Goal: Information Seeking & Learning: Learn about a topic

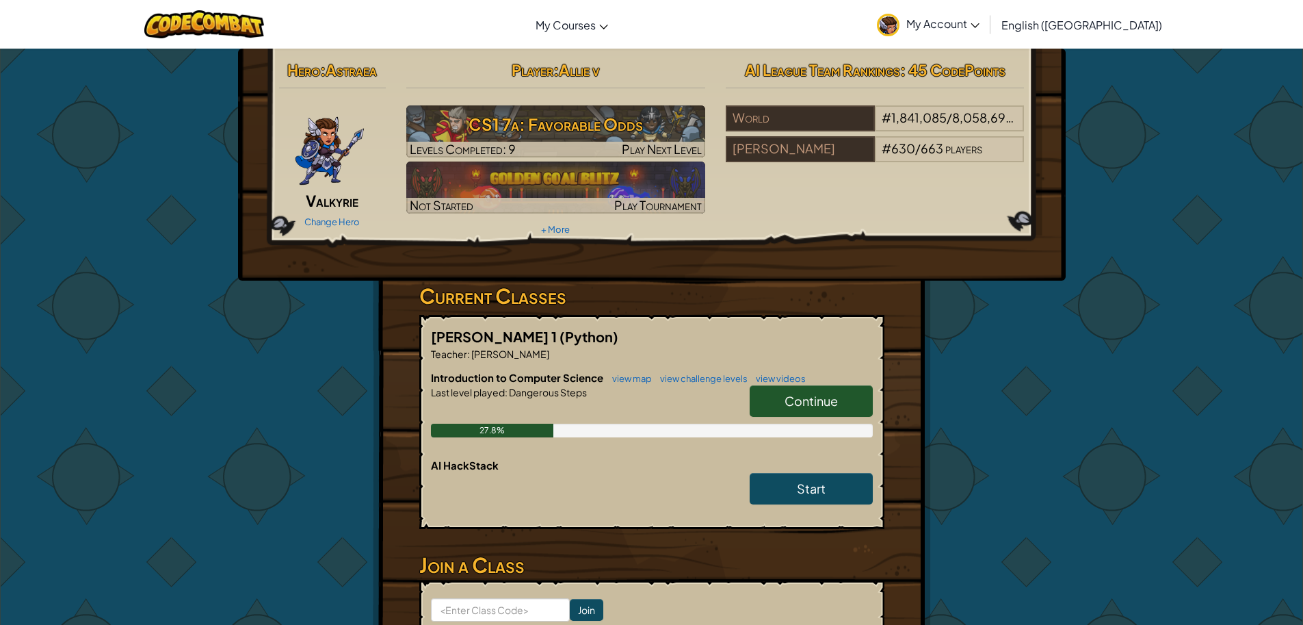
click at [771, 401] on link "Continue" at bounding box center [811, 400] width 123 height 31
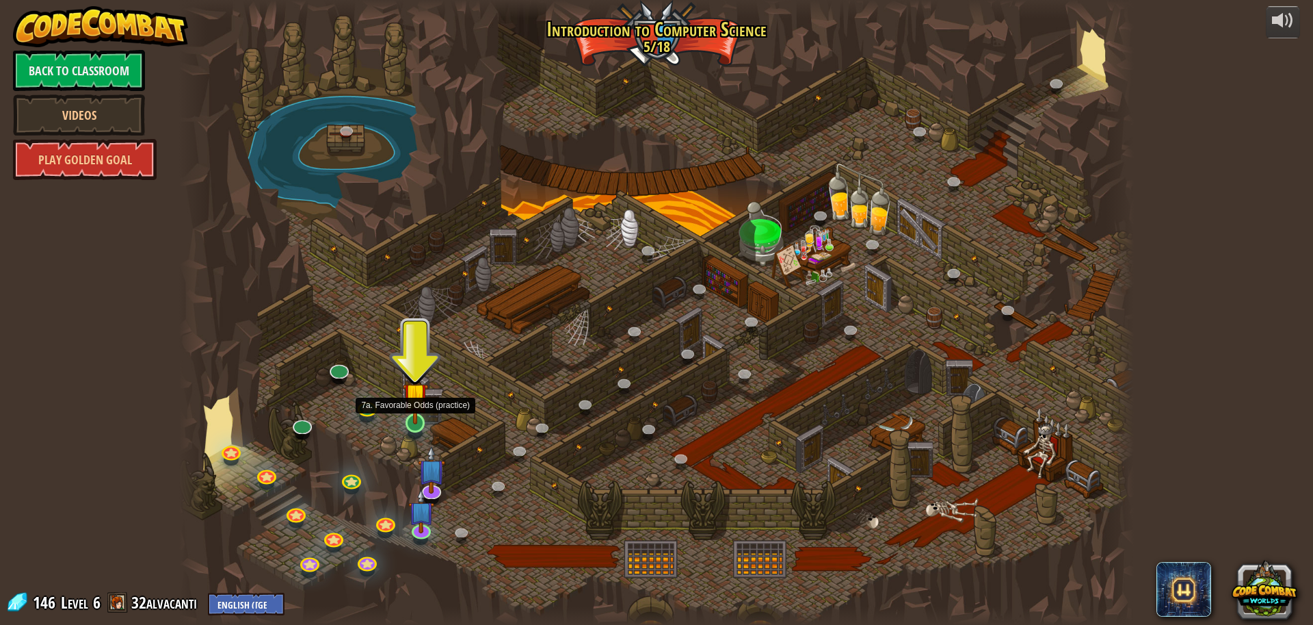
click at [407, 414] on img at bounding box center [415, 395] width 25 height 59
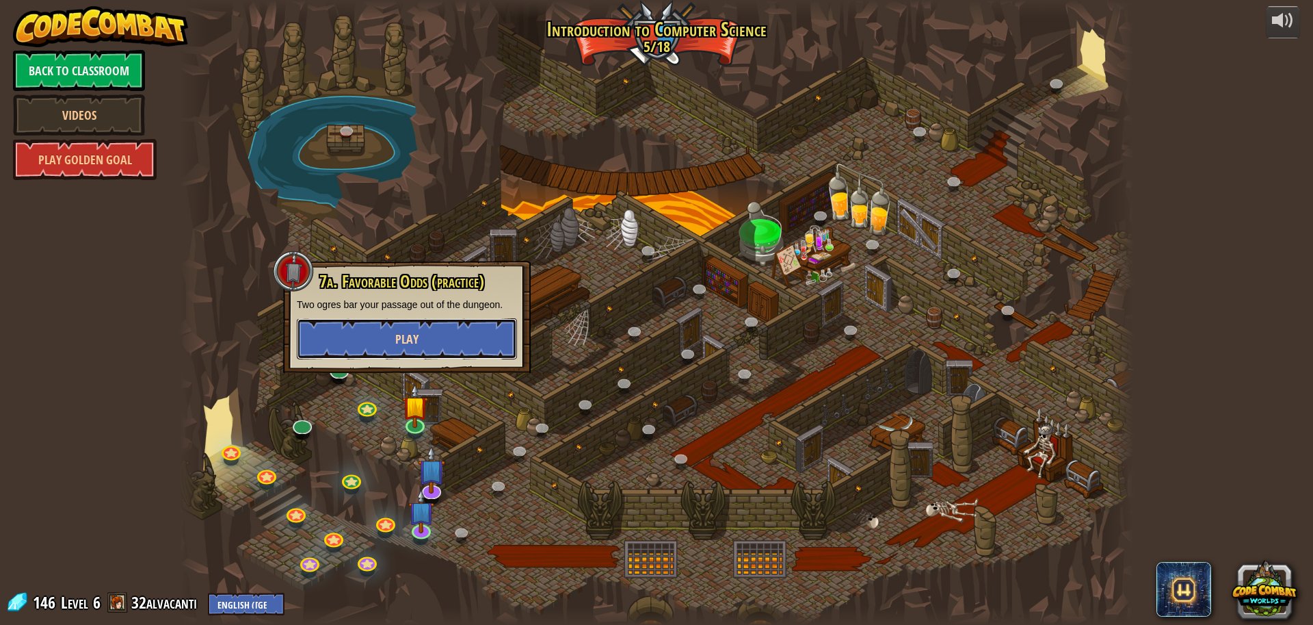
click at [431, 349] on button "Play" at bounding box center [407, 338] width 220 height 41
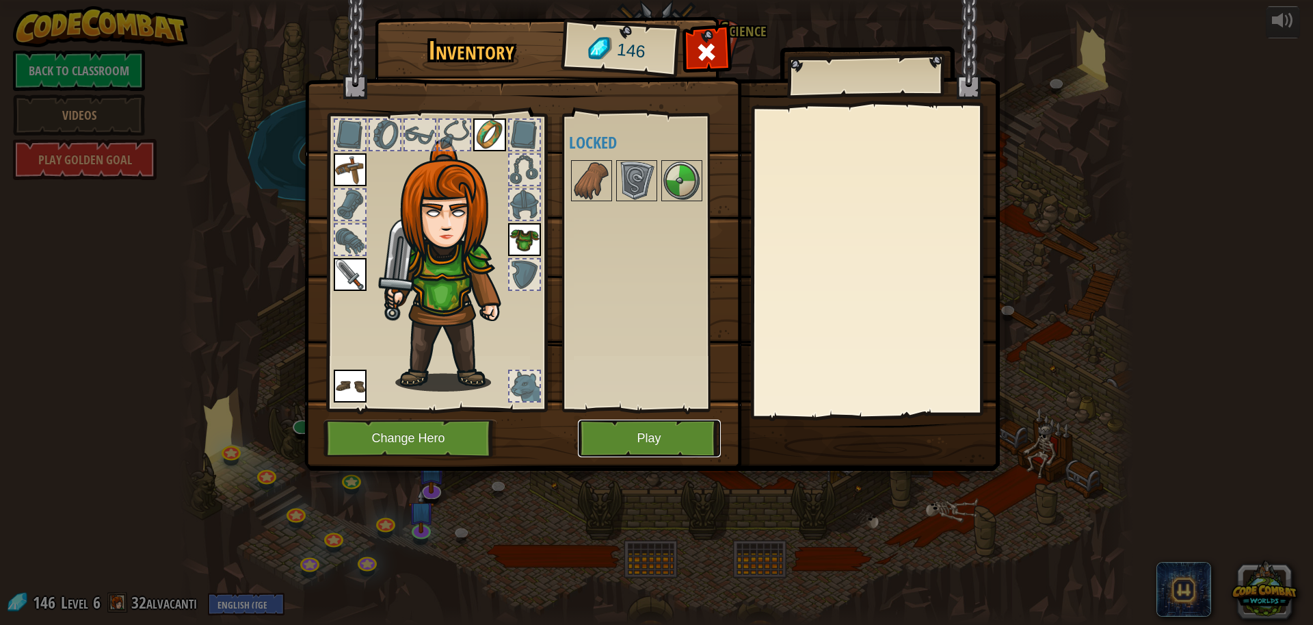
click at [622, 425] on button "Play" at bounding box center [649, 438] width 143 height 38
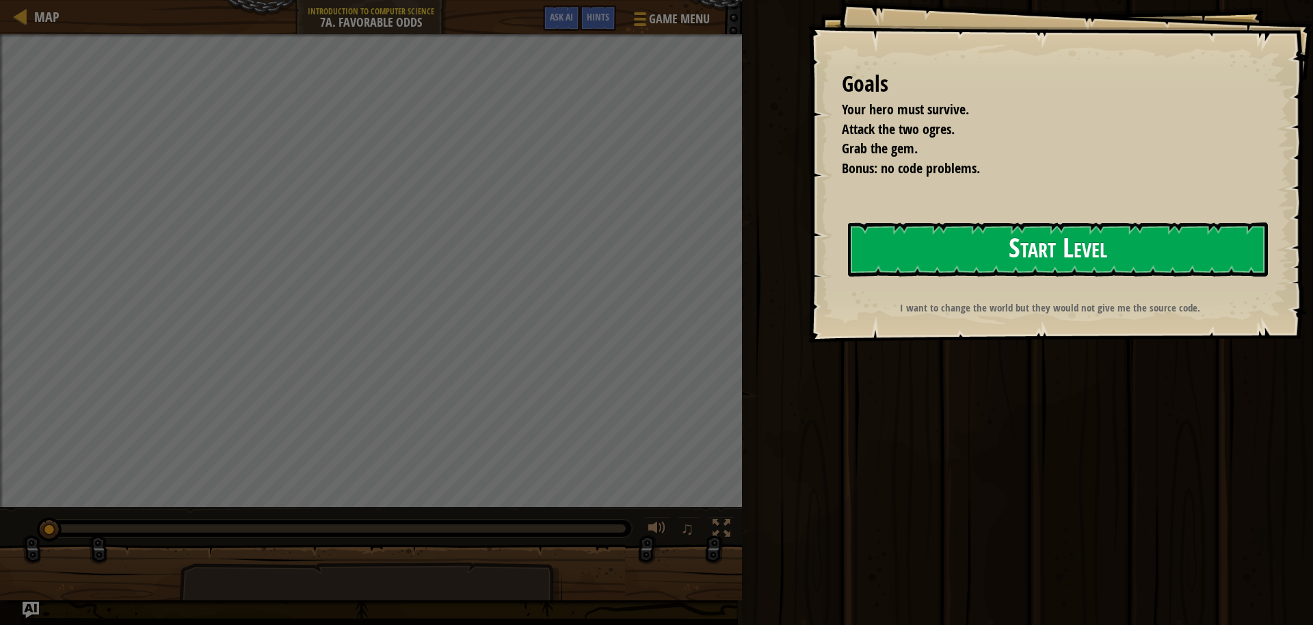
click at [902, 246] on button "Start Level" at bounding box center [1058, 249] width 420 height 54
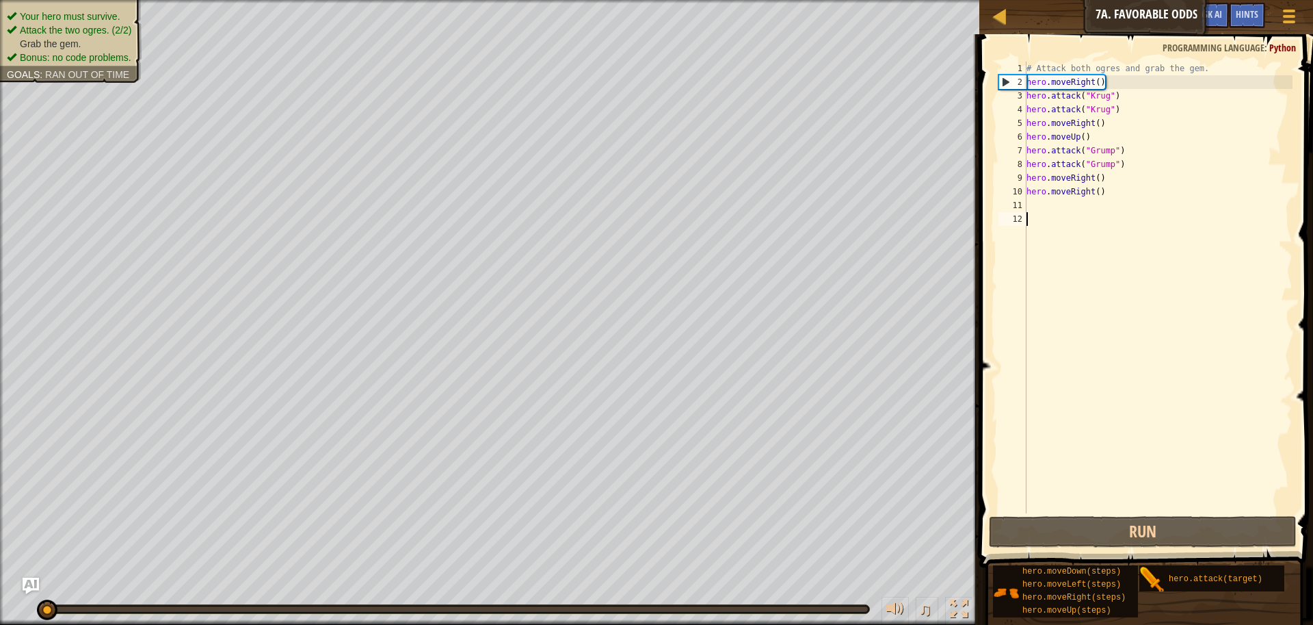
click at [1075, 501] on div "# Attack both ogres and grab the gem. hero . moveRight ( ) hero . attack ( "[PE…" at bounding box center [1158, 301] width 269 height 479
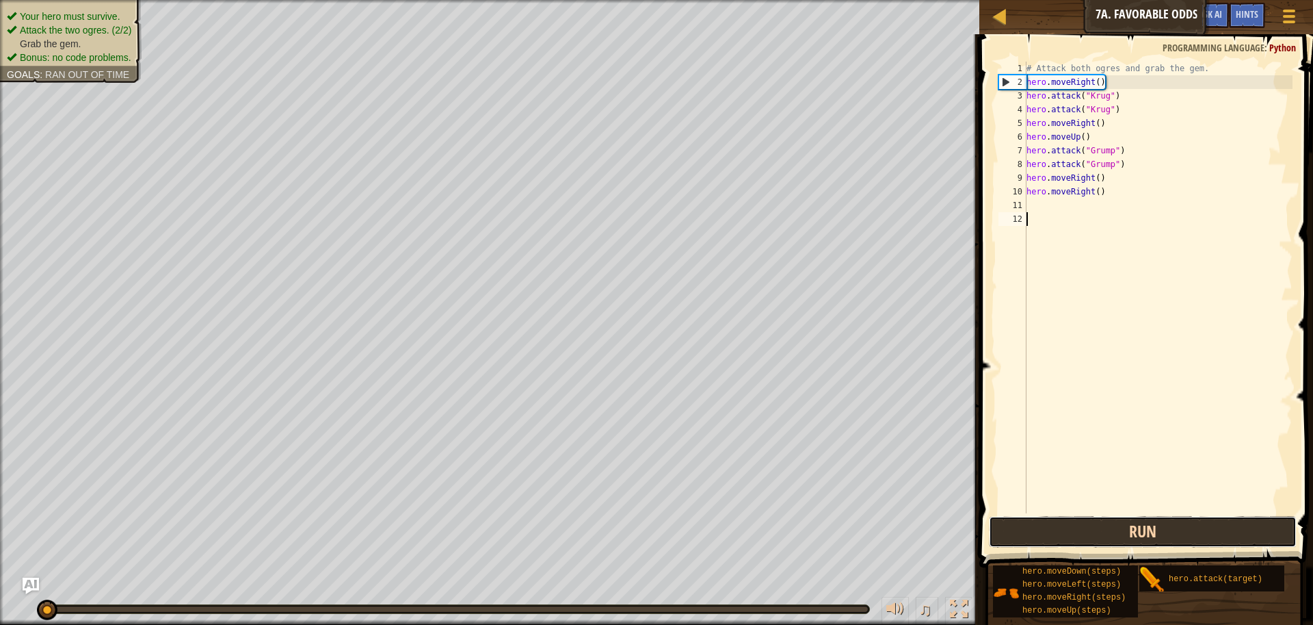
click at [1098, 535] on button "Run" at bounding box center [1143, 531] width 308 height 31
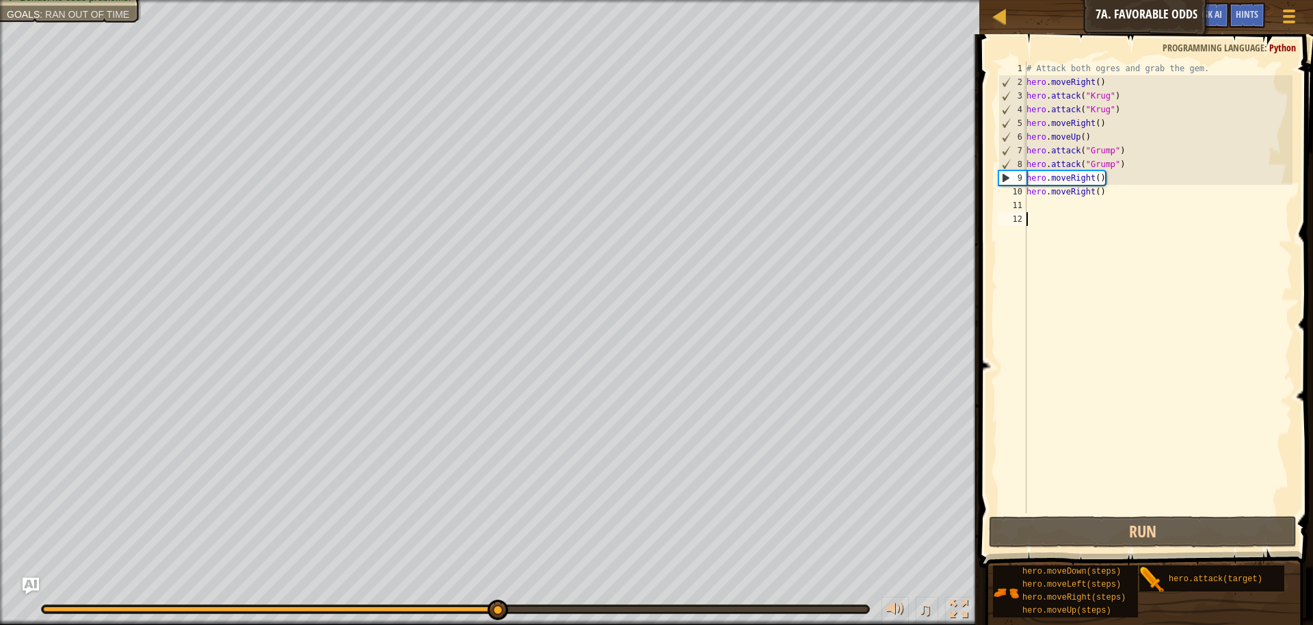
click at [1098, 184] on div "# Attack both ogres and grab the gem. hero . moveRight ( ) hero . attack ( "[PE…" at bounding box center [1158, 301] width 269 height 479
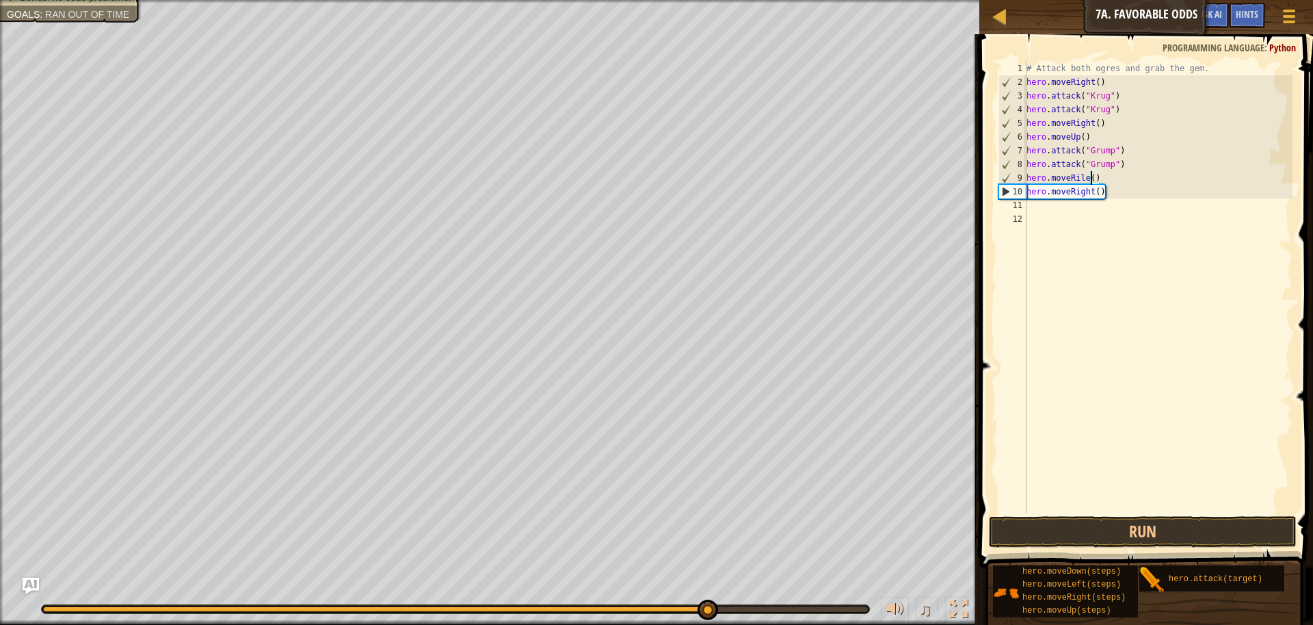
scroll to position [6, 6]
click at [1075, 178] on div "# Attack both ogres and grab the gem. hero . moveRight ( ) hero . attack ( "[PE…" at bounding box center [1158, 301] width 269 height 479
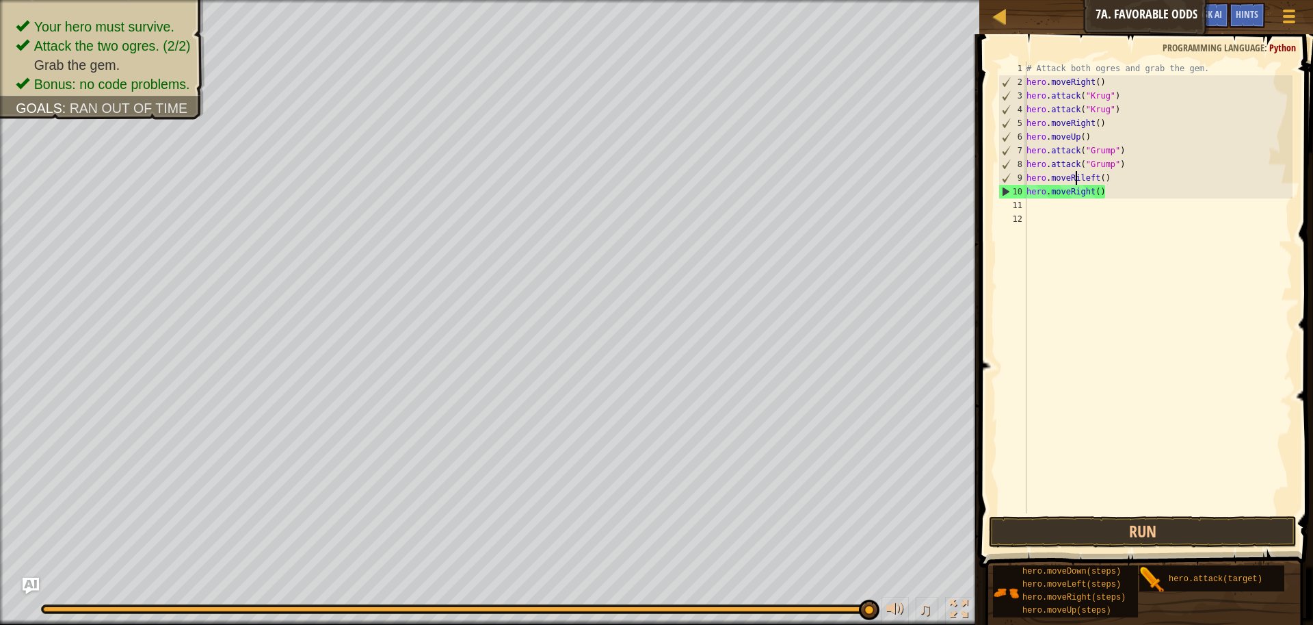
click at [1081, 177] on div "# Attack both ogres and grab the gem. hero . moveRight ( ) hero . attack ( "[PE…" at bounding box center [1158, 301] width 269 height 479
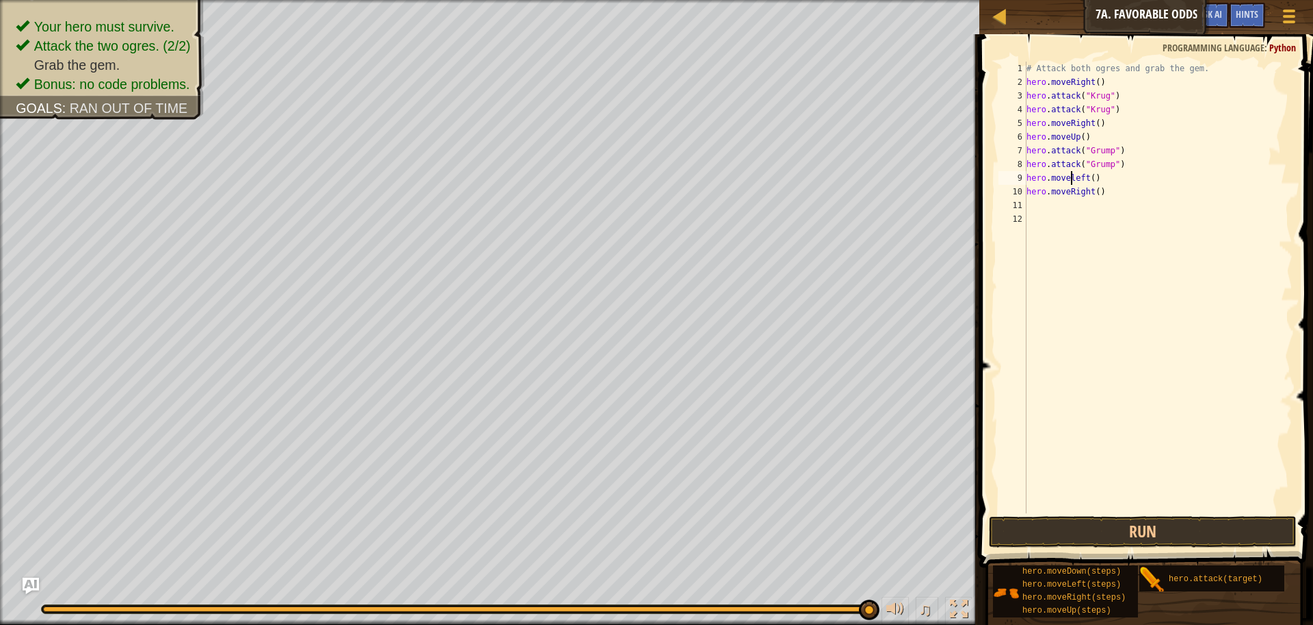
click at [1094, 192] on div "# Attack both ogres and grab the gem. hero . moveRight ( ) hero . attack ( "[PE…" at bounding box center [1158, 301] width 269 height 479
drag, startPoint x: 1110, startPoint y: 177, endPoint x: 1013, endPoint y: 185, distance: 96.7
click at [1014, 184] on div "hero.moveRight() 1 2 3 4 5 6 7 8 9 10 11 12 # Attack both [PERSON_NAME] and gra…" at bounding box center [1144, 287] width 297 height 451
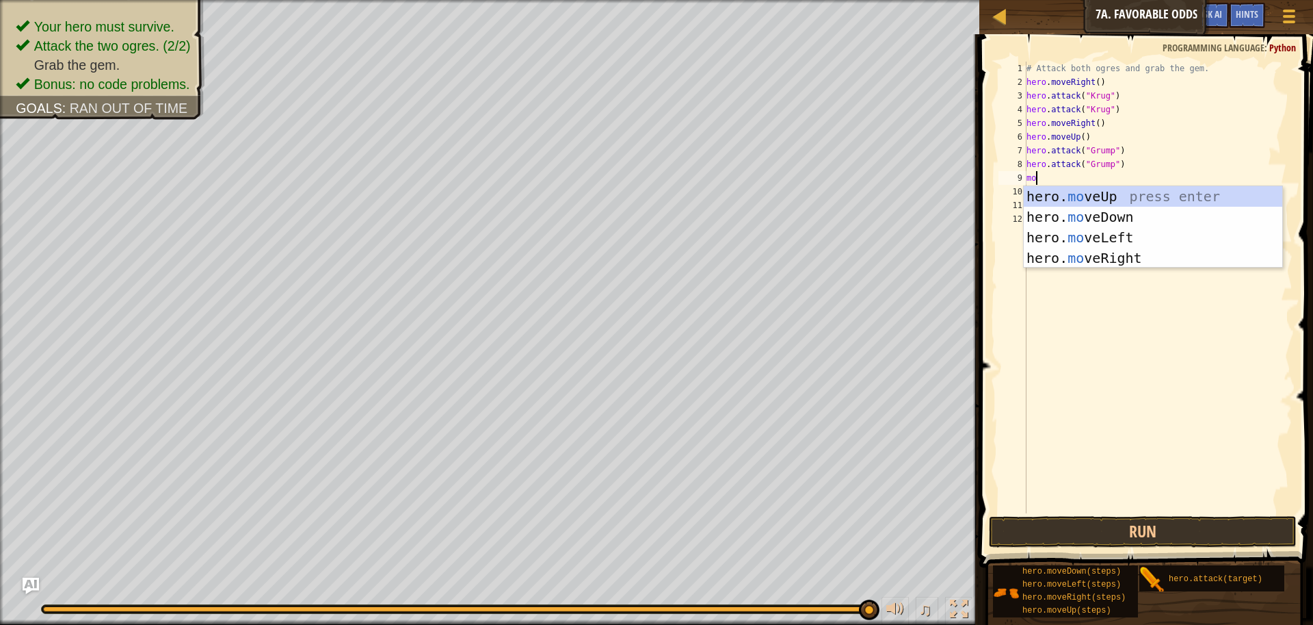
type textarea "mov"
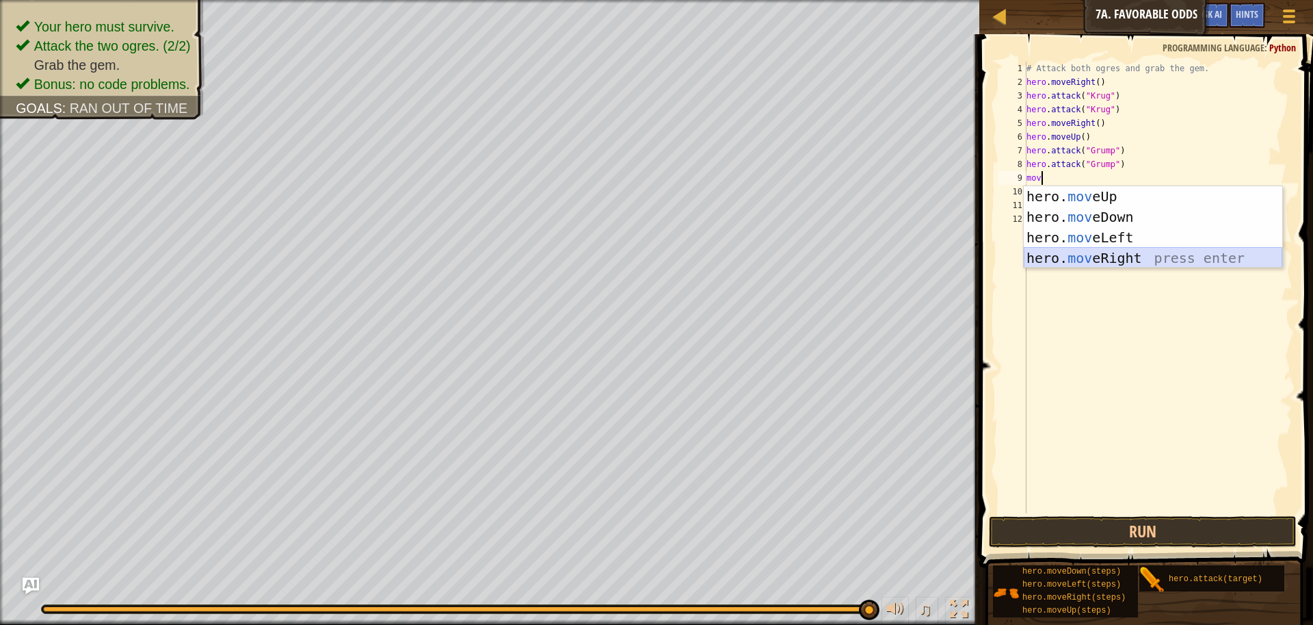
click at [1172, 249] on div "hero. mov eUp press enter hero. mov eDown press enter hero. mov eLeft press ent…" at bounding box center [1153, 247] width 259 height 123
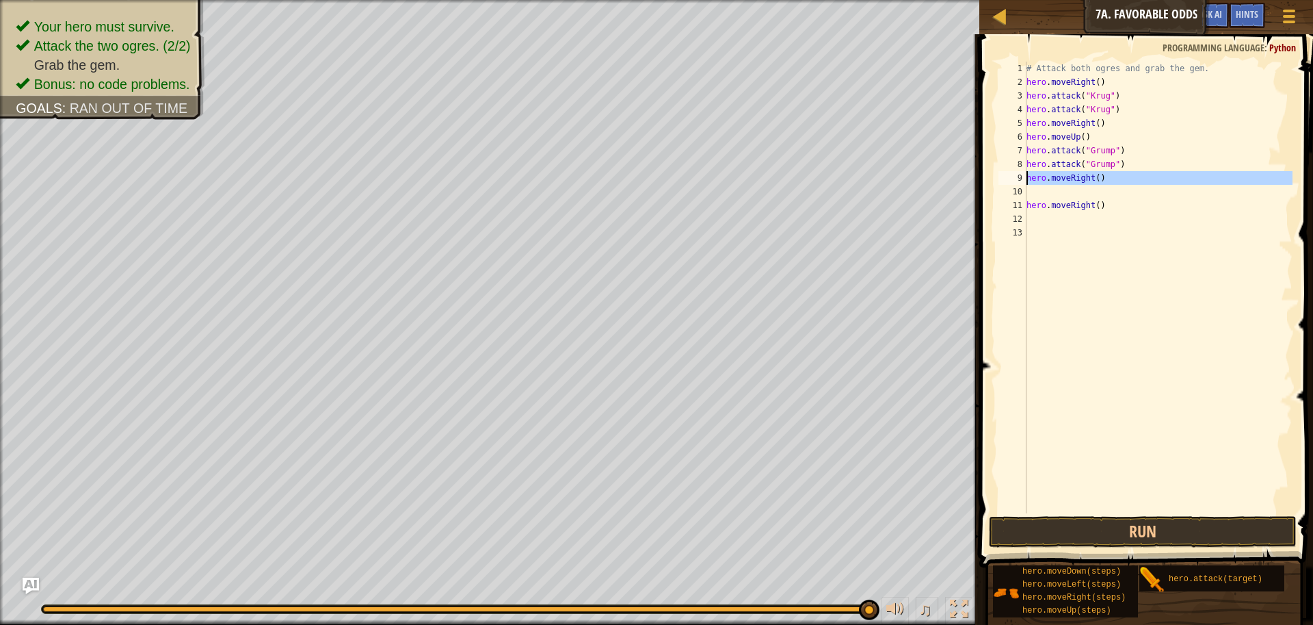
drag, startPoint x: 1066, startPoint y: 175, endPoint x: 1016, endPoint y: 187, distance: 51.9
click at [1019, 186] on div "1 2 3 4 5 6 7 8 9 10 11 12 13 # Attack both [PERSON_NAME] and grab the gem. her…" at bounding box center [1144, 287] width 297 height 451
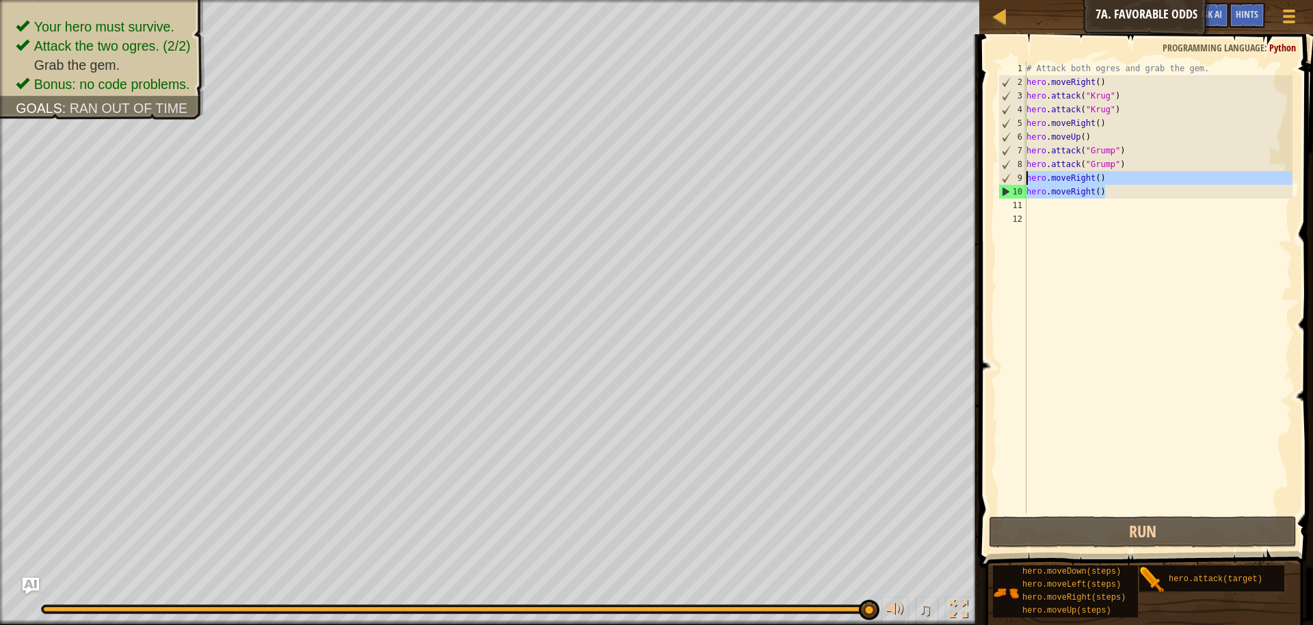
drag, startPoint x: 1114, startPoint y: 185, endPoint x: 1003, endPoint y: 178, distance: 111.7
click at [1003, 178] on div "hero.moveRight() 1 2 3 4 5 6 7 8 9 10 11 12 # Attack both [PERSON_NAME] and gra…" at bounding box center [1144, 287] width 297 height 451
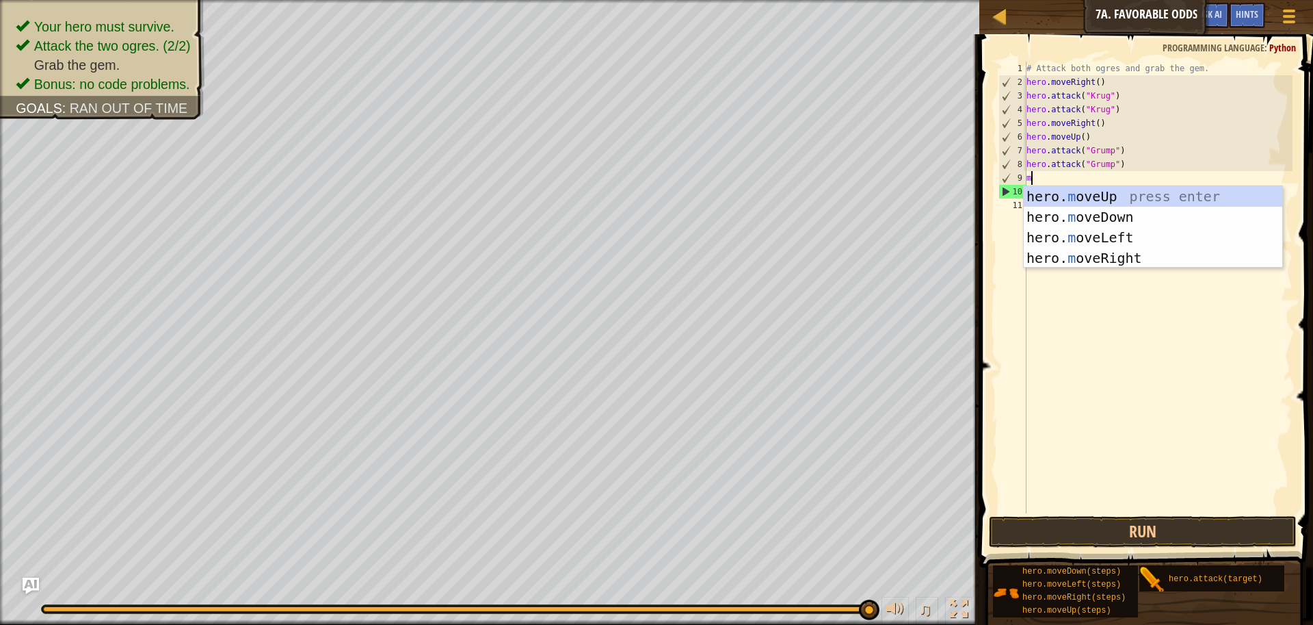
type textarea "mo"
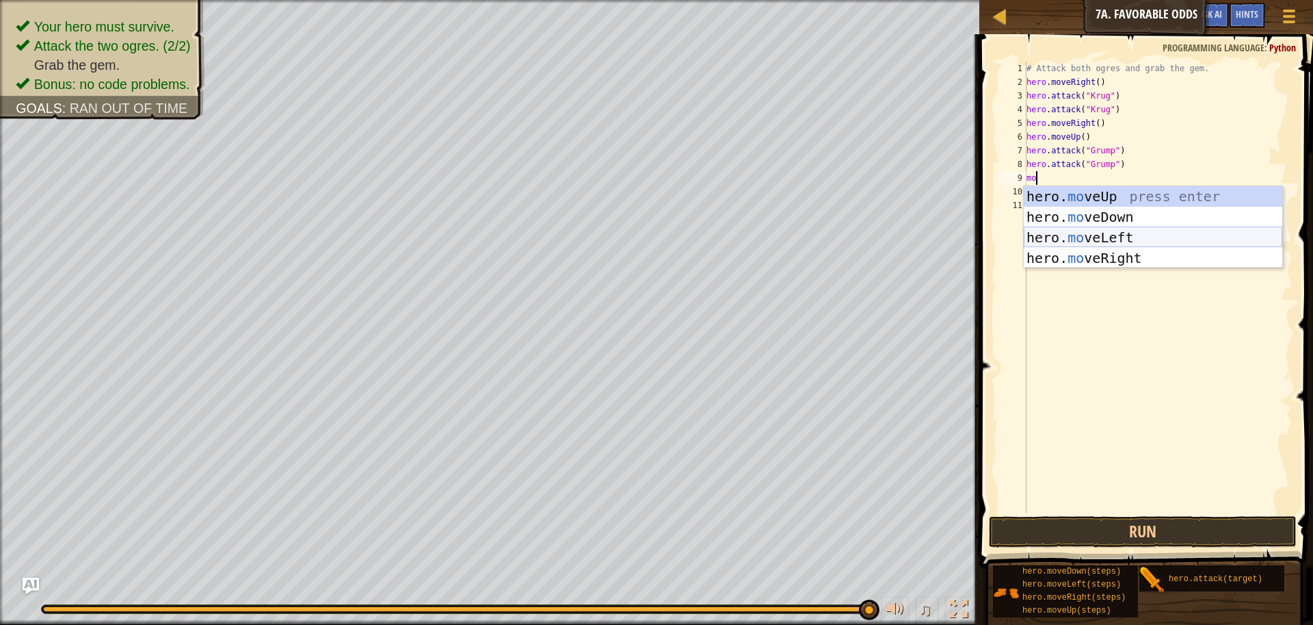
click at [1112, 239] on div "hero. mo veUp press enter hero. mo veDown press enter hero. mo veLeft press ent…" at bounding box center [1153, 247] width 259 height 123
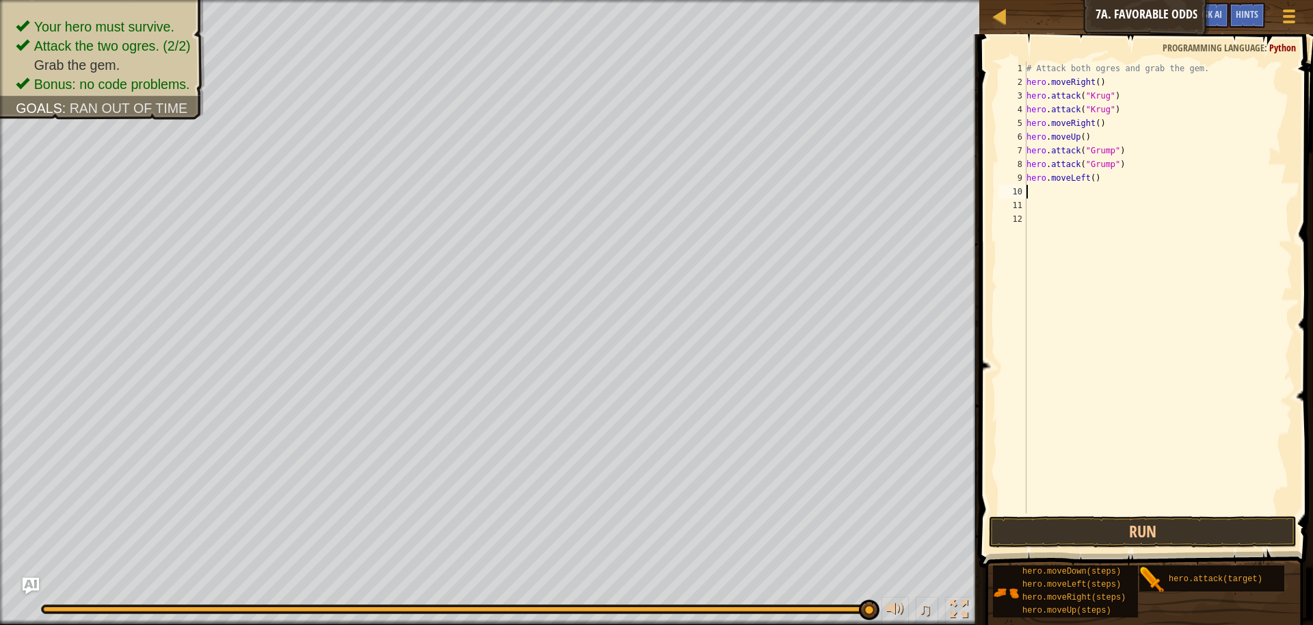
type textarea "m"
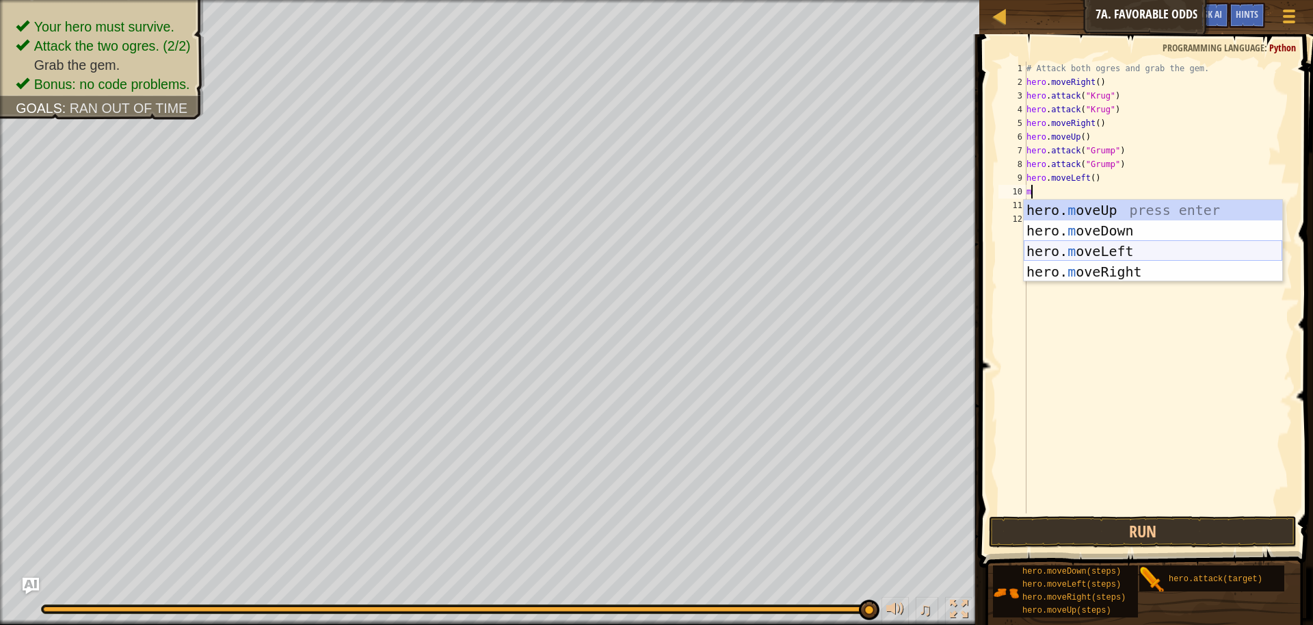
click at [1126, 248] on div "hero. m oveUp press enter hero. m oveDown press enter hero. m oveLeft press ent…" at bounding box center [1153, 261] width 259 height 123
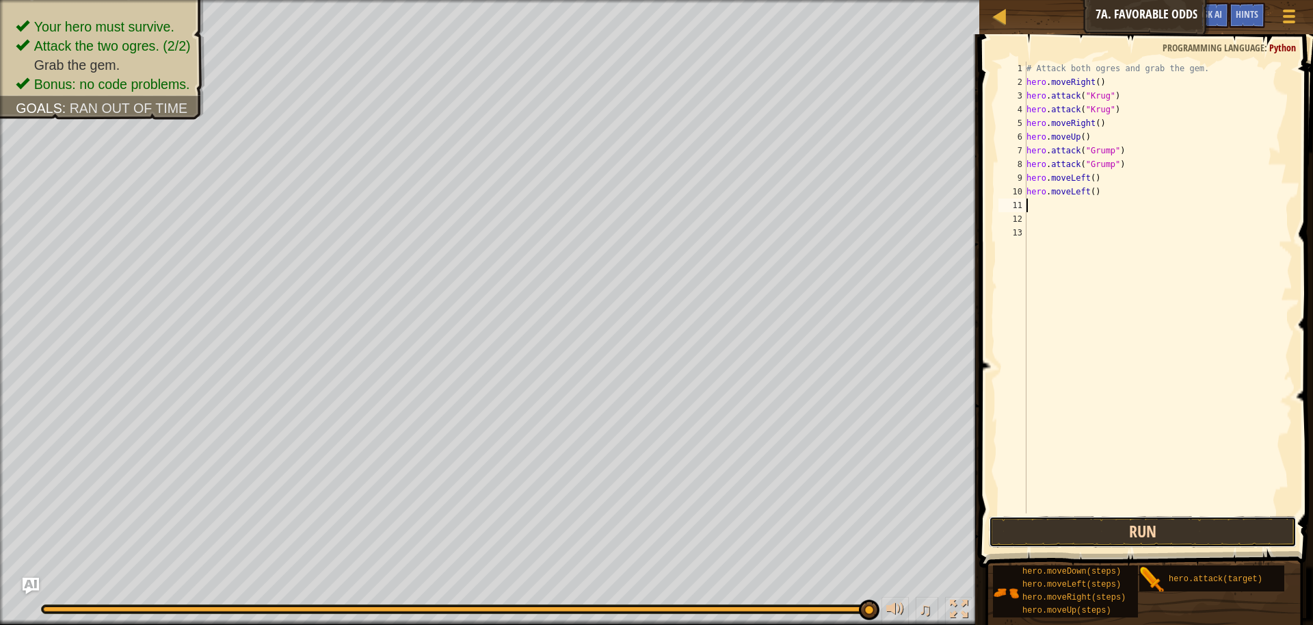
drag, startPoint x: 1174, startPoint y: 523, endPoint x: 1166, endPoint y: 528, distance: 10.4
click at [1172, 524] on button "Run" at bounding box center [1143, 531] width 308 height 31
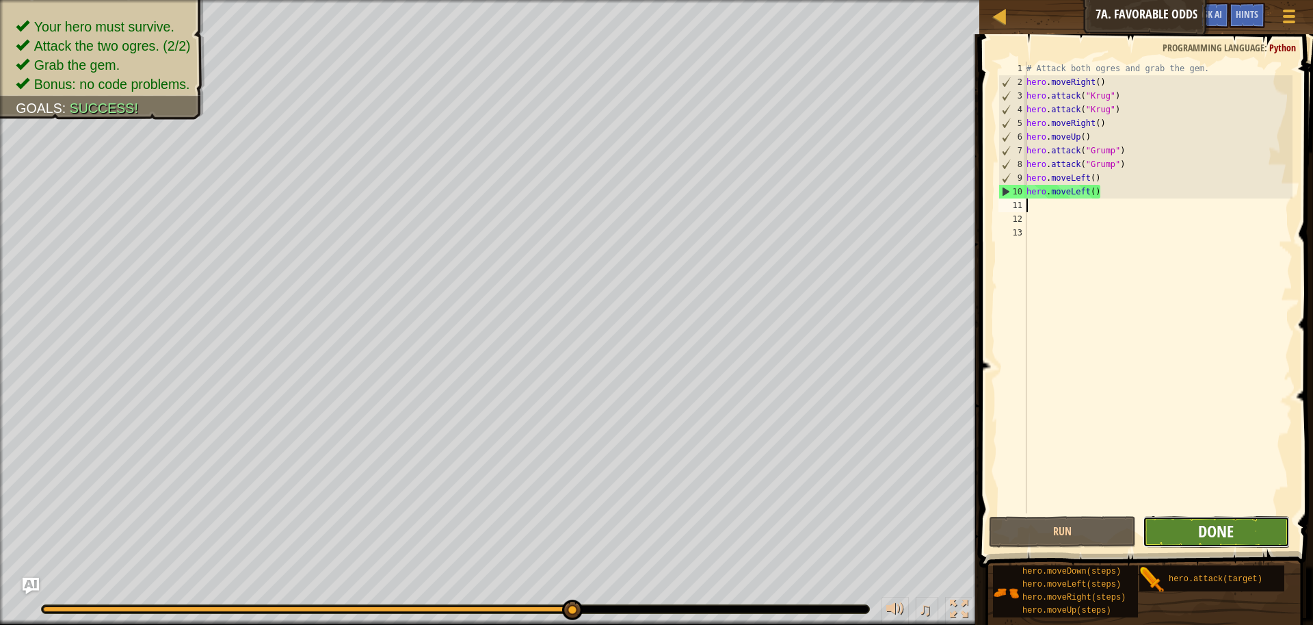
click at [1203, 539] on span "Done" at bounding box center [1216, 531] width 36 height 22
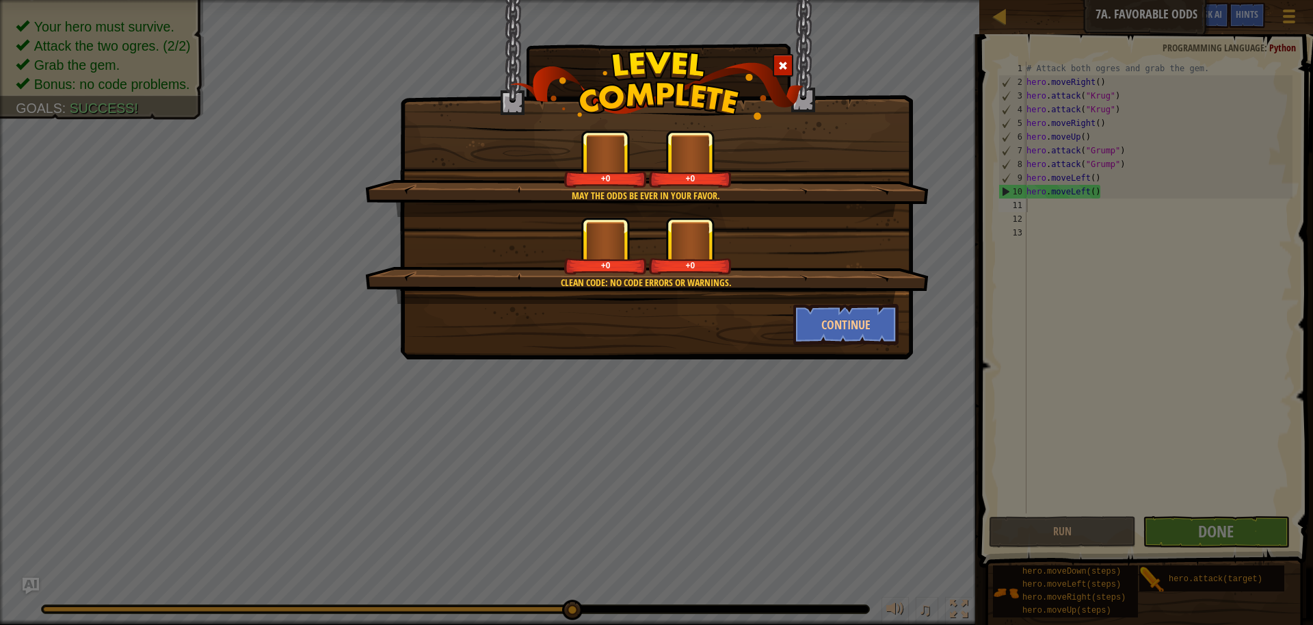
click at [643, 330] on div "Continue" at bounding box center [656, 324] width 505 height 41
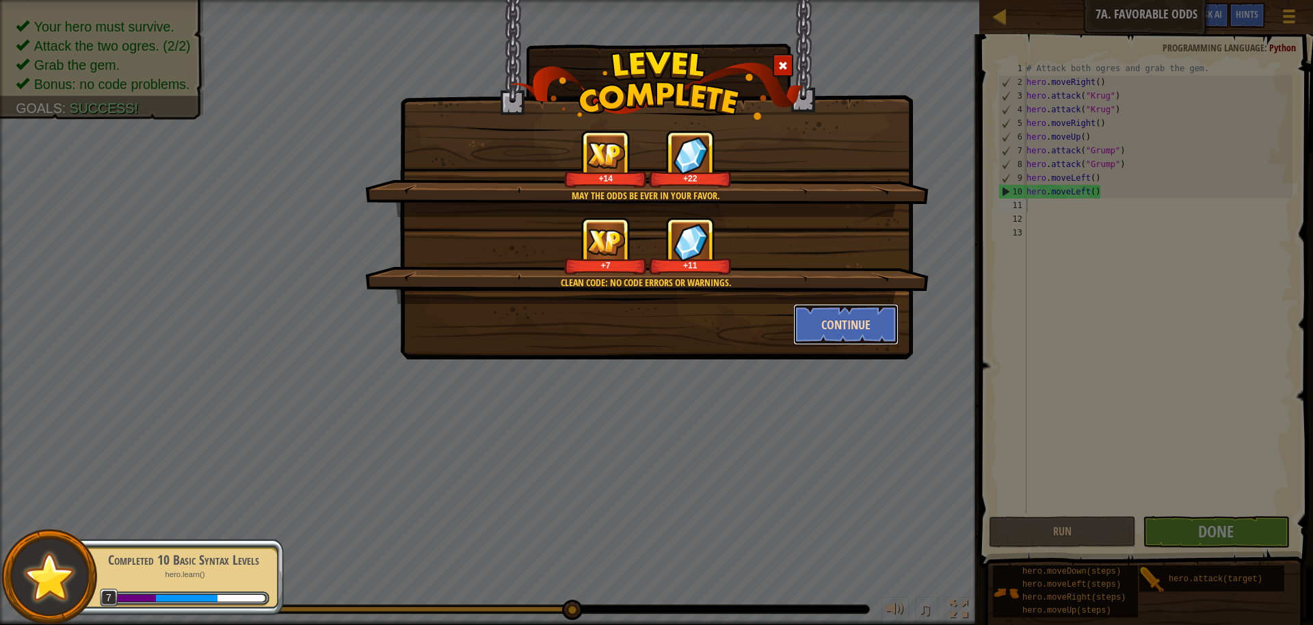
click at [864, 325] on button "Continue" at bounding box center [846, 324] width 106 height 41
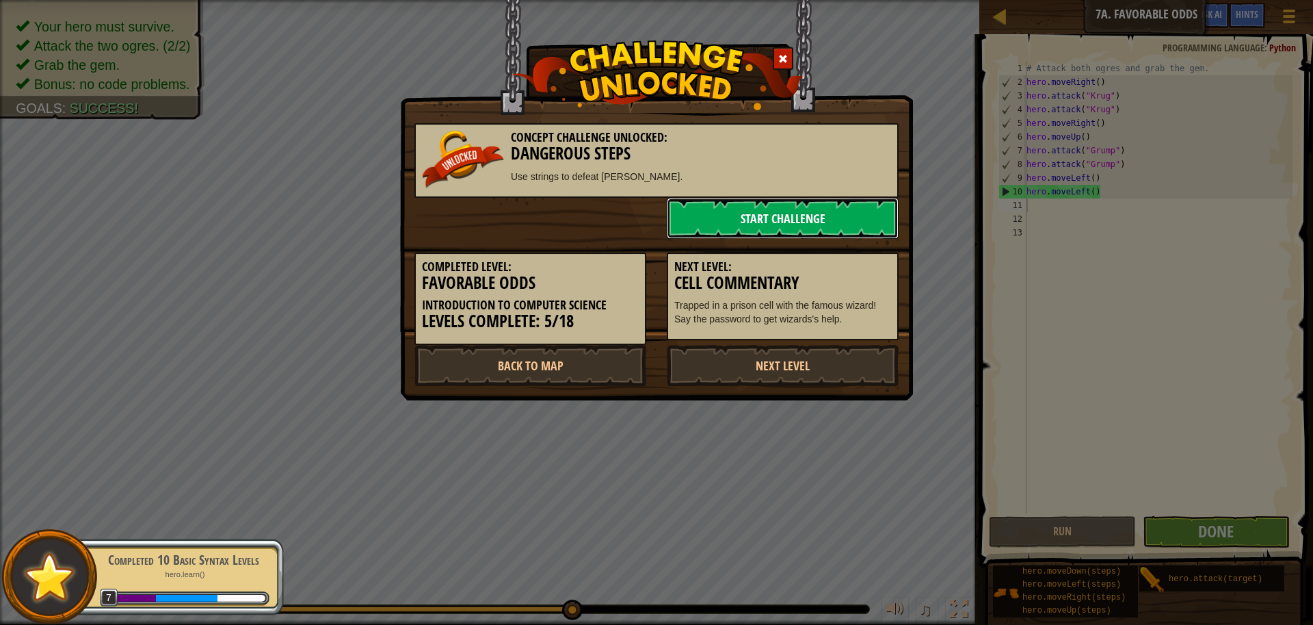
click at [723, 213] on link "Start Challenge" at bounding box center [783, 218] width 232 height 41
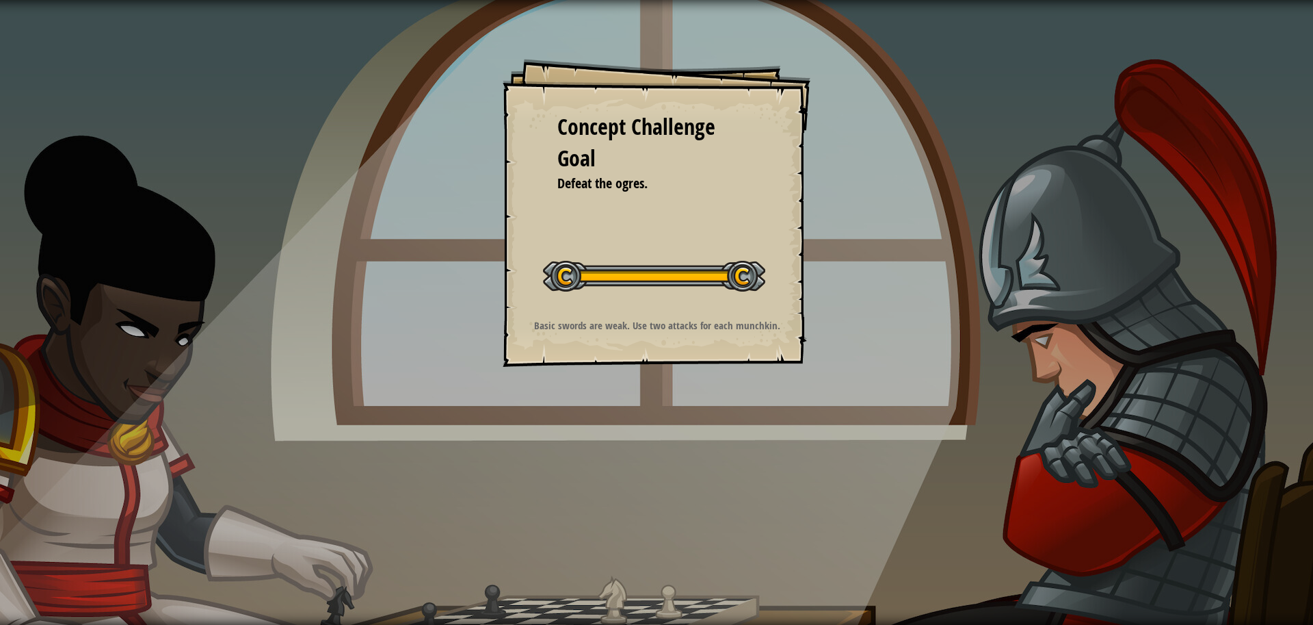
click at [748, 223] on div "Concept Challenge Goal Defeat the ogres. Start Concept Challenge Error loading …" at bounding box center [657, 213] width 308 height 308
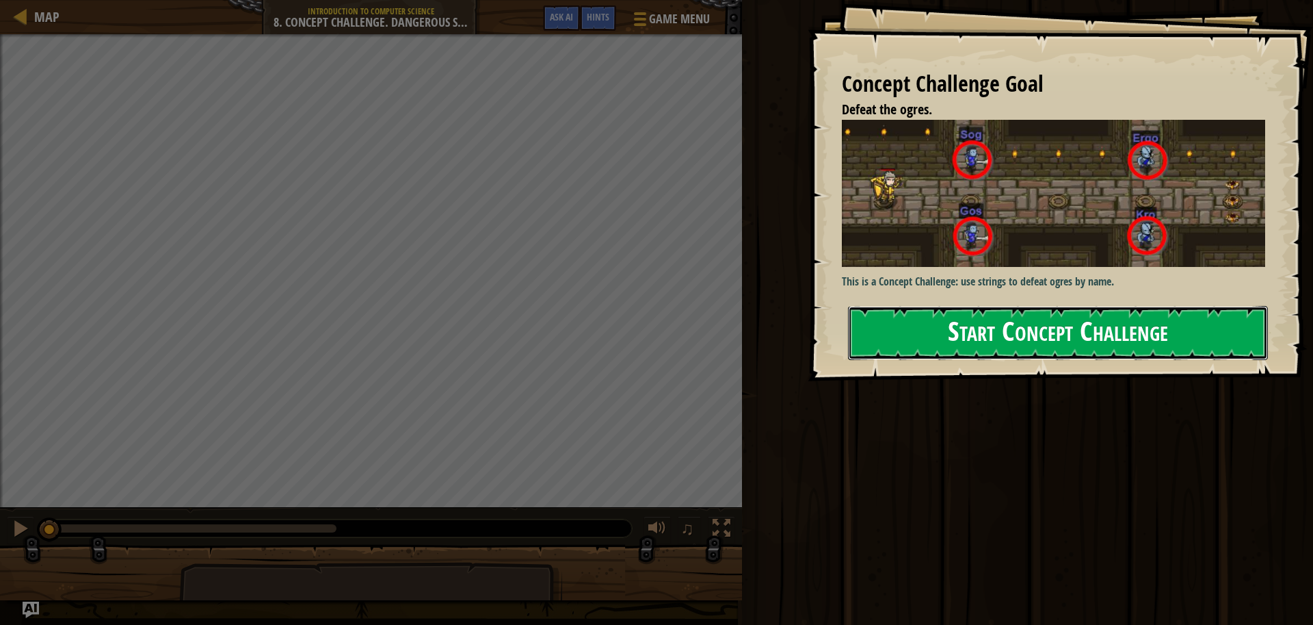
click at [899, 342] on button "Start Concept Challenge" at bounding box center [1058, 333] width 420 height 54
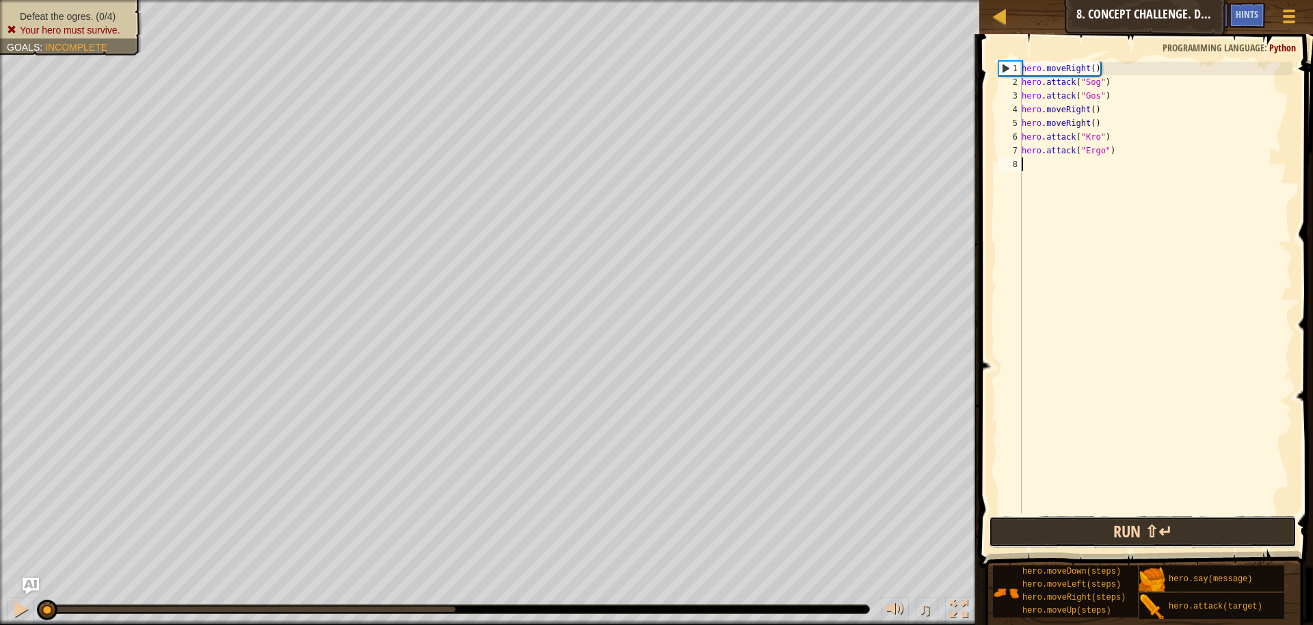
click at [1047, 534] on button "Run ⇧↵" at bounding box center [1143, 531] width 308 height 31
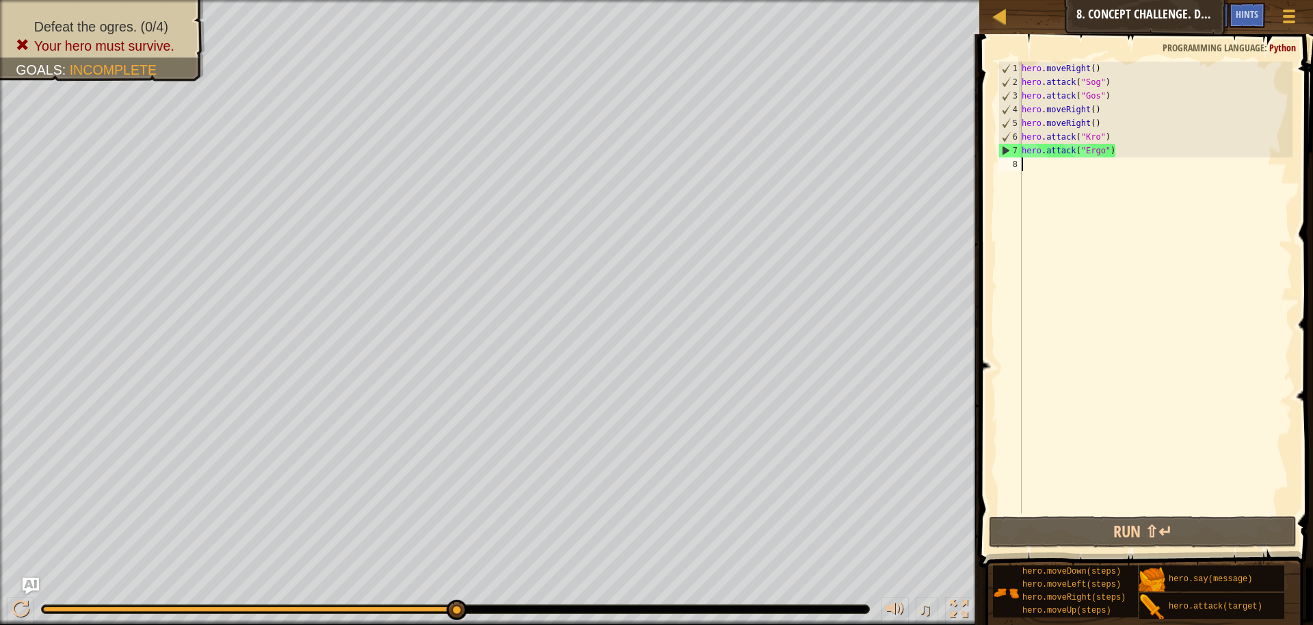
click at [1030, 105] on div "hero . moveRight ( ) hero . attack ( "Sog" ) hero . attack ( "Gos" ) hero . mov…" at bounding box center [1156, 301] width 274 height 479
click at [1025, 90] on div "hero . moveRight ( ) hero . attack ( "Sog" ) hero . attack ( "Gos" ) hero . mov…" at bounding box center [1156, 301] width 274 height 479
click at [1102, 96] on div "hero . moveRight ( ) hero . attack ( "Sog" ) hero . attack ( "Gos" ) hero . mov…" at bounding box center [1156, 301] width 274 height 479
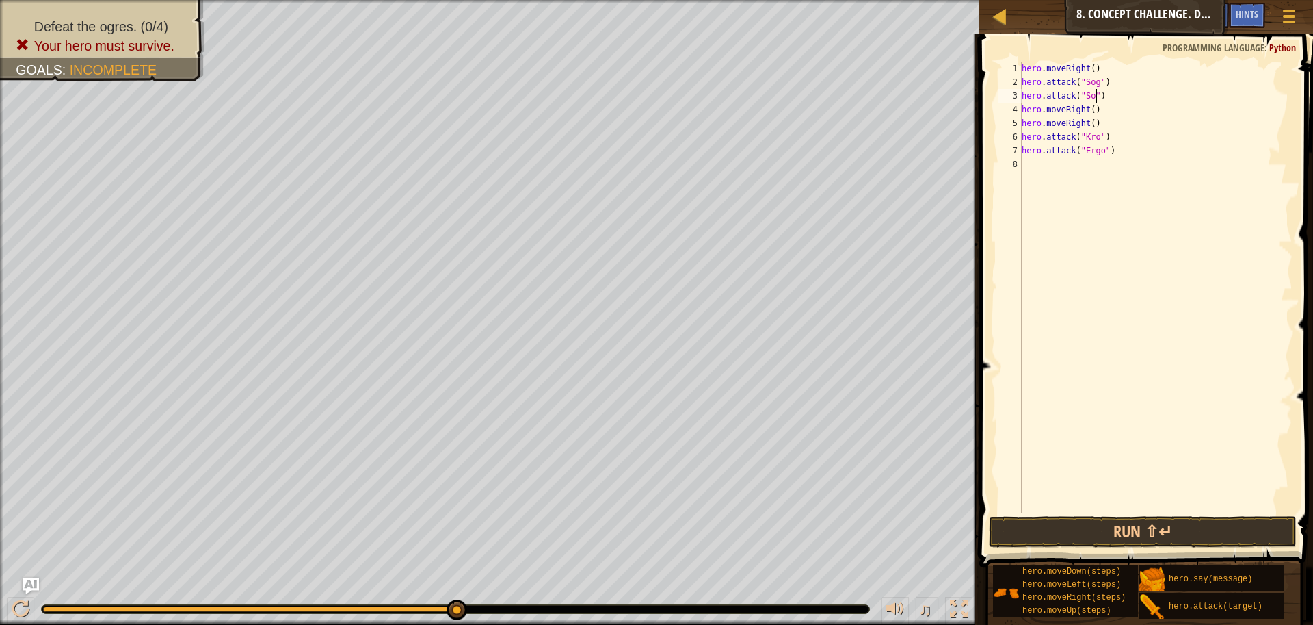
scroll to position [6, 7]
click at [1025, 101] on div "hero . moveRight ( ) hero . attack ( "Sog" ) hero . attack ( "Sog" ) hero . mov…" at bounding box center [1156, 301] width 274 height 479
drag, startPoint x: 1073, startPoint y: 107, endPoint x: 1004, endPoint y: 113, distance: 69.4
click at [1005, 113] on div "hero.attack("Sog") 1 2 3 4 5 6 7 8 hero . moveRight ( ) hero . attack ( "Sog" )…" at bounding box center [1144, 287] width 297 height 451
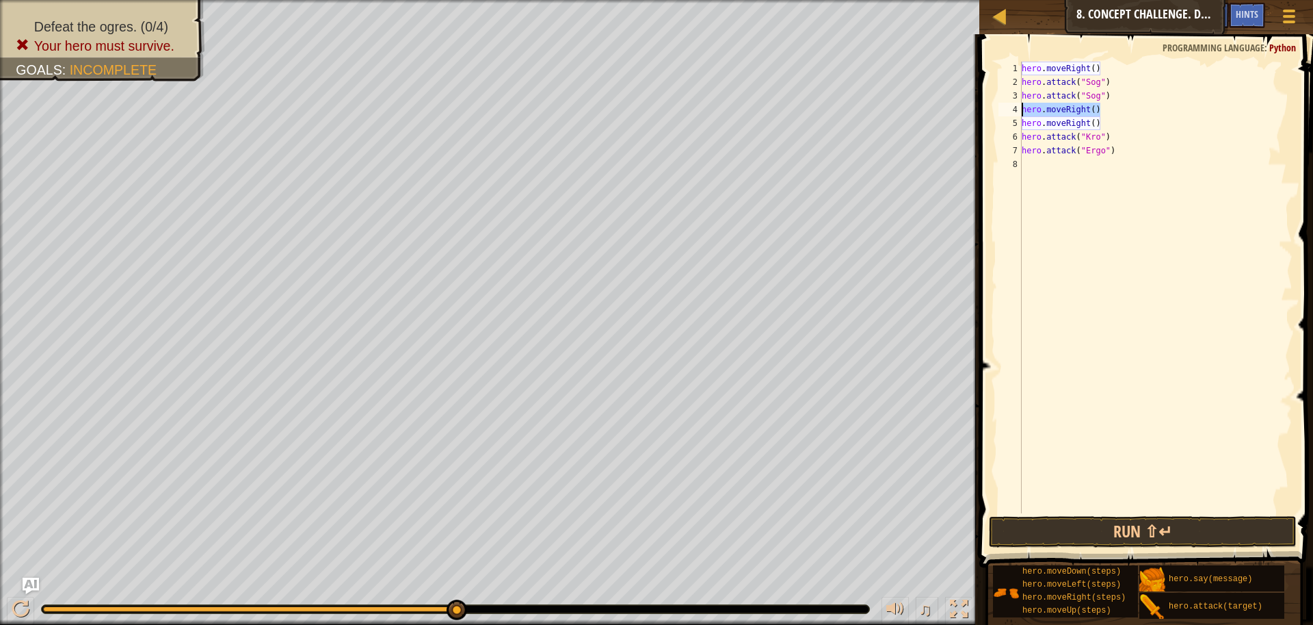
type textarea "h"
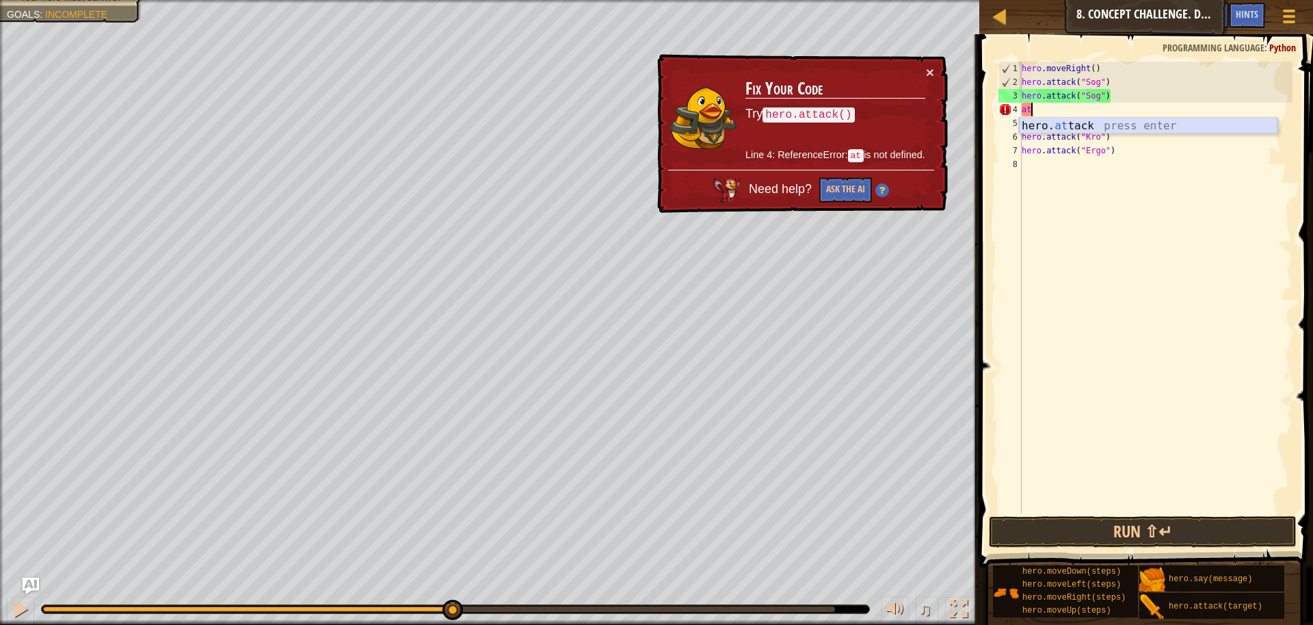
click at [1149, 124] on div "hero. at tack press enter" at bounding box center [1148, 142] width 259 height 49
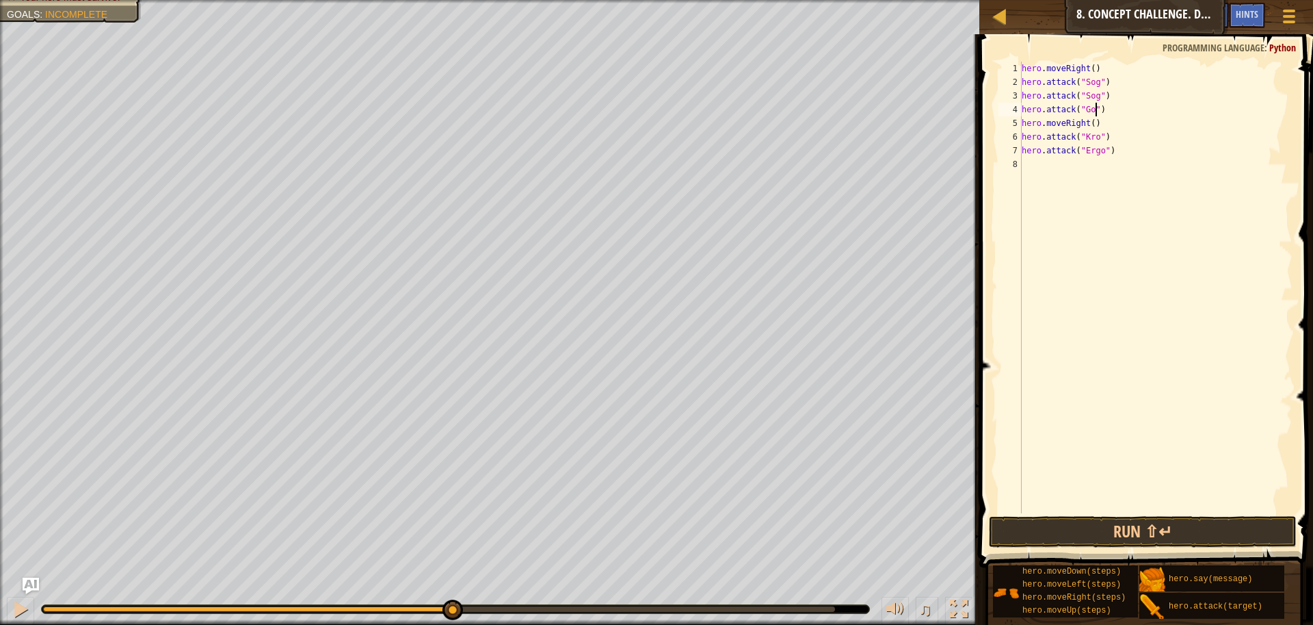
scroll to position [6, 7]
drag, startPoint x: 1054, startPoint y: 114, endPoint x: 986, endPoint y: 120, distance: 68.7
click at [986, 120] on div "hero.attack("Gos") 1 2 3 4 5 6 7 8 hero . moveRight ( ) hero . attack ( "Sog" )…" at bounding box center [1144, 327] width 338 height 573
type textarea "hero.moveRight()"
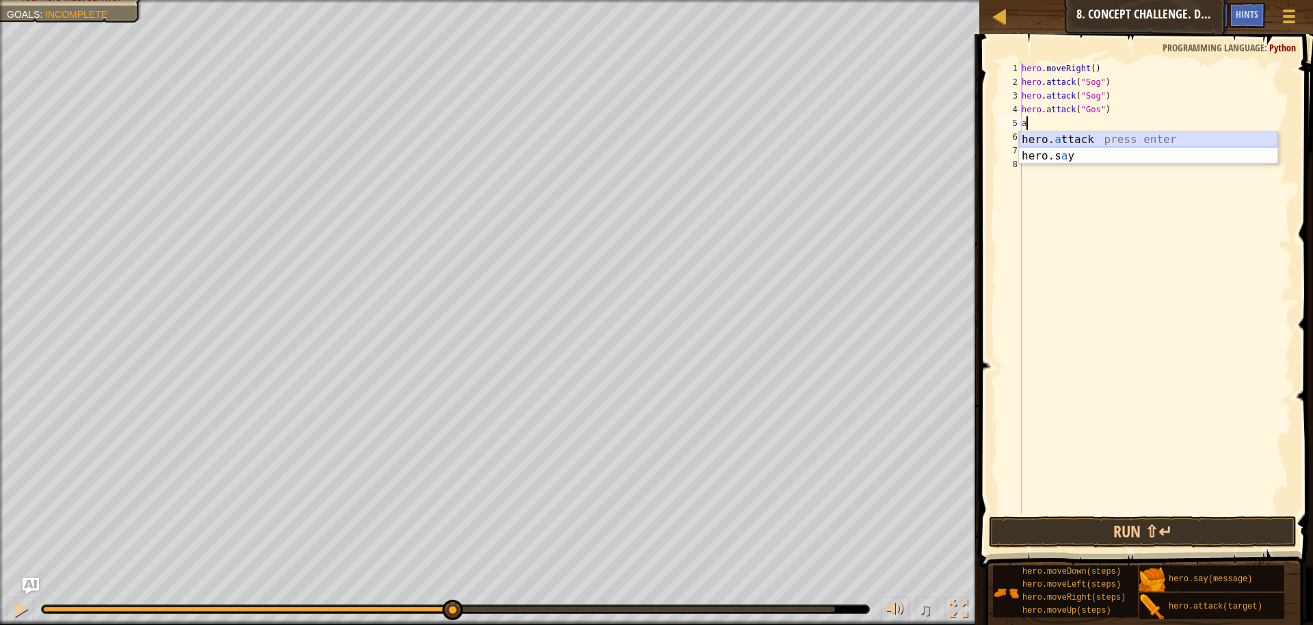
click at [1165, 141] on div "hero. a ttack press enter hero.s a y press enter" at bounding box center [1148, 164] width 259 height 66
type textarea "hero.attack("GOS")"
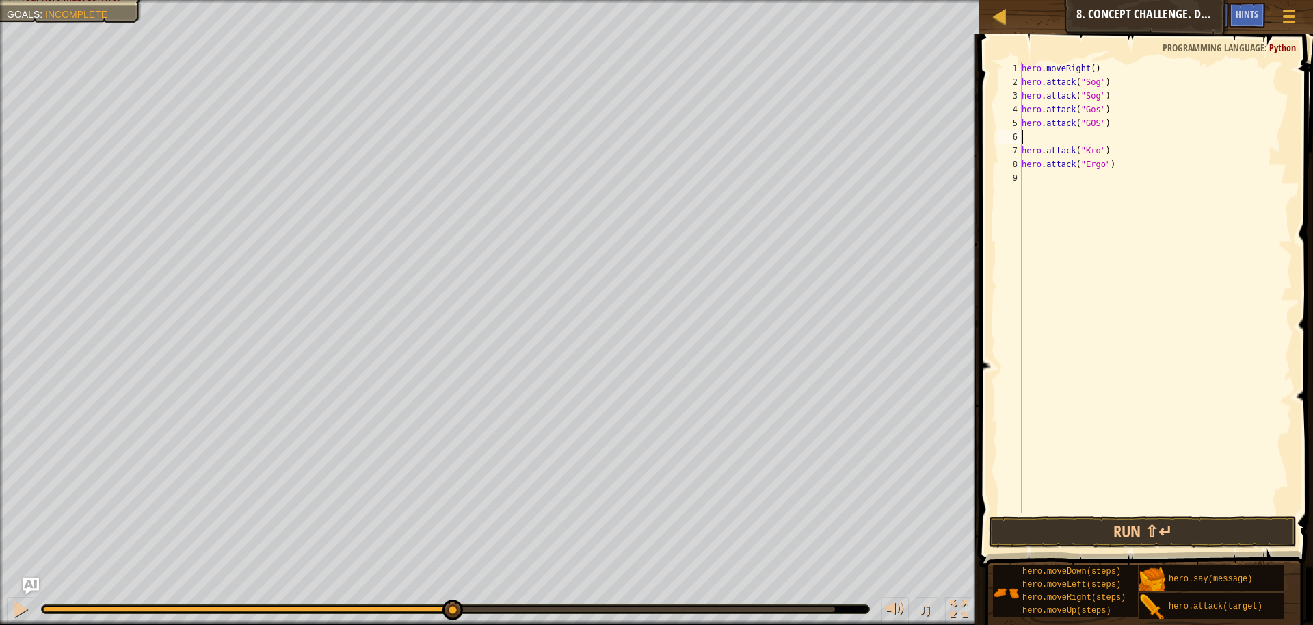
type textarea "hero.attack("GOS")"
click at [1087, 148] on div "hero. a ttack press enter hero.s a y press enter" at bounding box center [1148, 178] width 259 height 66
type textarea "hero.attack("Kro")"
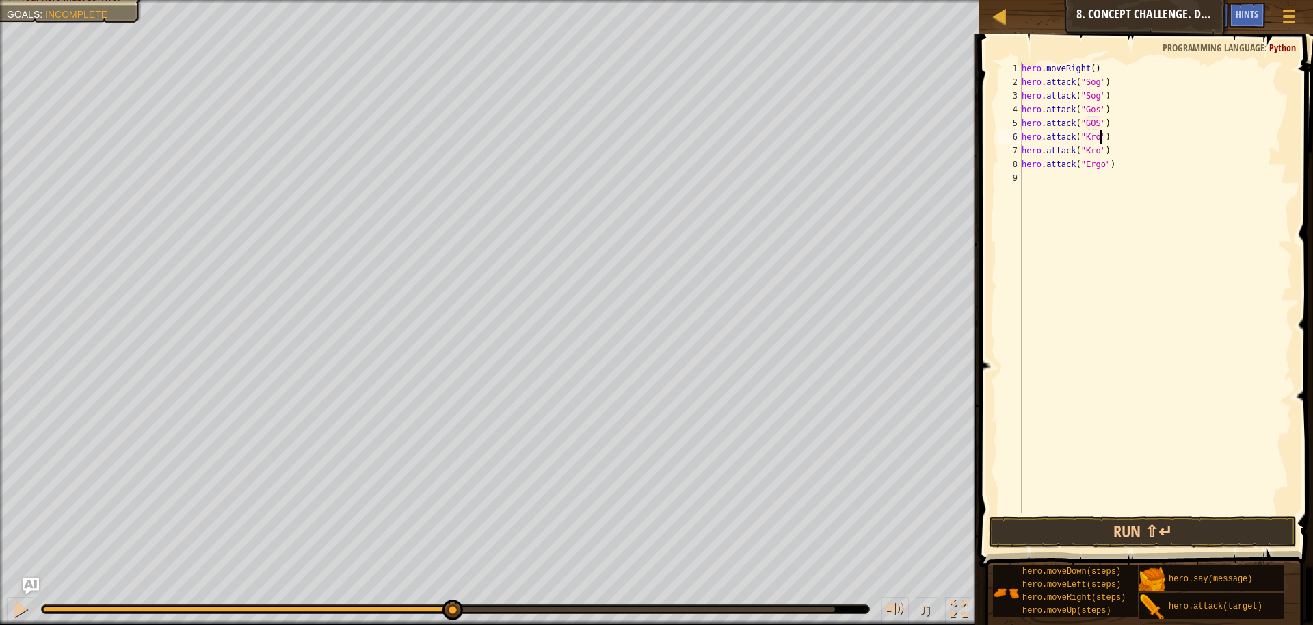
click at [1027, 178] on div "hero . moveRight ( ) hero . attack ( "Sog" ) hero . attack ( "Sog" ) hero . att…" at bounding box center [1156, 301] width 274 height 479
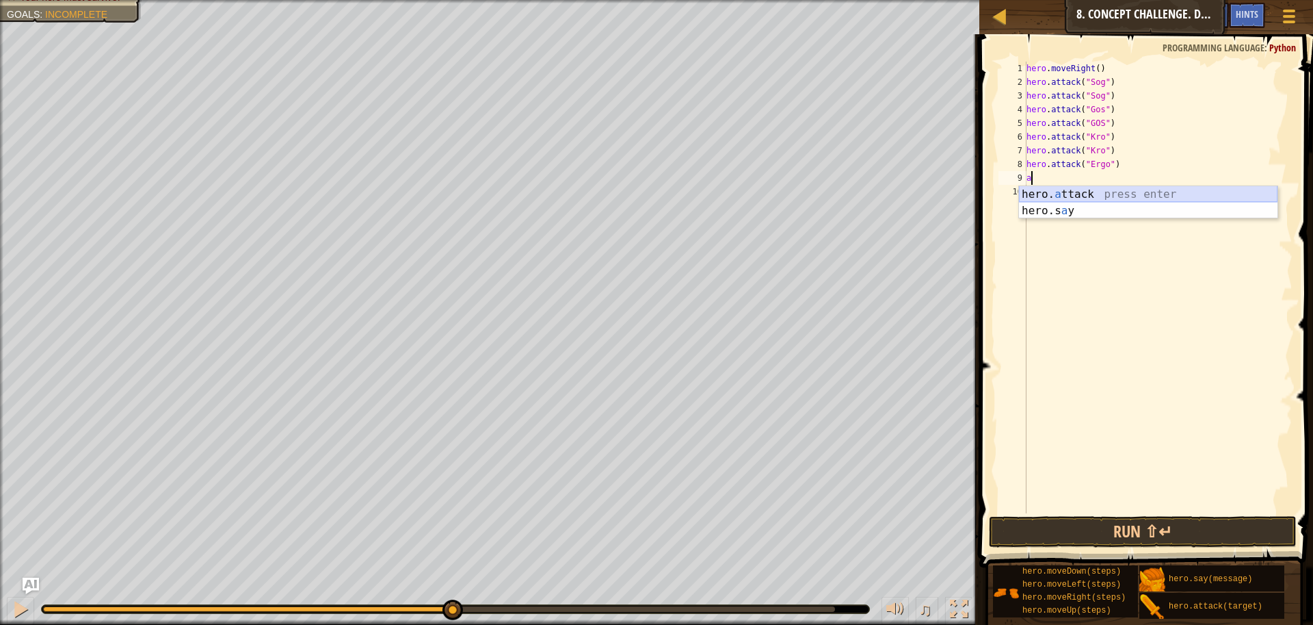
click at [1123, 198] on div "hero. a ttack press enter hero.s a y press enter" at bounding box center [1148, 219] width 259 height 66
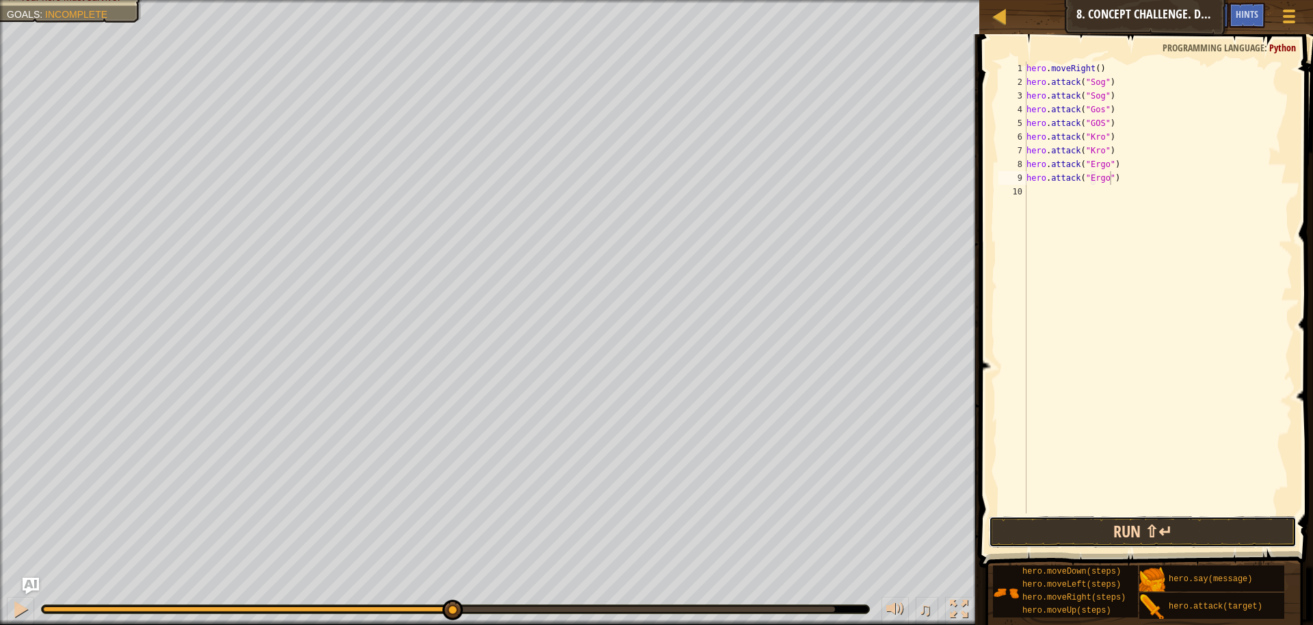
click at [1155, 539] on button "Run ⇧↵" at bounding box center [1143, 531] width 308 height 31
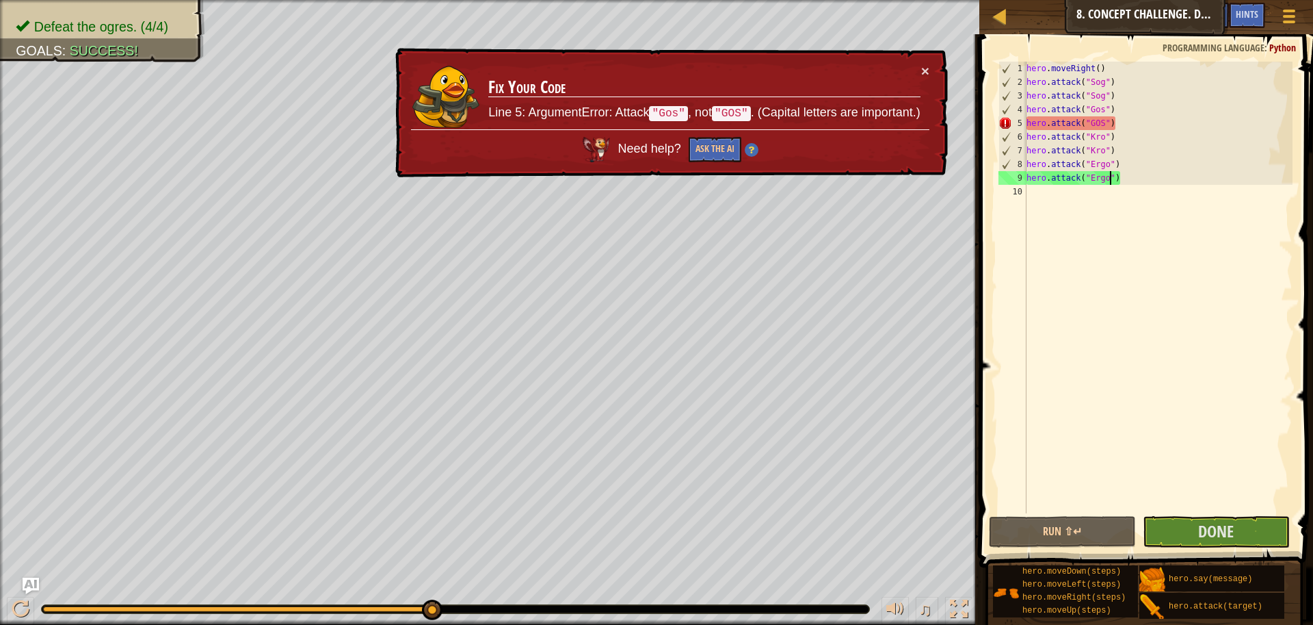
click at [1105, 124] on div "hero . moveRight ( ) hero . attack ( "Sog" ) hero . attack ( "Sog" ) hero . att…" at bounding box center [1159, 301] width 270 height 479
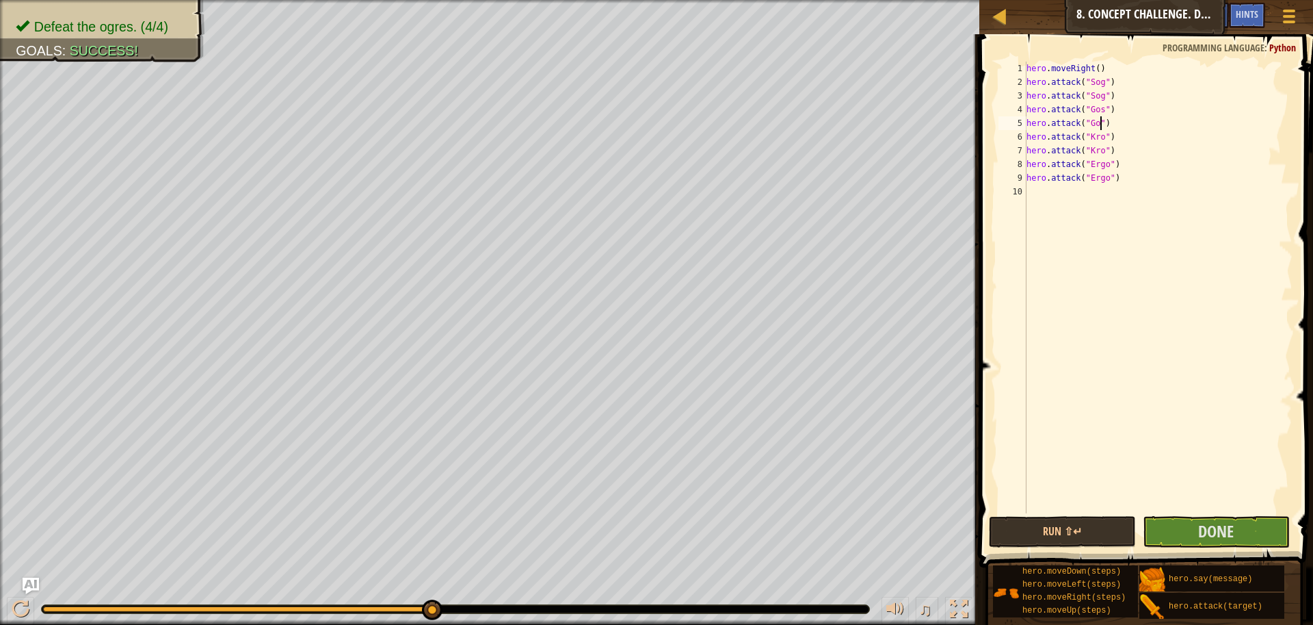
type textarea "hero.attack("Gos")"
click at [1037, 189] on div "hero . moveRight ( ) hero . attack ( "Sog" ) hero . attack ( "Sog" ) hero . att…" at bounding box center [1159, 301] width 270 height 479
click at [1094, 540] on button "Run ⇧↵" at bounding box center [1062, 531] width 147 height 31
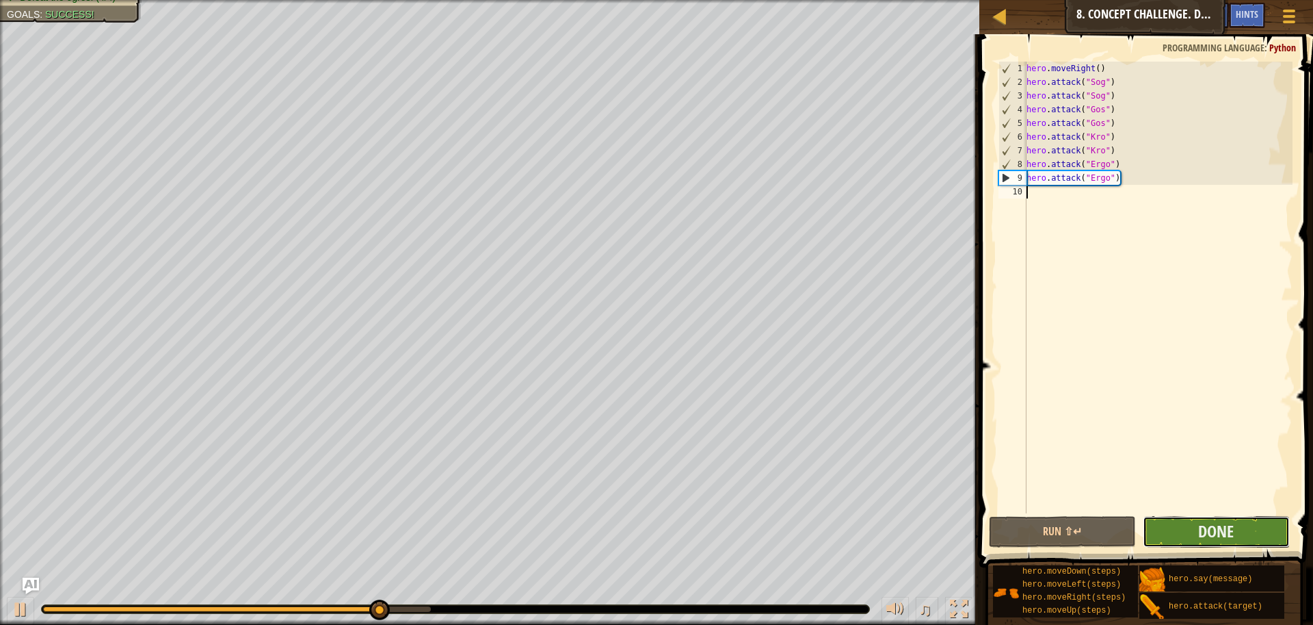
click at [1163, 530] on button "Done" at bounding box center [1216, 531] width 147 height 31
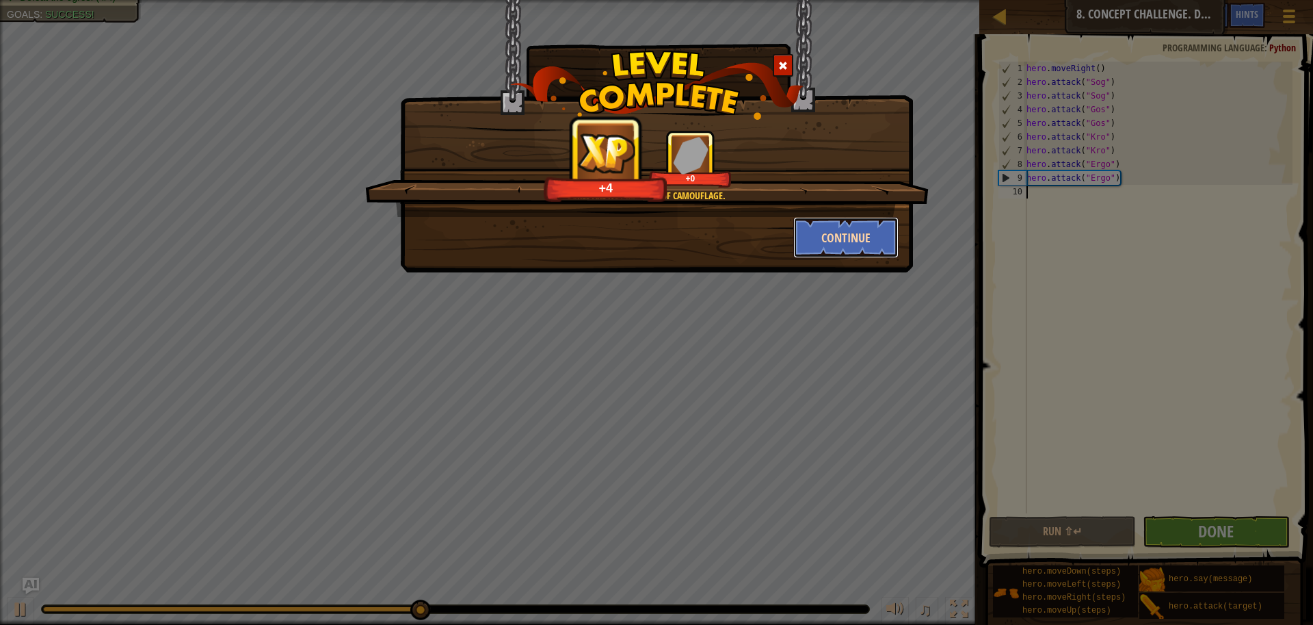
click at [828, 239] on button "Continue" at bounding box center [846, 237] width 106 height 41
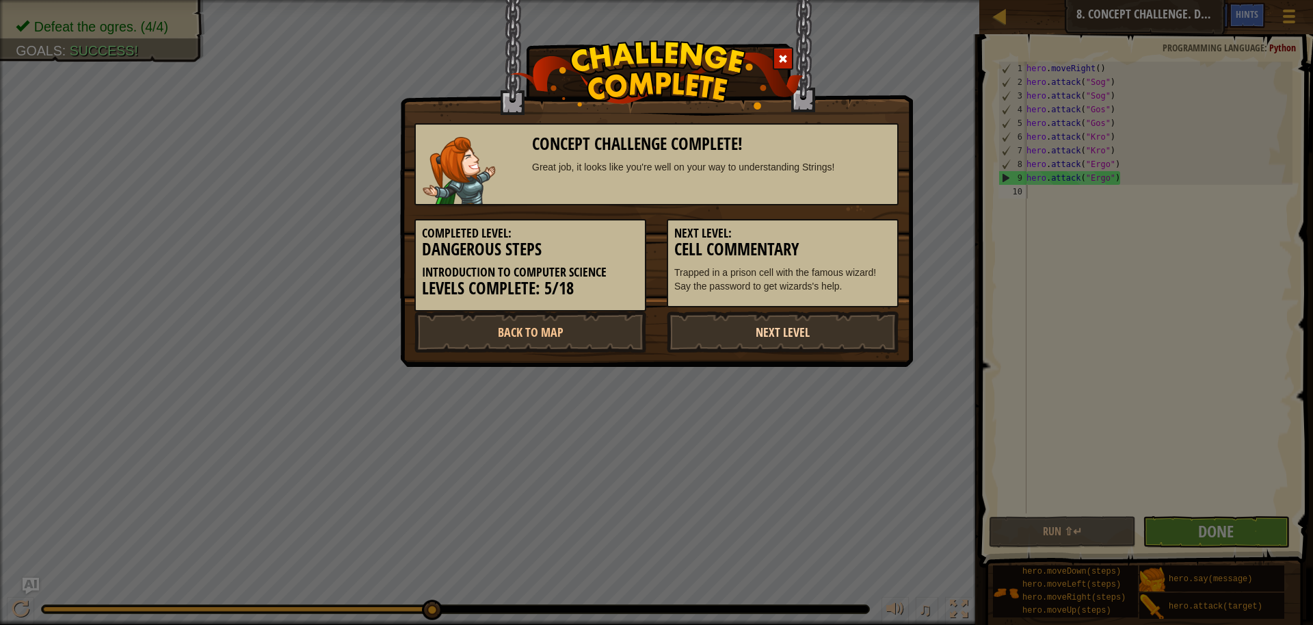
click at [758, 334] on link "Next Level" at bounding box center [783, 331] width 232 height 41
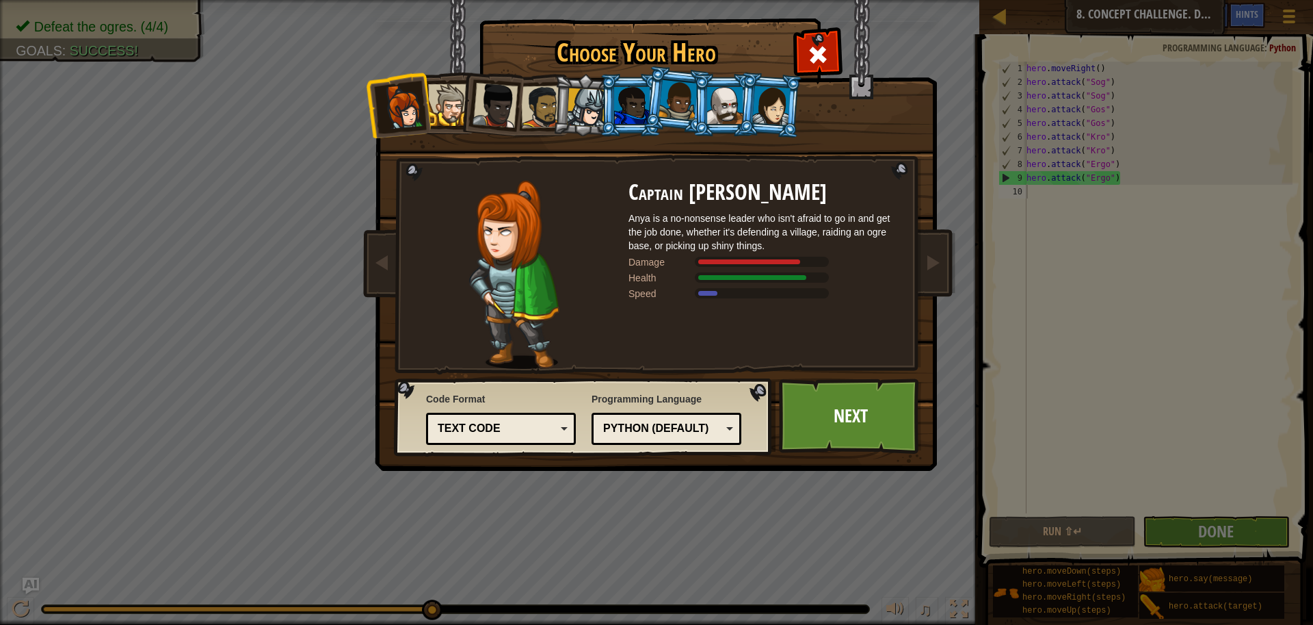
click at [452, 117] on div at bounding box center [449, 105] width 42 height 42
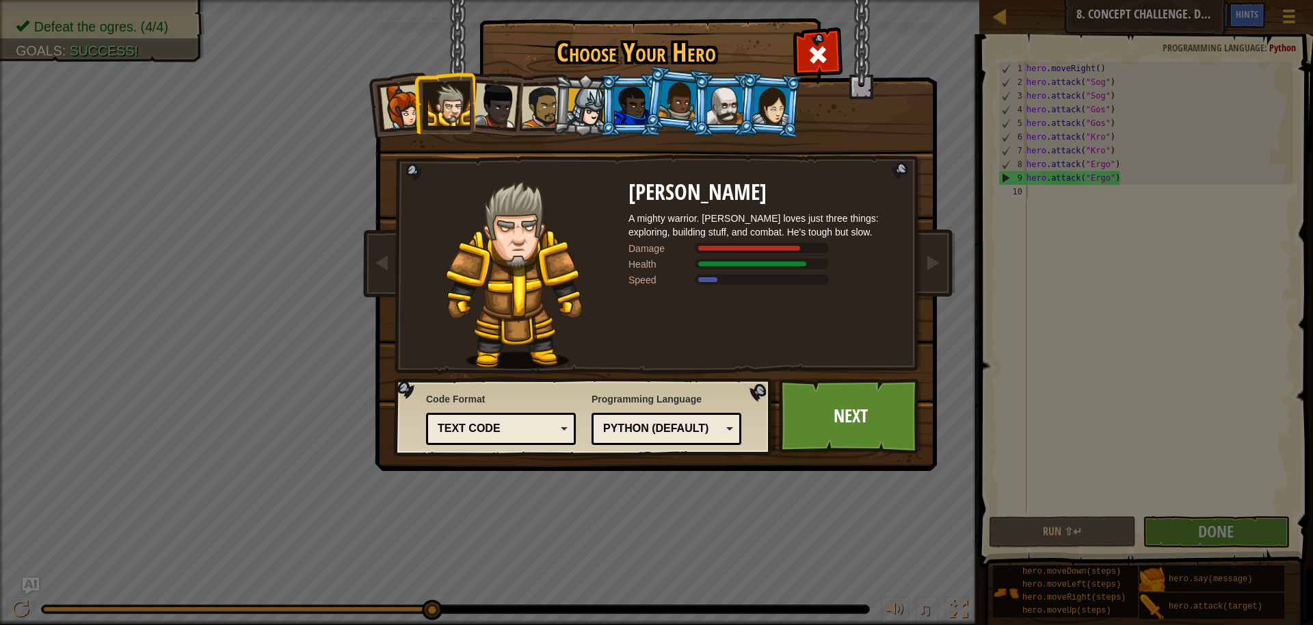
click at [397, 122] on div at bounding box center [402, 106] width 45 height 45
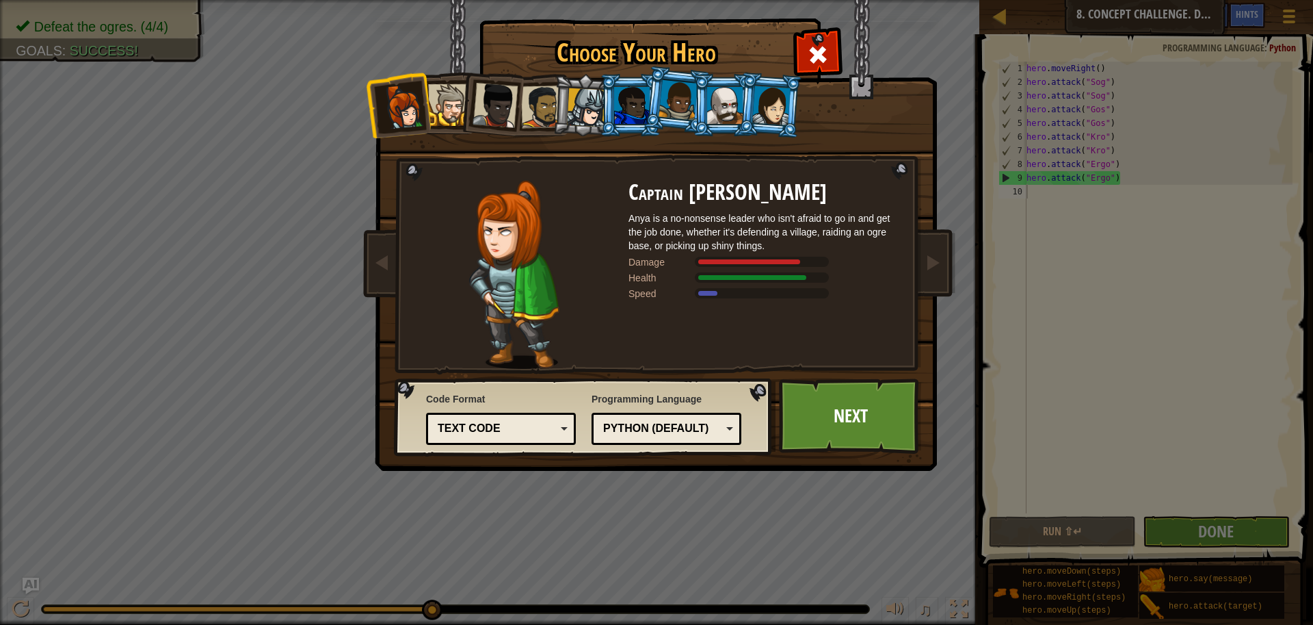
click at [437, 113] on div at bounding box center [449, 105] width 42 height 42
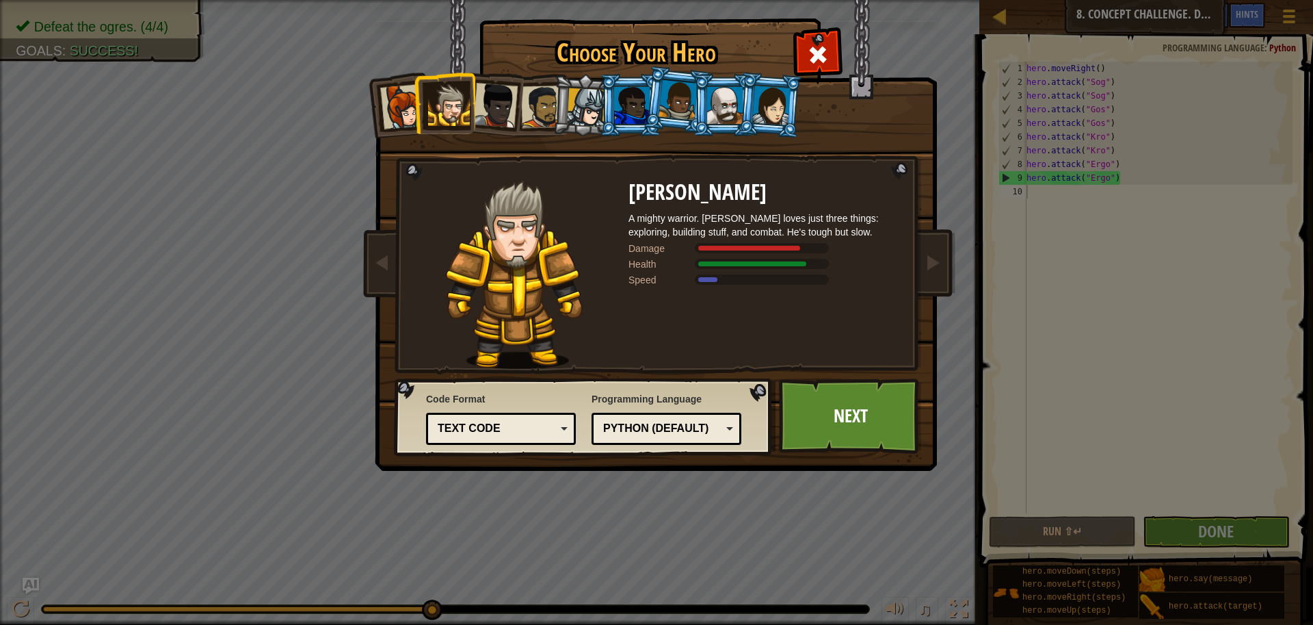
click at [506, 107] on div at bounding box center [495, 105] width 45 height 45
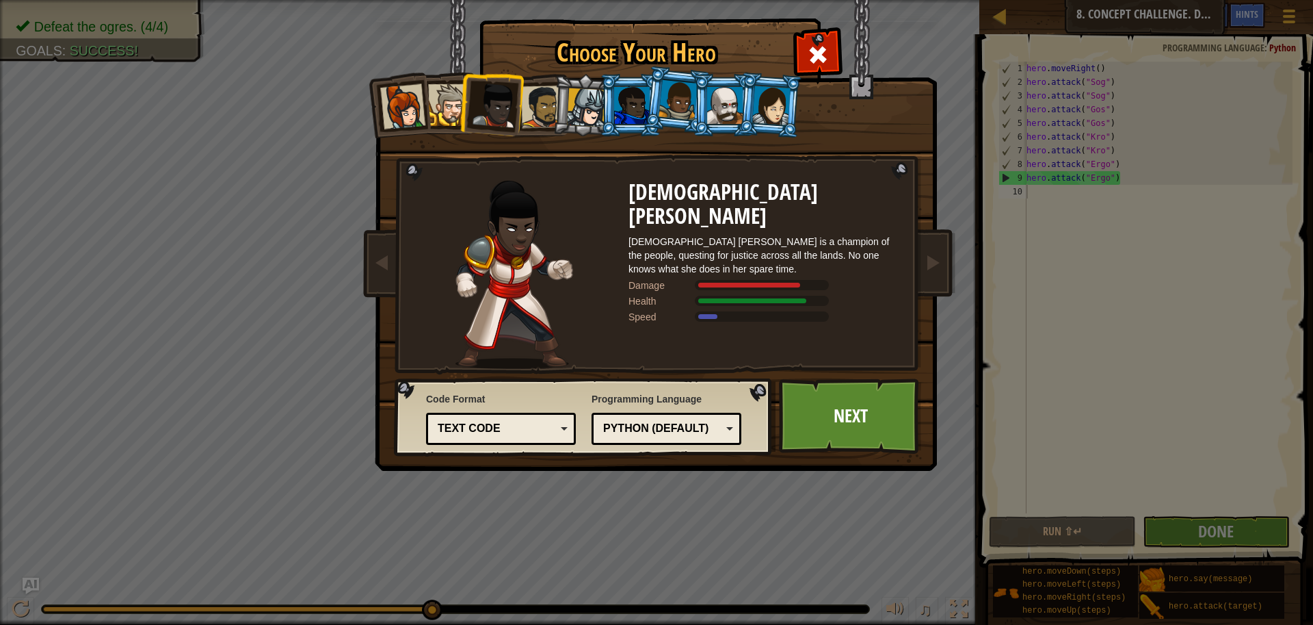
click at [551, 107] on div at bounding box center [542, 107] width 42 height 42
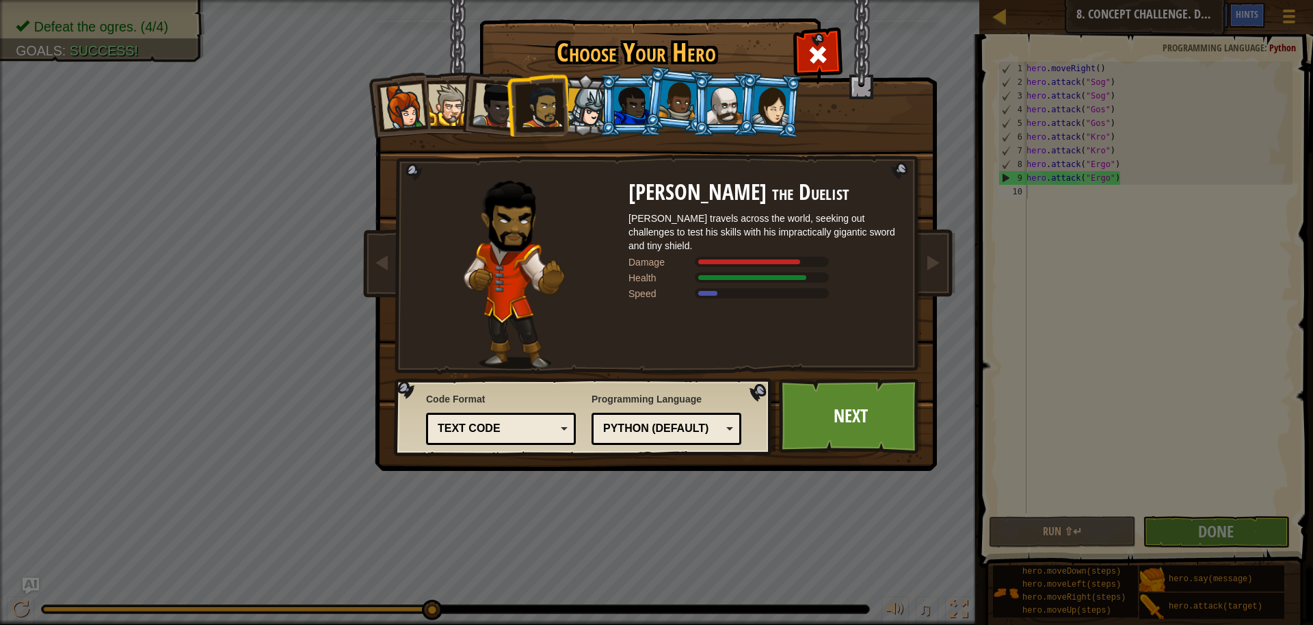
click at [607, 105] on li at bounding box center [631, 105] width 62 height 62
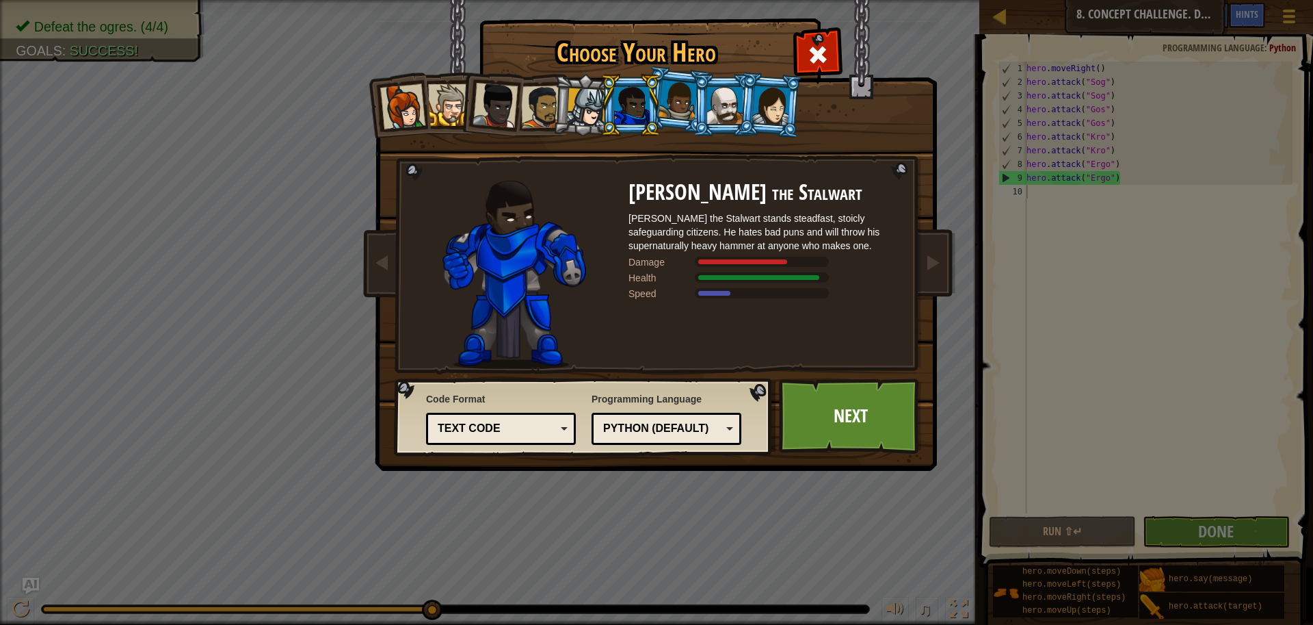
click at [687, 92] on div at bounding box center [678, 100] width 39 height 40
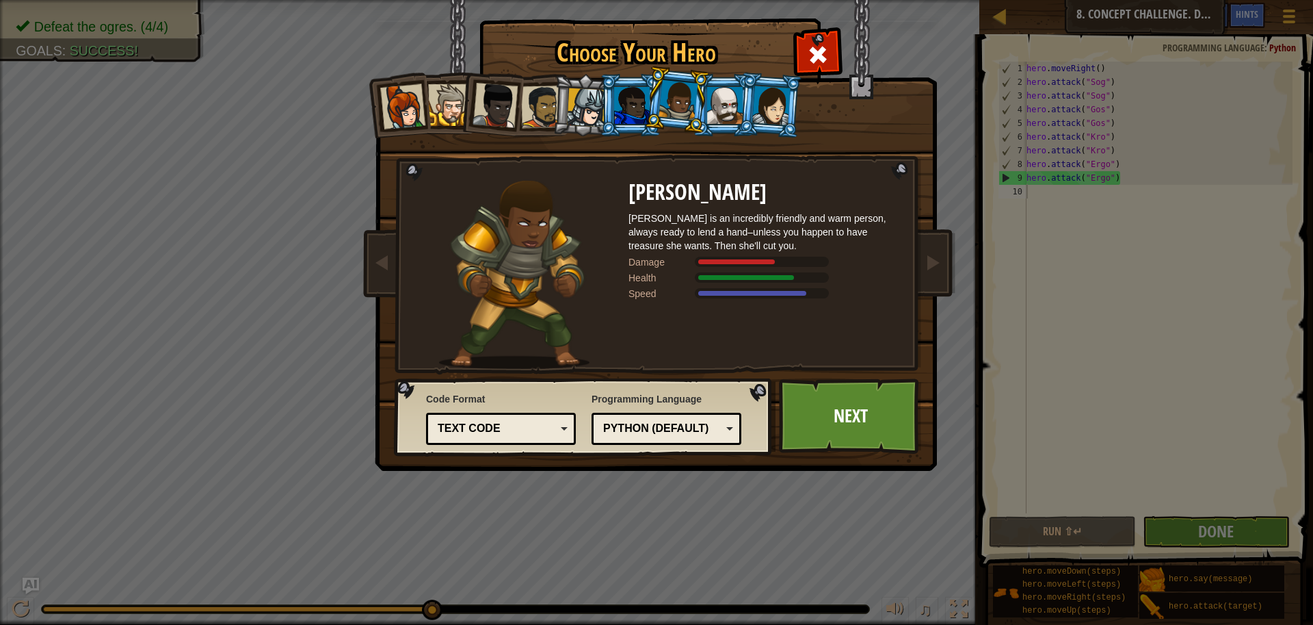
click at [721, 88] on div at bounding box center [725, 105] width 36 height 37
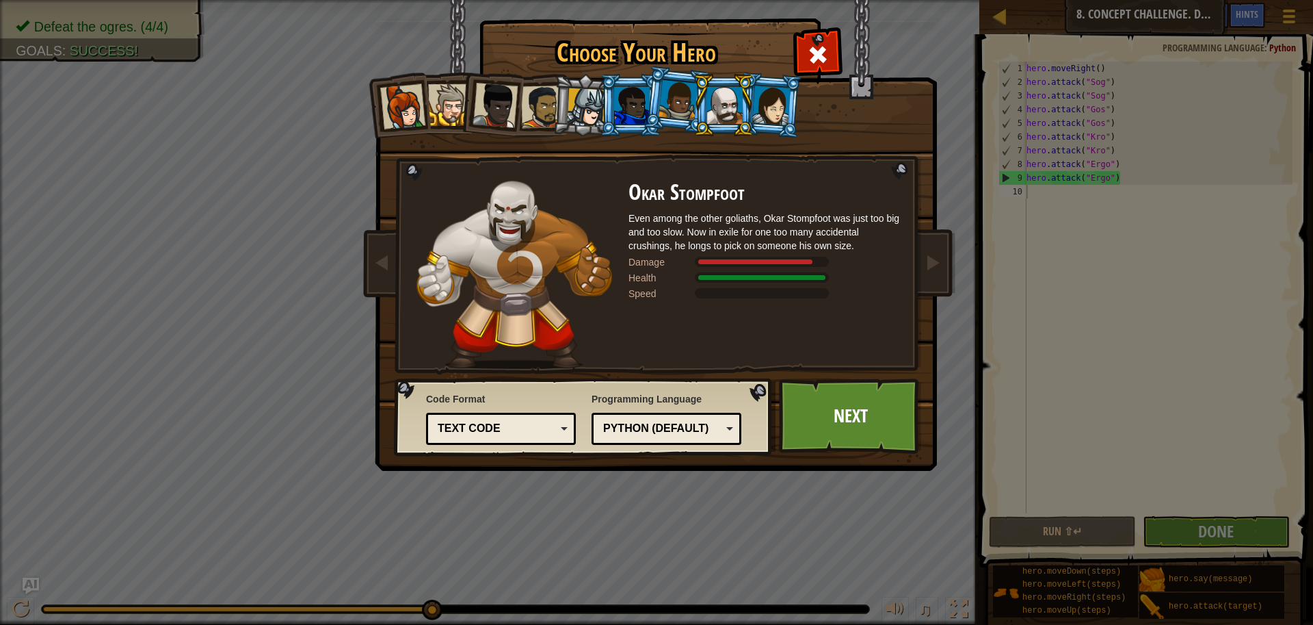
click at [775, 105] on div at bounding box center [771, 105] width 38 height 39
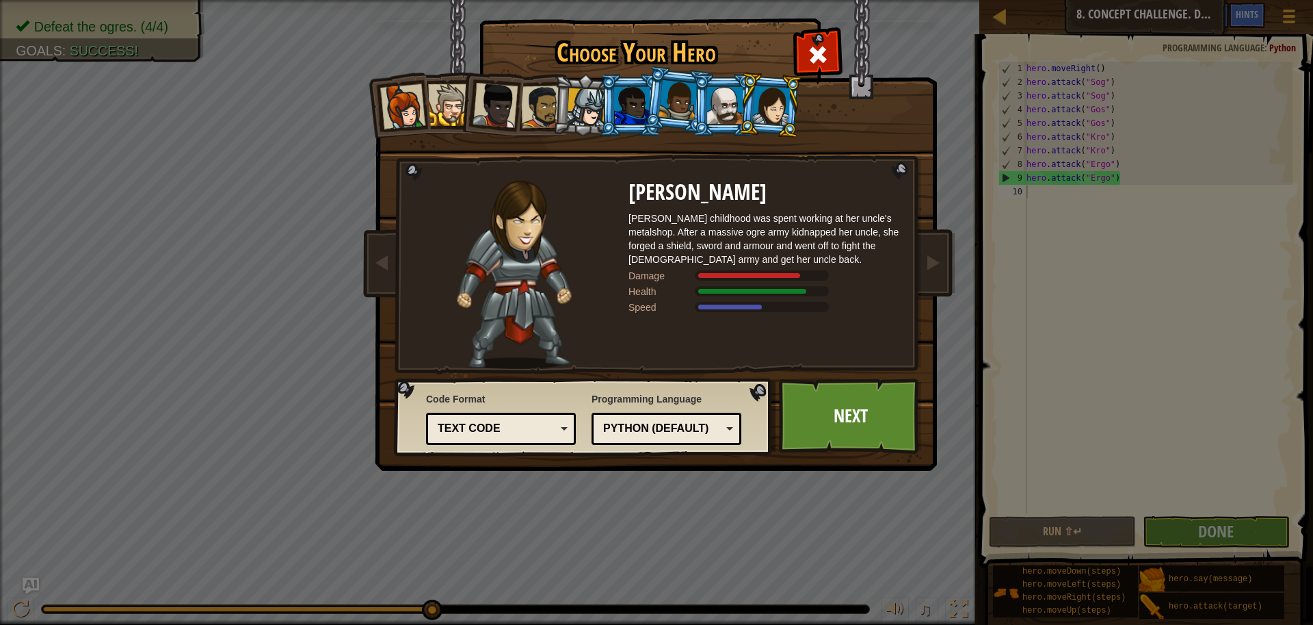
click at [356, 98] on div "Choose Your Hero 226 Captain [PERSON_NAME] is a no-nonsense leader who isn't af…" at bounding box center [656, 312] width 1313 height 625
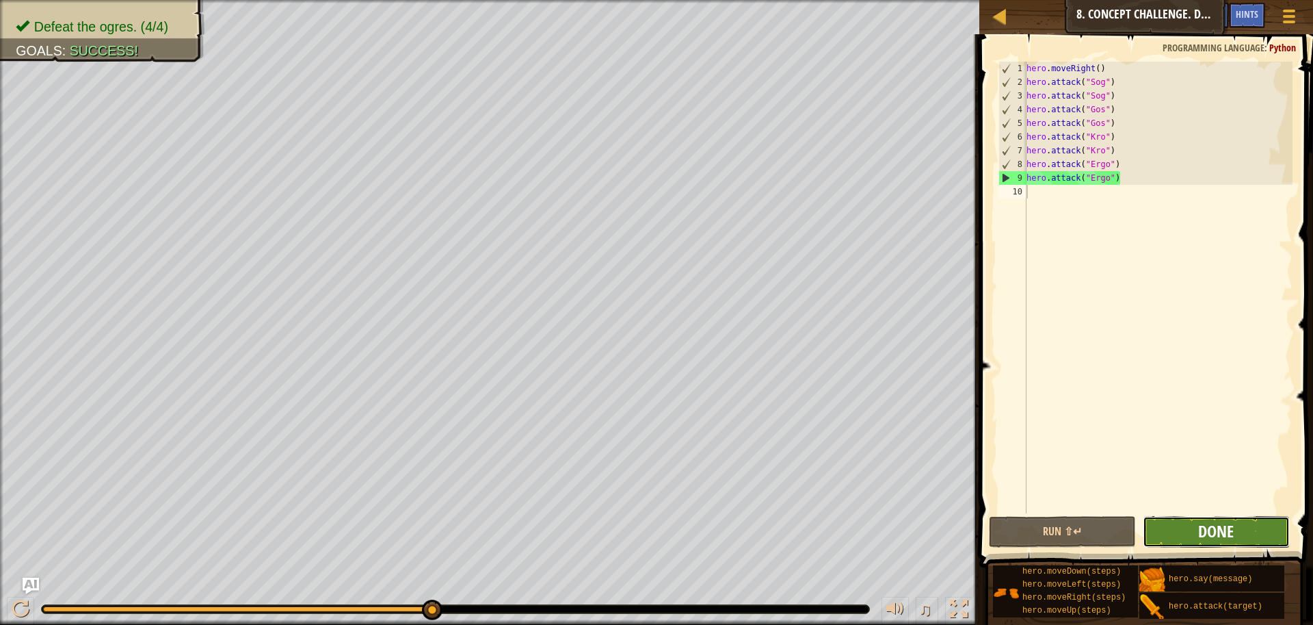
click at [1218, 538] on span "Done" at bounding box center [1216, 531] width 36 height 22
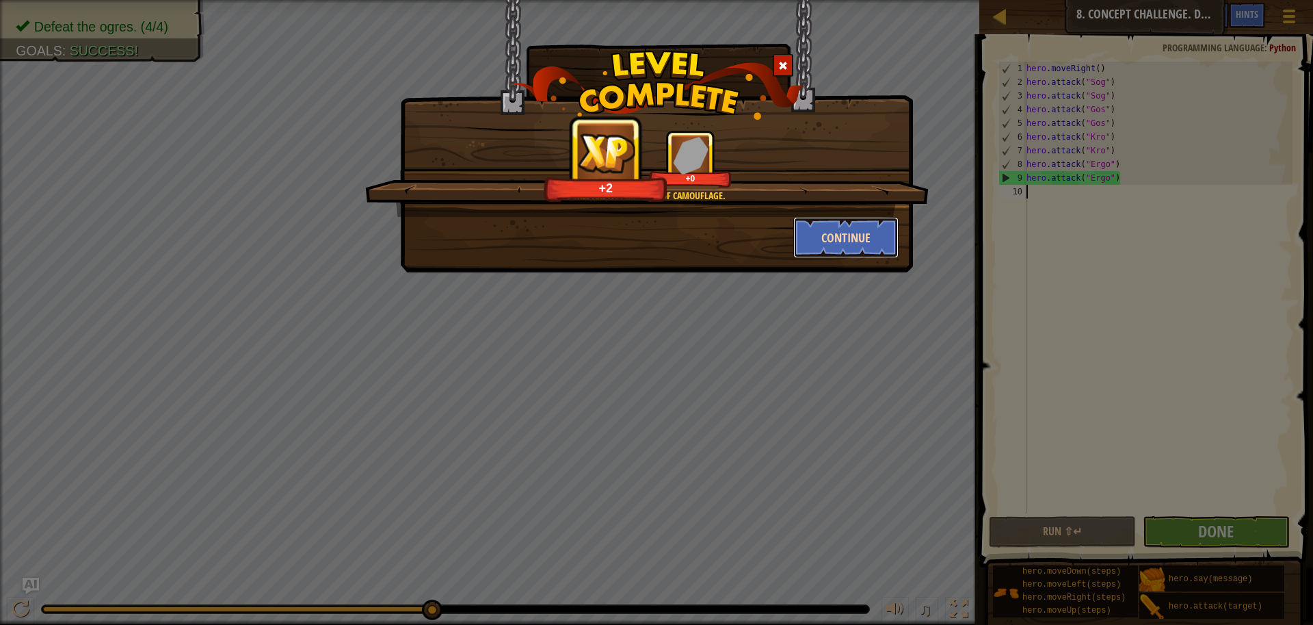
click at [837, 234] on button "Continue" at bounding box center [846, 237] width 106 height 41
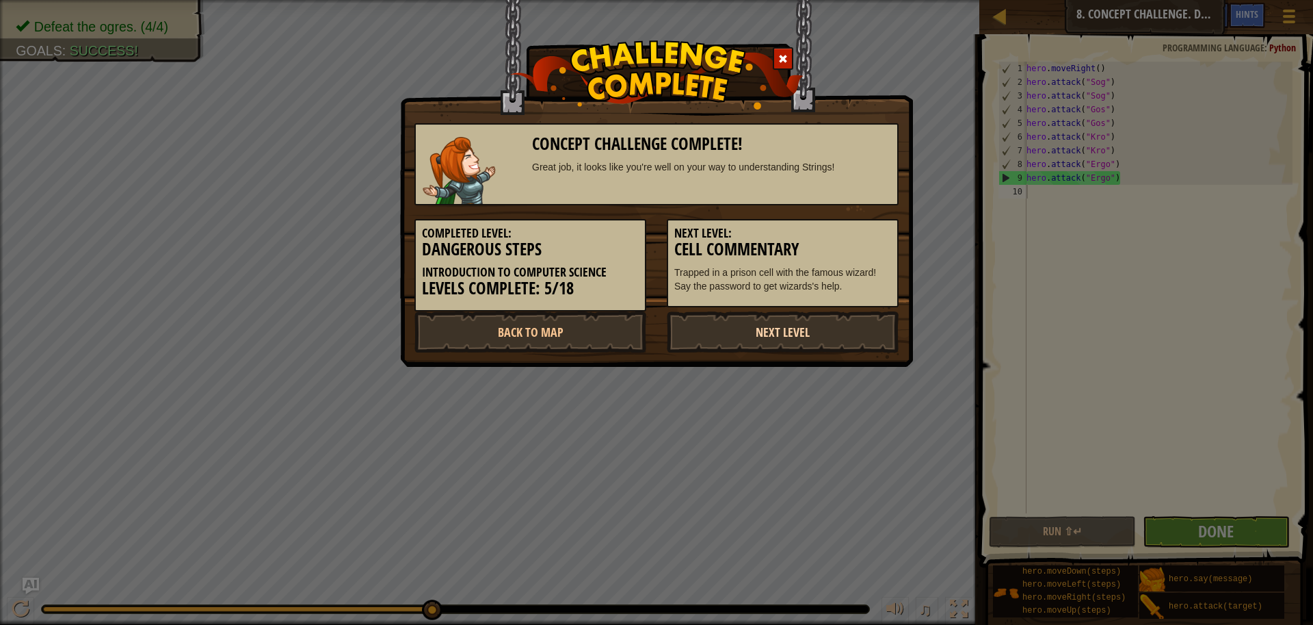
click at [724, 331] on link "Next Level" at bounding box center [783, 331] width 232 height 41
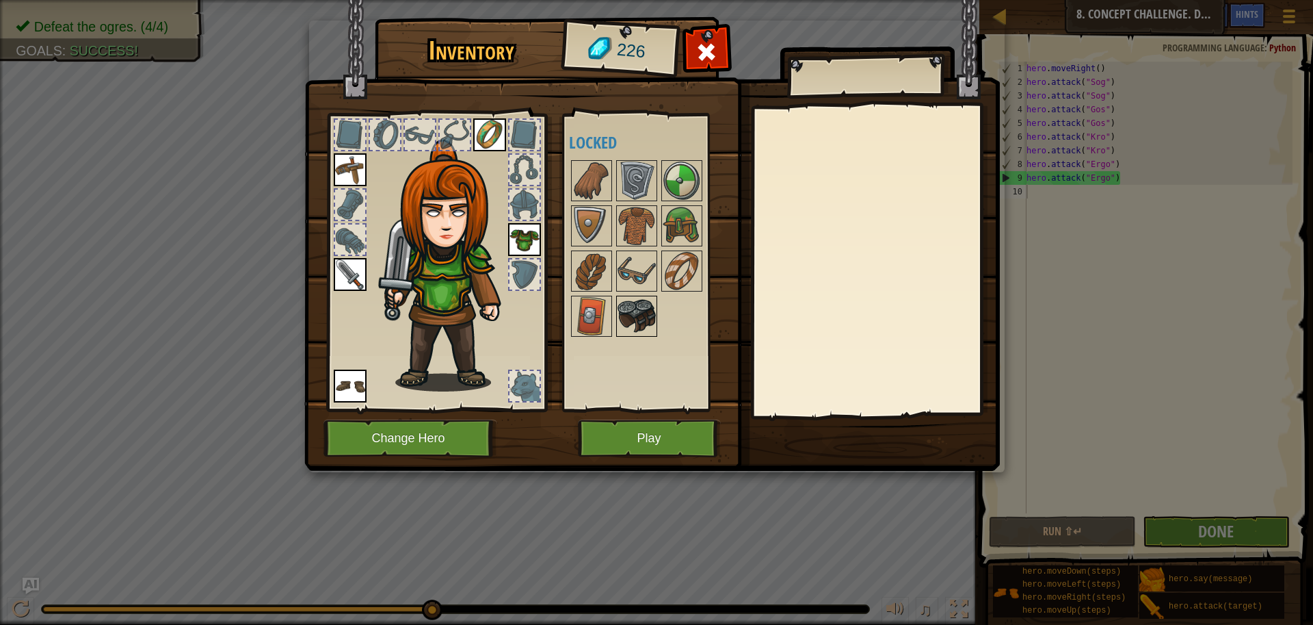
click at [638, 322] on img at bounding box center [637, 316] width 38 height 38
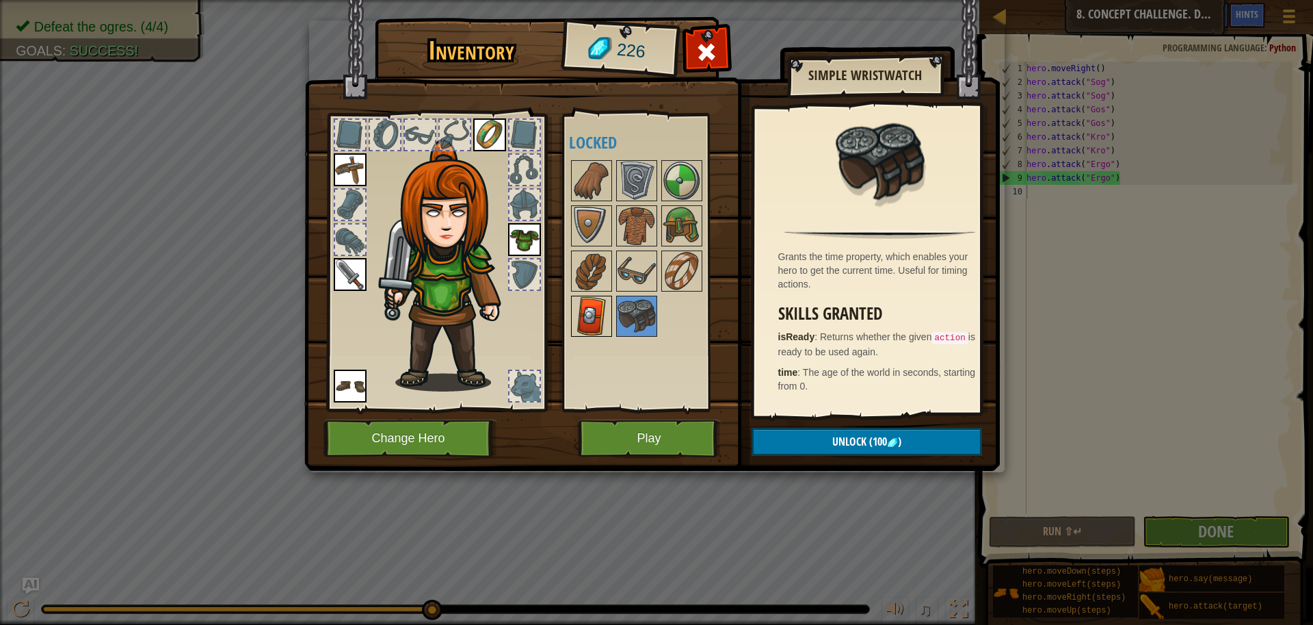
click at [588, 315] on img at bounding box center [592, 316] width 38 height 38
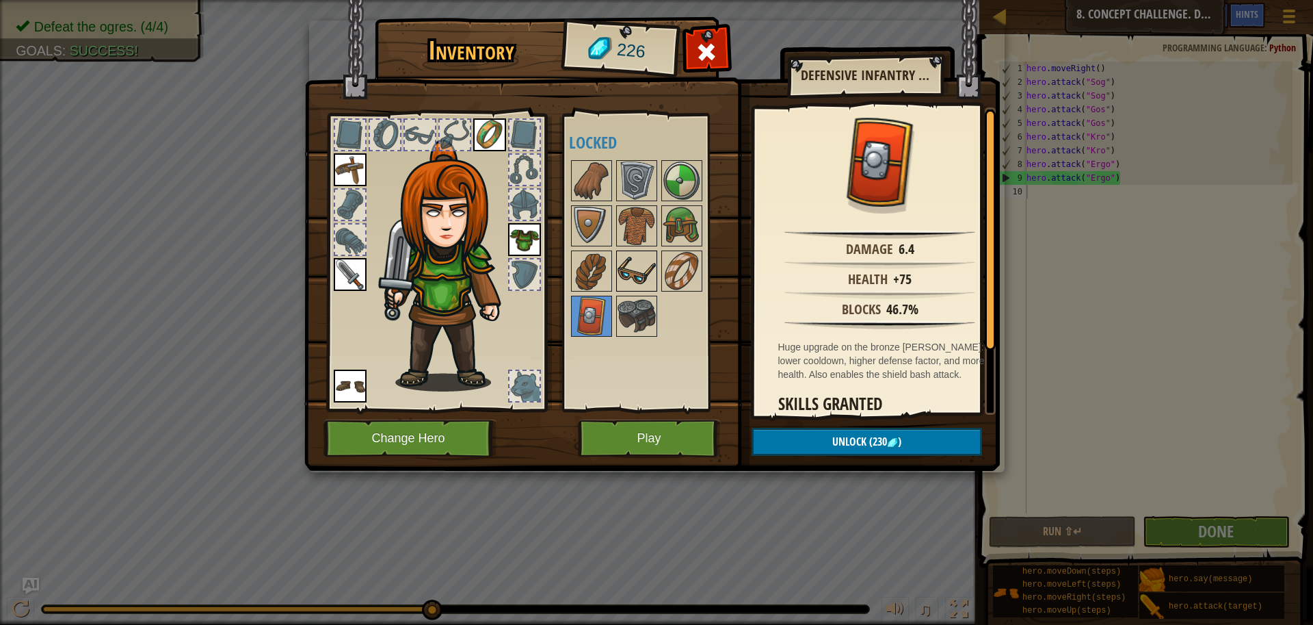
click at [632, 272] on img at bounding box center [637, 271] width 38 height 38
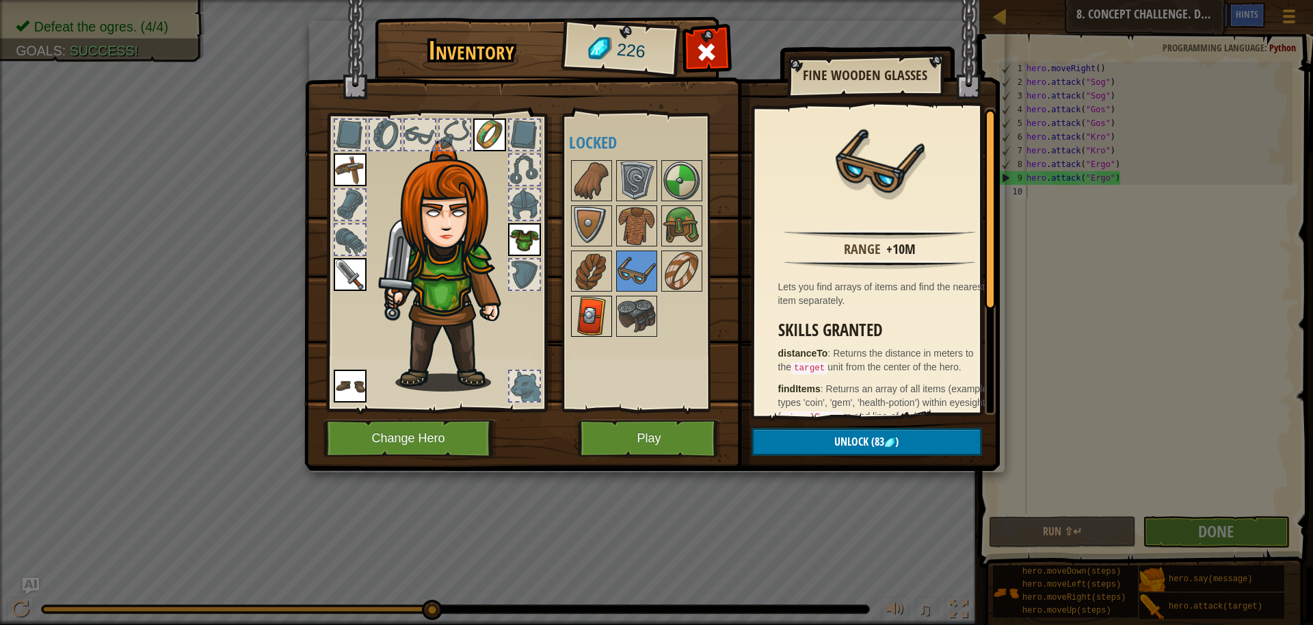
click at [596, 315] on img at bounding box center [592, 316] width 38 height 38
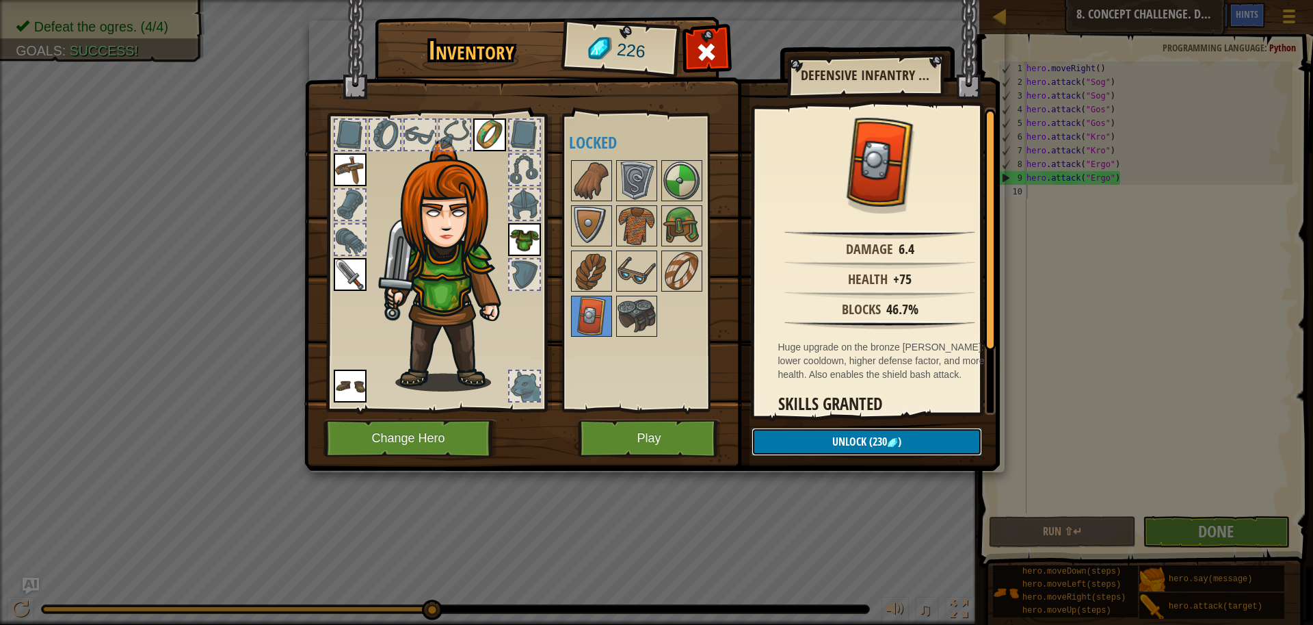
click at [848, 444] on span "Unlock" at bounding box center [849, 441] width 34 height 15
click at [847, 438] on span "Unlock" at bounding box center [849, 441] width 34 height 15
click at [635, 303] on img at bounding box center [637, 316] width 38 height 38
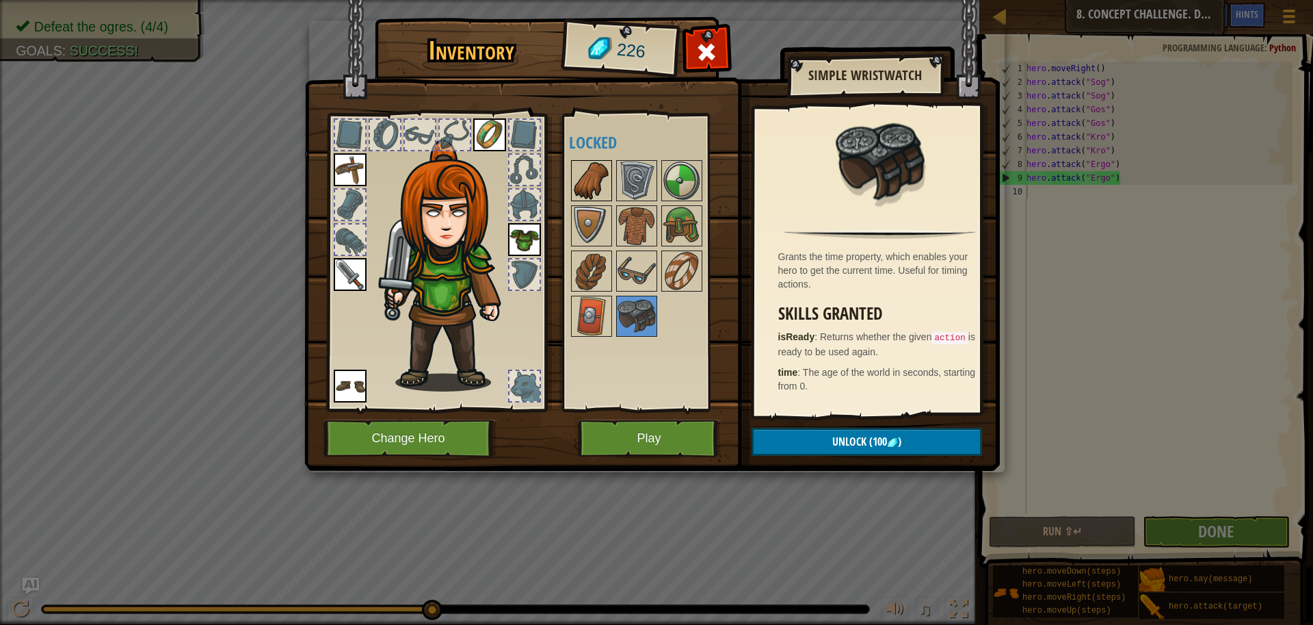
click at [600, 186] on img at bounding box center [592, 180] width 38 height 38
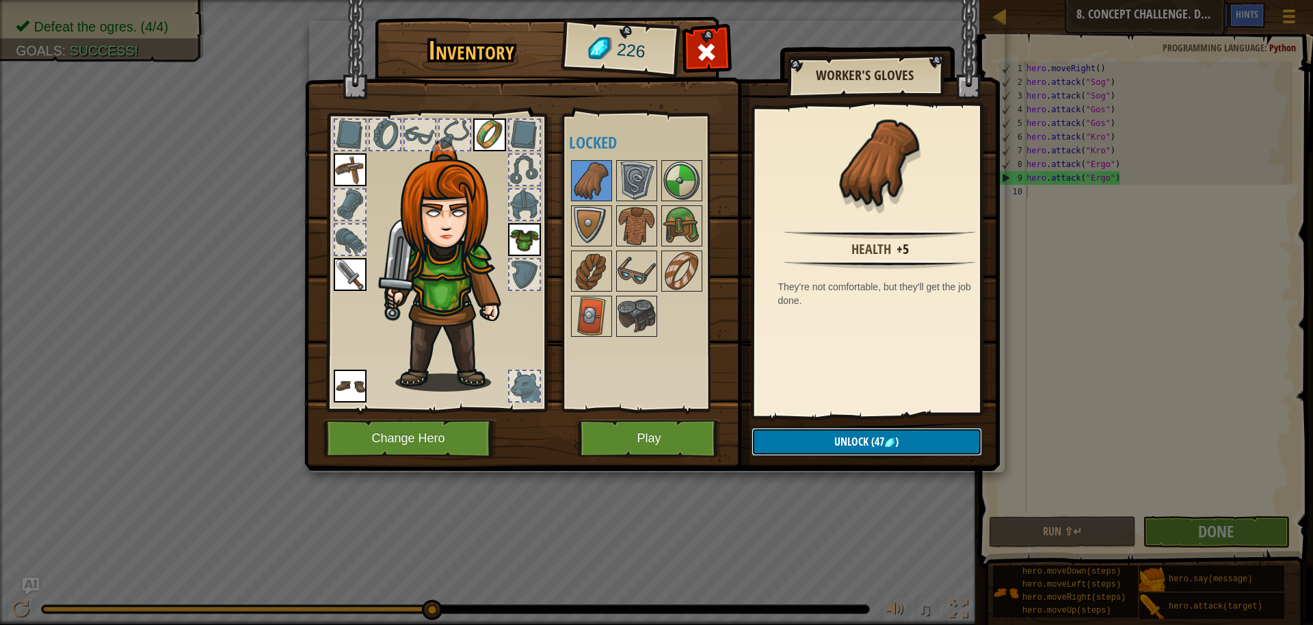
click at [839, 445] on span "Unlock" at bounding box center [852, 441] width 34 height 15
click at [802, 445] on button "Confirm" at bounding box center [867, 442] width 231 height 28
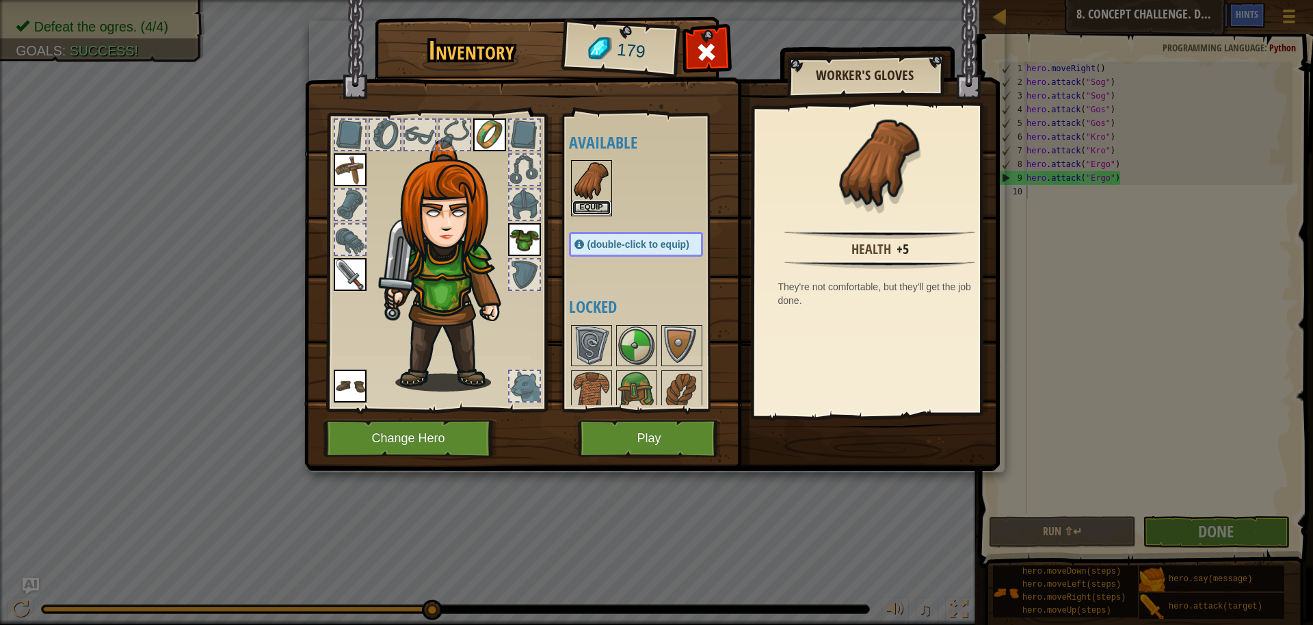
click at [594, 202] on button "Equip" at bounding box center [592, 207] width 38 height 14
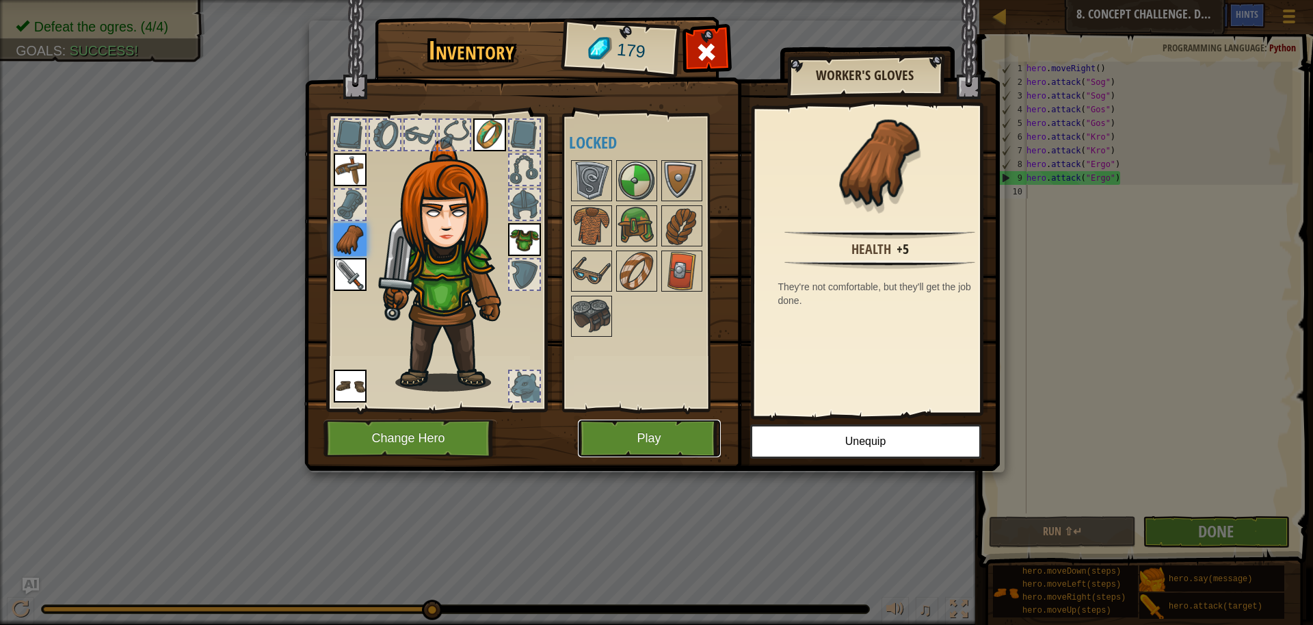
click at [668, 442] on button "Play" at bounding box center [649, 438] width 143 height 38
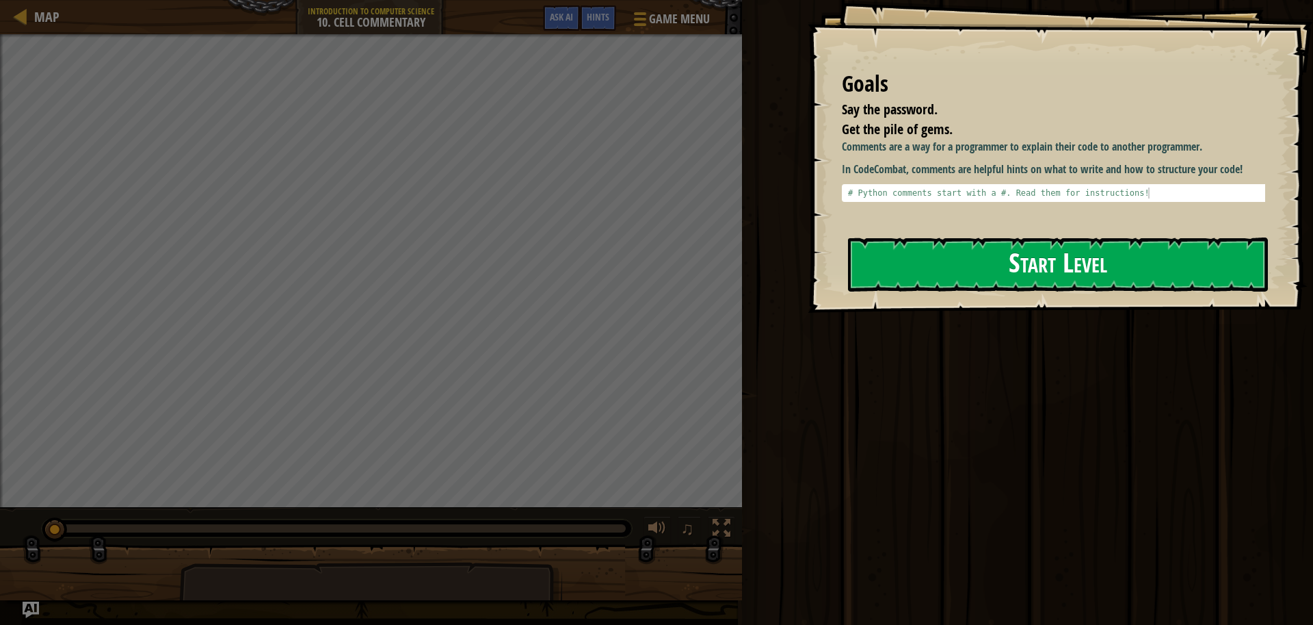
click at [897, 275] on button "Start Level" at bounding box center [1058, 264] width 420 height 54
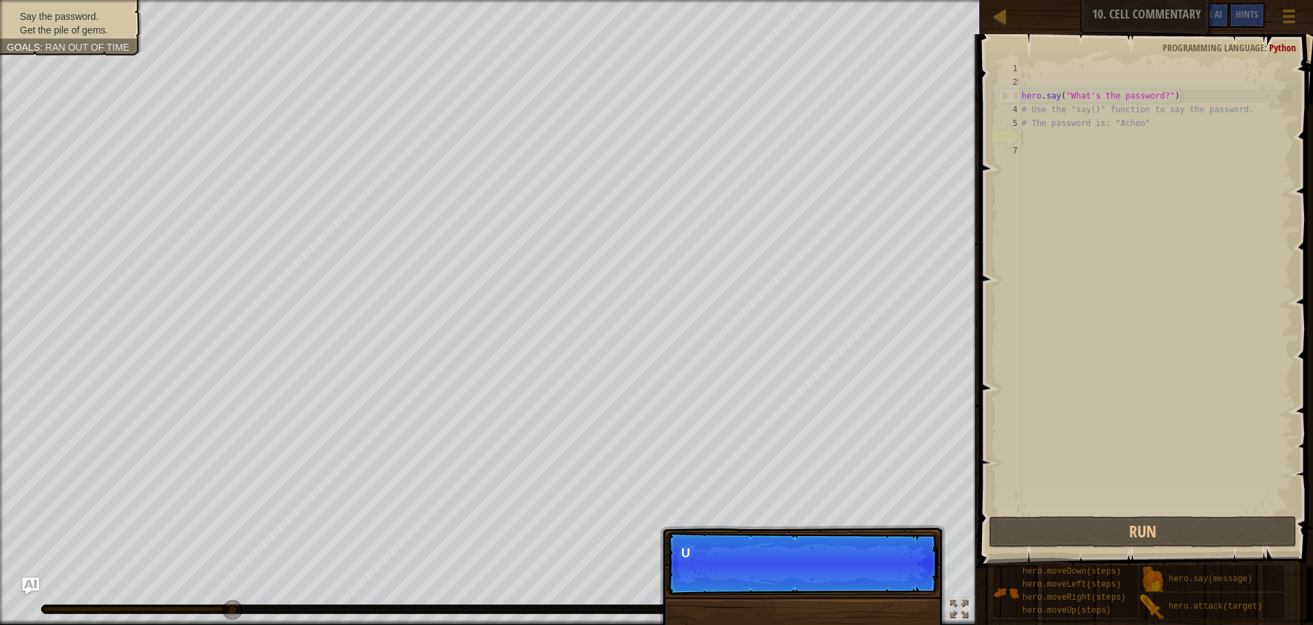
click at [915, 584] on p "Skip (esc) Continue U" at bounding box center [803, 562] width 272 height 63
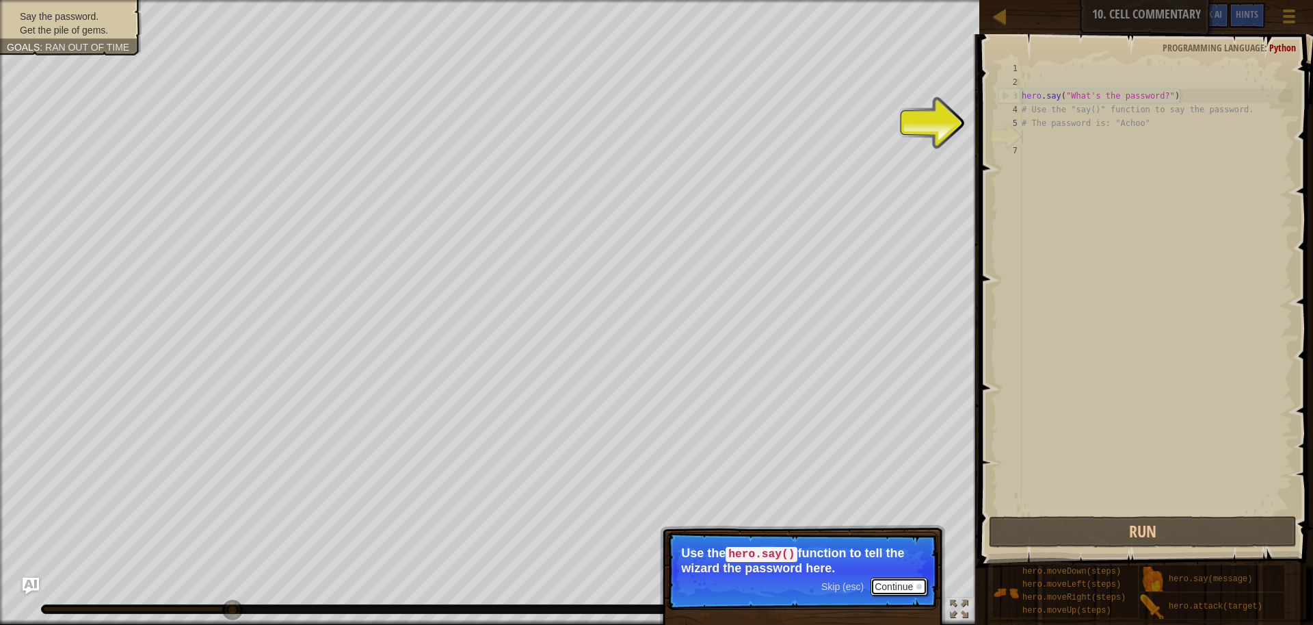
click at [915, 582] on button "Continue" at bounding box center [899, 586] width 57 height 18
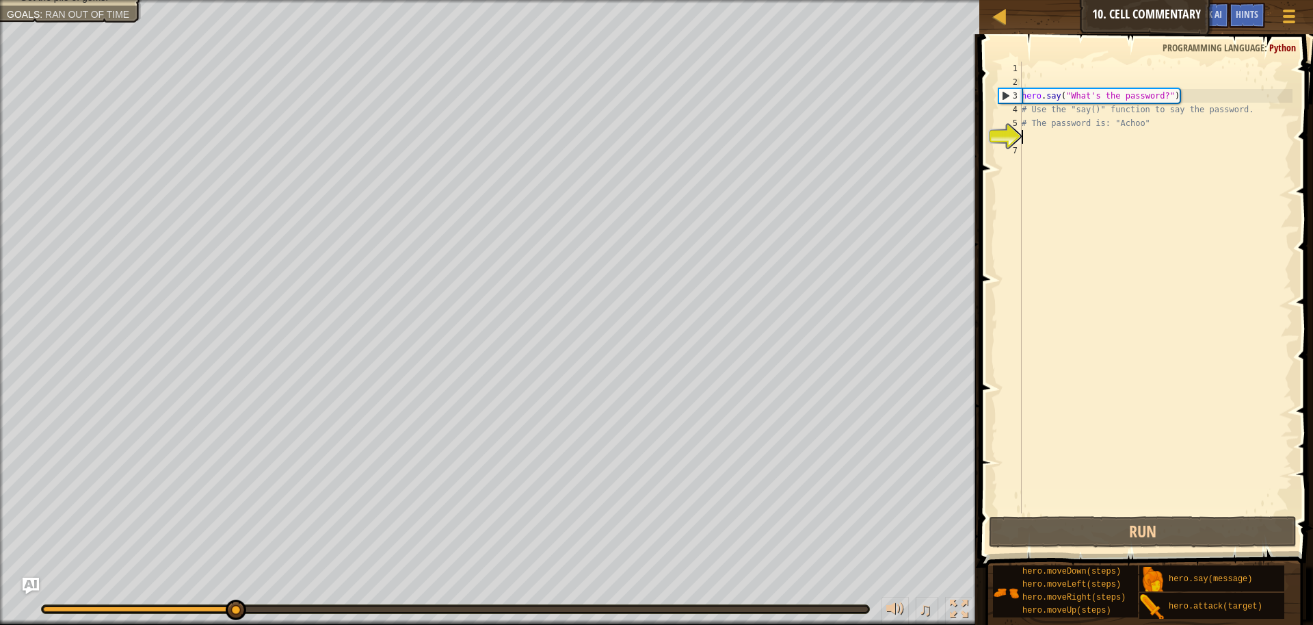
scroll to position [6, 0]
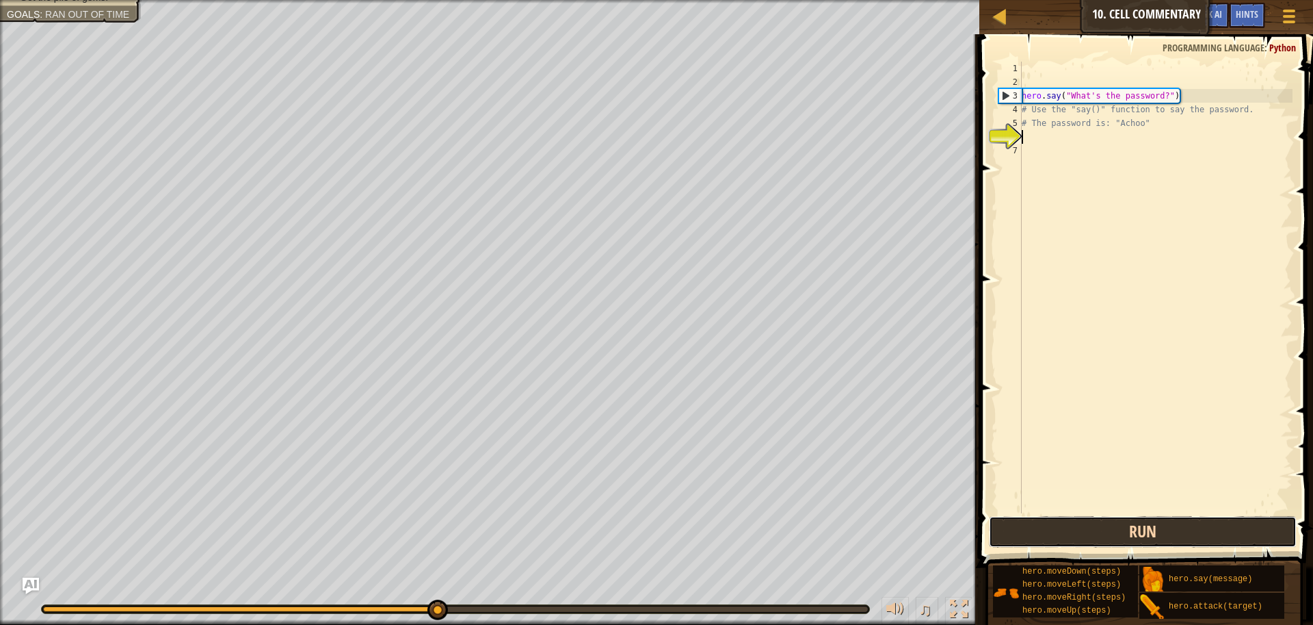
click at [1029, 532] on button "Run" at bounding box center [1143, 531] width 308 height 31
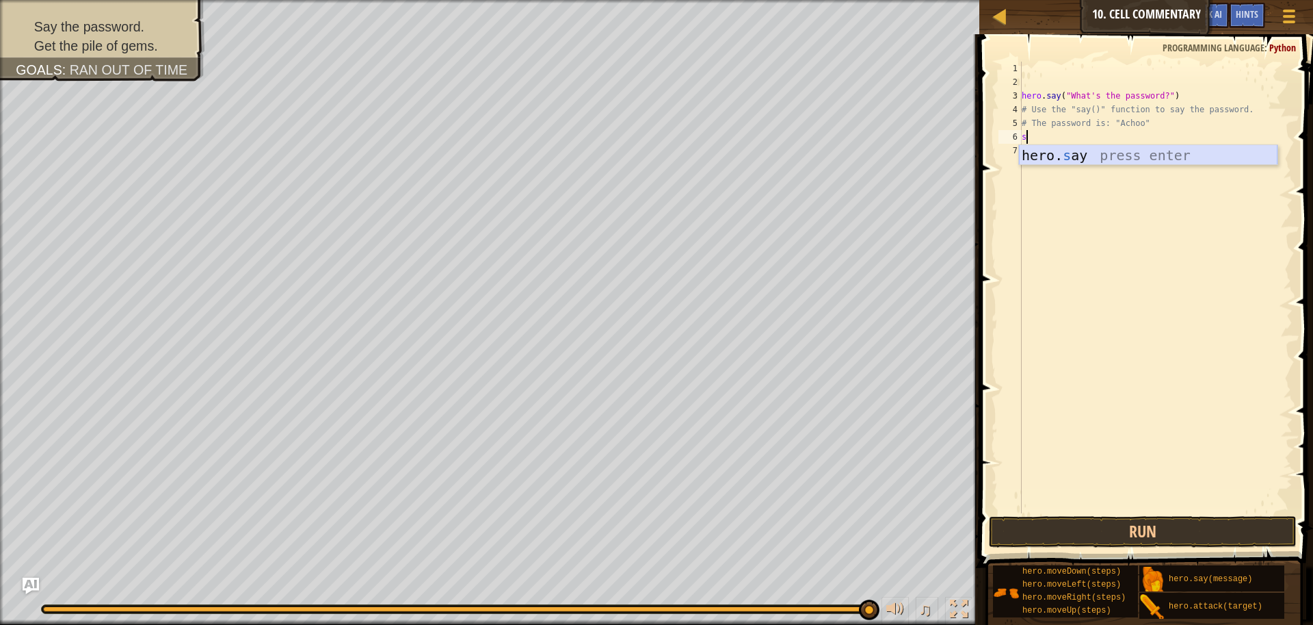
click at [1065, 157] on div "hero. s ay press enter" at bounding box center [1148, 176] width 259 height 62
type textarea "hero.say("read the gray comments")"
click at [1035, 133] on div "hero . say ( "What's the password?" ) # Use the "say()" function to say the pas…" at bounding box center [1156, 301] width 274 height 479
click at [1027, 150] on div "hero . say ( "What's the password?" ) # Use the "say()" function to say the pas…" at bounding box center [1156, 301] width 274 height 479
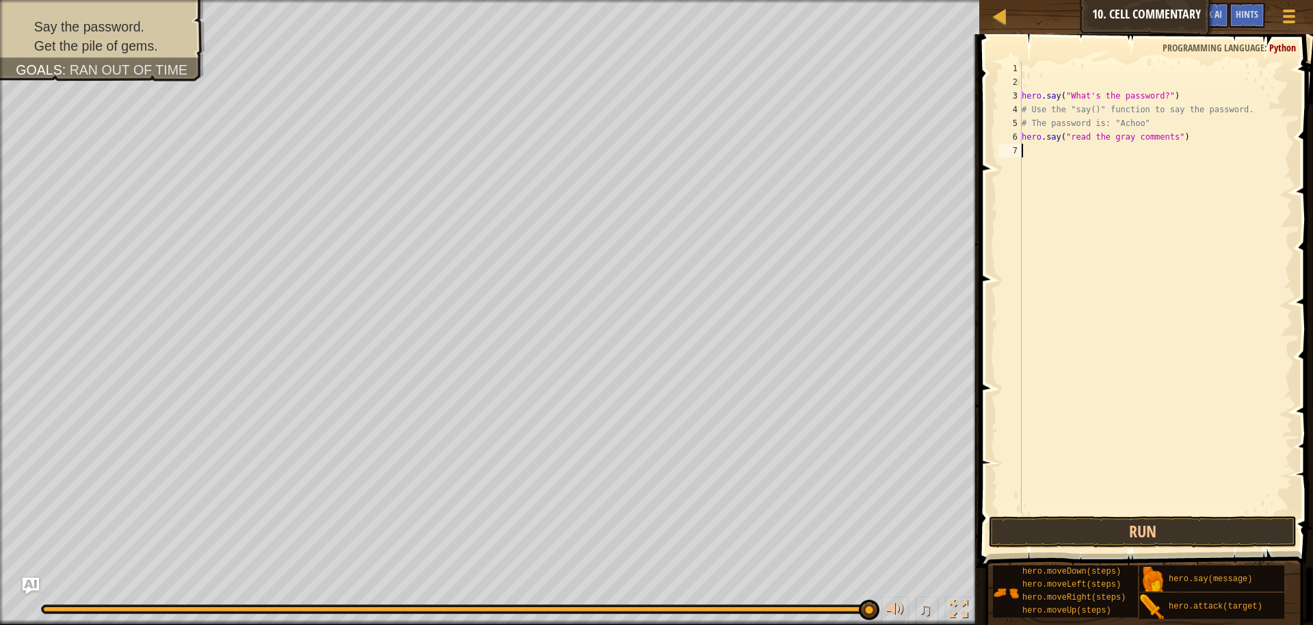
scroll to position [6, 0]
click at [1152, 124] on div "hero . say ( "What's the password?" ) # Use the "say()" function to say the pas…" at bounding box center [1156, 301] width 274 height 479
drag, startPoint x: 1151, startPoint y: 124, endPoint x: 1214, endPoint y: 124, distance: 63.6
click at [1214, 124] on div "hero . say ( "What's the password?" ) # Use the "say()" function to say the pas…" at bounding box center [1156, 301] width 274 height 479
drag, startPoint x: 1179, startPoint y: 140, endPoint x: 1073, endPoint y: 137, distance: 106.0
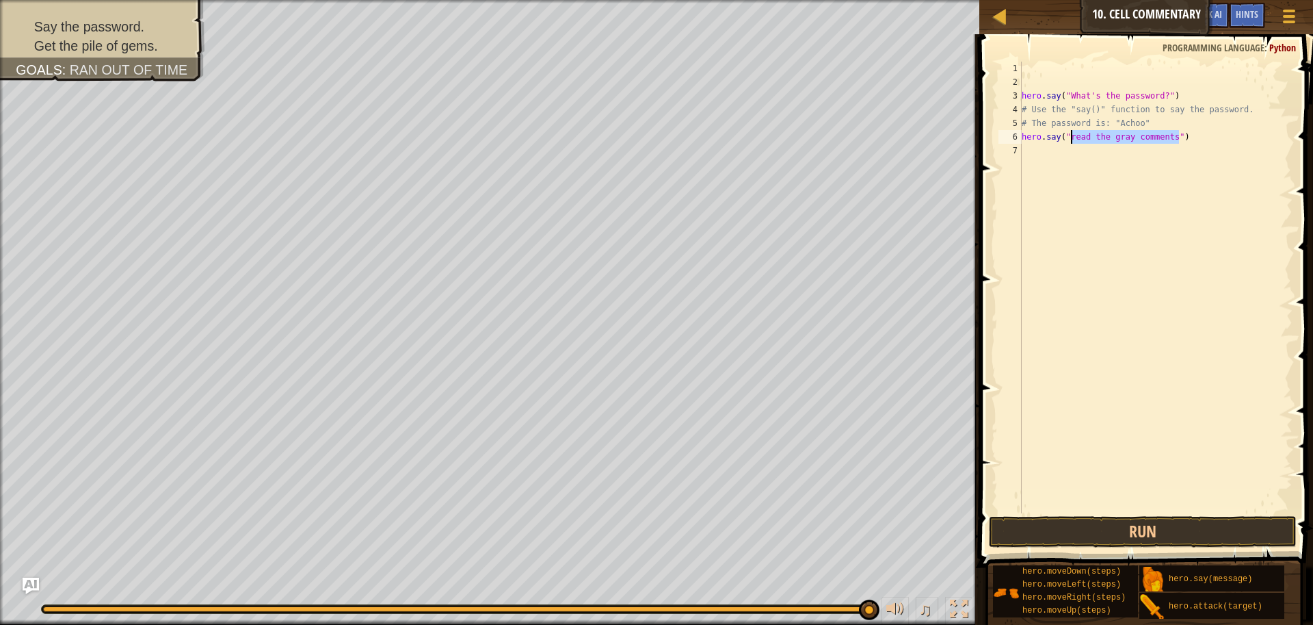
click at [1073, 137] on div "hero . say ( "What's the password?" ) # Use the "say()" function to say the pas…" at bounding box center [1156, 301] width 274 height 479
type textarea "hero.say("Acho")"
click at [1025, 150] on div "hero . say ( "What's the password?" ) # Use the "say()" function to say the pas…" at bounding box center [1156, 301] width 274 height 479
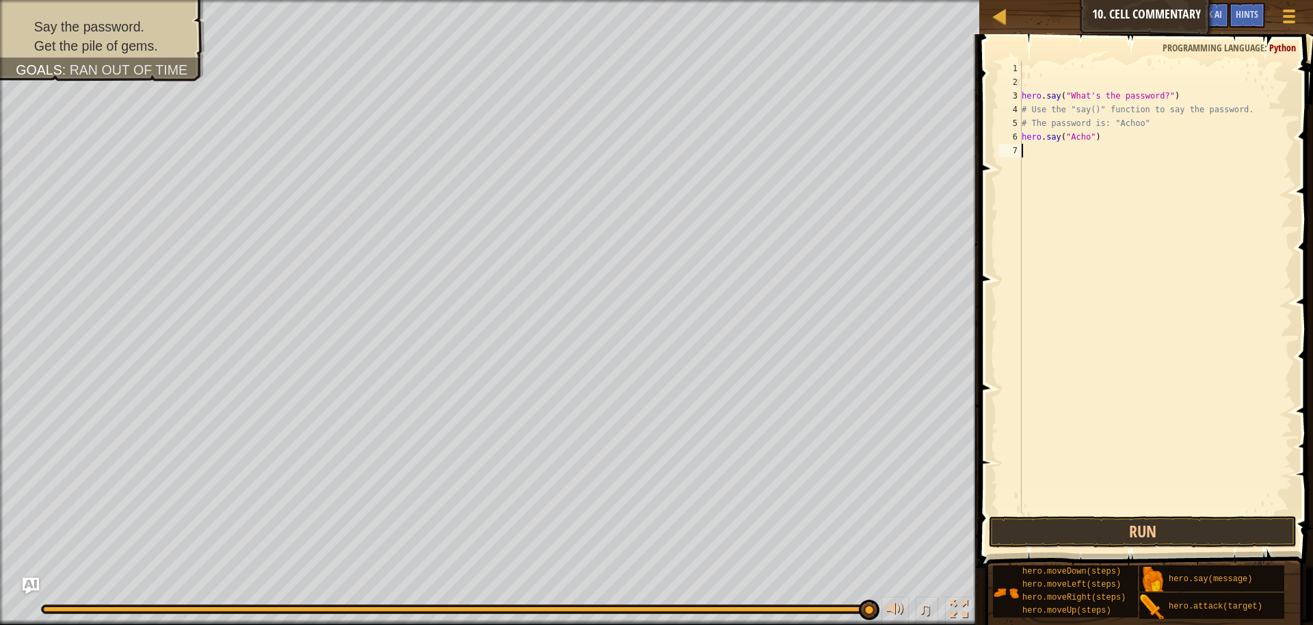
scroll to position [6, 0]
click at [1032, 125] on div "hero . say ( "What's the password?" ) # Use the "say()" function to say the pas…" at bounding box center [1156, 301] width 274 height 479
type textarea "# The password is: "Achoo""
drag, startPoint x: 1140, startPoint y: 127, endPoint x: 999, endPoint y: 127, distance: 140.9
click at [999, 127] on div "# The password is: "Achoo" 1 2 3 4 5 6 7 hero . say ( "What's the password?" ) …" at bounding box center [1144, 287] width 297 height 451
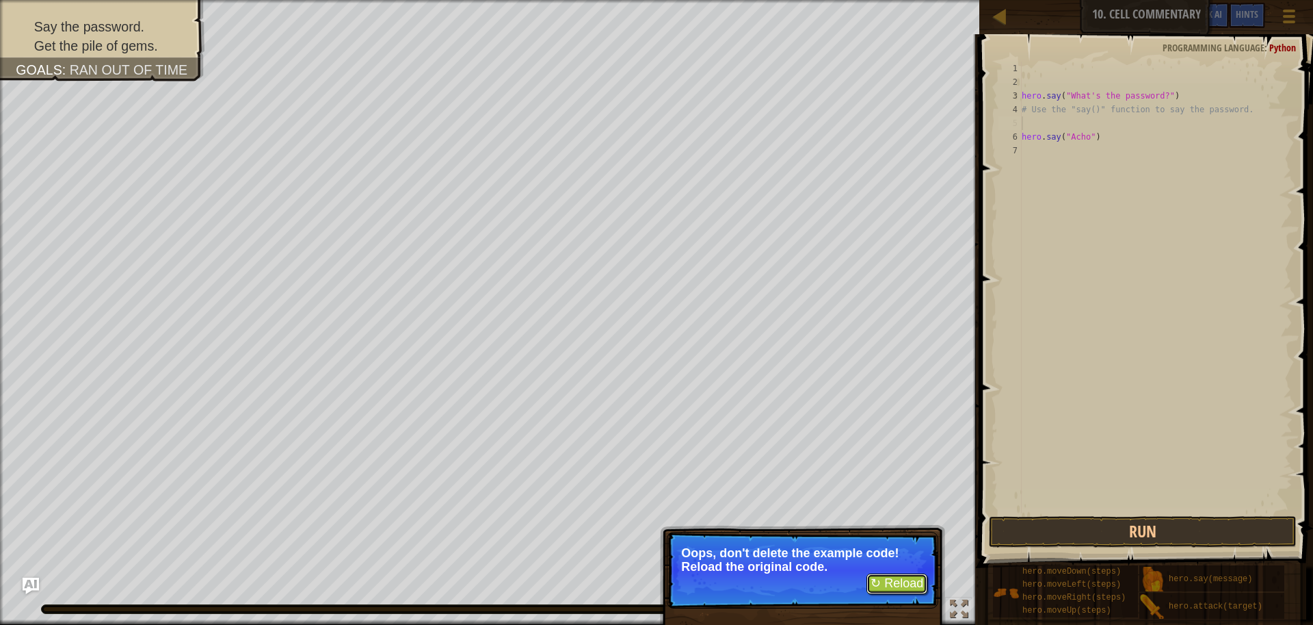
click at [892, 580] on button "↻ Reload" at bounding box center [897, 583] width 61 height 21
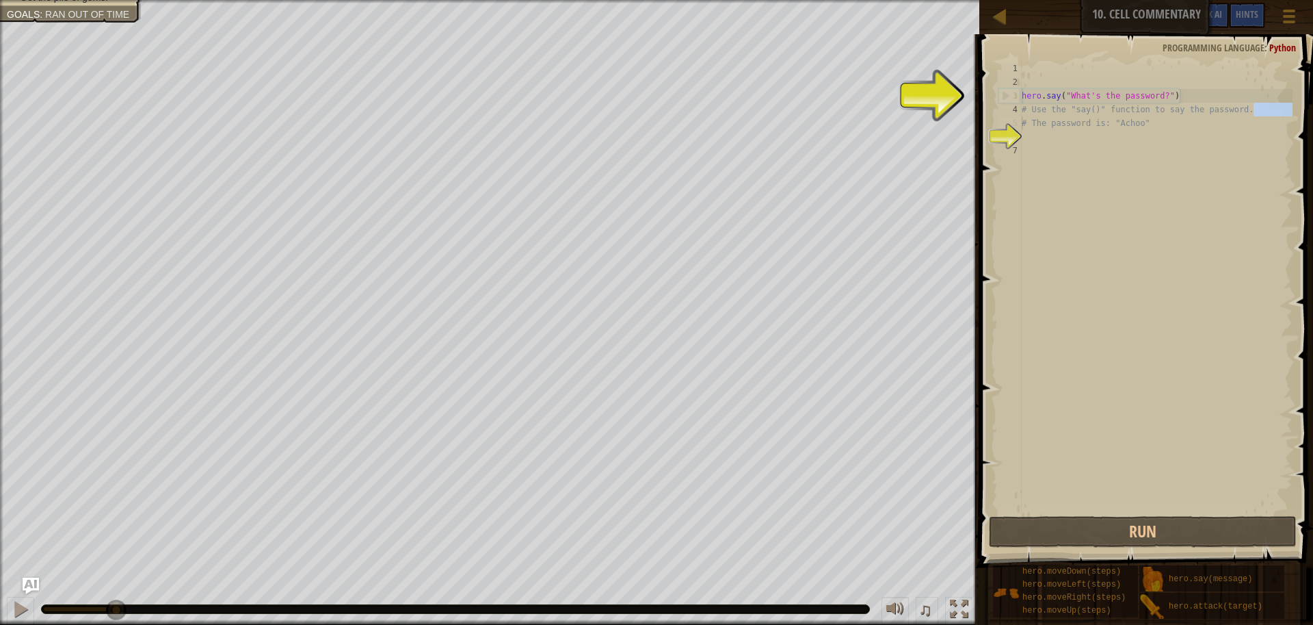
drag, startPoint x: 1254, startPoint y: 107, endPoint x: 1010, endPoint y: 124, distance: 244.1
click at [1010, 124] on div "1 2 3 4 5 6 7 hero . say ( "What's the password?" ) # Use the "say()" function …" at bounding box center [1144, 287] width 297 height 451
type textarea "# Use the "say()" function to say the password. # The password is: "Achoo""
click at [1042, 269] on div "hero . say ( "What's the password?" ) # Use the "say()" function to say the pas…" at bounding box center [1156, 301] width 274 height 479
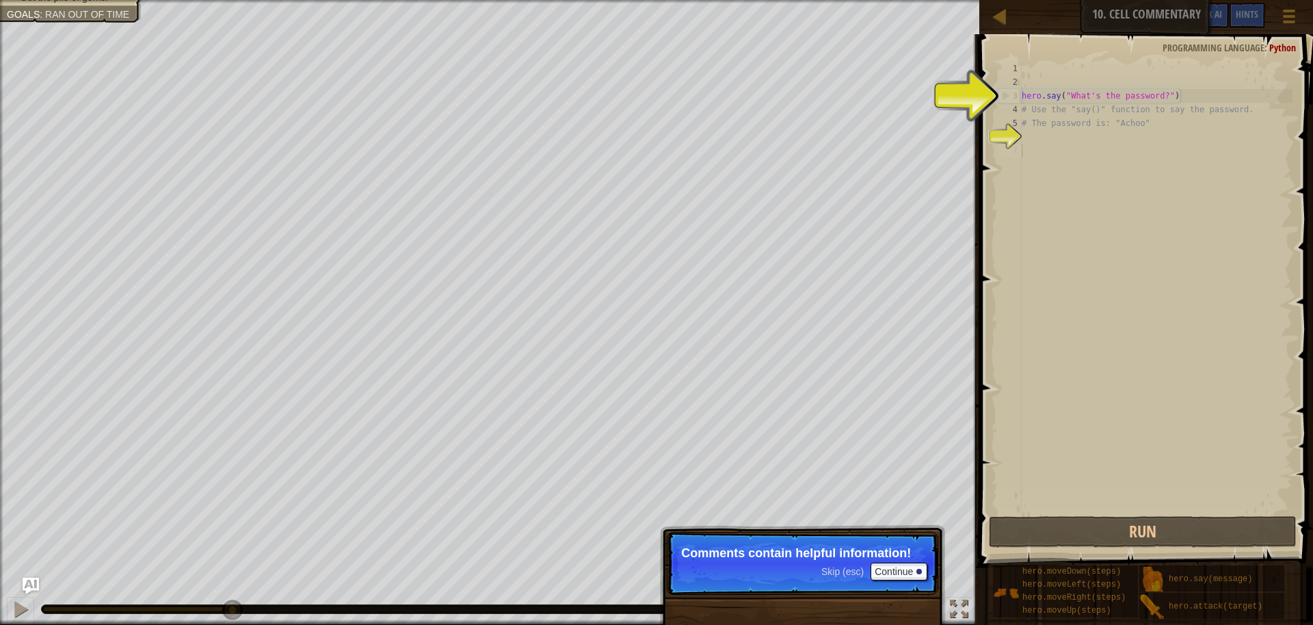
click at [870, 525] on div "Skip (esc) Continue Comments contain helpful information!" at bounding box center [802, 626] width 285 height 202
click at [904, 577] on button "Continue" at bounding box center [899, 571] width 57 height 18
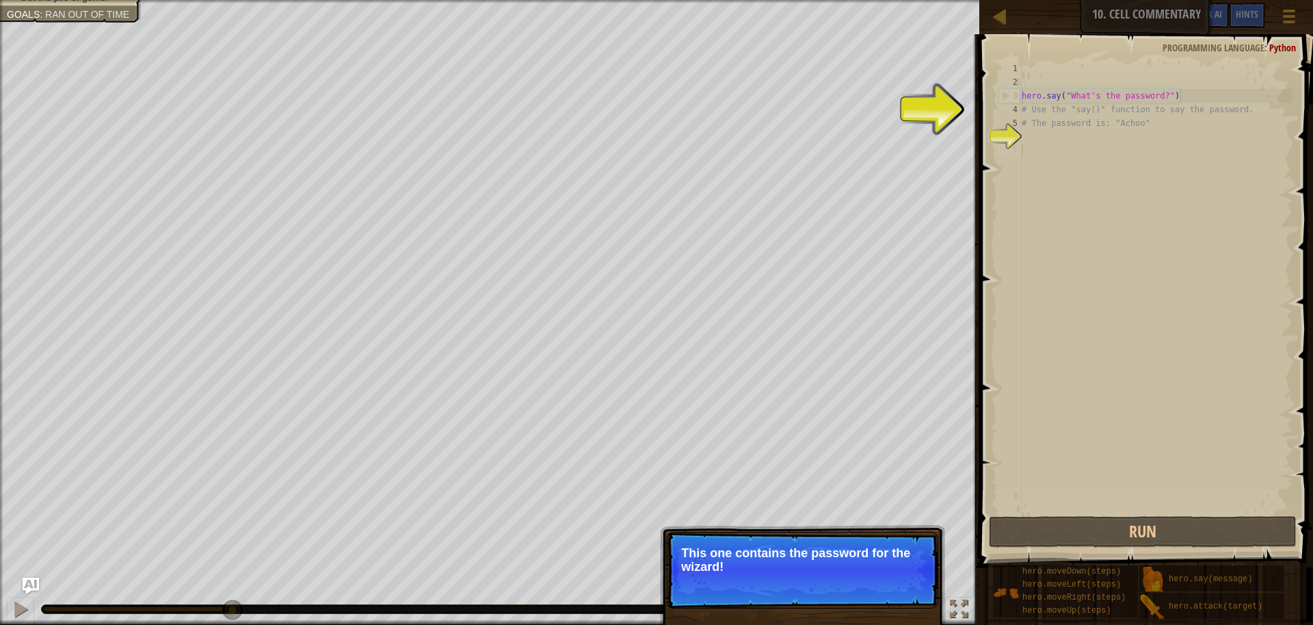
drag, startPoint x: 771, startPoint y: 547, endPoint x: 824, endPoint y: 590, distance: 67.6
click at [798, 583] on p "Skip (esc) Continue This one contains the password for the wizard!" at bounding box center [803, 569] width 272 height 77
click at [834, 564] on p "This one contains the password for the wizard!" at bounding box center [802, 559] width 243 height 27
click at [843, 592] on div "Skip (esc) Continue" at bounding box center [875, 585] width 106 height 18
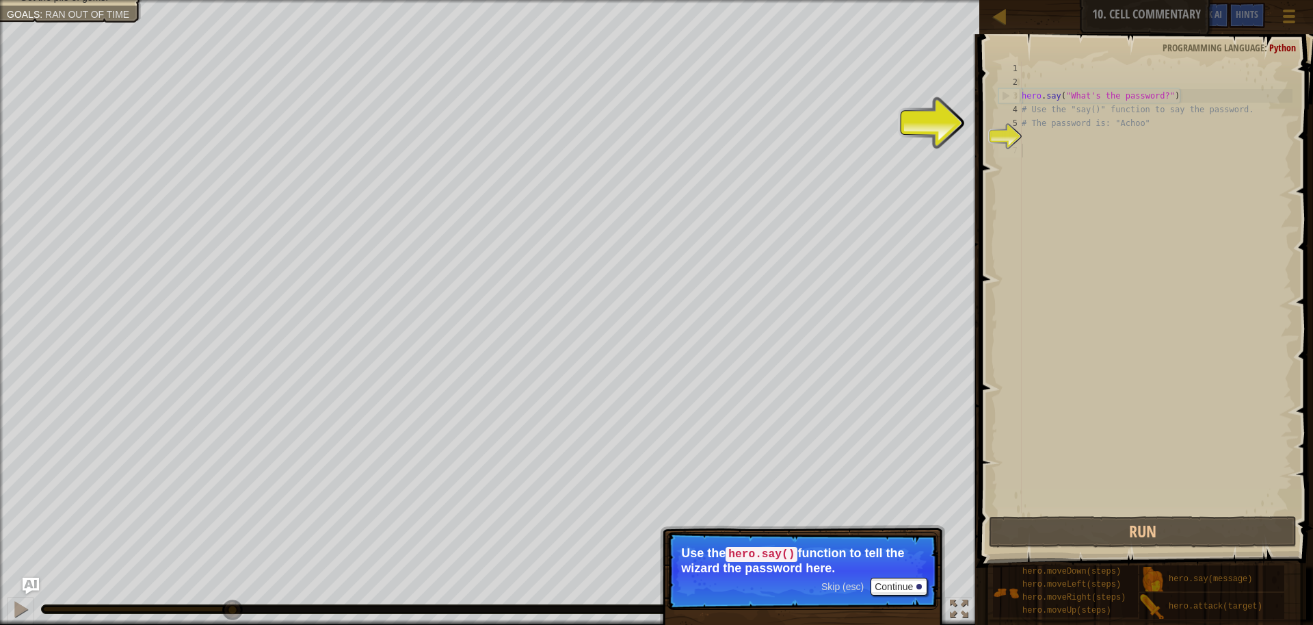
click at [1031, 142] on div "hero . say ( "What's the password?" ) # Use the "say()" function to say the pas…" at bounding box center [1156, 301] width 274 height 479
click at [1030, 140] on div "hero . say ( "What's the password?" ) # Use the "say()" function to say the pas…" at bounding box center [1156, 301] width 274 height 479
drag, startPoint x: 1030, startPoint y: 140, endPoint x: 1013, endPoint y: 184, distance: 47.0
click at [1028, 151] on div "hero . say ( "What's the password?" ) # Use the "say()" function to say the pas…" at bounding box center [1156, 301] width 274 height 479
click at [897, 585] on button "Continue" at bounding box center [899, 586] width 57 height 18
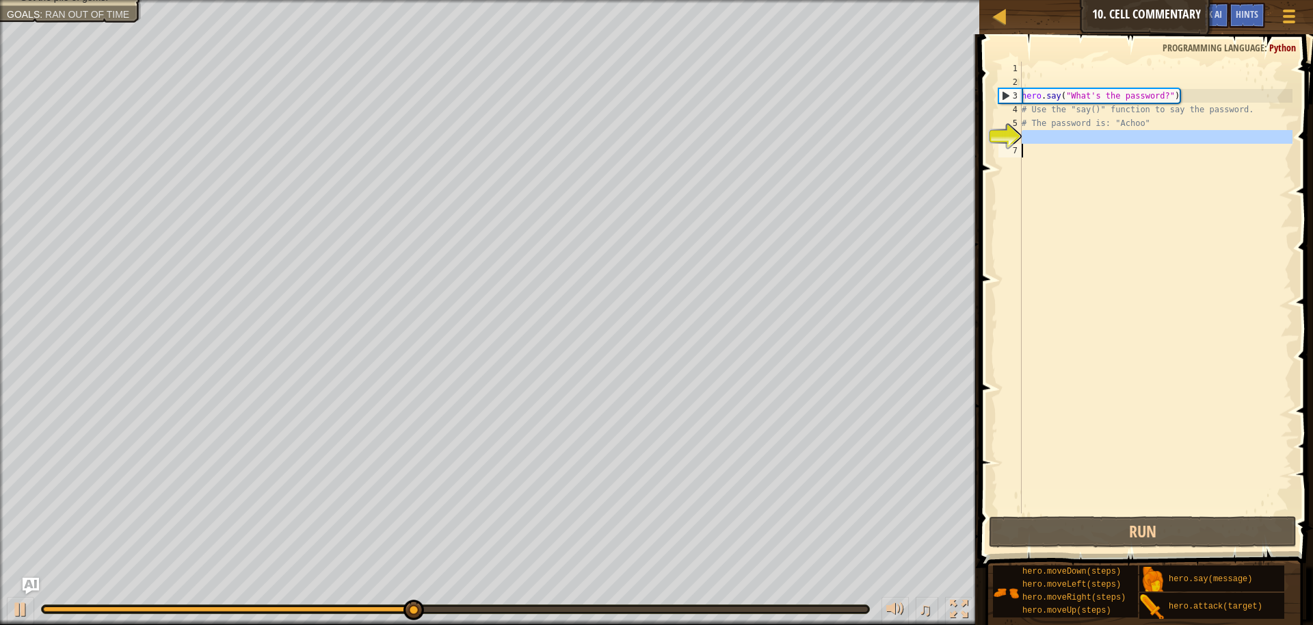
click at [1039, 141] on div "hero . say ( "What's the password?" ) # Use the "say()" function to say the pas…" at bounding box center [1156, 301] width 274 height 479
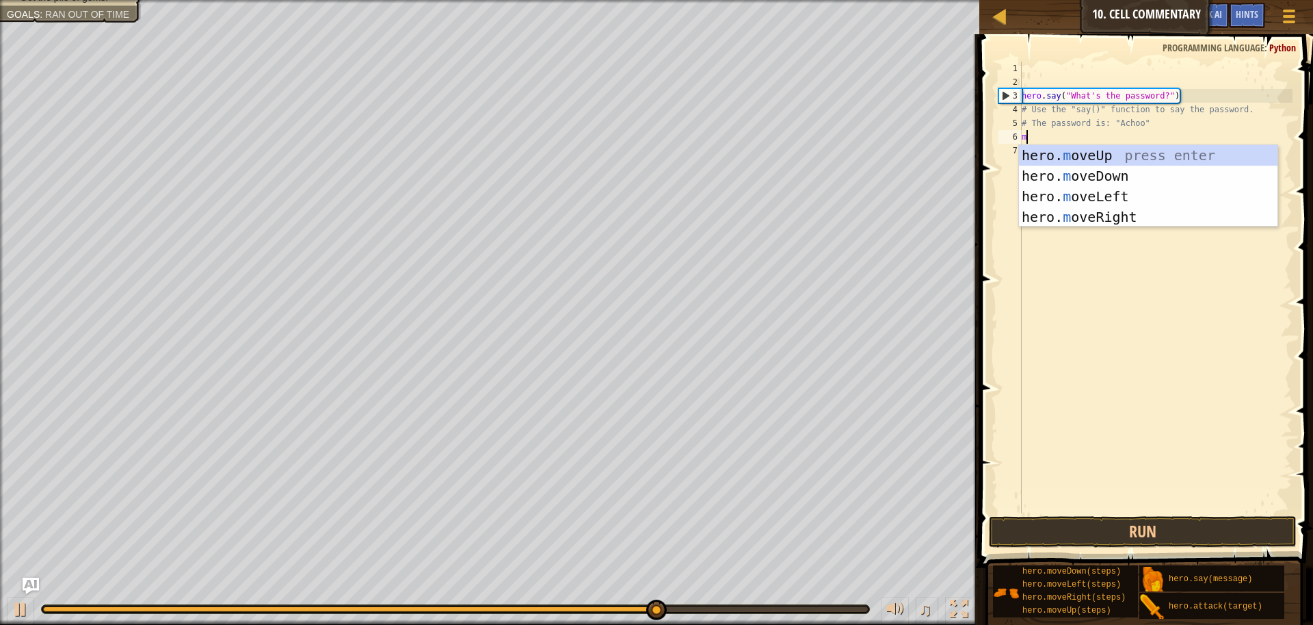
type textarea "mo"
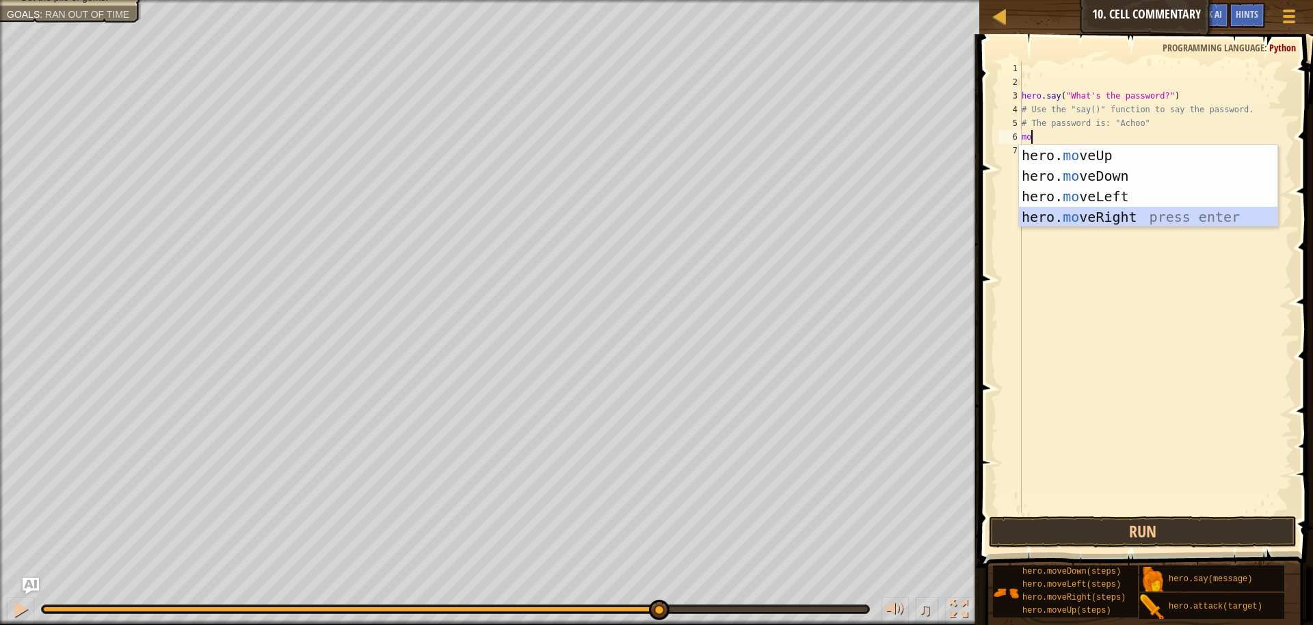
click at [1122, 222] on div "hero. mo veUp press enter hero. mo veDown press enter hero. mo veLeft press ent…" at bounding box center [1148, 206] width 259 height 123
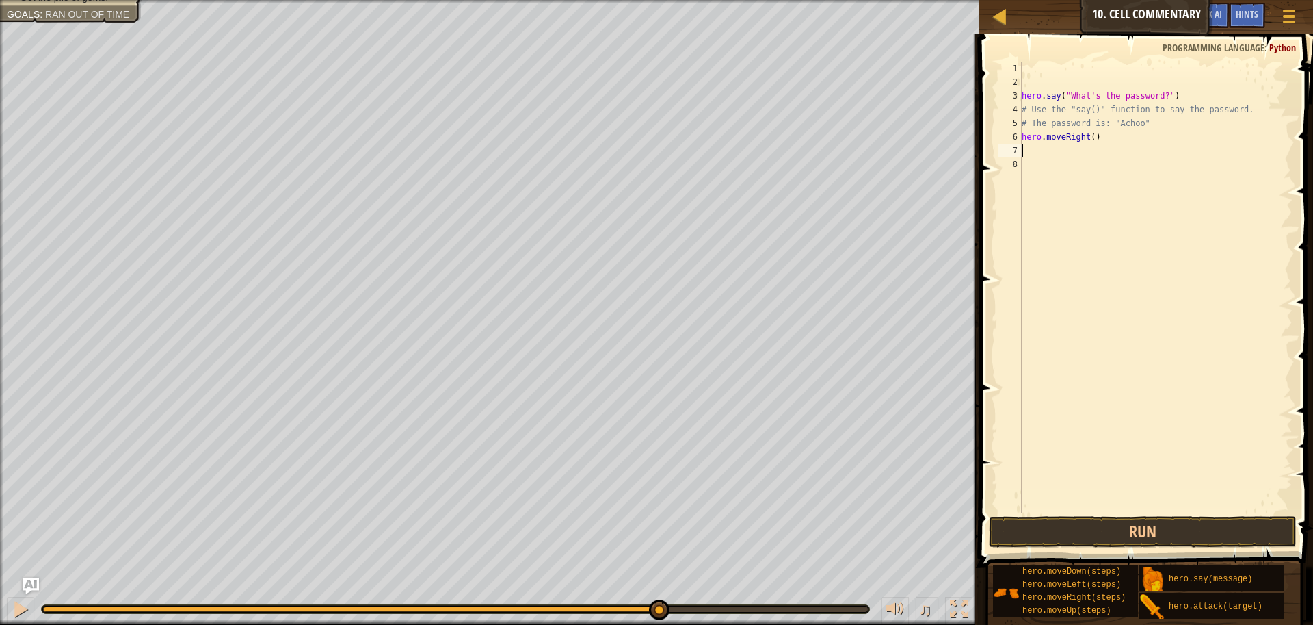
type textarea "m"
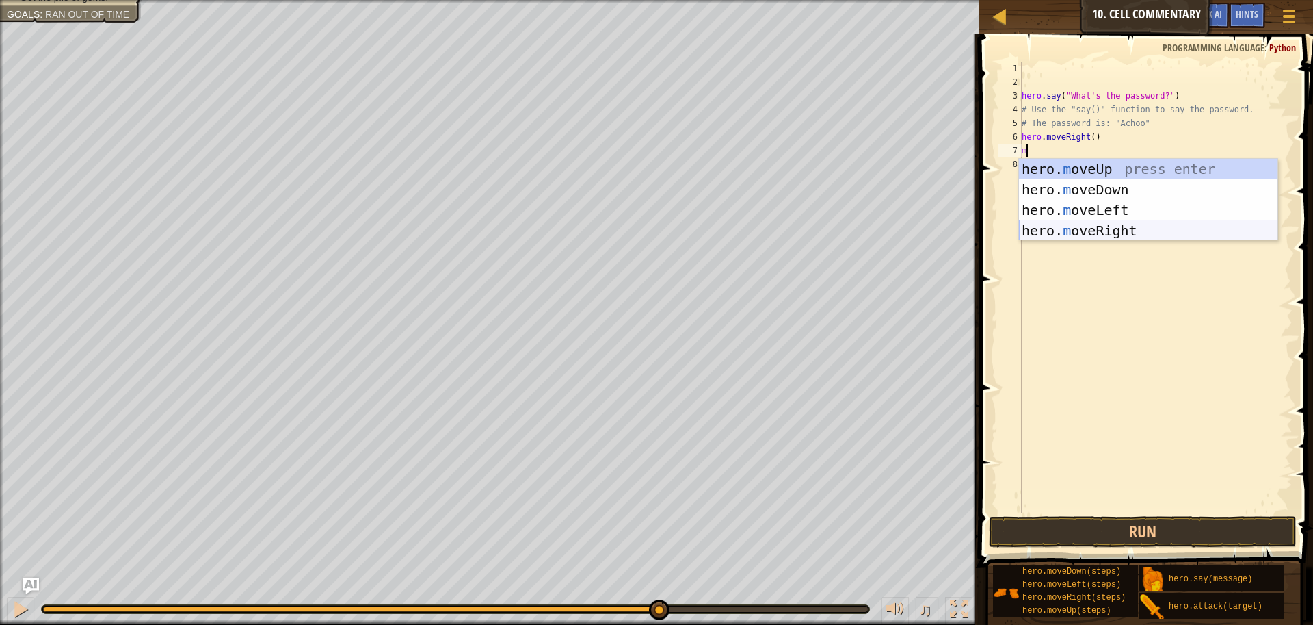
click at [1144, 233] on div "hero. m oveUp press enter hero. m oveDown press enter hero. m oveLeft press ent…" at bounding box center [1148, 220] width 259 height 123
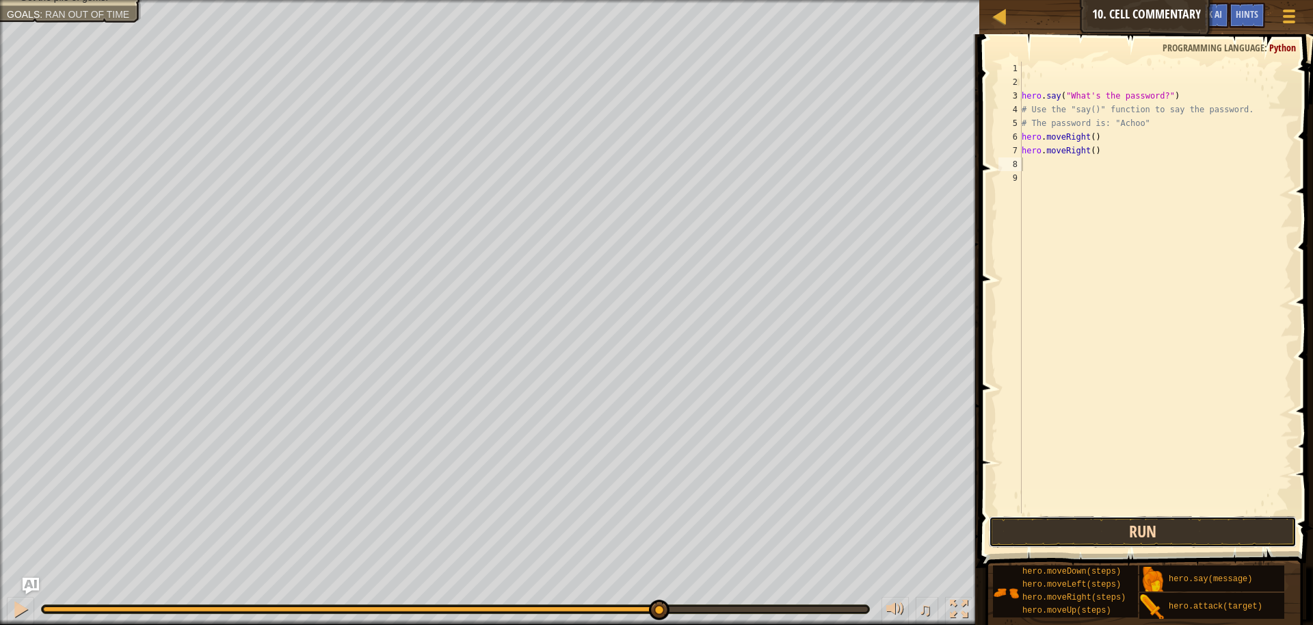
click at [1113, 532] on button "Run" at bounding box center [1143, 531] width 308 height 31
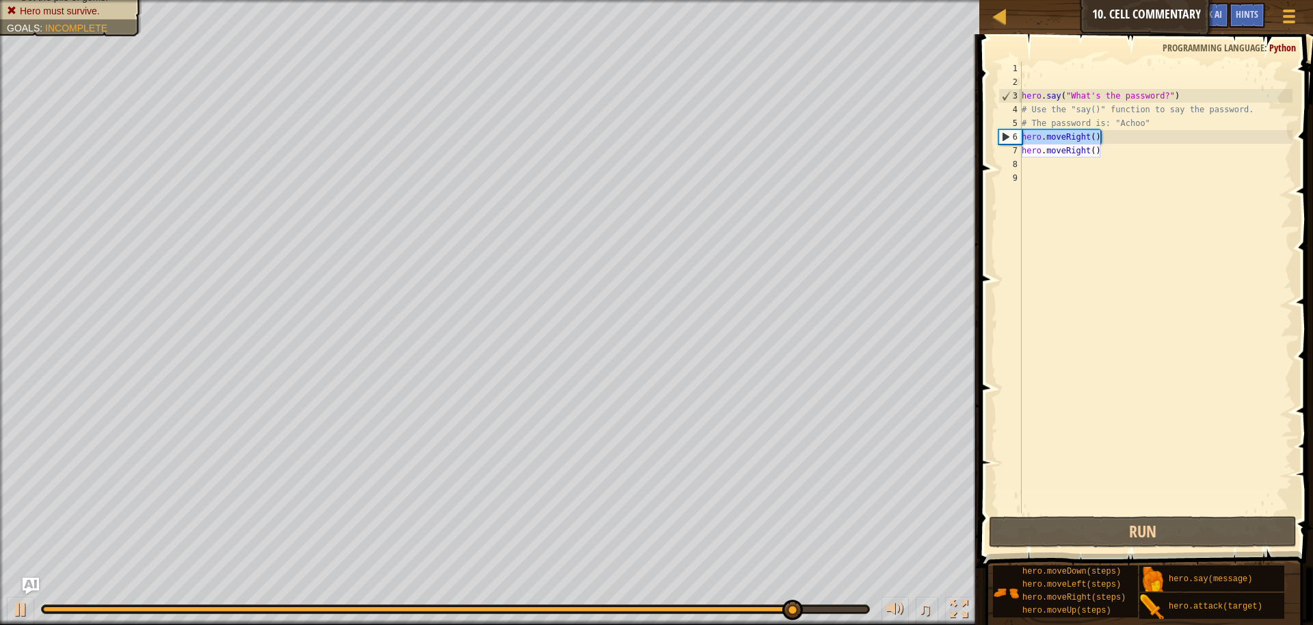
drag, startPoint x: 1146, startPoint y: 143, endPoint x: 1010, endPoint y: 130, distance: 136.1
click at [1010, 130] on div "1 2 3 4 5 6 7 8 9 hero . say ( "What's the password?" ) # Use the "say()" funct…" at bounding box center [1144, 287] width 297 height 451
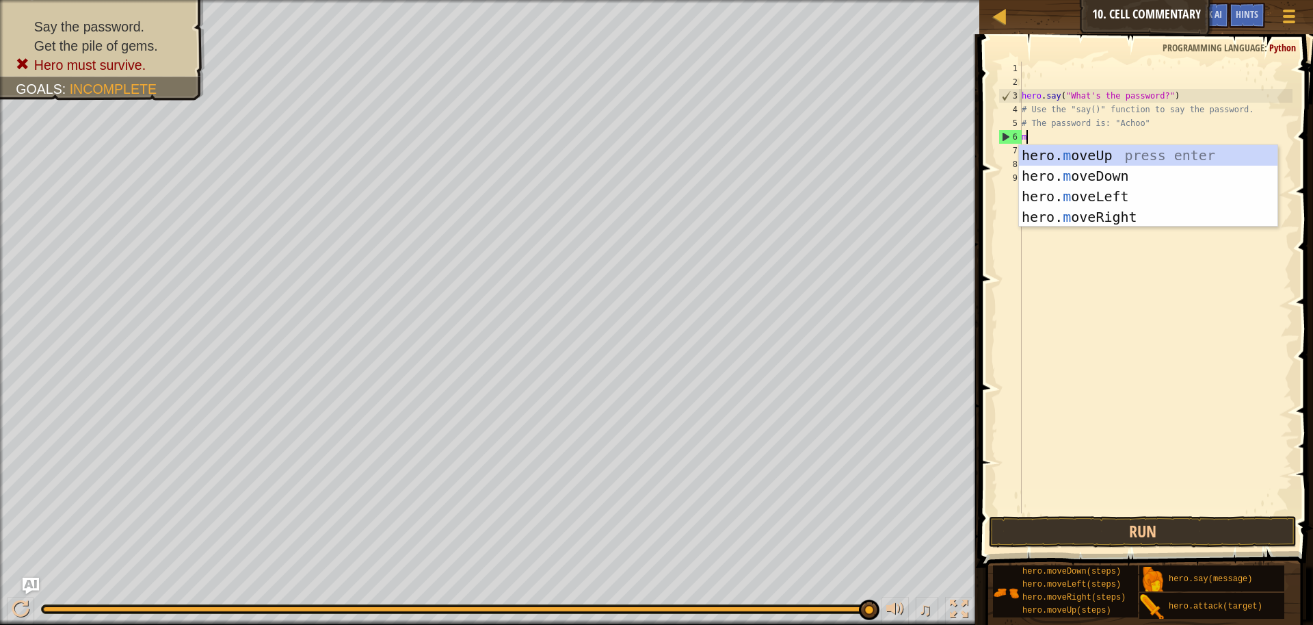
type textarea "mo"
click at [1102, 153] on div "hero. mo veUp press enter hero. mo veDown press enter hero. mo veLeft press ent…" at bounding box center [1148, 206] width 259 height 123
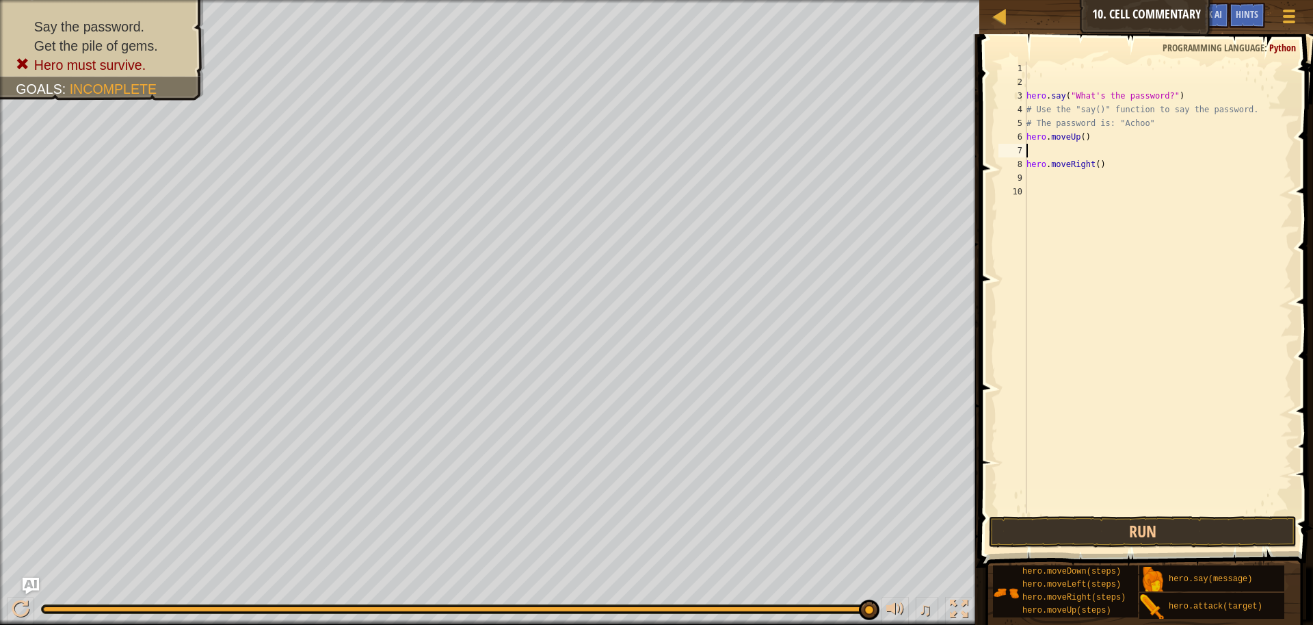
type textarea "m"
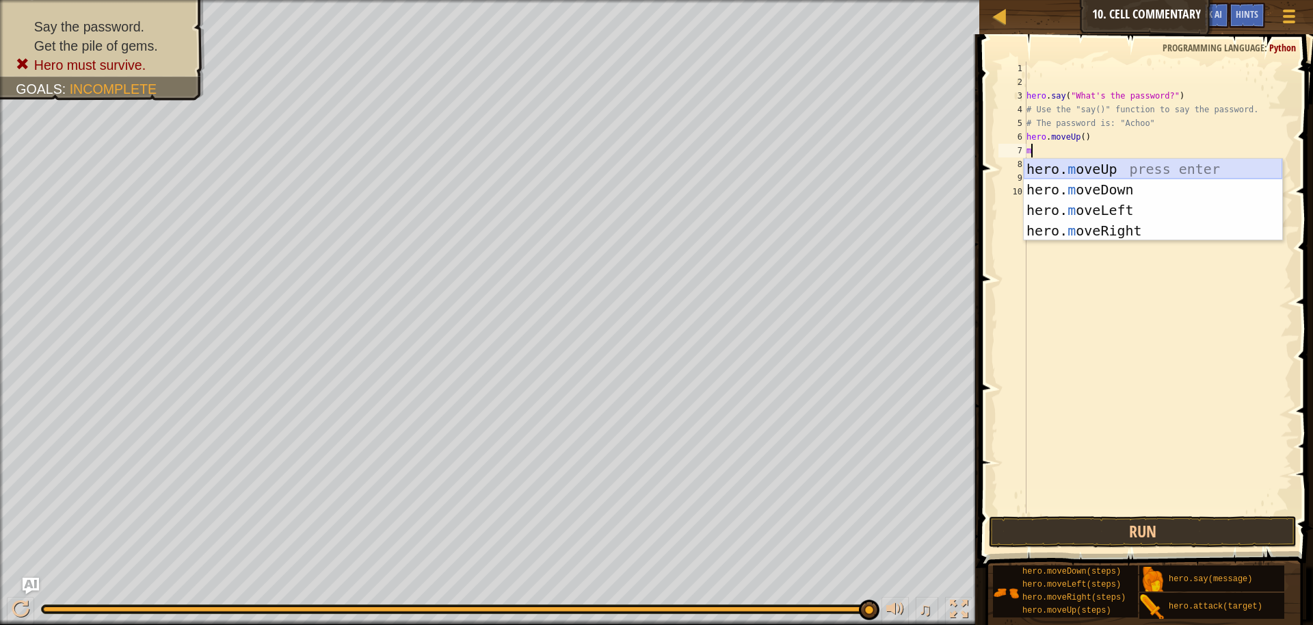
click at [1142, 172] on div "hero. m oveUp press enter hero. m oveDown press enter hero. m oveLeft press ent…" at bounding box center [1153, 220] width 259 height 123
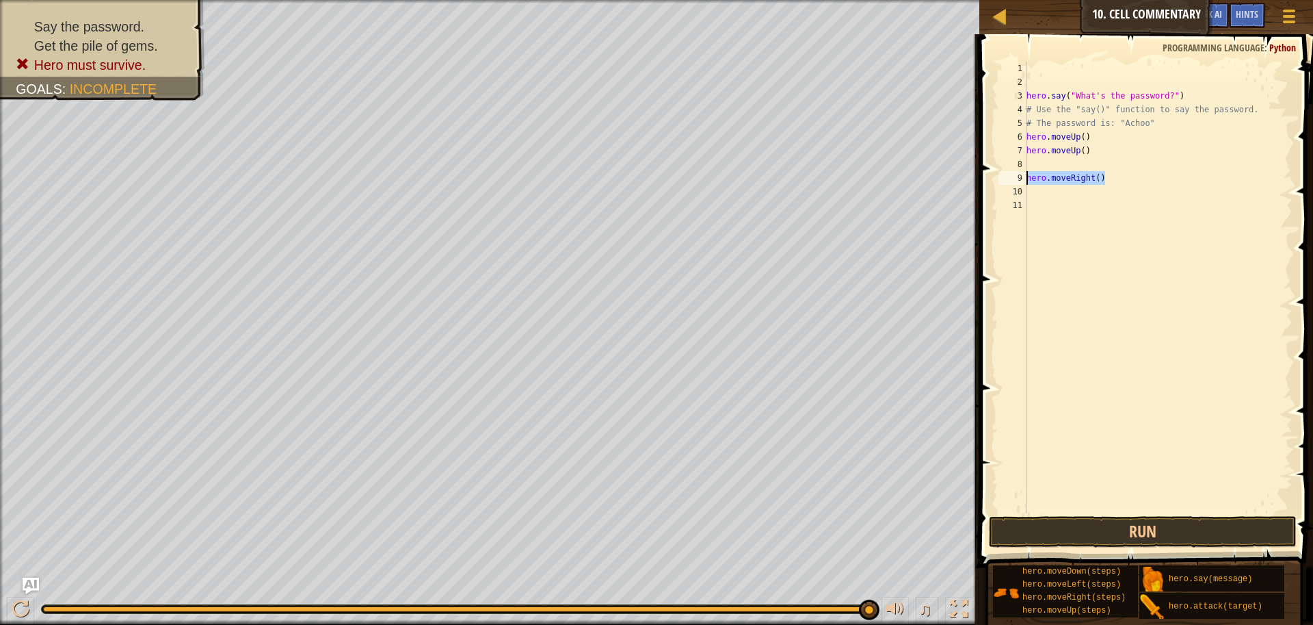
drag, startPoint x: 1116, startPoint y: 178, endPoint x: 1011, endPoint y: 178, distance: 104.7
click at [1011, 178] on div "1 2 3 4 5 6 7 8 9 10 11 hero . say ( "What's the password?" ) # Use the "say()"…" at bounding box center [1144, 287] width 297 height 451
type textarea "hero.moveRight()"
click at [1038, 164] on div "hero . say ( "What's the password?" ) # Use the "say()" function to say the pas…" at bounding box center [1159, 301] width 270 height 479
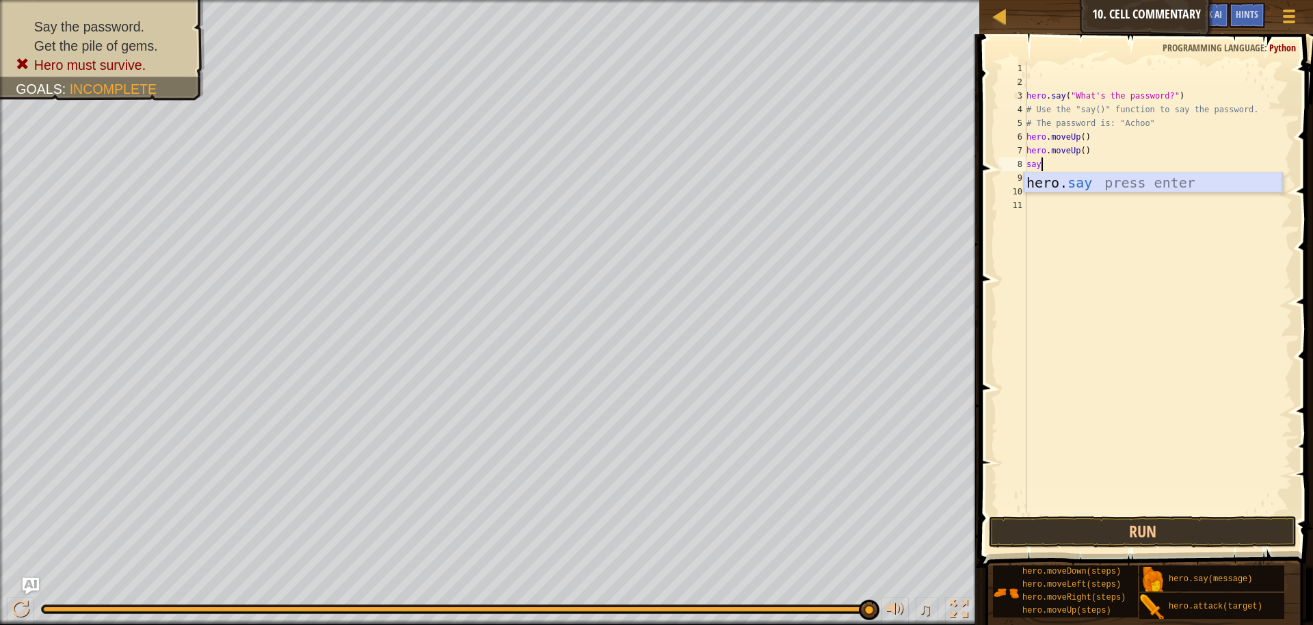
click at [1125, 179] on div "hero. say press enter" at bounding box center [1153, 203] width 259 height 62
type textarea "hero.say("Achoo")"
click at [1118, 539] on button "Run" at bounding box center [1143, 531] width 308 height 31
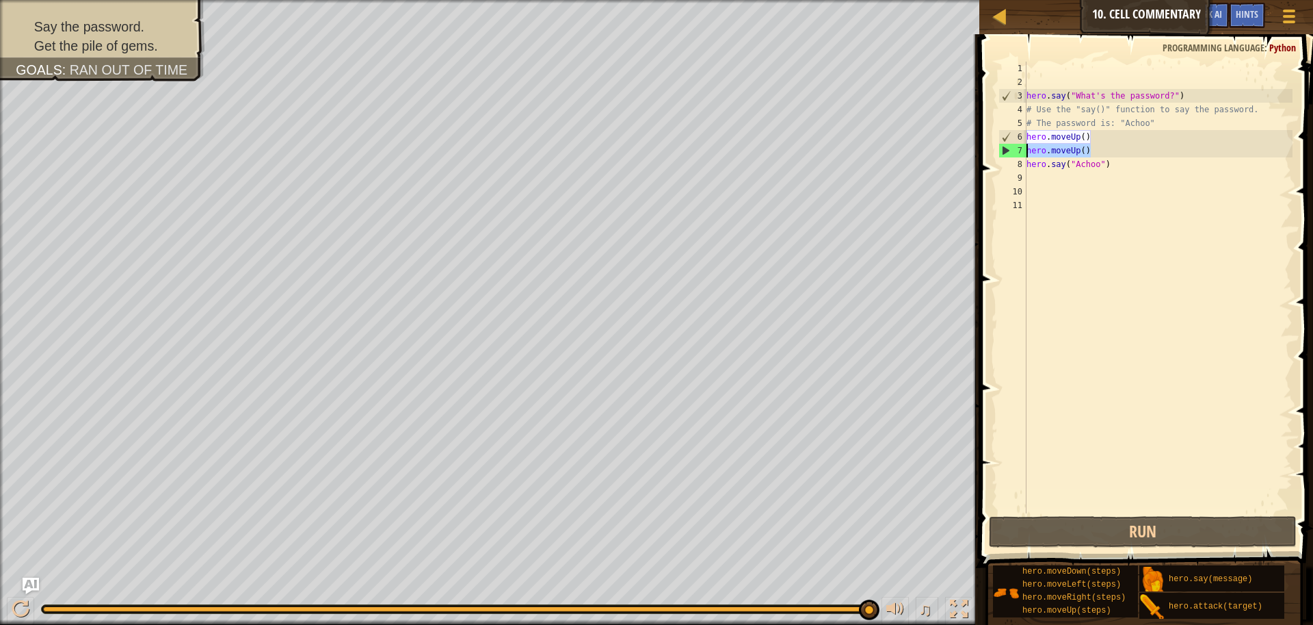
drag, startPoint x: 1101, startPoint y: 148, endPoint x: 1017, endPoint y: 146, distance: 84.2
click at [1017, 146] on div "hero.say("Achoo") 1 2 3 4 5 6 7 8 9 10 11 hero . say ( "What's the password?" )…" at bounding box center [1144, 287] width 297 height 451
click at [1019, 148] on div "7" at bounding box center [1012, 151] width 27 height 14
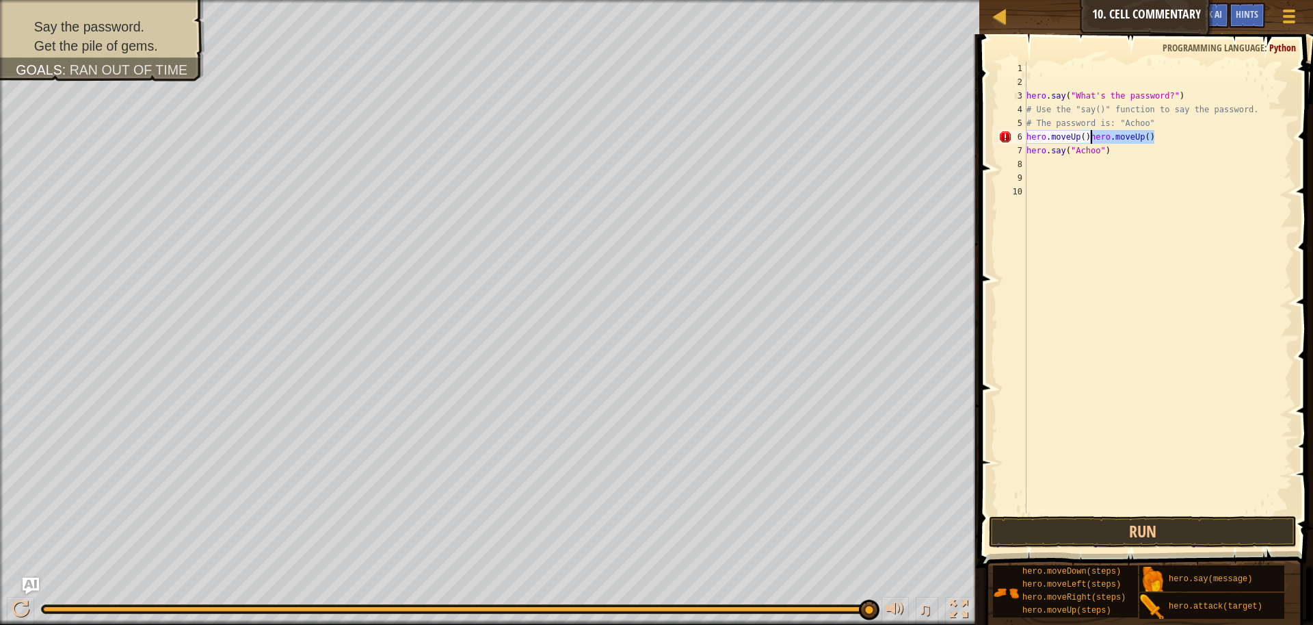
drag, startPoint x: 1157, startPoint y: 137, endPoint x: 1092, endPoint y: 137, distance: 65.0
click at [1092, 137] on div "hero . say ( "What's the password?" ) # Use the "say()" function to say the pas…" at bounding box center [1159, 301] width 270 height 479
type textarea "hero.moveUp()"
click at [1172, 533] on button "Run" at bounding box center [1143, 531] width 308 height 31
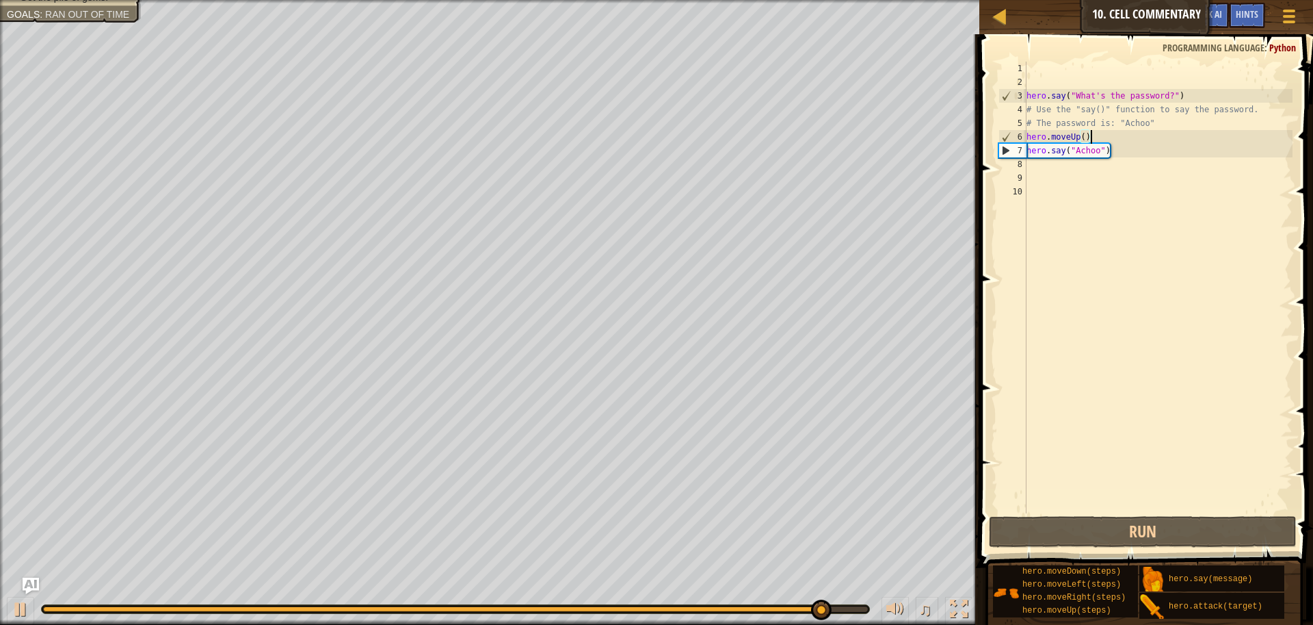
click at [1045, 166] on div "hero . say ( "What's the password?" ) # Use the "say()" function to say the pas…" at bounding box center [1159, 301] width 270 height 479
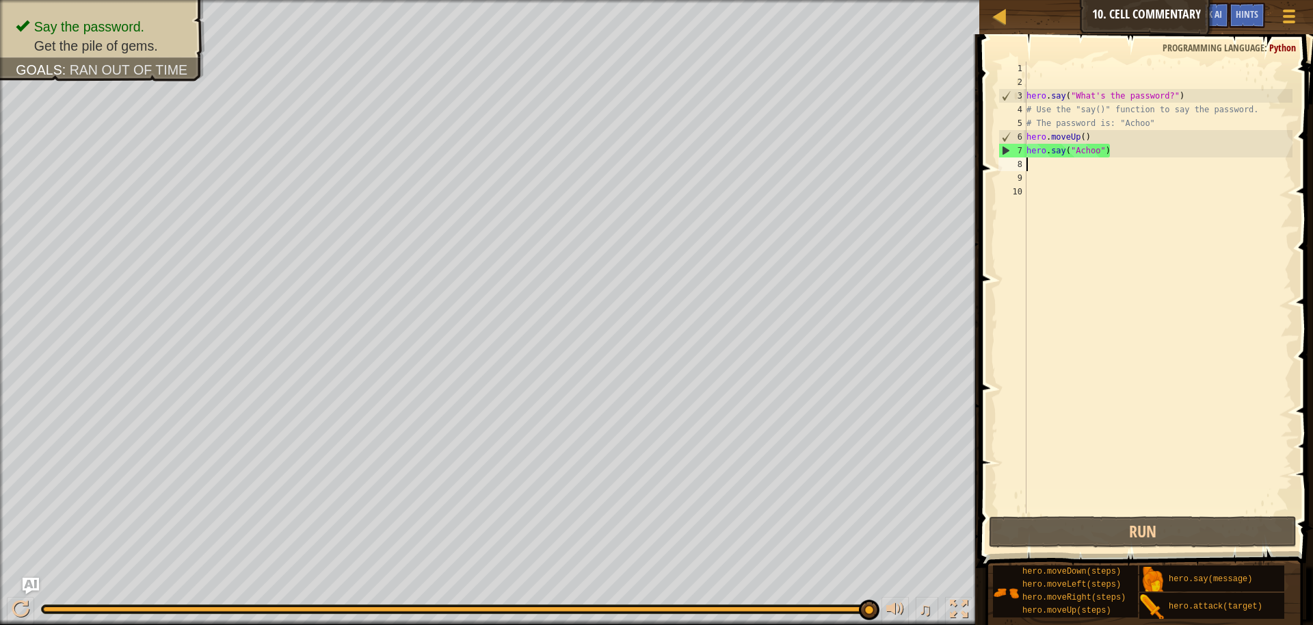
type textarea "m"
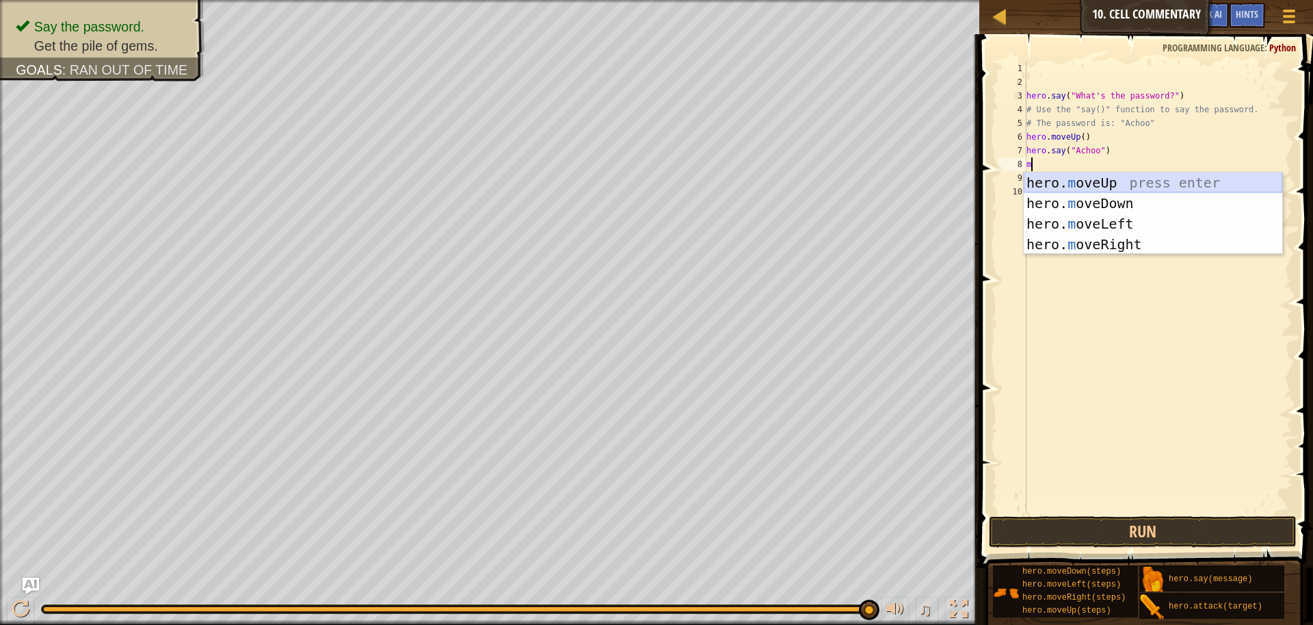
click at [1173, 183] on div "hero. m oveUp press enter hero. m oveDown press enter hero. m oveLeft press ent…" at bounding box center [1153, 233] width 259 height 123
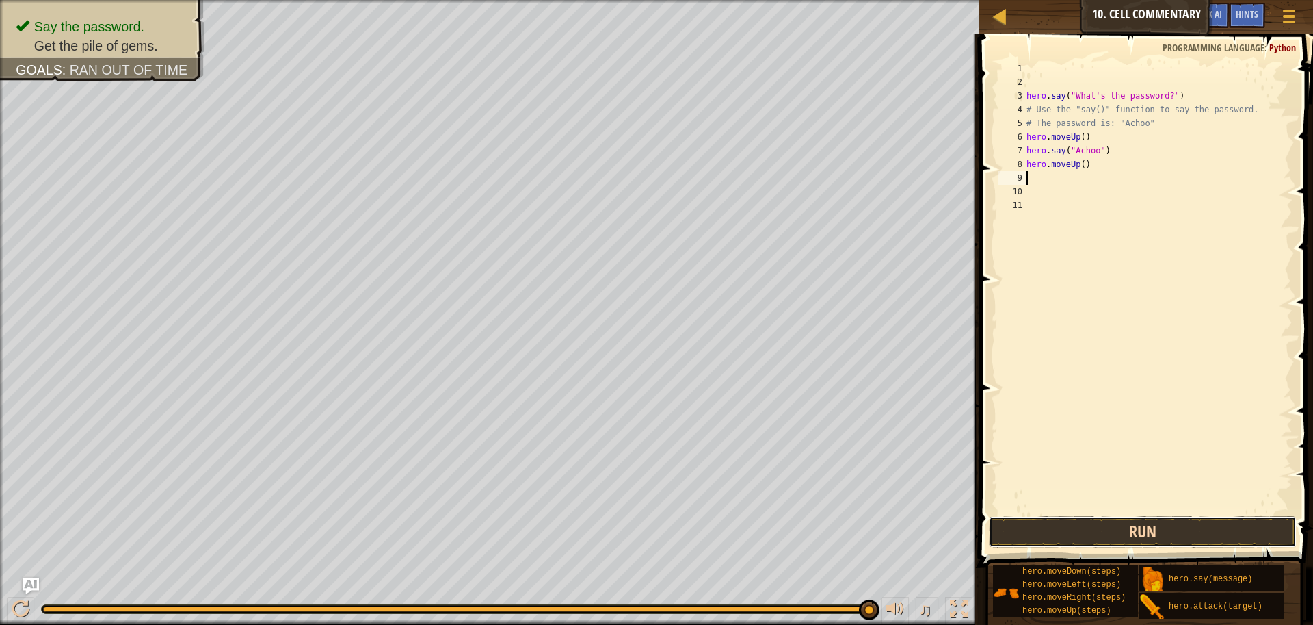
click at [1138, 544] on button "Run" at bounding box center [1143, 531] width 308 height 31
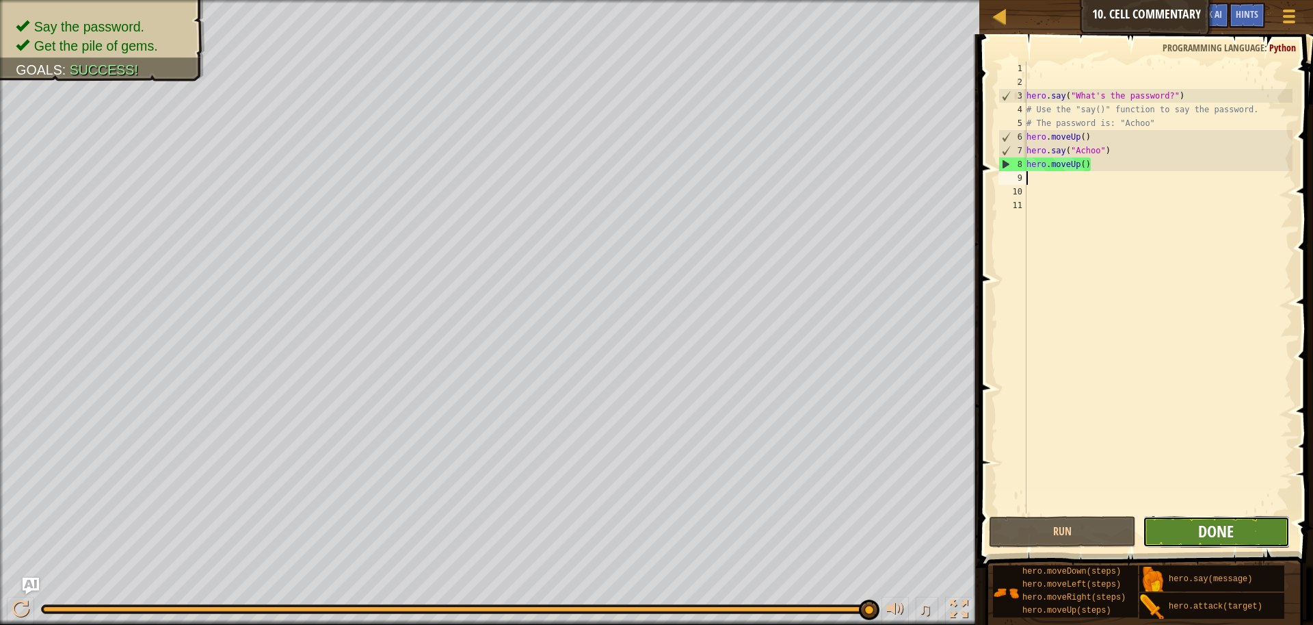
click at [1223, 535] on span "Done" at bounding box center [1216, 531] width 36 height 22
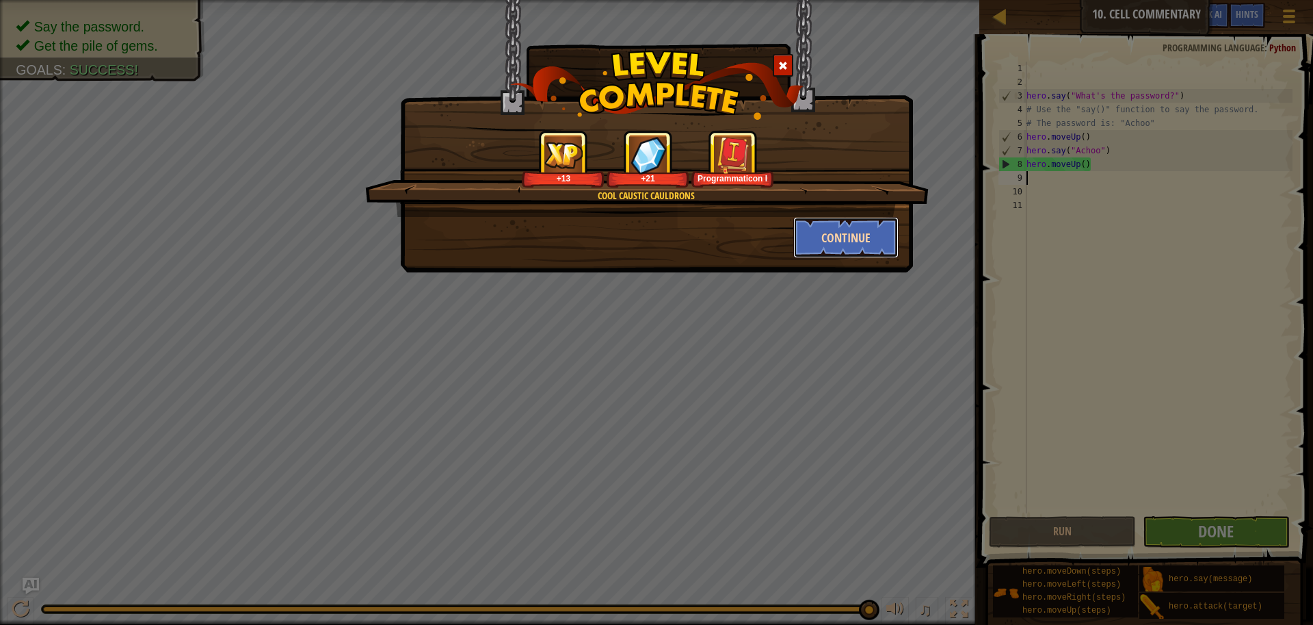
click at [824, 240] on button "Continue" at bounding box center [846, 237] width 106 height 41
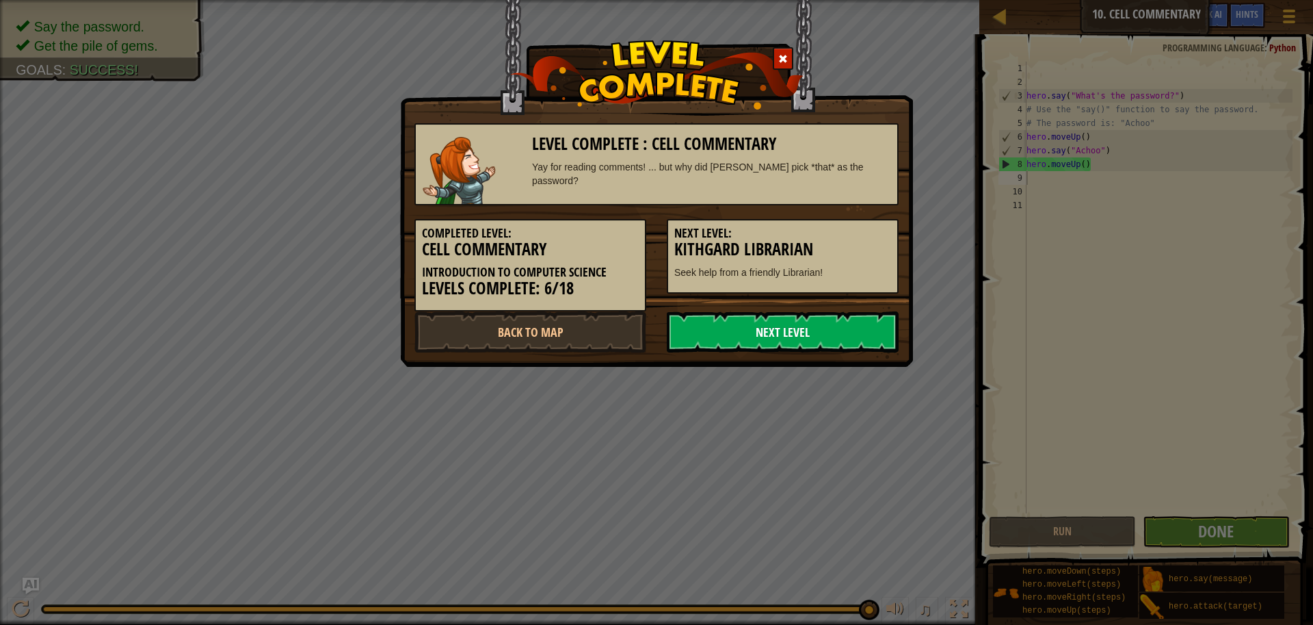
click at [711, 327] on link "Next Level" at bounding box center [783, 331] width 232 height 41
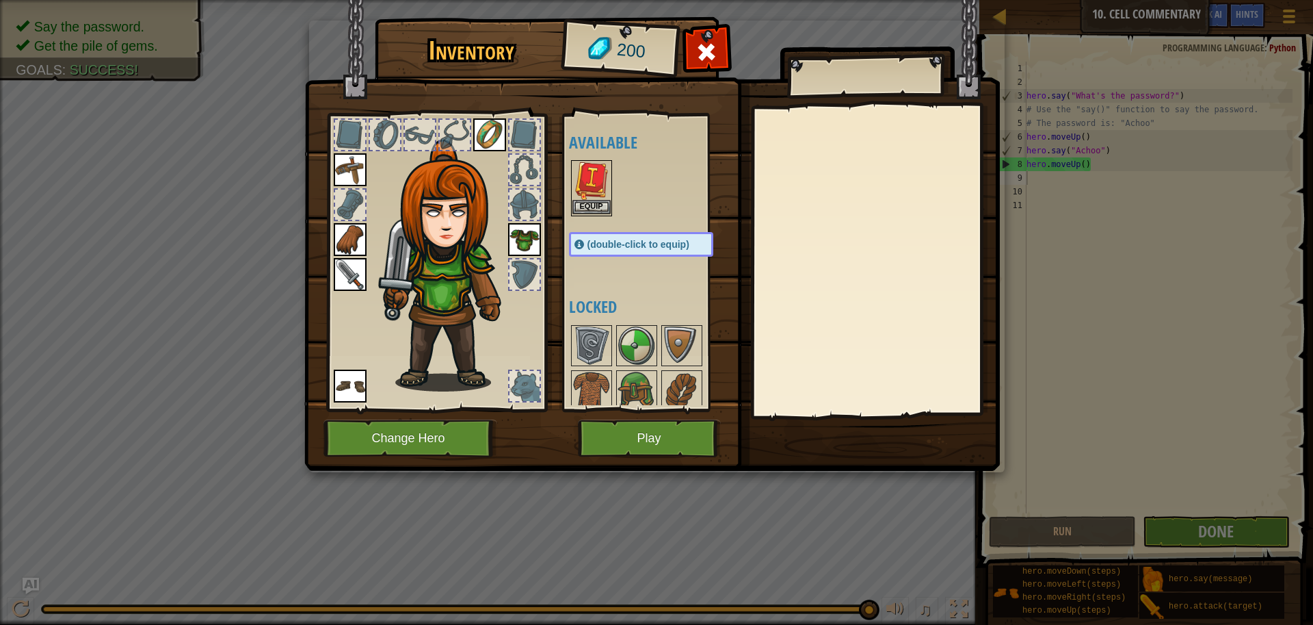
click at [594, 188] on img at bounding box center [592, 180] width 38 height 38
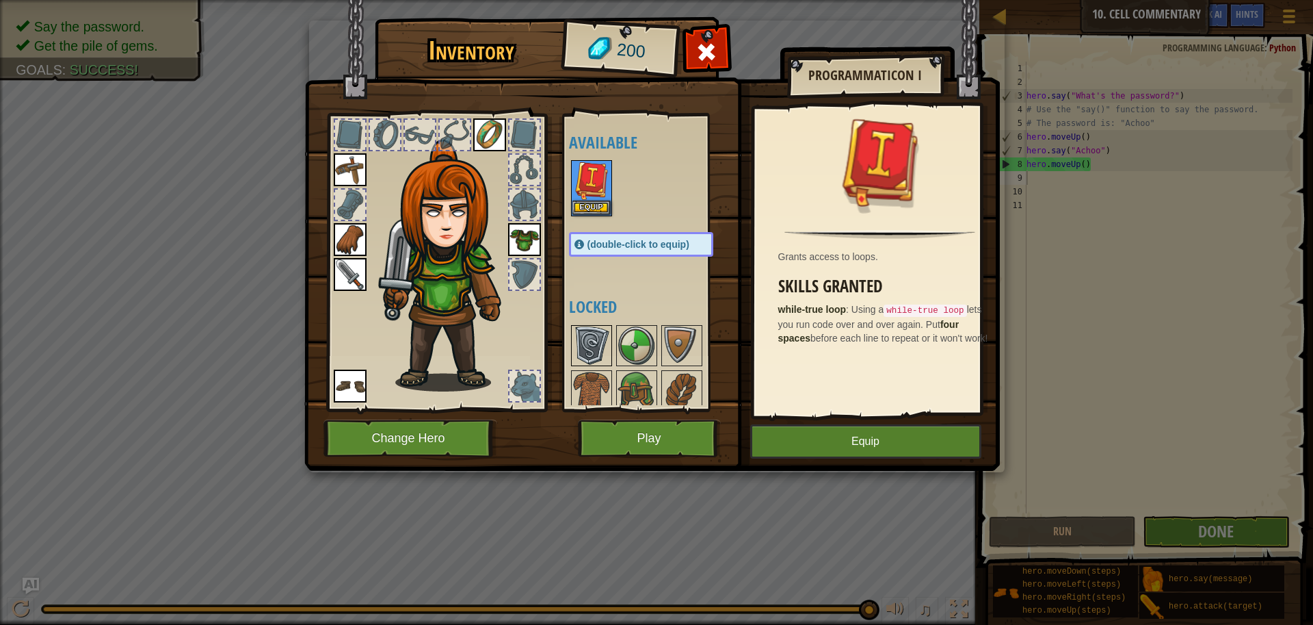
click at [581, 360] on img at bounding box center [592, 345] width 38 height 38
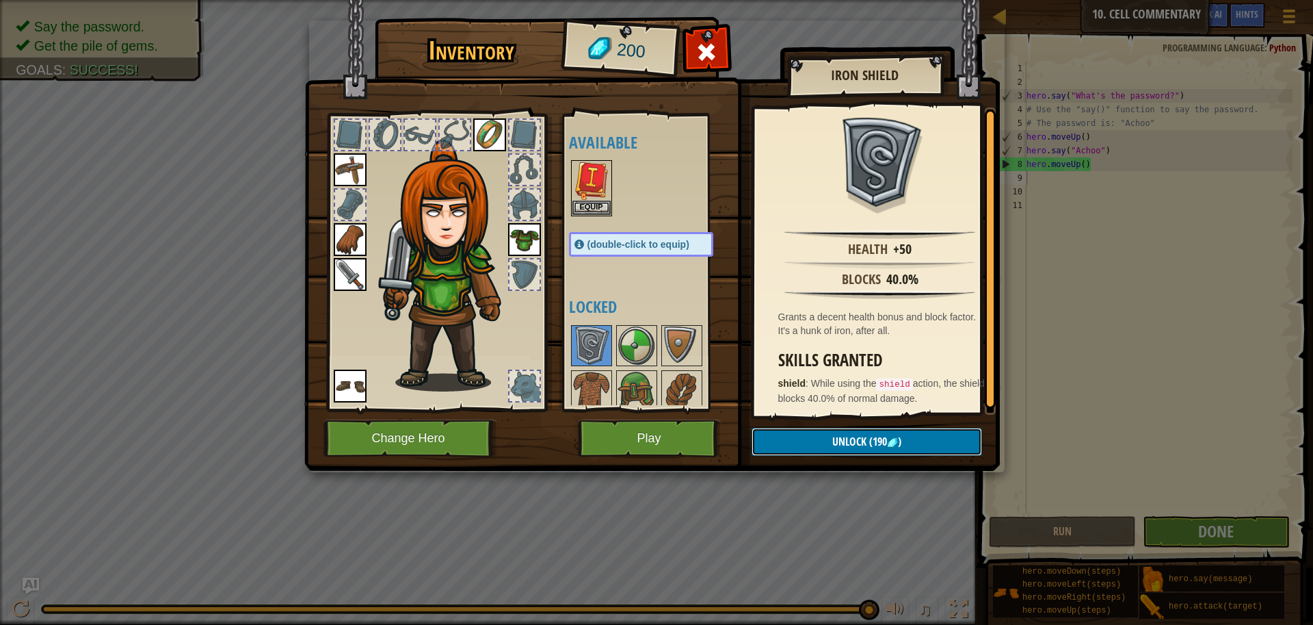
click at [837, 438] on span "Unlock" at bounding box center [849, 441] width 34 height 15
click at [837, 442] on button "Confirm" at bounding box center [867, 442] width 231 height 28
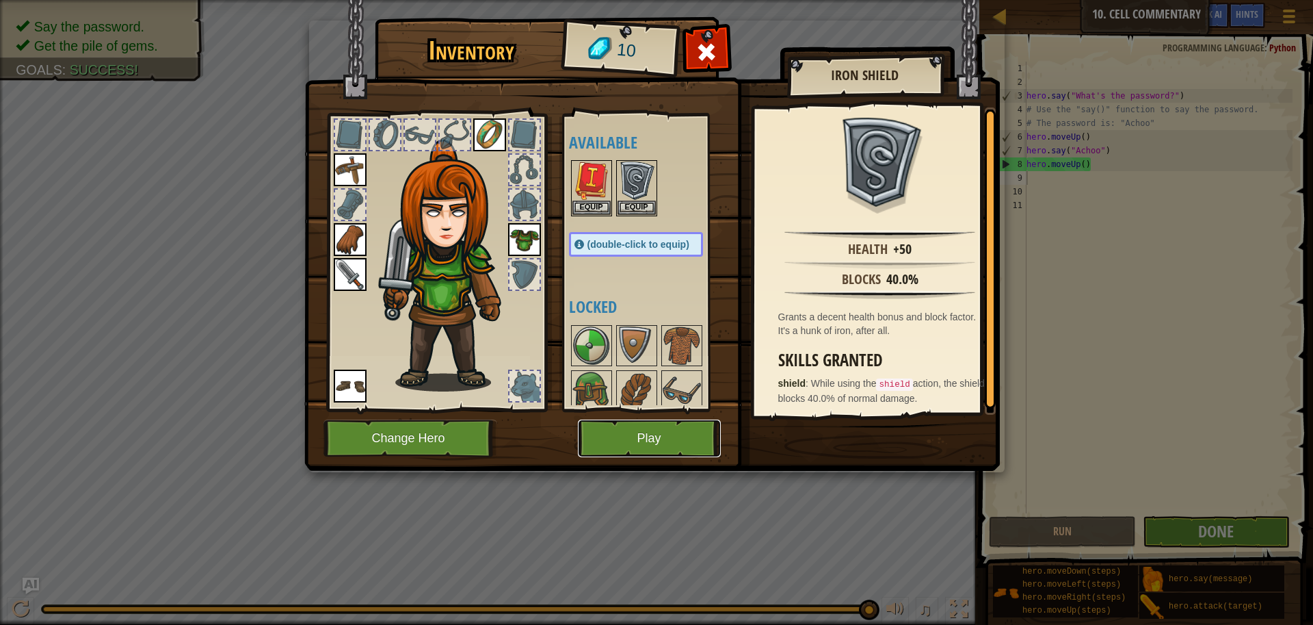
click at [679, 421] on button "Play" at bounding box center [649, 438] width 143 height 38
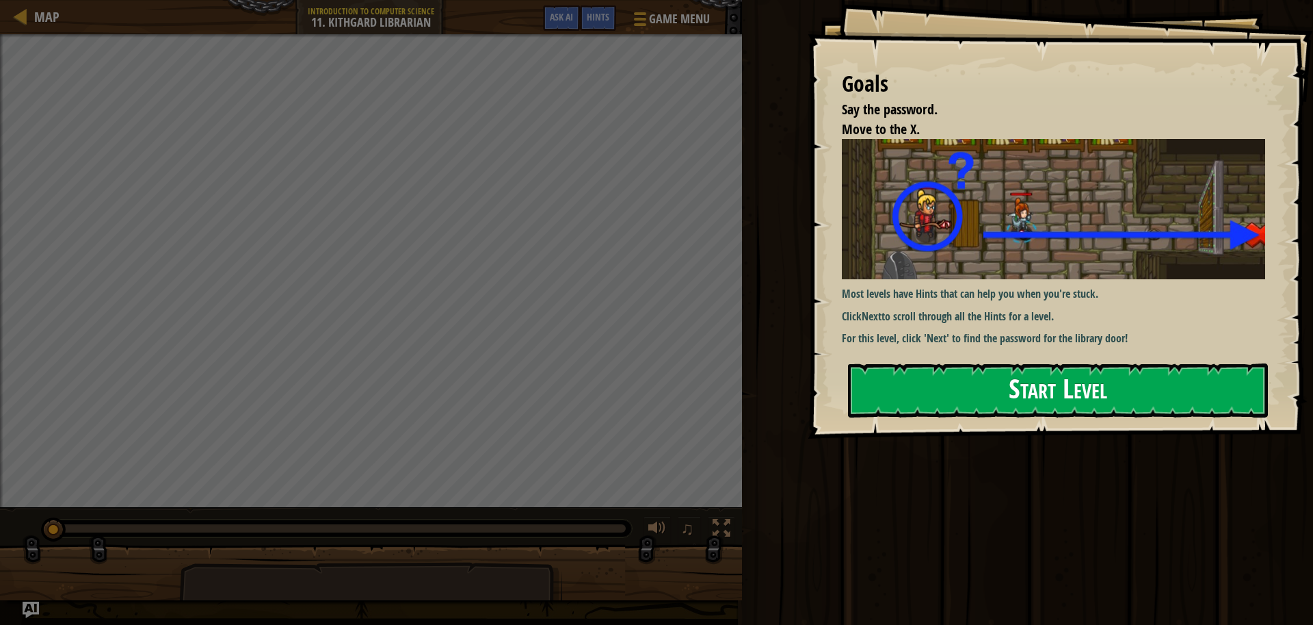
click at [900, 373] on button "Start Level" at bounding box center [1058, 390] width 420 height 54
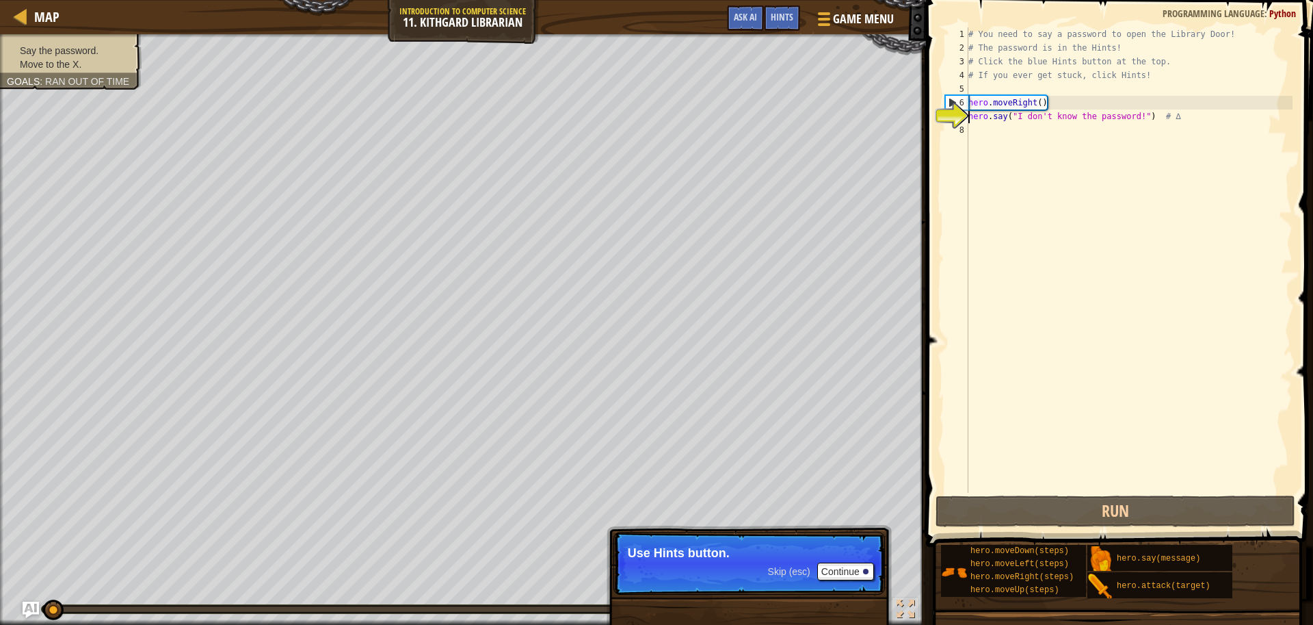
click at [979, 131] on div "# You need to say a password to open the Library Door! # The password is in the…" at bounding box center [1129, 273] width 327 height 493
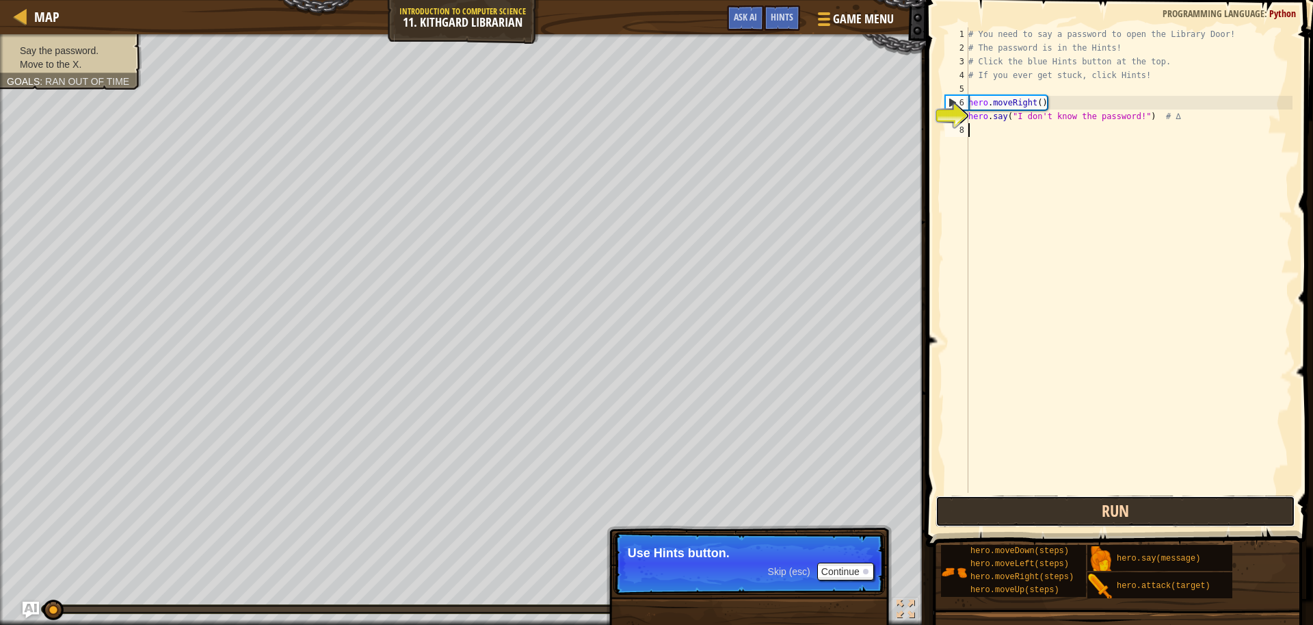
click at [1031, 516] on button "Run" at bounding box center [1116, 510] width 360 height 31
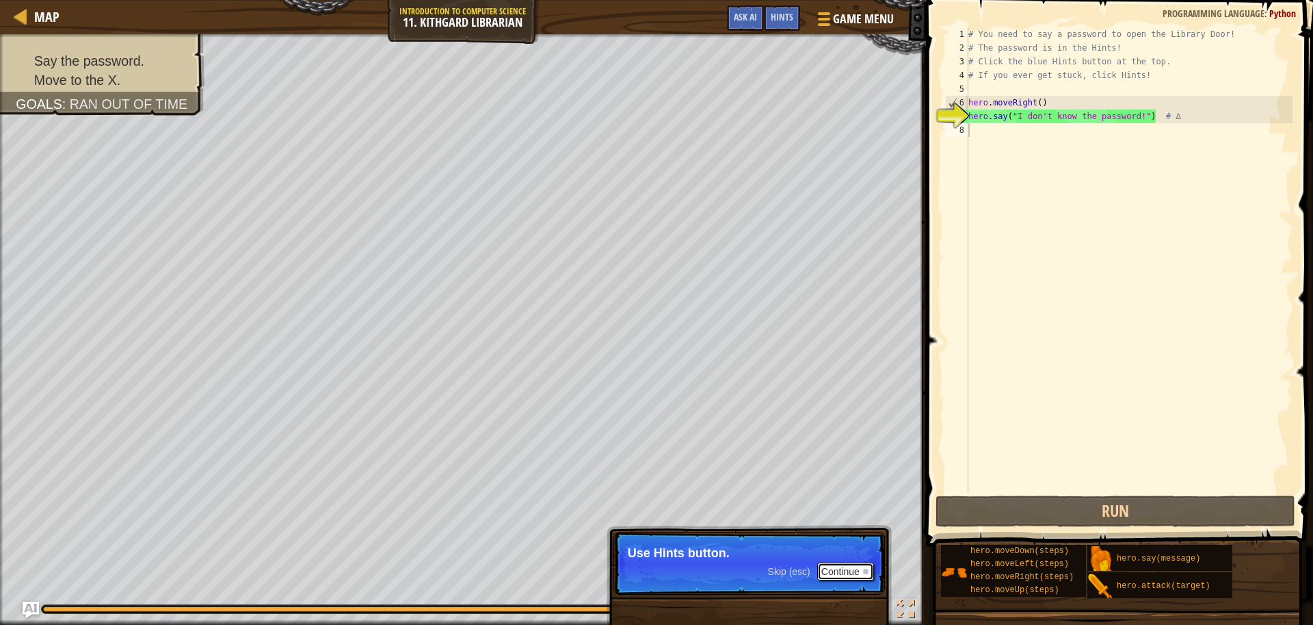
click at [843, 573] on button "Continue" at bounding box center [845, 571] width 57 height 18
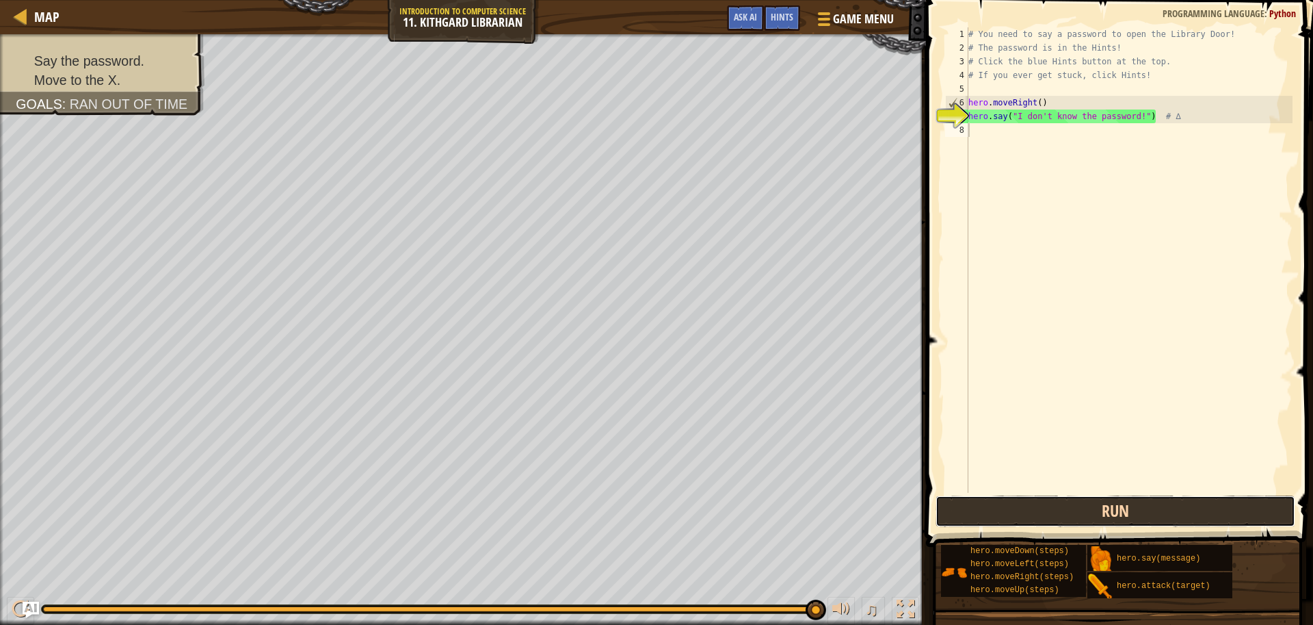
click at [1012, 520] on button "Run" at bounding box center [1116, 510] width 360 height 31
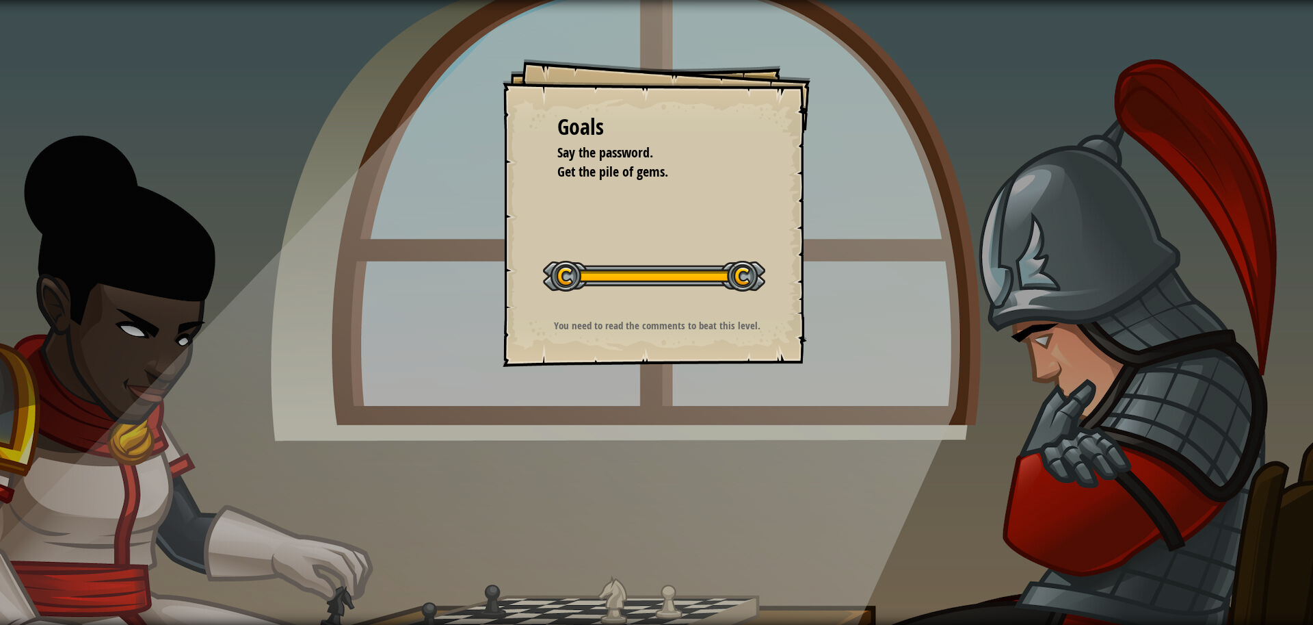
click at [458, 350] on div "Goals Say the password. Get the pile of gems. Start Level Error loading from se…" at bounding box center [656, 312] width 1313 height 625
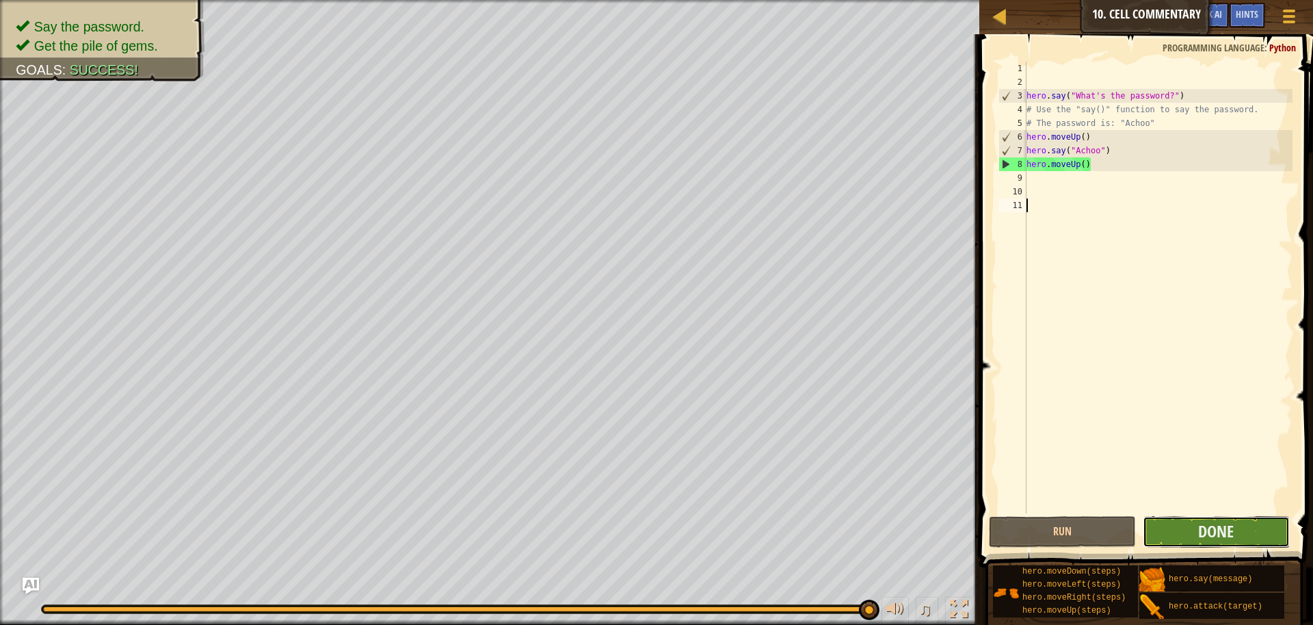
click at [1185, 530] on button "Done" at bounding box center [1216, 531] width 147 height 31
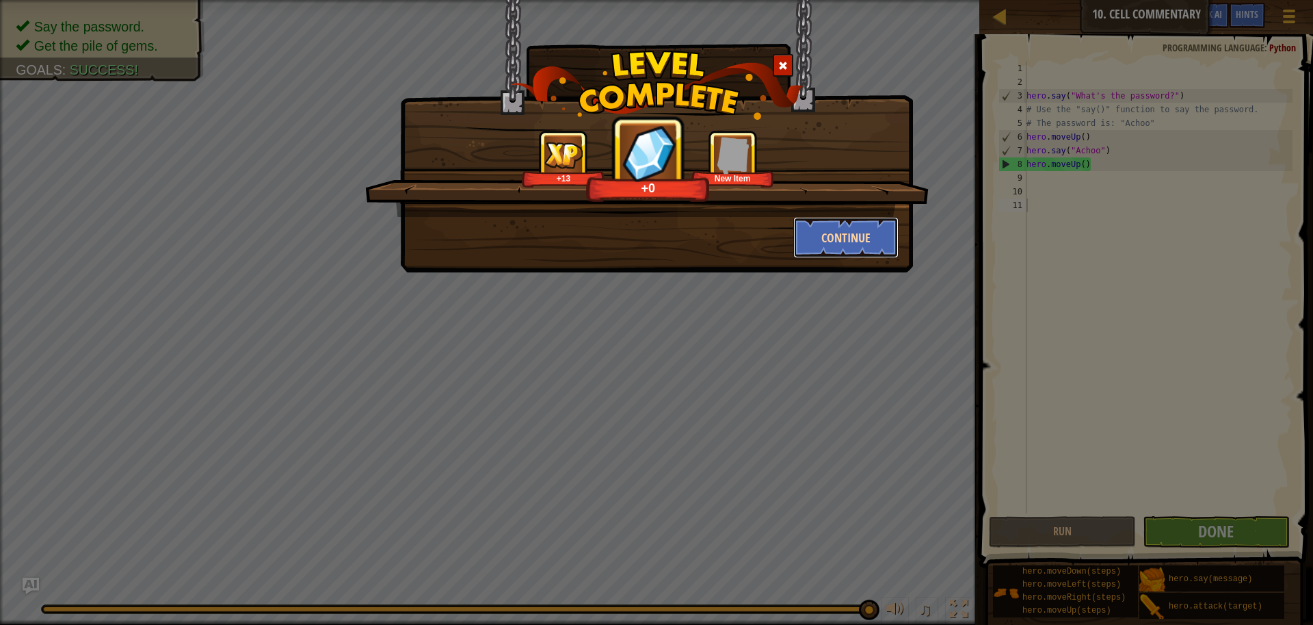
click at [848, 242] on button "Continue" at bounding box center [846, 237] width 106 height 41
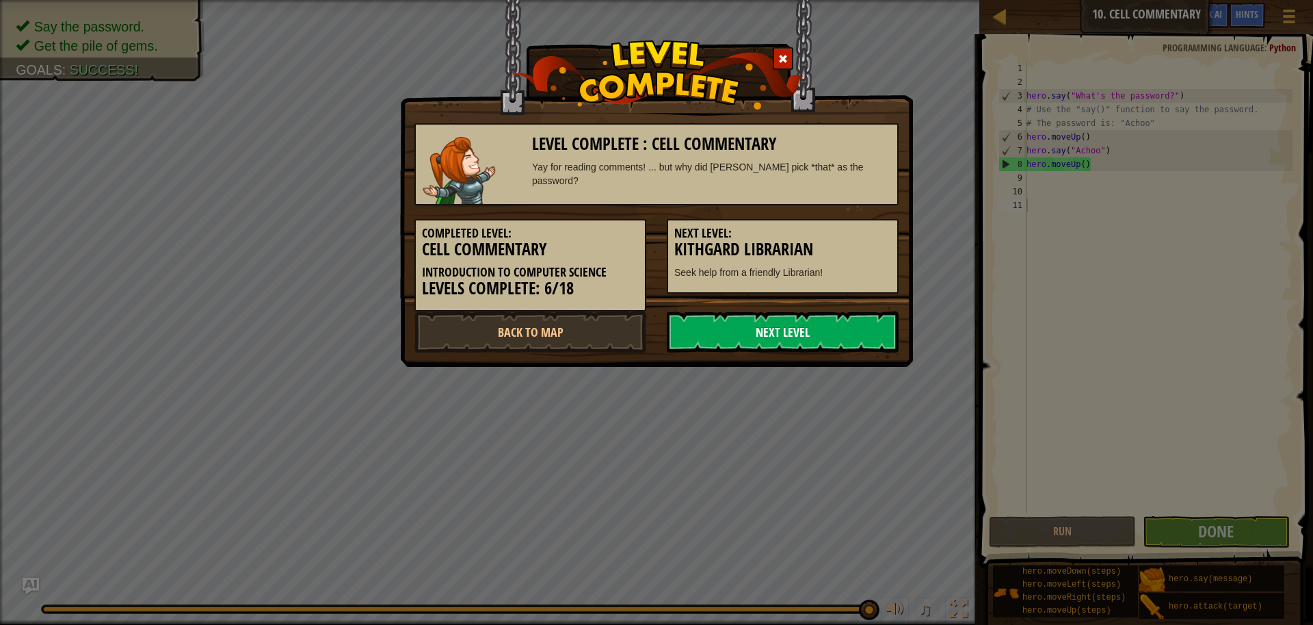
click at [757, 328] on link "Next Level" at bounding box center [783, 331] width 232 height 41
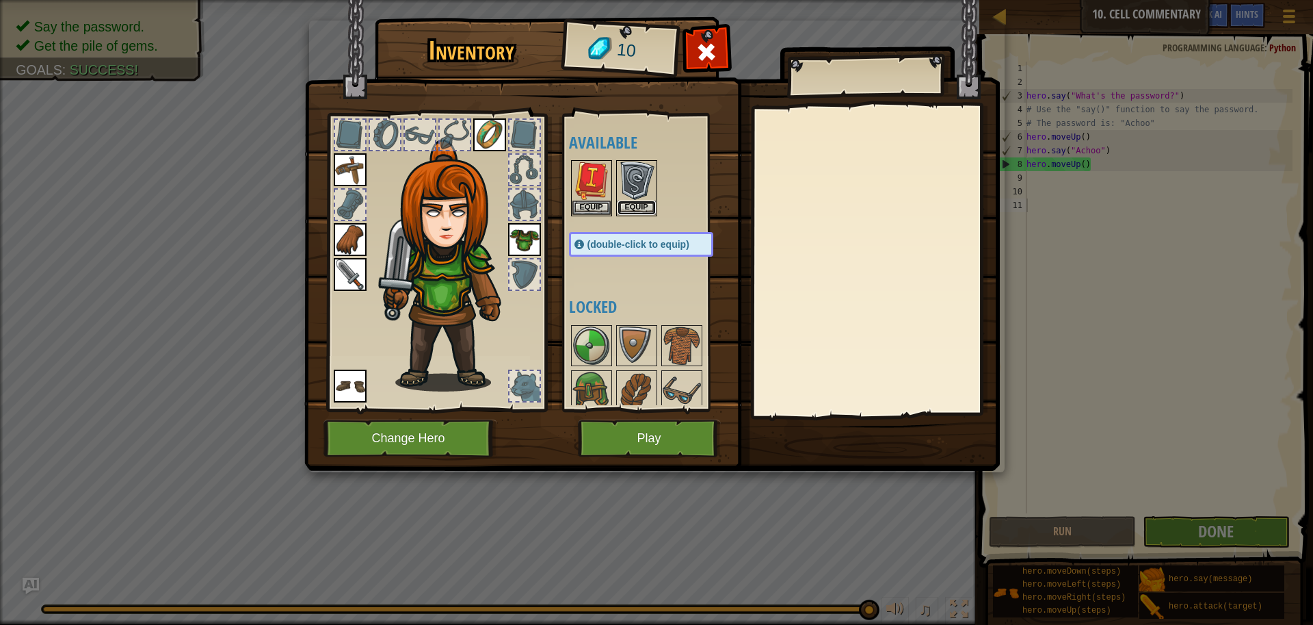
click at [644, 212] on button "Equip" at bounding box center [637, 207] width 38 height 14
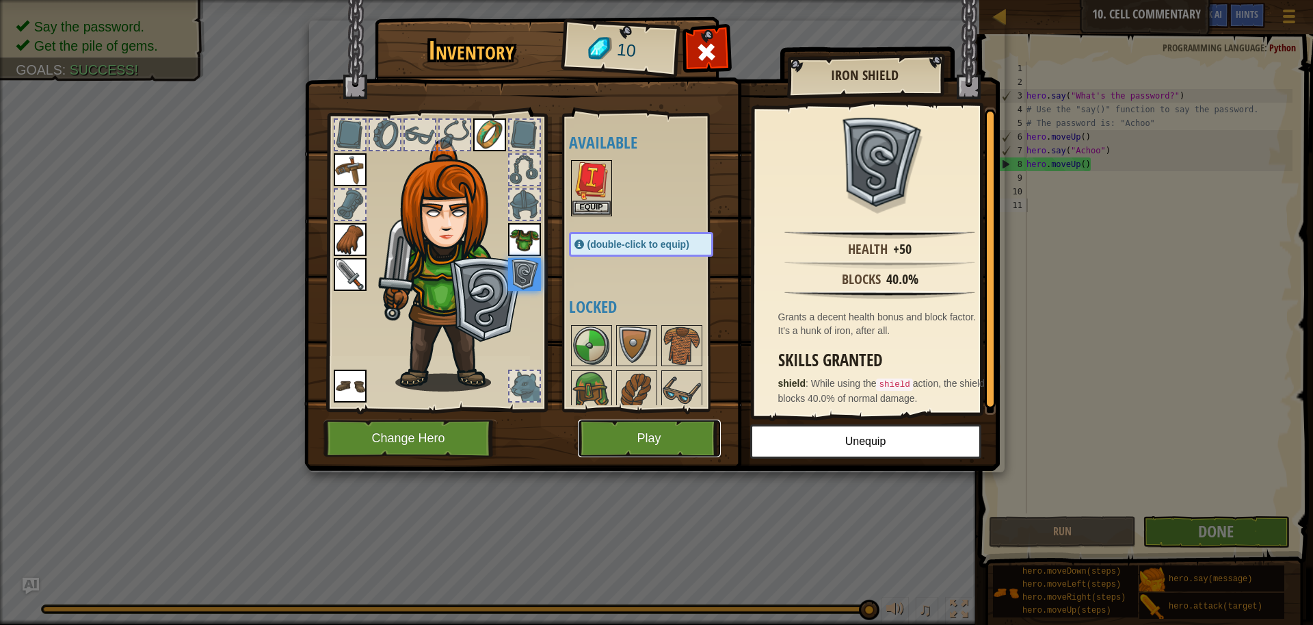
click at [609, 443] on button "Play" at bounding box center [649, 438] width 143 height 38
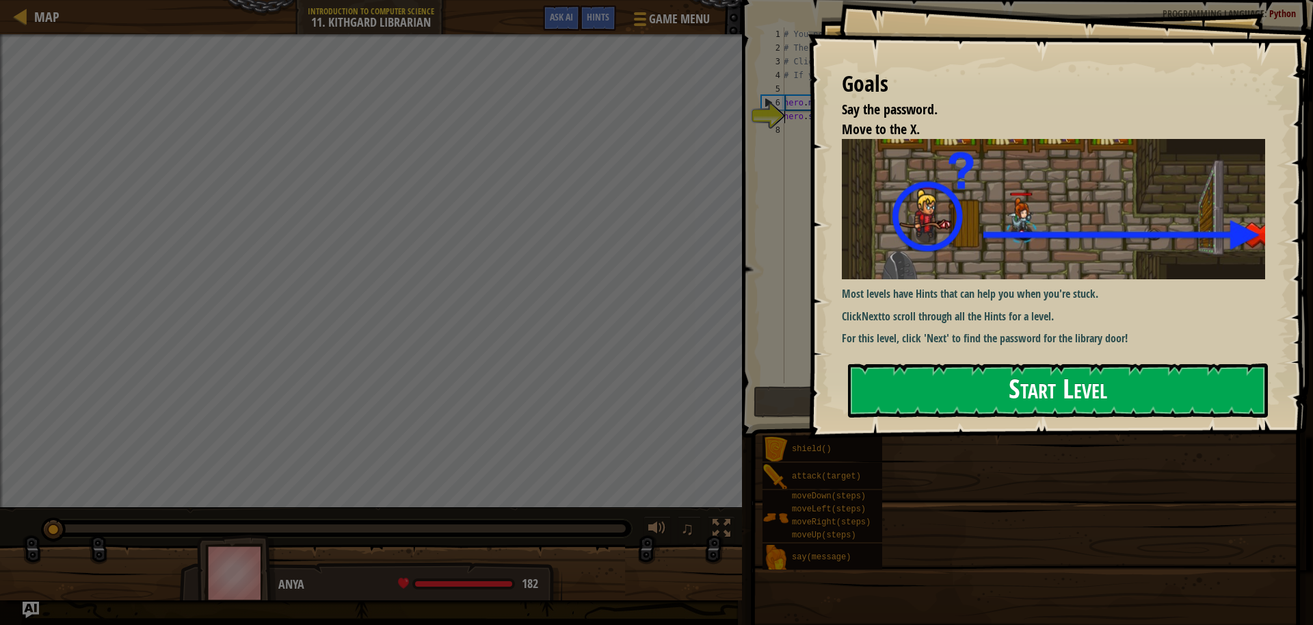
click at [858, 404] on button "Start Level" at bounding box center [1058, 390] width 420 height 54
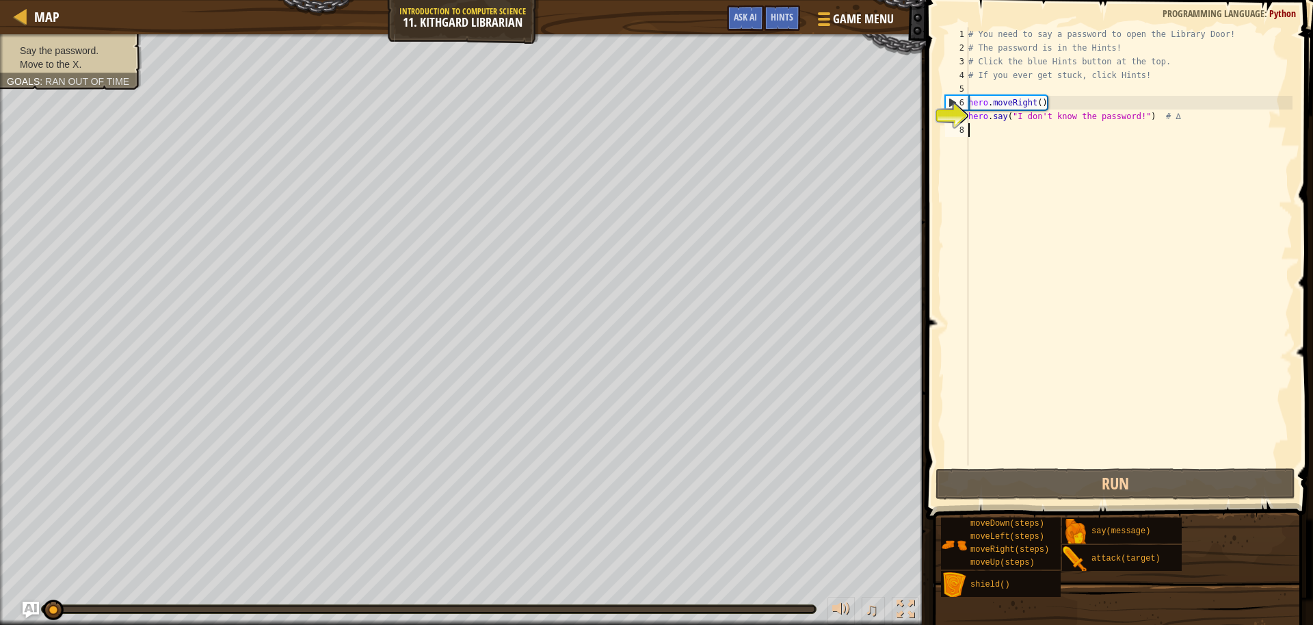
click at [990, 141] on div "# You need to say a password to open the Library Door! # The password is in the…" at bounding box center [1129, 259] width 327 height 465
click at [1092, 51] on div "# You need to say a password to open the Library Door! # The password is in the…" at bounding box center [1129, 259] width 327 height 465
type textarea "# The password is in the Hints!"
click at [1125, 53] on div "# You need to say a password to open the Library Door! # The password is in the…" at bounding box center [1129, 259] width 327 height 465
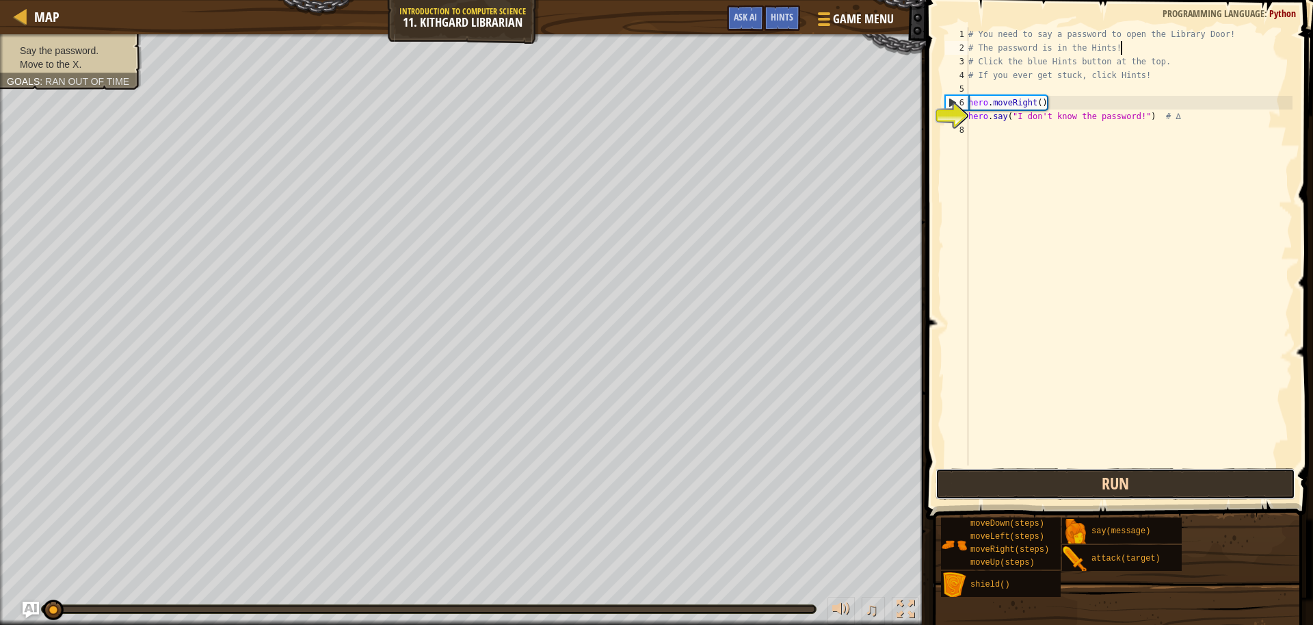
click at [1048, 470] on button "Run" at bounding box center [1116, 483] width 360 height 31
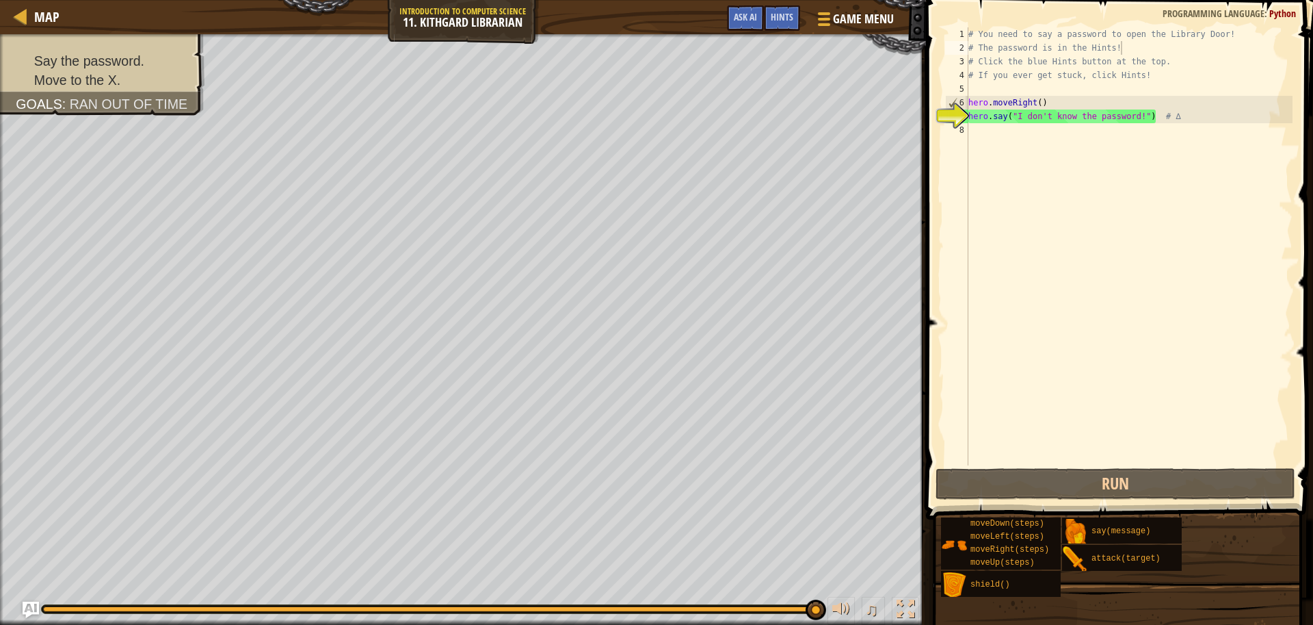
drag, startPoint x: 783, startPoint y: 22, endPoint x: 780, endPoint y: 31, distance: 10.0
click at [783, 23] on span "Hints" at bounding box center [782, 16] width 23 height 13
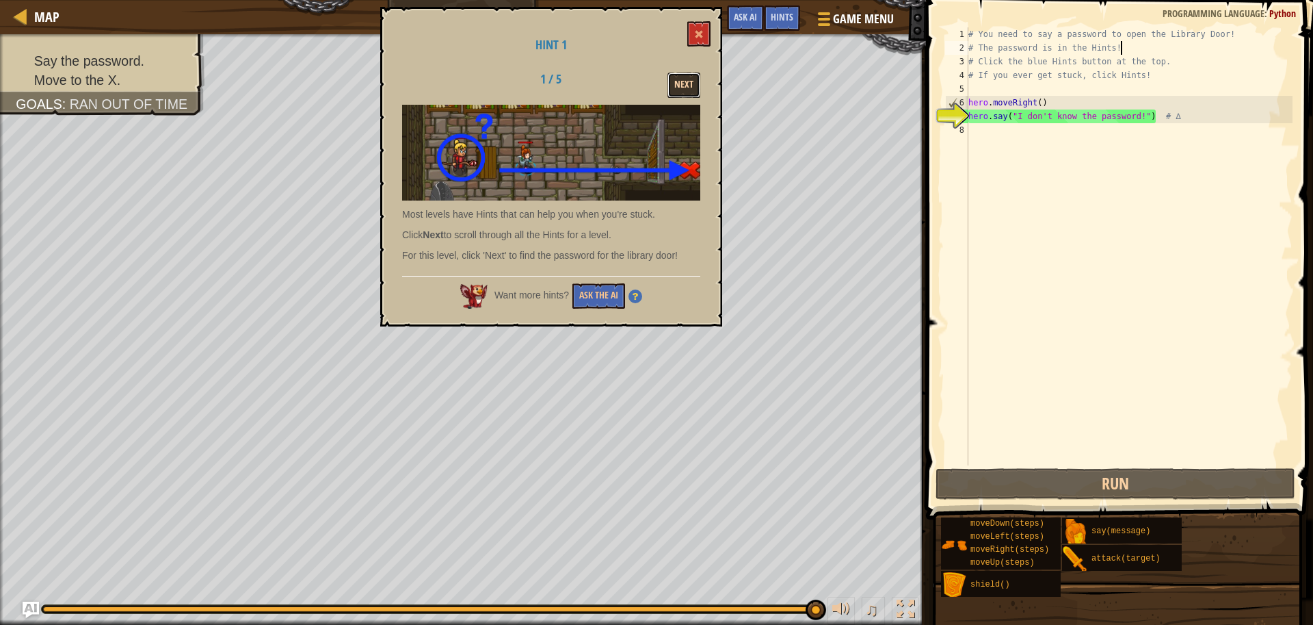
click at [674, 84] on button "Next" at bounding box center [684, 85] width 33 height 25
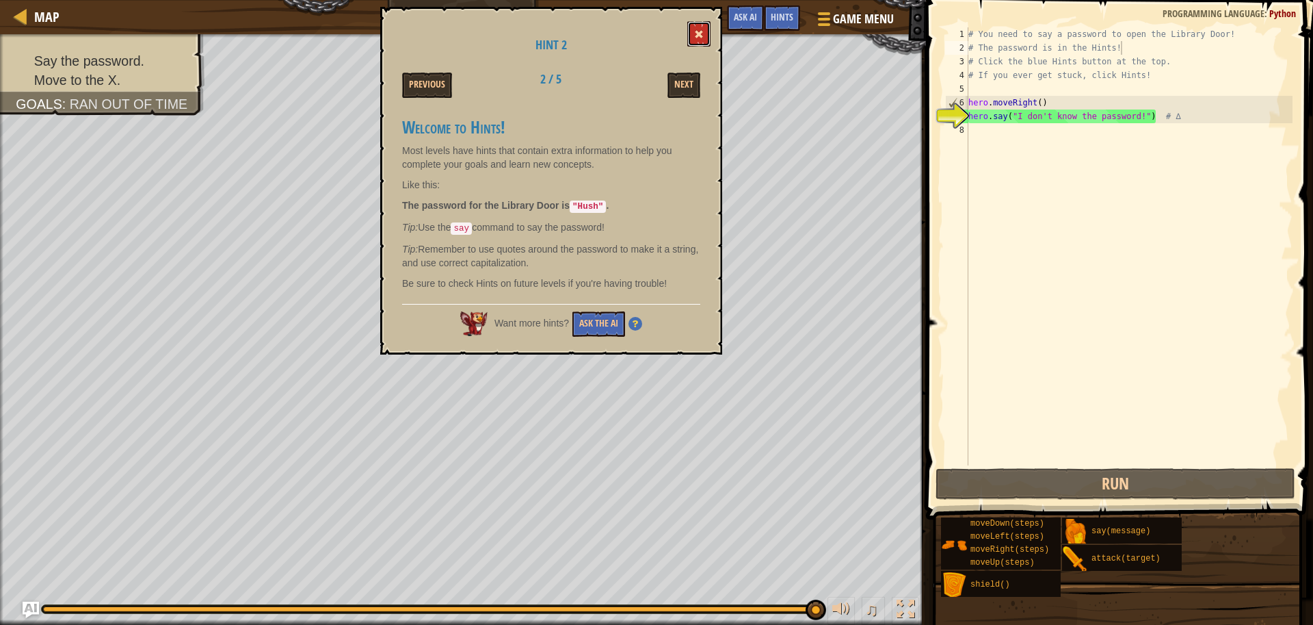
click at [708, 40] on button at bounding box center [698, 33] width 23 height 25
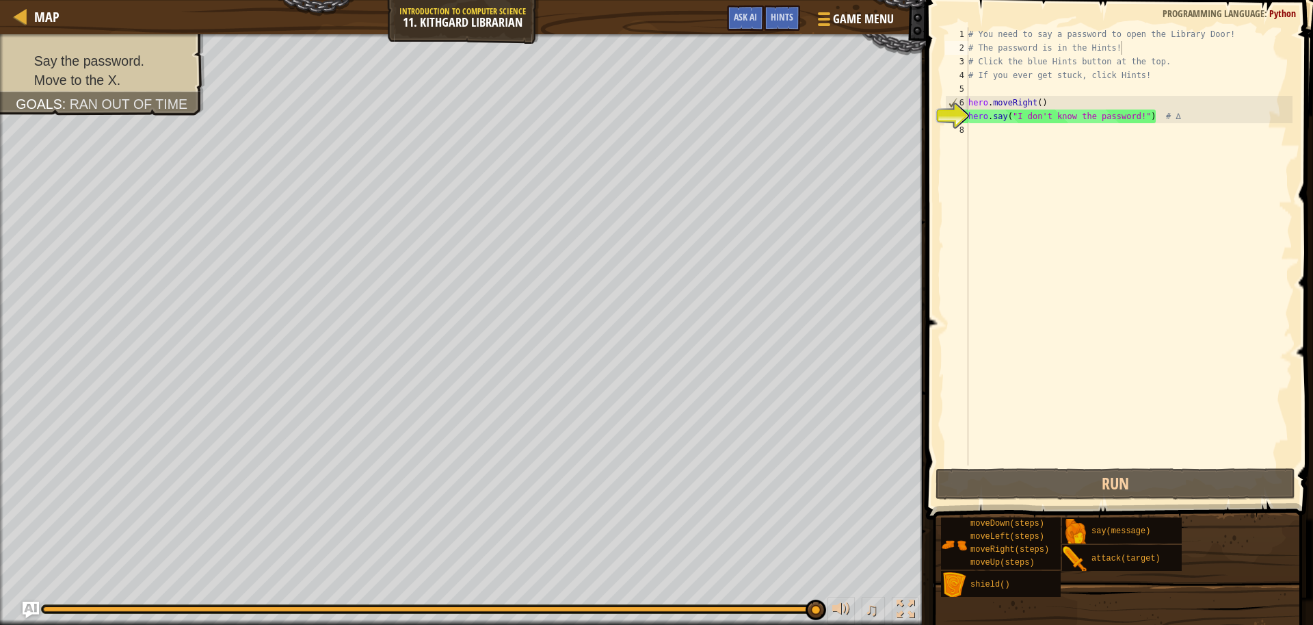
click at [997, 131] on div "# You need to say a password to open the Library Door! # The password is in the…" at bounding box center [1129, 259] width 327 height 465
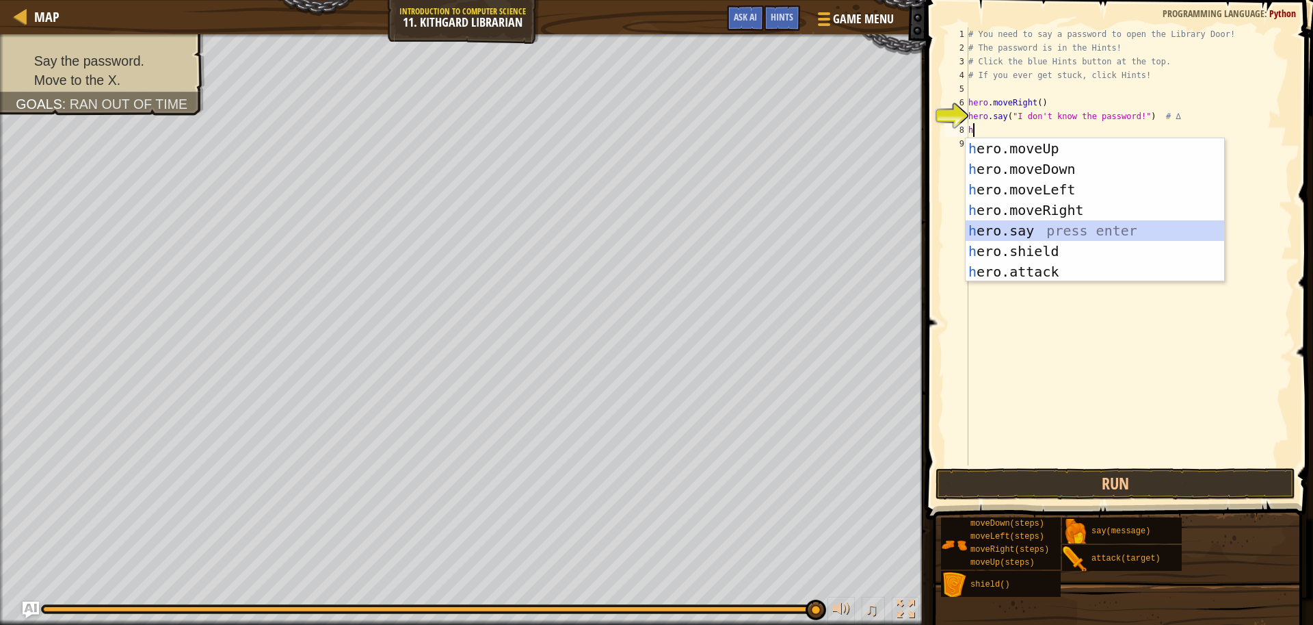
click at [1001, 235] on div "h ero.moveUp press enter h ero.moveDown press enter h ero.moveLeft press enter …" at bounding box center [1095, 230] width 259 height 185
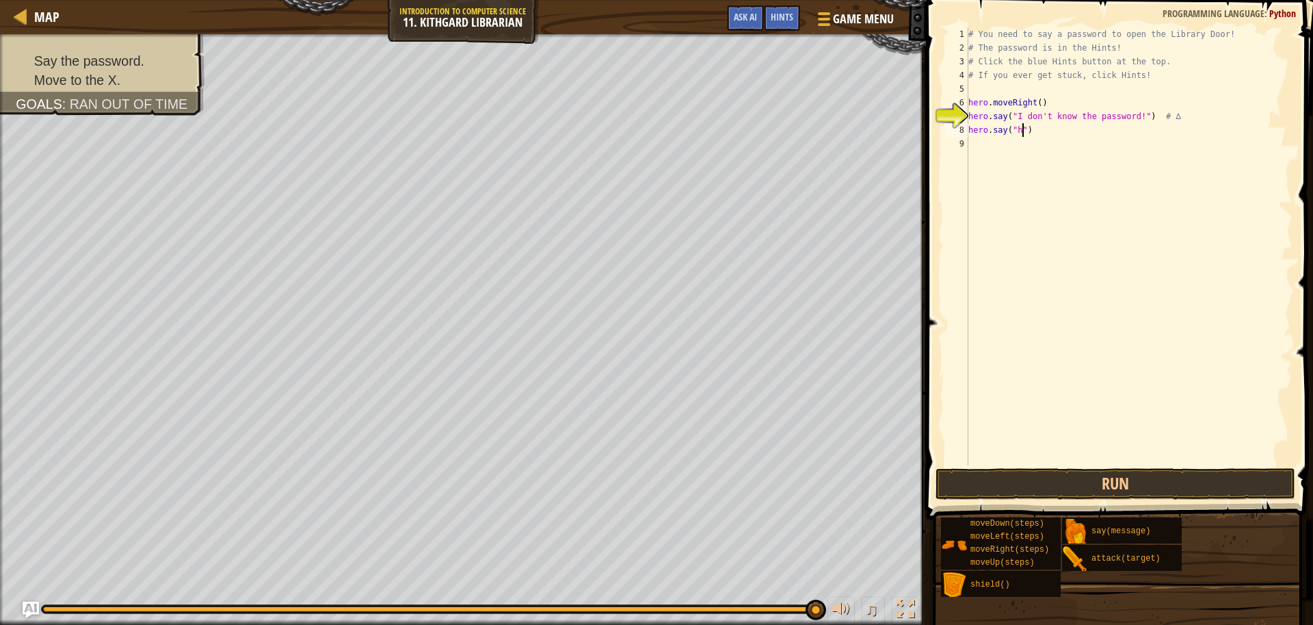
scroll to position [6, 5]
type textarea "hero.say("hush")"
click at [980, 147] on div "# You need to say a password to open the Library Door! # The password is in the…" at bounding box center [1129, 259] width 327 height 465
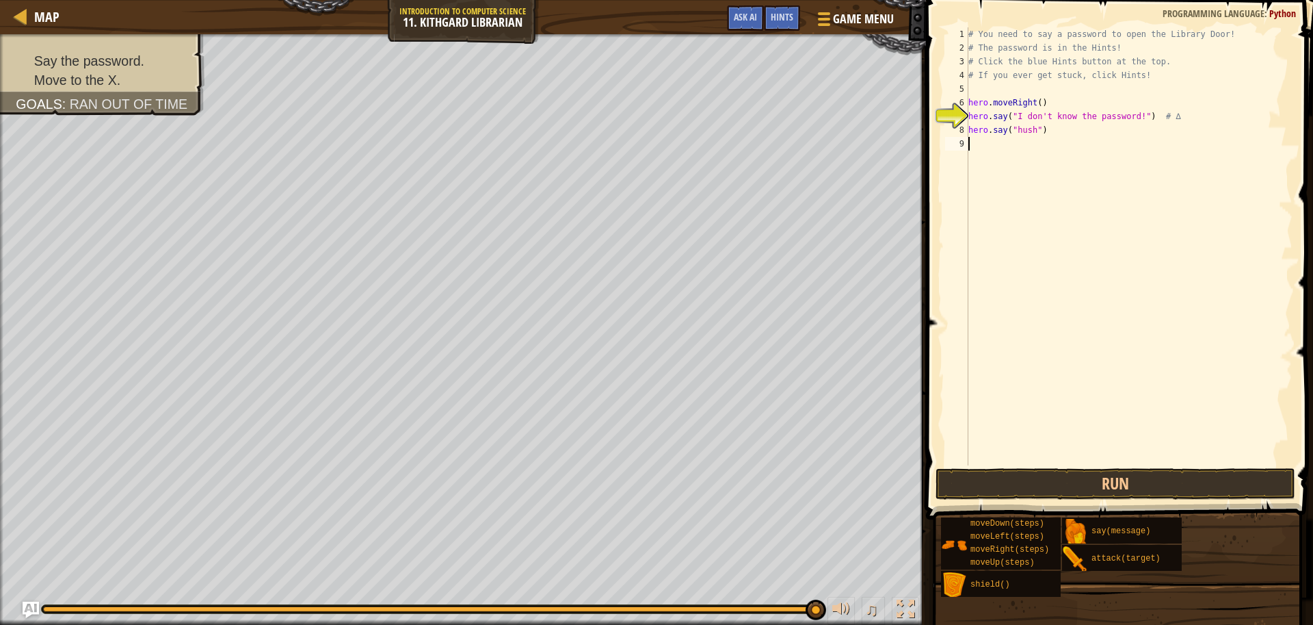
type textarea "m"
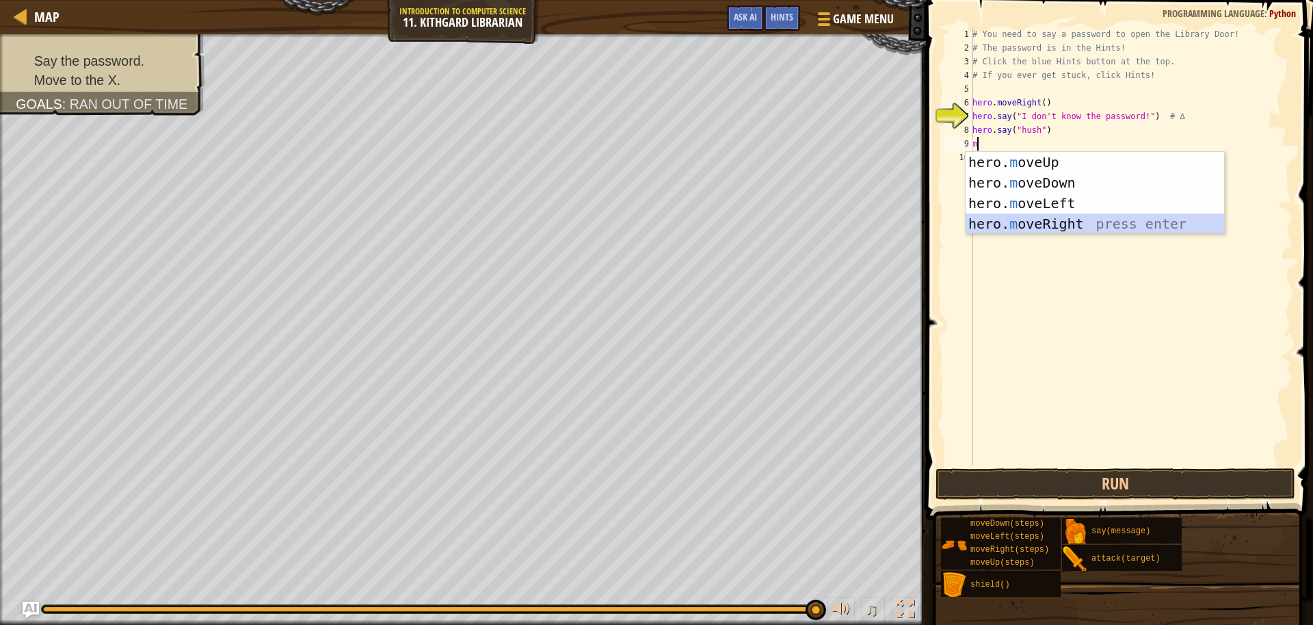
click at [1103, 230] on div "hero. m oveUp press enter hero. m oveDown press enter hero. m oveLeft press ent…" at bounding box center [1095, 213] width 259 height 123
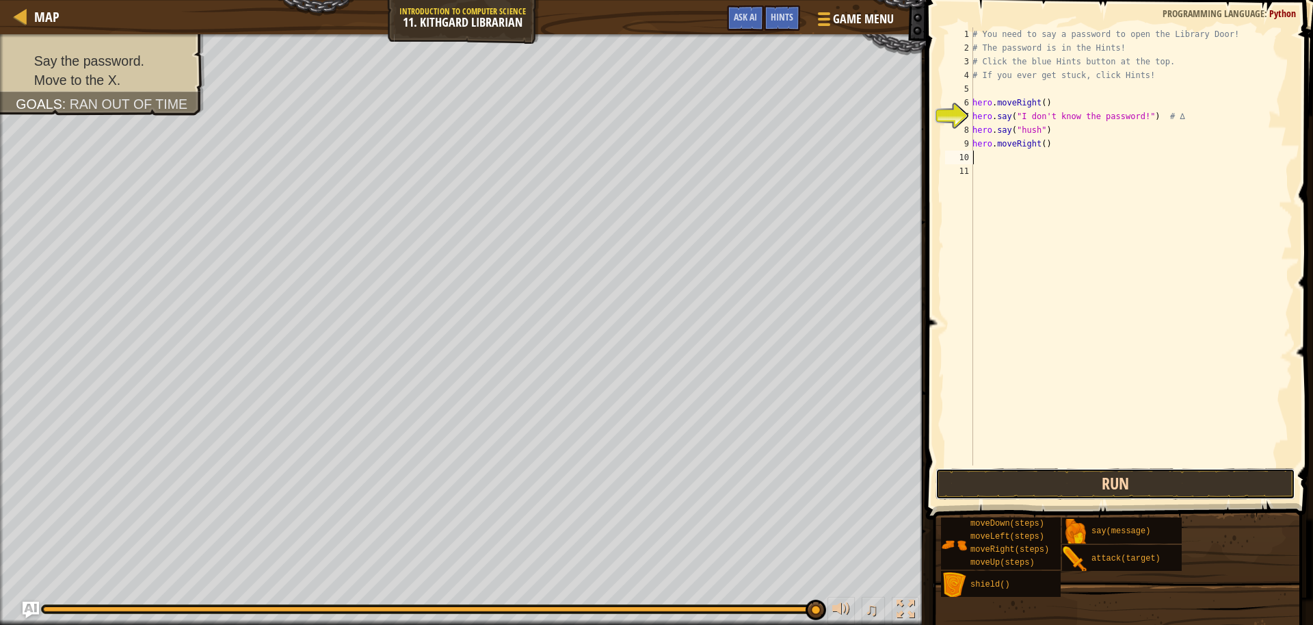
click at [1096, 484] on button "Run" at bounding box center [1116, 483] width 360 height 31
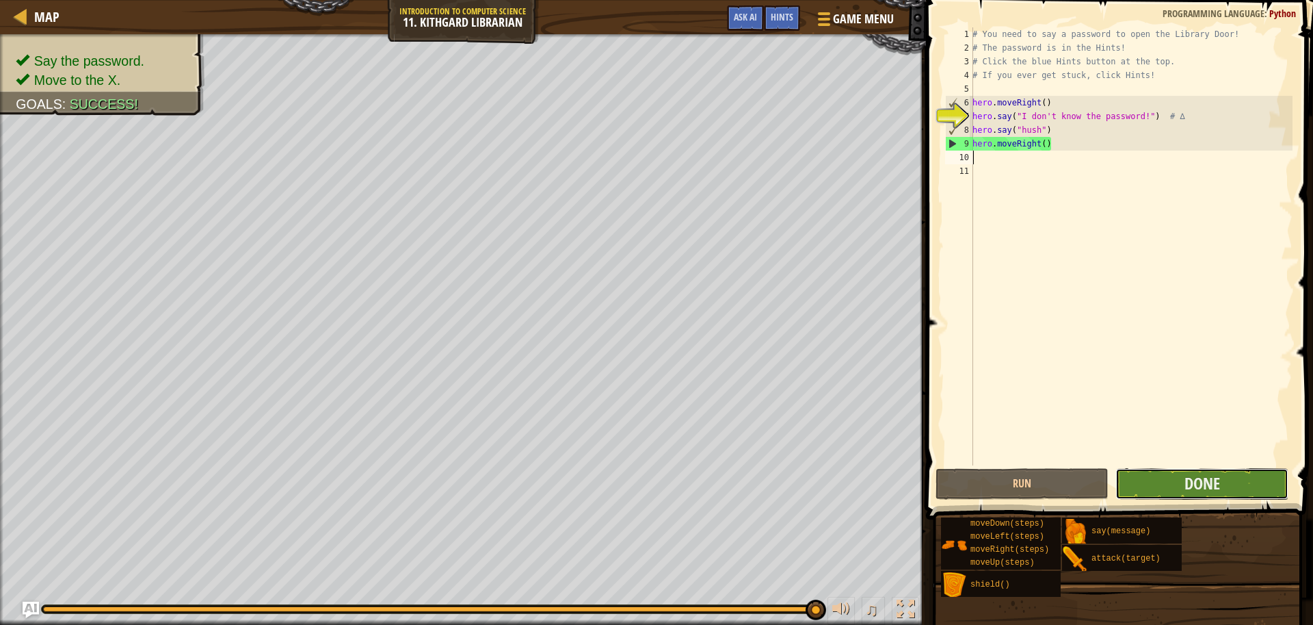
click at [1169, 486] on button "Done" at bounding box center [1202, 483] width 173 height 31
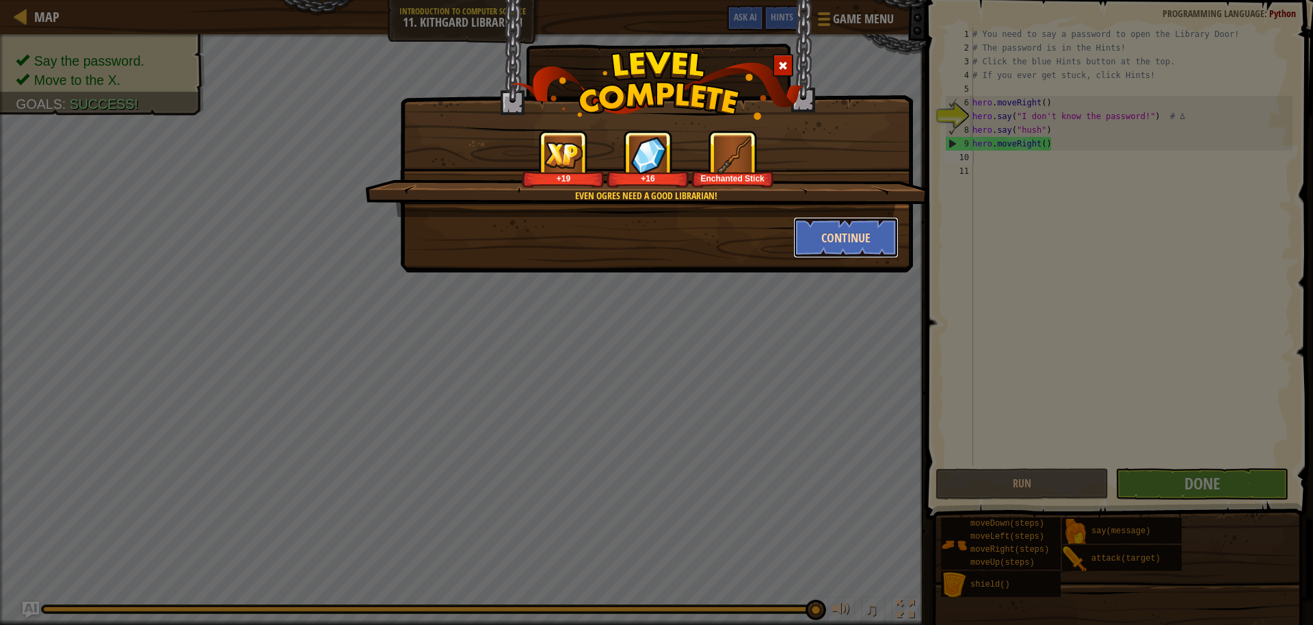
click at [819, 250] on button "Continue" at bounding box center [846, 237] width 106 height 41
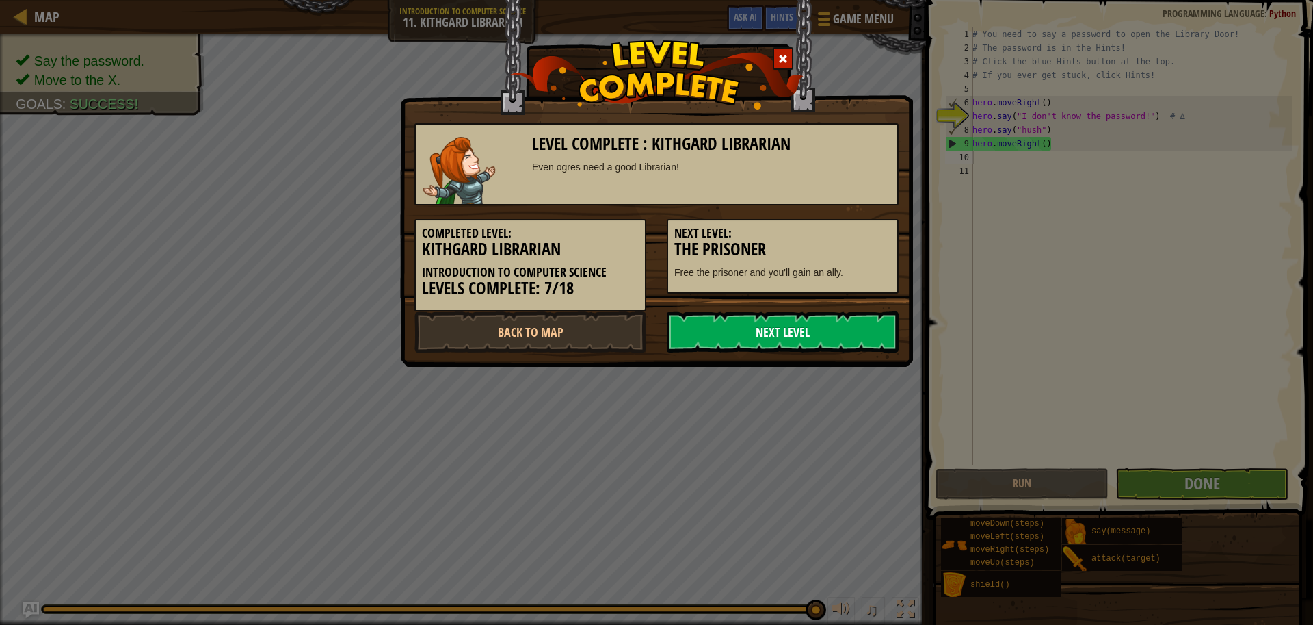
click at [705, 334] on link "Next Level" at bounding box center [783, 331] width 232 height 41
click at [721, 332] on link "Next Level" at bounding box center [783, 331] width 232 height 41
click at [722, 330] on link "Next Level" at bounding box center [783, 331] width 232 height 41
click at [723, 328] on link "Next Level" at bounding box center [783, 331] width 232 height 41
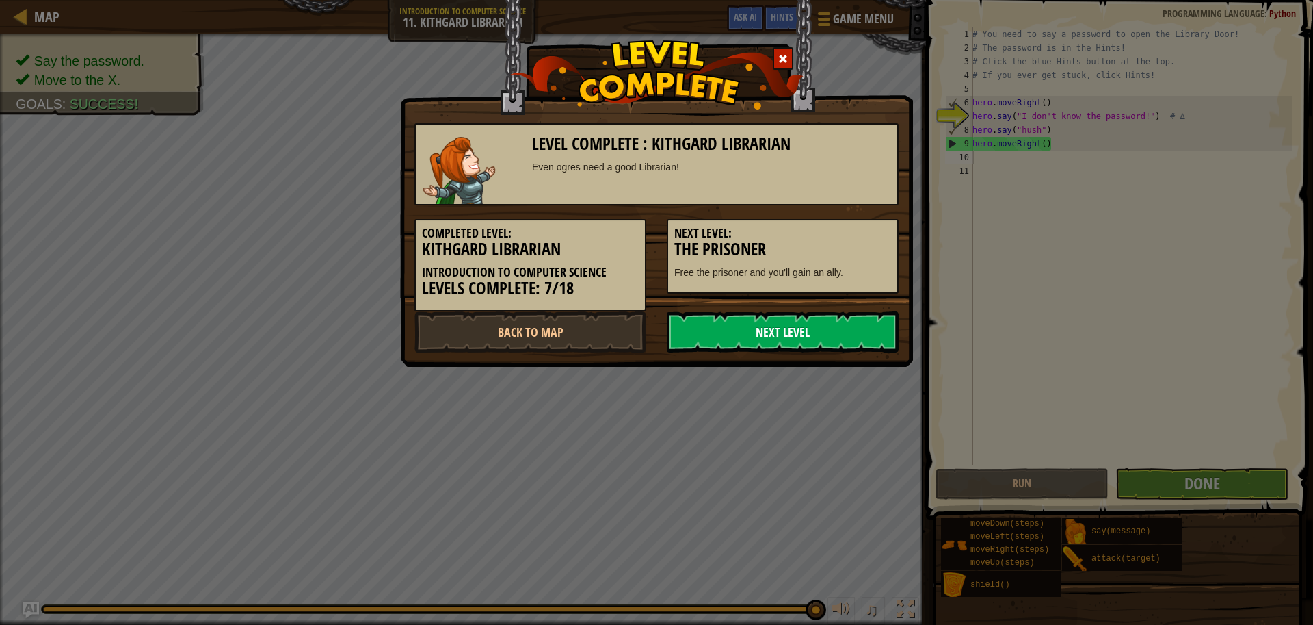
click at [723, 328] on link "Next Level" at bounding box center [783, 331] width 232 height 41
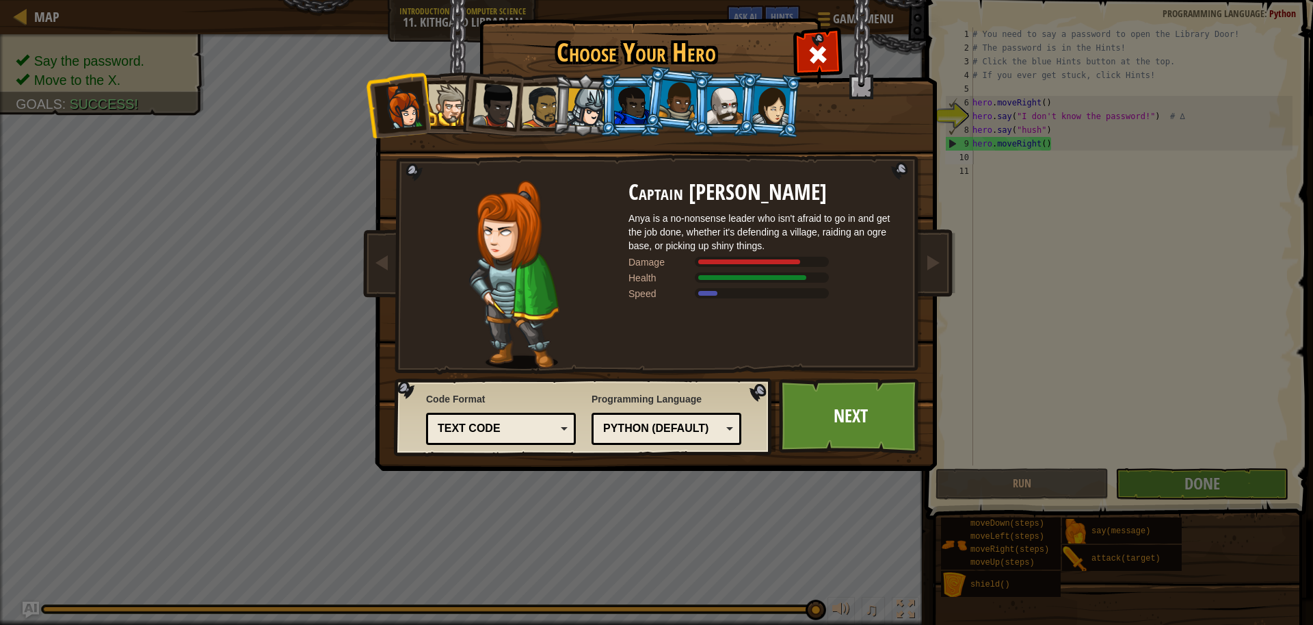
drag, startPoint x: 723, startPoint y: 328, endPoint x: 826, endPoint y: 356, distance: 106.6
click at [874, 428] on link "Next" at bounding box center [850, 415] width 143 height 75
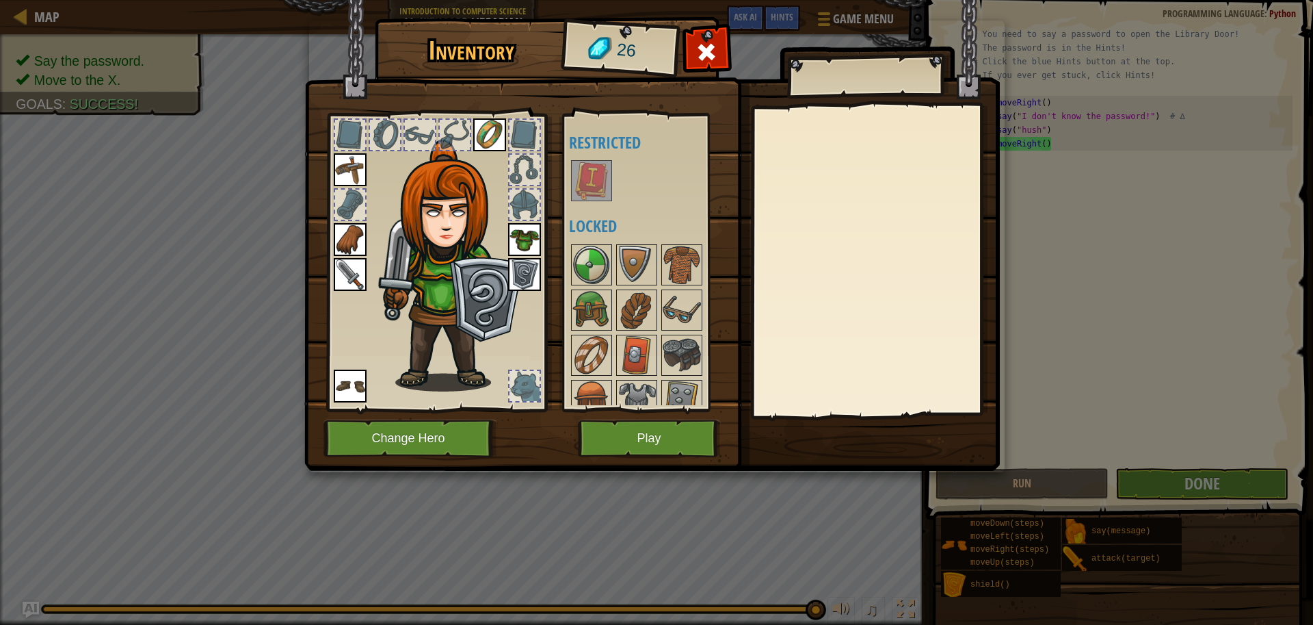
click at [601, 174] on img at bounding box center [592, 180] width 38 height 38
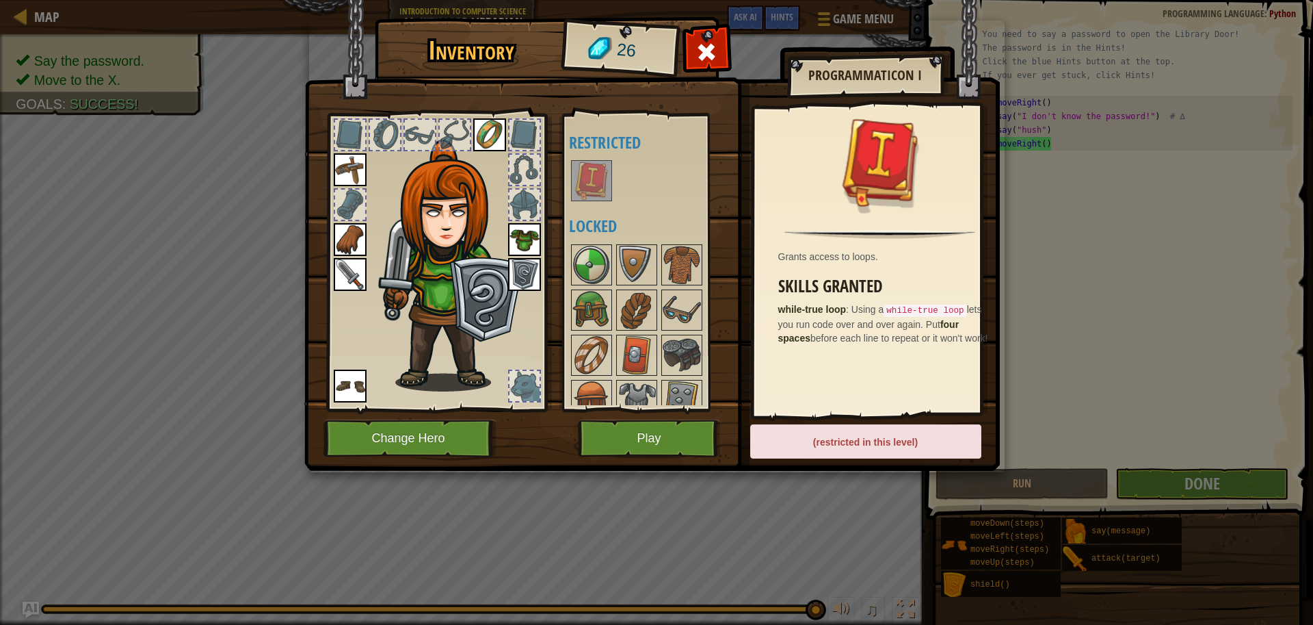
click at [598, 179] on img at bounding box center [592, 180] width 38 height 38
click at [516, 267] on img at bounding box center [524, 274] width 33 height 33
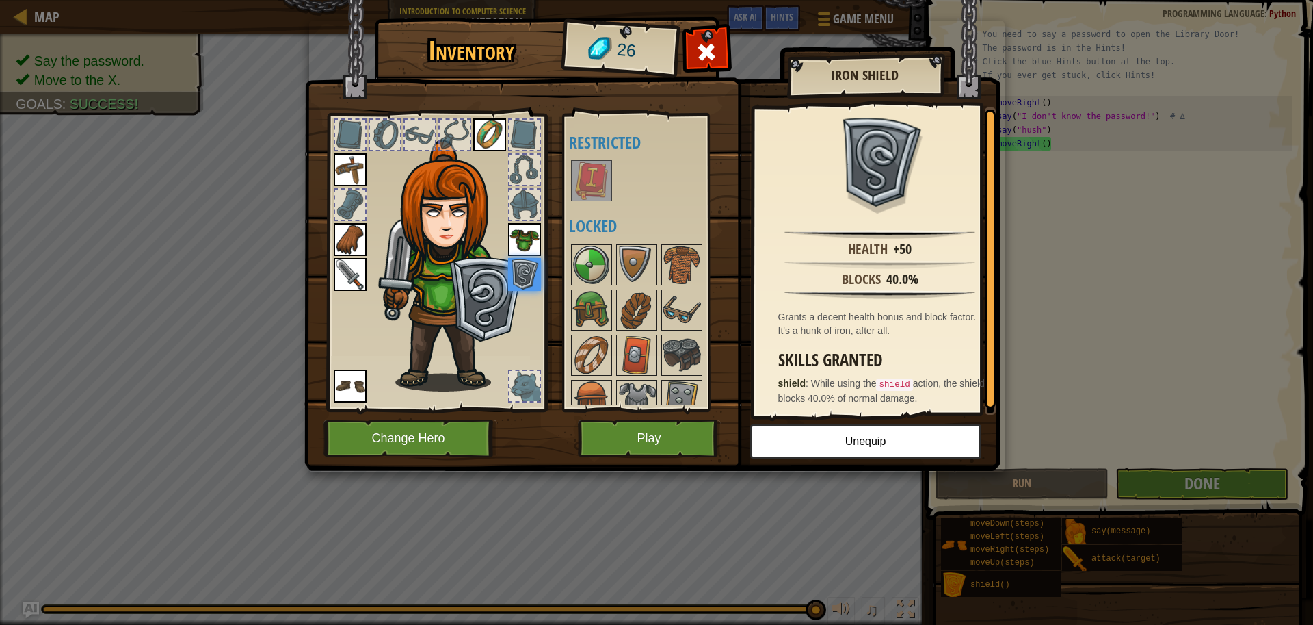
click at [531, 237] on img at bounding box center [524, 239] width 33 height 33
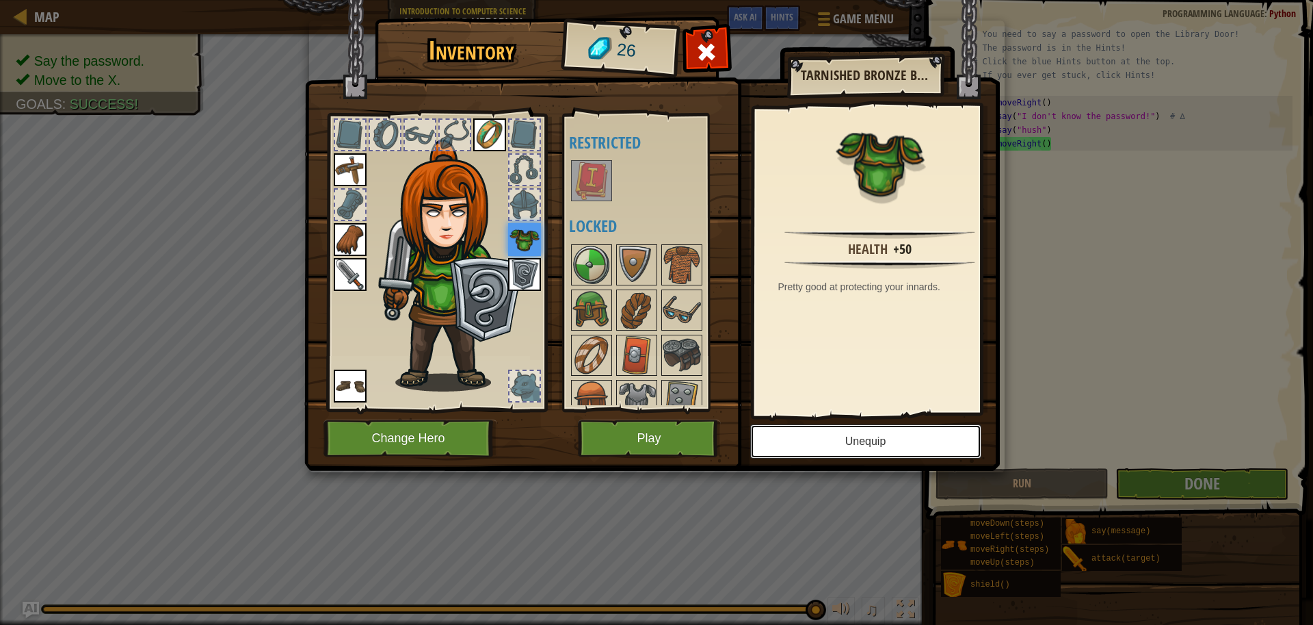
click at [891, 449] on button "Unequip" at bounding box center [865, 441] width 231 height 34
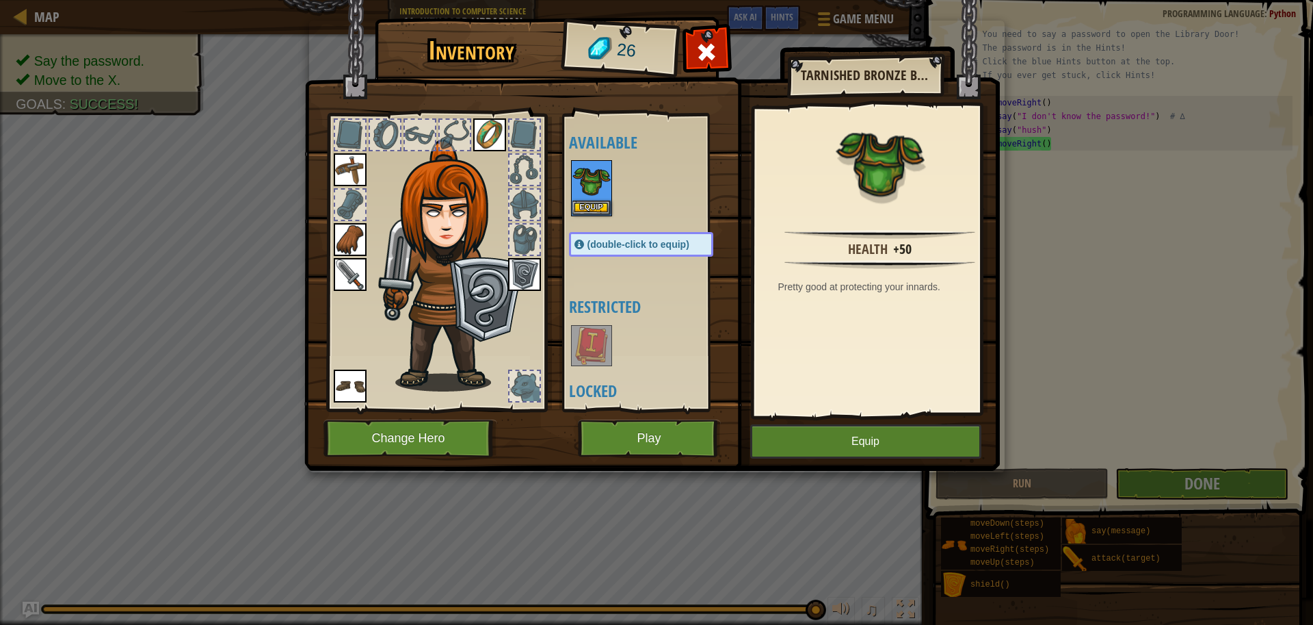
click at [498, 130] on img at bounding box center [489, 134] width 33 height 33
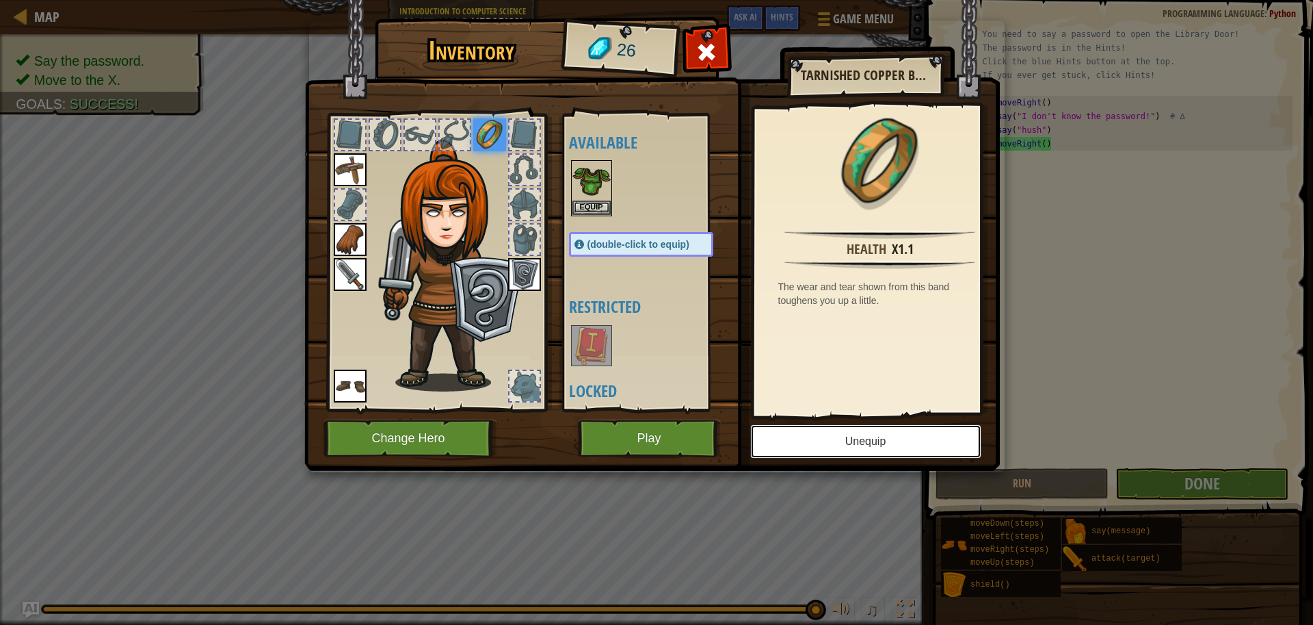
click at [847, 449] on button "Unequip" at bounding box center [865, 441] width 231 height 34
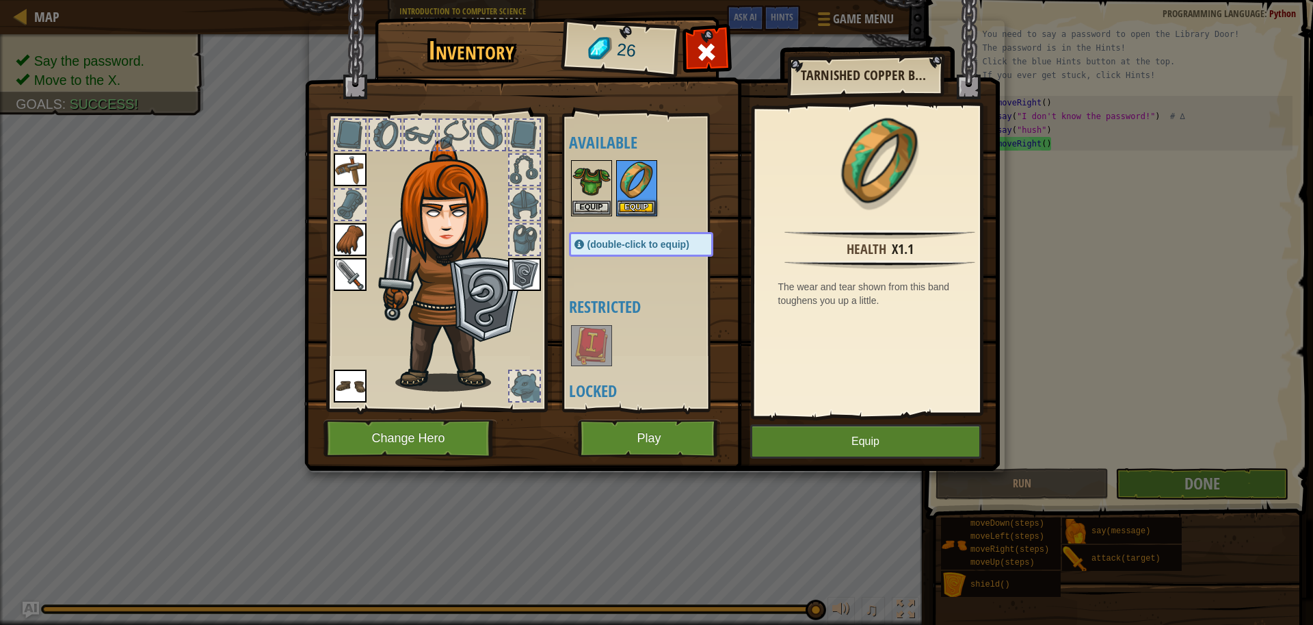
click at [343, 178] on img at bounding box center [350, 169] width 33 height 33
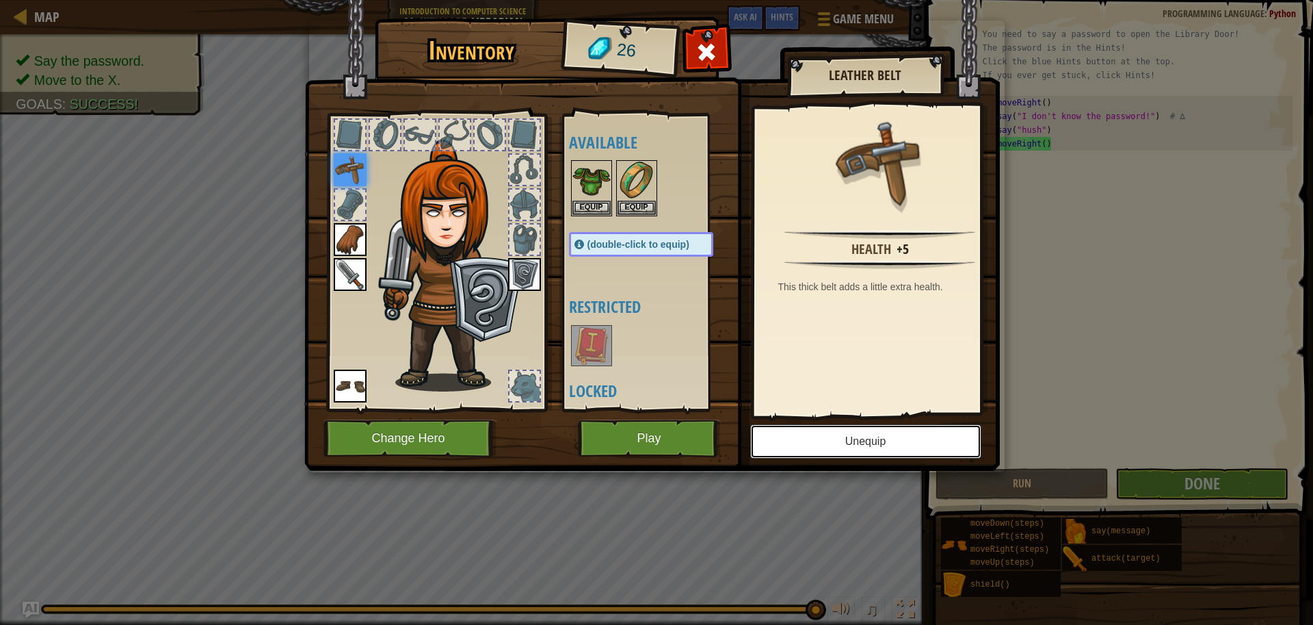
click at [788, 442] on button "Unequip" at bounding box center [865, 441] width 231 height 34
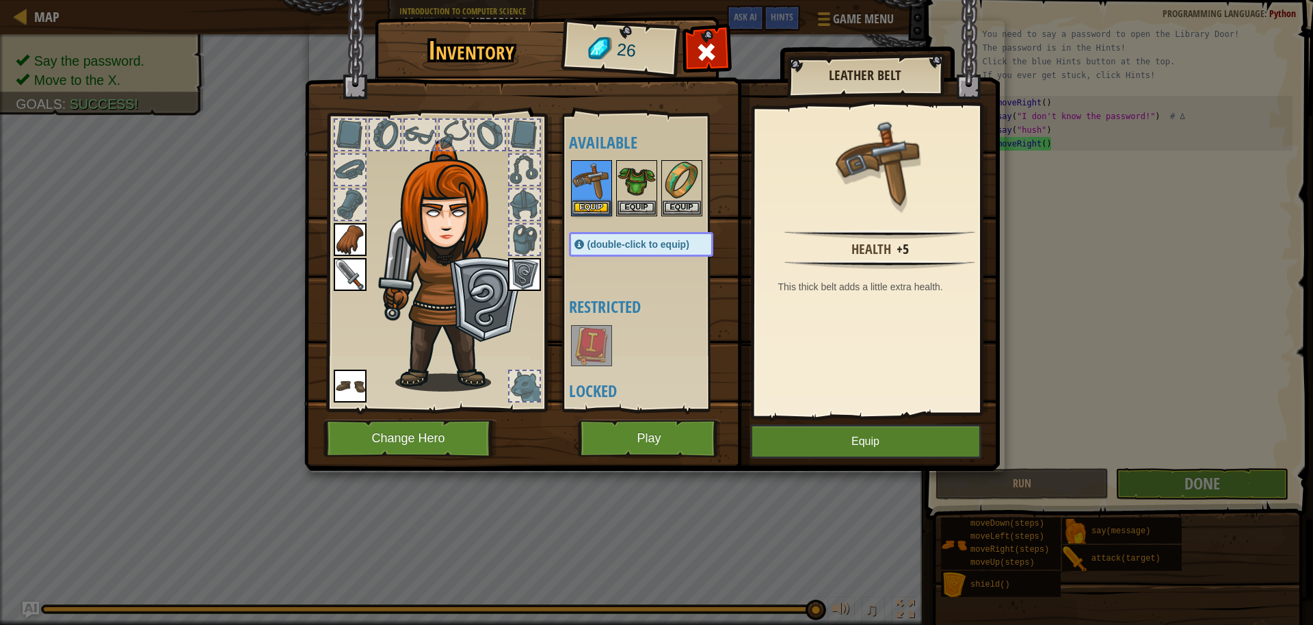
click at [351, 235] on img at bounding box center [350, 239] width 33 height 33
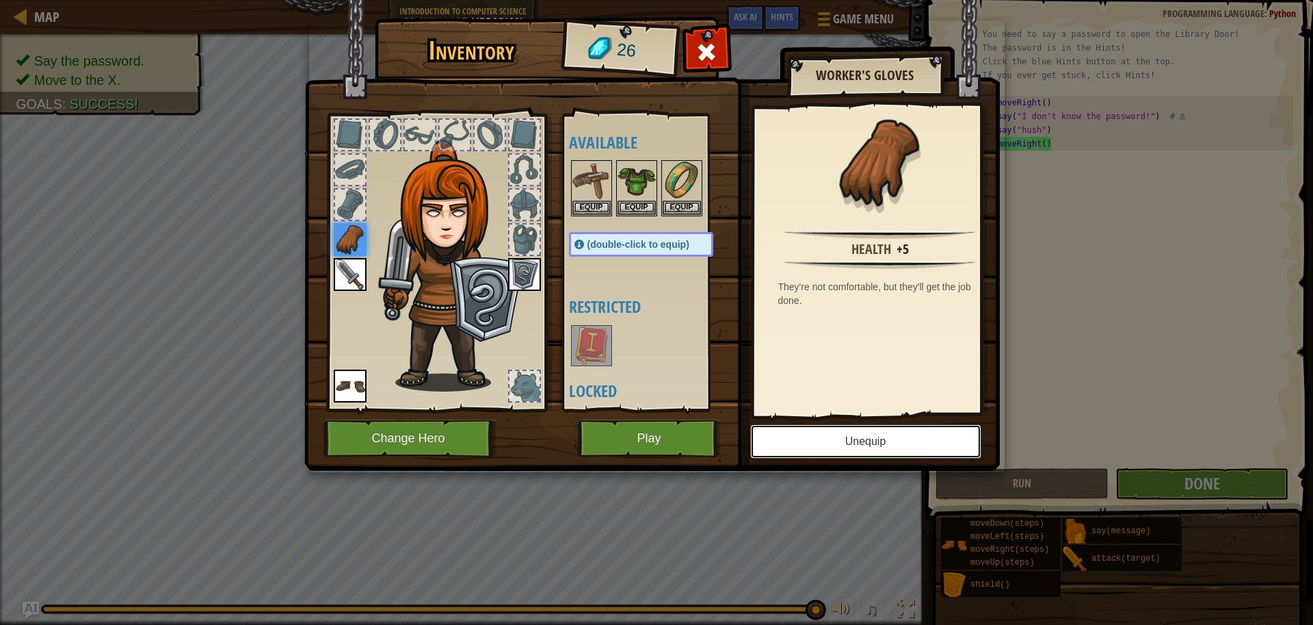
drag, startPoint x: 793, startPoint y: 438, endPoint x: 789, endPoint y: 448, distance: 10.4
click at [790, 448] on button "Unequip" at bounding box center [865, 441] width 231 height 34
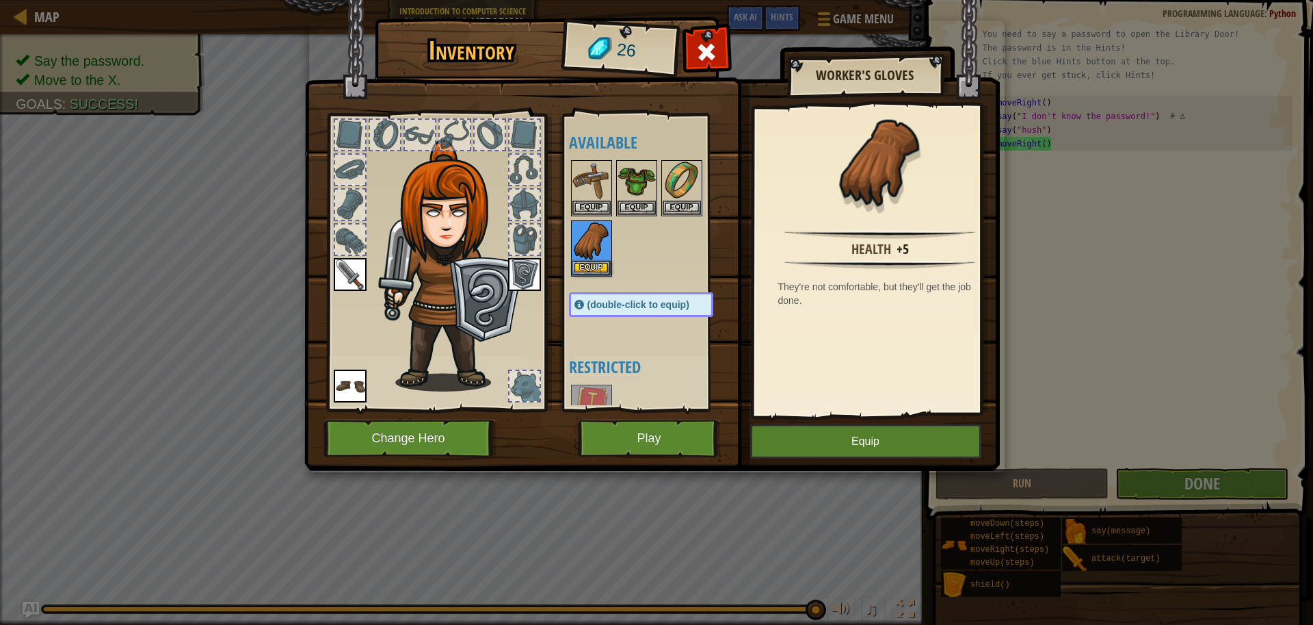
click at [349, 272] on img at bounding box center [350, 274] width 33 height 33
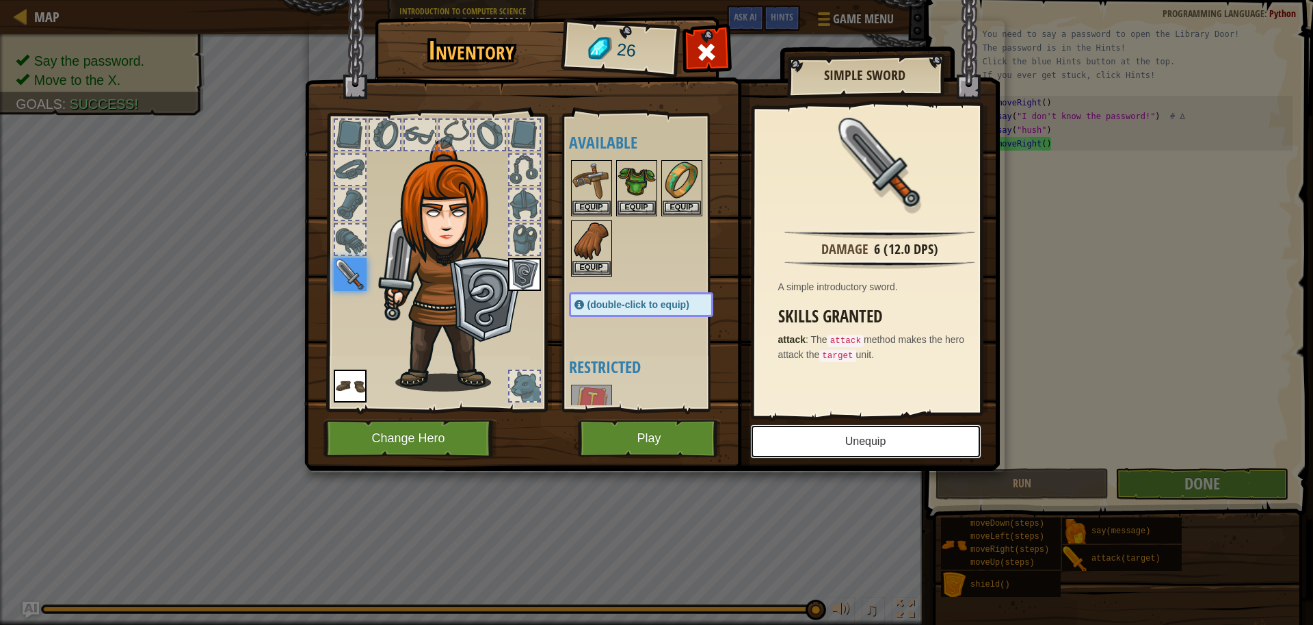
click at [824, 444] on button "Unequip" at bounding box center [865, 441] width 231 height 34
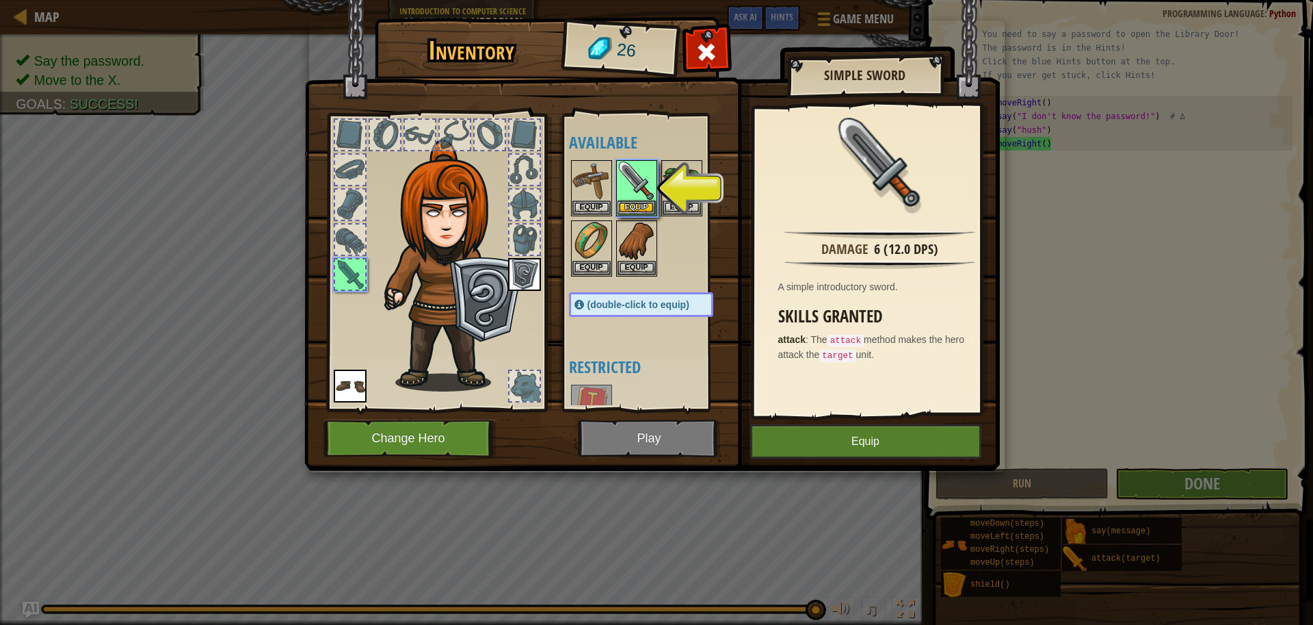
click at [526, 276] on img at bounding box center [524, 274] width 33 height 33
click at [534, 272] on img at bounding box center [524, 274] width 33 height 33
click at [616, 202] on div "Equip" at bounding box center [636, 188] width 41 height 56
click at [636, 207] on button "Equip" at bounding box center [637, 207] width 38 height 14
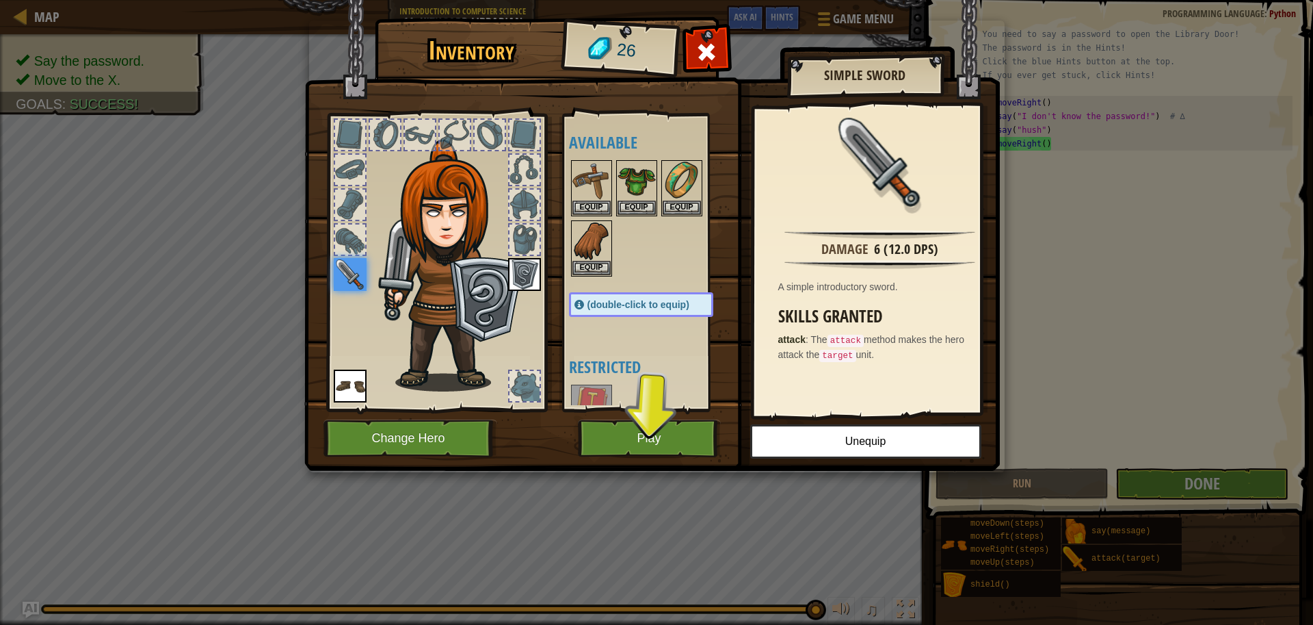
click at [364, 383] on img at bounding box center [350, 385] width 33 height 33
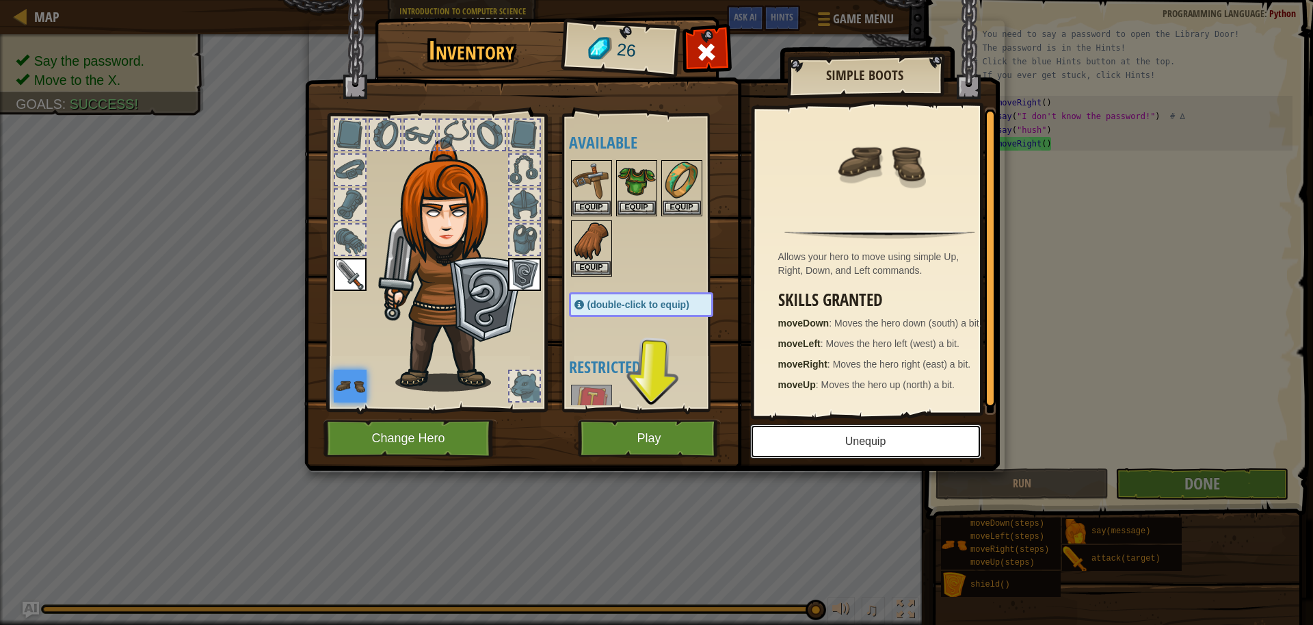
click at [783, 439] on button "Unequip" at bounding box center [865, 441] width 231 height 34
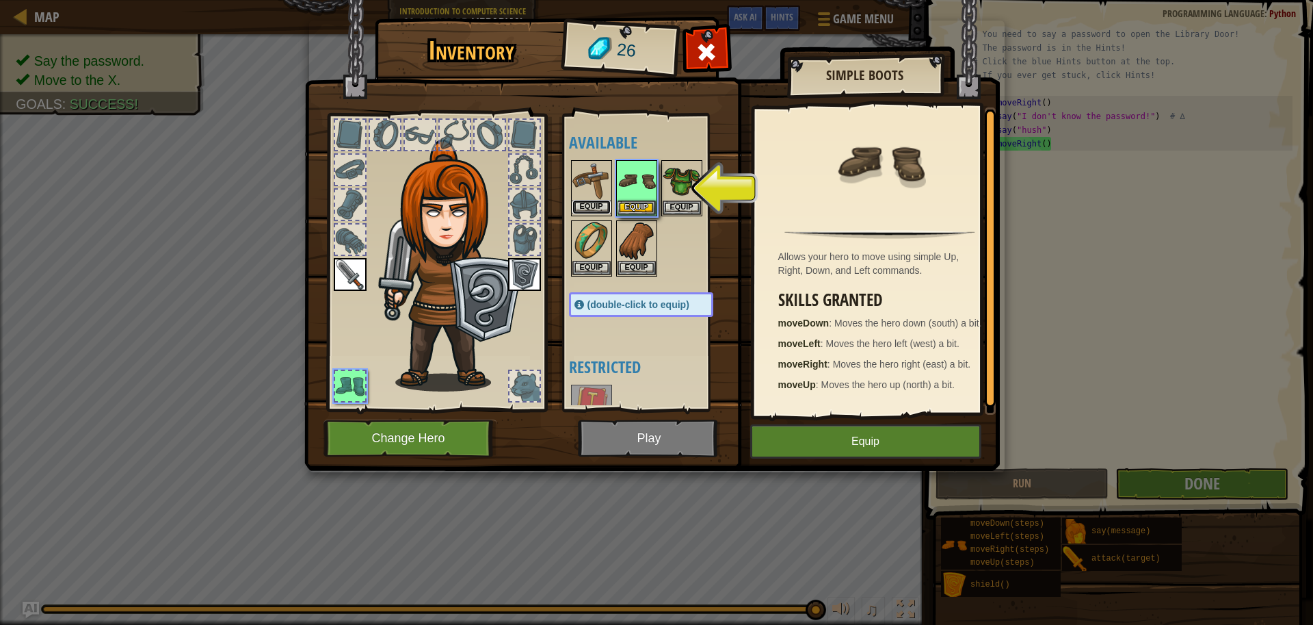
click at [581, 202] on button "Equip" at bounding box center [592, 207] width 38 height 14
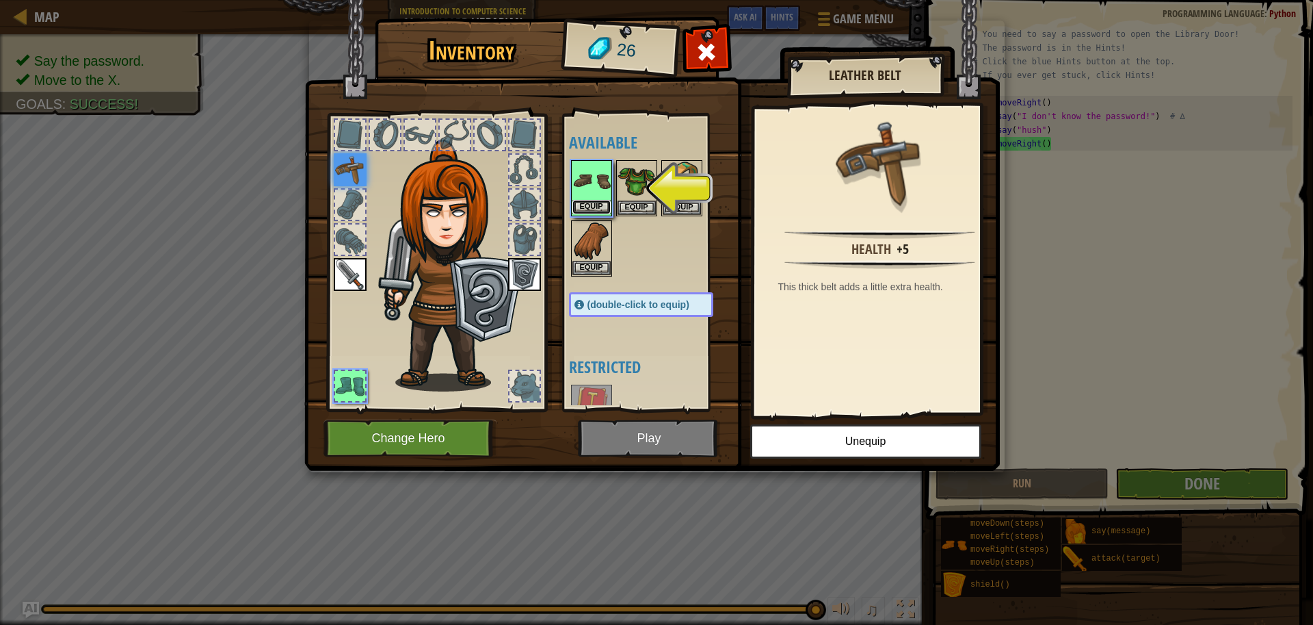
click at [581, 202] on button "Equip" at bounding box center [592, 207] width 38 height 14
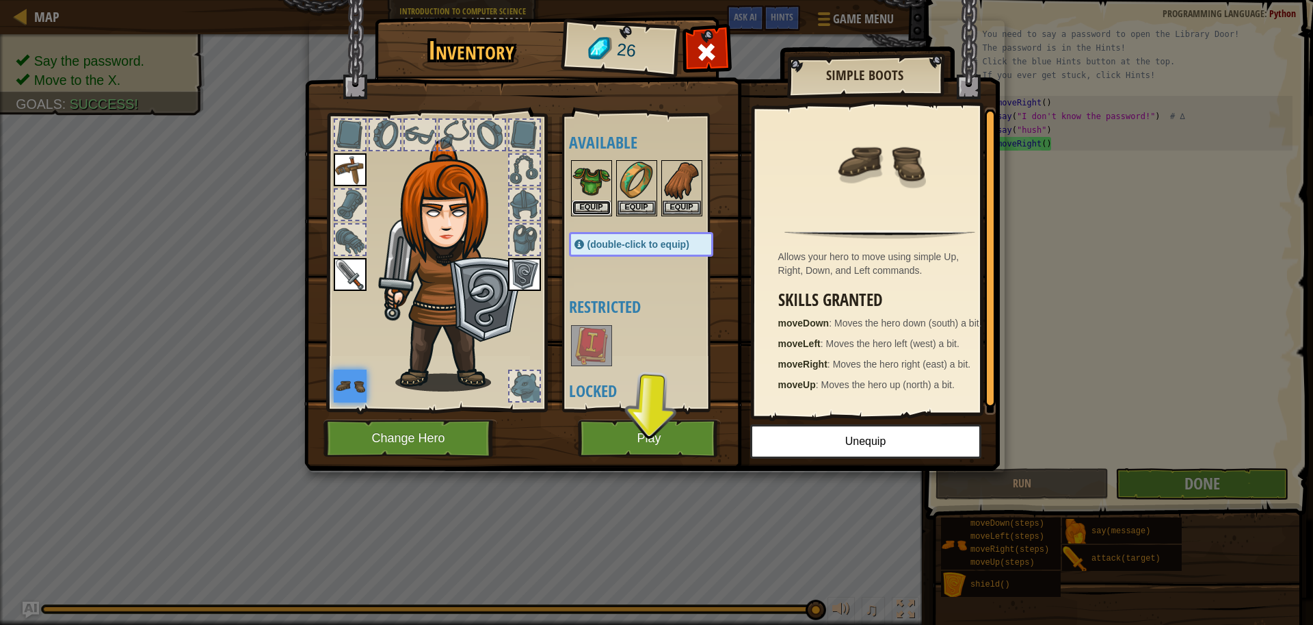
click at [581, 202] on button "Equip" at bounding box center [592, 207] width 38 height 14
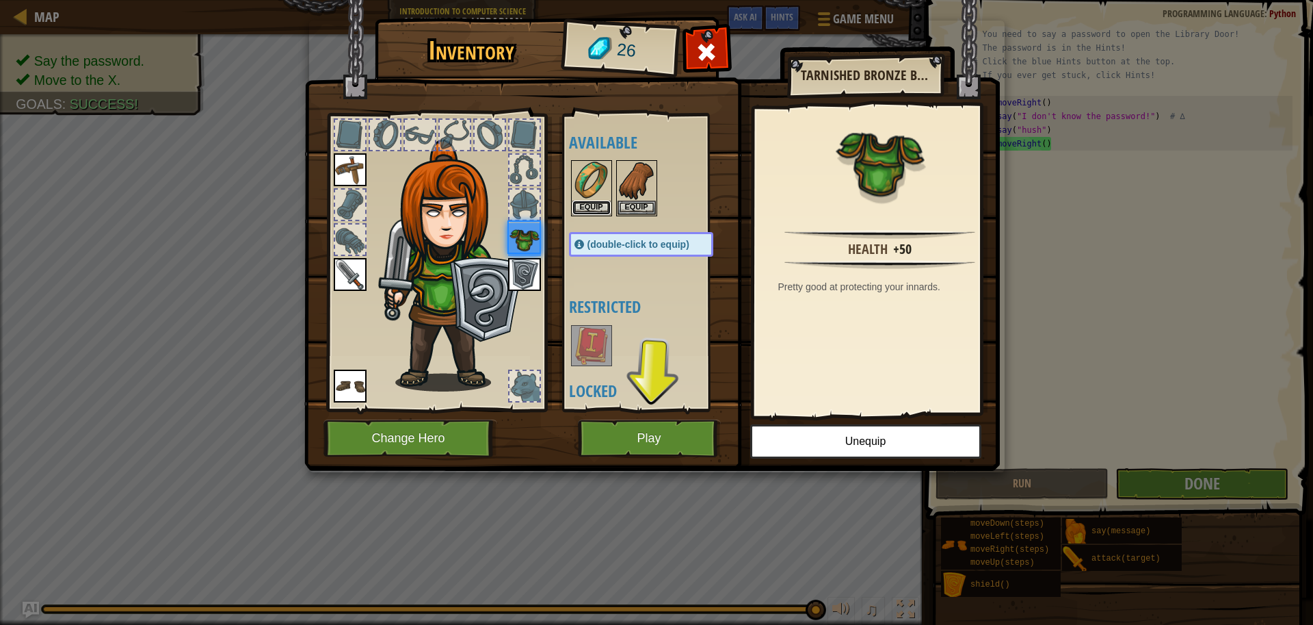
click at [581, 202] on button "Equip" at bounding box center [592, 207] width 38 height 14
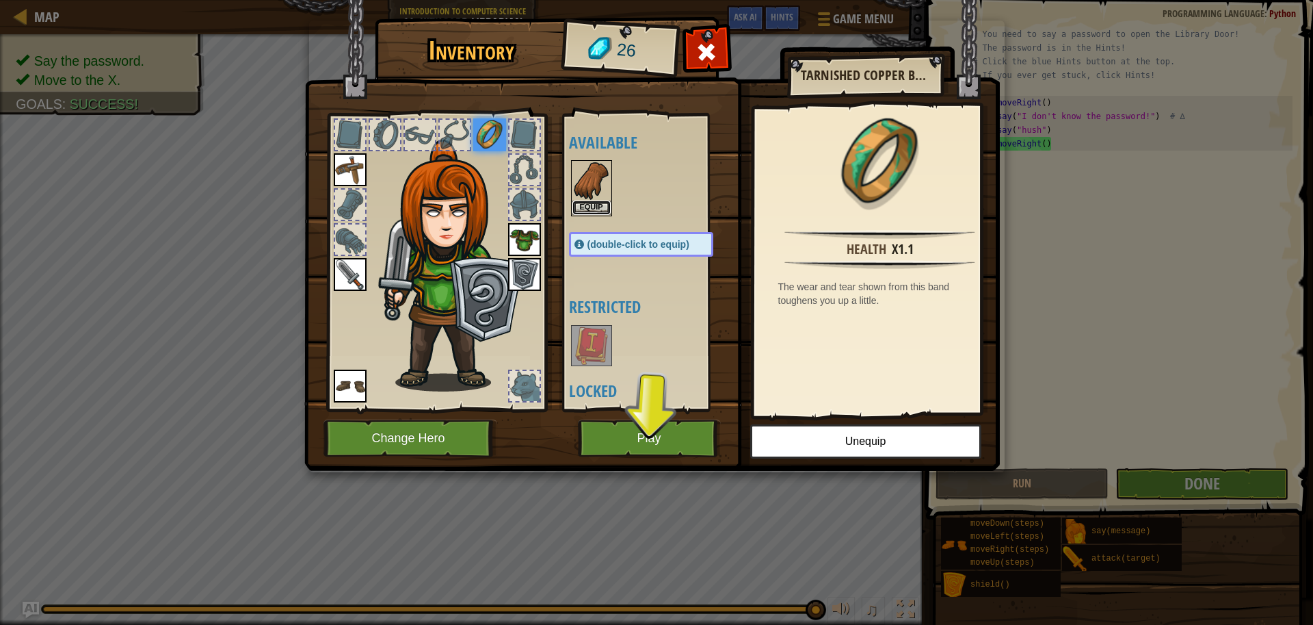
click at [581, 202] on button "Equip" at bounding box center [592, 207] width 38 height 14
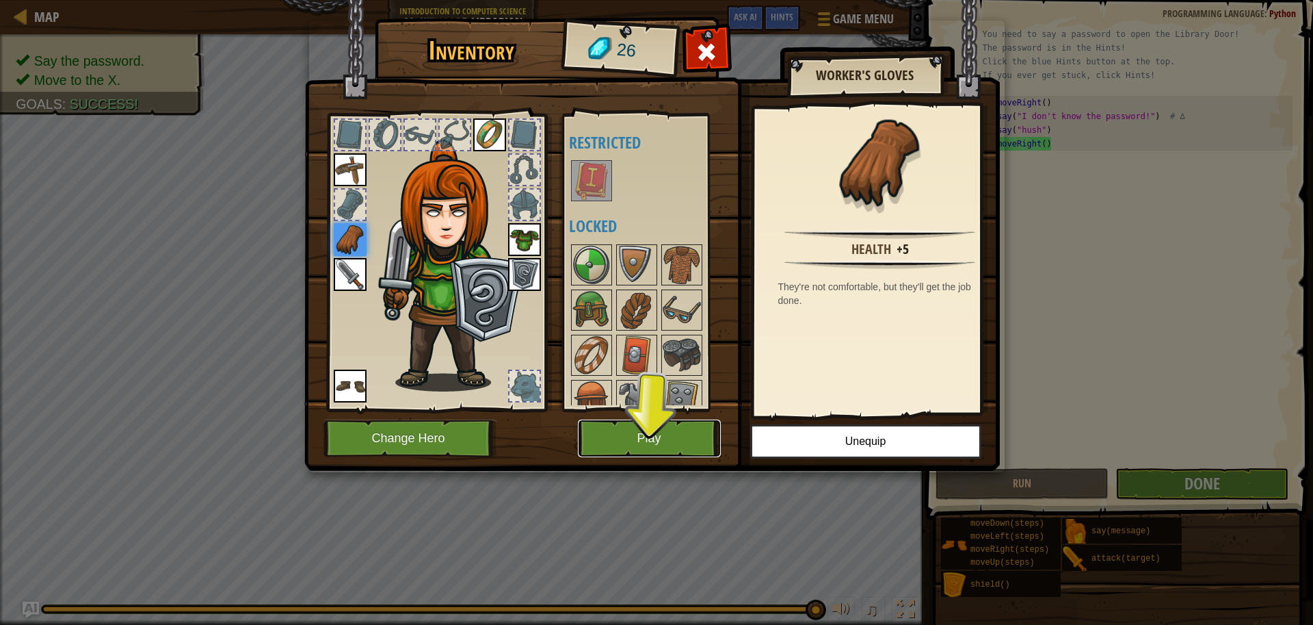
click at [675, 437] on button "Play" at bounding box center [649, 438] width 143 height 38
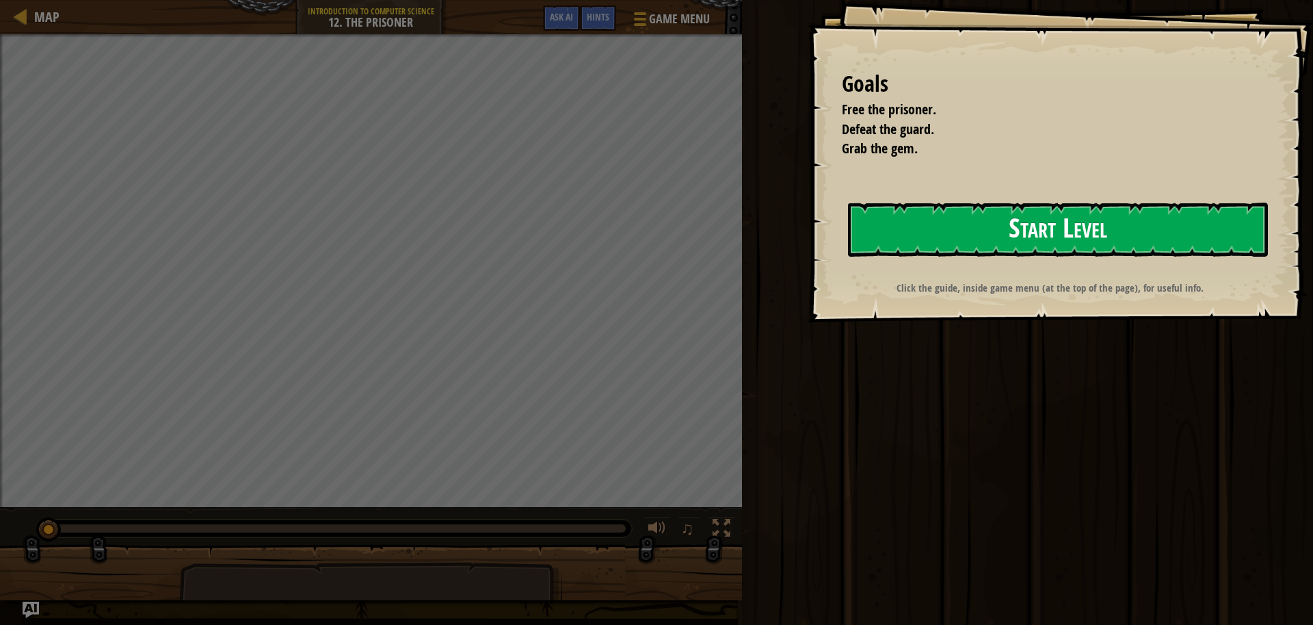
click at [876, 228] on button "Start Level" at bounding box center [1058, 229] width 420 height 54
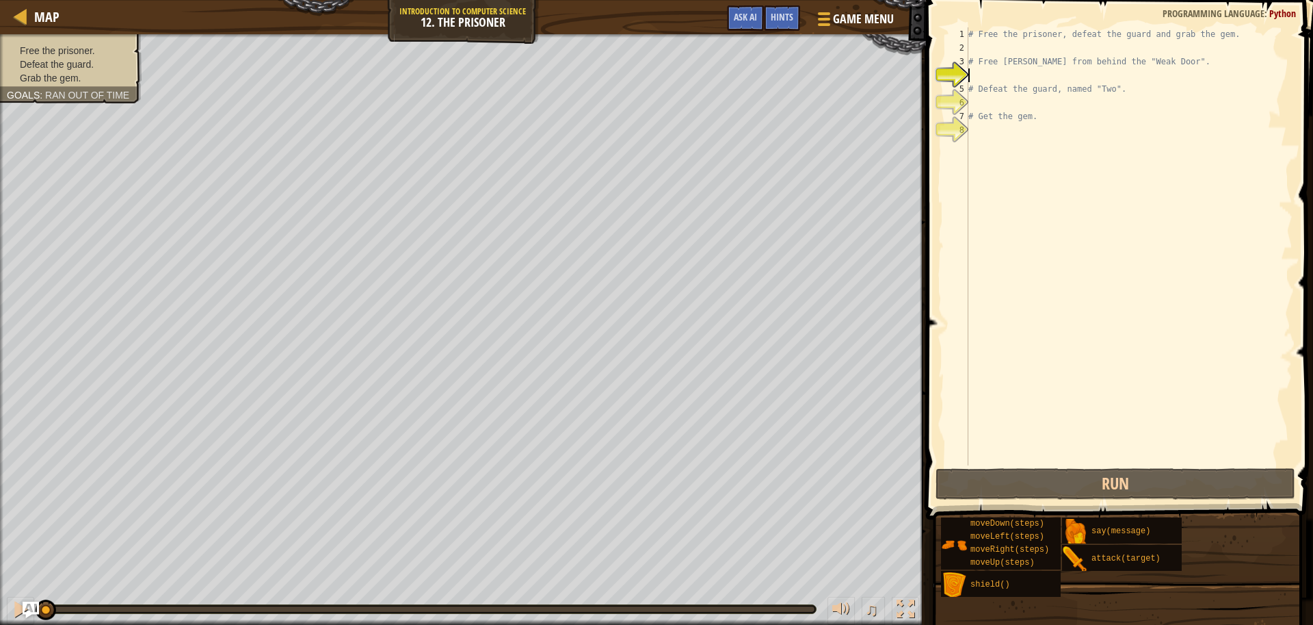
type textarea "m"
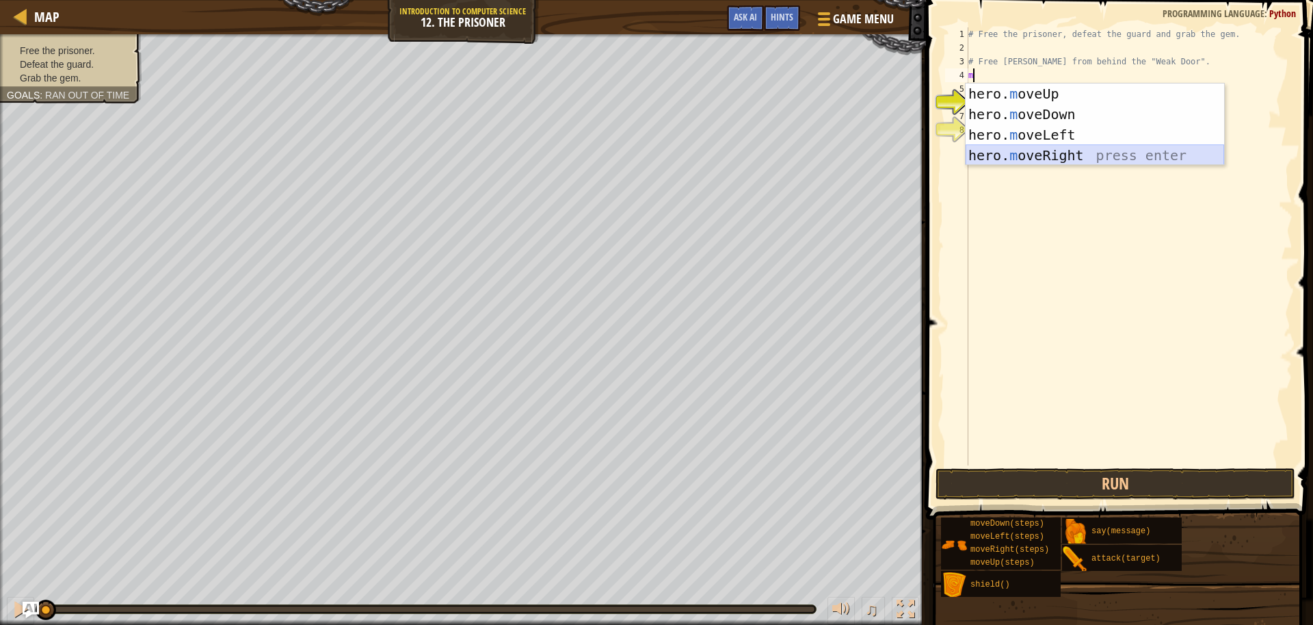
click at [1020, 155] on div "hero. m oveUp press enter hero. m oveDown press enter hero. m oveLeft press ent…" at bounding box center [1095, 144] width 259 height 123
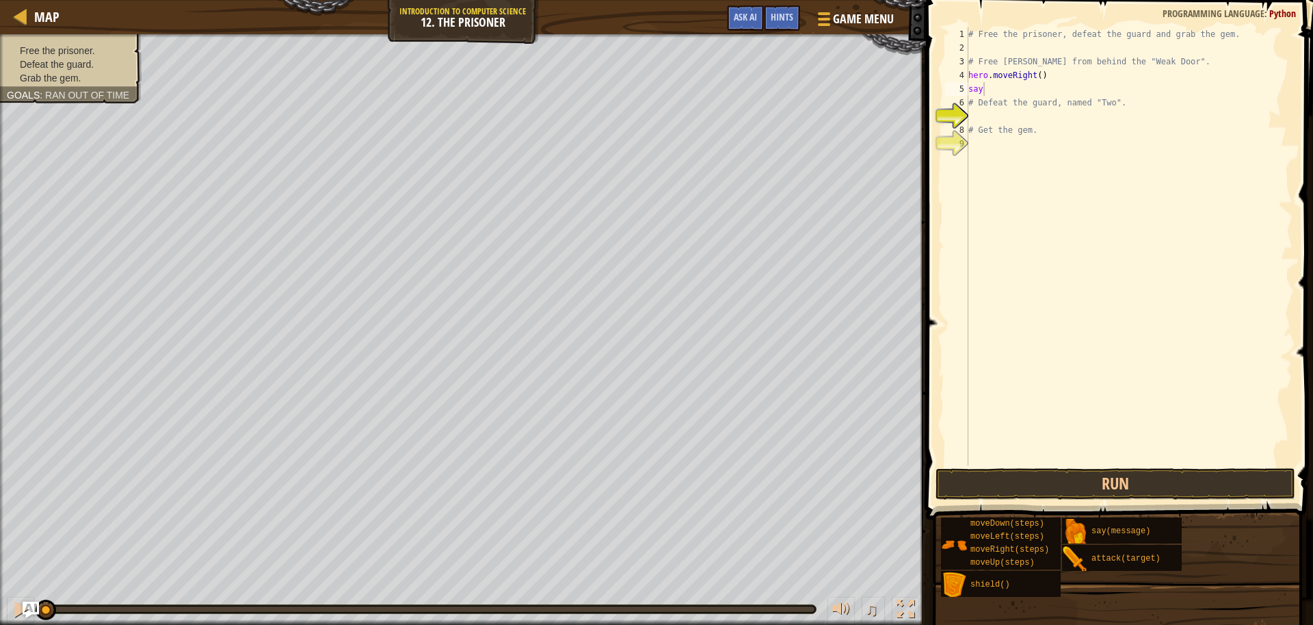
click at [1040, 0] on body "Map Introduction to Computer Science 12. The Prisoner Game Menu Done Hints Ask …" at bounding box center [656, 0] width 1313 height 0
click at [995, 92] on div "# Free the prisoner, defeat the guard and grab the gem. # Free [PERSON_NAME] fr…" at bounding box center [1129, 259] width 327 height 465
type textarea "s"
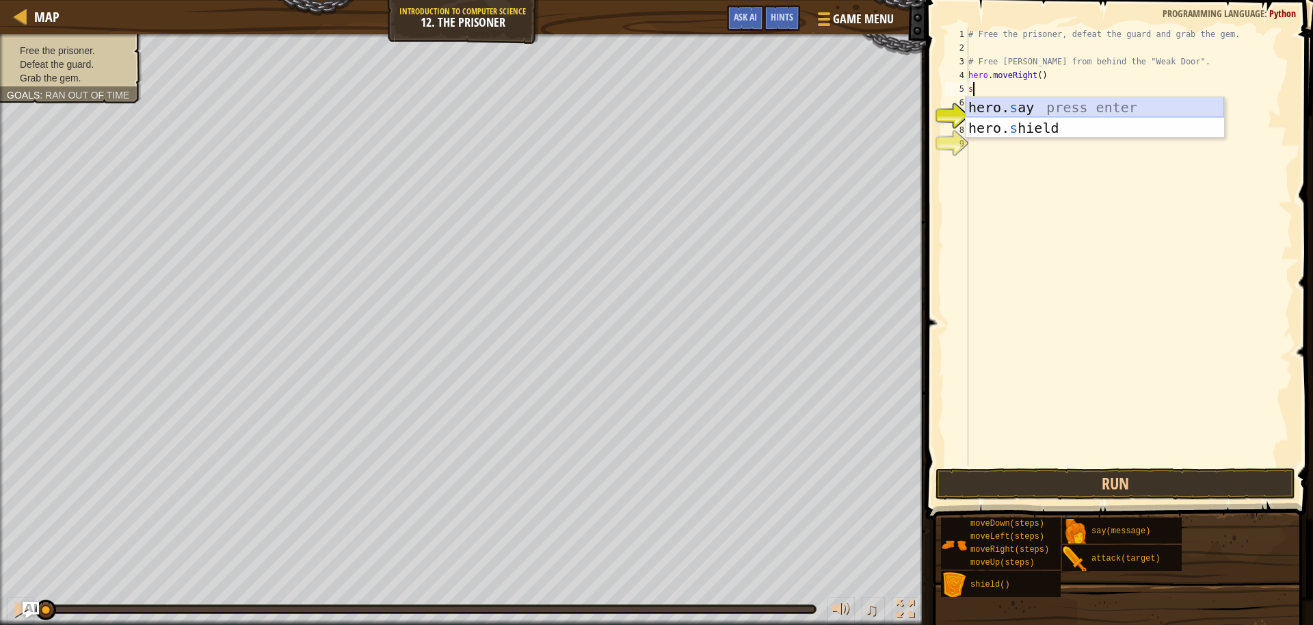
click at [1084, 107] on div "hero. s ay press enter hero. s hield press enter" at bounding box center [1095, 138] width 259 height 82
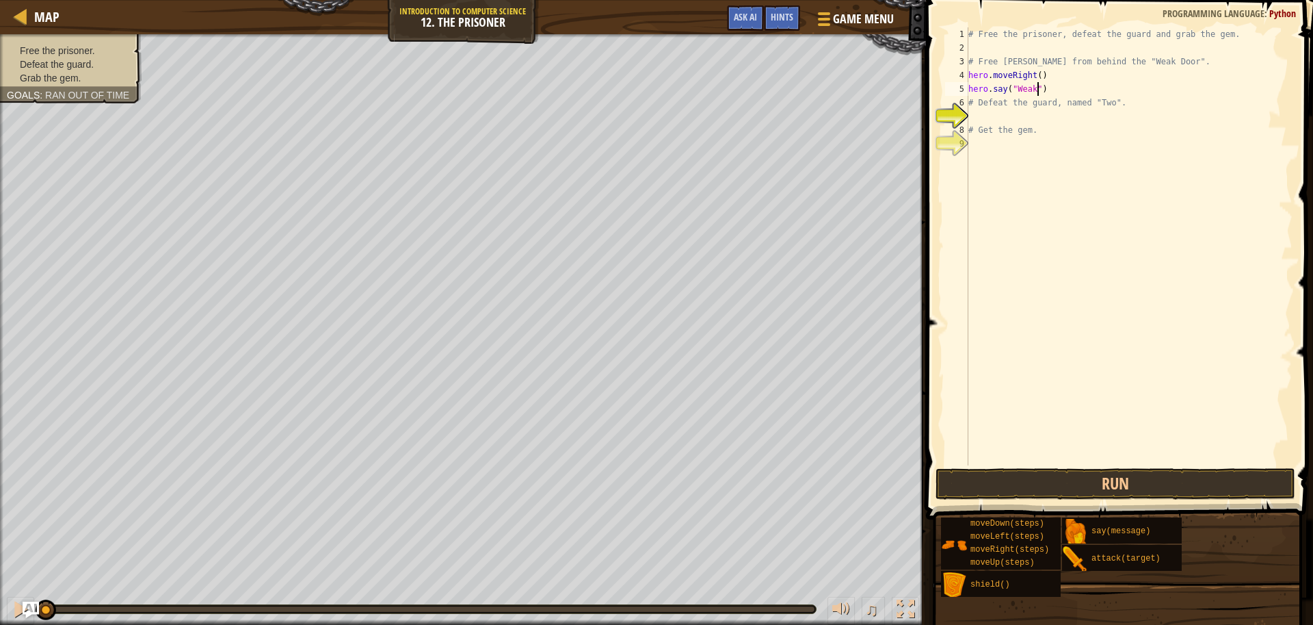
scroll to position [6, 5]
type textarea "hero.say("Weak Door")"
click at [985, 116] on div "# Free the prisoner, defeat the guard and grab the gem. # Free [PERSON_NAME] fr…" at bounding box center [1129, 259] width 327 height 465
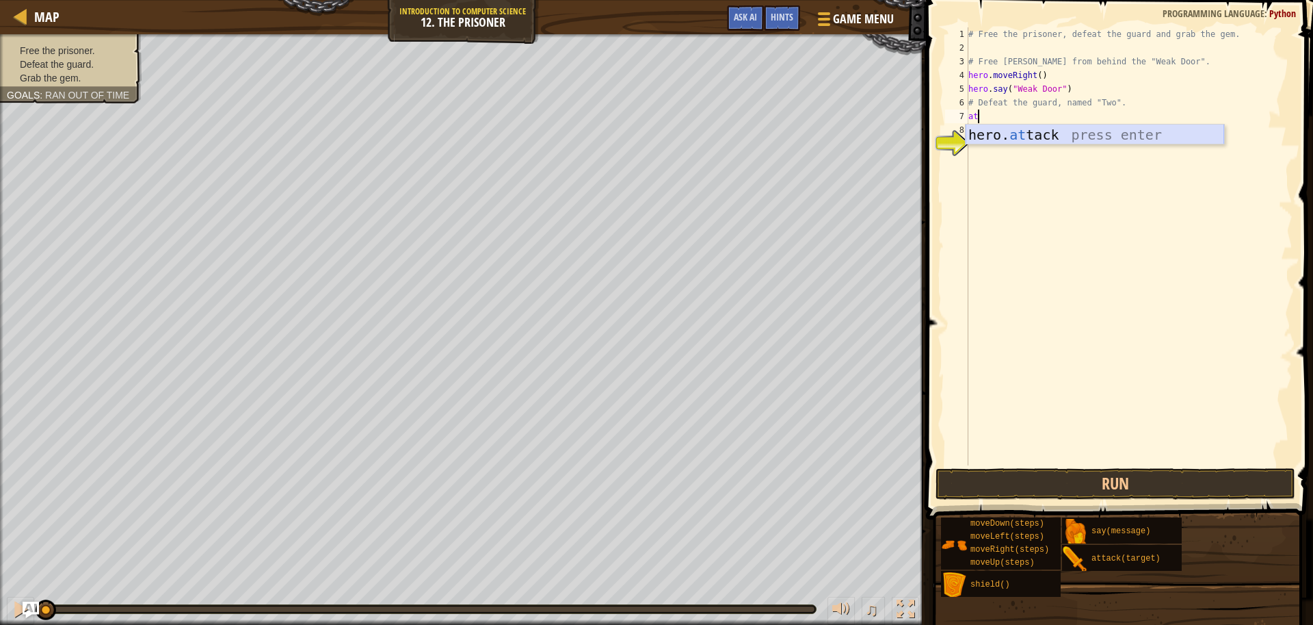
click at [1115, 131] on div "hero. at tack press enter" at bounding box center [1095, 155] width 259 height 62
type textarea "hero.attack("p")"
drag, startPoint x: 1034, startPoint y: 105, endPoint x: 964, endPoint y: 117, distance: 70.2
click at [964, 117] on div "hero.attack("p") 1 2 3 4 5 6 7 8 9 # Free the prisoner, defeat the guard and gr…" at bounding box center [1118, 246] width 350 height 438
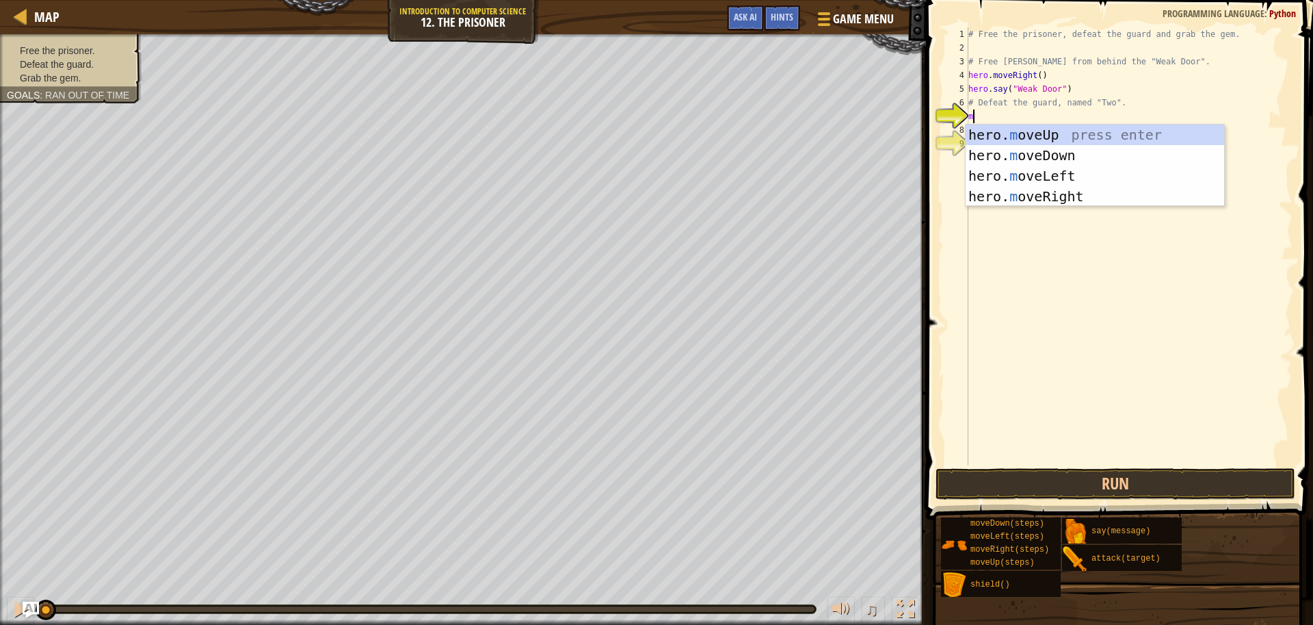
type textarea "mo"
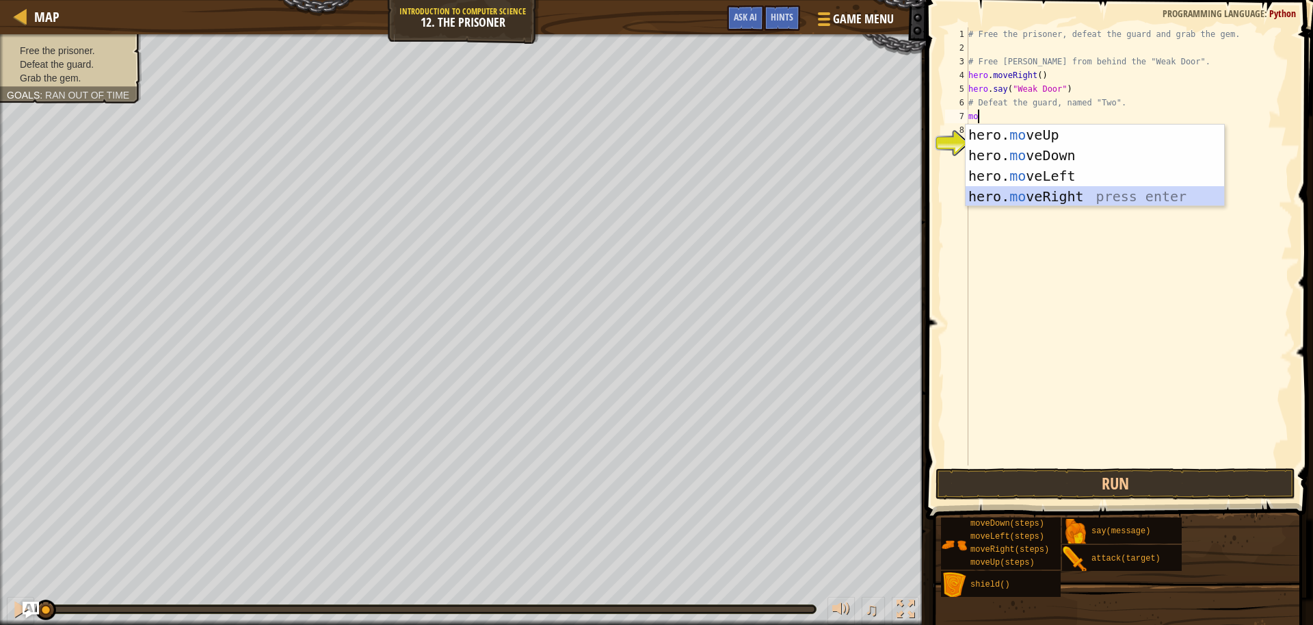
click at [1064, 202] on div "hero. mo veUp press enter hero. mo veDown press enter hero. mo veLeft press ent…" at bounding box center [1095, 185] width 259 height 123
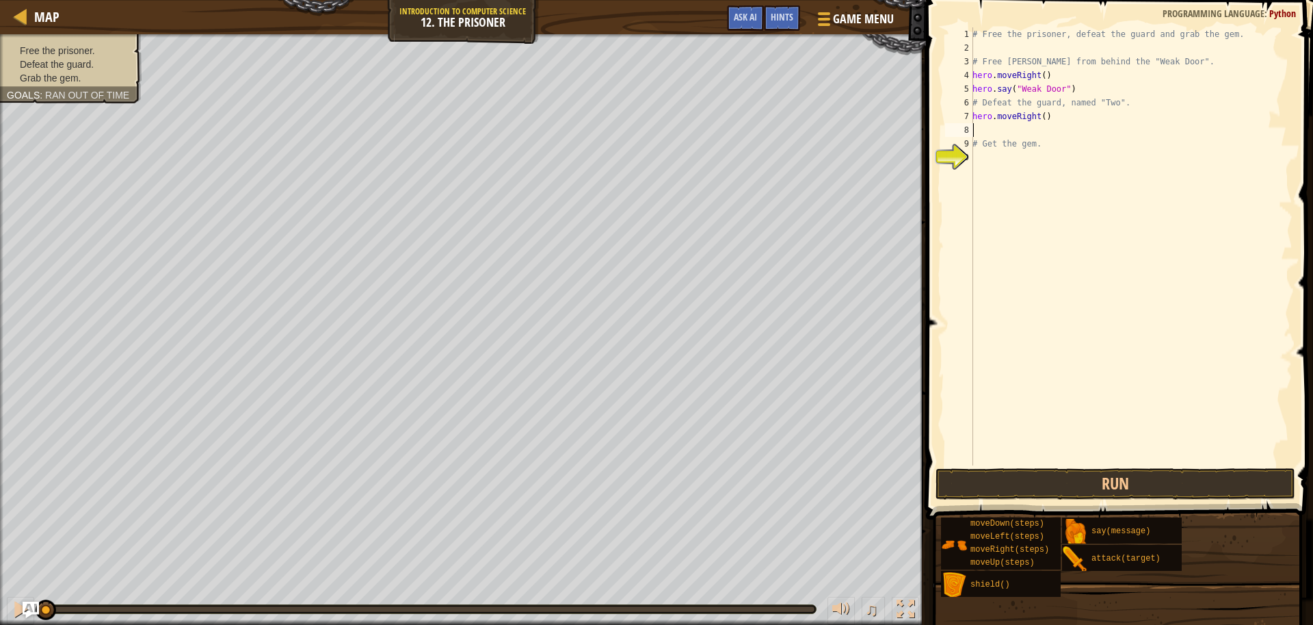
type textarea "m"
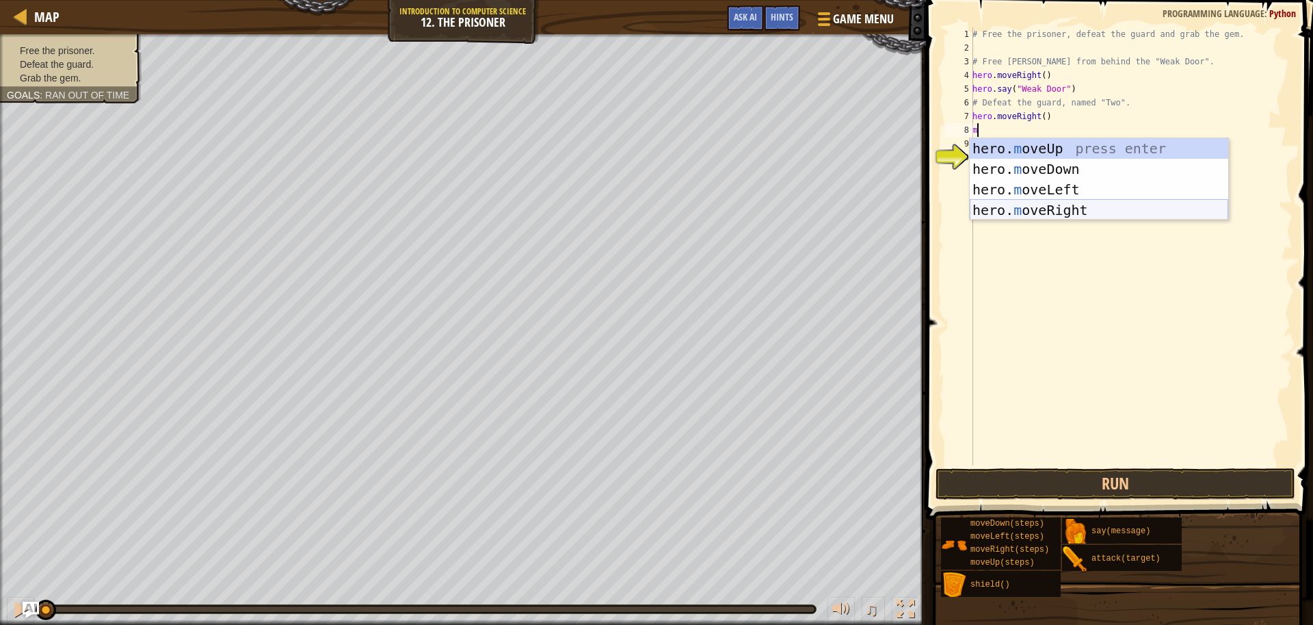
click at [1029, 207] on div "hero. m oveUp press enter hero. m oveDown press enter hero. m oveLeft press ent…" at bounding box center [1099, 199] width 259 height 123
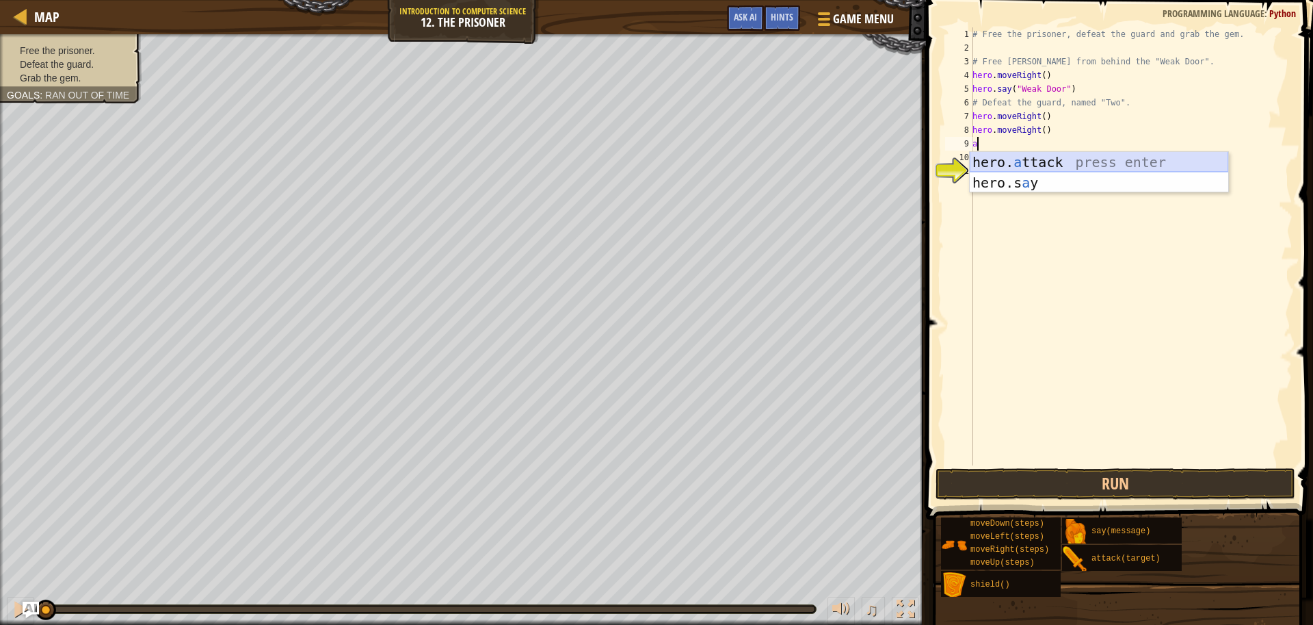
click at [1042, 163] on div "hero. a ttack press enter hero.s a y press enter" at bounding box center [1099, 193] width 259 height 82
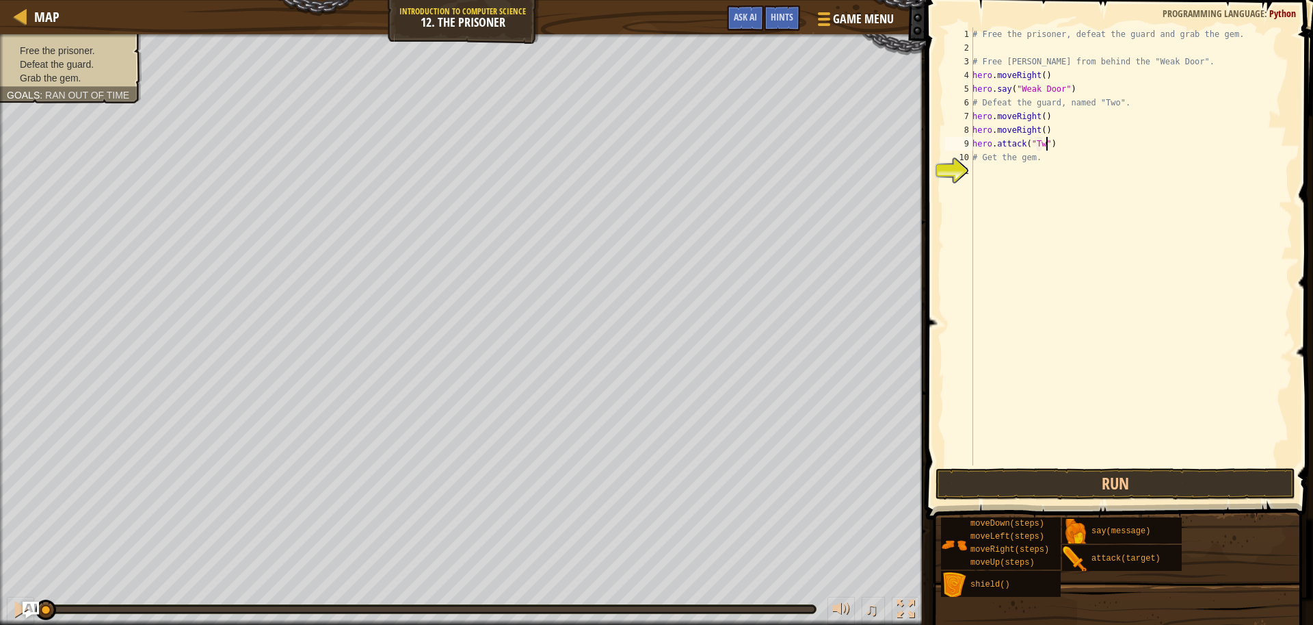
scroll to position [6, 6]
drag, startPoint x: 1055, startPoint y: 127, endPoint x: 956, endPoint y: 134, distance: 100.2
click at [956, 134] on div "hero.attack("Two") 1 2 3 4 5 6 7 8 9 10 11 # Free the prisoner, defeat the guar…" at bounding box center [1118, 246] width 350 height 438
type textarea "hero.moveRight()"
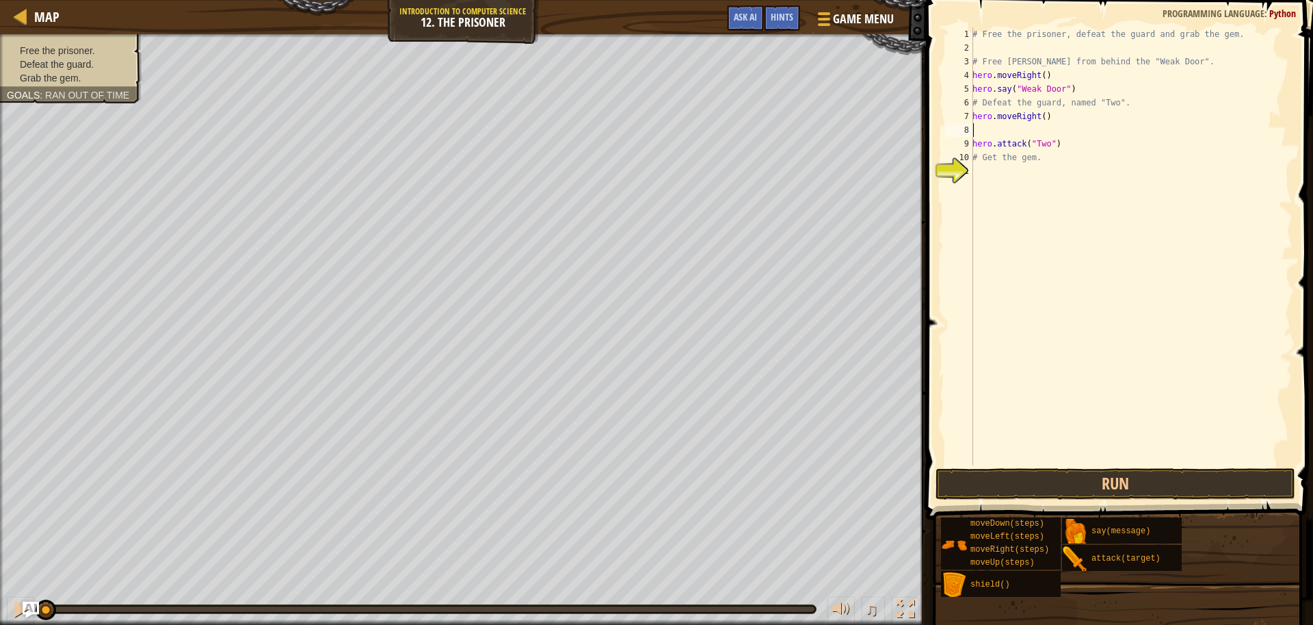
type textarea "m"
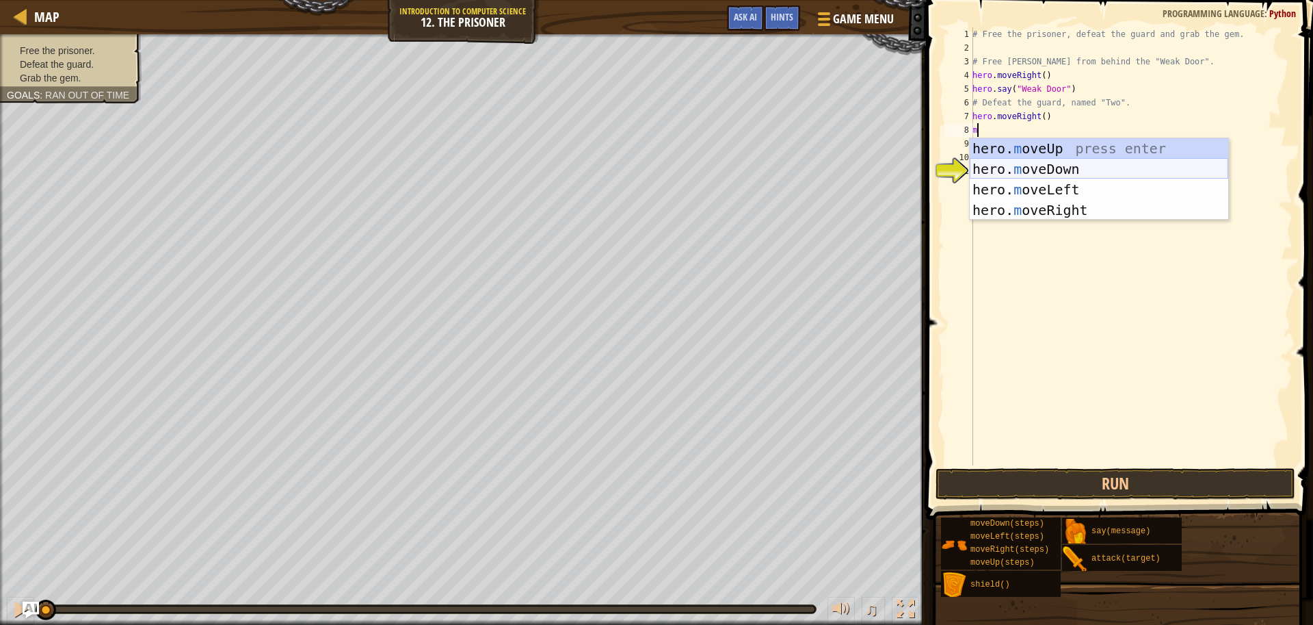
click at [1088, 170] on div "hero. m oveUp press enter hero. m oveDown press enter hero. m oveLeft press ent…" at bounding box center [1099, 199] width 259 height 123
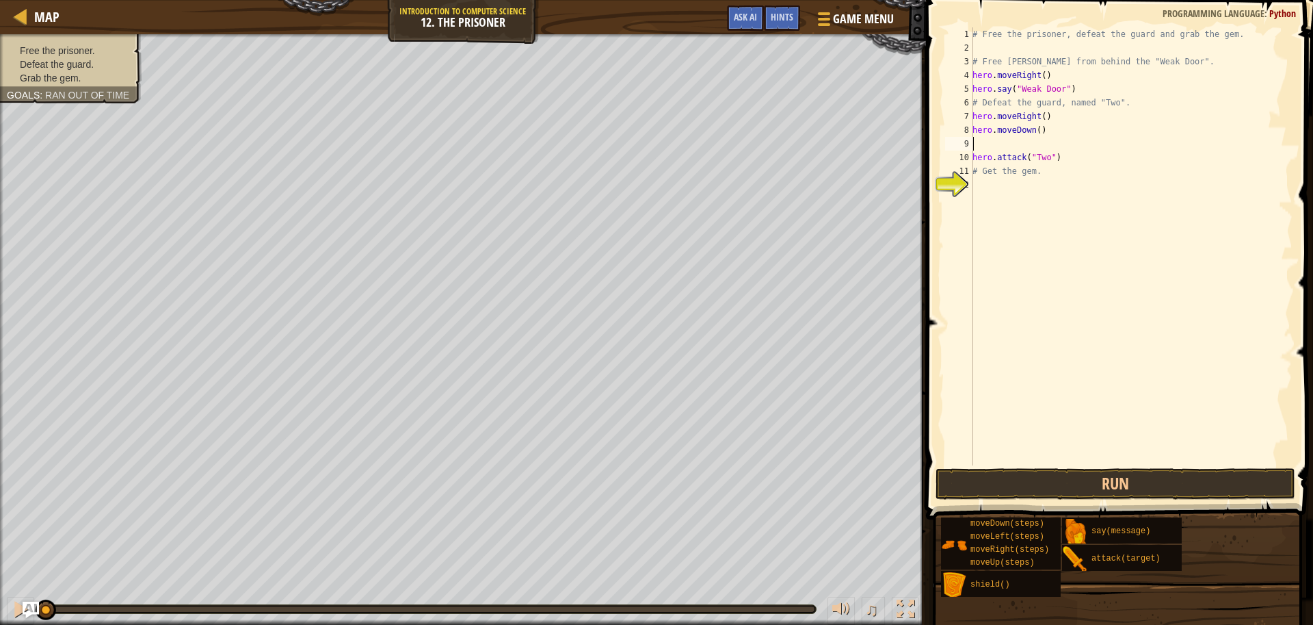
click at [1040, 130] on div "# Free the prisoner, defeat the guard and grab the gem. # Free [PERSON_NAME] fr…" at bounding box center [1131, 259] width 323 height 465
type textarea "hero.moveDown(2)"
click at [1008, 146] on div "# Free the prisoner, defeat the guard and grab the gem. # Free [PERSON_NAME] fr…" at bounding box center [1131, 259] width 323 height 465
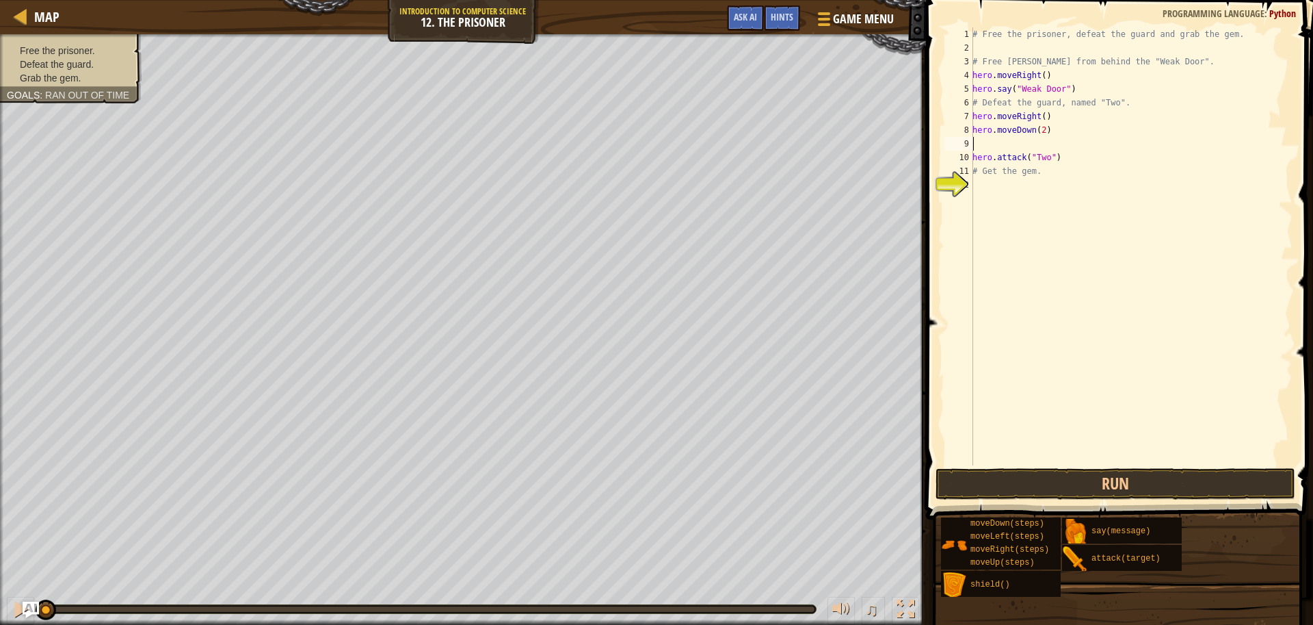
type textarea "hero.moveDown(2)"
click at [981, 172] on div "# Free the prisoner, defeat the guard and grab the gem. # Free [PERSON_NAME] fr…" at bounding box center [1131, 259] width 323 height 465
drag, startPoint x: 1022, startPoint y: 161, endPoint x: 956, endPoint y: 161, distance: 65.7
click at [956, 161] on div "1 2 3 4 5 6 7 8 9 10 11 # Free the prisoner, defeat the guard and grab the gem.…" at bounding box center [1118, 246] width 350 height 438
type textarea "# Get the gem."
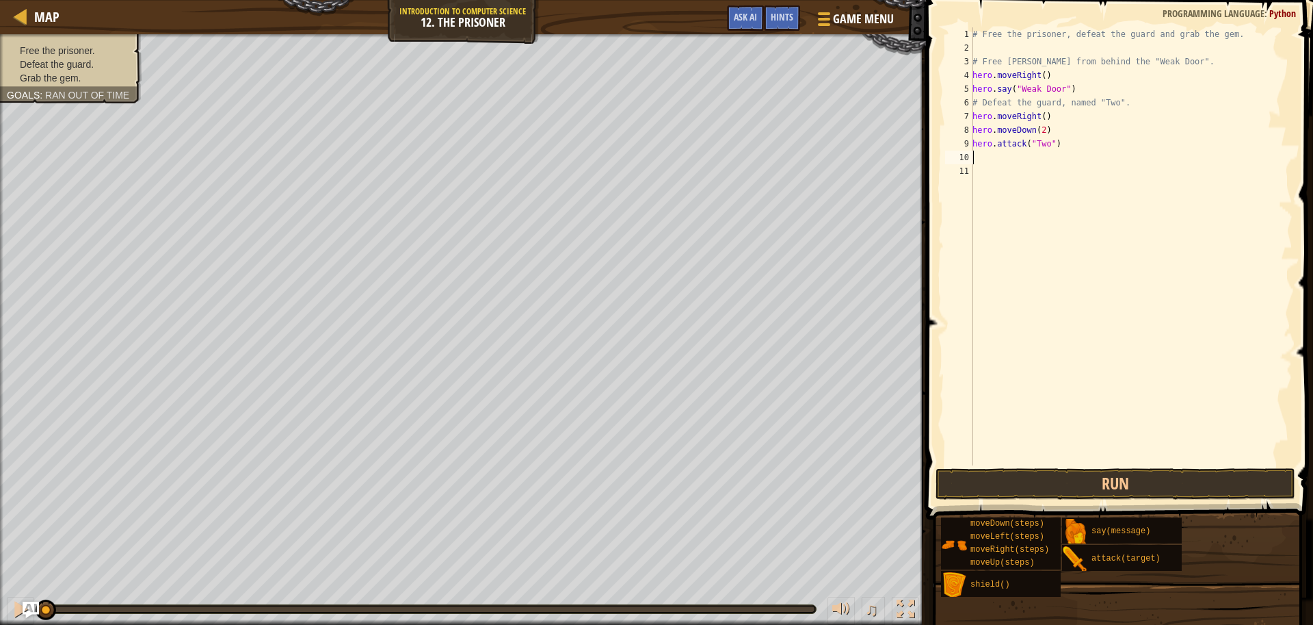
type textarea "m"
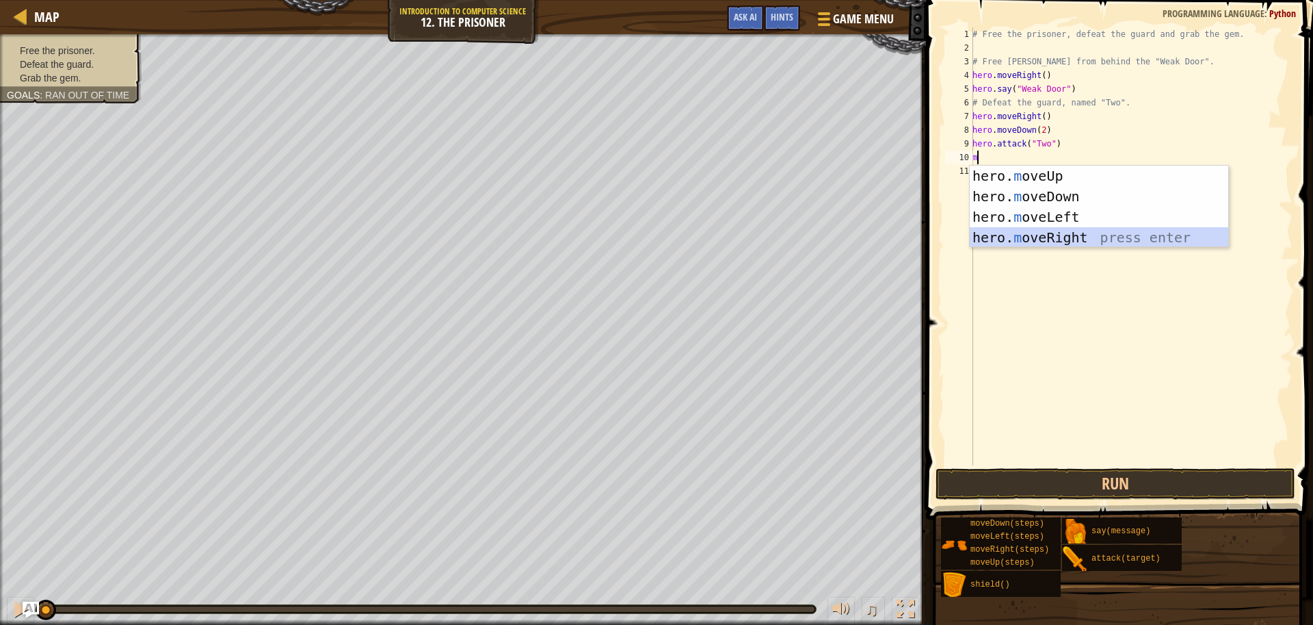
click at [1032, 239] on div "hero. m oveUp press enter hero. m oveDown press enter hero. m oveLeft press ent…" at bounding box center [1099, 227] width 259 height 123
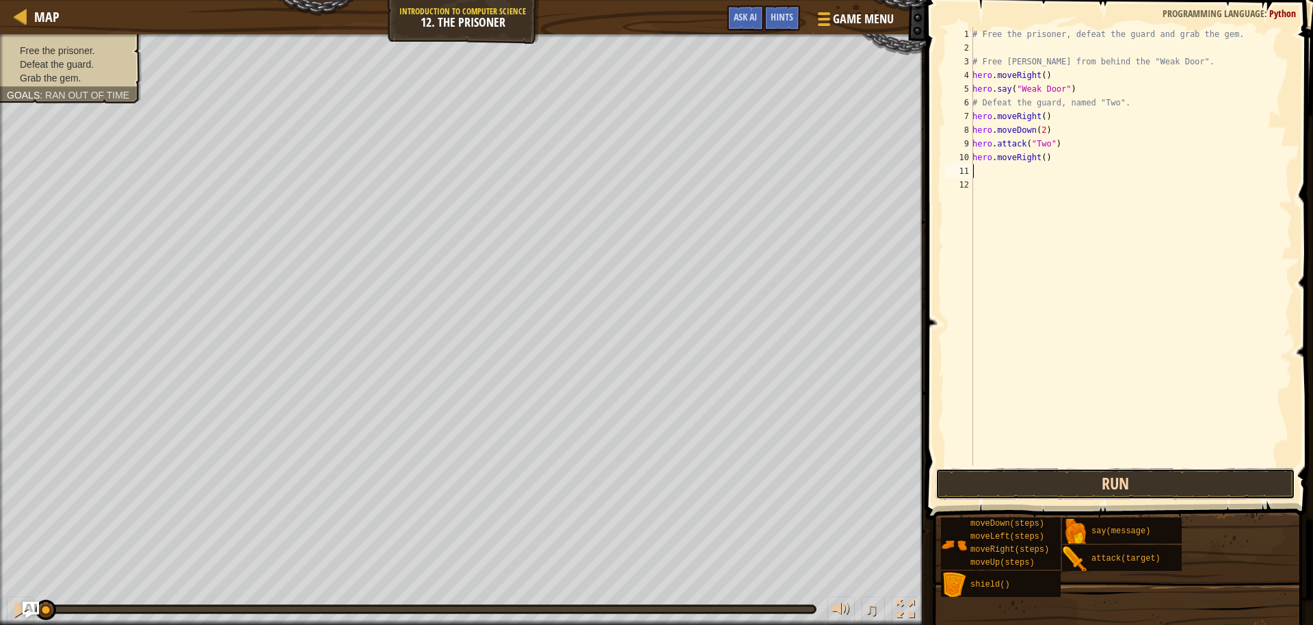
click at [1052, 485] on button "Run" at bounding box center [1116, 483] width 360 height 31
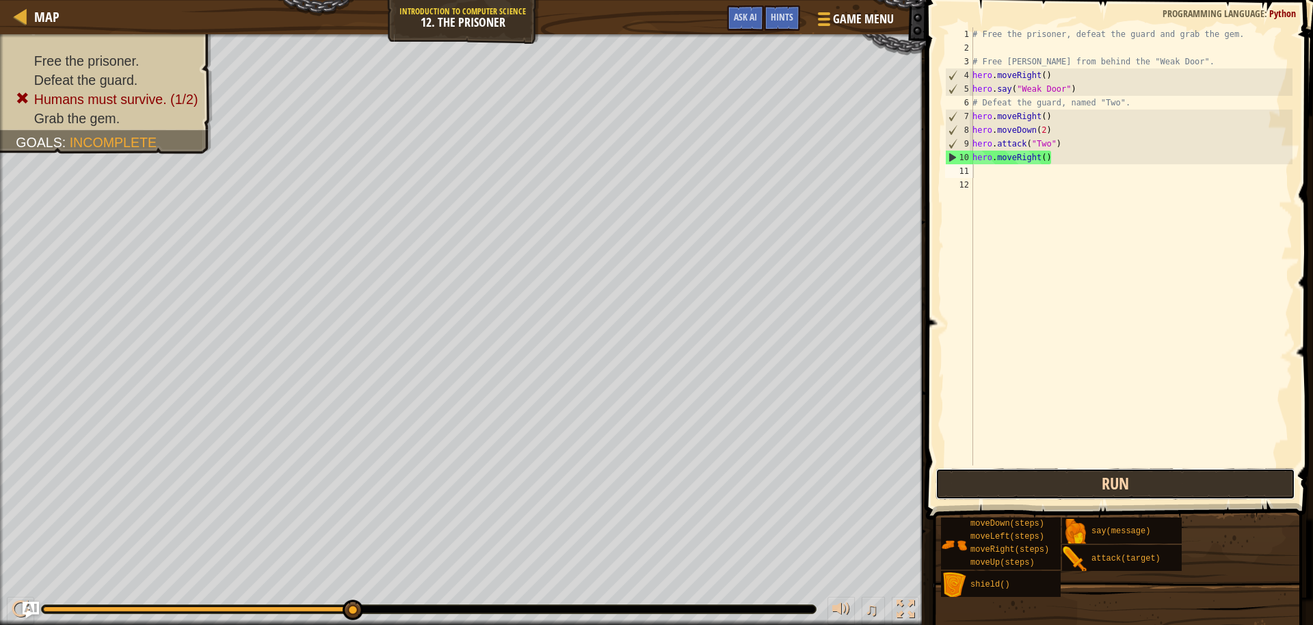
click at [993, 492] on button "Run" at bounding box center [1116, 483] width 360 height 31
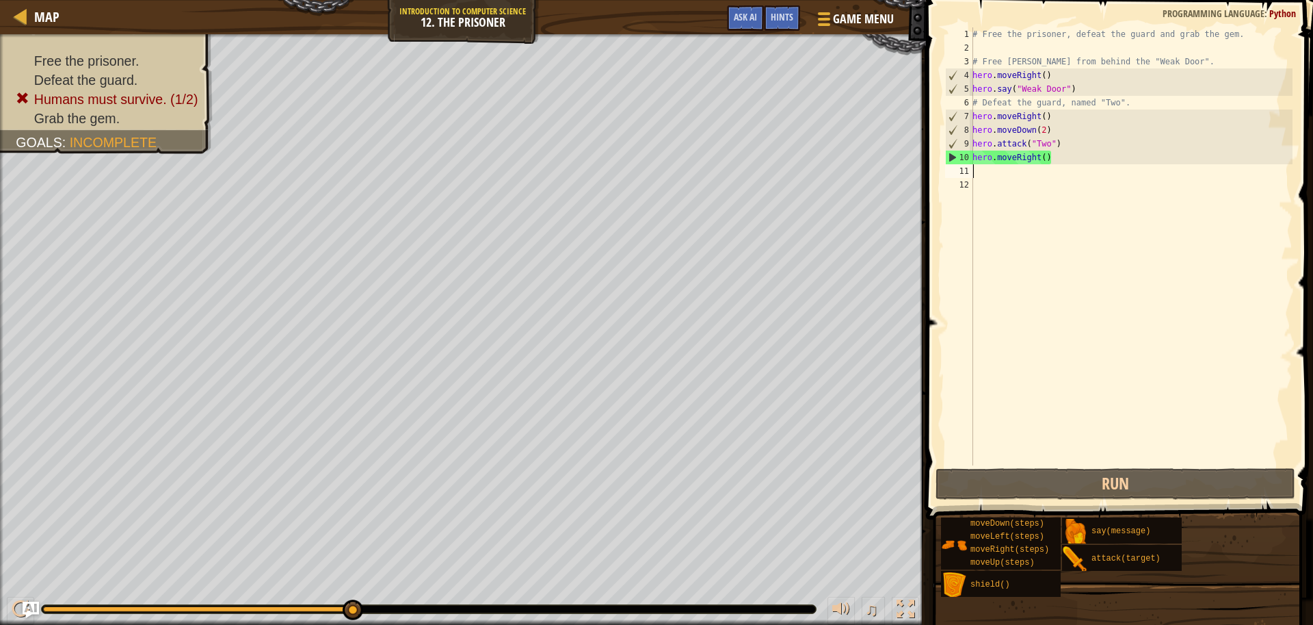
click at [785, 31] on div "Hints" at bounding box center [782, 17] width 36 height 25
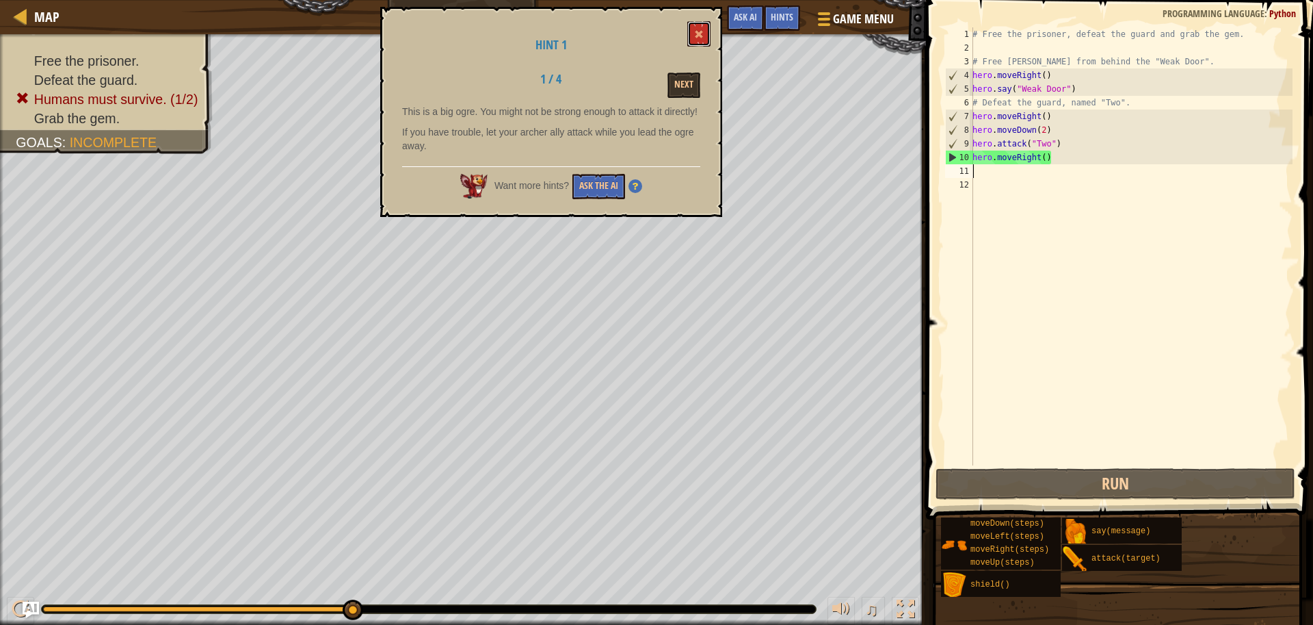
click at [699, 35] on span at bounding box center [699, 34] width 10 height 10
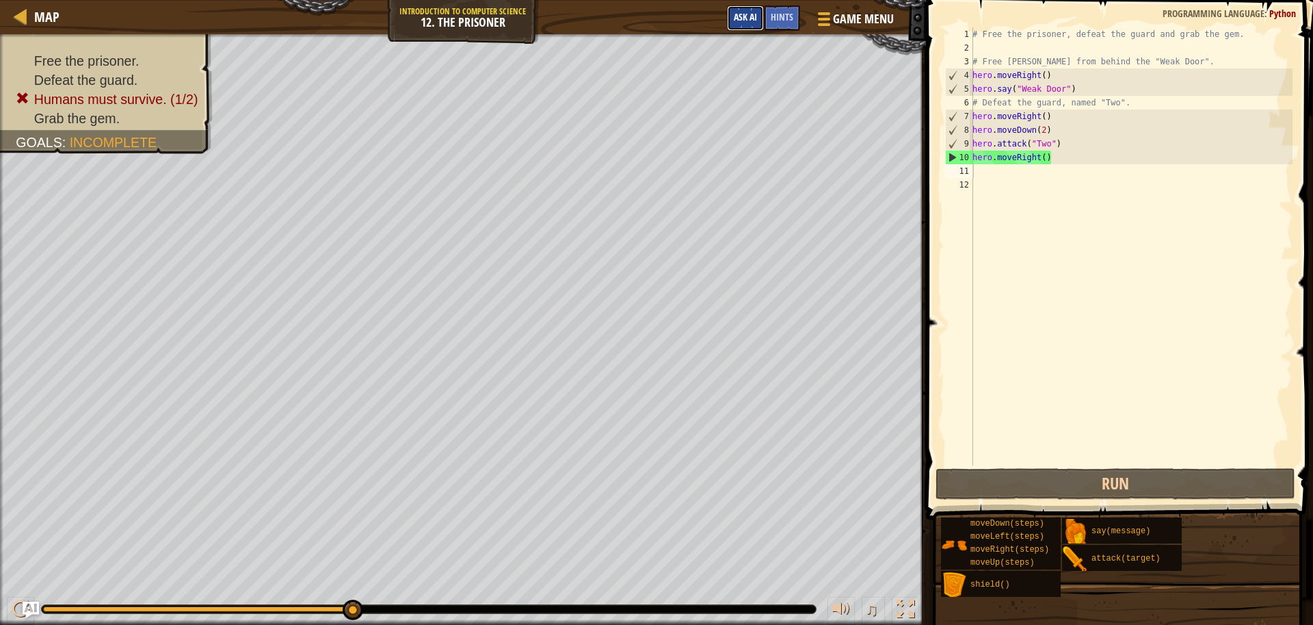
click at [746, 21] on span "Ask AI" at bounding box center [745, 16] width 23 height 13
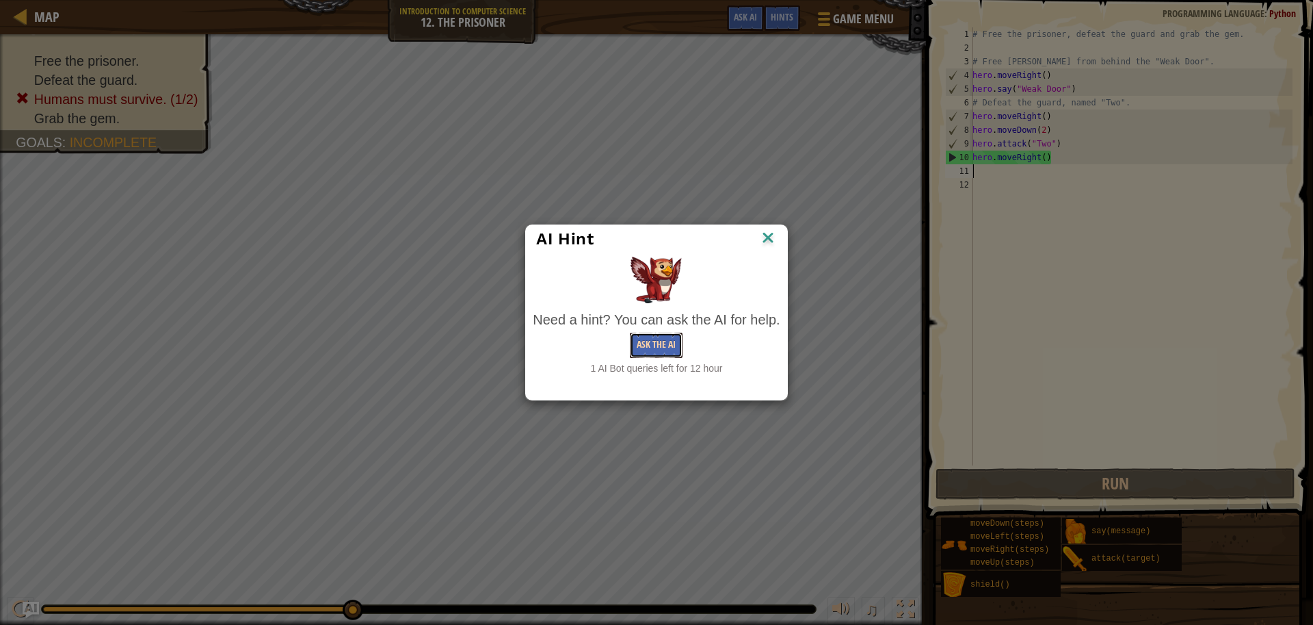
click at [667, 338] on button "Ask the AI" at bounding box center [656, 344] width 53 height 25
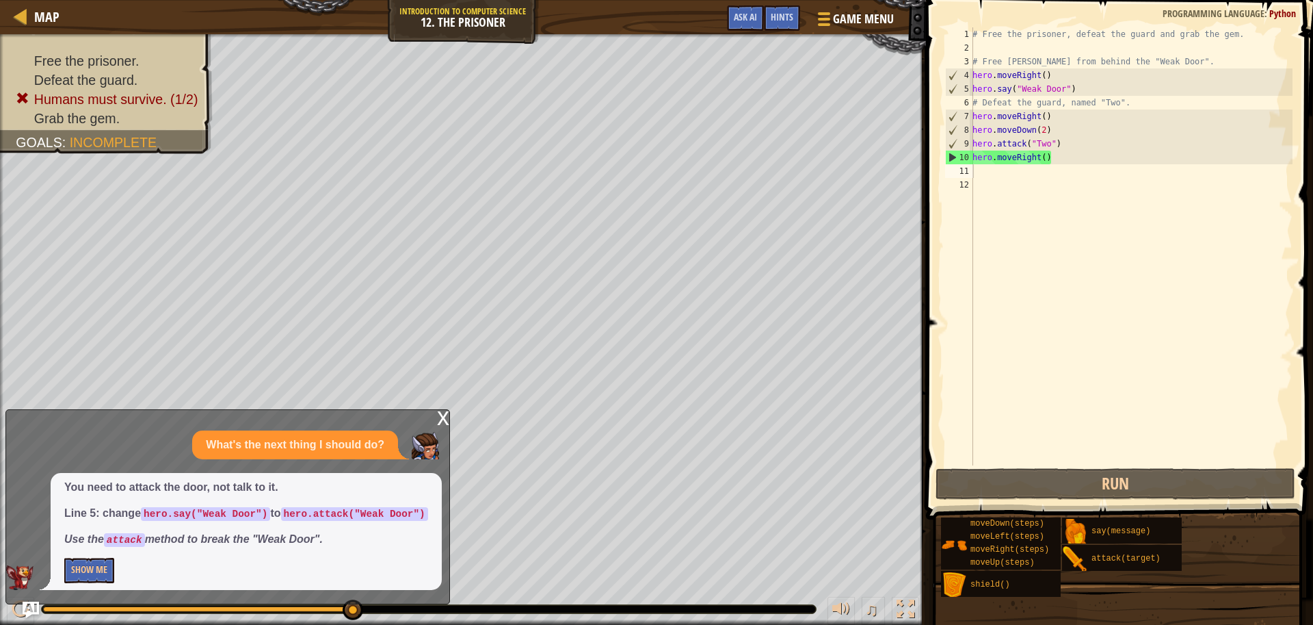
click at [447, 410] on div "x" at bounding box center [443, 417] width 12 height 14
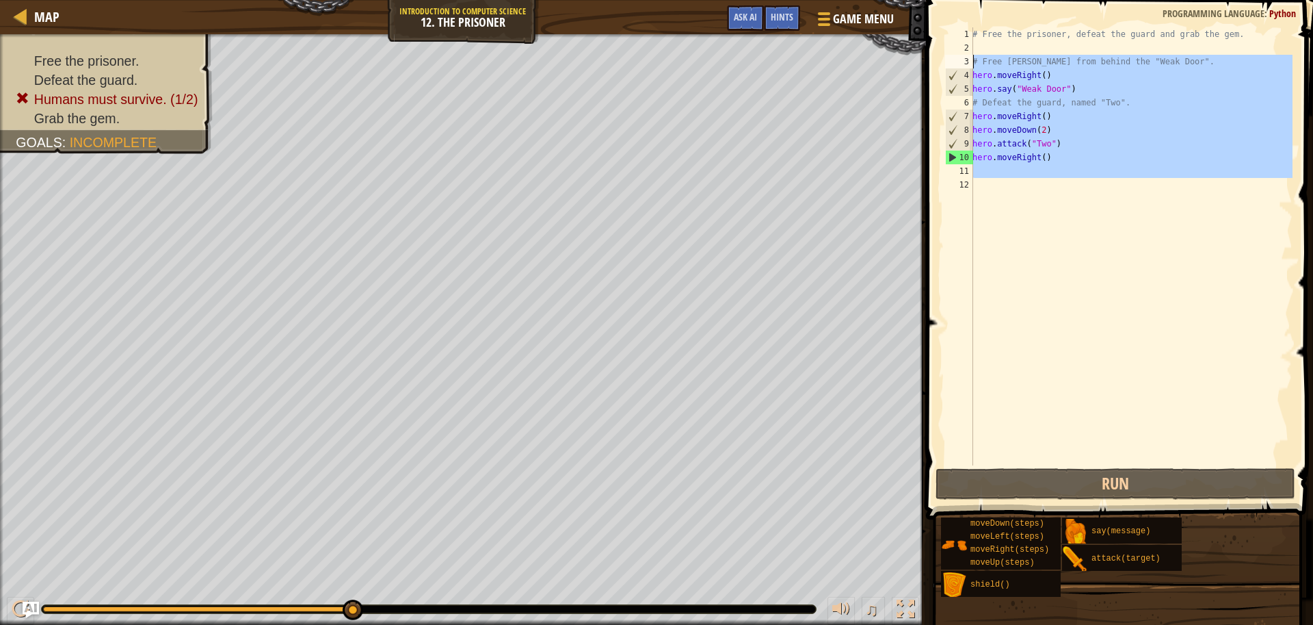
drag, startPoint x: 1062, startPoint y: 184, endPoint x: 971, endPoint y: 66, distance: 148.9
click at [971, 66] on div "1 2 3 4 5 6 7 8 9 10 11 12 # Free the prisoner, defeat the guard and grab the g…" at bounding box center [1118, 246] width 350 height 438
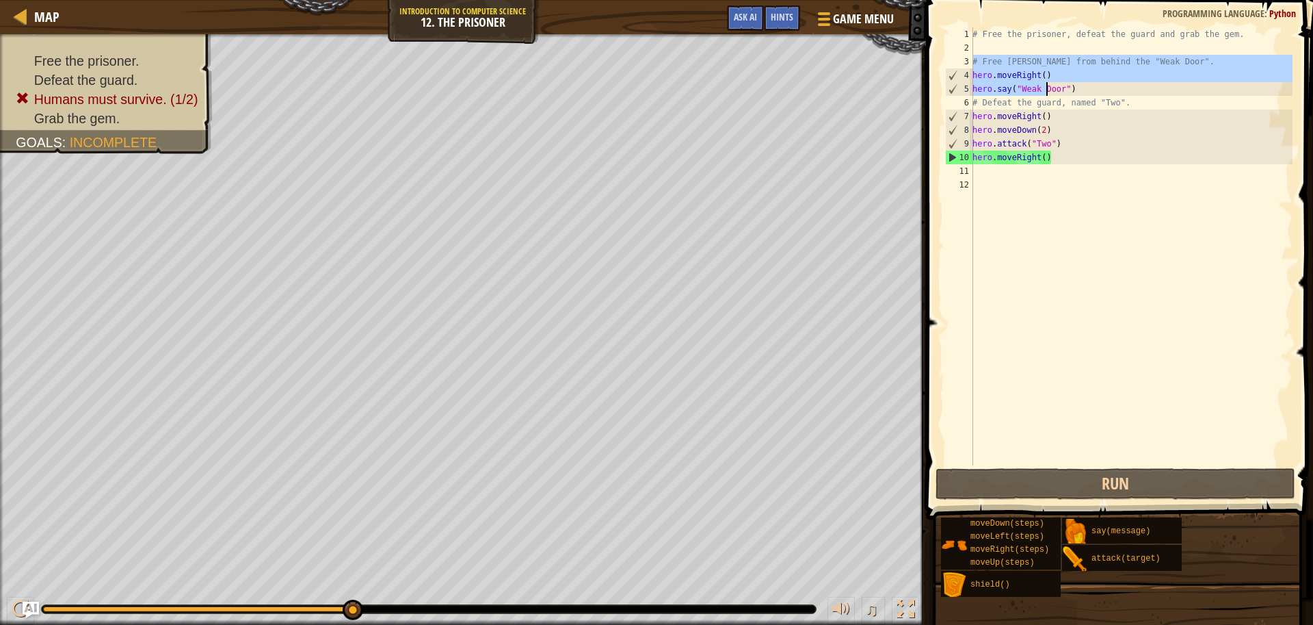
drag, startPoint x: 975, startPoint y: 59, endPoint x: 1049, endPoint y: 88, distance: 79.5
click at [1049, 88] on div "# Free the prisoner, defeat the guard and grab the gem. # Free [PERSON_NAME] fr…" at bounding box center [1131, 259] width 323 height 465
type textarea "hero.moveRight() hero.say("Weak Door")"
click at [1116, 234] on div "# Free the prisoner, defeat the guard and grab the gem. # Free [PERSON_NAME] fr…" at bounding box center [1131, 259] width 323 height 465
drag, startPoint x: 1087, startPoint y: 88, endPoint x: 963, endPoint y: 73, distance: 124.7
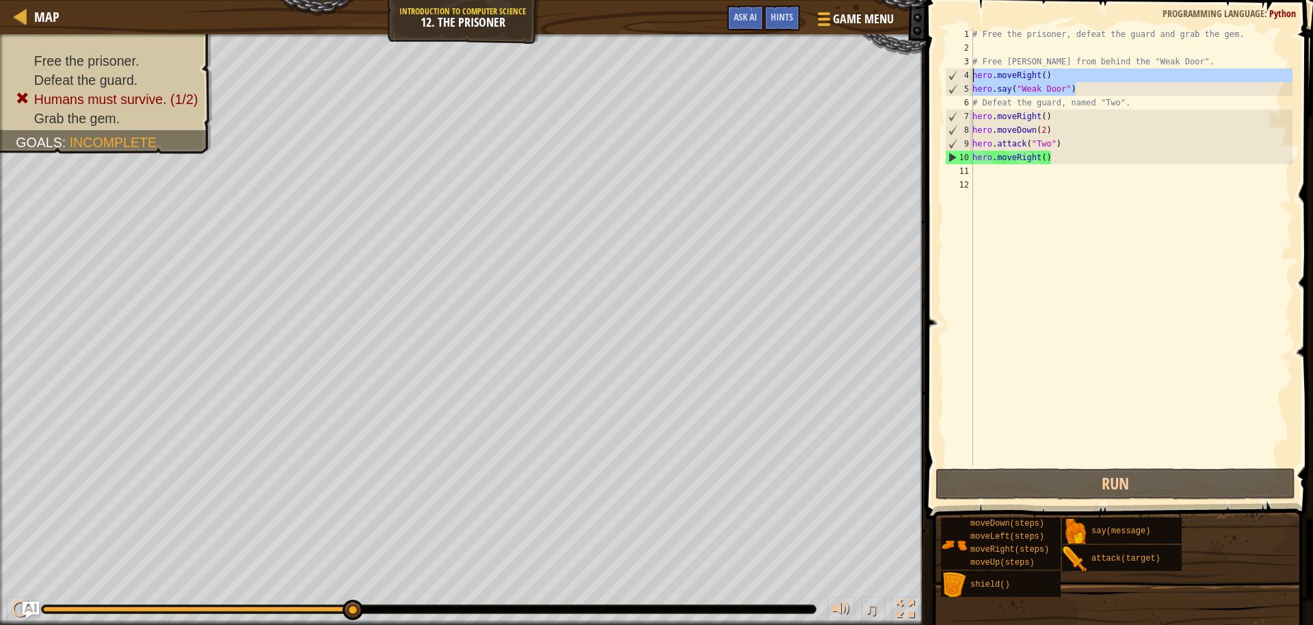
click at [963, 73] on div "1 2 3 4 5 6 7 8 9 10 11 12 # Free the prisoner, defeat the guard and grab the g…" at bounding box center [1118, 246] width 350 height 438
type textarea "hero.moveRight() hero.say("Weak Door")"
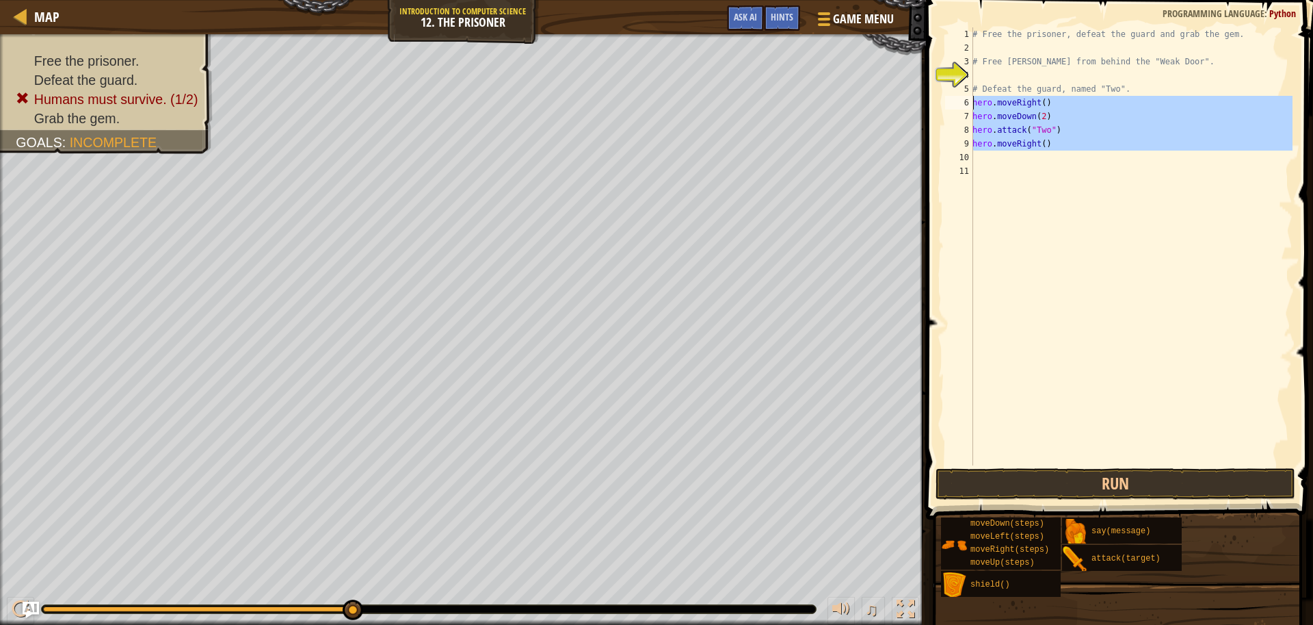
drag, startPoint x: 1068, startPoint y: 152, endPoint x: 956, endPoint y: 102, distance: 123.4
click at [956, 102] on div "1 2 3 4 5 6 7 8 9 10 11 # Free the prisoner, defeat the guard and grab the gem.…" at bounding box center [1118, 246] width 350 height 438
type textarea "hero.moveRight() hero.moveDown(2)"
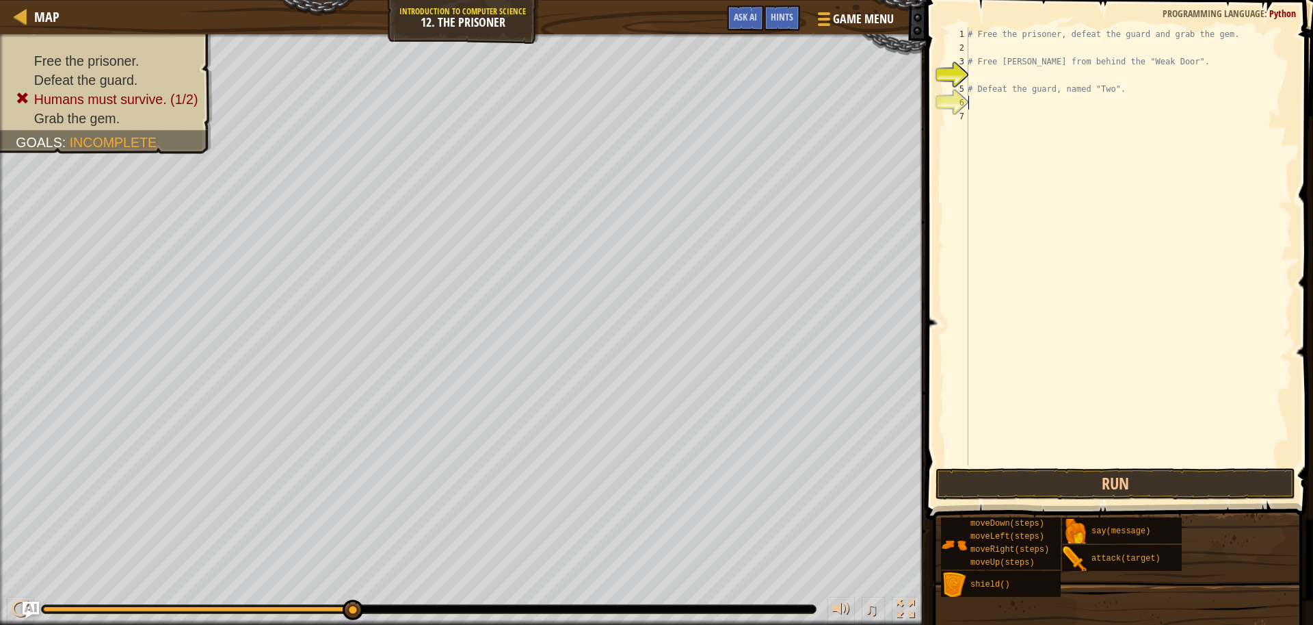
click at [976, 49] on div "# Free the prisoner, defeat the guard and grab the gem. # Free [PERSON_NAME] fr…" at bounding box center [1129, 259] width 328 height 465
type textarea "m"
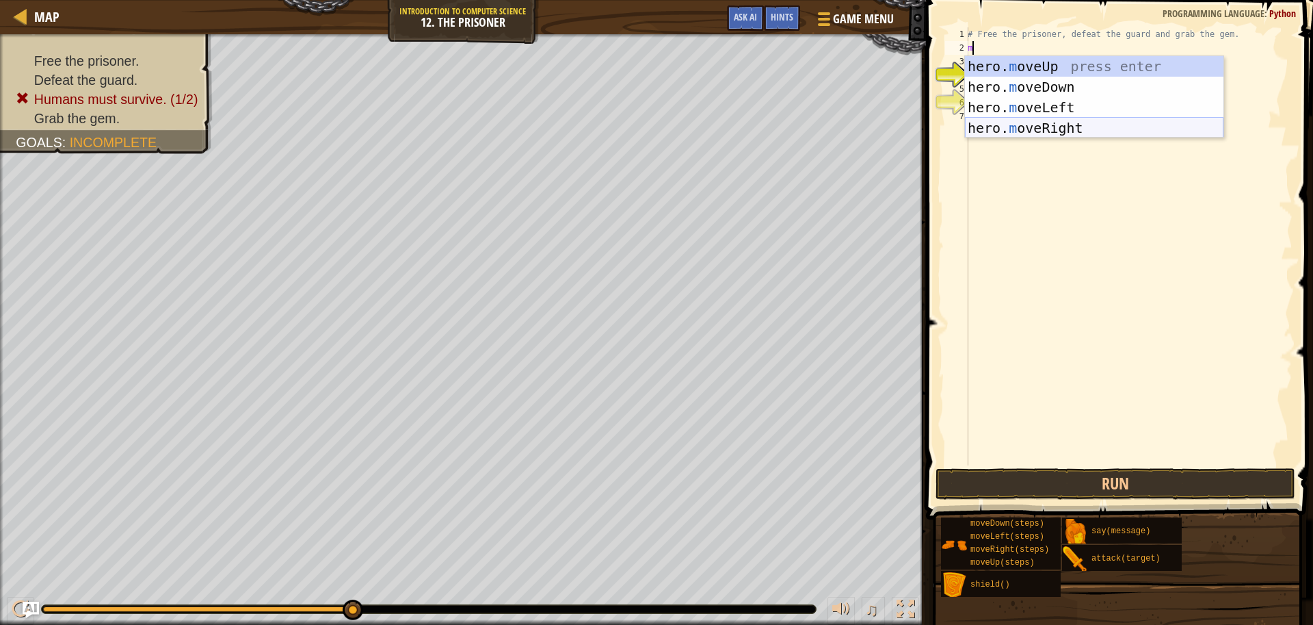
click at [1034, 131] on div "hero. m oveUp press enter hero. m oveDown press enter hero. m oveLeft press ent…" at bounding box center [1094, 117] width 259 height 123
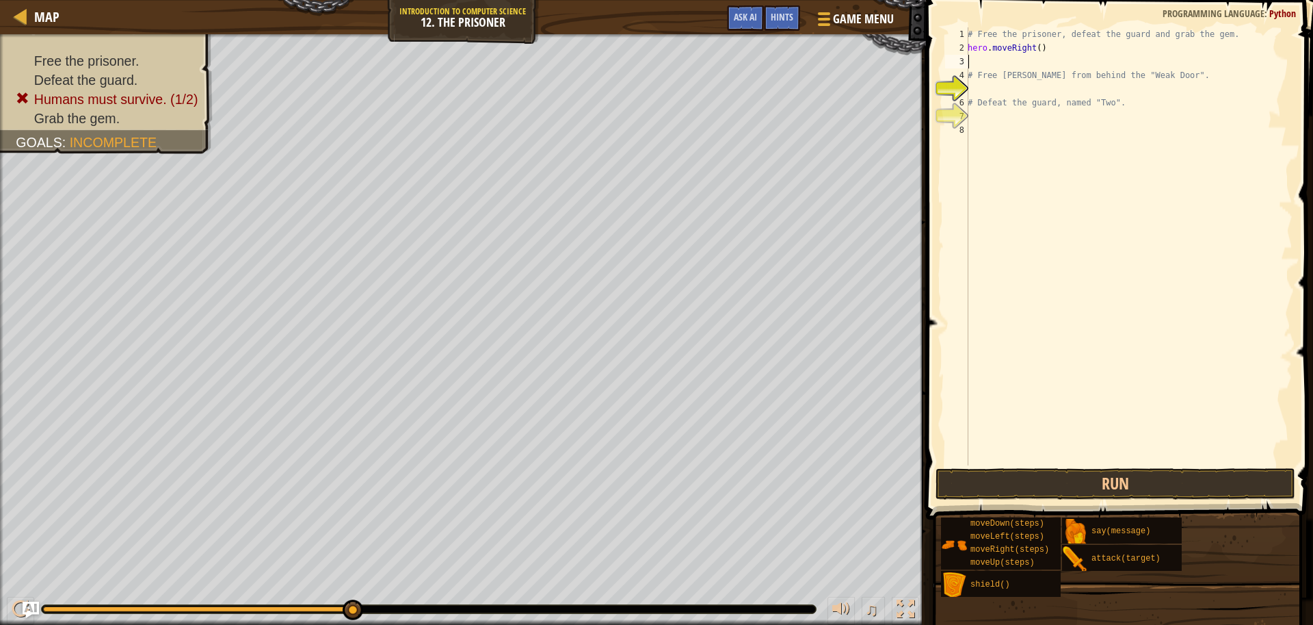
type textarea "m"
click at [1057, 88] on div "hero. at tack press enter" at bounding box center [1094, 101] width 259 height 62
click at [977, 78] on div "# Free the prisoner, defeat the guard and grab the gem. hero . moveRight ( ) he…" at bounding box center [1129, 259] width 328 height 465
type textarea "# Free [PERSON_NAME] from behind the "Weak Door"."
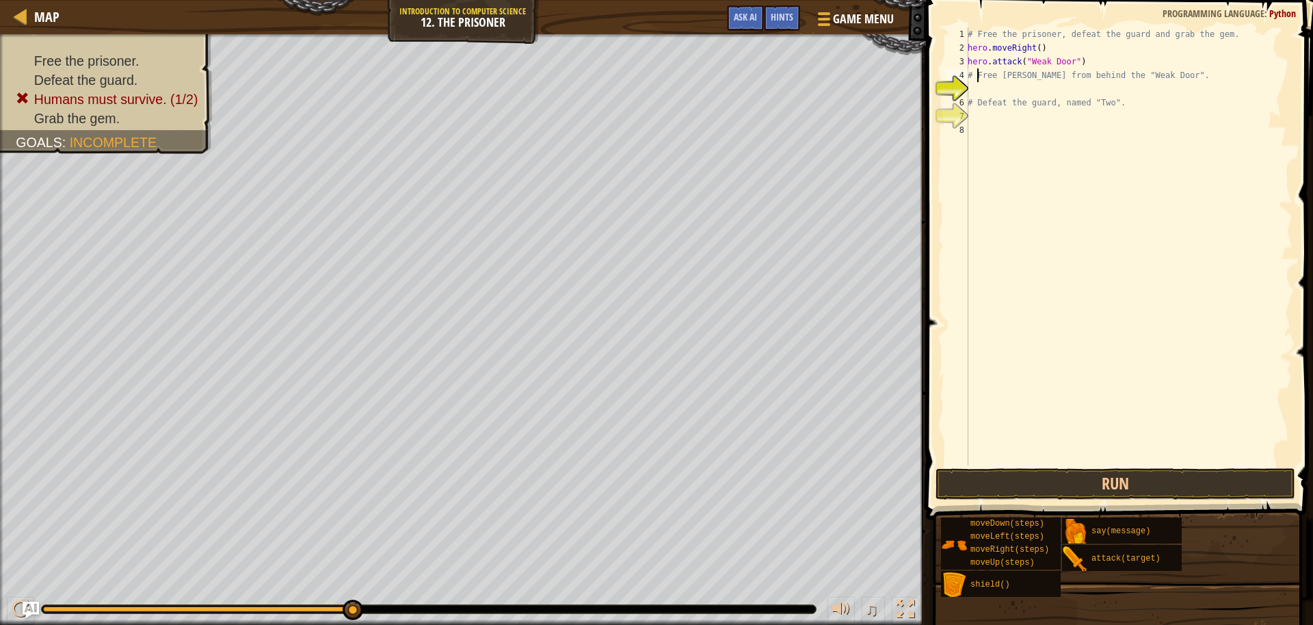
click at [977, 82] on div "# Free the prisoner, defeat the guard and grab the gem. hero . moveRight ( ) he…" at bounding box center [1129, 259] width 328 height 465
type textarea "m"
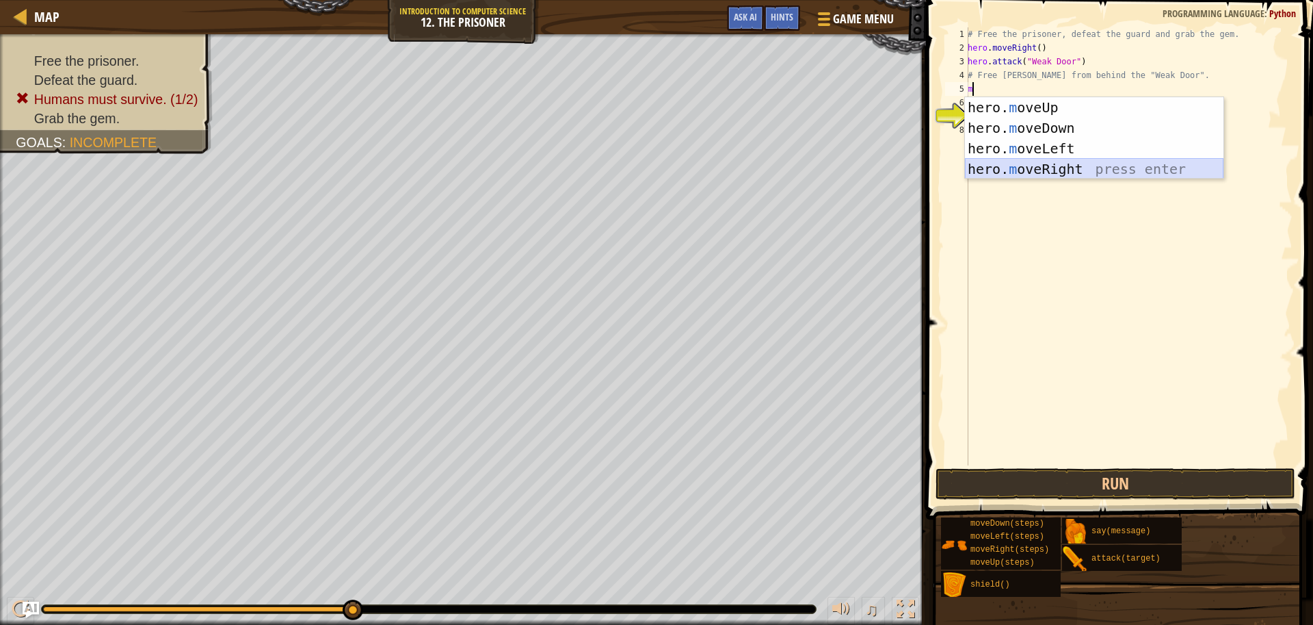
click at [1082, 168] on div "hero. m oveUp press enter hero. m oveDown press enter hero. m oveLeft press ent…" at bounding box center [1094, 158] width 259 height 123
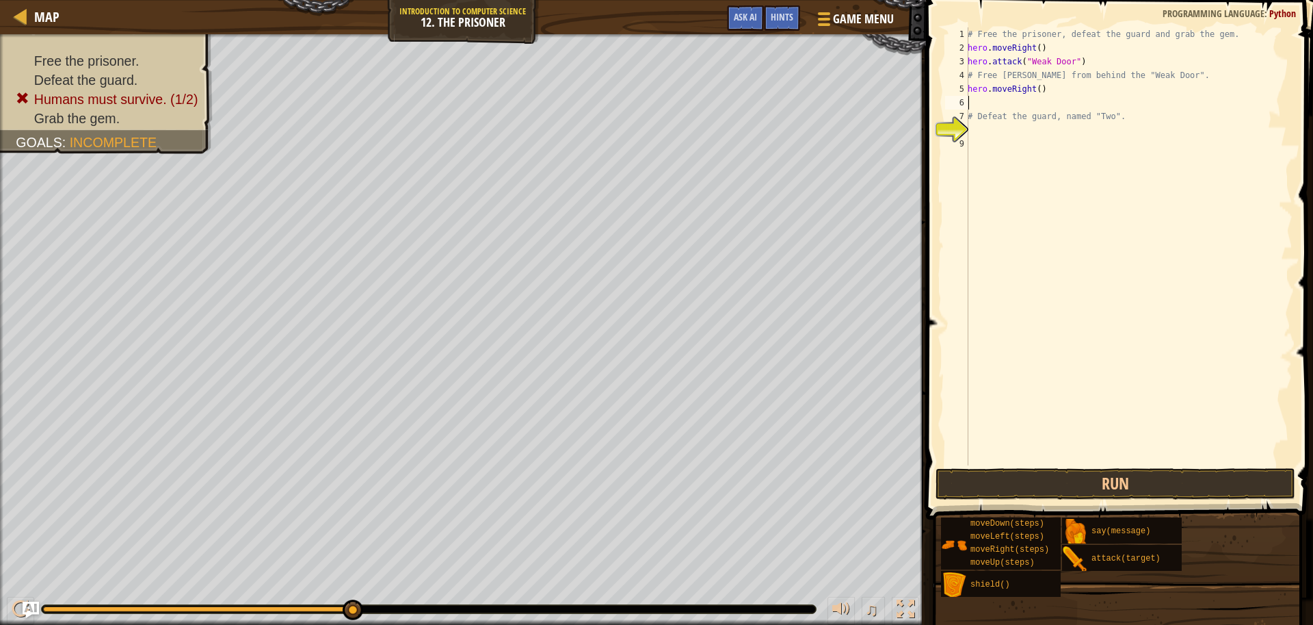
click at [1043, 91] on div "# Free the prisoner, defeat the guard and grab the gem. hero . moveRight ( ) he…" at bounding box center [1129, 259] width 328 height 465
type textarea "hero.moveRight(3)"
click at [980, 105] on div "# Free the prisoner, defeat the guard and grab the gem. hero . moveRight ( ) he…" at bounding box center [1129, 259] width 328 height 465
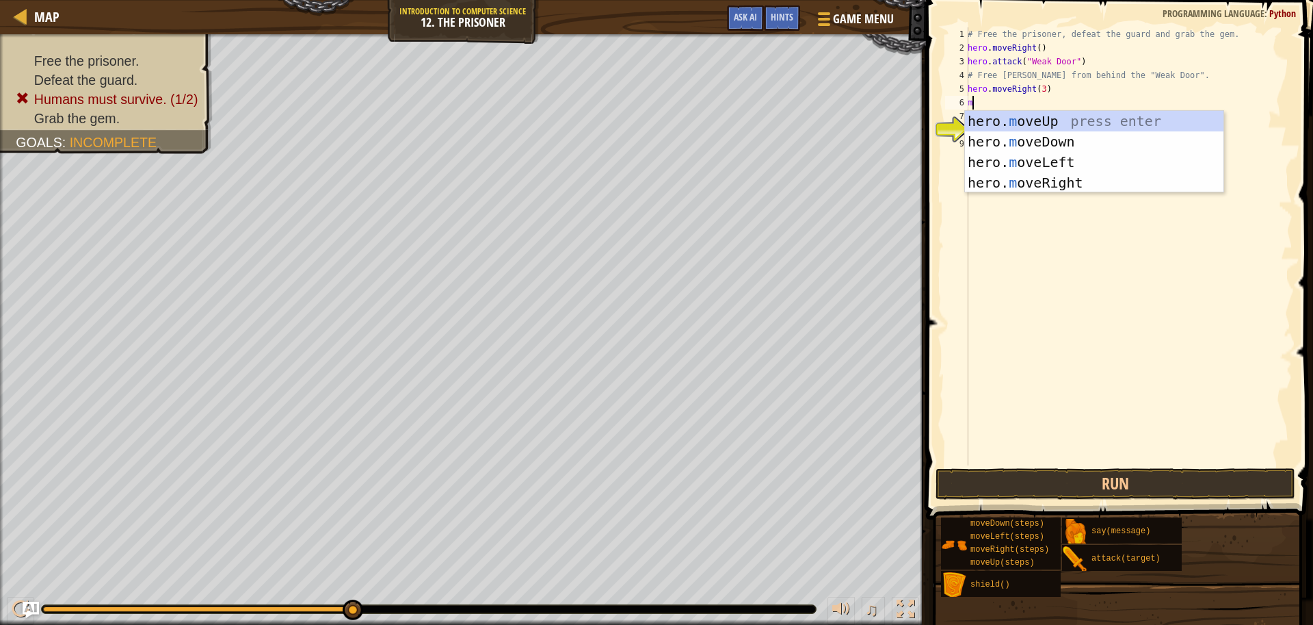
type textarea "mo"
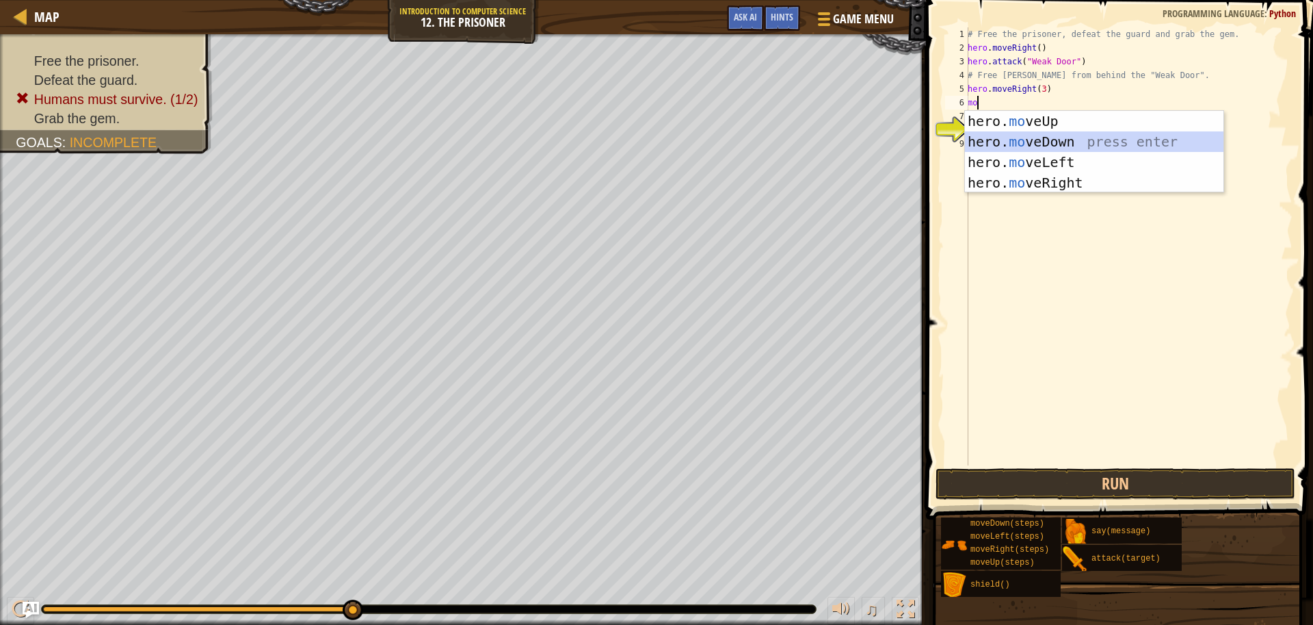
click at [1060, 135] on div "hero. mo veUp press enter hero. mo veDown press enter hero. mo veLeft press ent…" at bounding box center [1094, 172] width 259 height 123
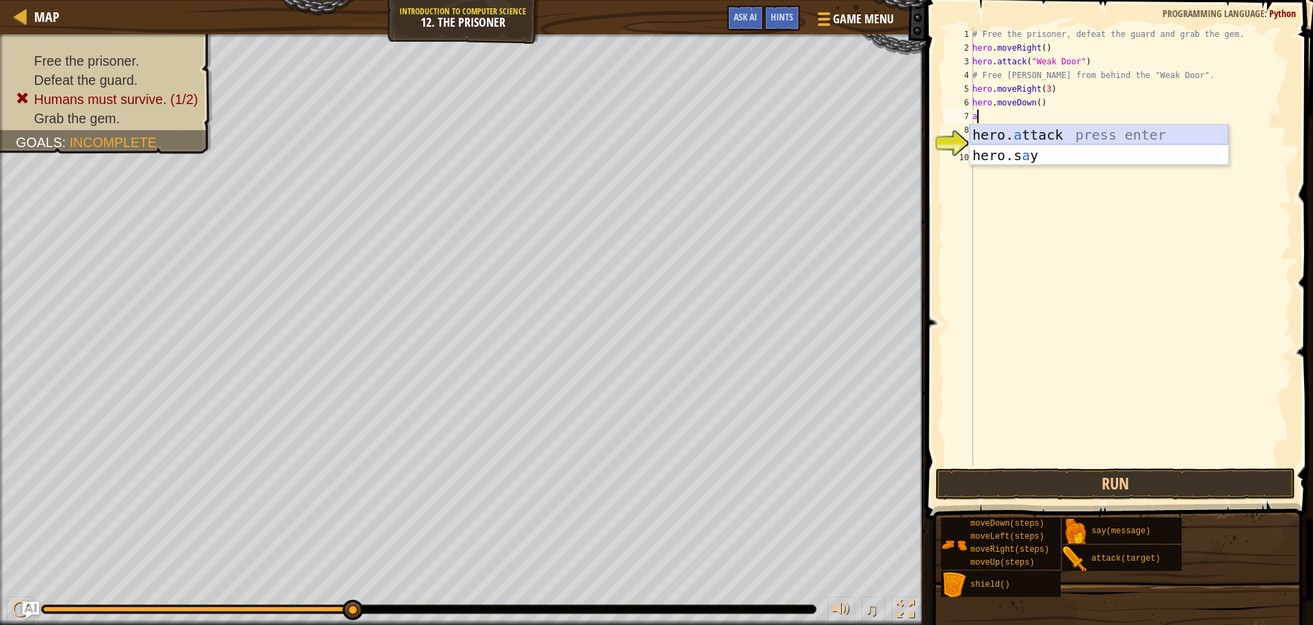
click at [1052, 134] on div "hero. a ttack press enter hero.s a y press enter" at bounding box center [1099, 165] width 259 height 82
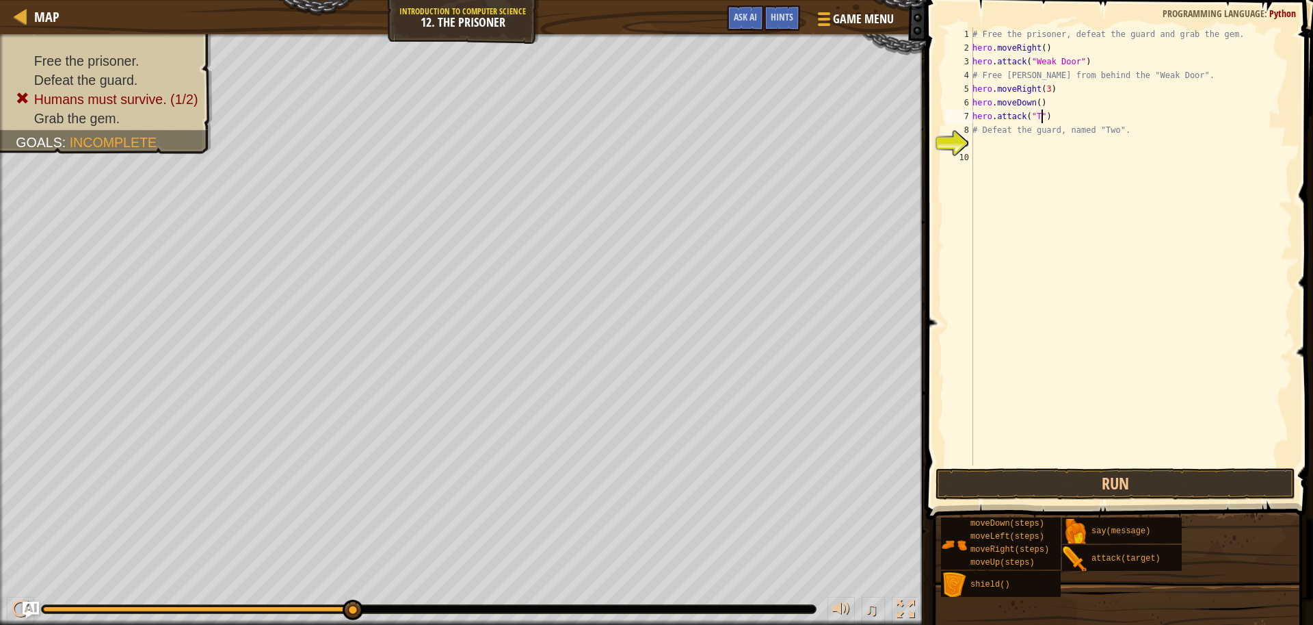
scroll to position [6, 6]
type textarea "hero.attack("Two")"
click at [979, 137] on div "# Free the prisoner, defeat the guard and grab the gem. hero . moveRight ( ) he…" at bounding box center [1131, 259] width 323 height 465
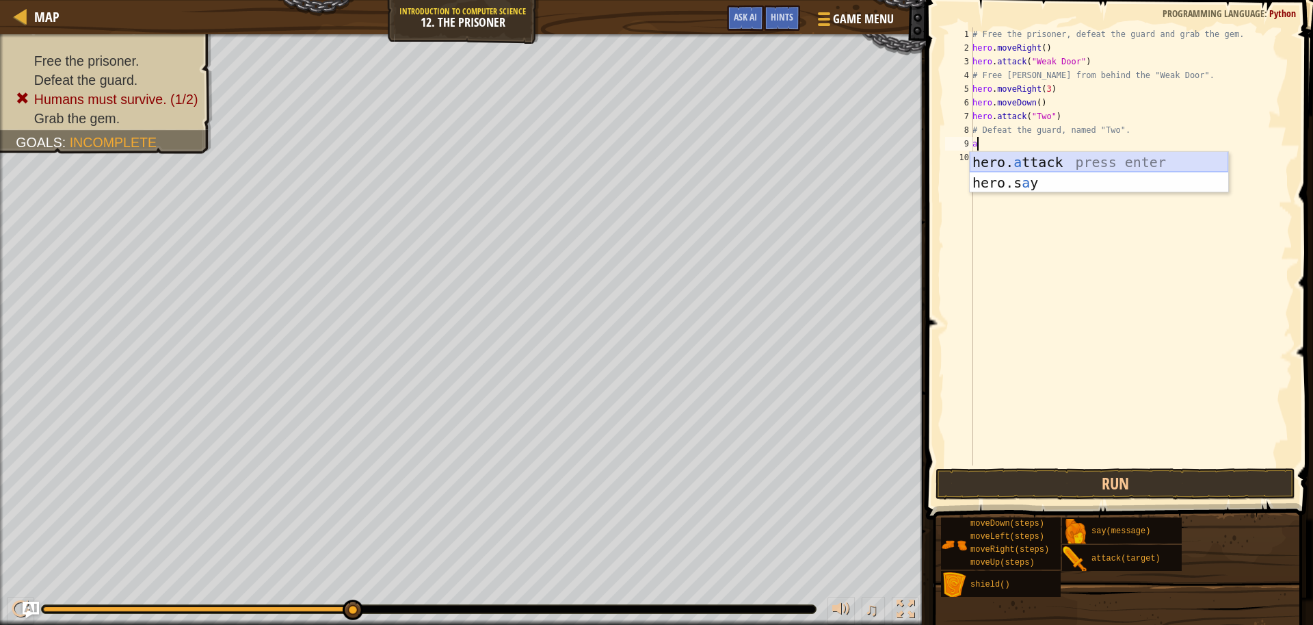
click at [1002, 157] on div "hero. a ttack press enter hero.s a y press enter" at bounding box center [1099, 193] width 259 height 82
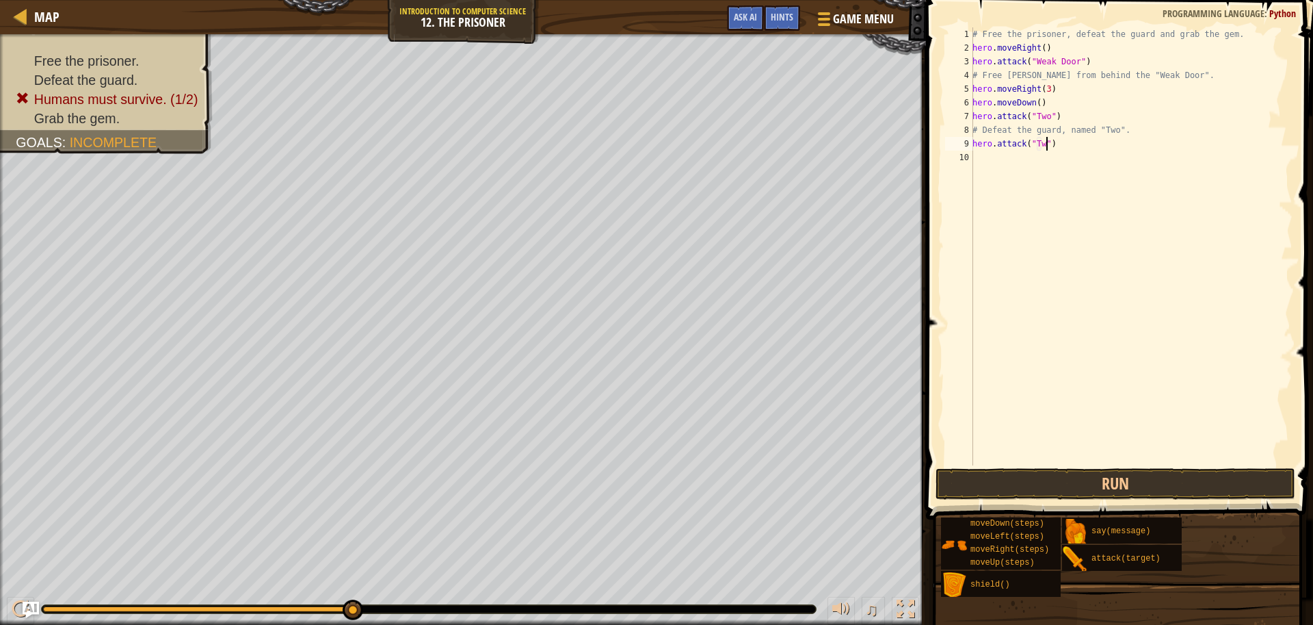
scroll to position [6, 6]
type textarea "hero.attack("Two")"
click at [983, 161] on div "# Free the prisoner, defeat the guard and grab the gem. hero . moveRight ( ) he…" at bounding box center [1131, 259] width 323 height 465
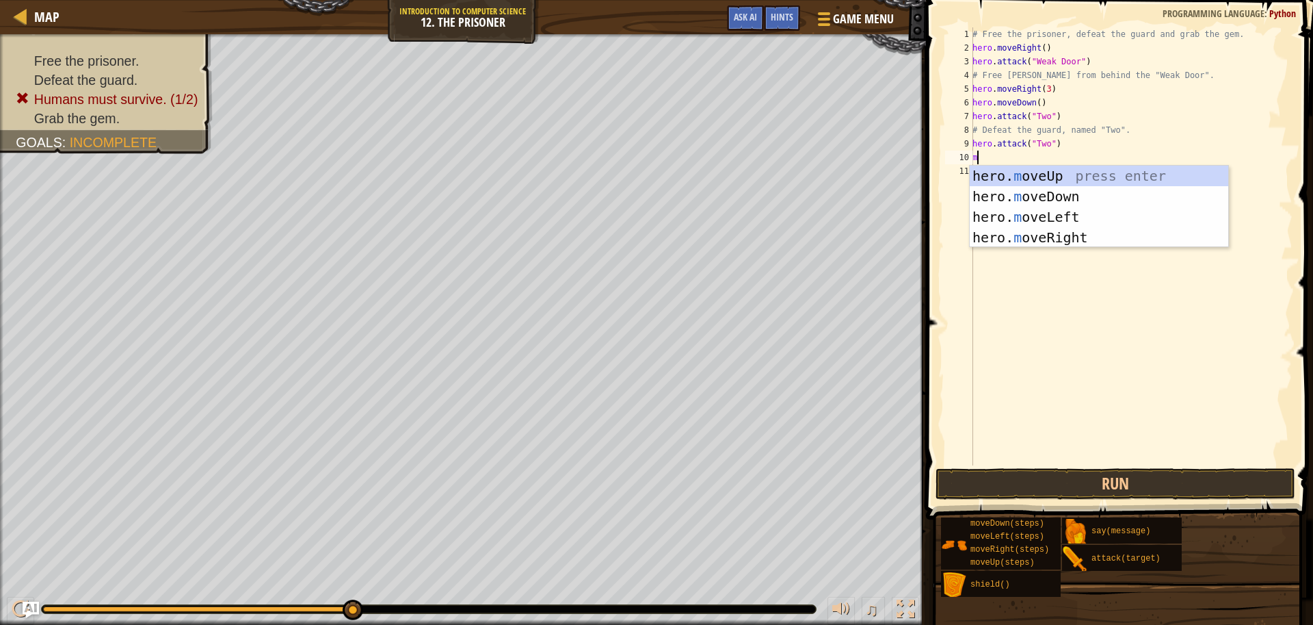
type textarea "mo"
click at [1019, 200] on div "hero. mo veUp press enter hero. mo veDown press enter hero. mo veLeft press ent…" at bounding box center [1099, 227] width 259 height 123
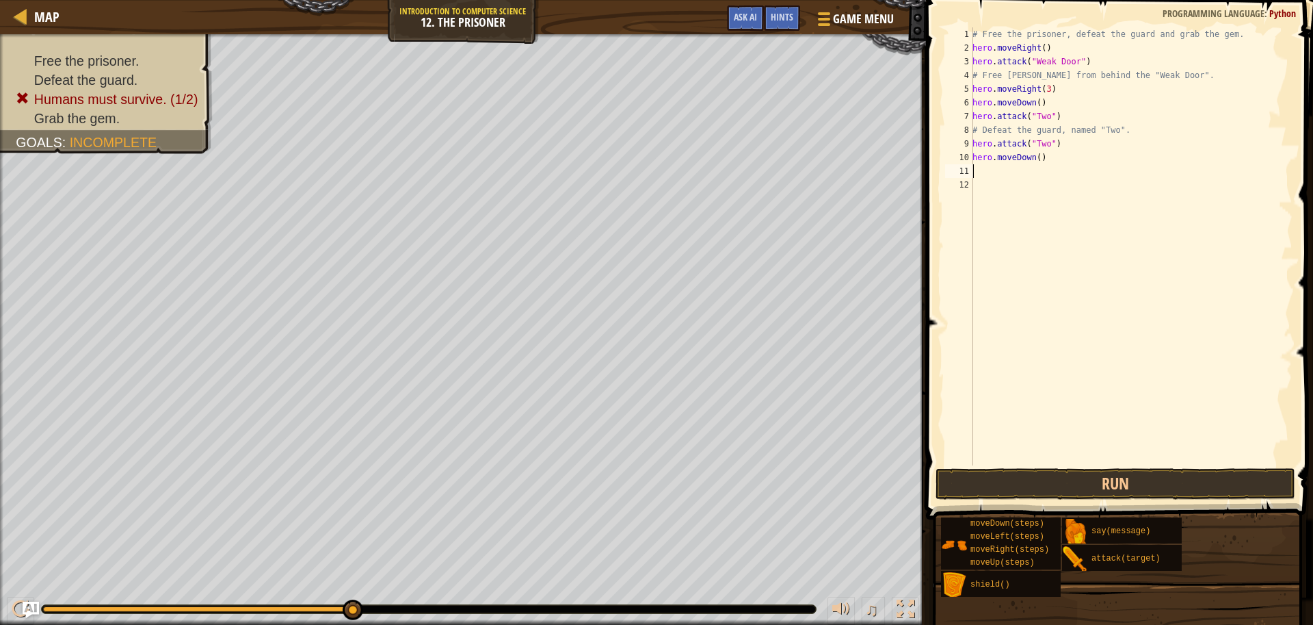
type textarea "m"
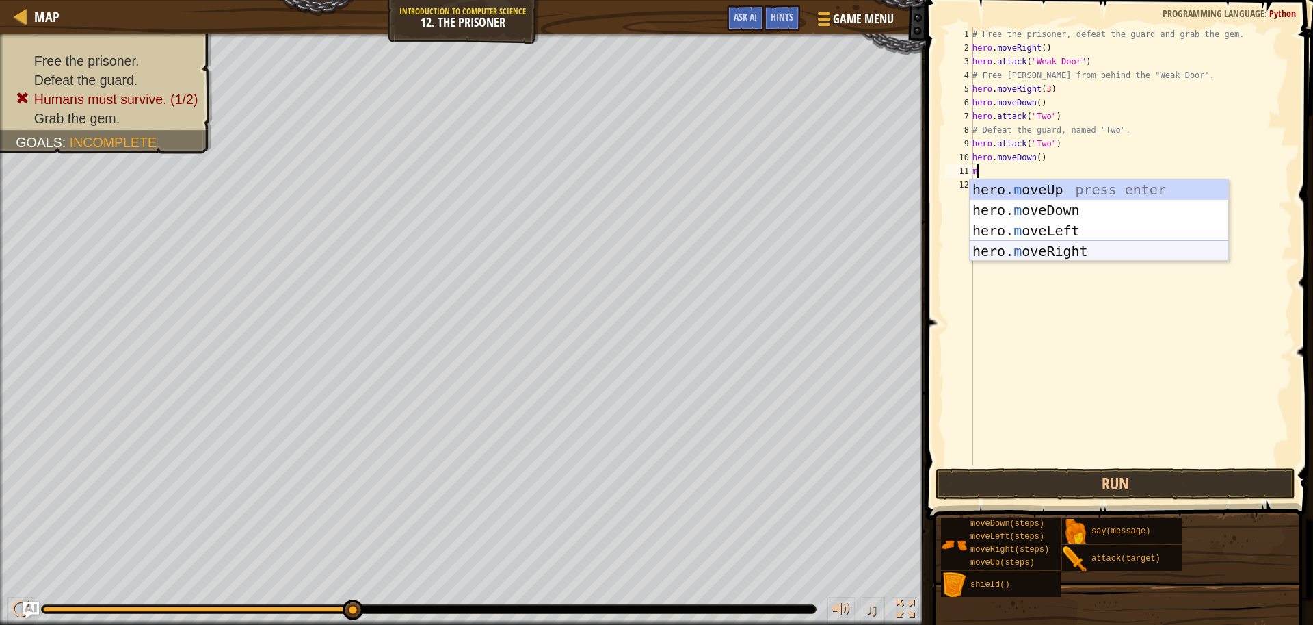
click at [1025, 256] on div "hero. m oveUp press enter hero. m oveDown press enter hero. m oveLeft press ent…" at bounding box center [1099, 240] width 259 height 123
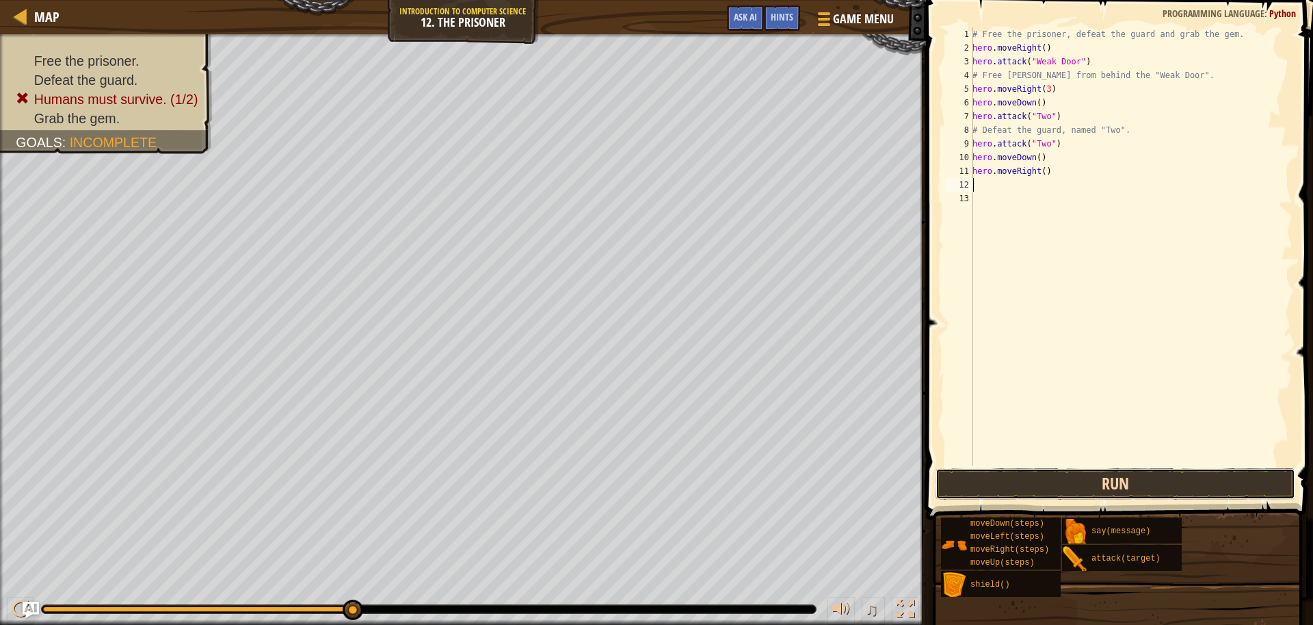
click at [1126, 481] on button "Run" at bounding box center [1116, 483] width 360 height 31
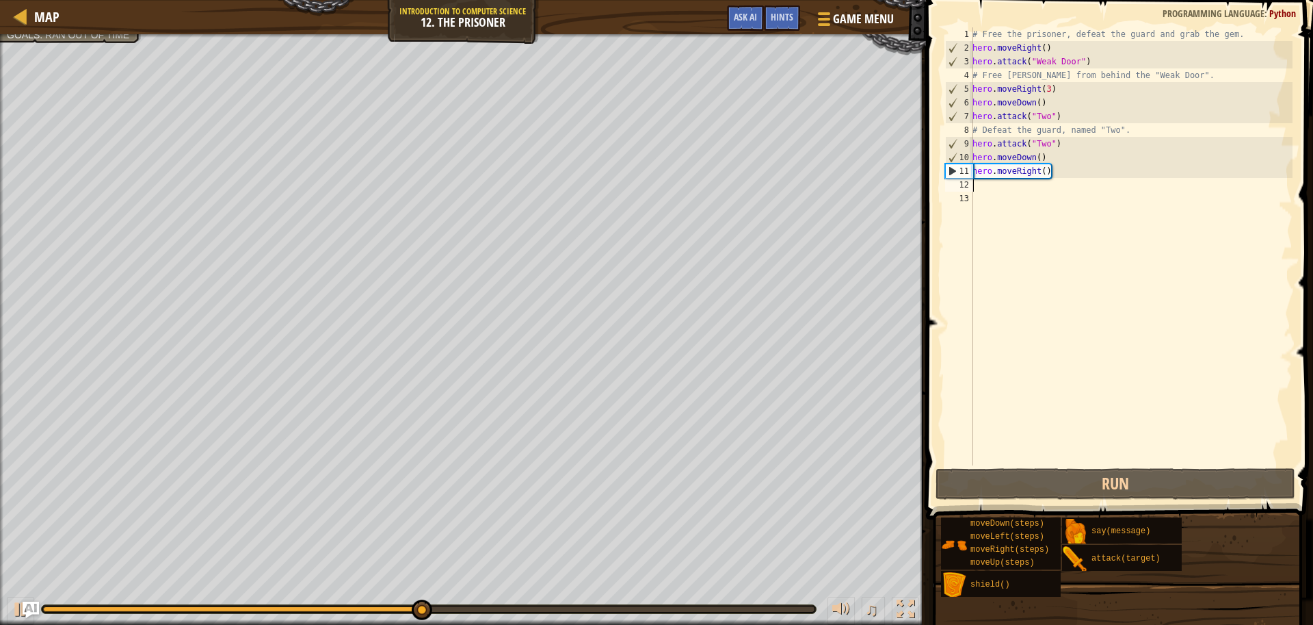
click at [977, 188] on div "# Free the prisoner, defeat the guard and grab the gem. hero . moveRight ( ) he…" at bounding box center [1131, 259] width 323 height 465
click at [1041, 157] on div "# Free the prisoner, defeat the guard and grab the gem. hero . moveRight ( ) he…" at bounding box center [1131, 259] width 323 height 465
type textarea "hero.moveDown(2)"
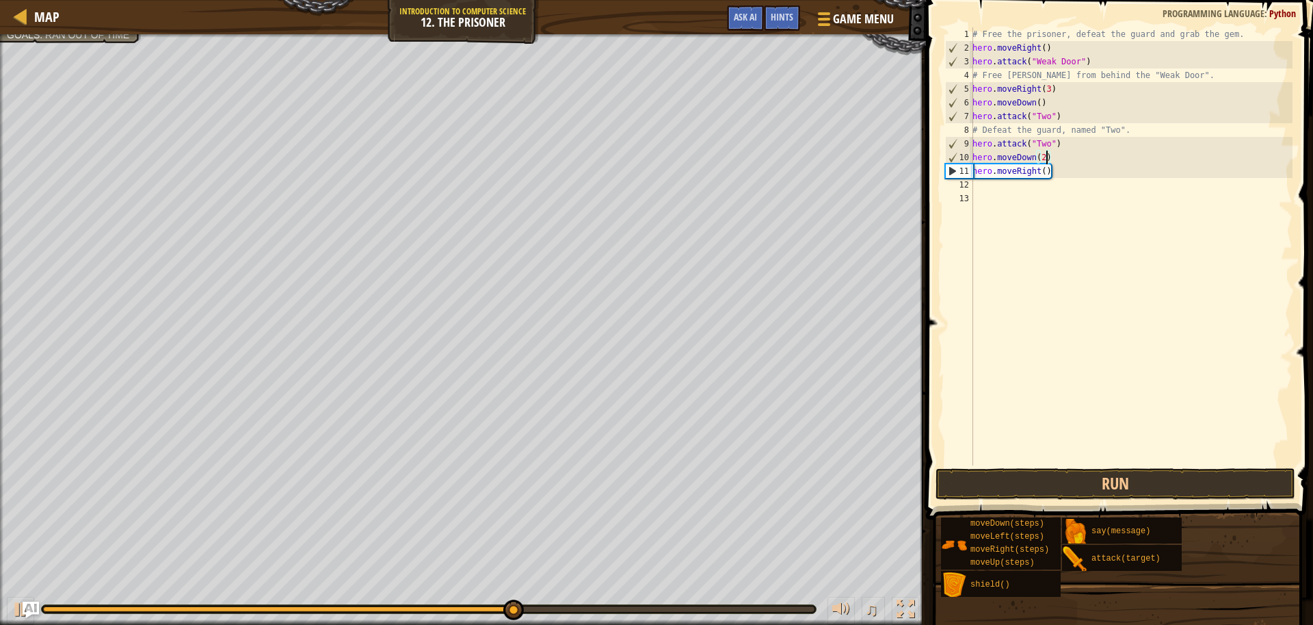
click at [985, 188] on div "# Free the prisoner, defeat the guard and grab the gem. hero . moveRight ( ) he…" at bounding box center [1131, 259] width 323 height 465
click at [1142, 490] on button "Run" at bounding box center [1116, 483] width 360 height 31
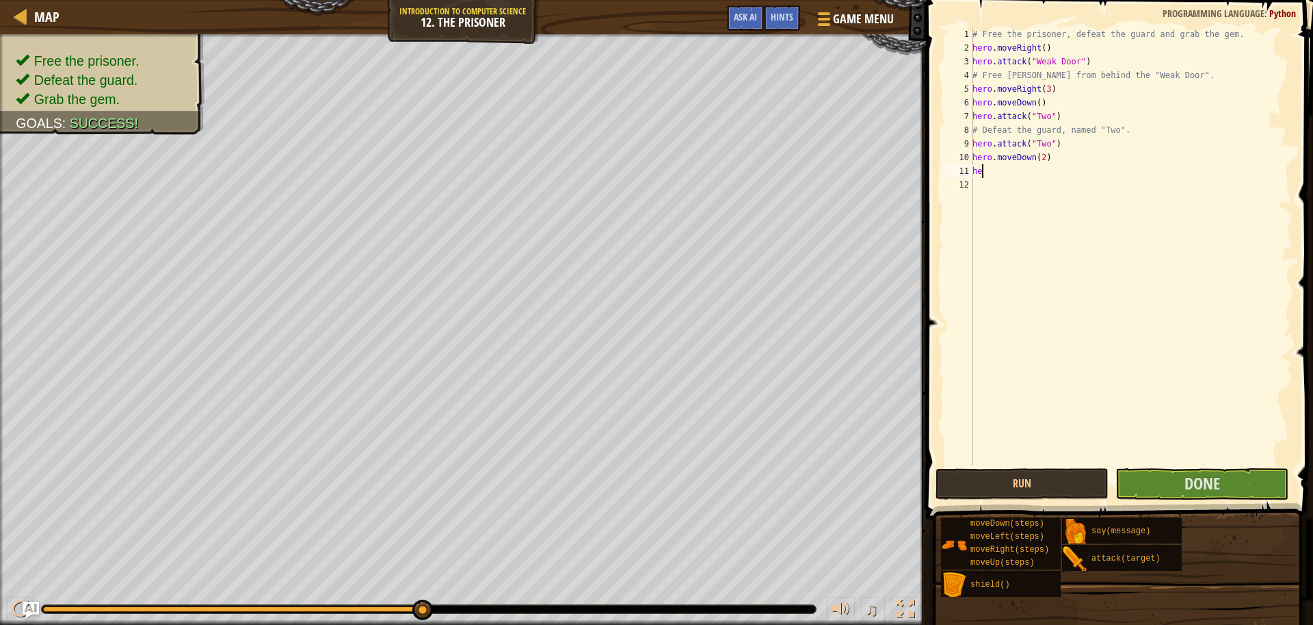
type textarea "h"
click at [1157, 489] on button "Done" at bounding box center [1202, 483] width 173 height 31
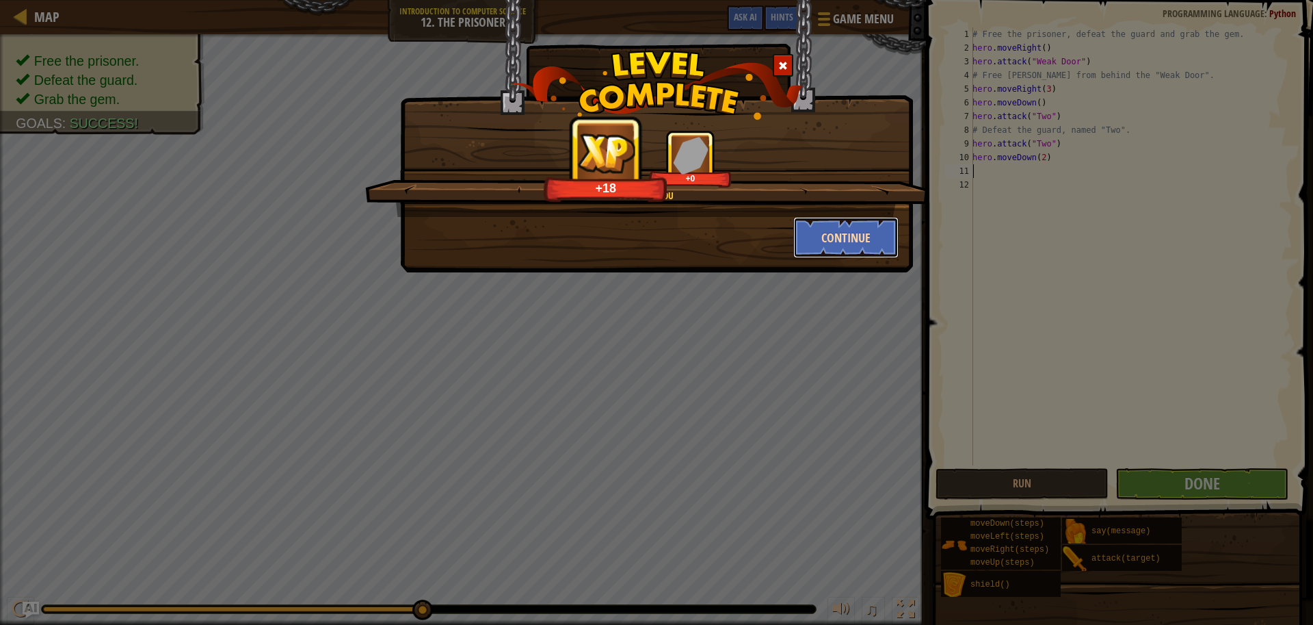
click at [835, 238] on button "Continue" at bounding box center [846, 237] width 106 height 41
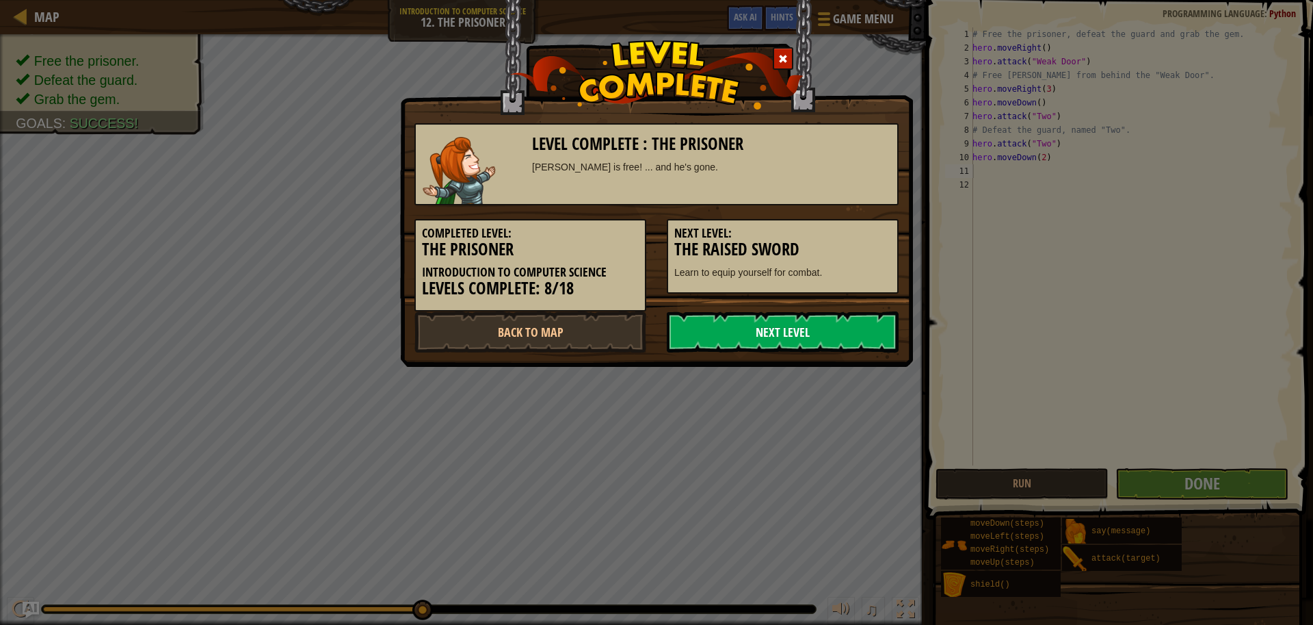
click at [772, 323] on link "Next Level" at bounding box center [783, 331] width 232 height 41
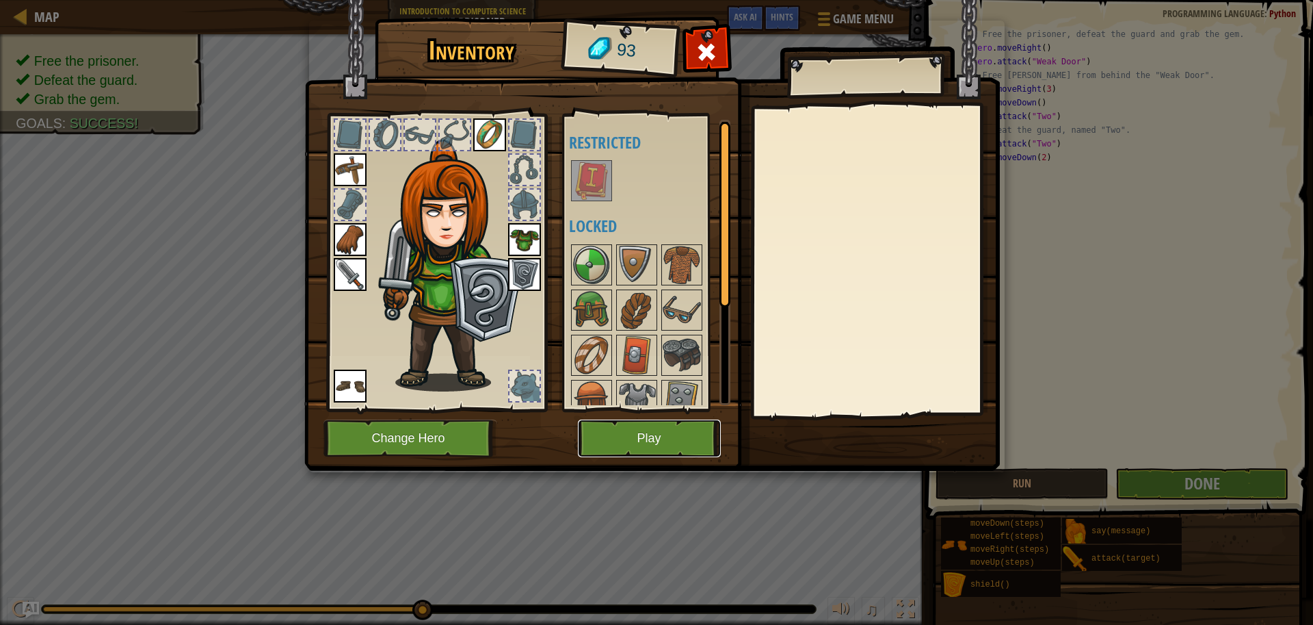
click at [638, 450] on button "Play" at bounding box center [649, 438] width 143 height 38
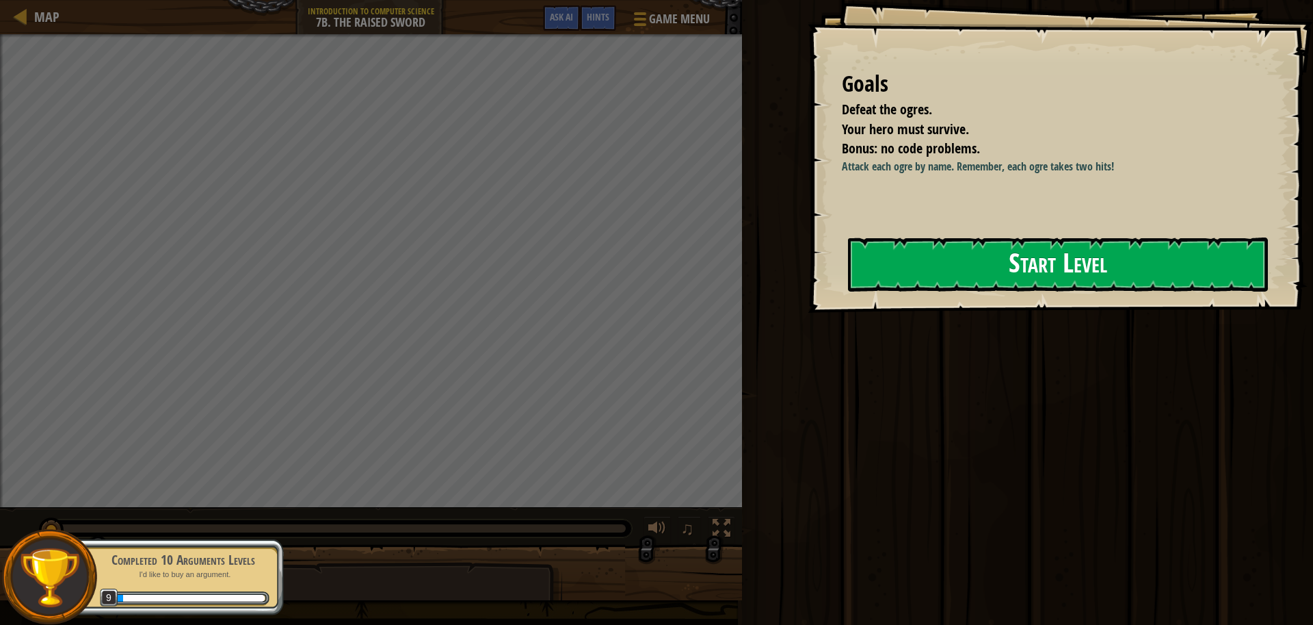
click at [913, 265] on button "Start Level" at bounding box center [1058, 264] width 420 height 54
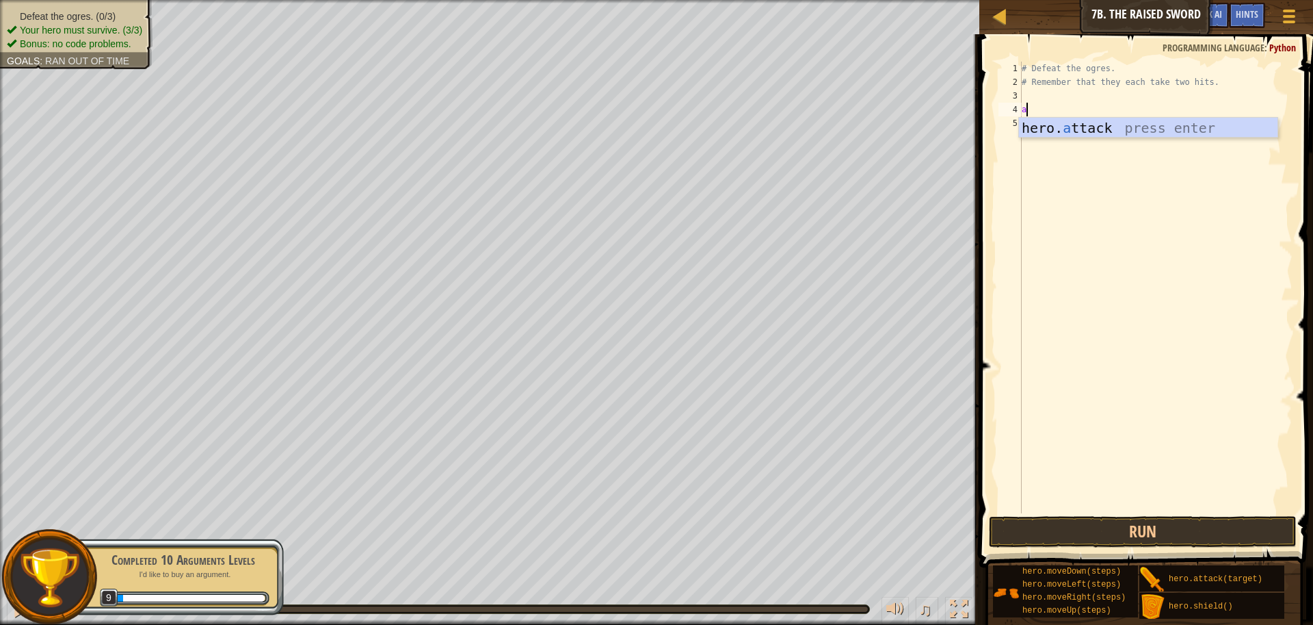
scroll to position [6, 0]
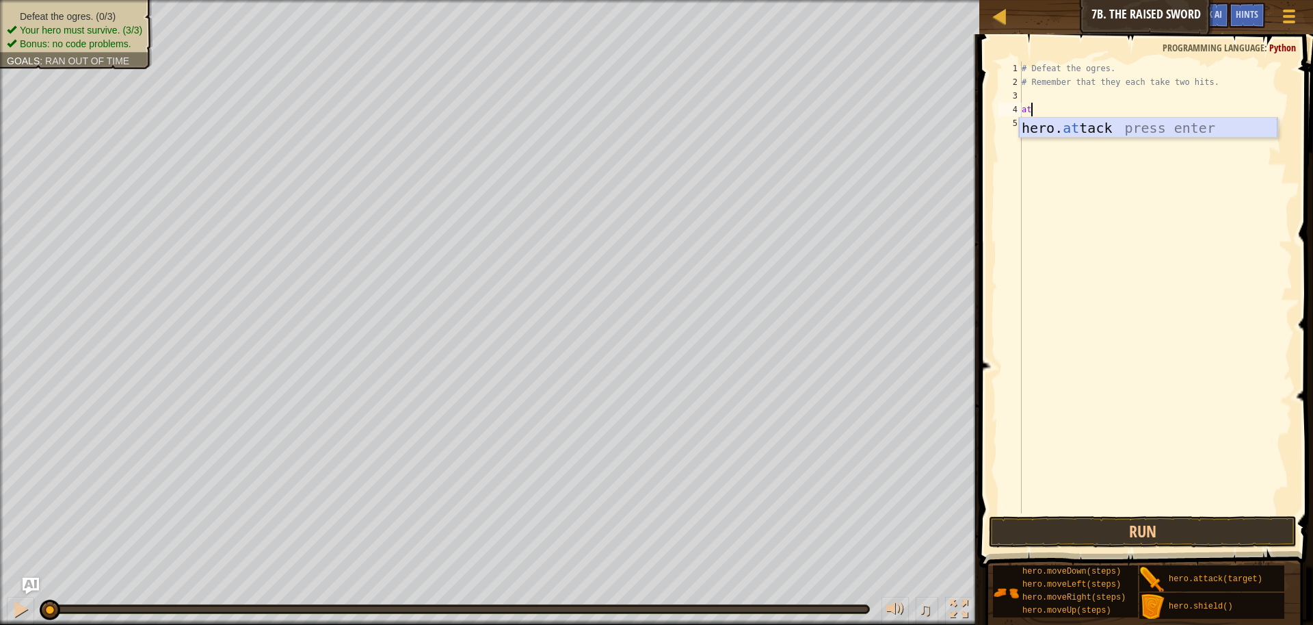
click at [1080, 134] on div "hero. at tack press enter" at bounding box center [1148, 149] width 259 height 62
type textarea "hero.attack("Rig")"
click at [1049, 127] on div "# Defeat the ogres. # Remember that they each take two hits. hero . attack ( "R…" at bounding box center [1156, 301] width 274 height 479
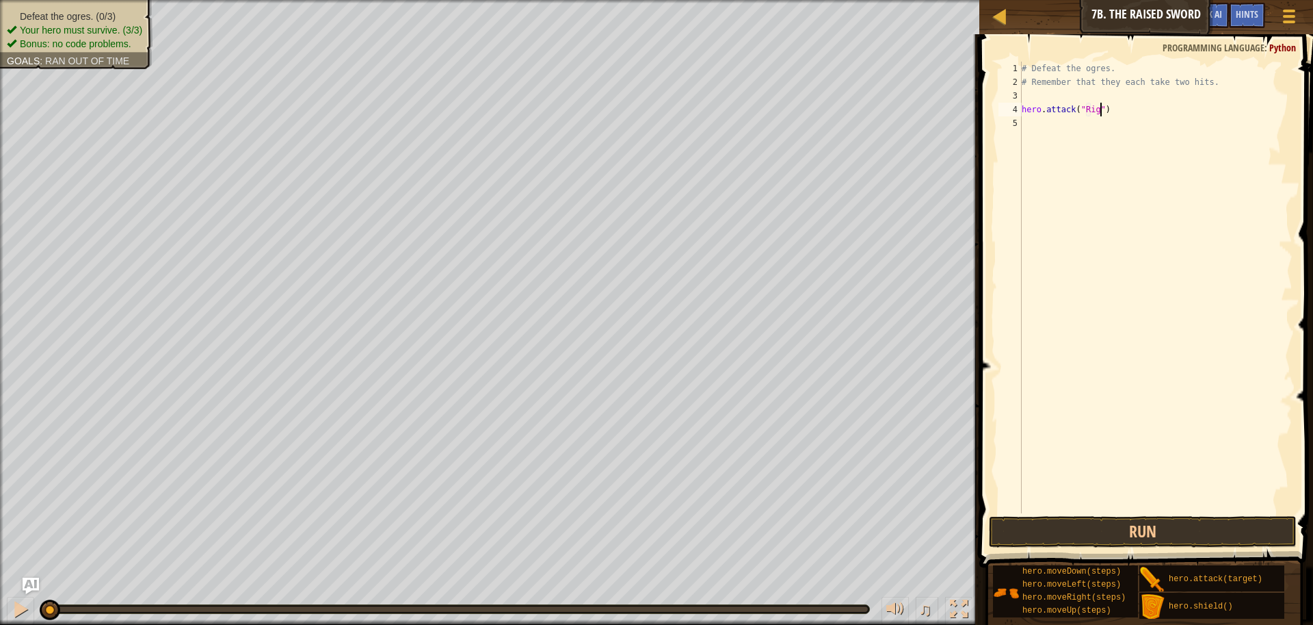
scroll to position [6, 0]
click at [1071, 144] on div "hero. a ttack press enter" at bounding box center [1148, 162] width 259 height 62
type textarea "hero.attack("Rig")"
click at [1023, 136] on div "# Defeat the ogres. # Remember that they each take two hits. hero . attack ( "R…" at bounding box center [1156, 301] width 274 height 479
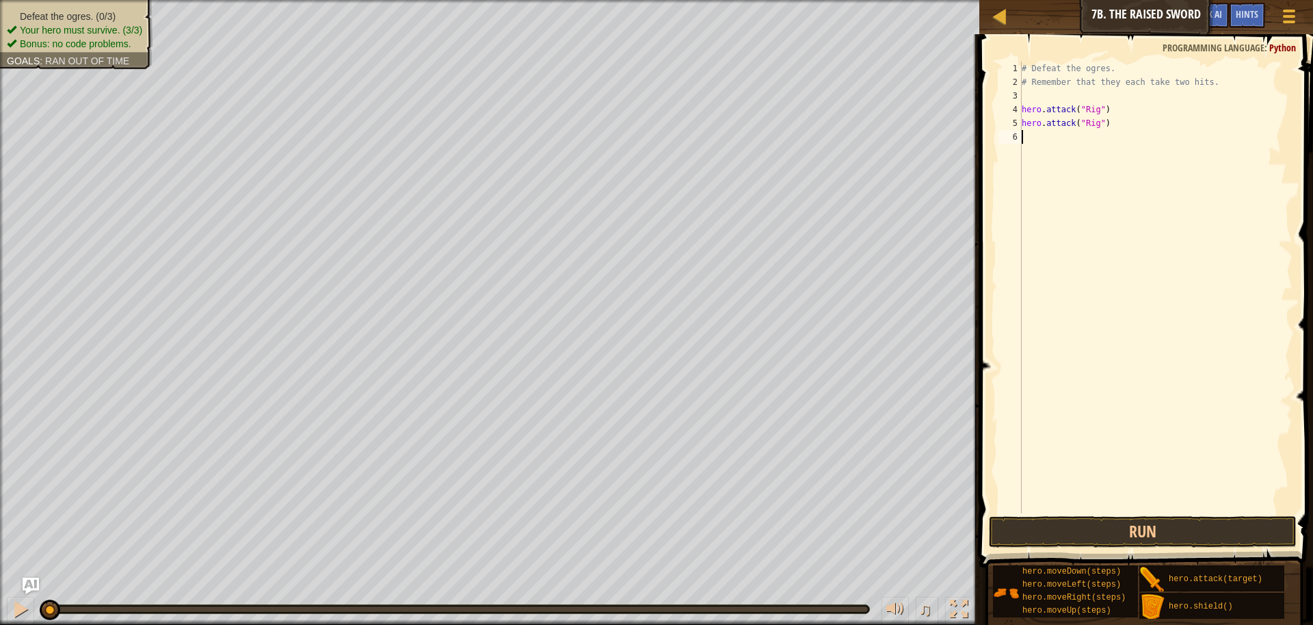
scroll to position [6, 0]
click at [1066, 159] on div "hero. a ttack press enter" at bounding box center [1148, 176] width 259 height 62
type textarea "hero.attack("Gurt")"
click at [1030, 146] on div "# Defeat the ogres. # Remember that they each take two hits. hero . attack ( "R…" at bounding box center [1156, 301] width 274 height 479
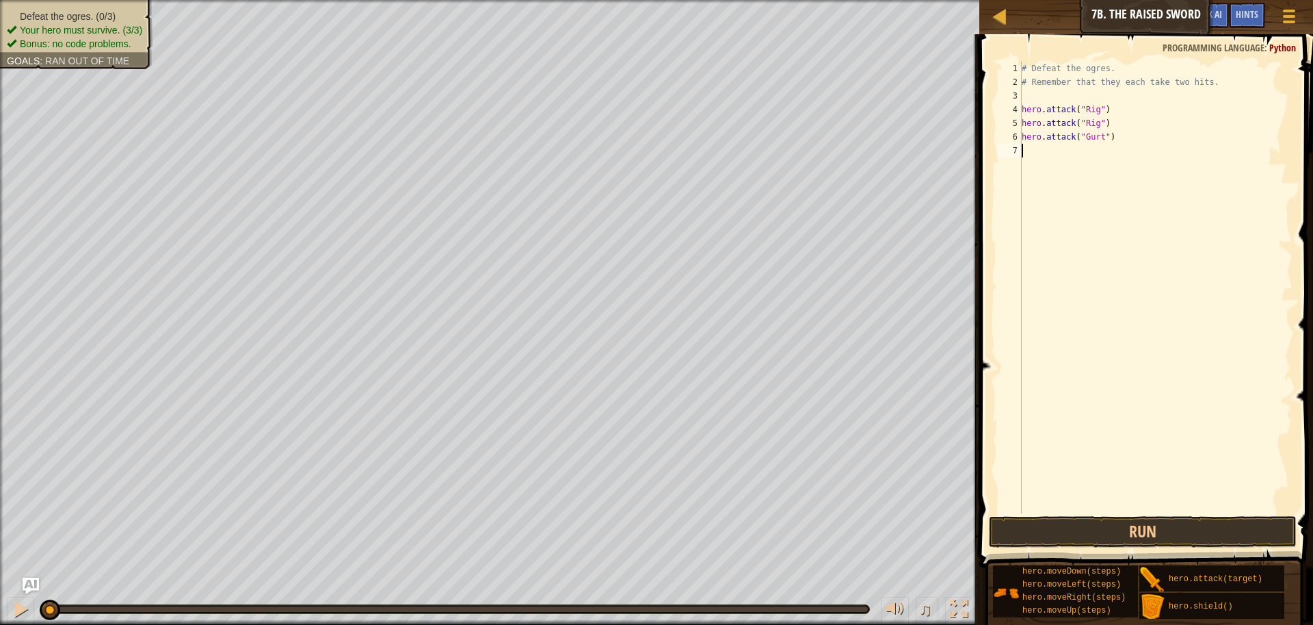
scroll to position [6, 0]
click at [1073, 170] on div "hero. a ttack press enter" at bounding box center [1148, 190] width 259 height 62
type textarea "hero.attack("Ack")"
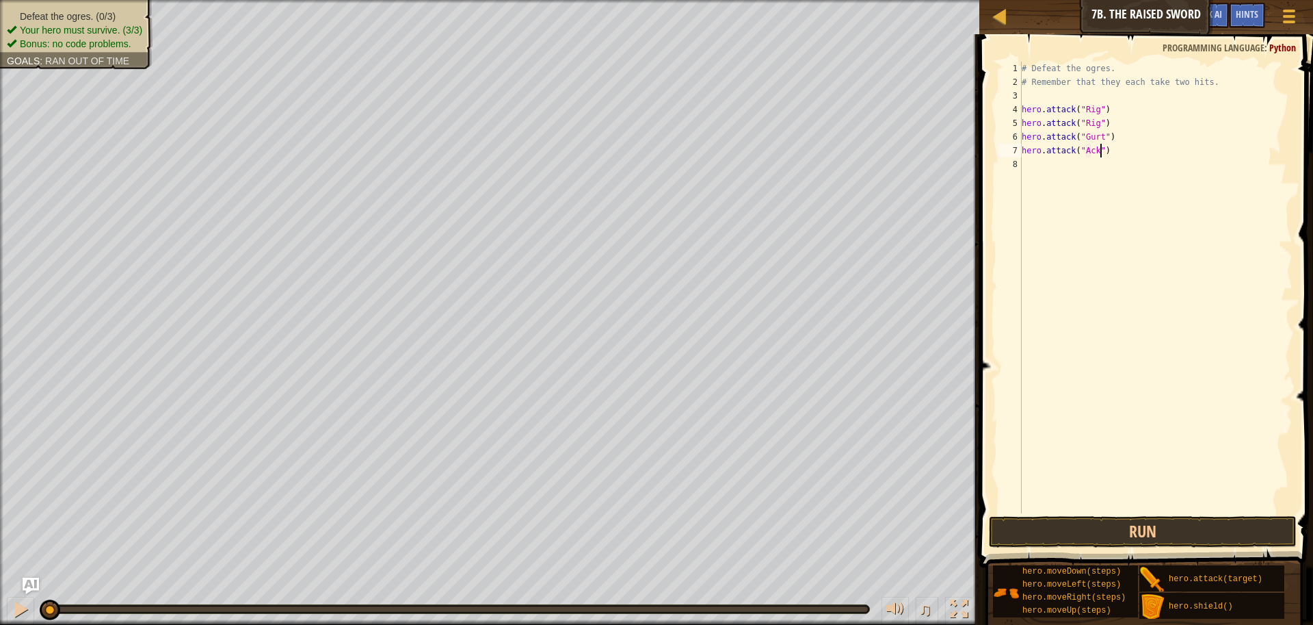
click at [1029, 160] on div "# Defeat the ogres. # Remember that they each take two hits. hero . attack ( "R…" at bounding box center [1156, 301] width 274 height 479
type textarea "m"
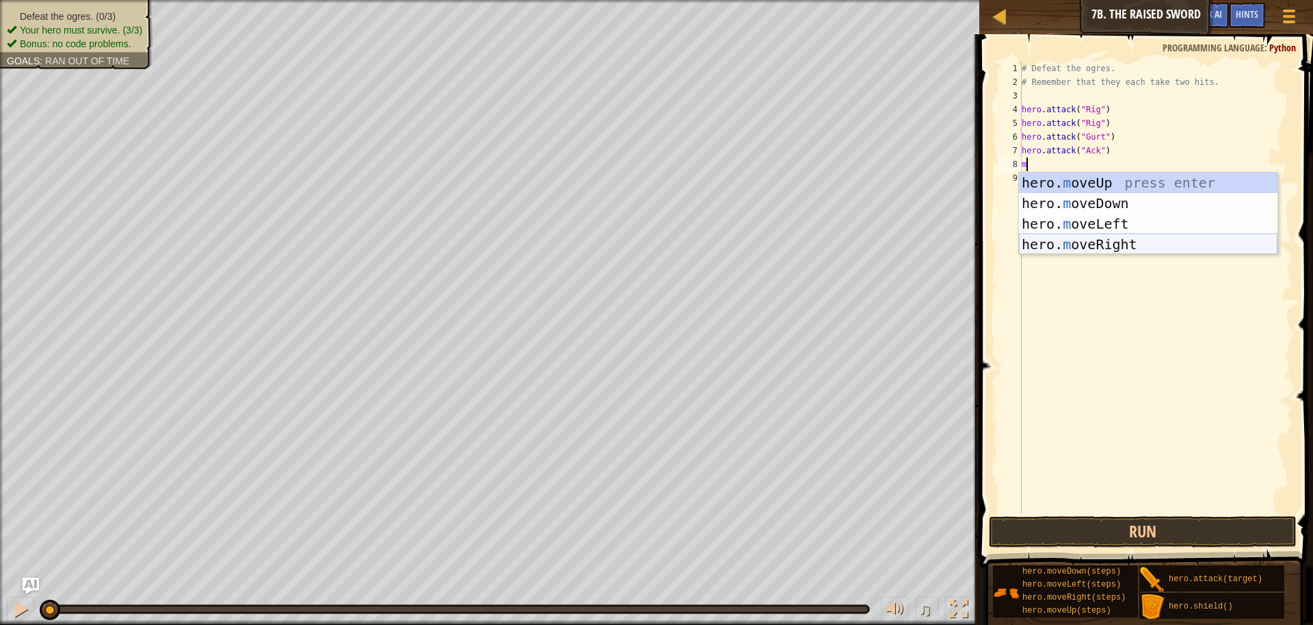
click at [1115, 248] on div "hero. m oveUp press enter hero. m oveDown press enter hero. m oveLeft press ent…" at bounding box center [1148, 233] width 259 height 123
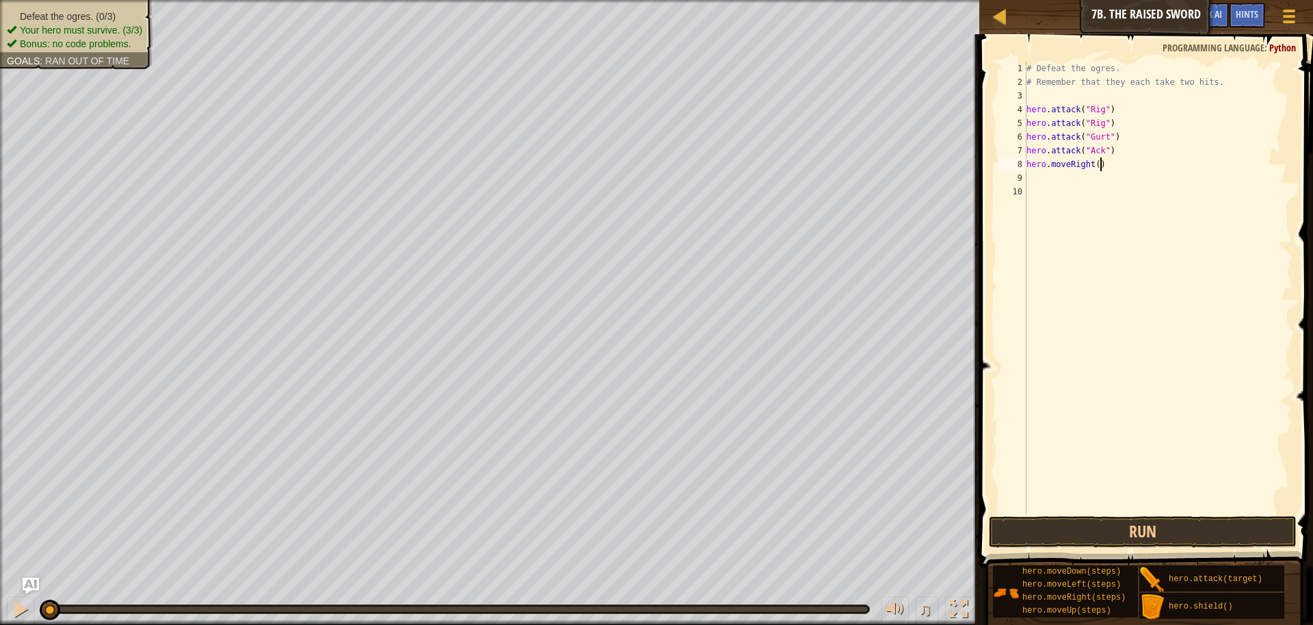
click at [1101, 165] on div "# Defeat the ogres. # Remember that they each take two hits. hero . attack ( "R…" at bounding box center [1159, 301] width 270 height 479
click at [1127, 529] on button "Run" at bounding box center [1143, 531] width 308 height 31
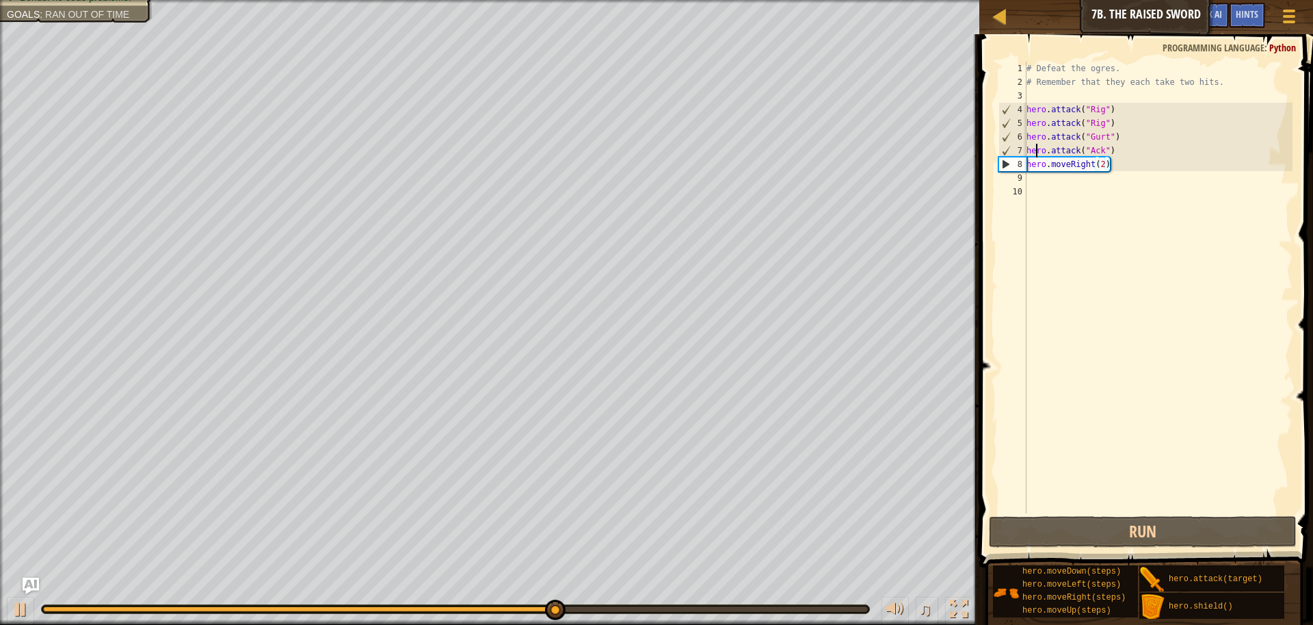
click at [1038, 145] on div "# Defeat the ogres. # Remember that they each take two hits. hero . attack ( "R…" at bounding box center [1159, 301] width 270 height 479
drag, startPoint x: 1110, startPoint y: 171, endPoint x: 1003, endPoint y: 161, distance: 107.2
click at [1003, 161] on div "hero.attack("Ack") 1 2 3 4 5 6 7 8 9 10 # Defeat the ogres. # Remember that the…" at bounding box center [1144, 287] width 297 height 451
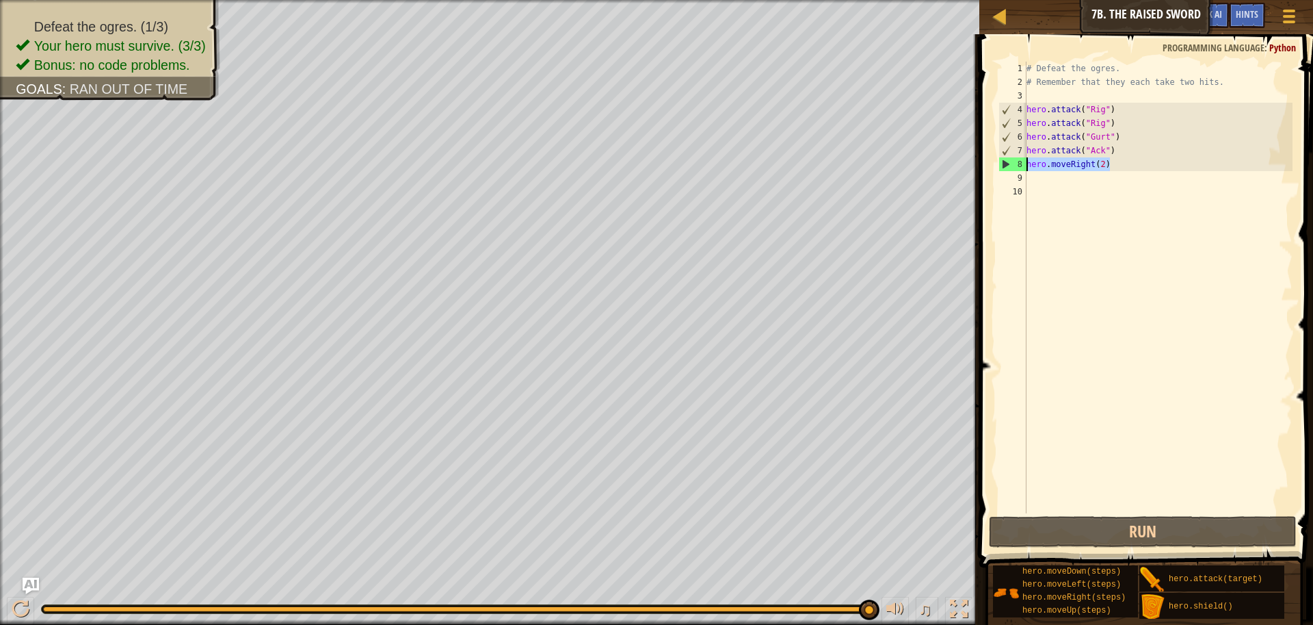
scroll to position [6, 0]
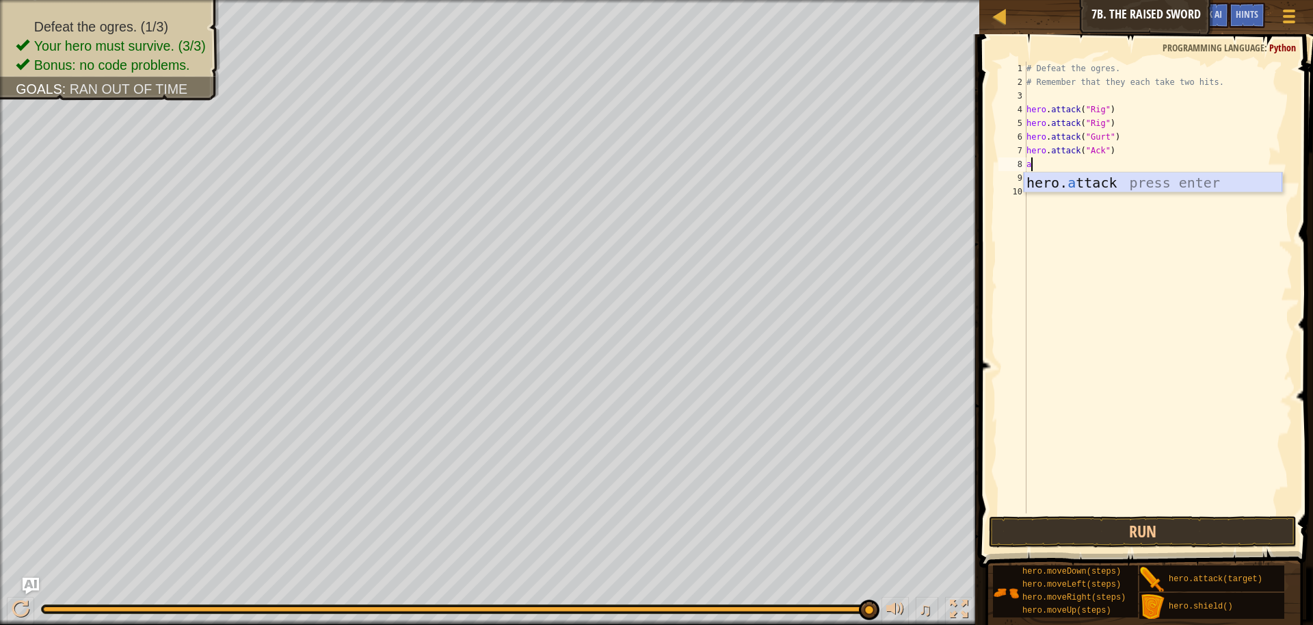
click at [1064, 186] on div "hero. a ttack press enter" at bounding box center [1153, 203] width 259 height 62
type textarea "hero.attack("Gurt")"
click at [1038, 174] on div "# Defeat the ogres. # Remember that they each take two hits. hero . attack ( "R…" at bounding box center [1159, 301] width 270 height 479
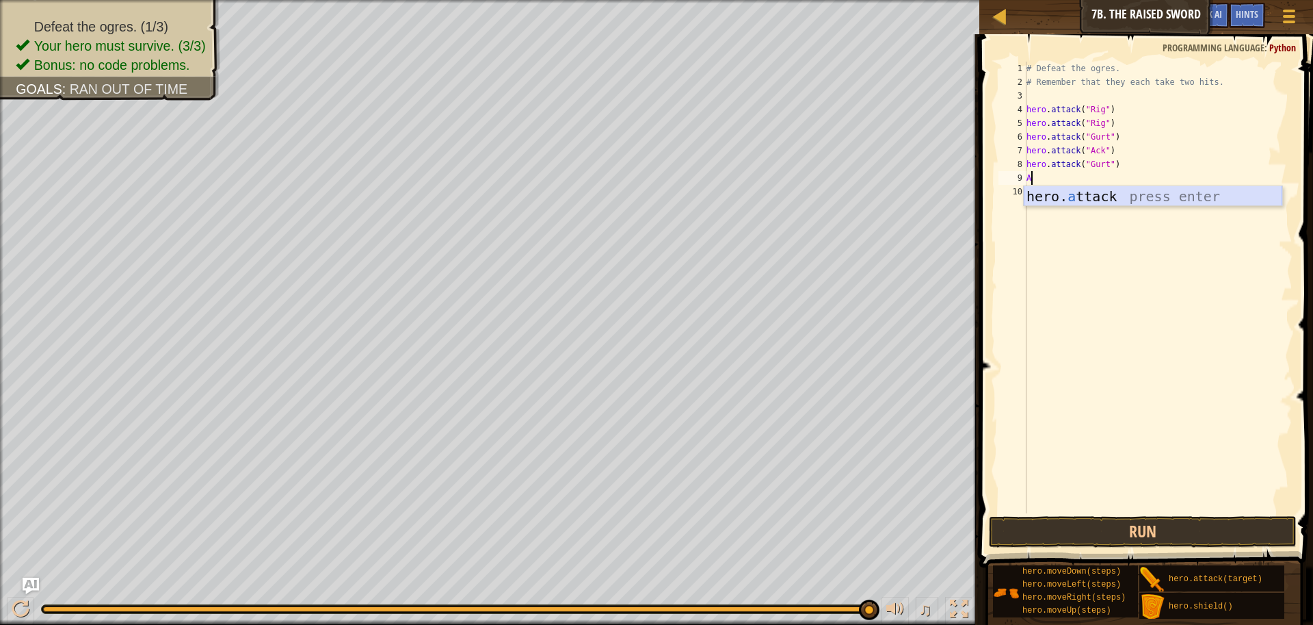
click at [1079, 195] on div "hero. a ttack press enter" at bounding box center [1153, 217] width 259 height 62
type textarea "hero.attack("Ack")"
click at [1036, 193] on div "# Defeat the ogres. # Remember that they each take two hits. hero . attack ( "R…" at bounding box center [1159, 301] width 270 height 479
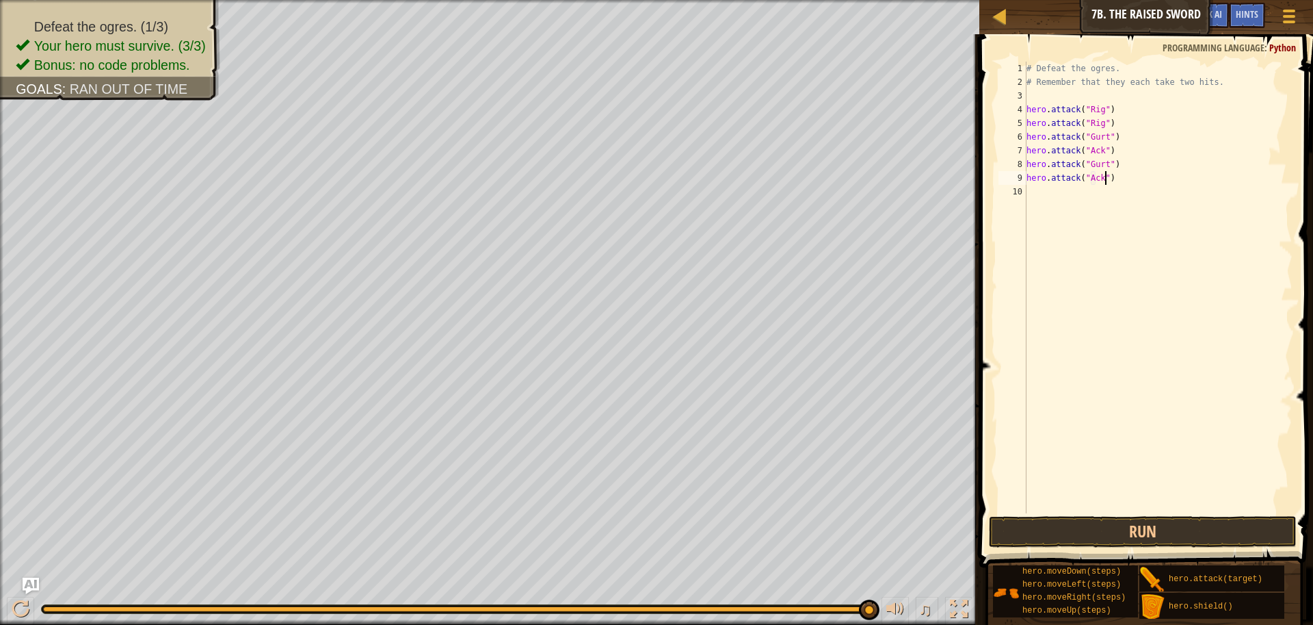
scroll to position [6, 0]
type textarea "m"
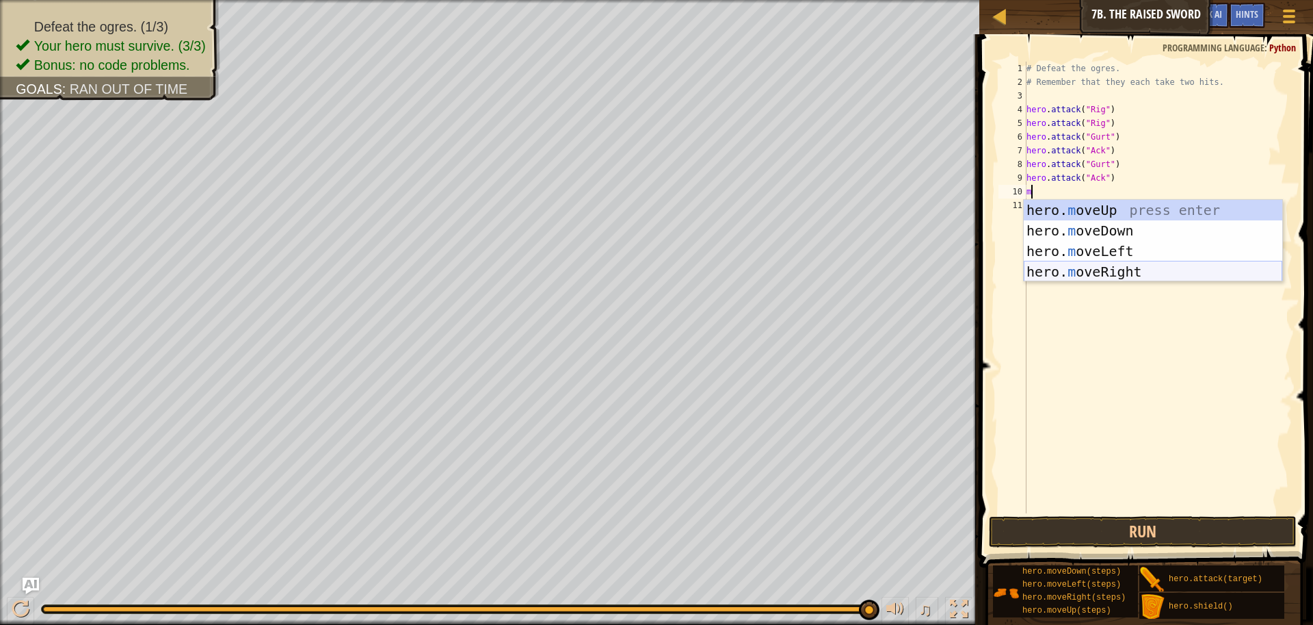
click at [1133, 268] on div "hero. m oveUp press enter hero. m oveDown press enter hero. m oveLeft press ent…" at bounding box center [1153, 261] width 259 height 123
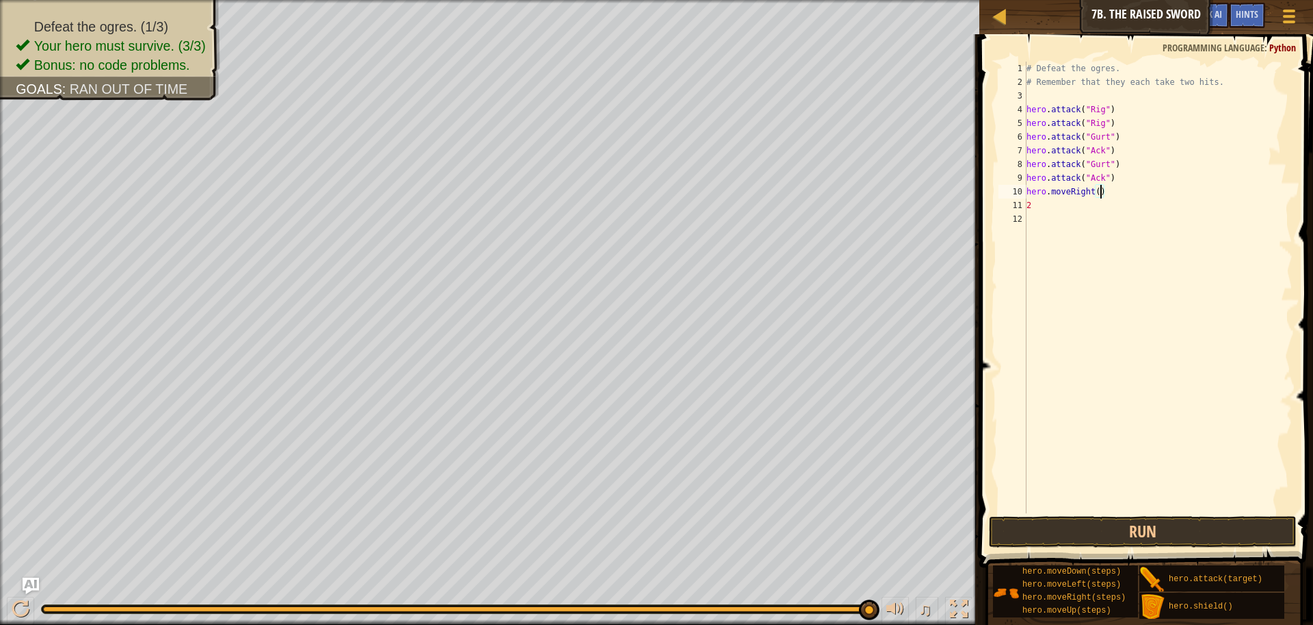
click at [1103, 192] on div "# Defeat the ogres. # Remember that they each take two hits. hero . attack ( "R…" at bounding box center [1159, 301] width 270 height 479
click at [1032, 208] on div "# Defeat the ogres. # Remember that they each take two hits. hero . attack ( "R…" at bounding box center [1159, 301] width 270 height 479
type textarea "2"
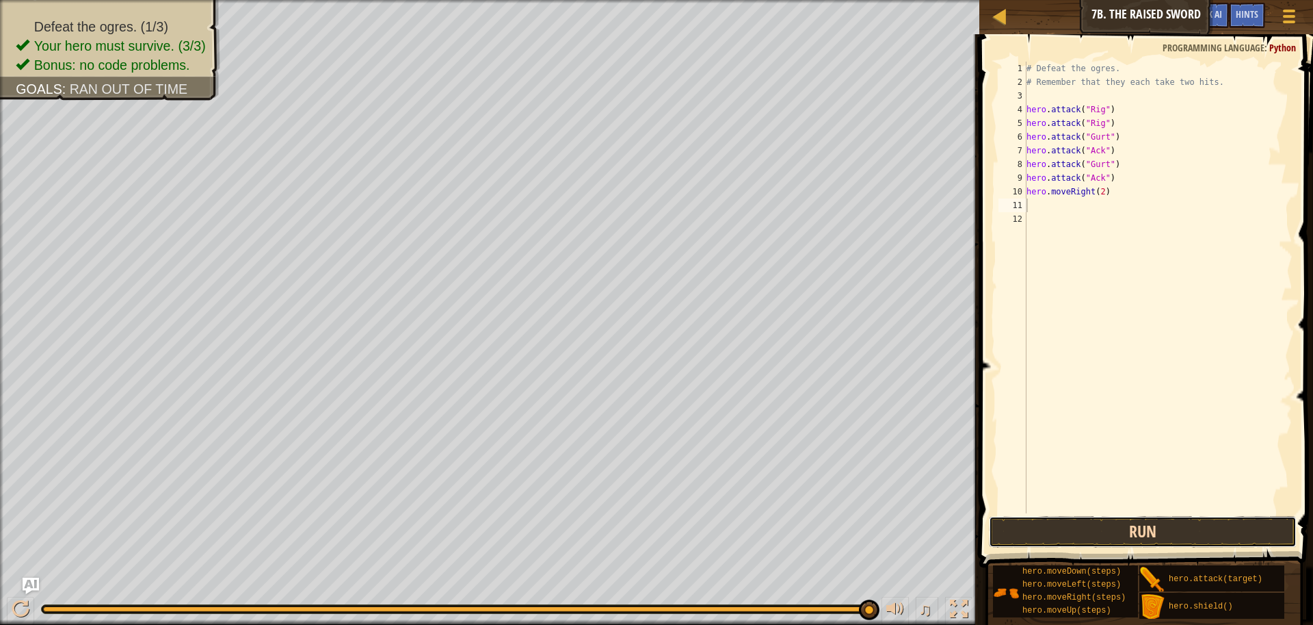
click at [1107, 533] on button "Run" at bounding box center [1143, 531] width 308 height 31
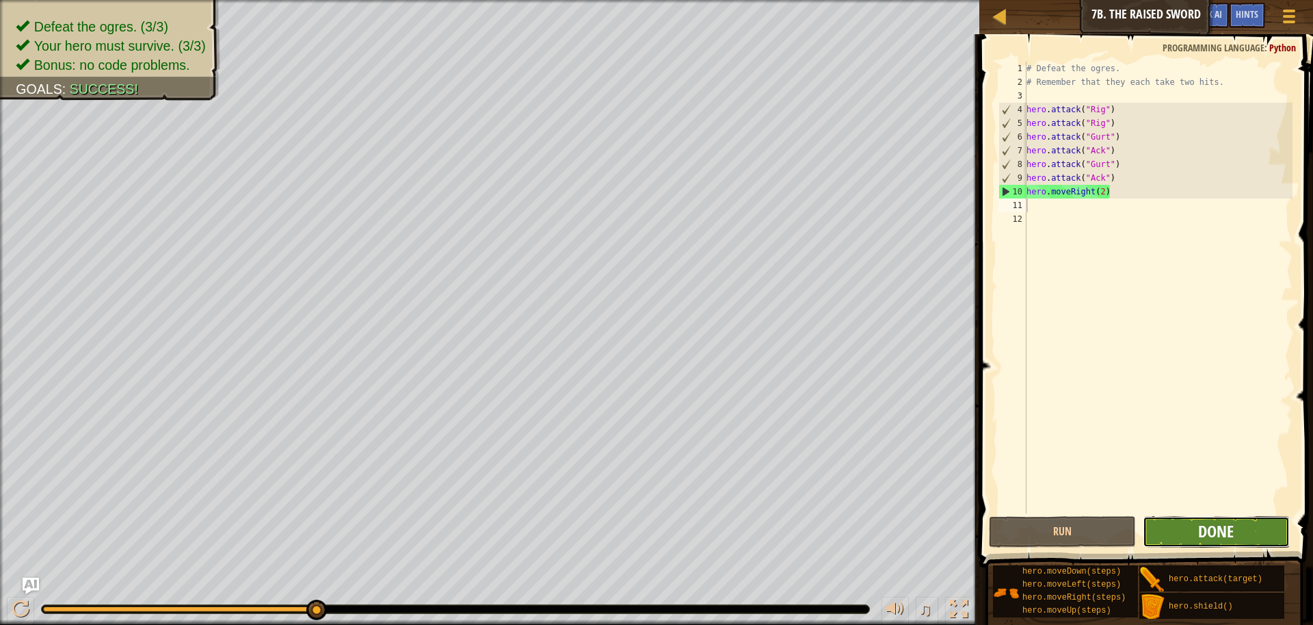
click at [1203, 538] on span "Done" at bounding box center [1216, 531] width 36 height 22
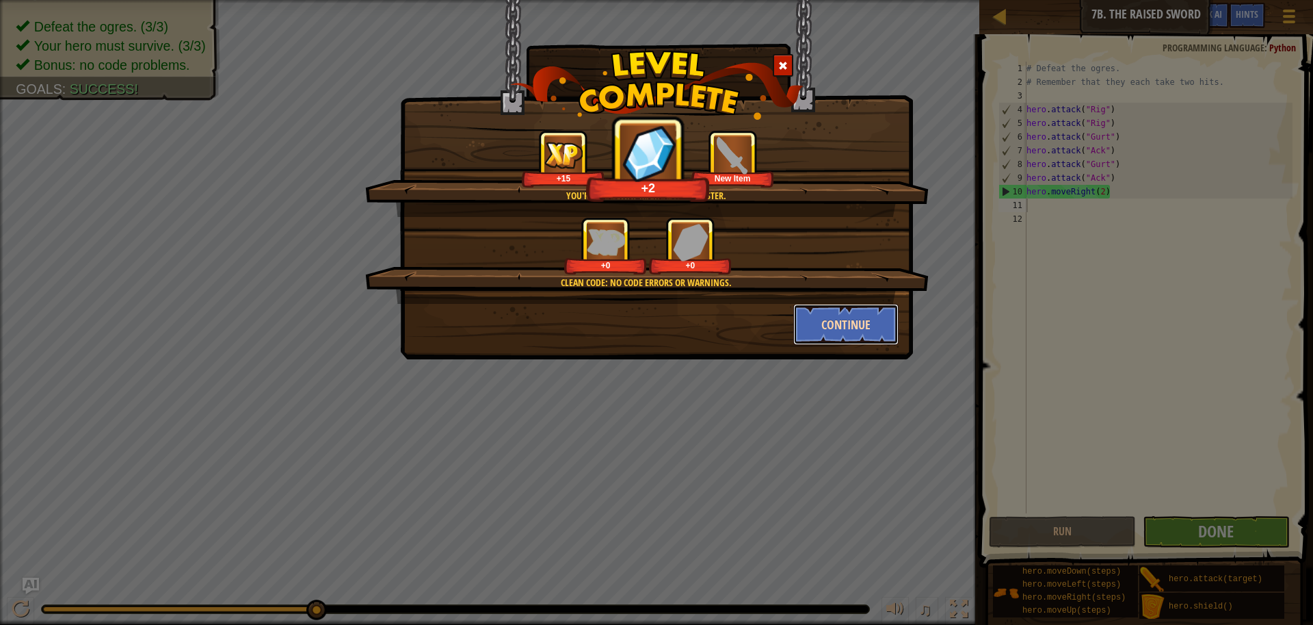
click at [824, 321] on button "Continue" at bounding box center [846, 324] width 106 height 41
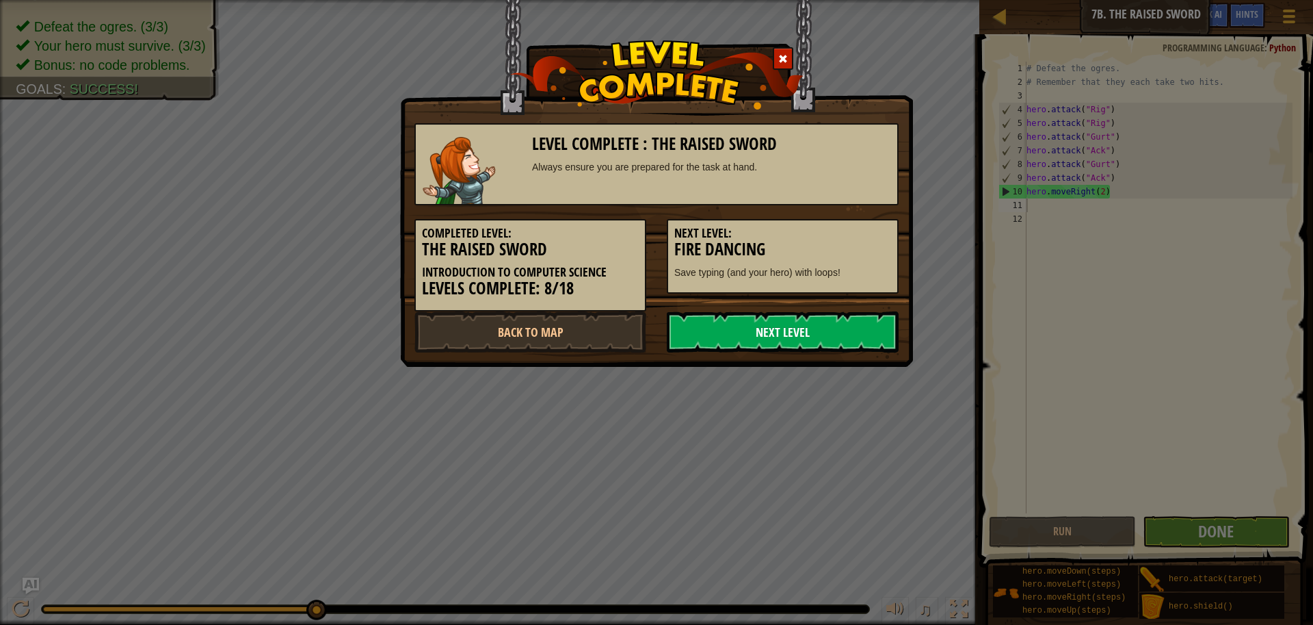
click at [801, 335] on link "Next Level" at bounding box center [783, 331] width 232 height 41
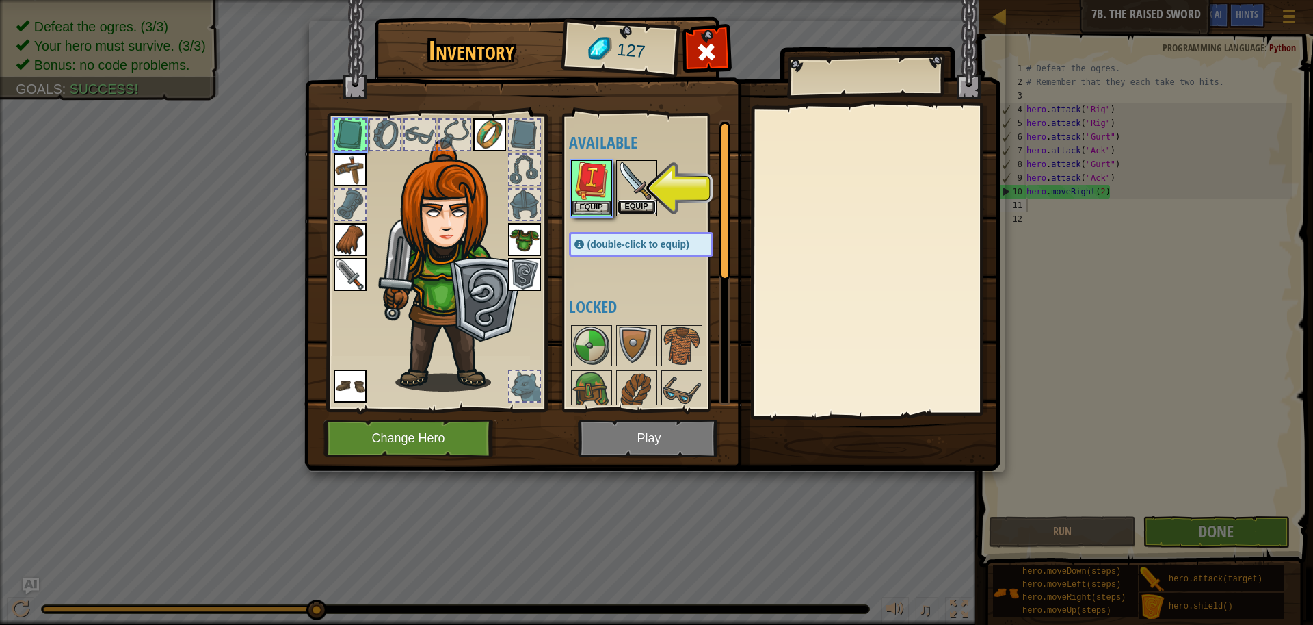
click at [639, 210] on button "Equip" at bounding box center [637, 207] width 38 height 14
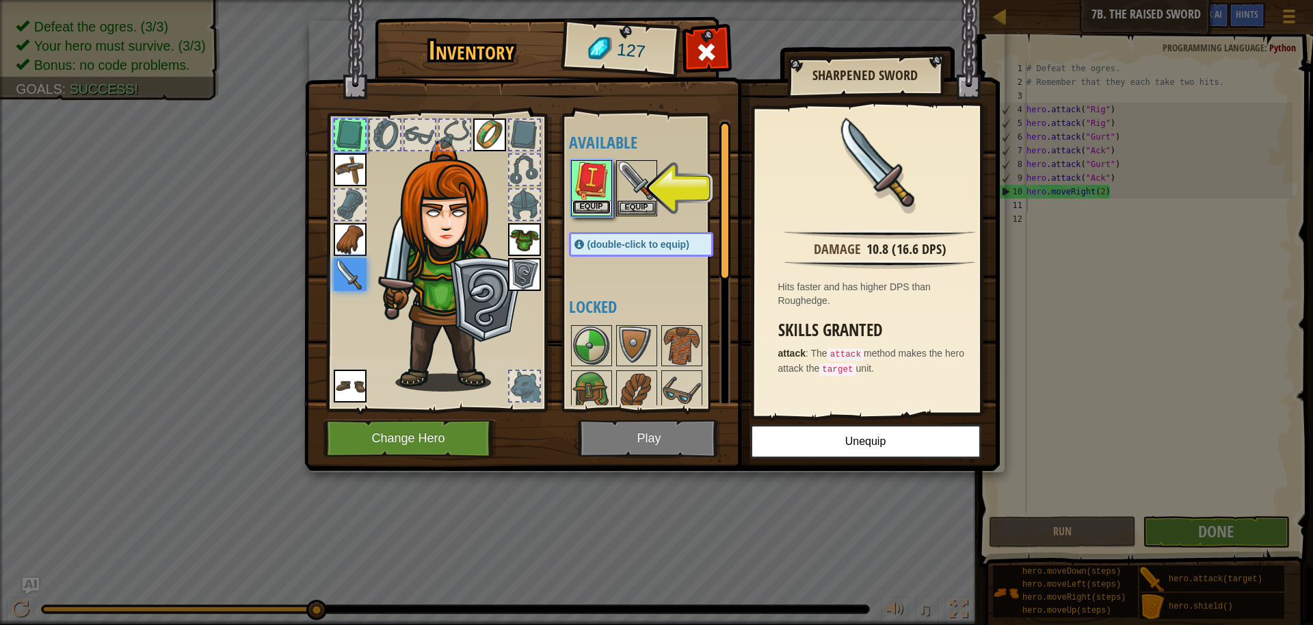
click at [590, 209] on button "Equip" at bounding box center [592, 207] width 38 height 14
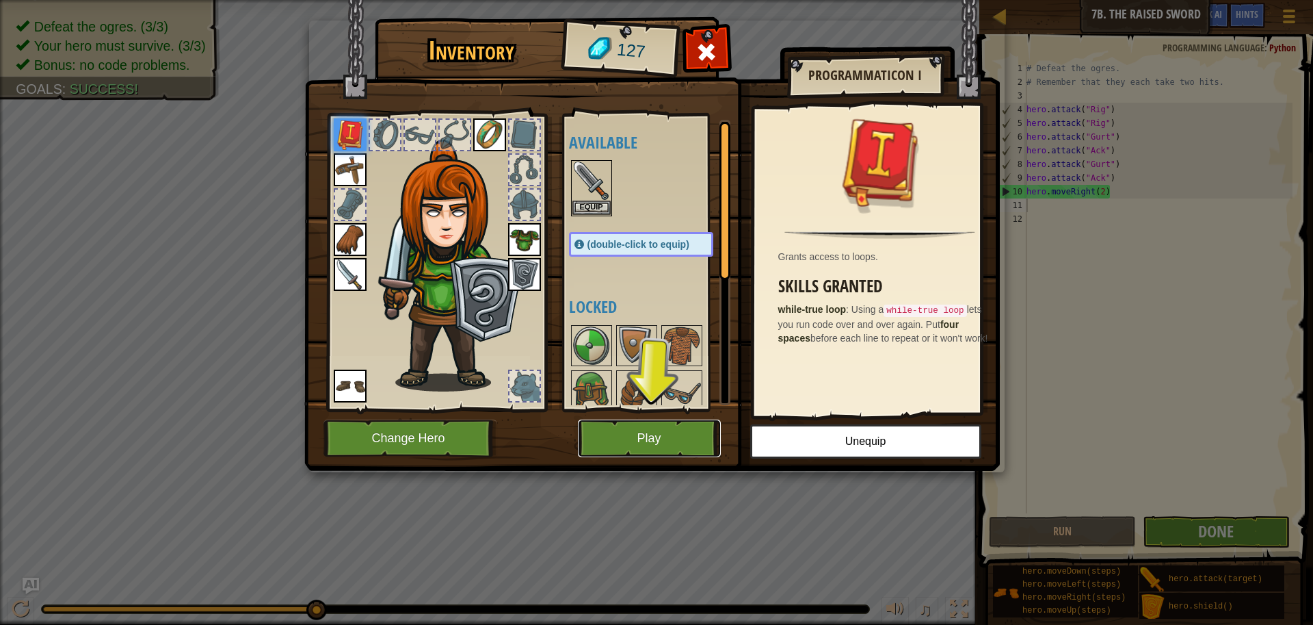
click at [607, 441] on button "Play" at bounding box center [649, 438] width 143 height 38
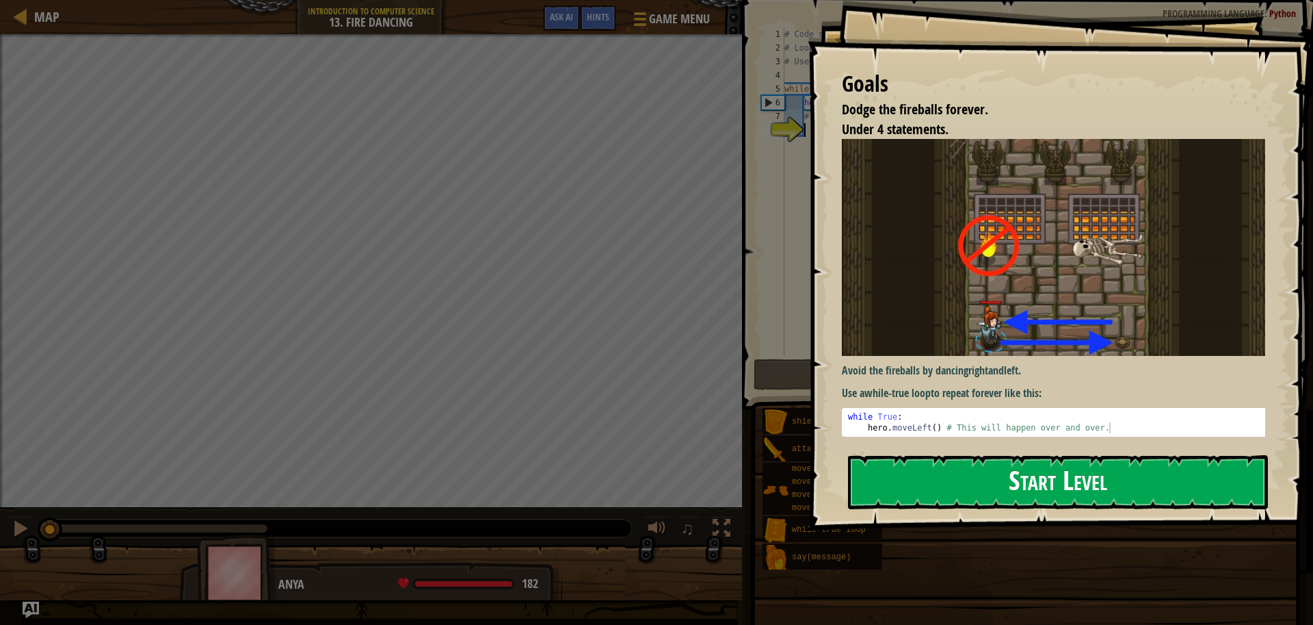
click at [874, 481] on button "Start Level" at bounding box center [1058, 482] width 420 height 54
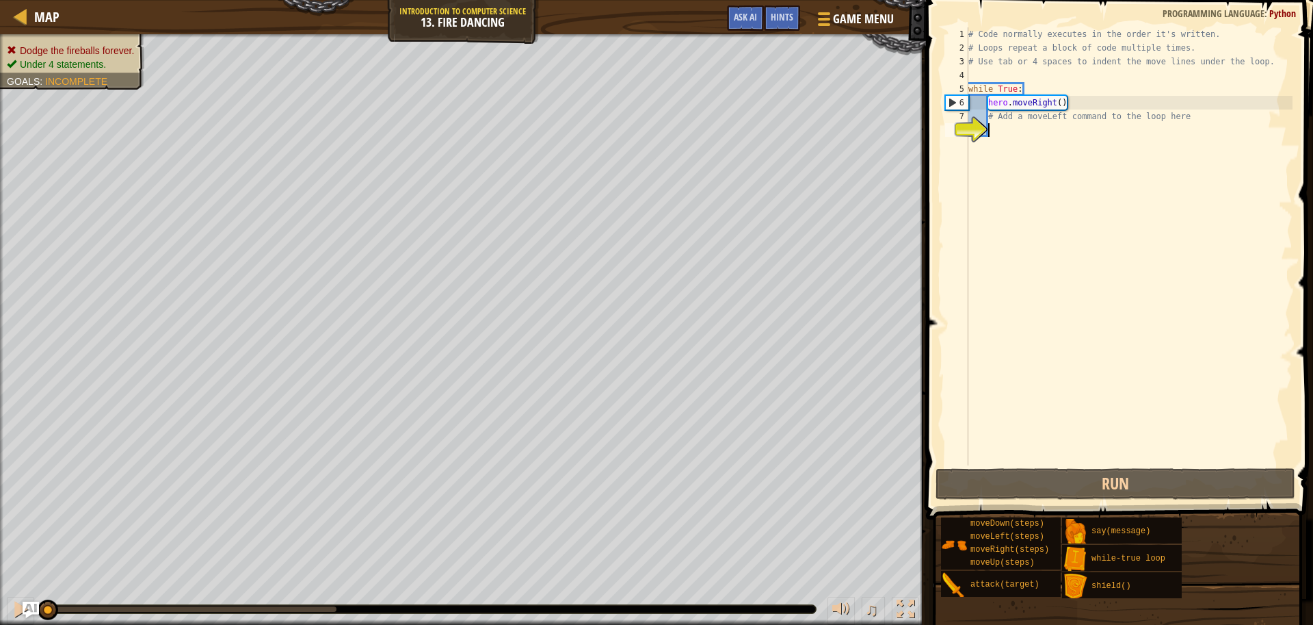
scroll to position [6, 1]
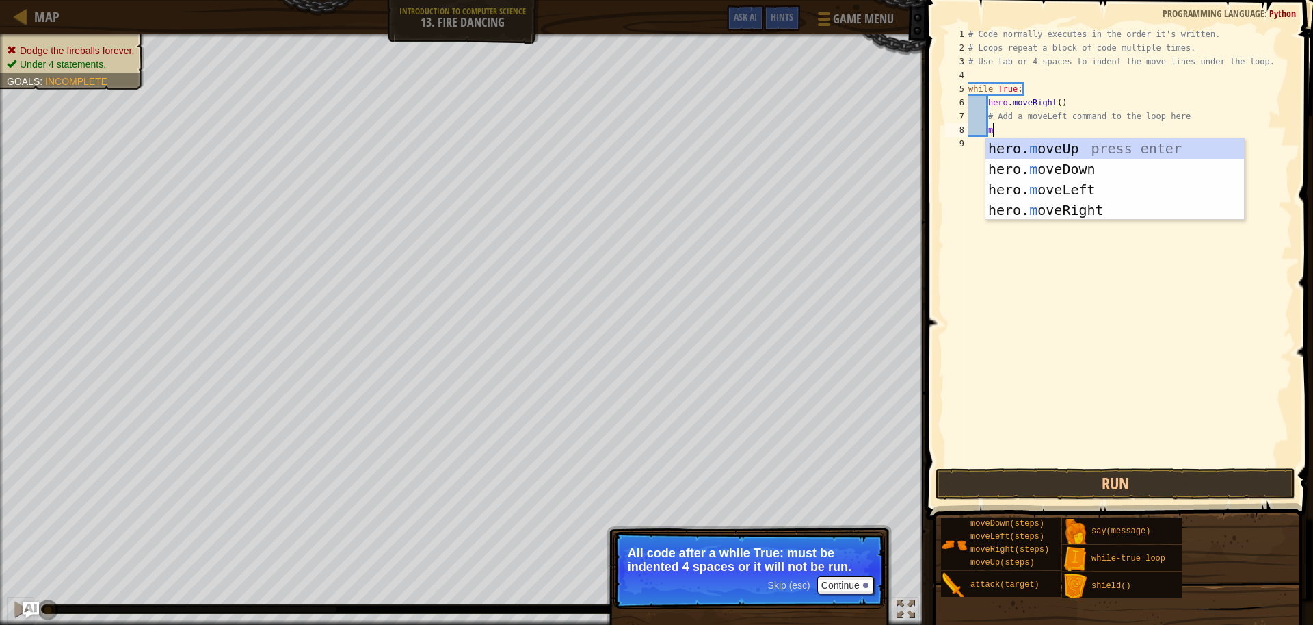
type textarea "m"
click at [778, 589] on span "Skip (esc)" at bounding box center [789, 584] width 42 height 11
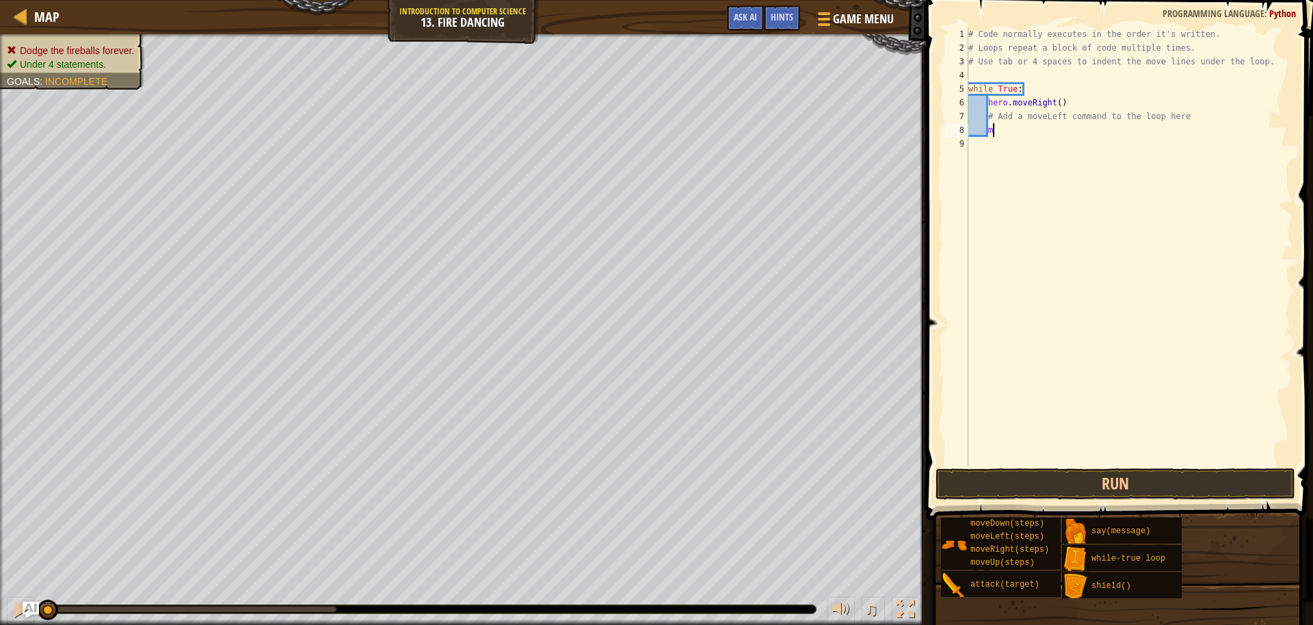
click at [980, 135] on div "# Code normally executes in the order it's written. # Loops repeat a block of c…" at bounding box center [1129, 259] width 327 height 465
click at [998, 135] on div "# Code normally executes in the order it's written. # Loops repeat a block of c…" at bounding box center [1129, 259] width 327 height 465
click at [986, 114] on div "# Code normally executes in the order it's written. # Loops repeat a block of c…" at bounding box center [1129, 259] width 327 height 465
click at [979, 101] on div "# Code normally executes in the order it's written. # Loops repeat a block of c…" at bounding box center [1129, 259] width 327 height 465
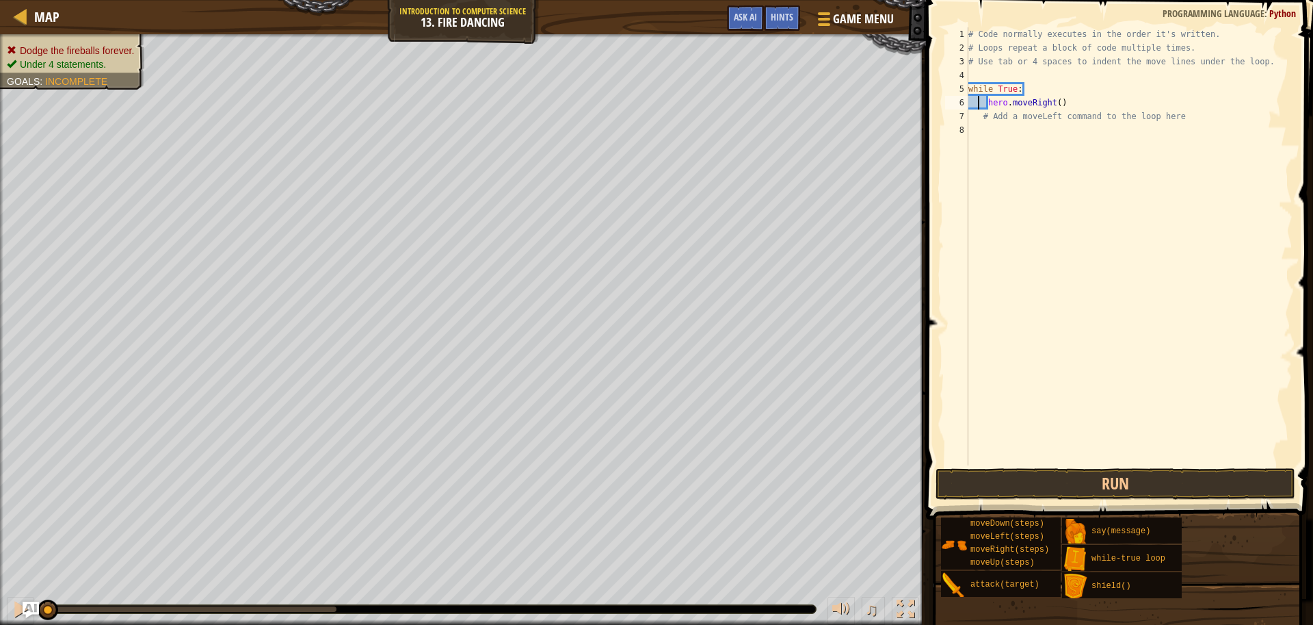
type textarea "hero.moveRight()"
click at [992, 135] on div "# Code normally executes in the order it's written. # Loops repeat a block of c…" at bounding box center [1129, 259] width 327 height 465
type textarea "m"
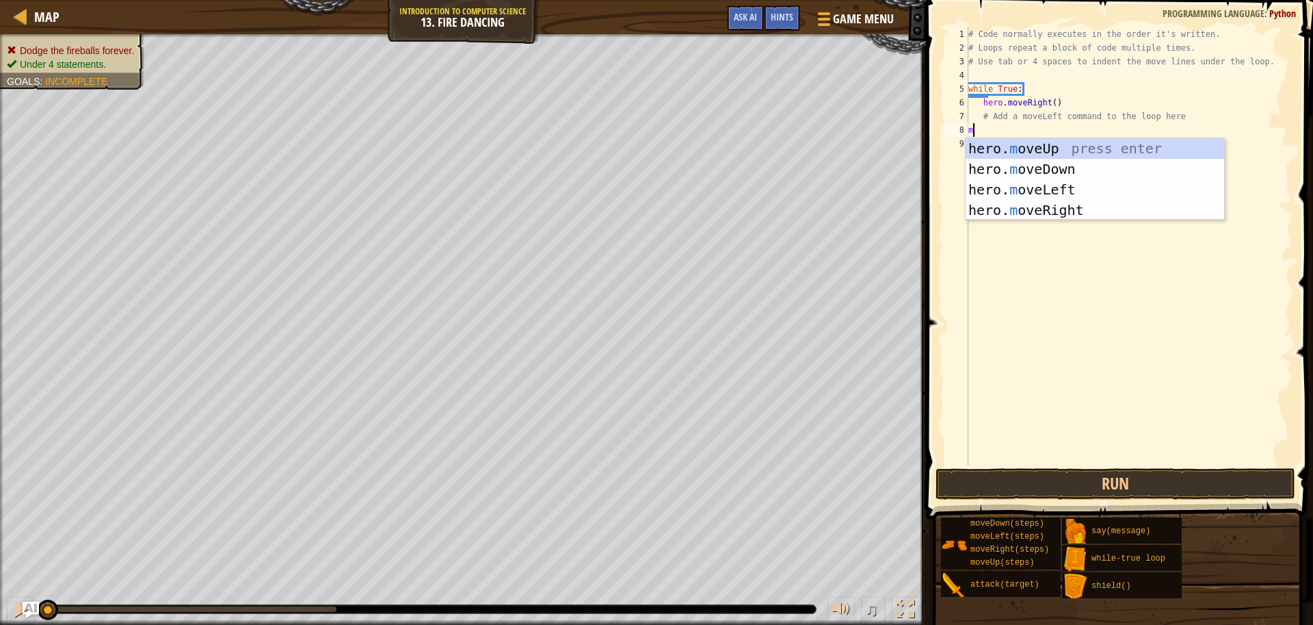
click at [1083, 220] on div "# Code normally executes in the order it's written. # Loops repeat a block of c…" at bounding box center [1129, 259] width 327 height 465
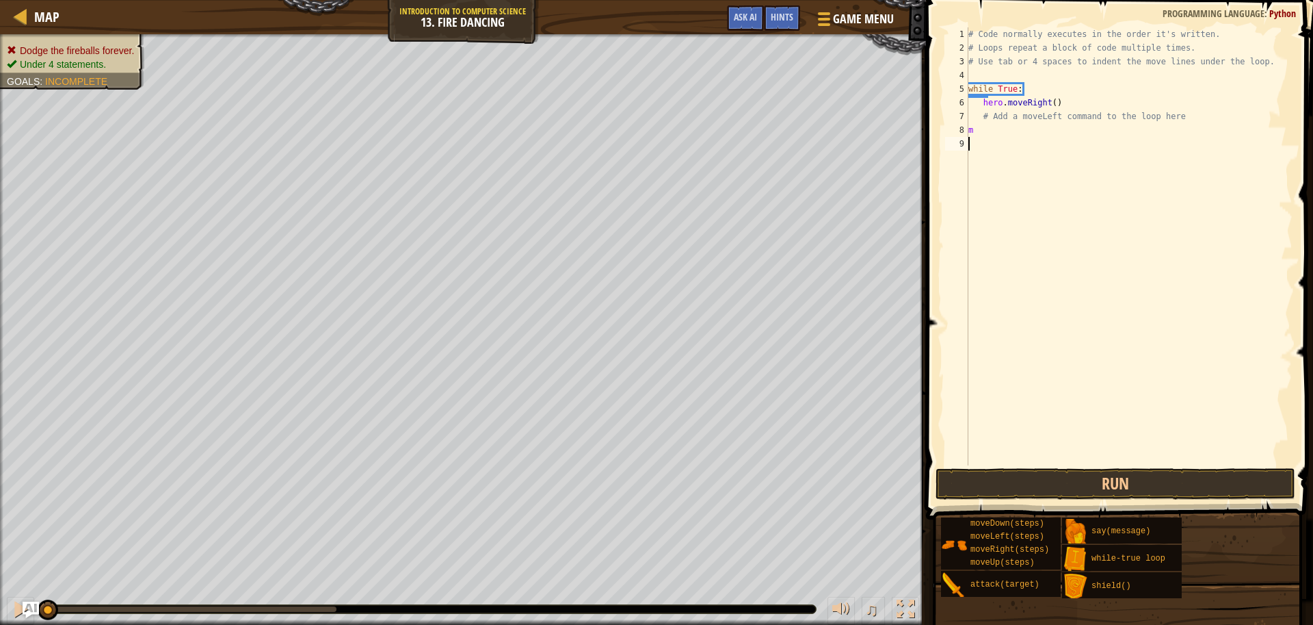
click at [977, 135] on div "# Code normally executes in the order it's written. # Loops repeat a block of c…" at bounding box center [1129, 259] width 327 height 465
type textarea "mo"
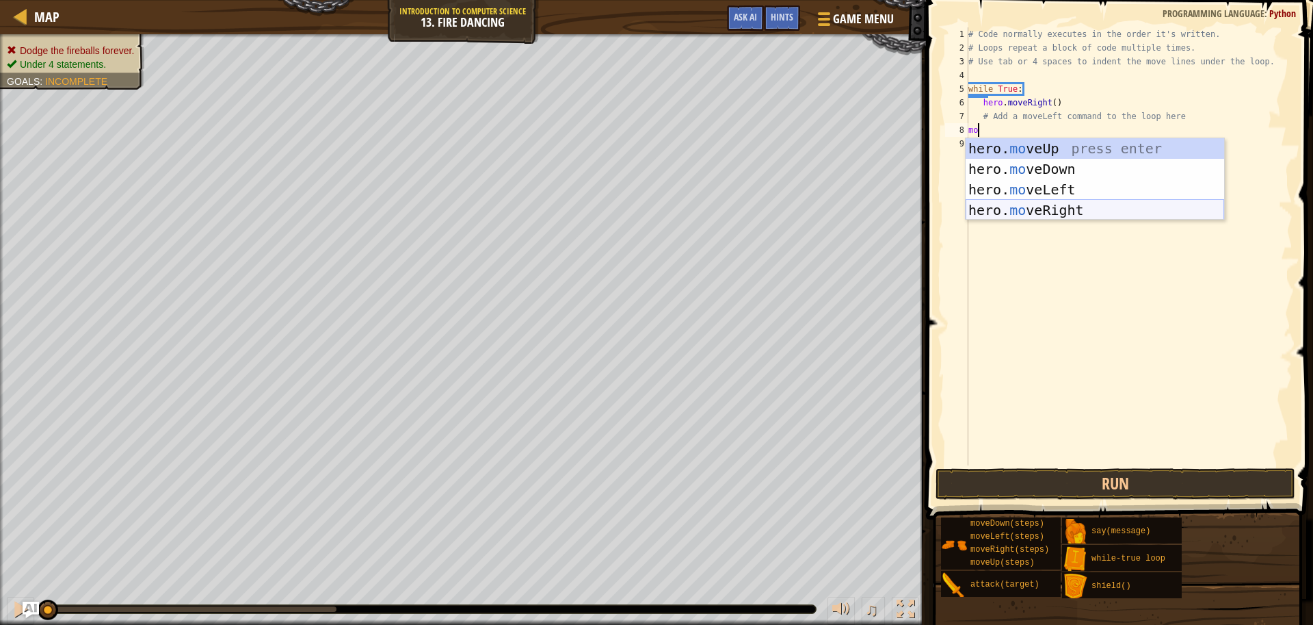
click at [1062, 218] on div "hero. mo veUp press enter hero. mo veDown press enter hero. mo veLeft press ent…" at bounding box center [1095, 199] width 259 height 123
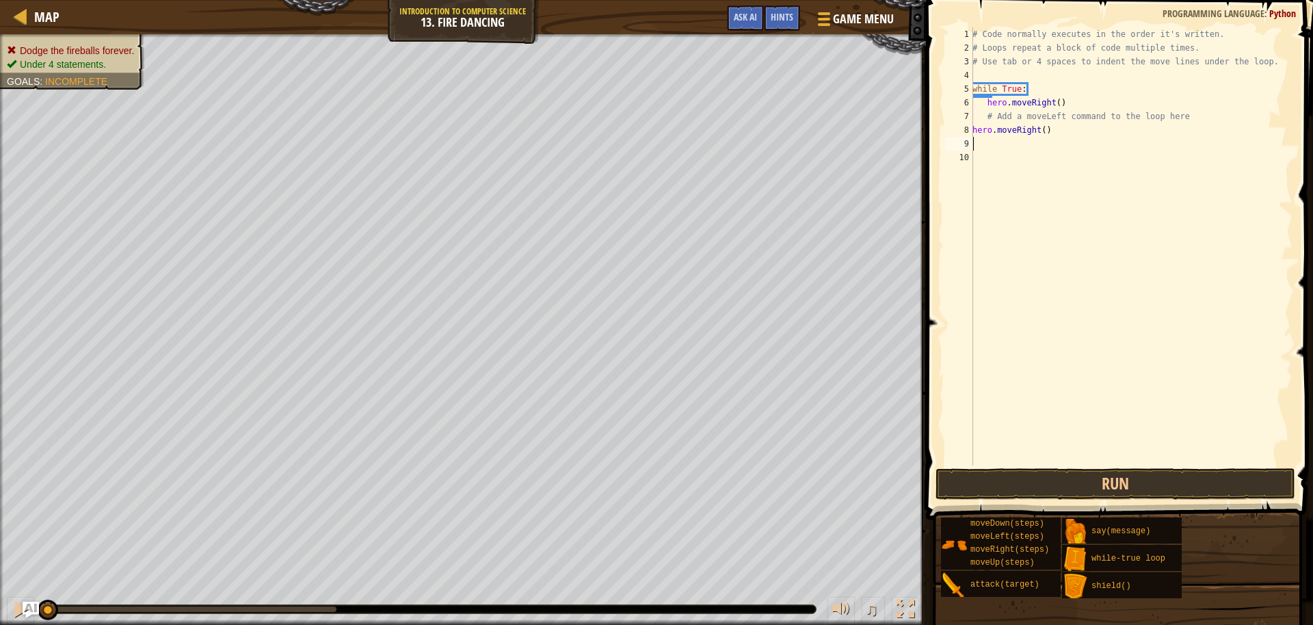
type textarea "m"
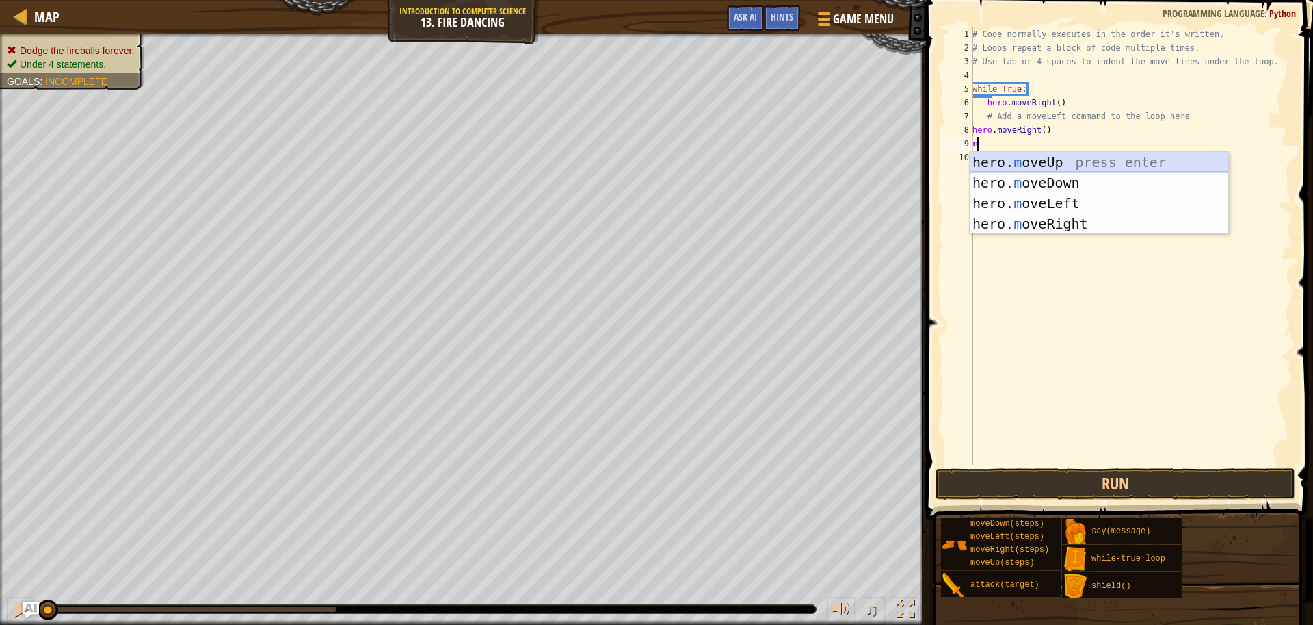
click at [1047, 164] on div "hero. m oveUp press enter hero. m oveDown press enter hero. m oveLeft press ent…" at bounding box center [1099, 213] width 259 height 123
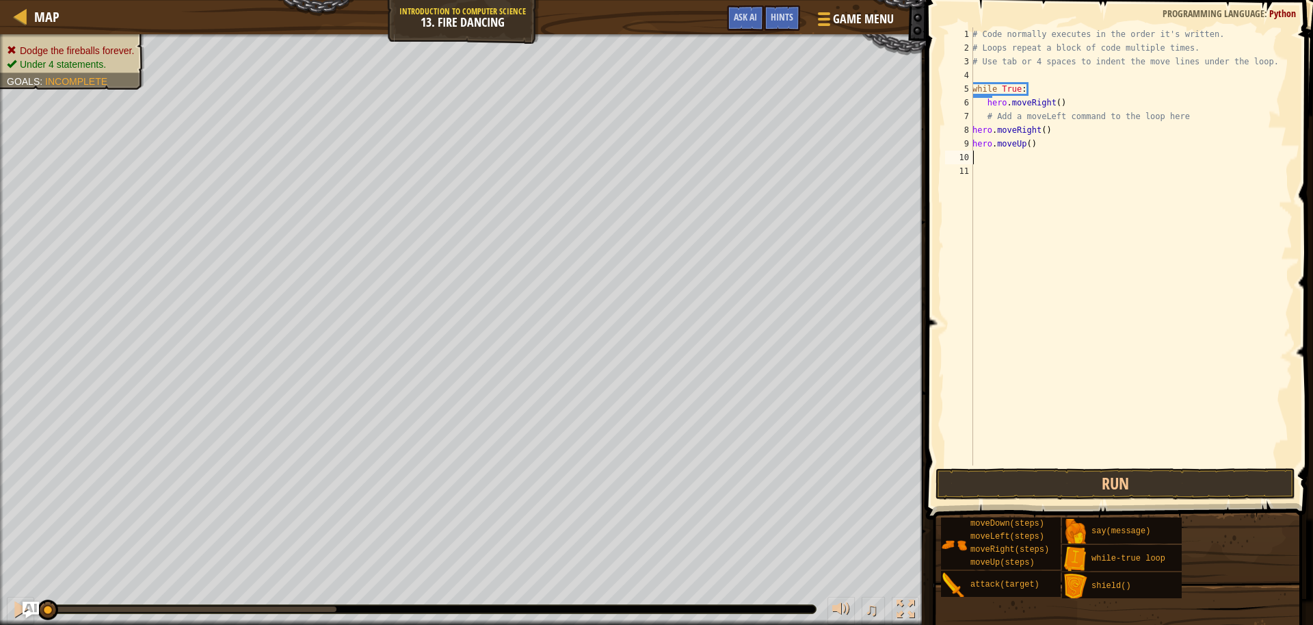
type textarea "m"
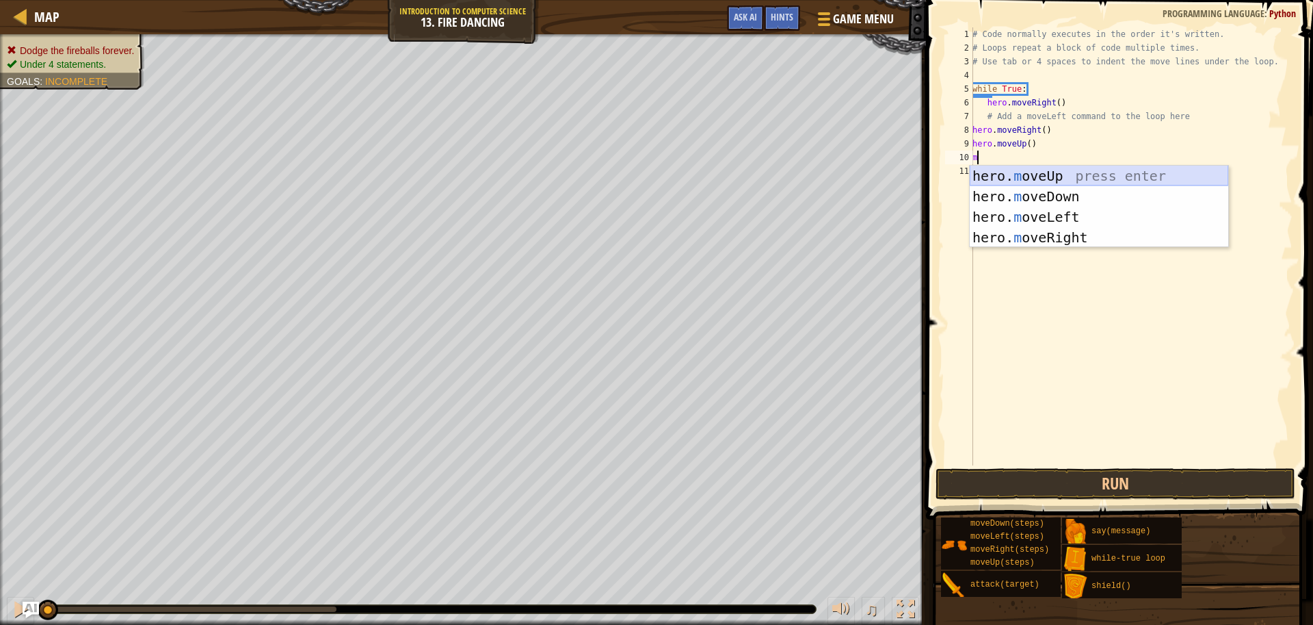
click at [1021, 170] on div "hero. m oveUp press enter hero. m oveDown press enter hero. m oveLeft press ent…" at bounding box center [1099, 227] width 259 height 123
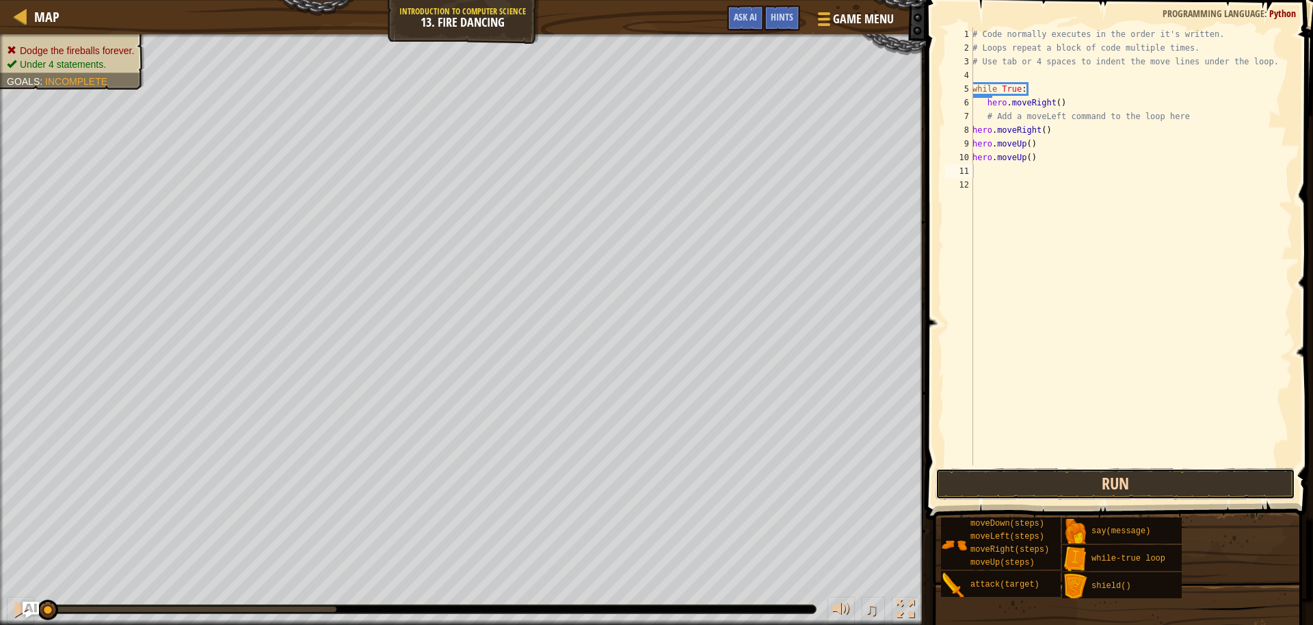
click at [1041, 481] on button "Run" at bounding box center [1116, 483] width 360 height 31
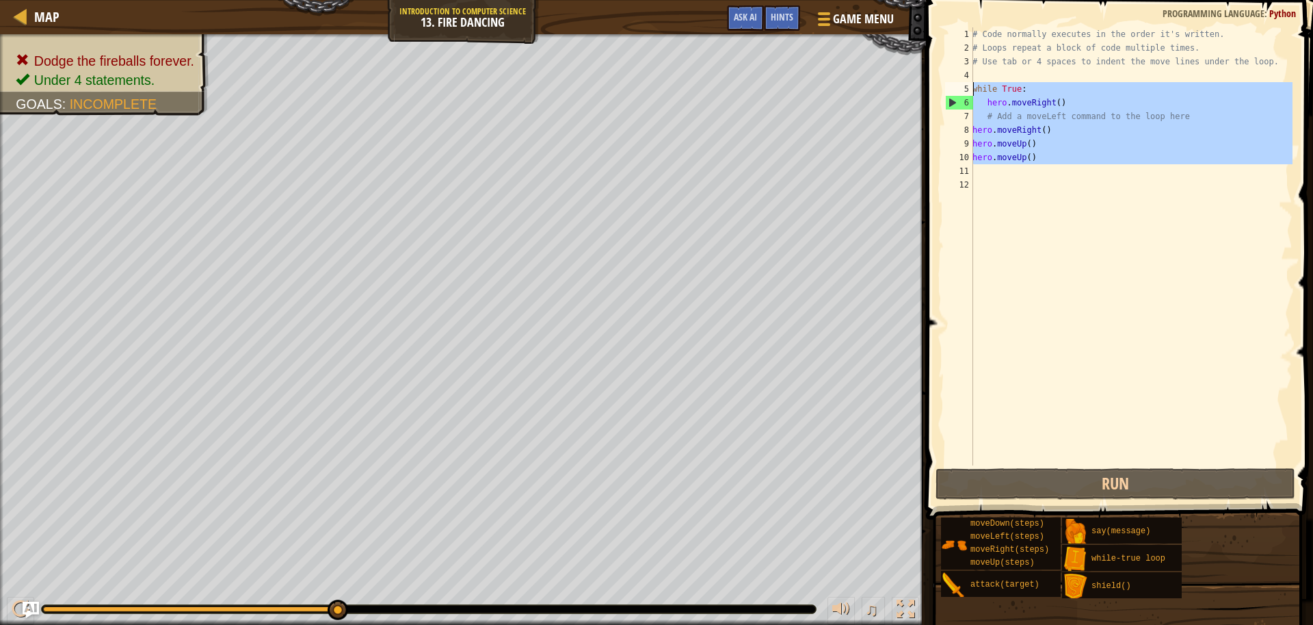
drag, startPoint x: 1070, startPoint y: 164, endPoint x: 956, endPoint y: 82, distance: 140.1
click at [956, 82] on div "1 2 3 4 5 6 7 8 9 10 11 12 # Code normally executes in the order it's written. …" at bounding box center [1118, 246] width 350 height 438
type textarea "while True: hero.moveRight()"
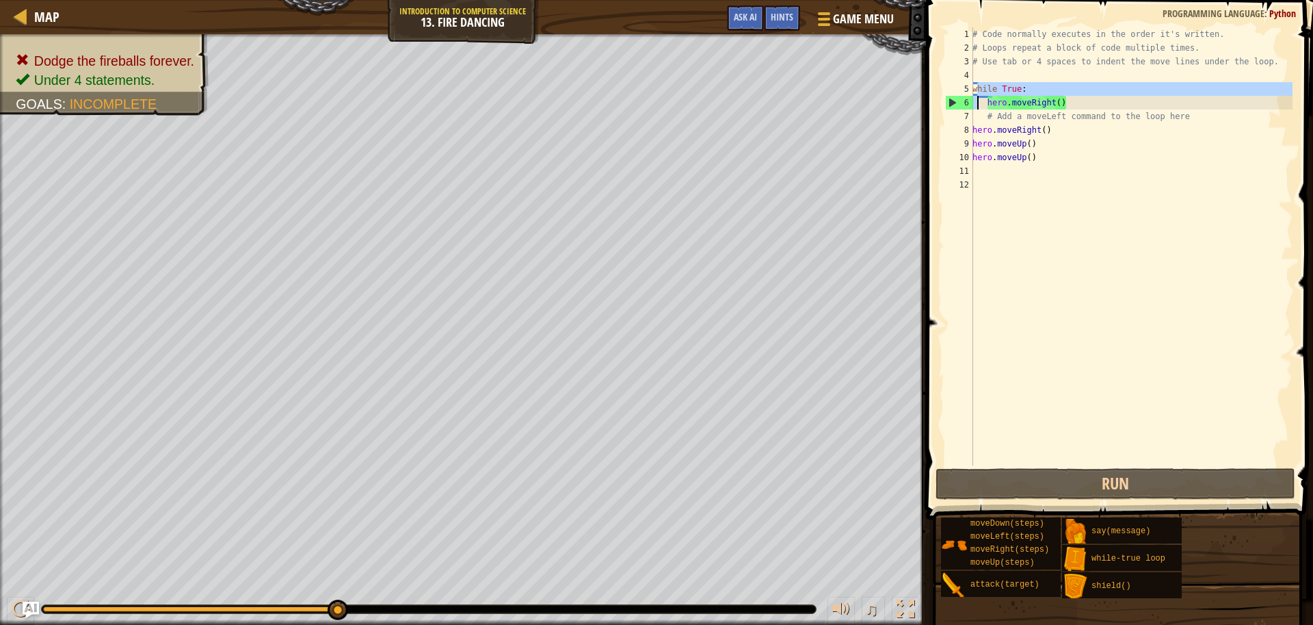
drag, startPoint x: 977, startPoint y: 88, endPoint x: 1044, endPoint y: 122, distance: 75.0
click at [975, 98] on div "# Code normally executes in the order it's written. # Loops repeat a block of c…" at bounding box center [1131, 259] width 323 height 465
click at [1204, 222] on div "# Code normally executes in the order it's written. # Loops repeat a block of c…" at bounding box center [1131, 259] width 323 height 465
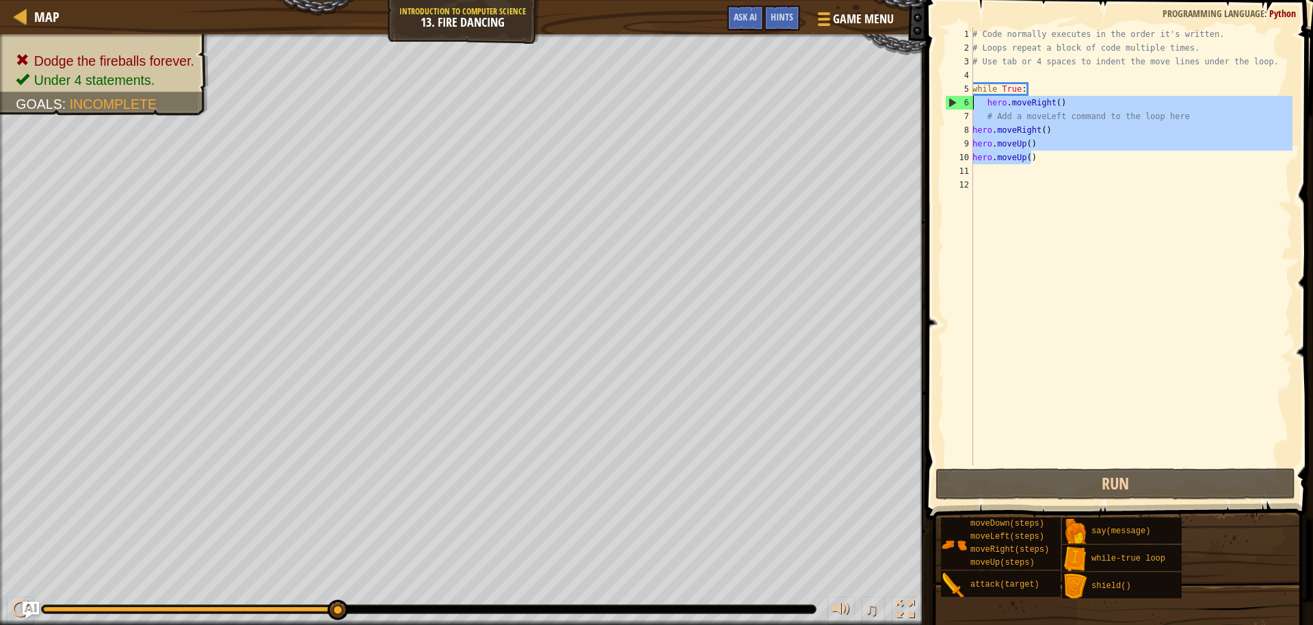
drag, startPoint x: 1031, startPoint y: 163, endPoint x: 964, endPoint y: 105, distance: 88.2
click at [964, 105] on div "1 2 3 4 5 6 7 8 9 10 11 12 # Code normally executes in the order it's written. …" at bounding box center [1118, 246] width 350 height 438
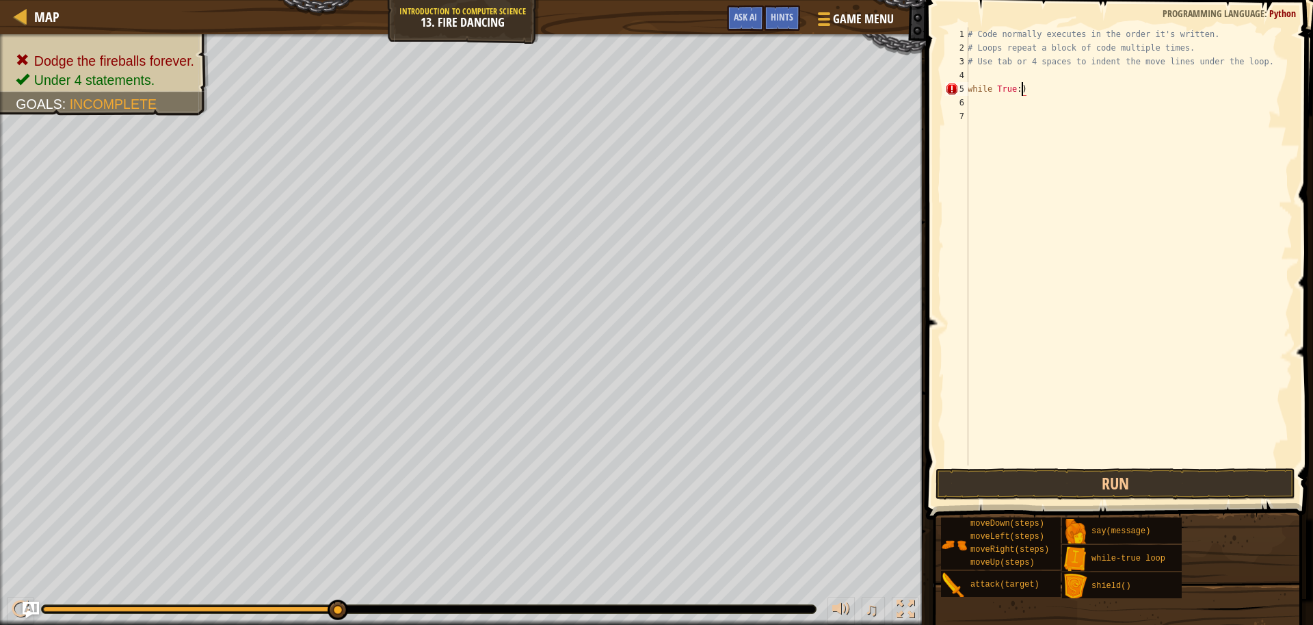
click at [1038, 90] on div "# Code normally executes in the order it's written. # Loops repeat a block of c…" at bounding box center [1129, 259] width 328 height 465
type textarea "while True:"
click at [970, 105] on div "# Code normally executes in the order it's written. # Loops repeat a block of c…" at bounding box center [1129, 259] width 328 height 465
type textarea "m"
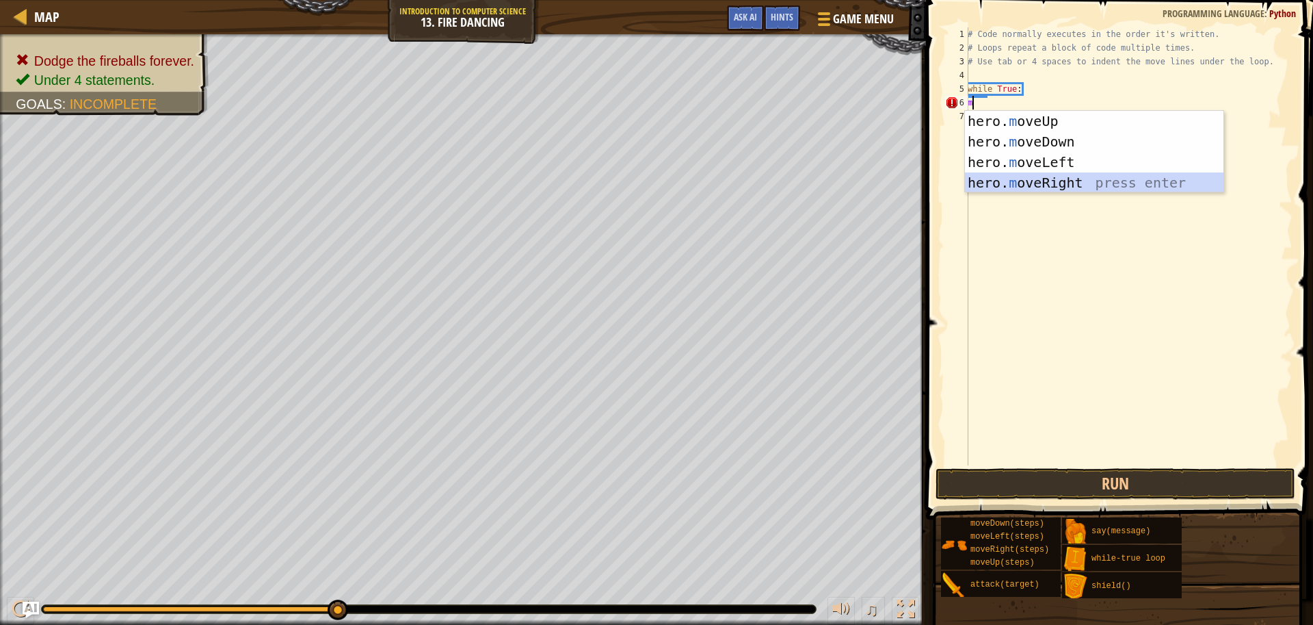
click at [1050, 185] on div "hero. m oveUp press enter hero. m oveDown press enter hero. m oveLeft press ent…" at bounding box center [1094, 172] width 259 height 123
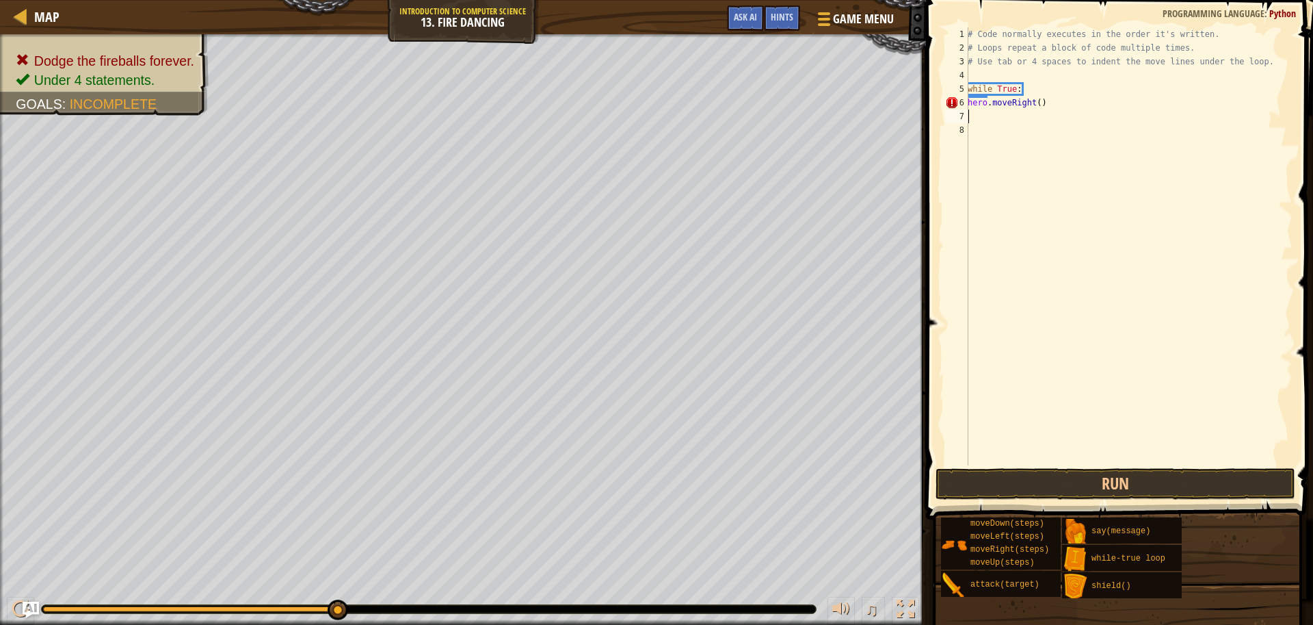
type textarea "m"
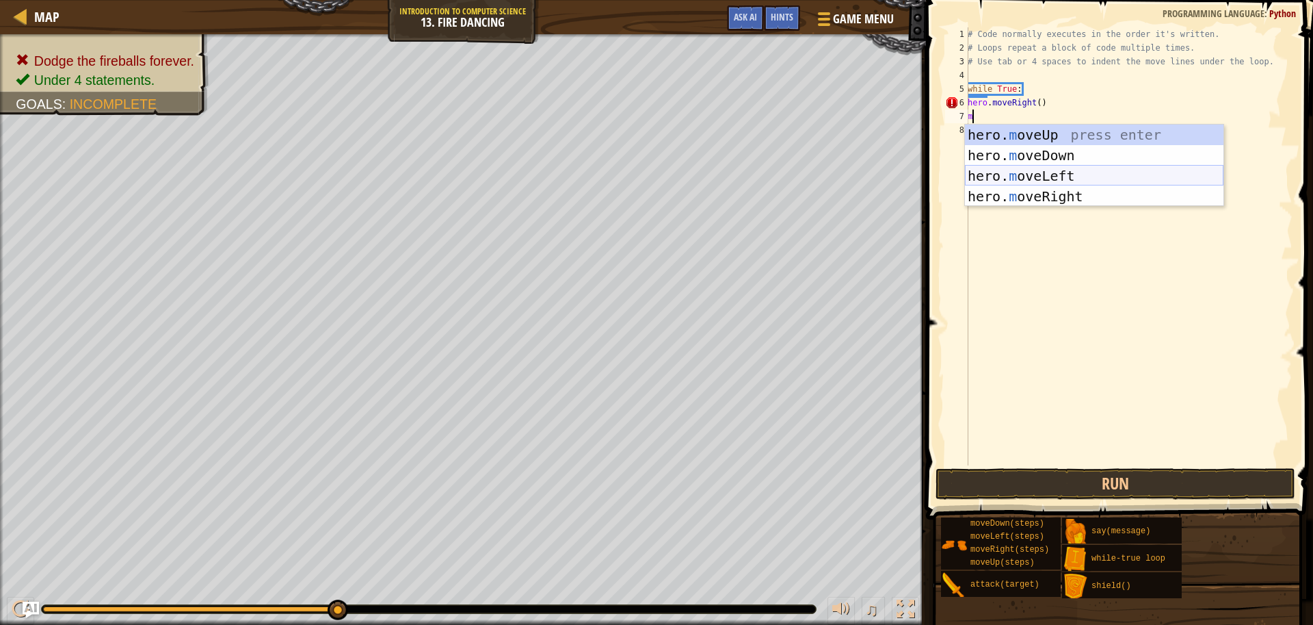
click at [1116, 183] on div "hero. m oveUp press enter hero. m oveDown press enter hero. m oveLeft press ent…" at bounding box center [1094, 185] width 259 height 123
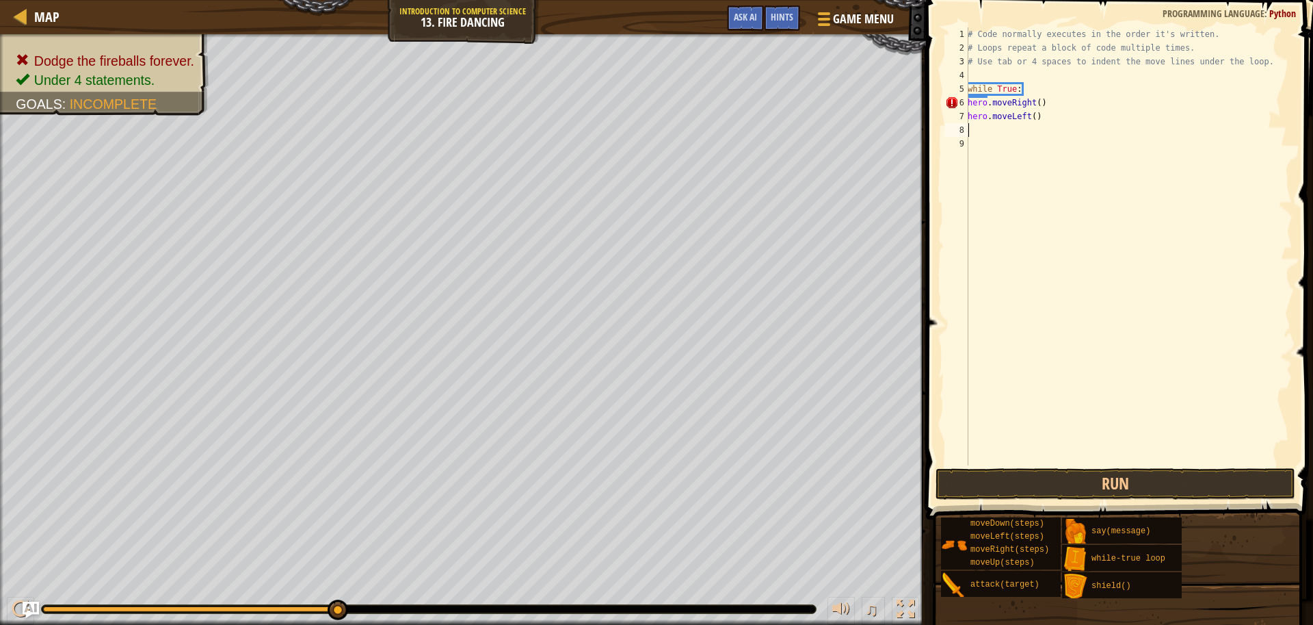
type textarea "m"
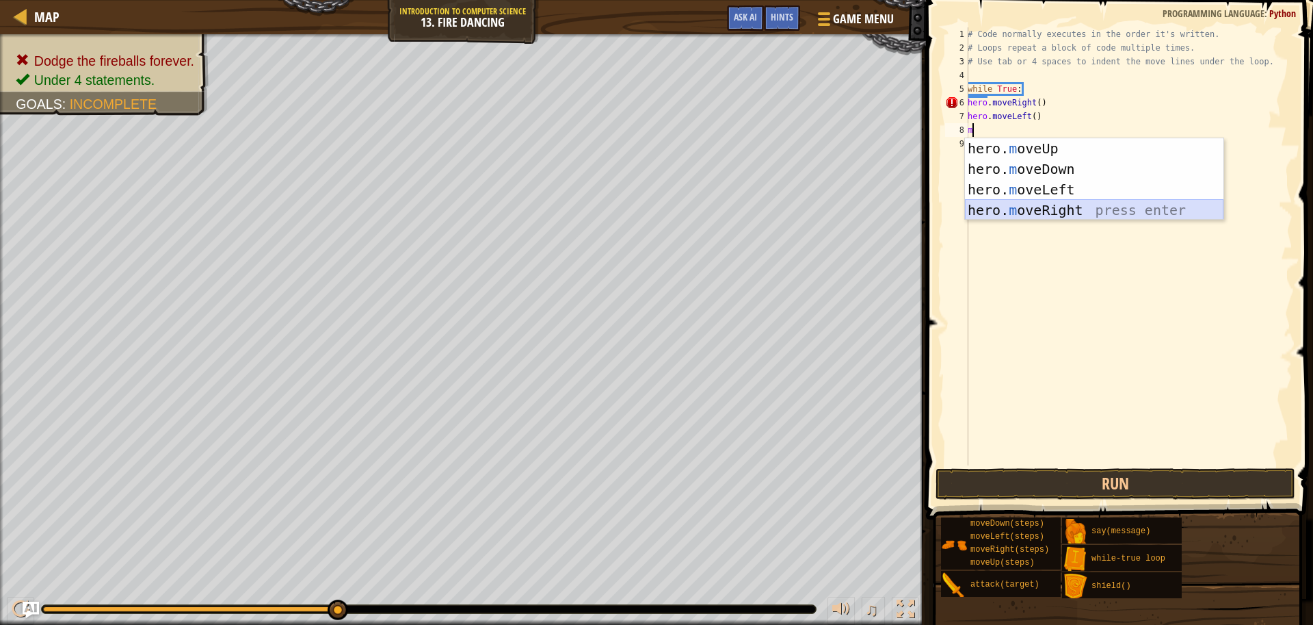
click at [1062, 203] on div "hero. m oveUp press enter hero. m oveDown press enter hero. m oveLeft press ent…" at bounding box center [1094, 199] width 259 height 123
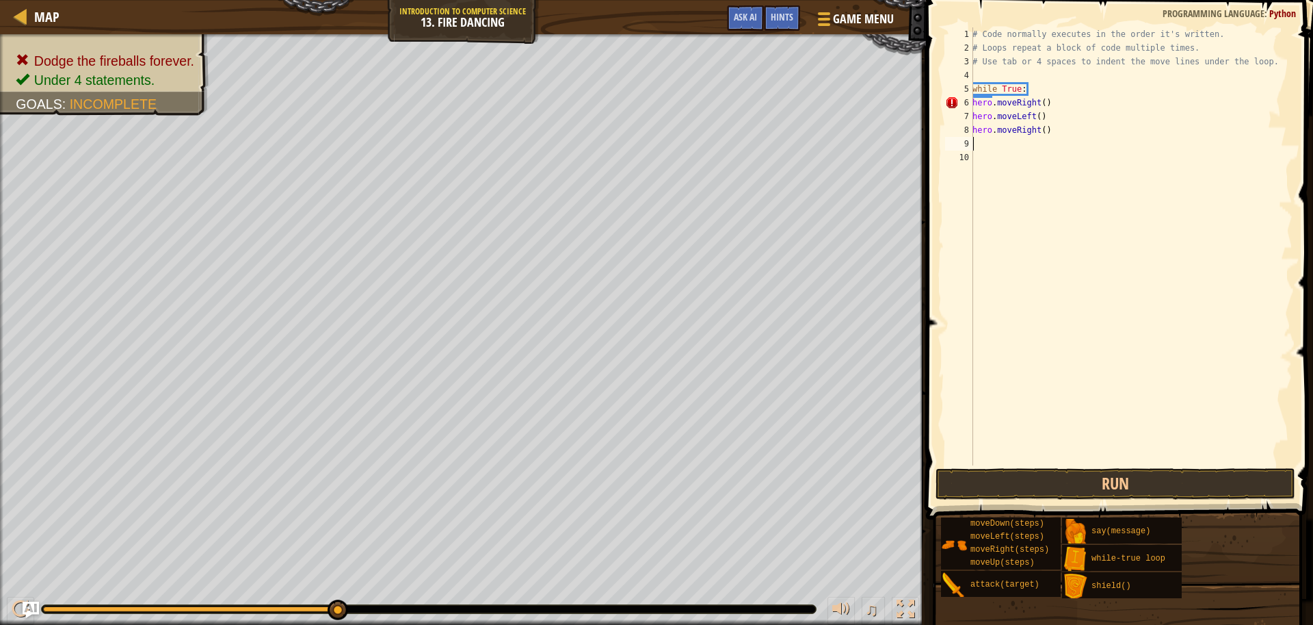
type textarea "m"
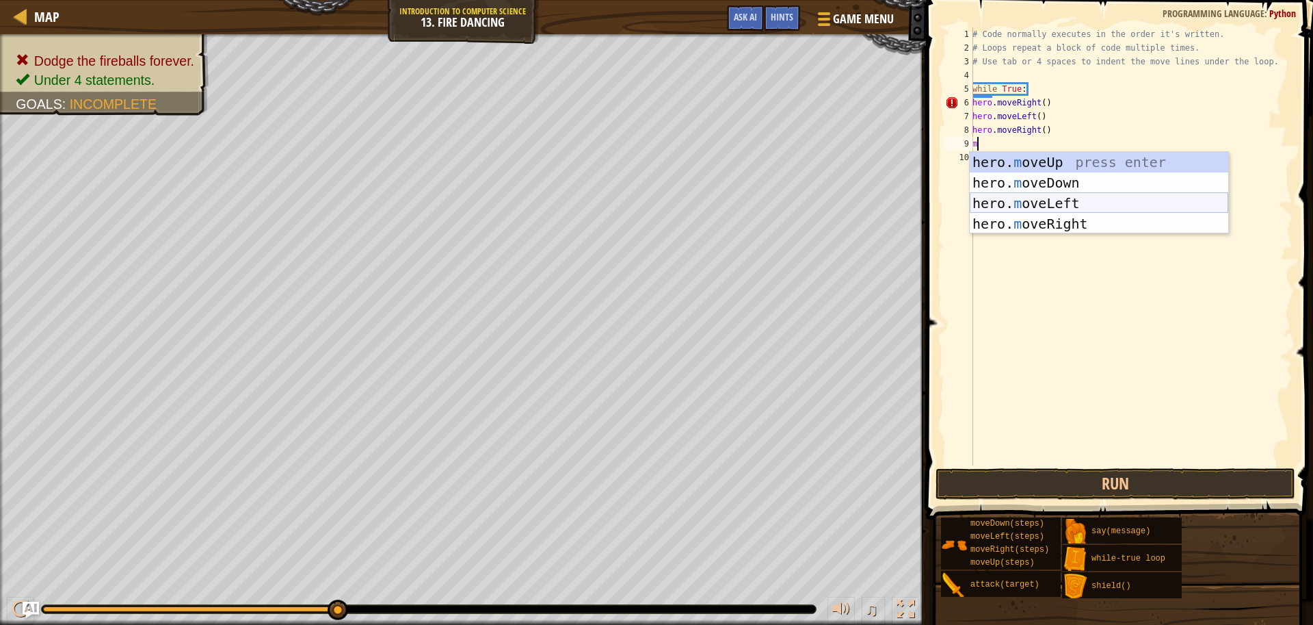
click at [1068, 200] on div "hero. m oveUp press enter hero. m oveDown press enter hero. m oveLeft press ent…" at bounding box center [1099, 213] width 259 height 123
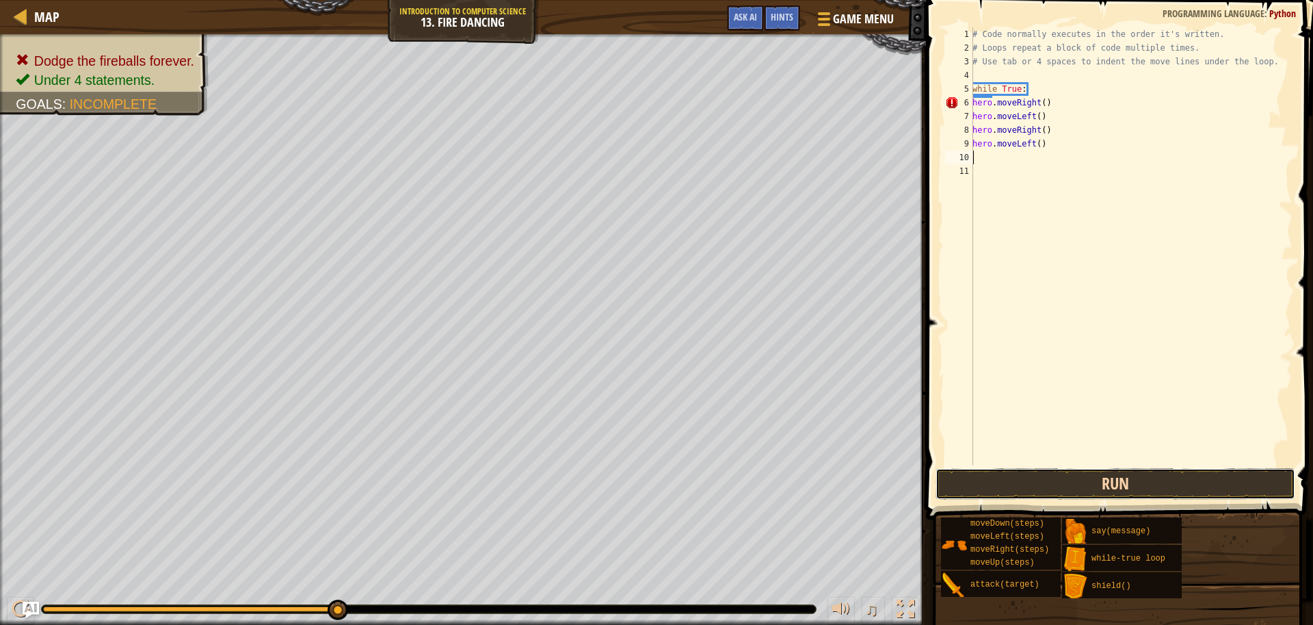
click at [1038, 469] on button "Run" at bounding box center [1116, 483] width 360 height 31
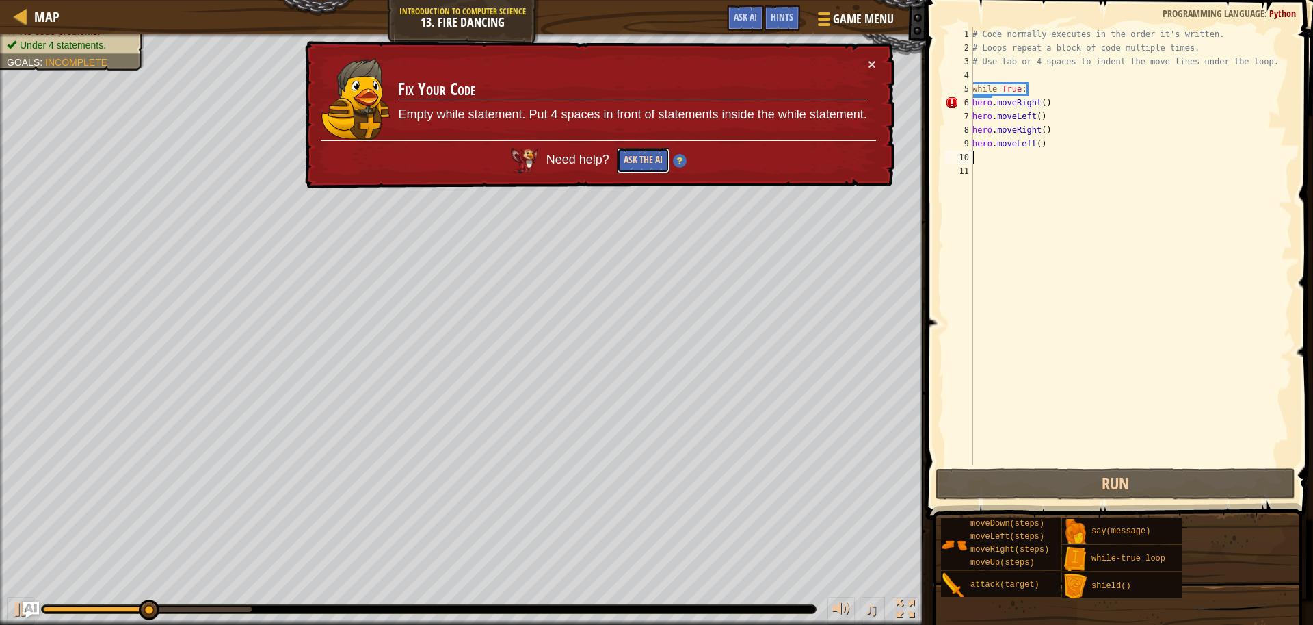
click at [636, 163] on button "Ask the AI" at bounding box center [643, 160] width 53 height 25
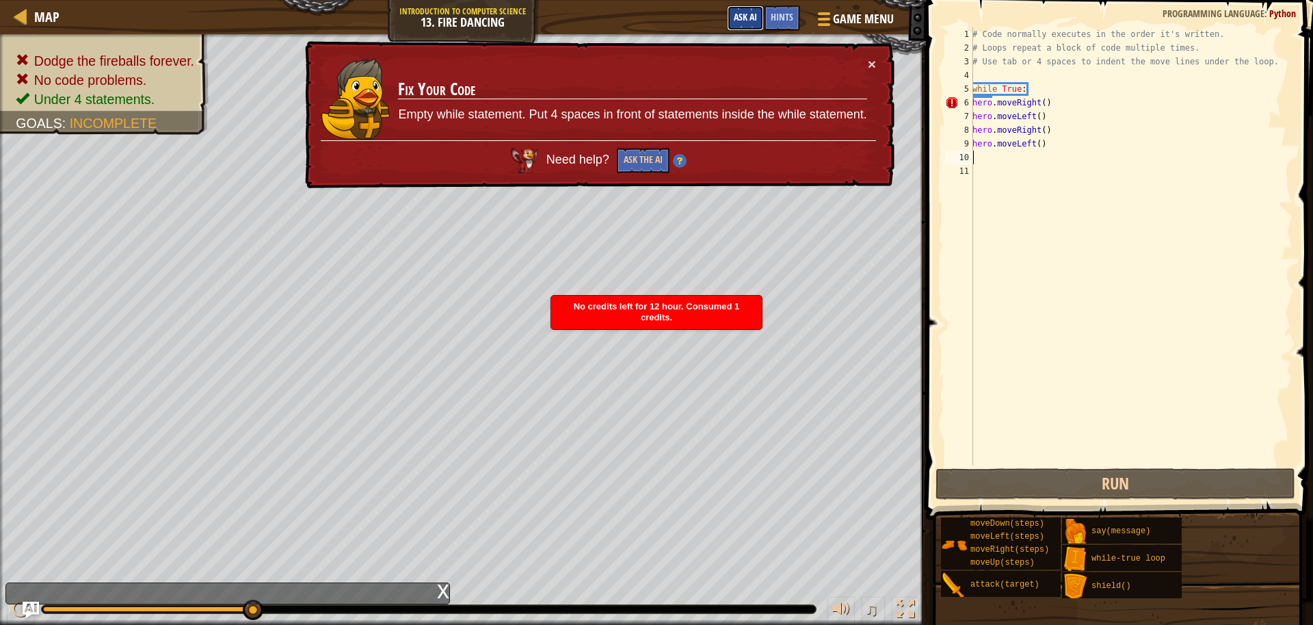
click at [746, 19] on span "Ask AI" at bounding box center [745, 16] width 23 height 13
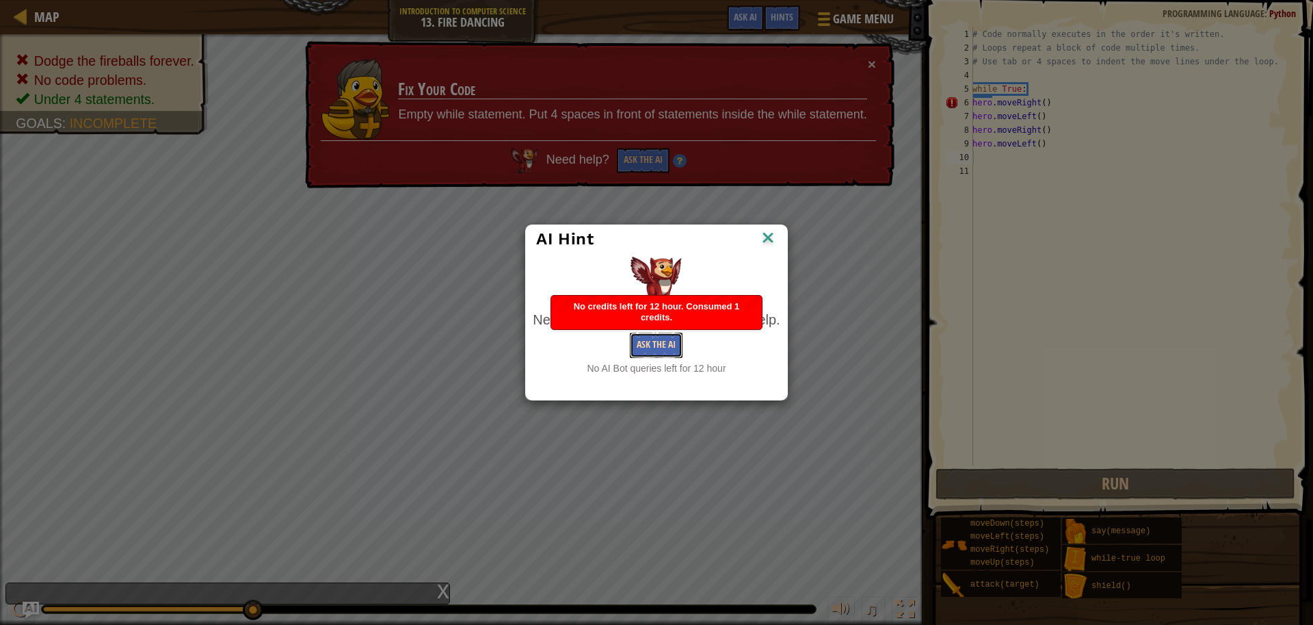
click at [647, 348] on button "Ask the AI" at bounding box center [656, 344] width 53 height 25
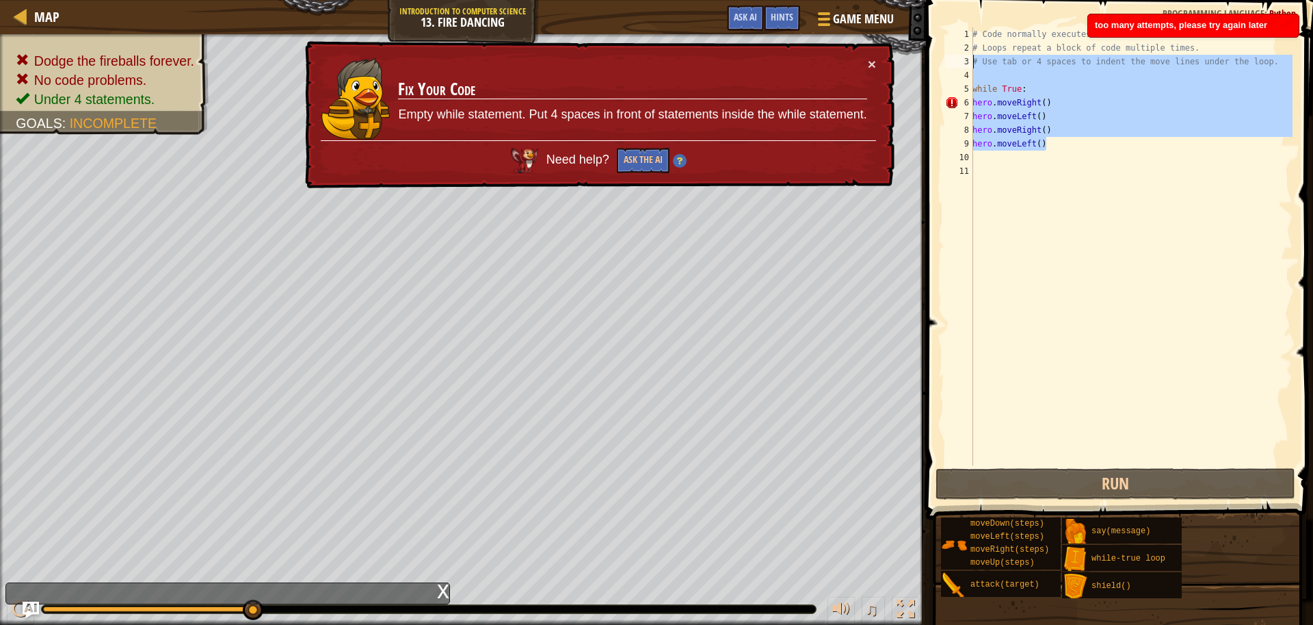
drag, startPoint x: 1054, startPoint y: 148, endPoint x: 958, endPoint y: 62, distance: 129.3
click at [958, 62] on div "1 2 3 4 5 6 7 8 9 10 11 # Code normally executes in the order it's written. # L…" at bounding box center [1118, 246] width 350 height 438
type textarea "# Use tab or 4 spaces to indent the move lines under the loop."
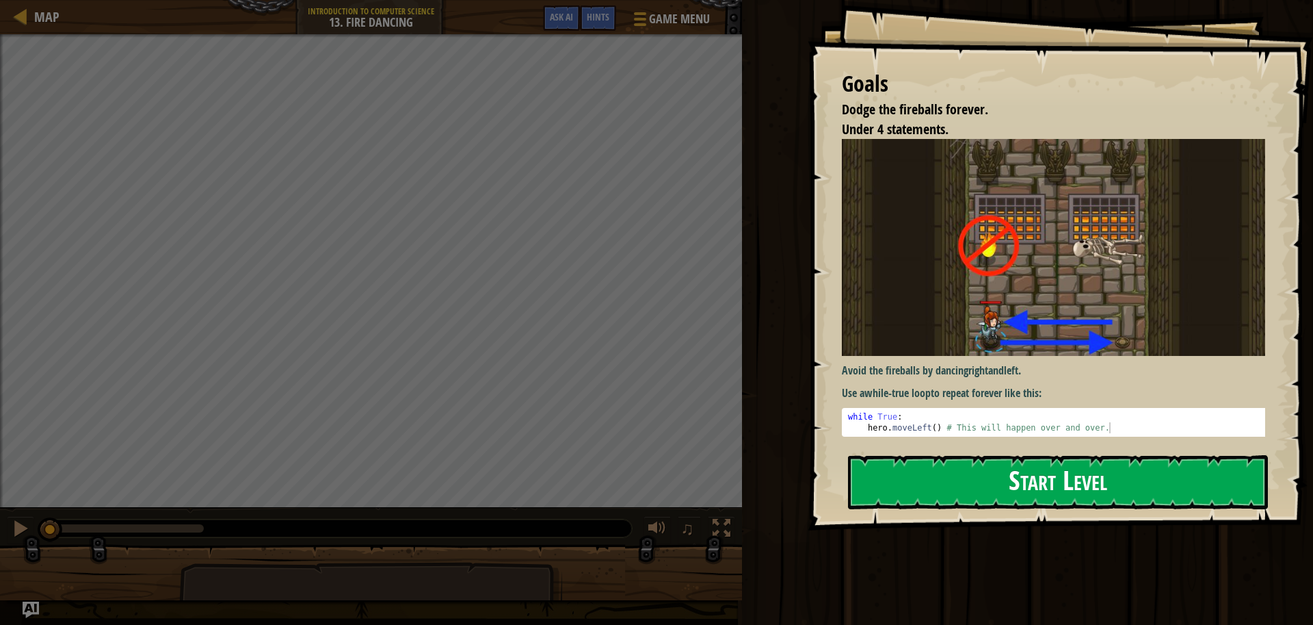
click at [958, 455] on button "Start Level" at bounding box center [1058, 482] width 420 height 54
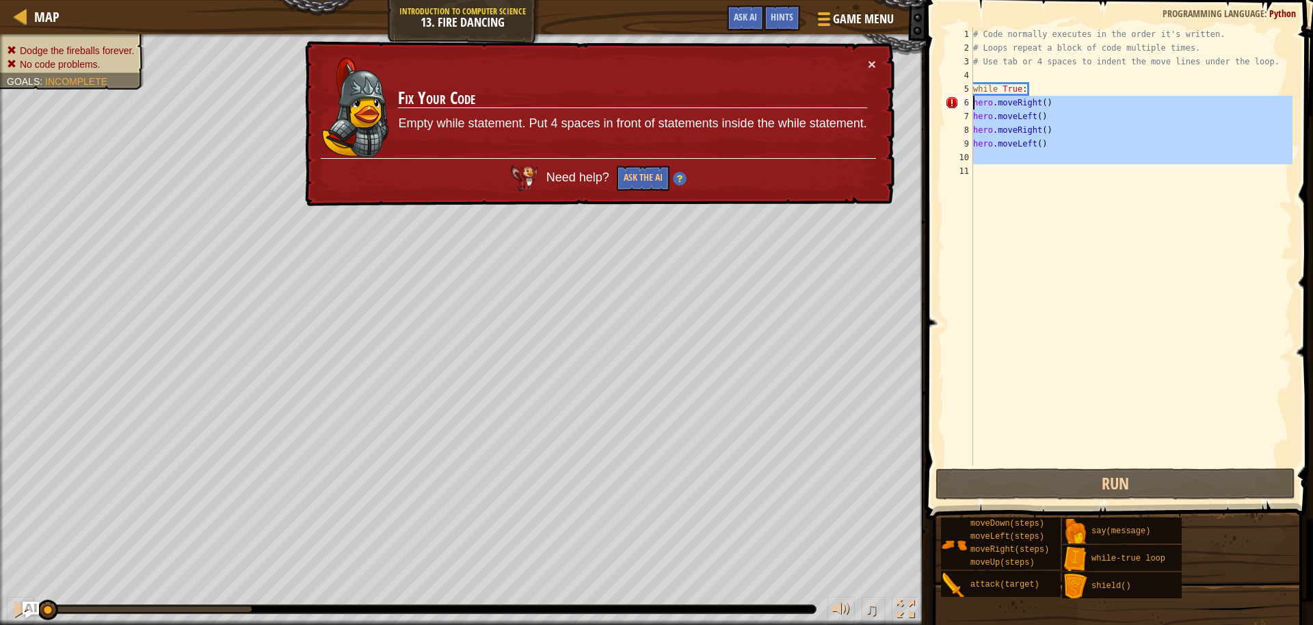
drag, startPoint x: 1042, startPoint y: 159, endPoint x: 971, endPoint y: 103, distance: 90.2
click at [971, 103] on div "1 2 3 4 5 6 7 8 9 10 11 # Code normally executes in the order it's written. # L…" at bounding box center [1118, 246] width 350 height 438
type textarea "hero.moveRight() hero.moveLeft()"
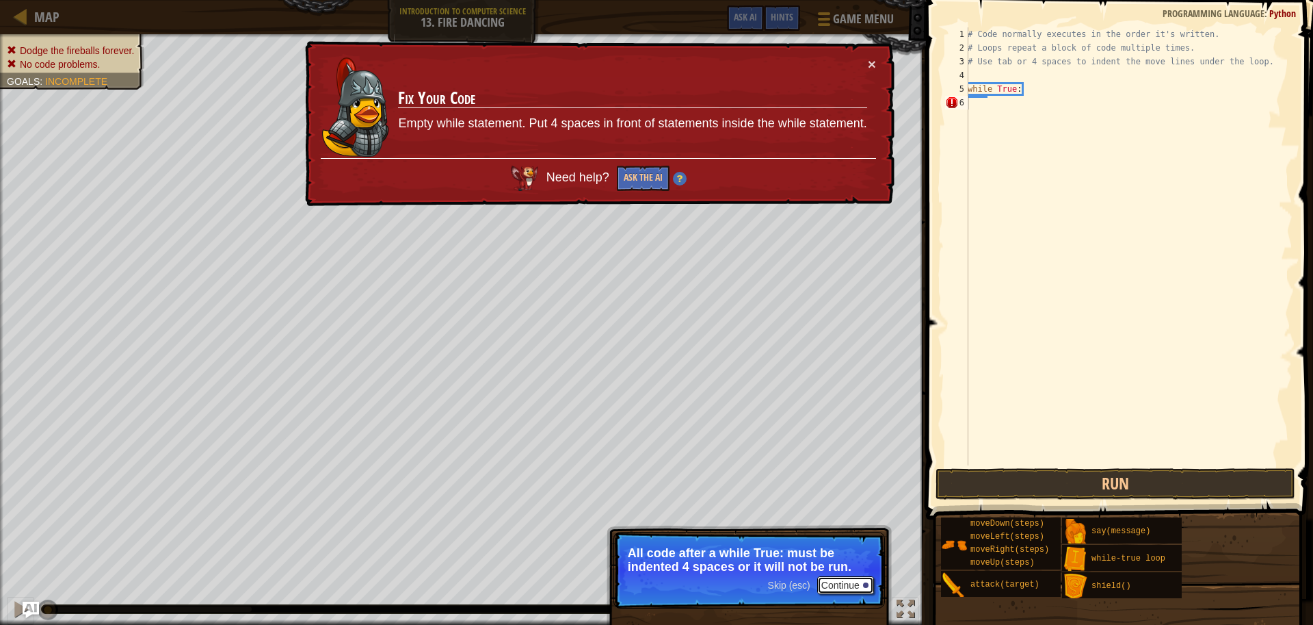
click at [855, 584] on button "Continue" at bounding box center [845, 585] width 57 height 18
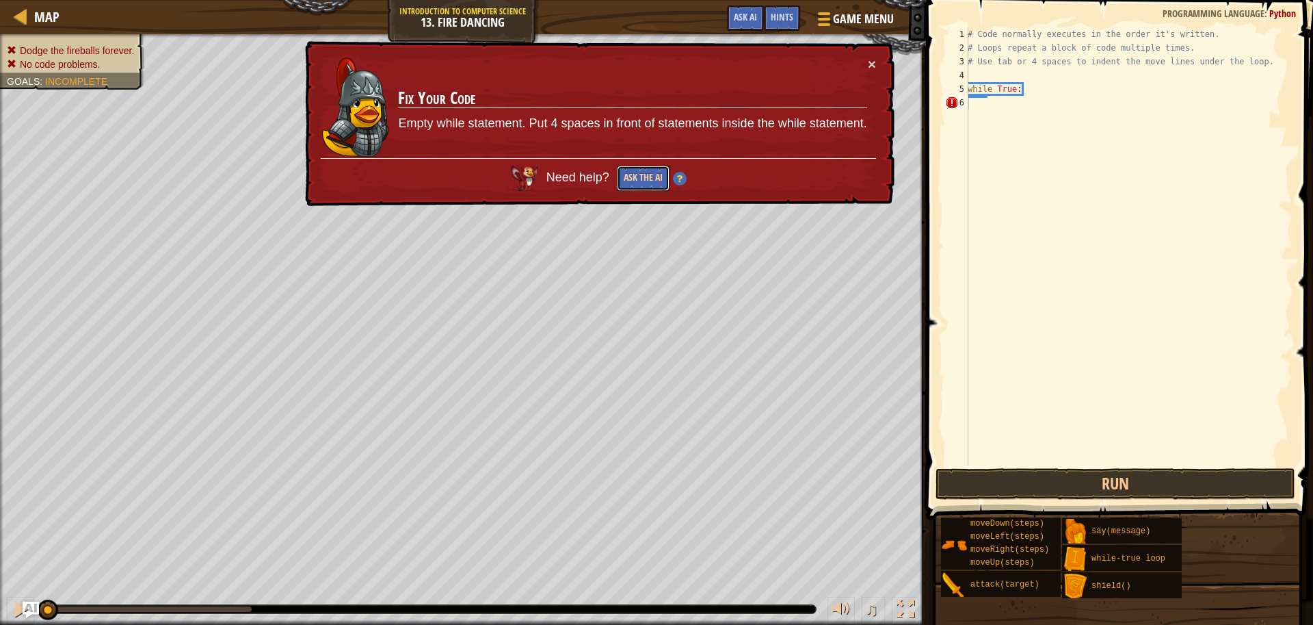
click at [648, 177] on button "Ask the AI" at bounding box center [642, 178] width 53 height 25
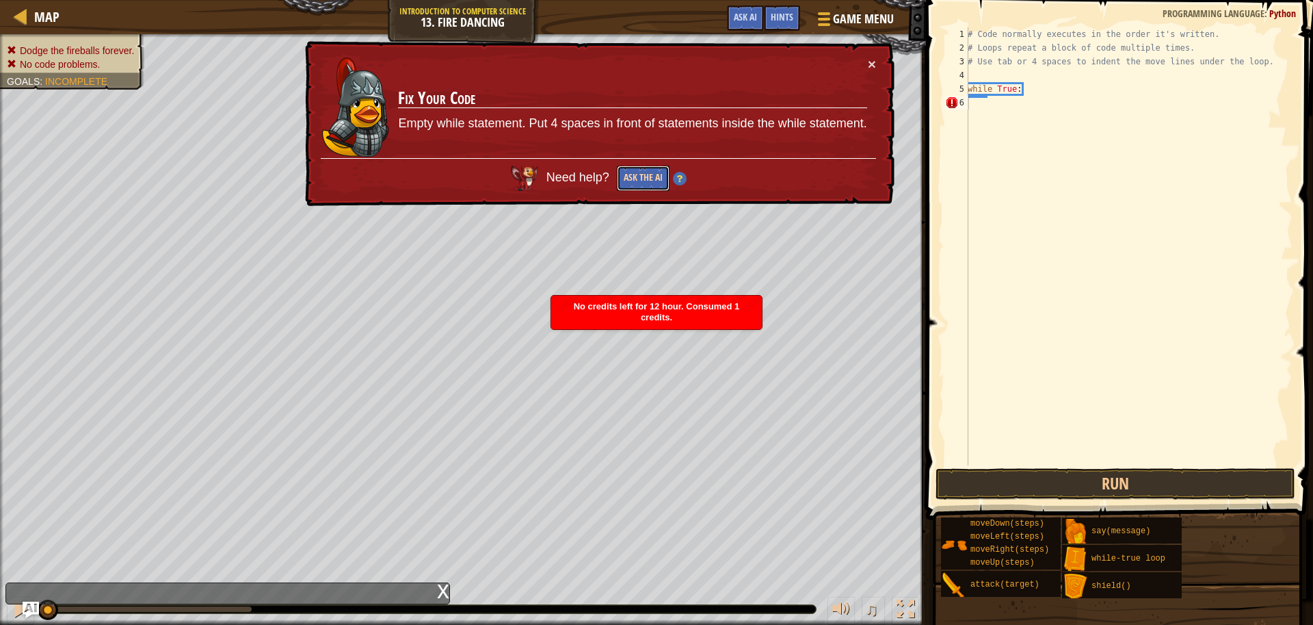
click at [648, 177] on button "Ask the AI" at bounding box center [644, 178] width 53 height 26
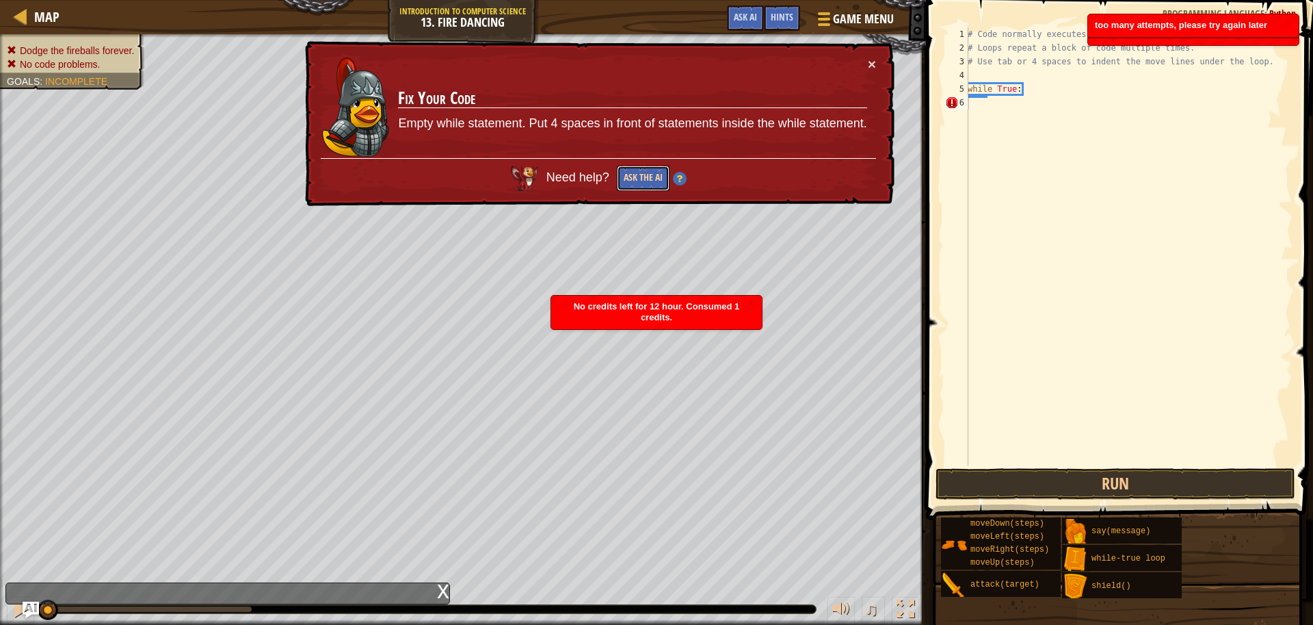
click at [648, 177] on button "Ask the AI" at bounding box center [644, 177] width 53 height 26
click at [648, 177] on button "Ask the AI" at bounding box center [644, 178] width 53 height 26
click at [648, 177] on button "Ask the AI" at bounding box center [643, 178] width 53 height 25
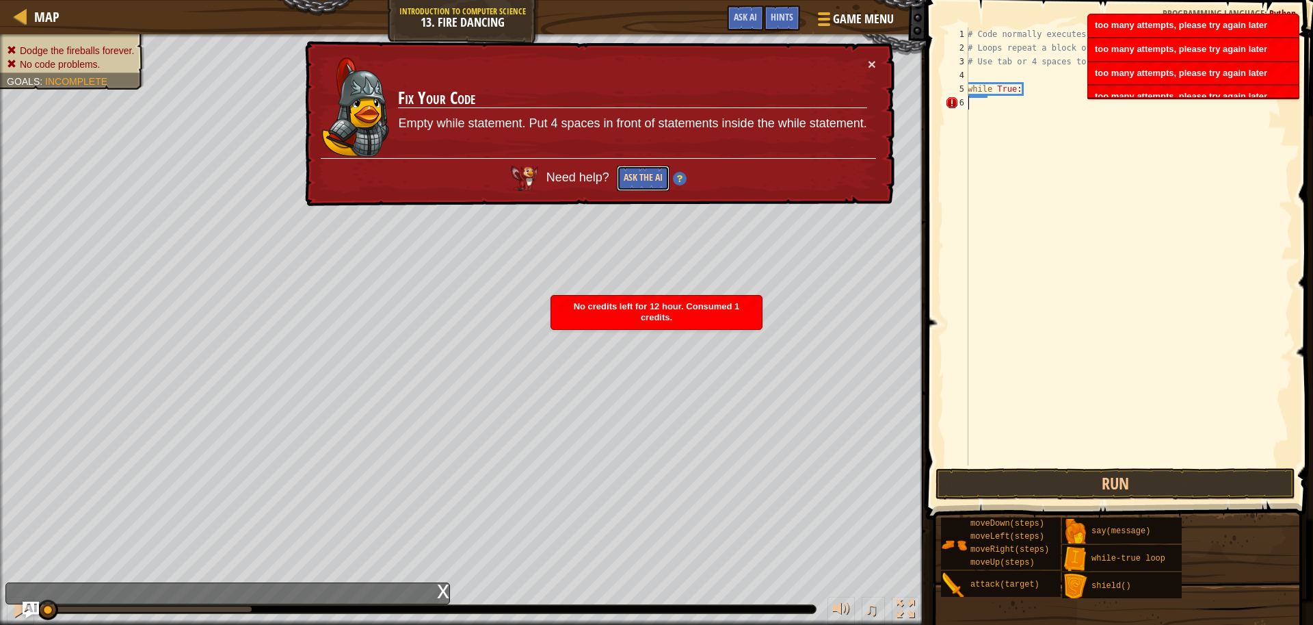
click at [648, 177] on button "Ask the AI" at bounding box center [643, 178] width 53 height 26
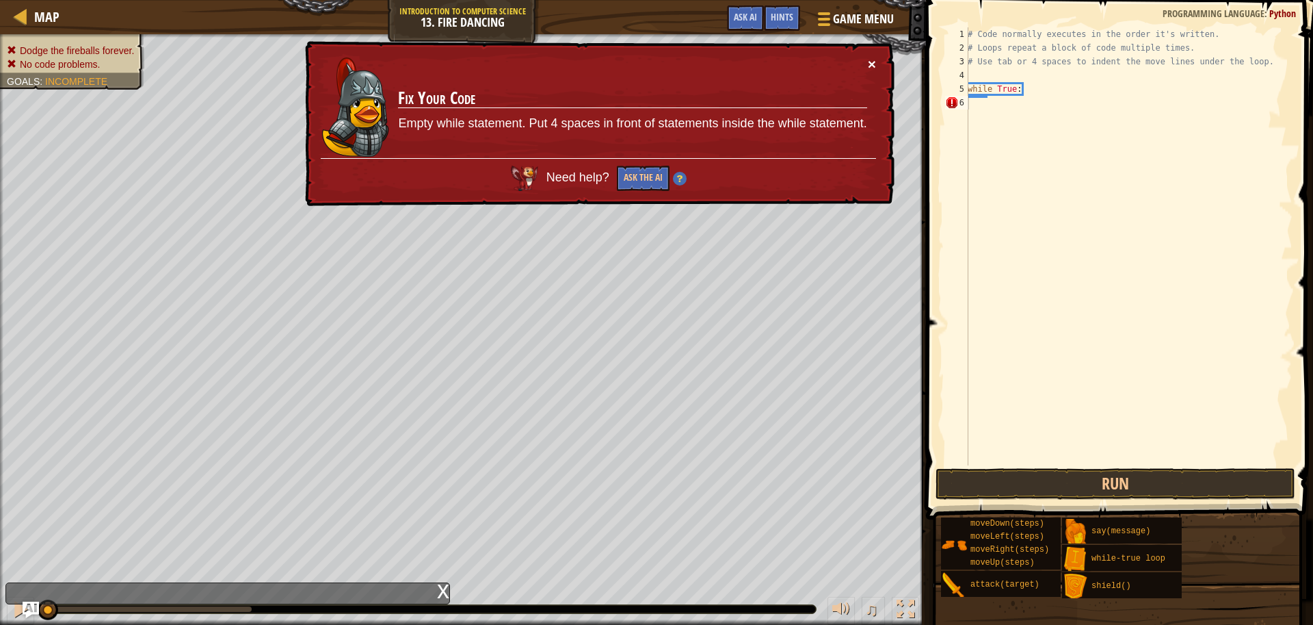
click at [869, 68] on button "×" at bounding box center [873, 69] width 9 height 14
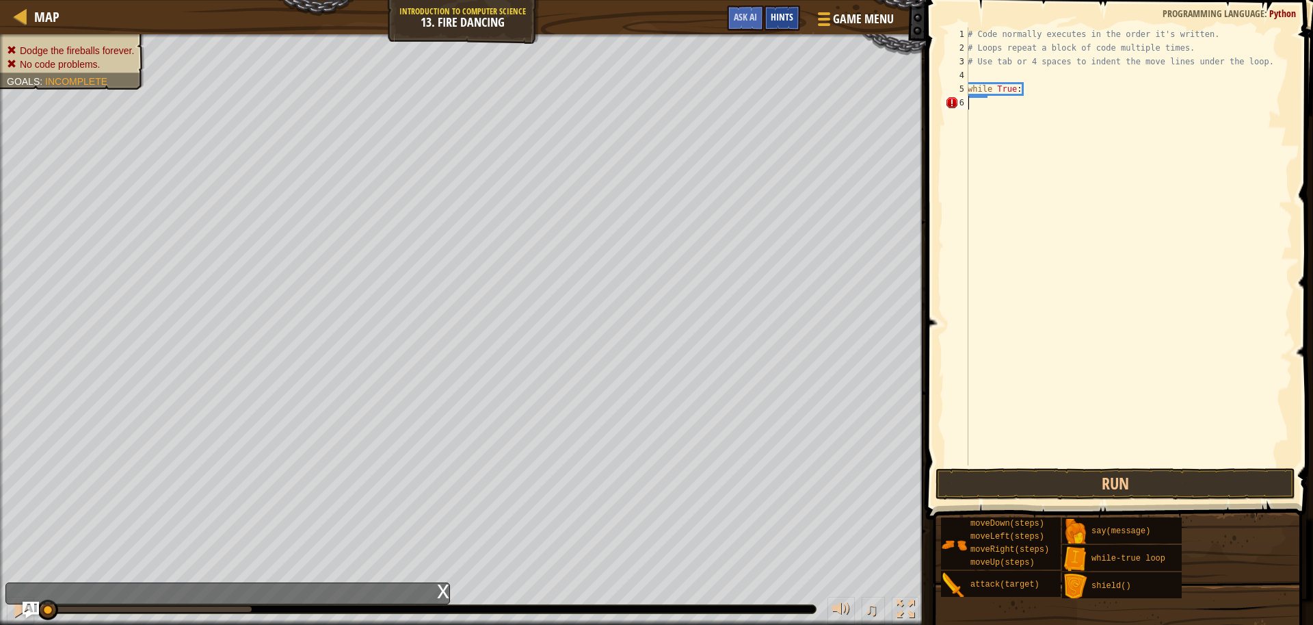
click at [789, 16] on span "Hints" at bounding box center [782, 16] width 23 height 13
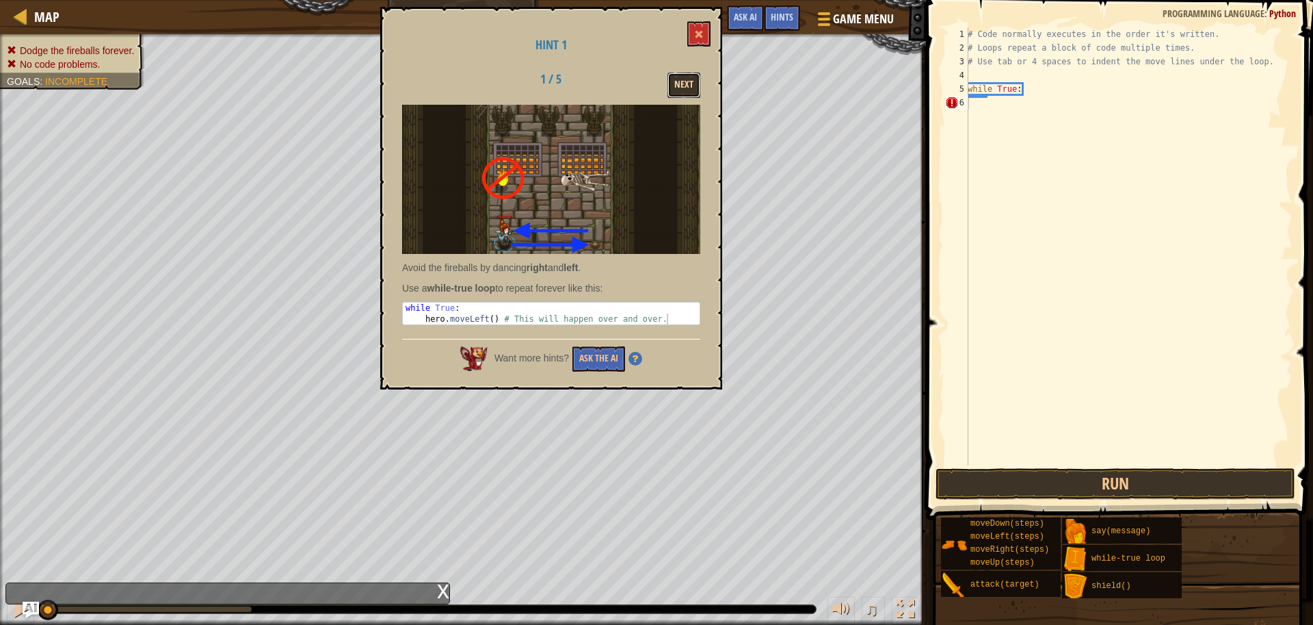
click at [689, 77] on button "Next" at bounding box center [684, 85] width 33 height 25
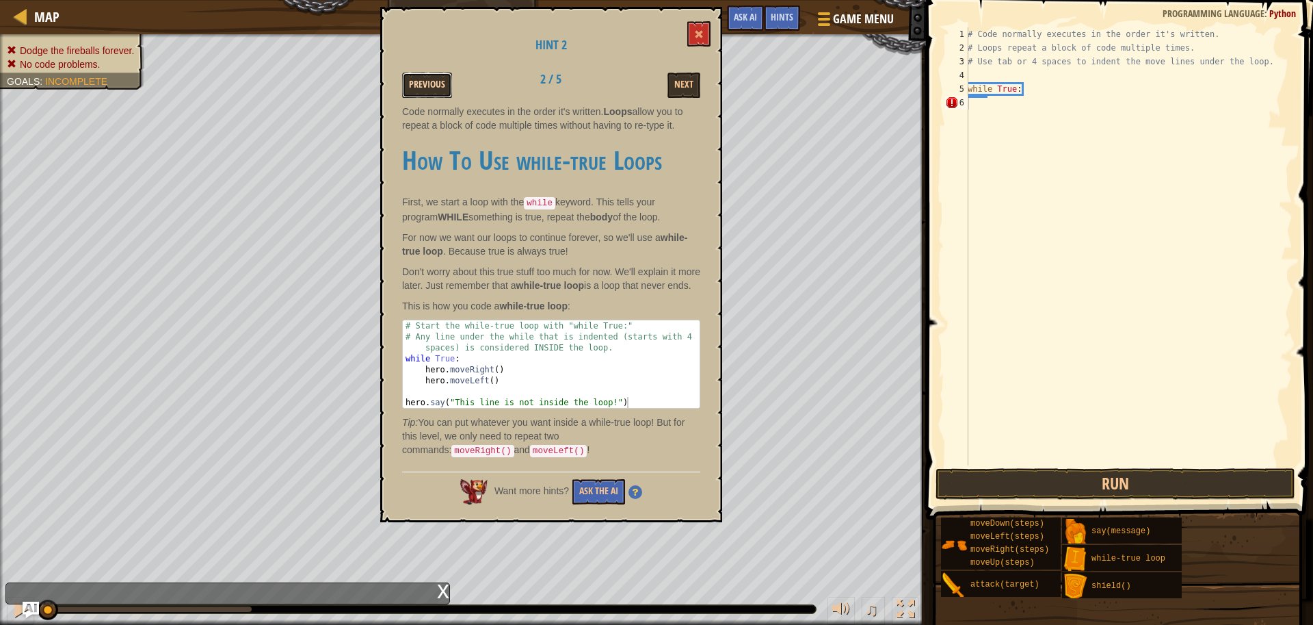
click at [412, 77] on button "Previous" at bounding box center [427, 85] width 50 height 25
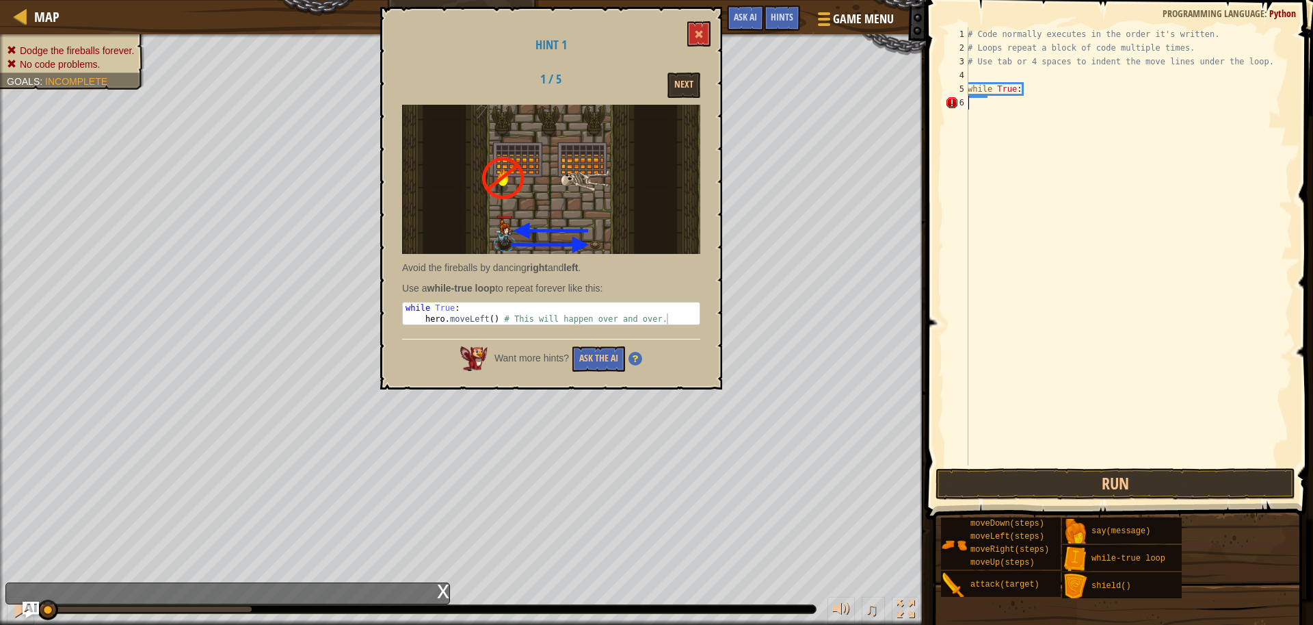
click at [973, 106] on div "# Code normally executes in the order it's written. # Loops repeat a block of c…" at bounding box center [1129, 259] width 328 height 465
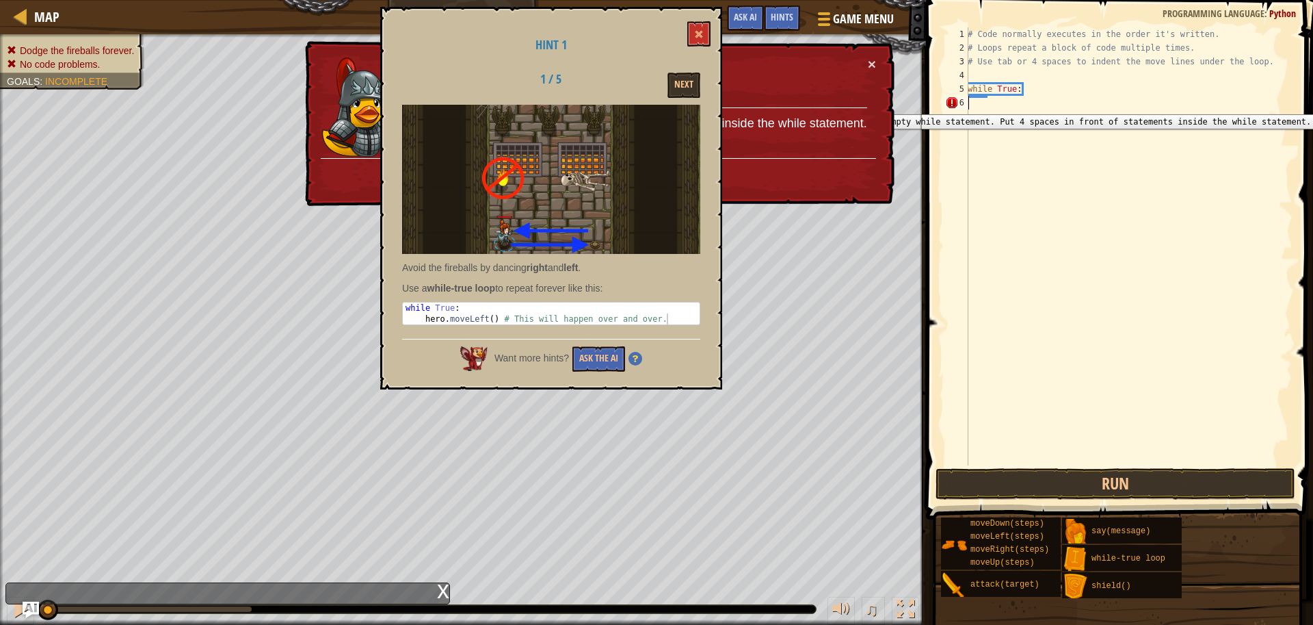
type textarea "h"
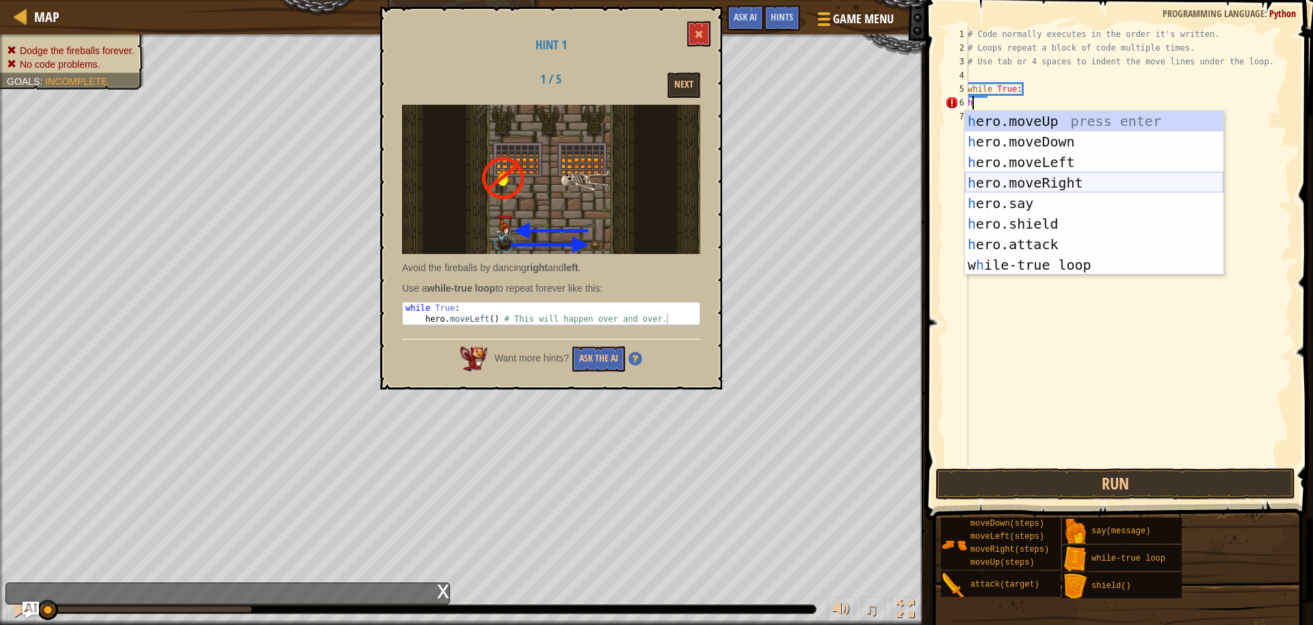
click at [1070, 180] on div "h ero.moveUp press enter h ero.moveDown press enter h ero.moveLeft press enter …" at bounding box center [1094, 213] width 259 height 205
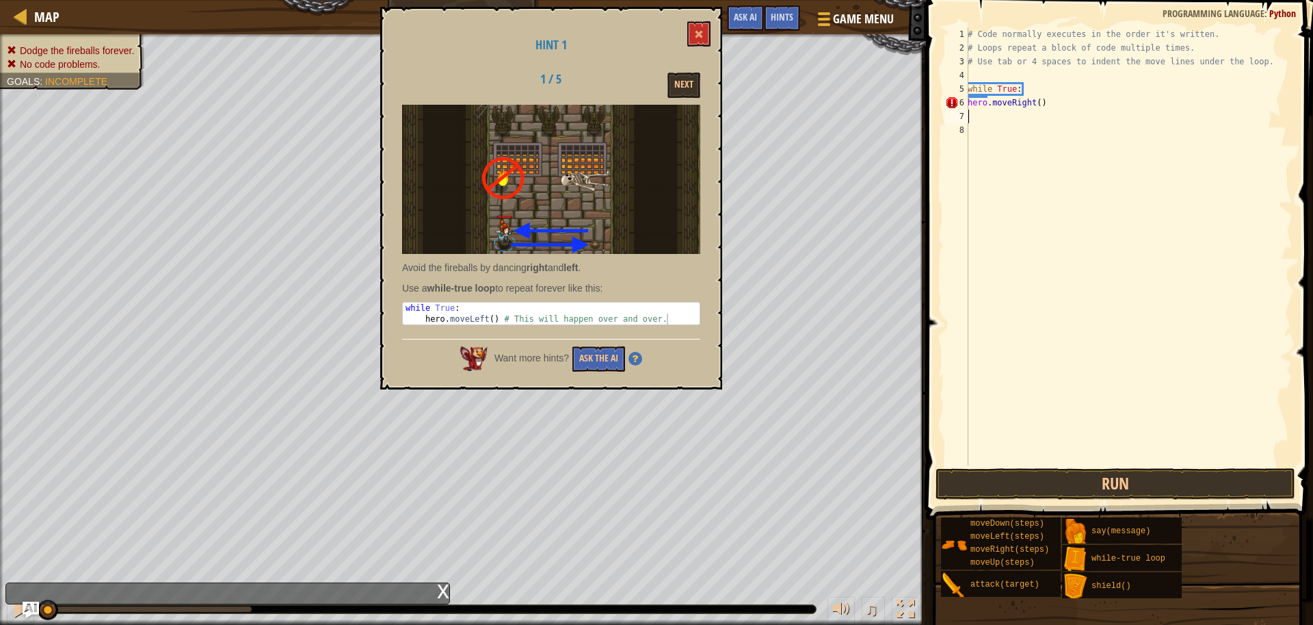
type textarea "m"
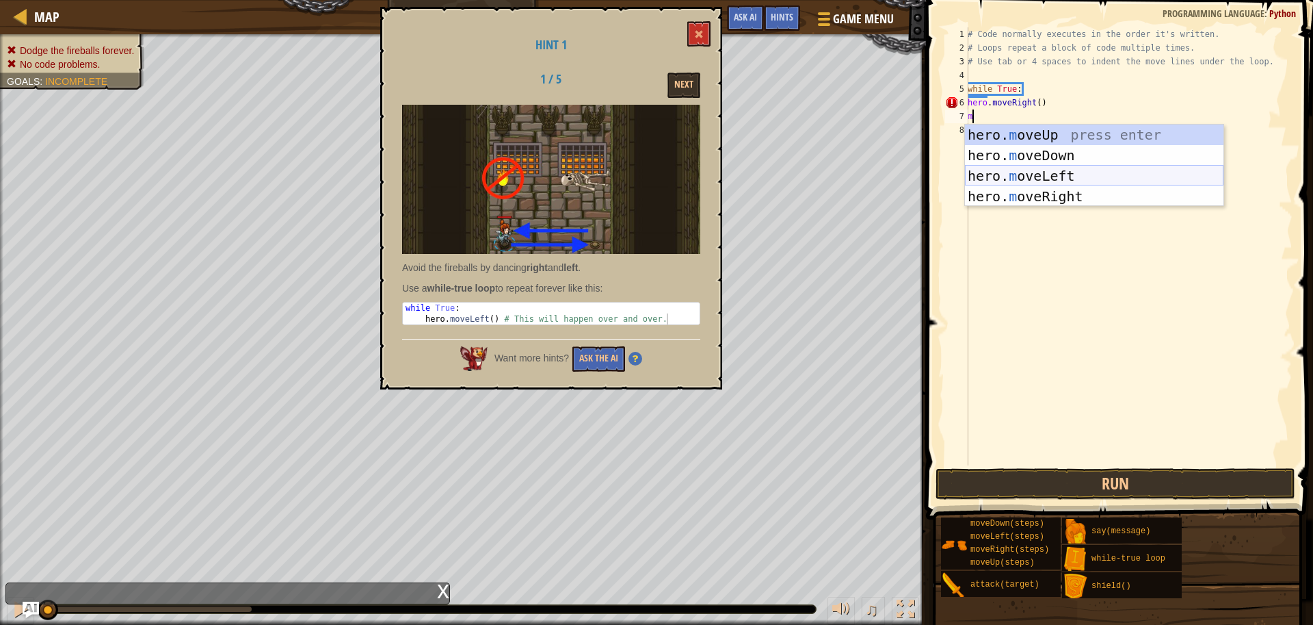
click at [1094, 165] on div "hero. m oveUp press enter hero. m oveDown press enter hero. m oveLeft press ent…" at bounding box center [1094, 185] width 259 height 123
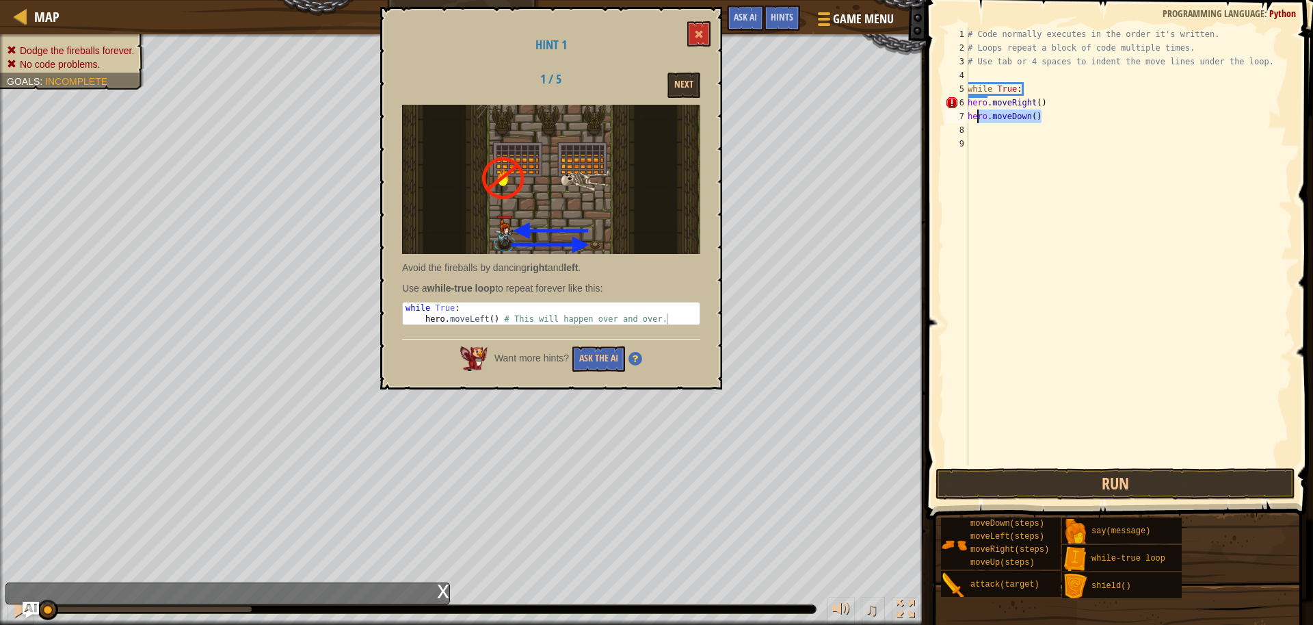
drag, startPoint x: 1036, startPoint y: 115, endPoint x: 943, endPoint y: 116, distance: 93.0
click at [943, 116] on div "1 2 3 4 5 6 7 8 9 # Code normally executes in the order it's written. # Loops r…" at bounding box center [1118, 246] width 350 height 438
type textarea "hero.moveDown()"
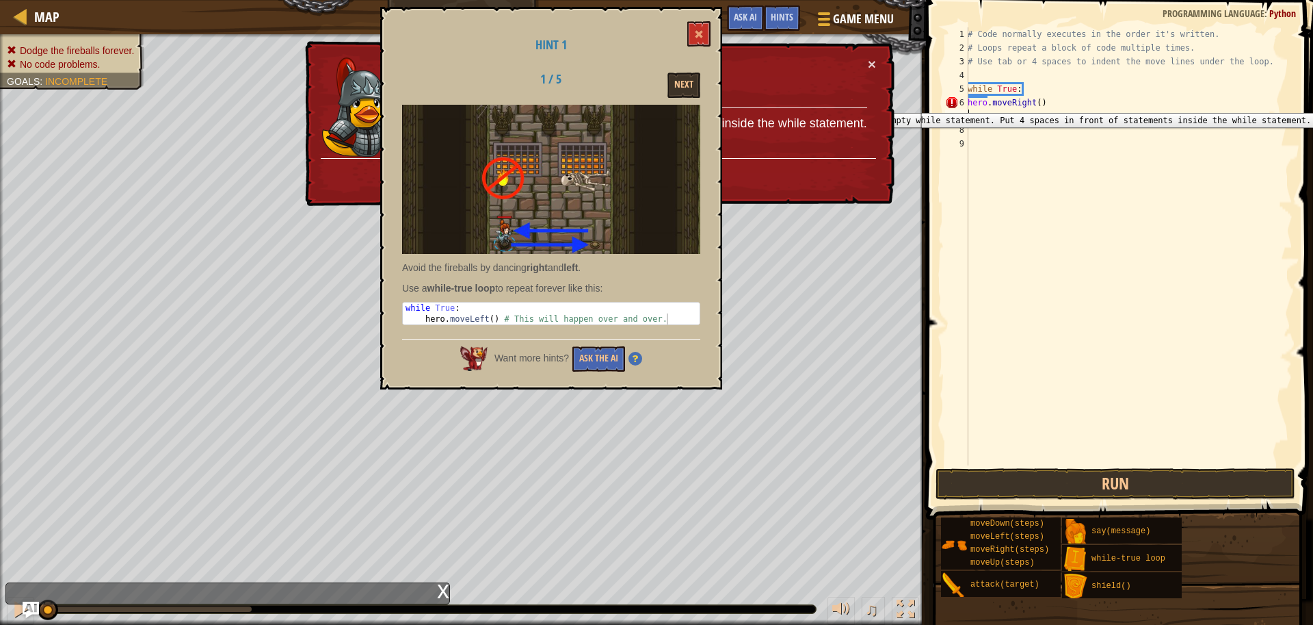
click at [951, 102] on div "6" at bounding box center [956, 103] width 23 height 14
click at [970, 103] on div "# Code normally executes in the order it's written. # Loops repeat a block of c…" at bounding box center [1129, 259] width 328 height 465
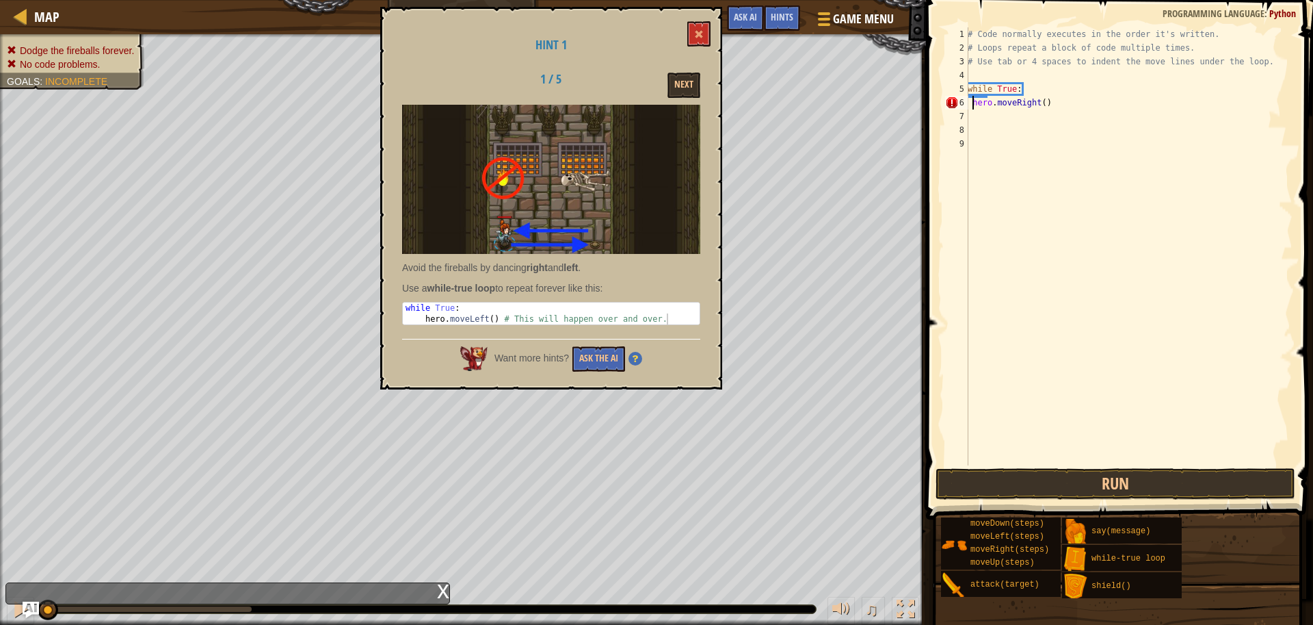
type textarea "hero.moveRight()"
click at [982, 118] on div "# Code normally executes in the order it's written. # Loops repeat a block of c…" at bounding box center [1129, 259] width 328 height 465
click at [979, 117] on div "# Code normally executes in the order it's written. # Loops repeat a block of c…" at bounding box center [1129, 259] width 328 height 465
type textarea "m"
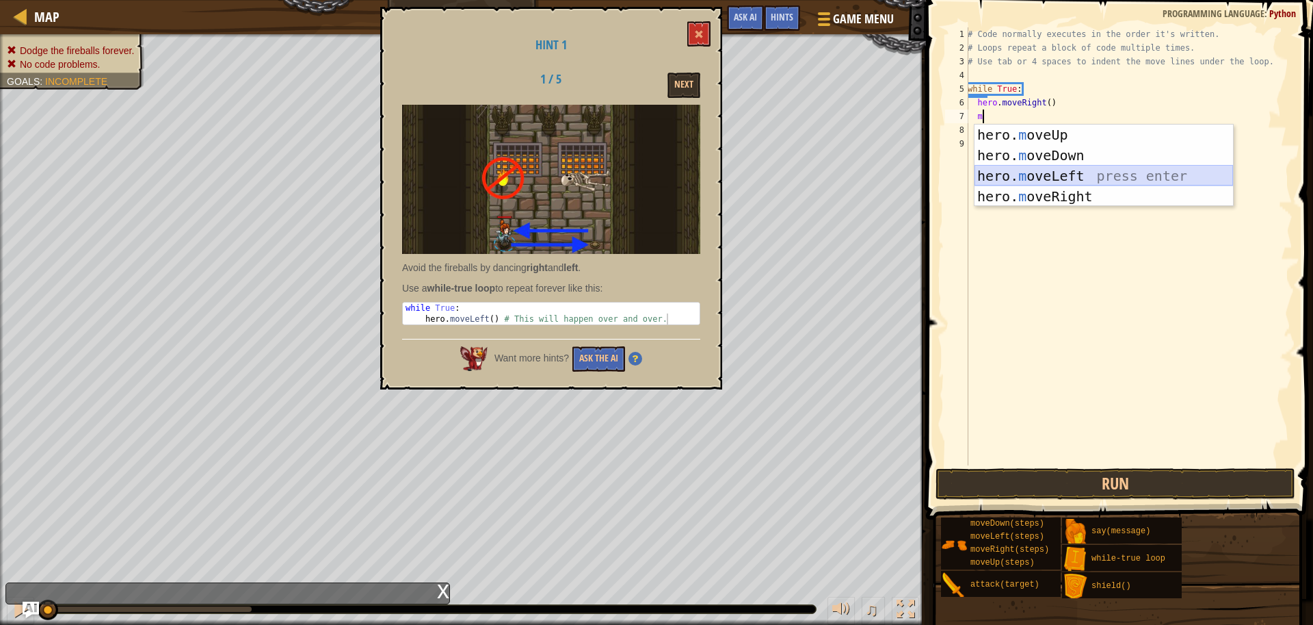
click at [1071, 179] on div "hero. m oveUp press enter hero. m oveDown press enter hero. m oveLeft press ent…" at bounding box center [1104, 185] width 259 height 123
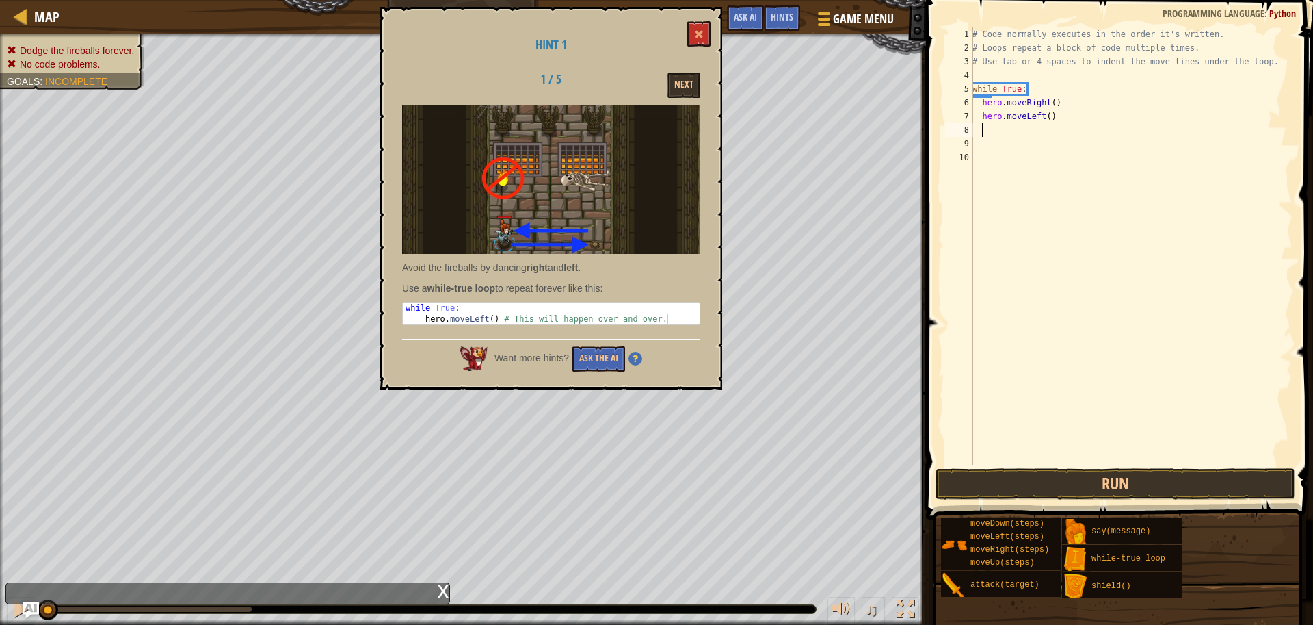
type textarea "m"
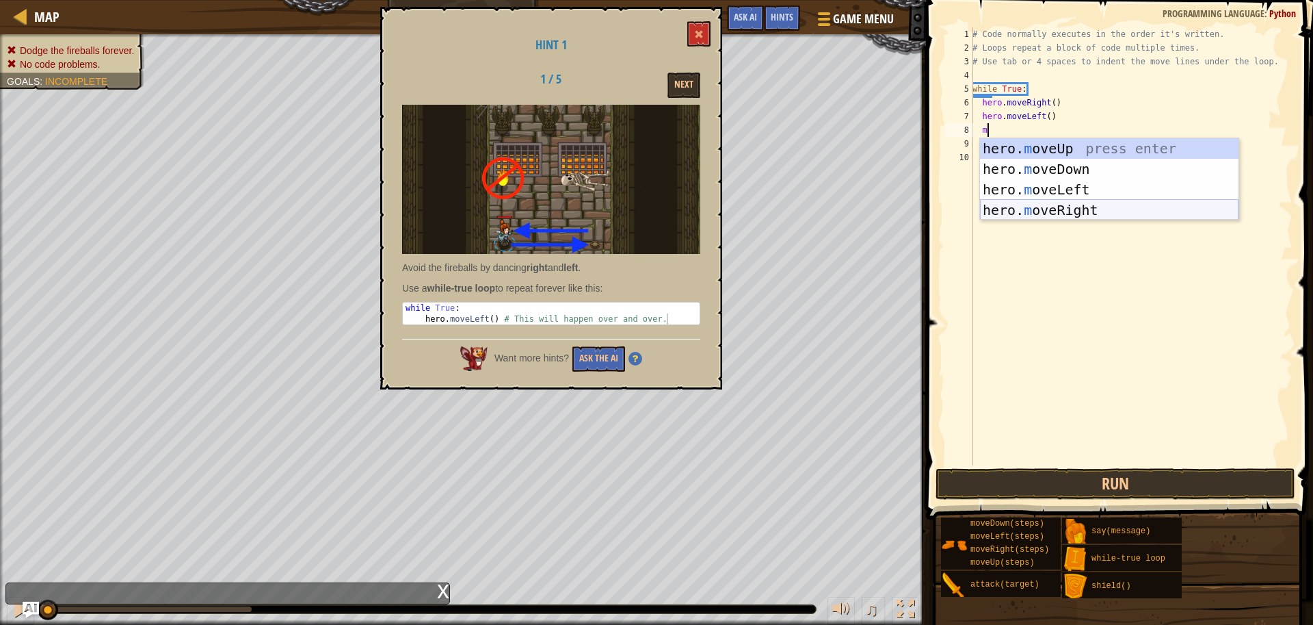
click at [1056, 205] on div "hero. m oveUp press enter hero. m oveDown press enter hero. m oveLeft press ent…" at bounding box center [1109, 199] width 259 height 123
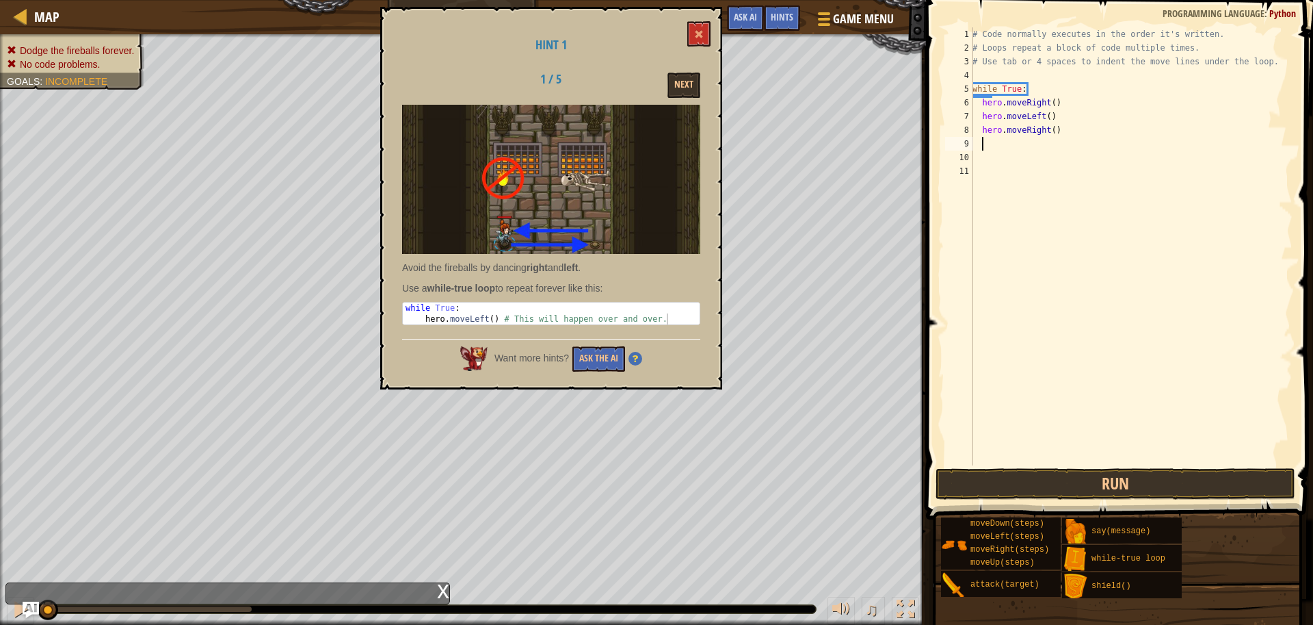
type textarea "m"
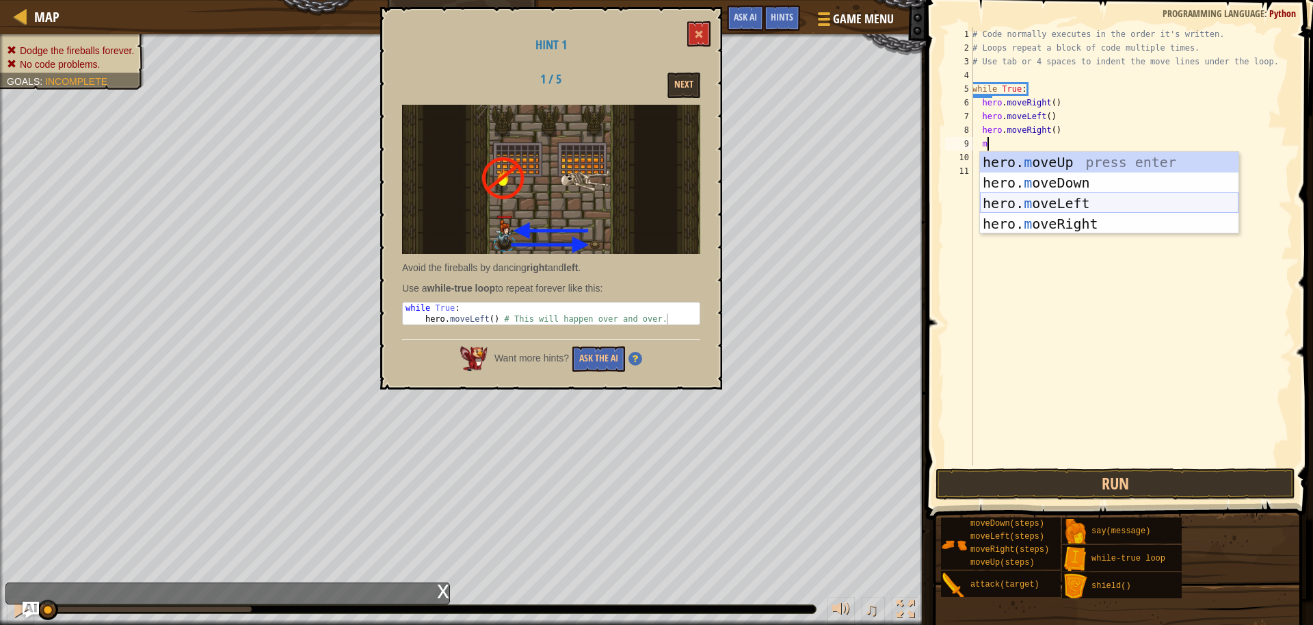
click at [1076, 208] on div "hero. m oveUp press enter hero. m oveDown press enter hero. m oveLeft press ent…" at bounding box center [1109, 213] width 259 height 123
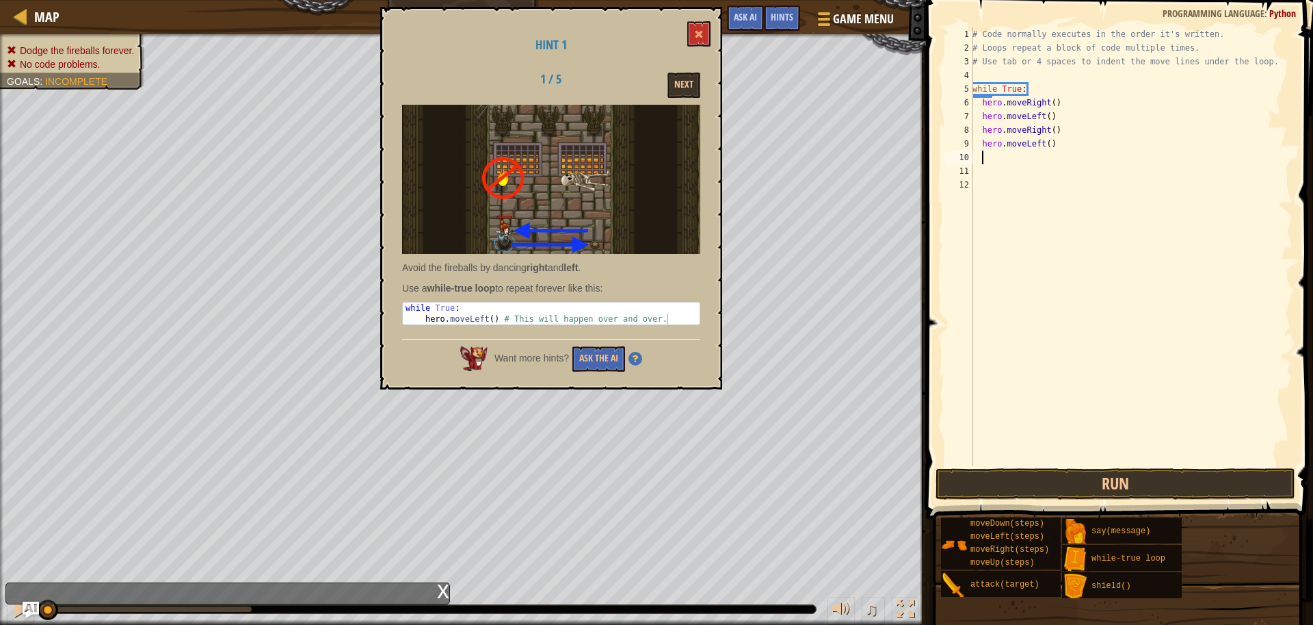
type textarea "m"
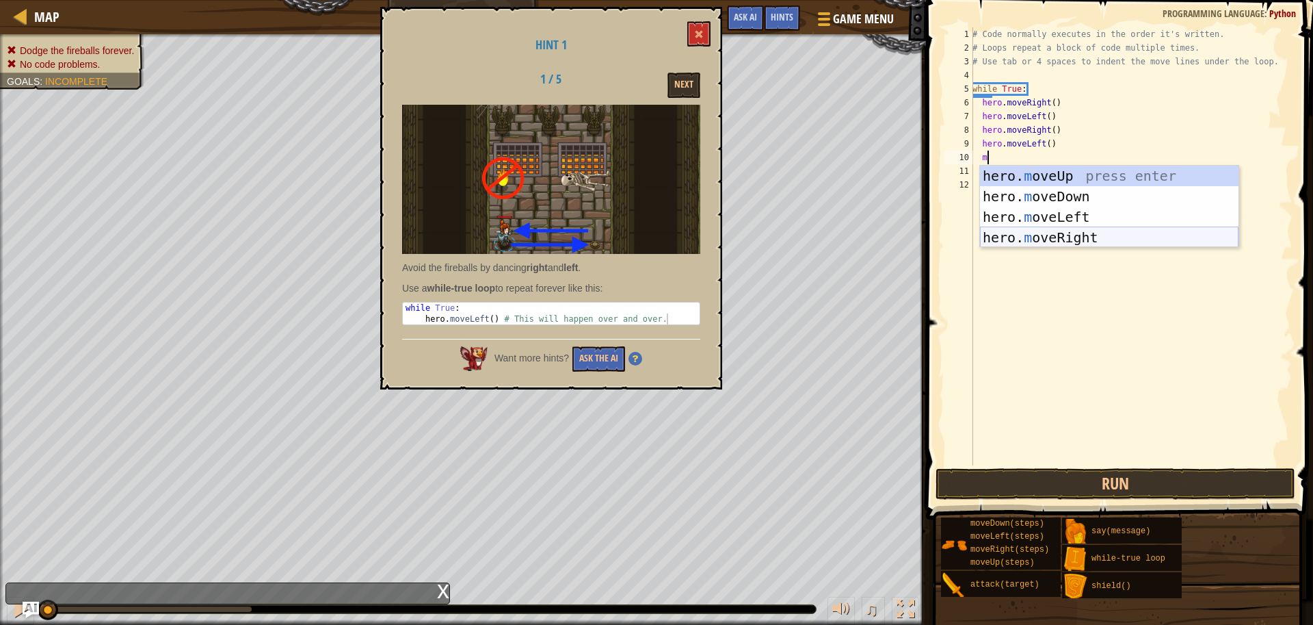
click at [1076, 241] on div "hero. m oveUp press enter hero. m oveDown press enter hero. m oveLeft press ent…" at bounding box center [1109, 227] width 259 height 123
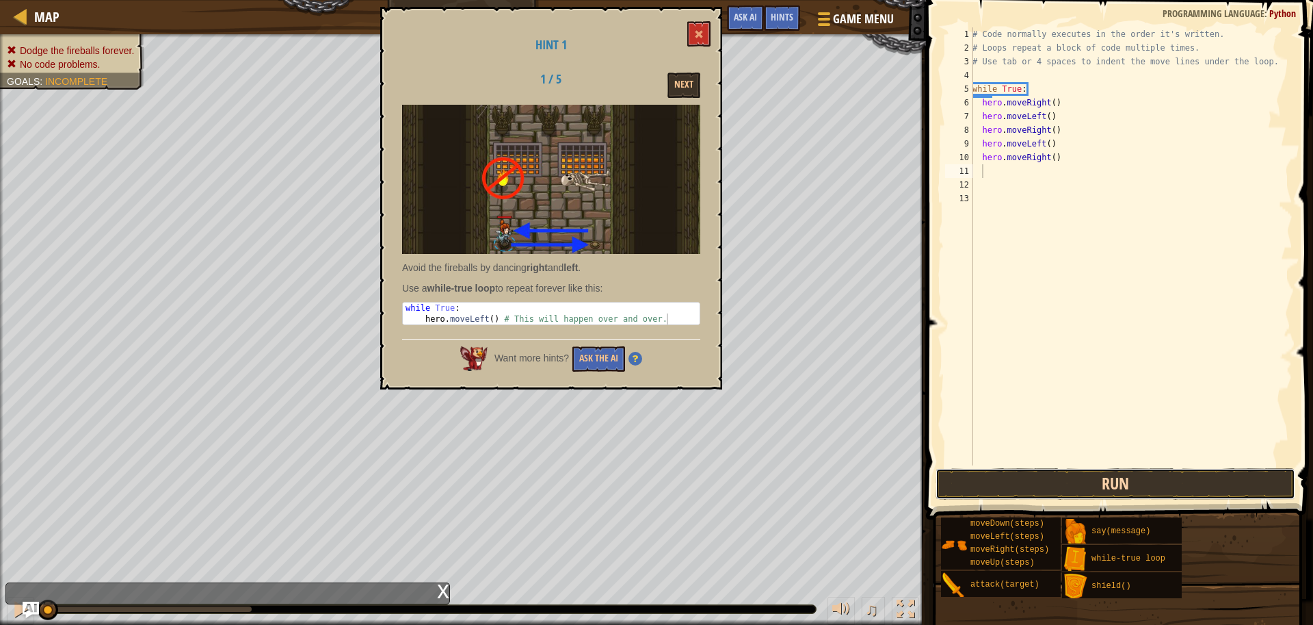
click at [1016, 482] on button "Run" at bounding box center [1116, 483] width 360 height 31
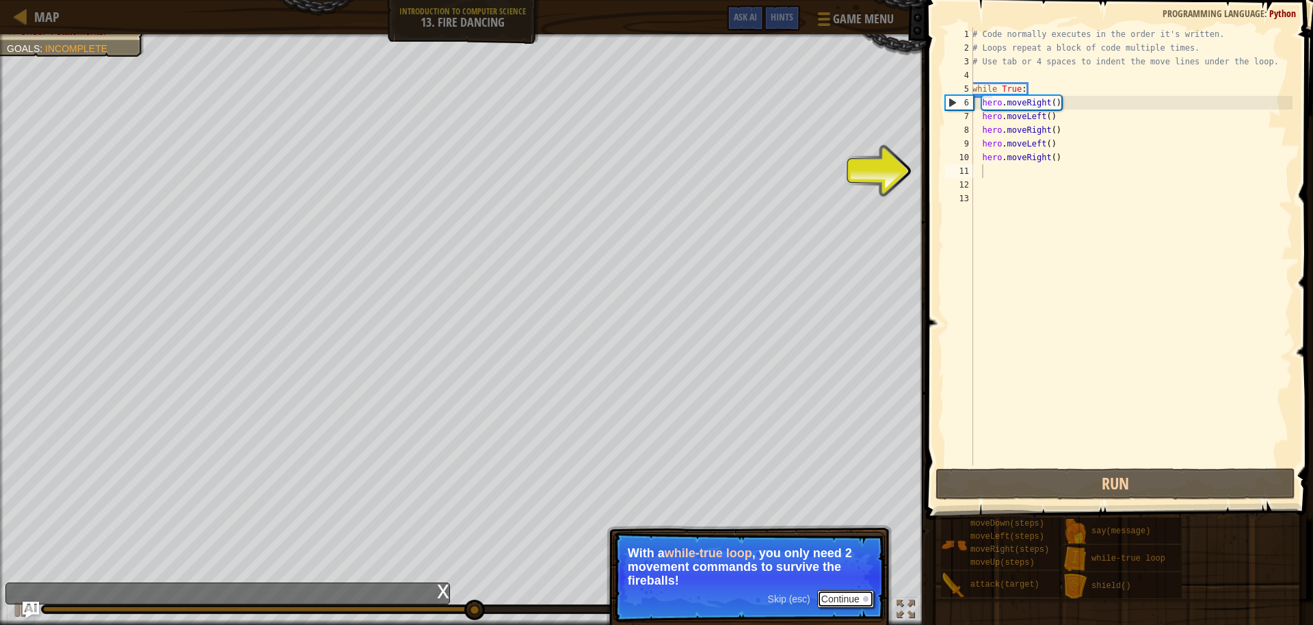
click at [852, 604] on button "Continue" at bounding box center [845, 599] width 57 height 18
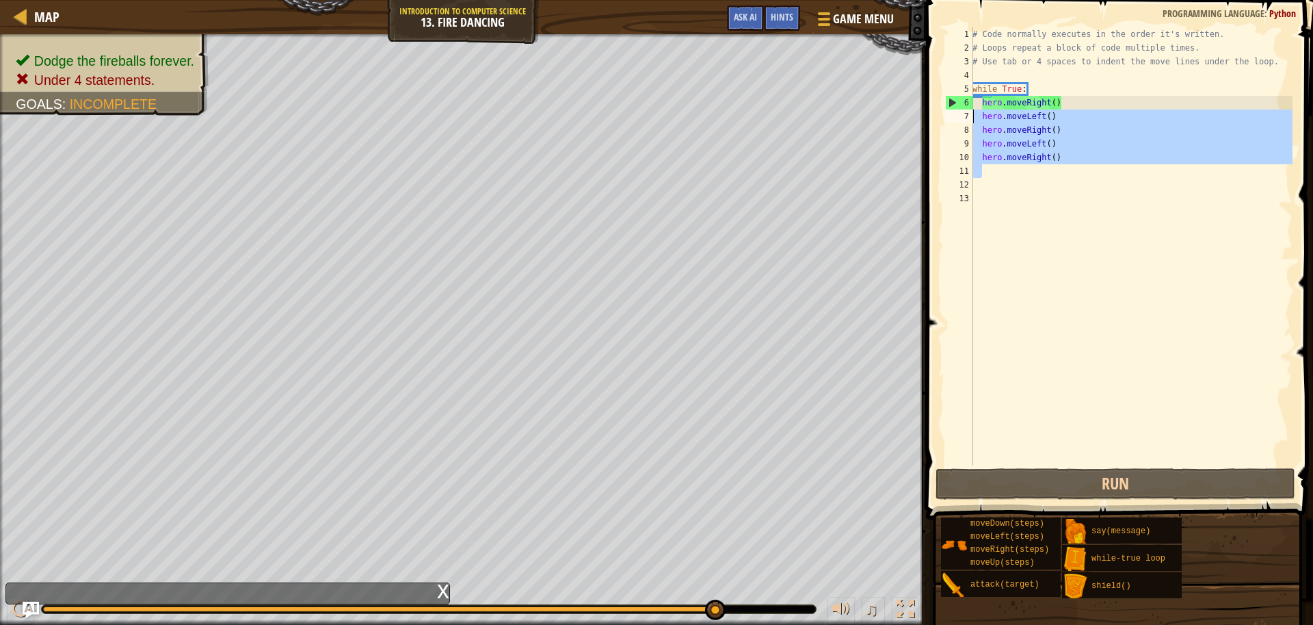
drag, startPoint x: 1073, startPoint y: 174, endPoint x: 941, endPoint y: 121, distance: 142.4
click at [941, 121] on div "1 2 3 4 5 6 7 8 9 10 11 12 13 # Code normally executes in the order it's writte…" at bounding box center [1117, 287] width 391 height 560
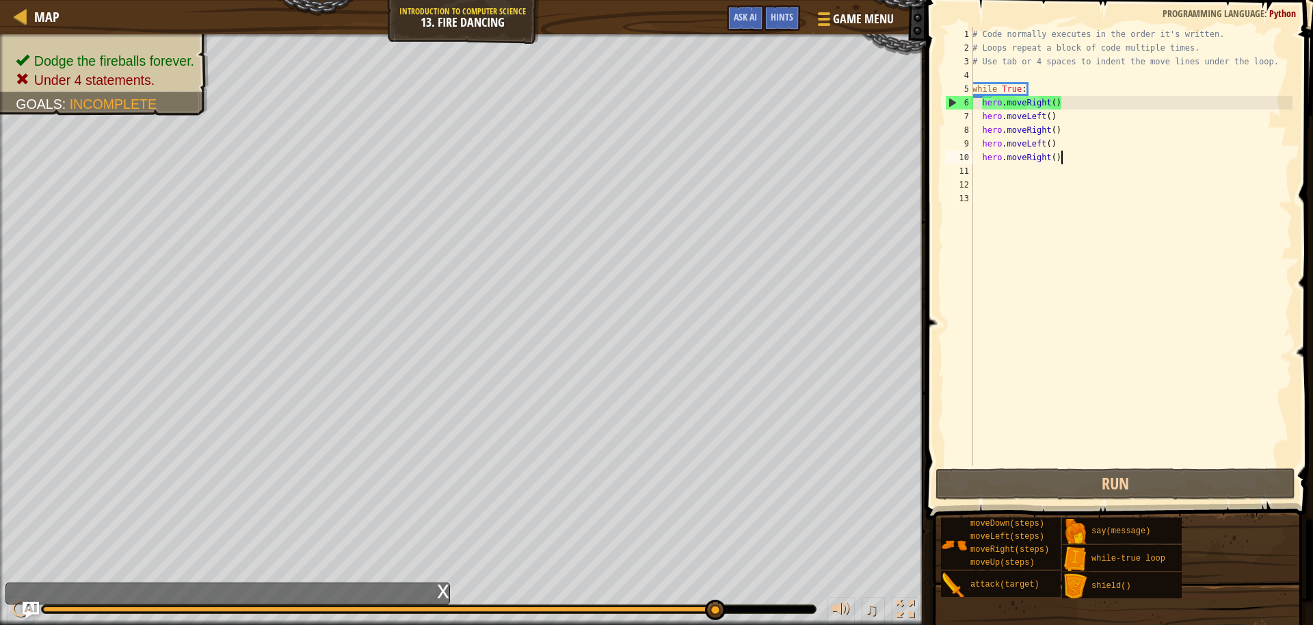
click at [1076, 157] on div "# Code normally executes in the order it's written. # Loops repeat a block of c…" at bounding box center [1131, 259] width 323 height 465
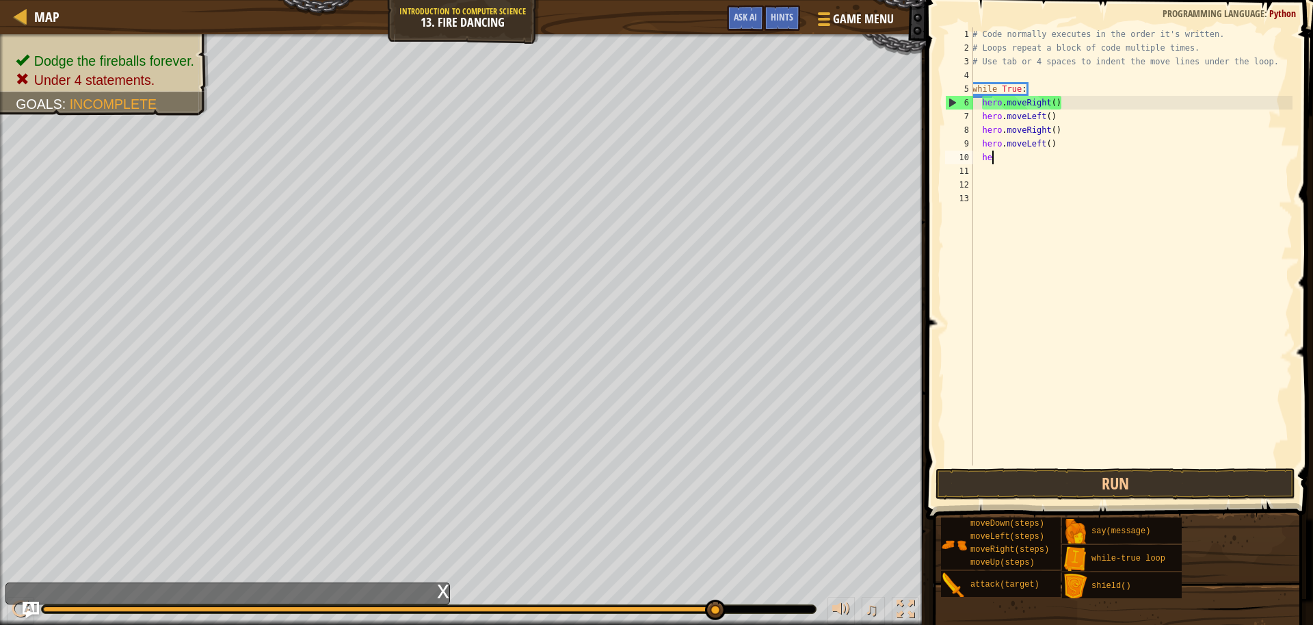
type textarea "h"
drag, startPoint x: 991, startPoint y: 96, endPoint x: 997, endPoint y: 101, distance: 7.3
click at [995, 100] on div "# Code normally executes in the order it's written. # Loops repeat a block of c…" at bounding box center [1131, 259] width 323 height 465
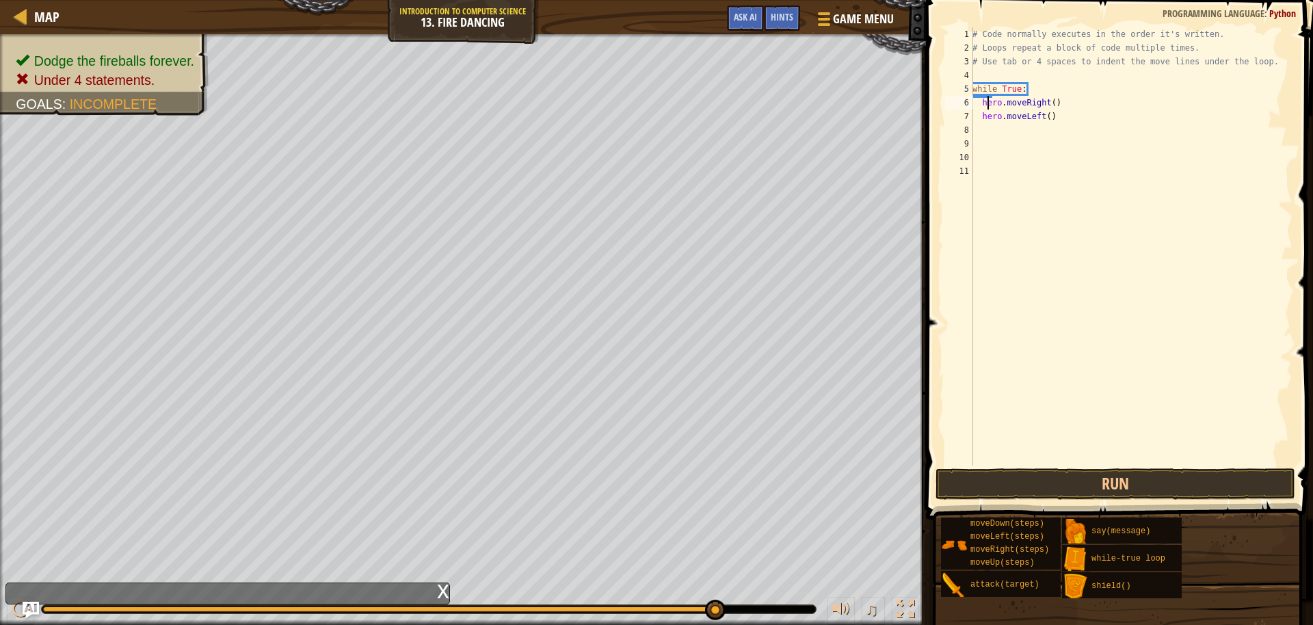
drag, startPoint x: 988, startPoint y: 96, endPoint x: 1015, endPoint y: 86, distance: 28.6
click at [989, 96] on div "# Code normally executes in the order it's written. # Loops repeat a block of c…" at bounding box center [1131, 259] width 323 height 465
click at [1032, 88] on div "# Code normally executes in the order it's written. # Loops repeat a block of c…" at bounding box center [1131, 259] width 323 height 465
click at [1035, 92] on div "# Code normally executes in the order it's written. # Loops repeat a block of c…" at bounding box center [1131, 259] width 323 height 465
click at [976, 99] on div "# Code normally executes in the order it's written. # Loops repeat a block of c…" at bounding box center [1131, 259] width 323 height 465
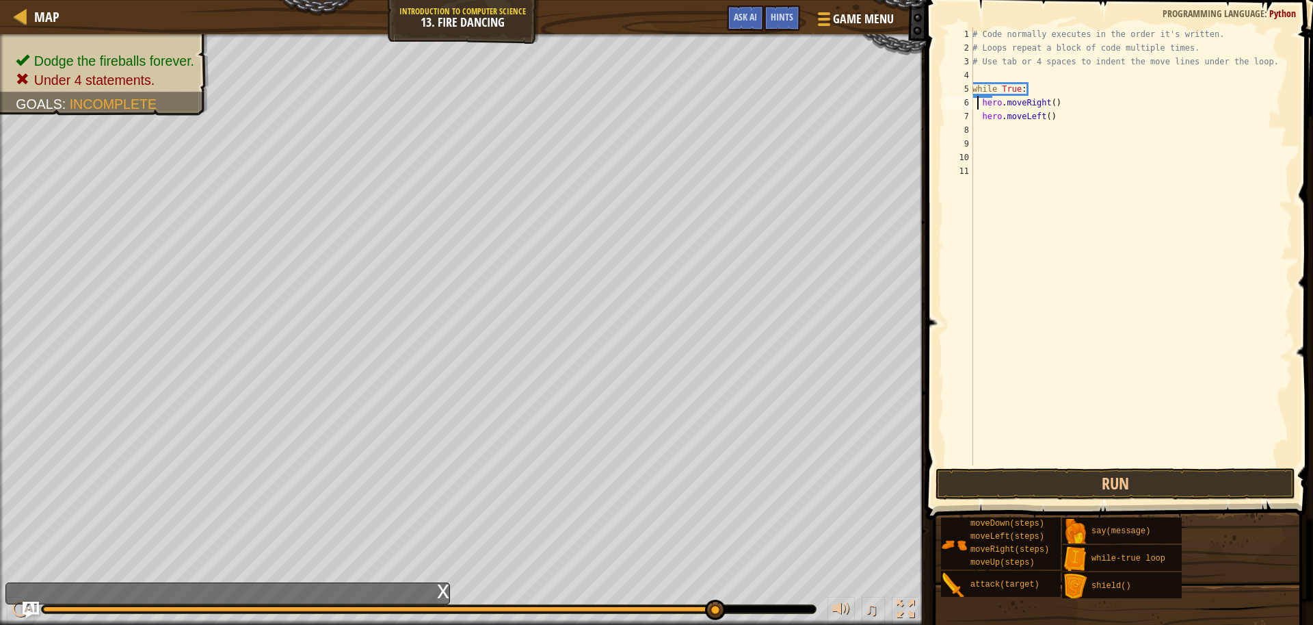
click at [981, 104] on div "# Code normally executes in the order it's written. # Loops repeat a block of c…" at bounding box center [1131, 259] width 323 height 465
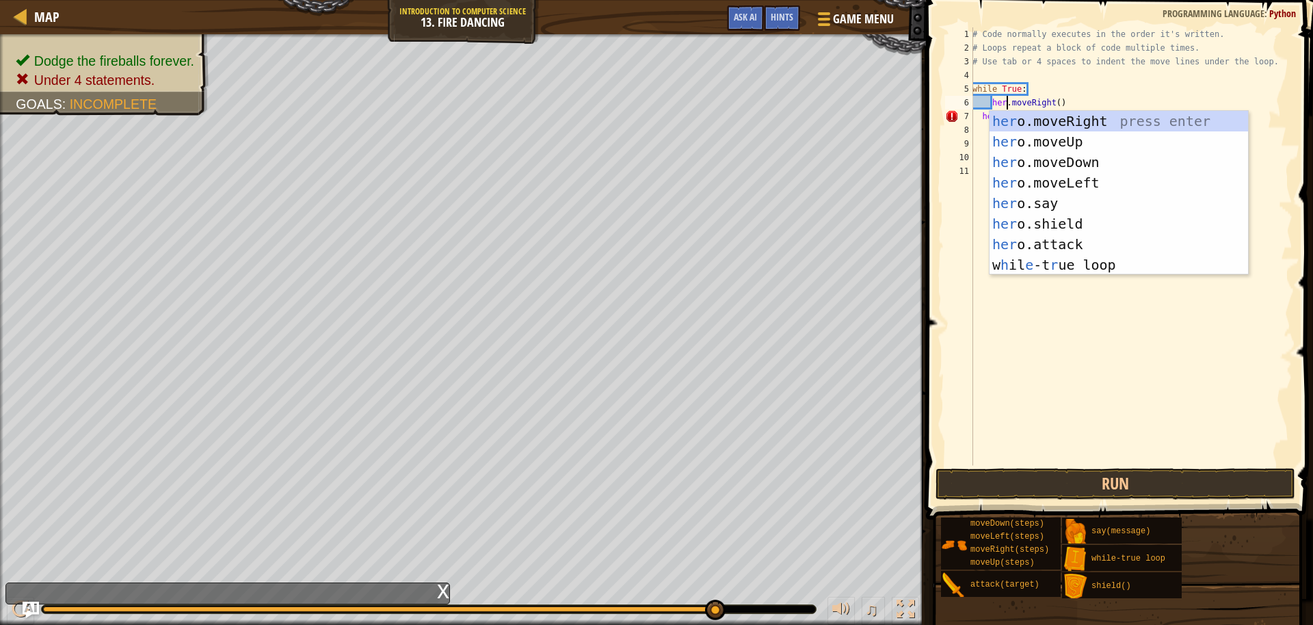
scroll to position [6, 3]
type textarea "hero.moveRight()"
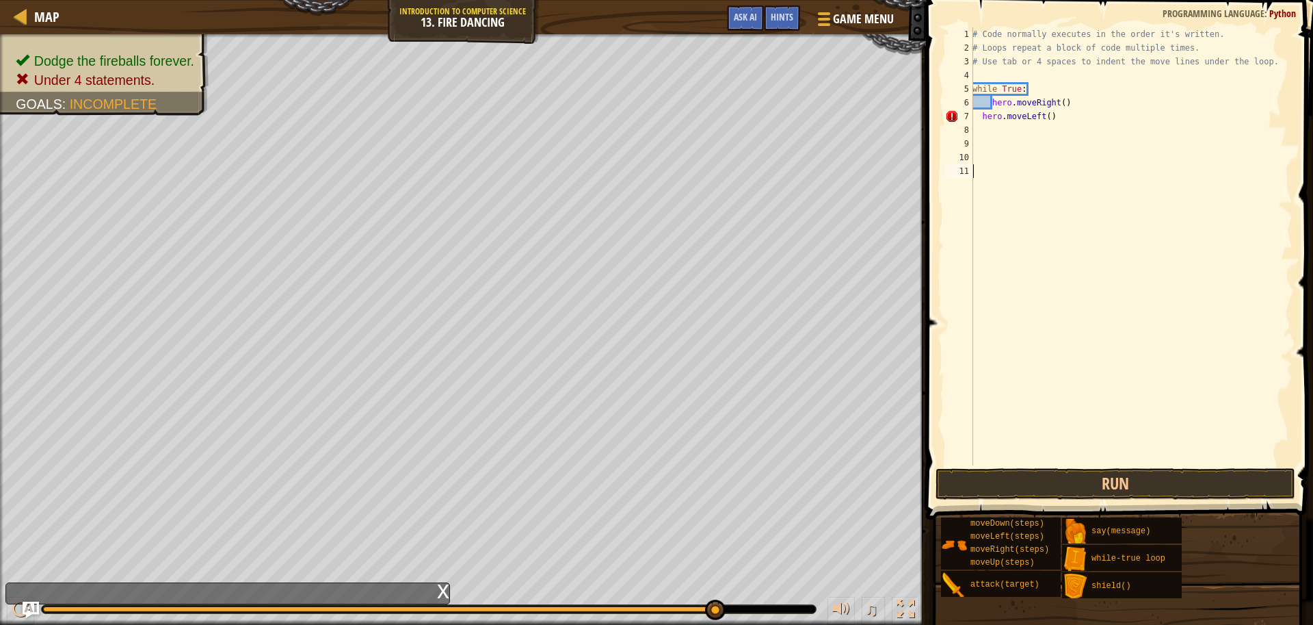
scroll to position [6, 0]
click at [978, 118] on div "# Code normally executes in the order it's written. # Loops repeat a block of c…" at bounding box center [1131, 259] width 323 height 465
type textarea "hero.moveLeft()"
click at [1105, 488] on button "Run" at bounding box center [1116, 483] width 360 height 31
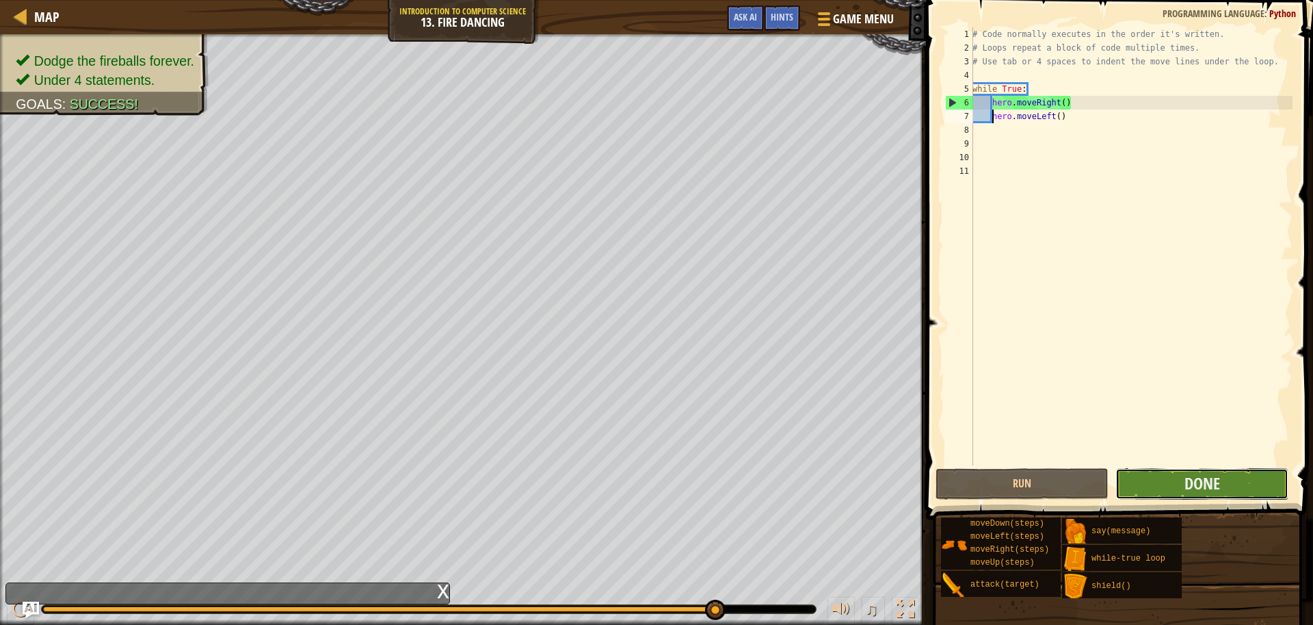
click at [1228, 487] on button "Done" at bounding box center [1202, 483] width 173 height 31
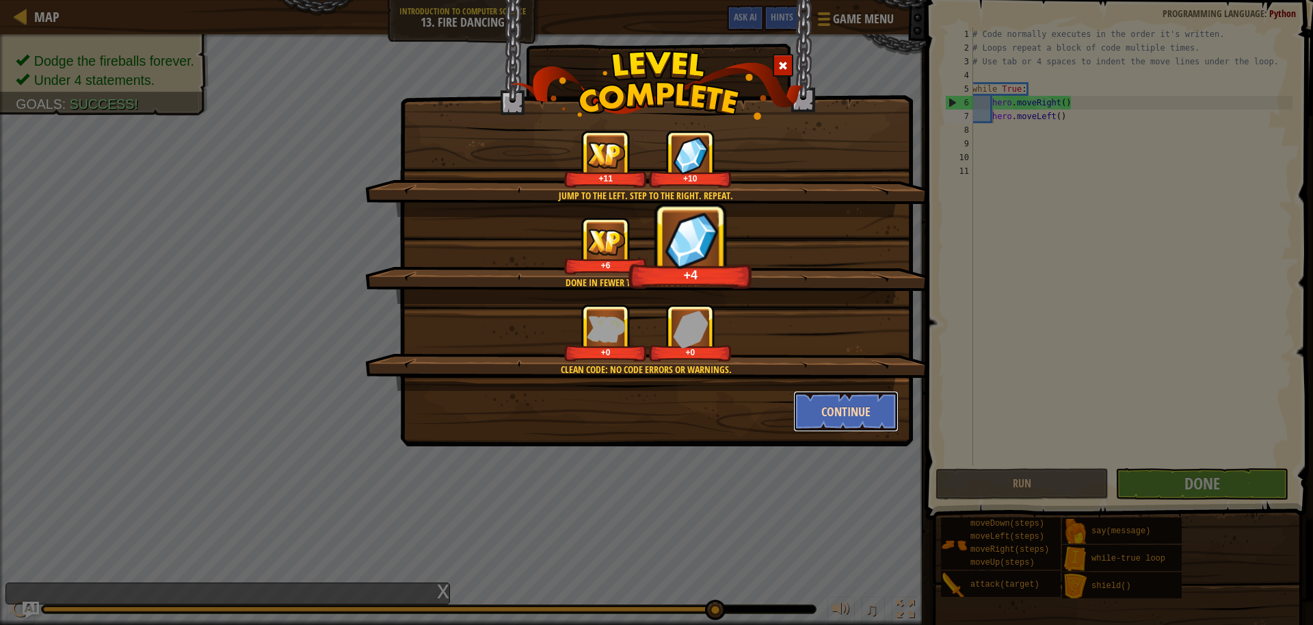
click at [836, 412] on button "Continue" at bounding box center [846, 411] width 106 height 41
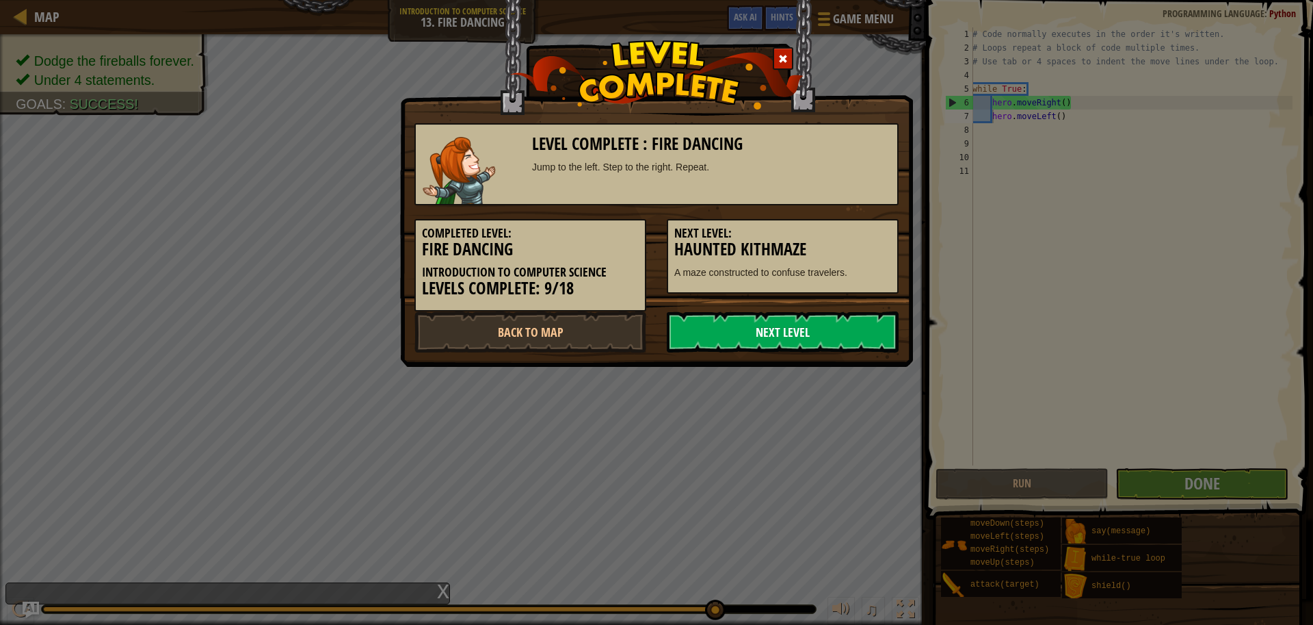
click at [722, 332] on link "Next Level" at bounding box center [783, 331] width 232 height 41
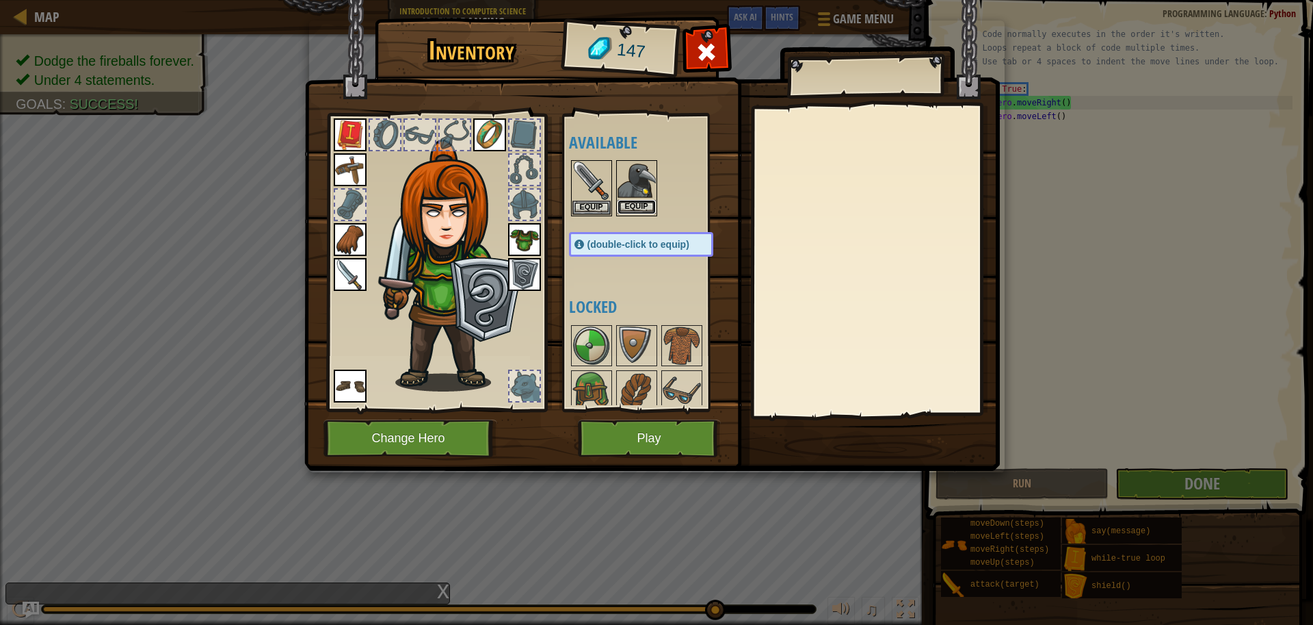
click at [626, 211] on button "Equip" at bounding box center [637, 207] width 38 height 14
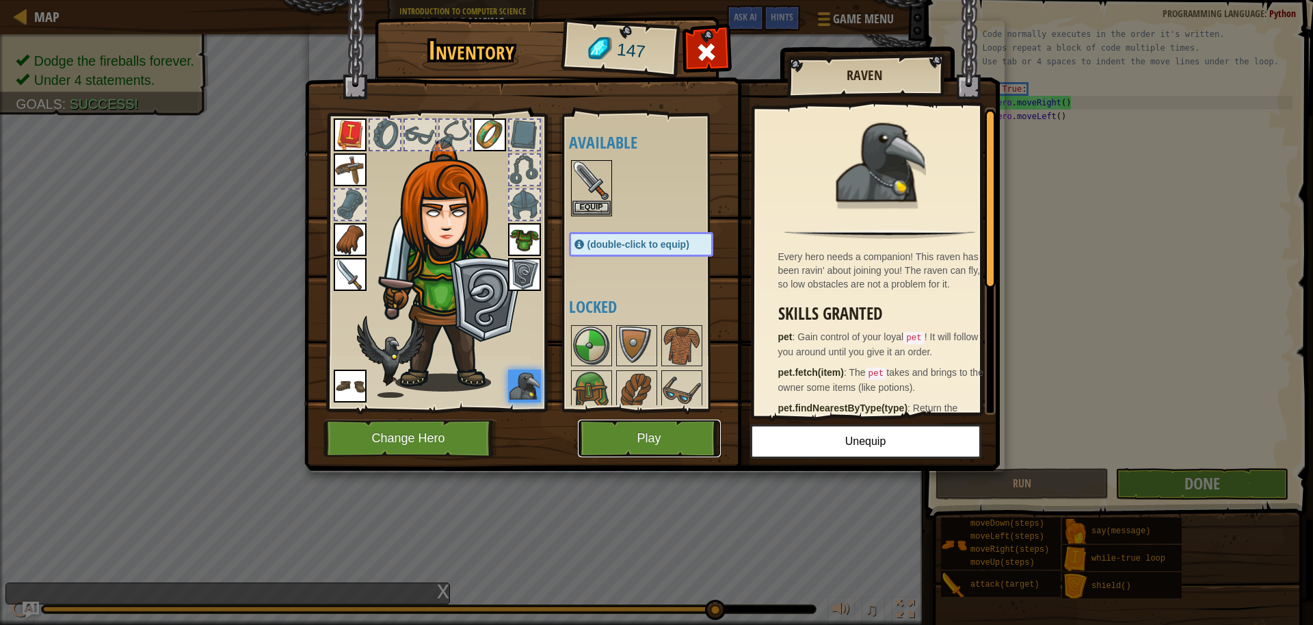
click at [643, 443] on button "Play" at bounding box center [649, 438] width 143 height 38
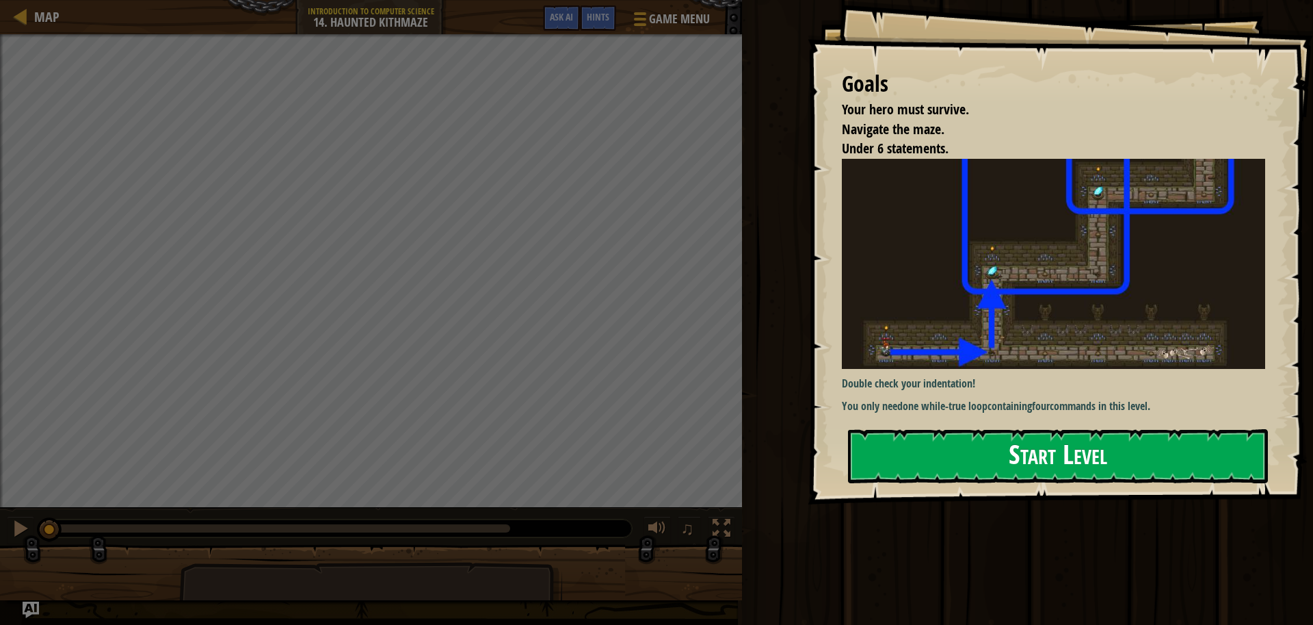
click at [887, 457] on button "Start Level" at bounding box center [1058, 456] width 420 height 54
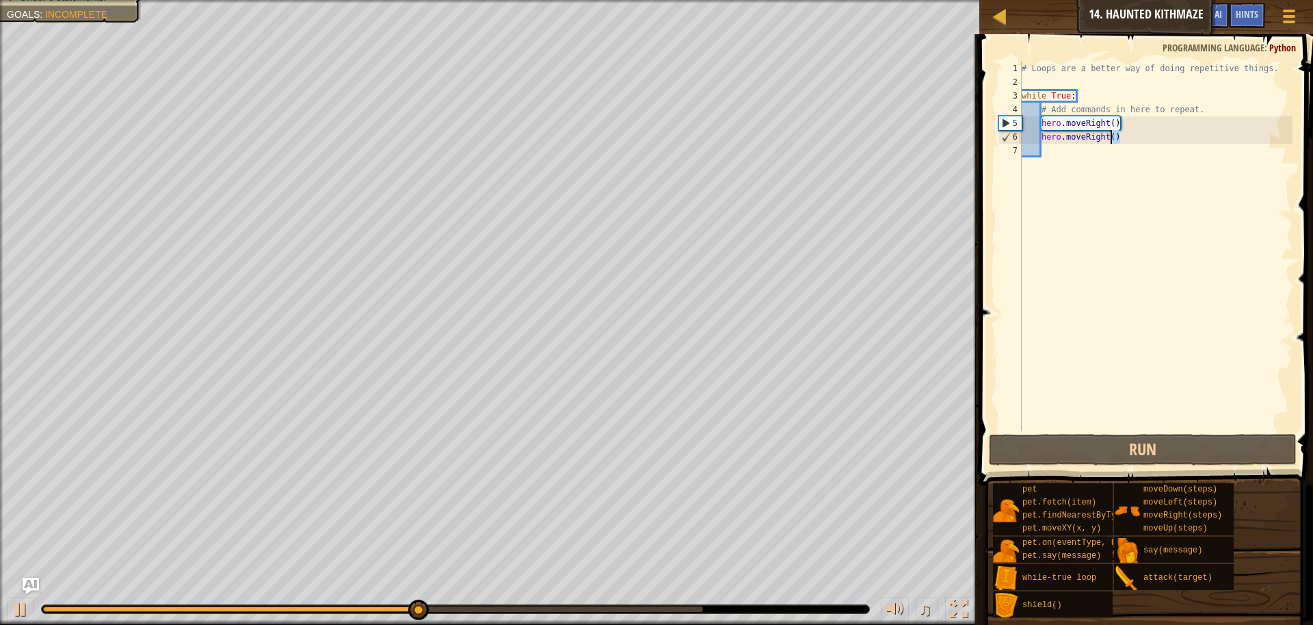
drag, startPoint x: 1127, startPoint y: 135, endPoint x: 1110, endPoint y: 142, distance: 18.1
click at [1110, 142] on div "# Loops are a better way of doing repetitive things. while True : # Add command…" at bounding box center [1156, 260] width 274 height 397
type textarea "hero.moveRight()"
click at [1045, 148] on div "# Loops are a better way of doing repetitive things. while True : # Add command…" at bounding box center [1156, 260] width 274 height 397
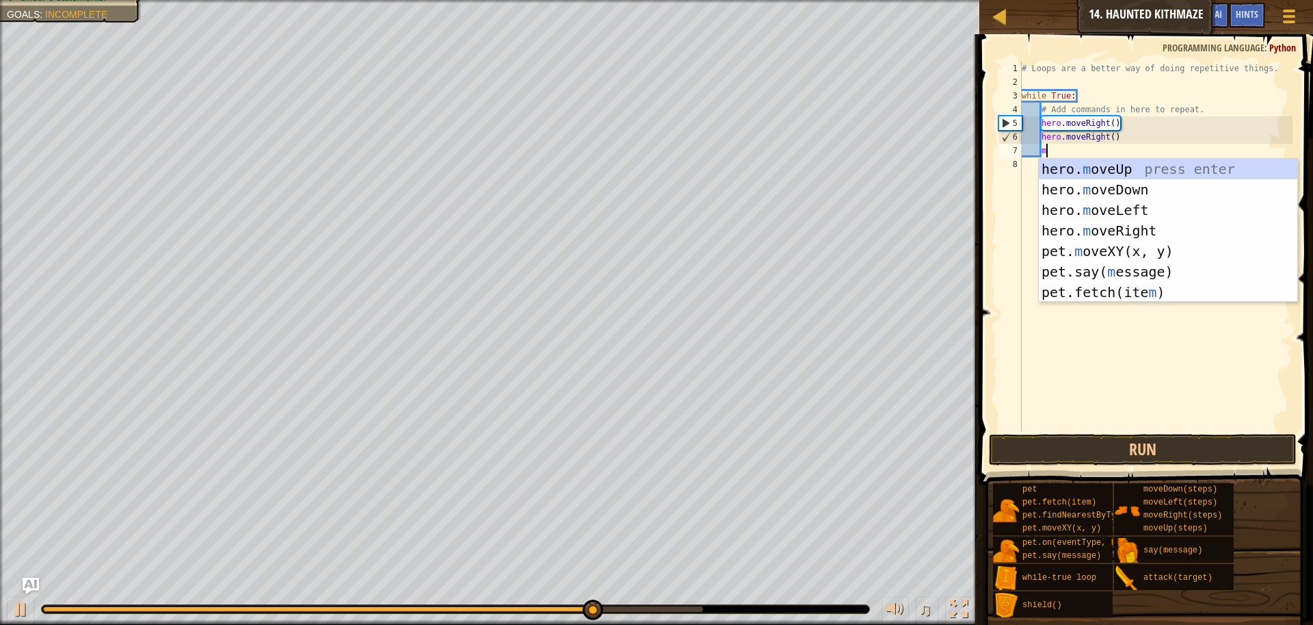
scroll to position [6, 2]
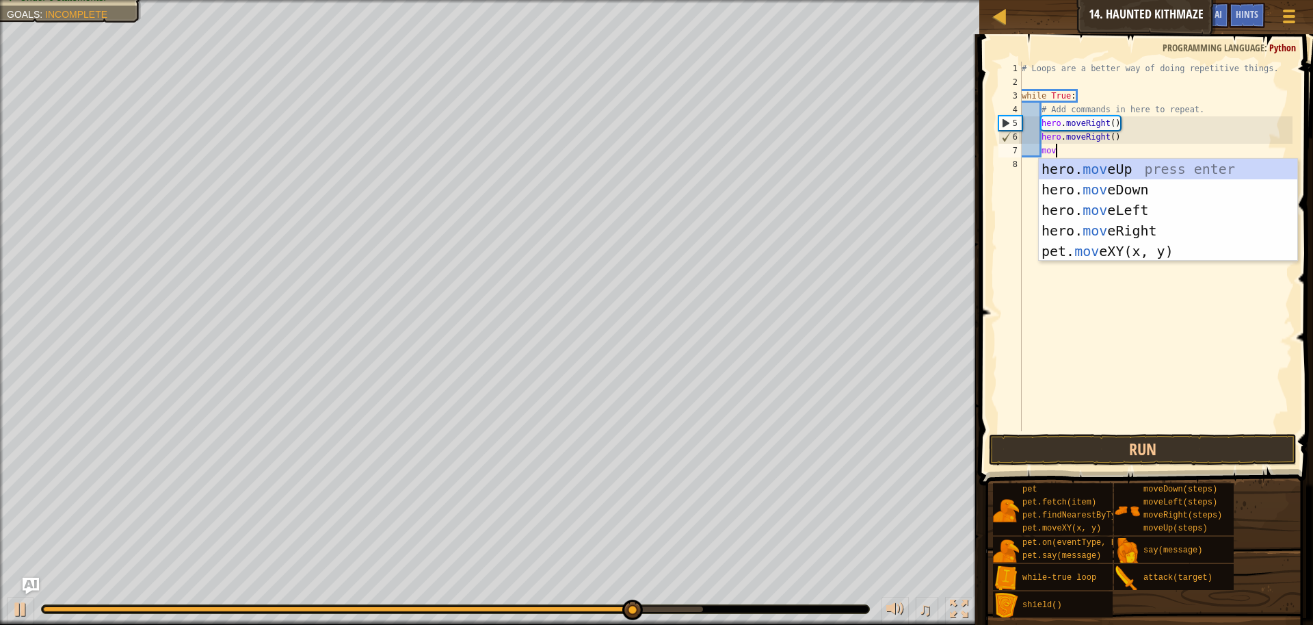
type textarea "move"
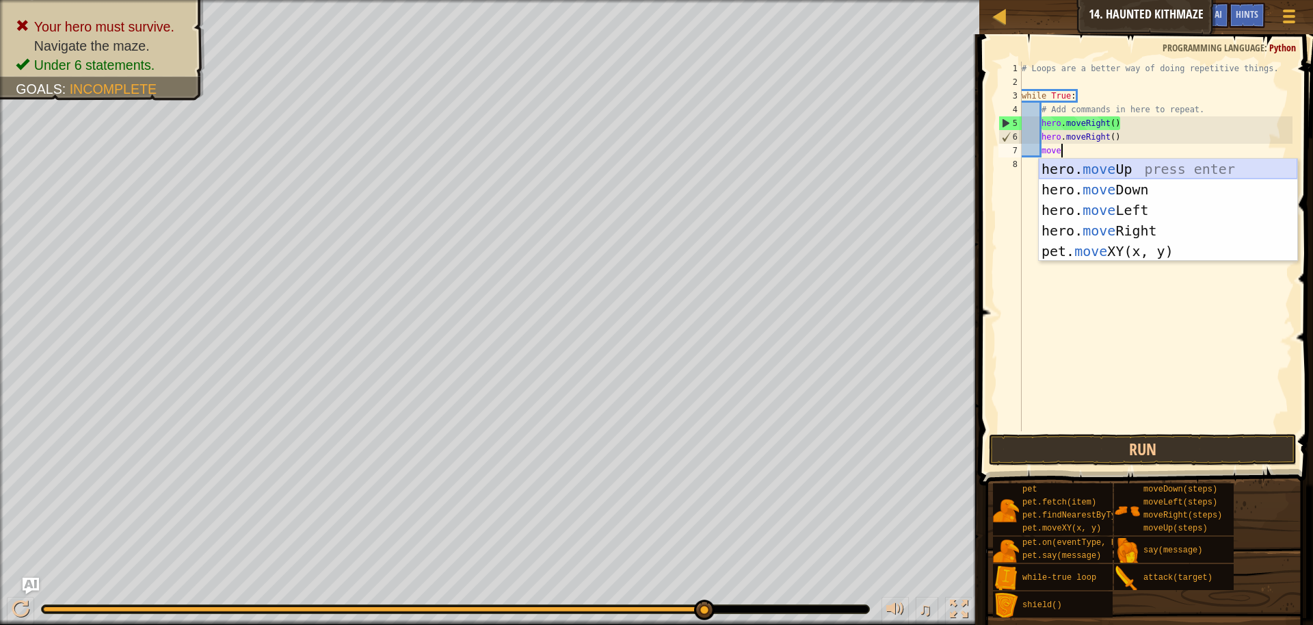
click at [1118, 170] on div "hero. move Up press enter hero. move Down press enter hero. move Left press ent…" at bounding box center [1168, 231] width 259 height 144
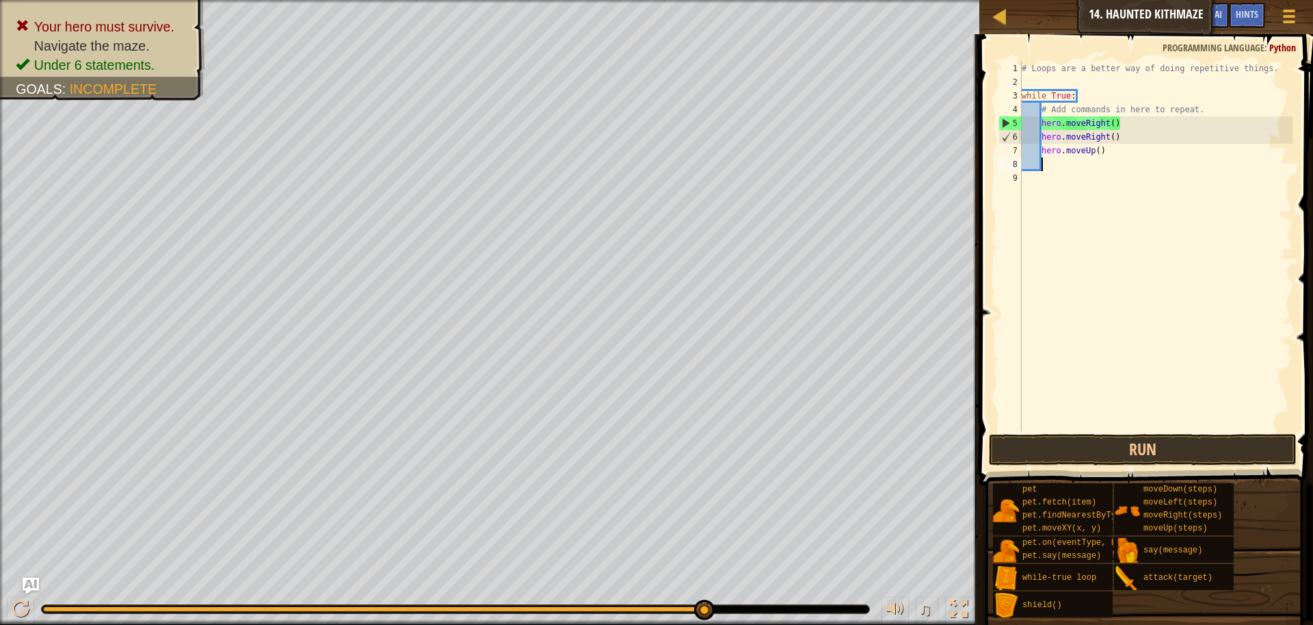
scroll to position [6, 1]
click at [1075, 451] on button "Run" at bounding box center [1143, 449] width 308 height 31
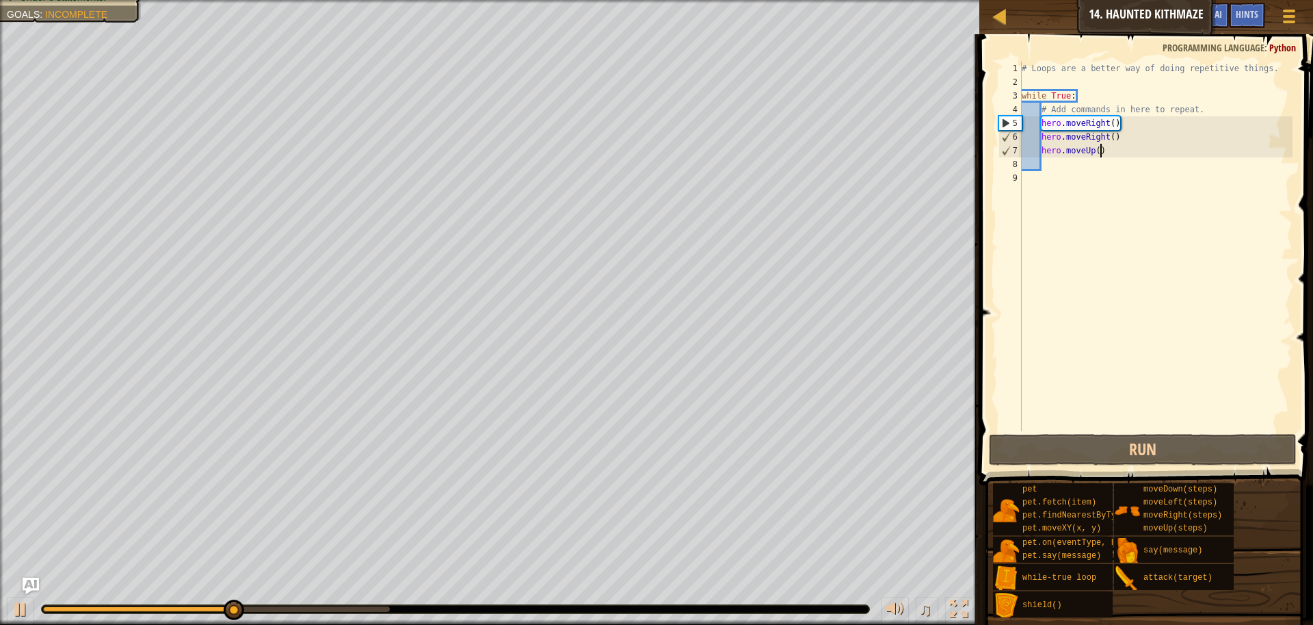
click at [1103, 151] on div "# Loops are a better way of doing repetitive things. while True : # Add command…" at bounding box center [1156, 260] width 274 height 397
type textarea "hero.moveUp(2)"
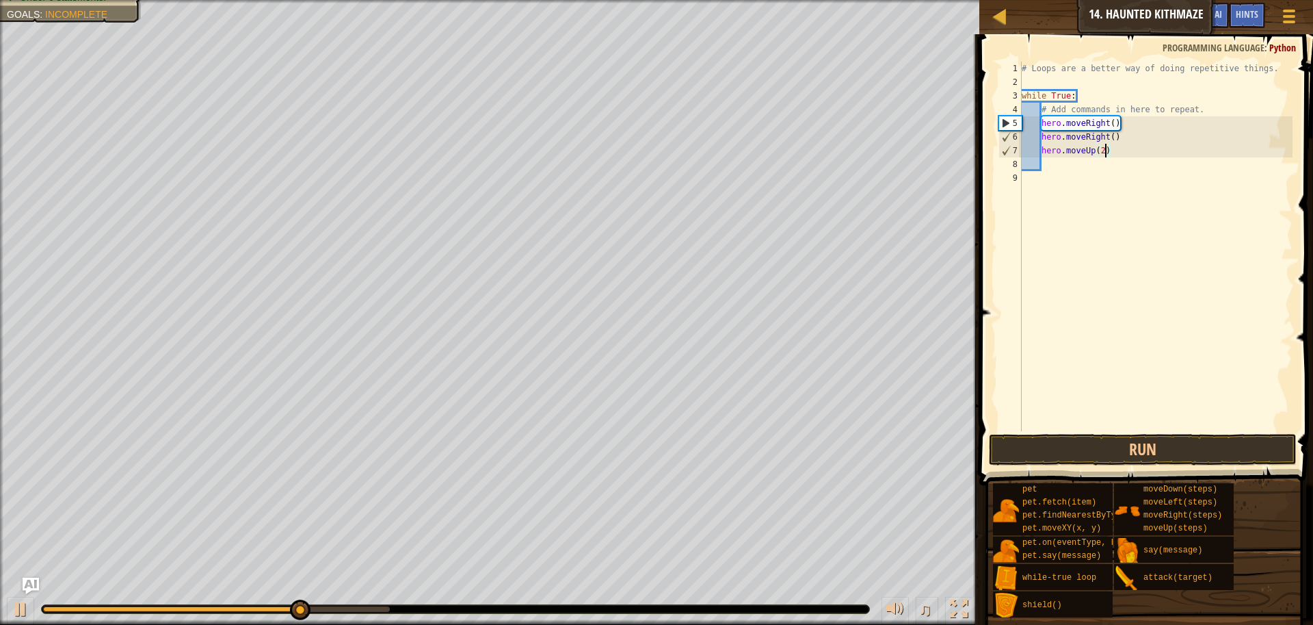
click at [1050, 163] on div "# Loops are a better way of doing repetitive things. while True : # Add command…" at bounding box center [1156, 260] width 274 height 397
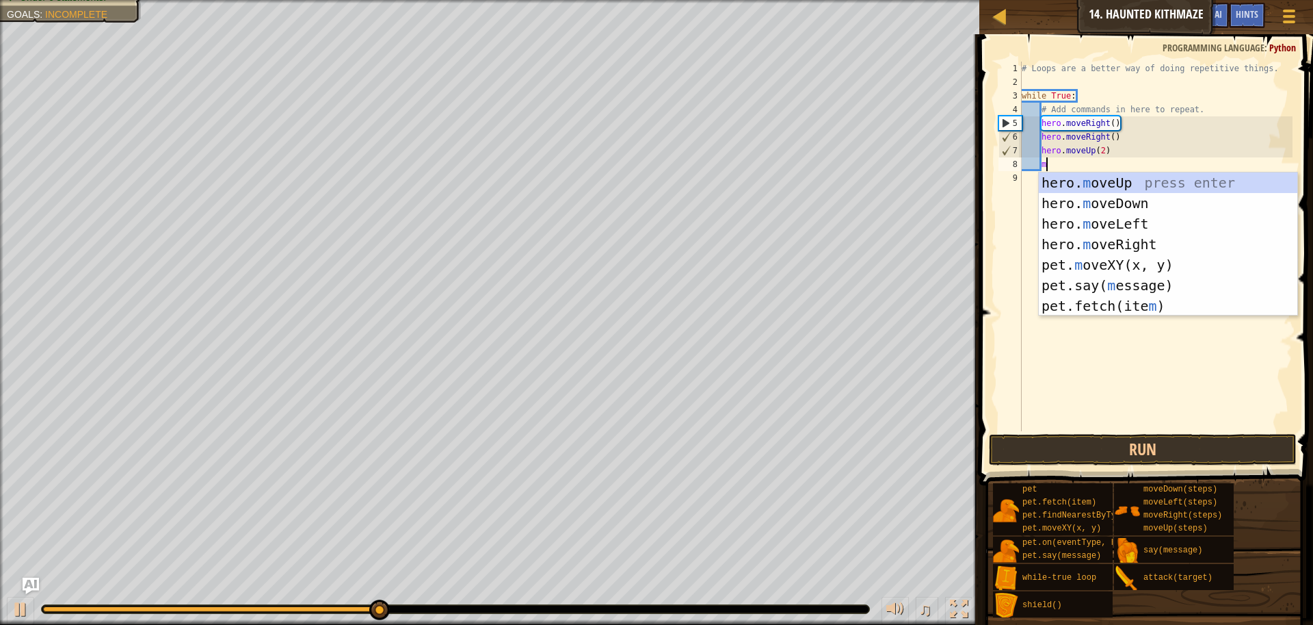
type textarea "mo"
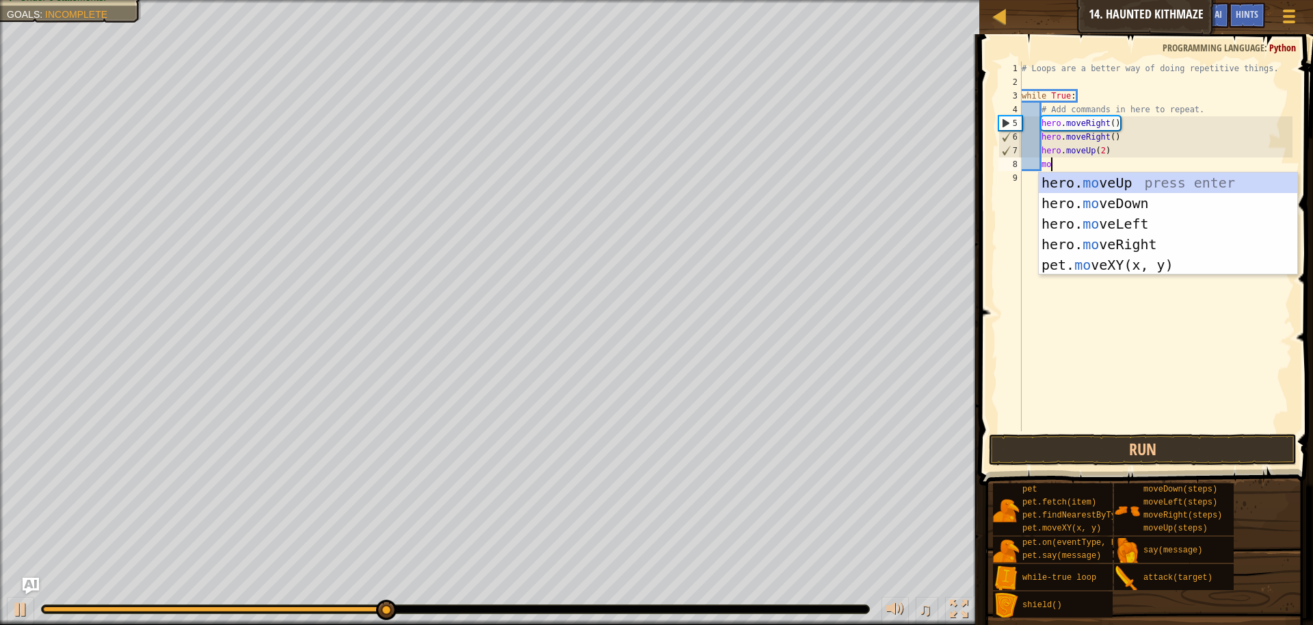
scroll to position [6, 2]
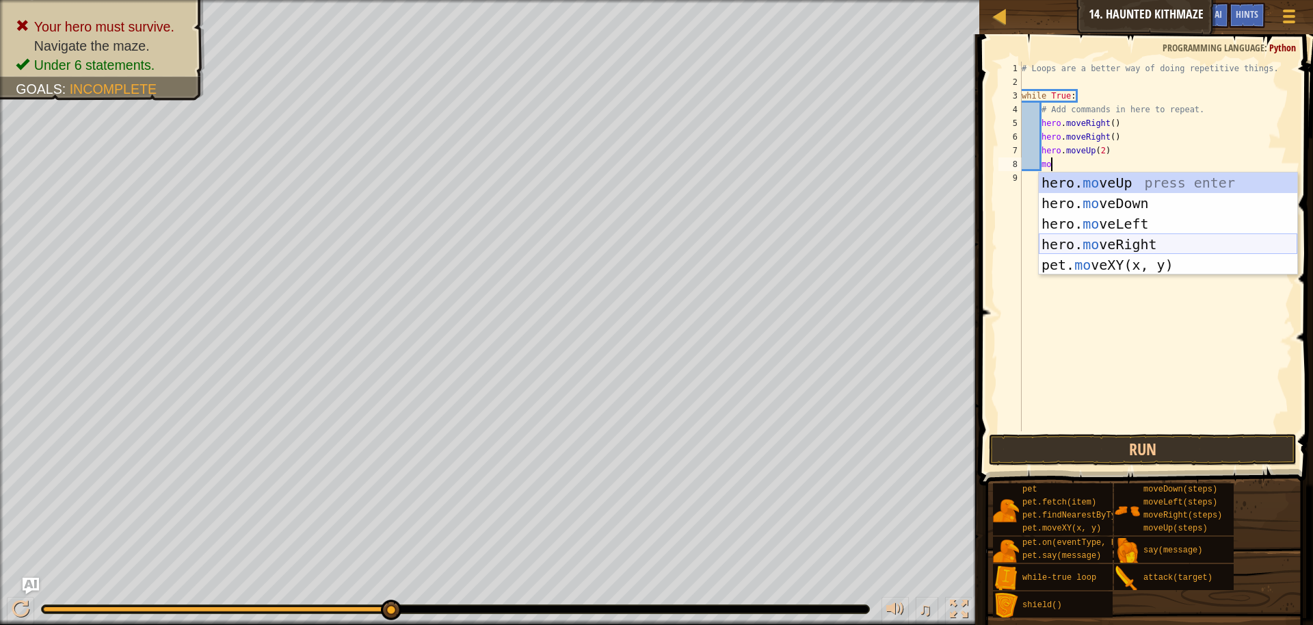
click at [1110, 248] on div "hero. mo veUp press enter hero. mo veDown press enter hero. mo veLeft press ent…" at bounding box center [1168, 244] width 259 height 144
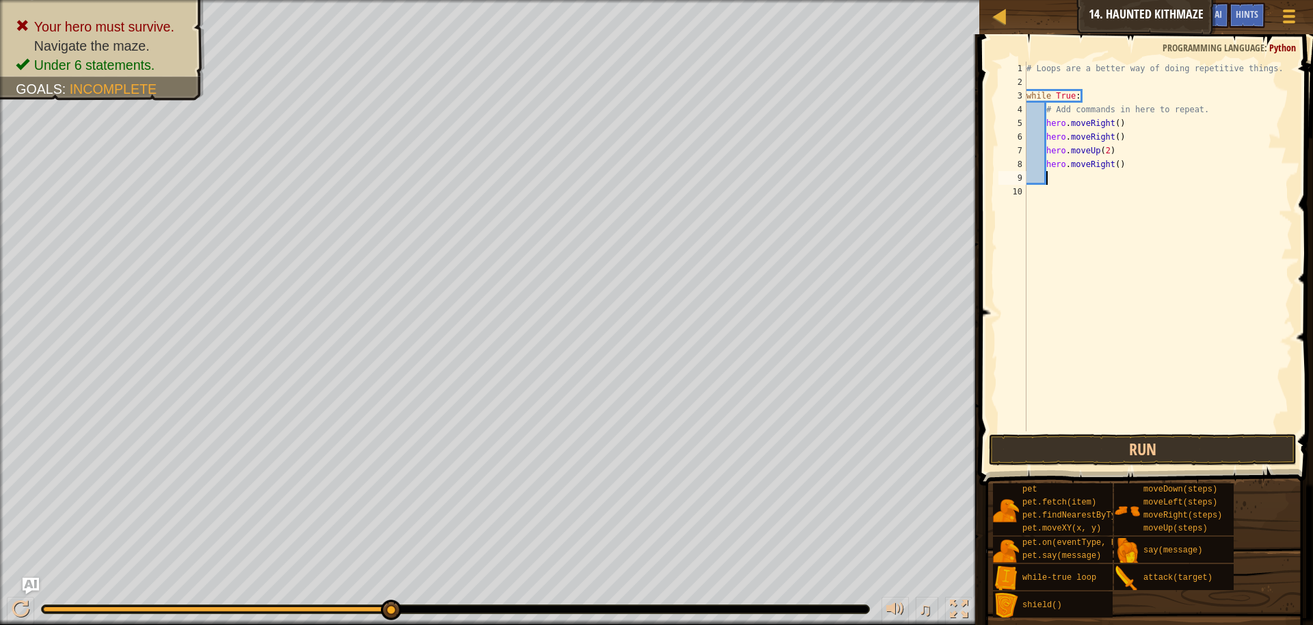
scroll to position [6, 1]
type textarea "m"
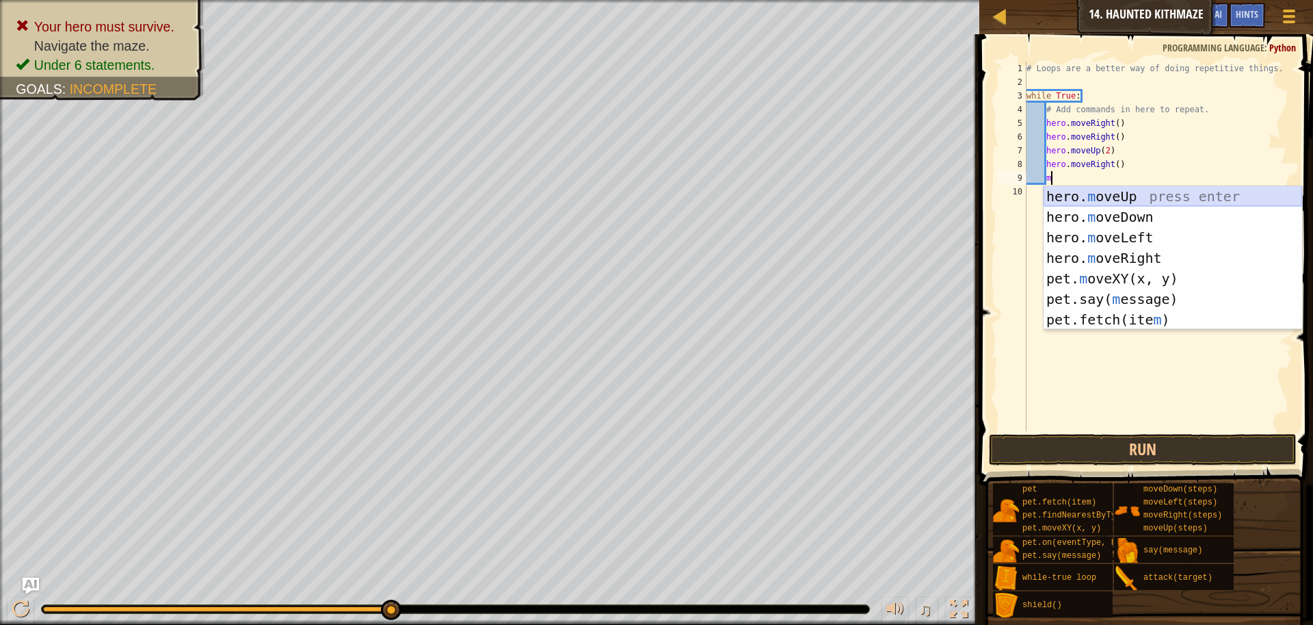
click at [1092, 196] on div "hero. m oveUp press enter hero. m oveDown press enter hero. m oveLeft press ent…" at bounding box center [1173, 278] width 259 height 185
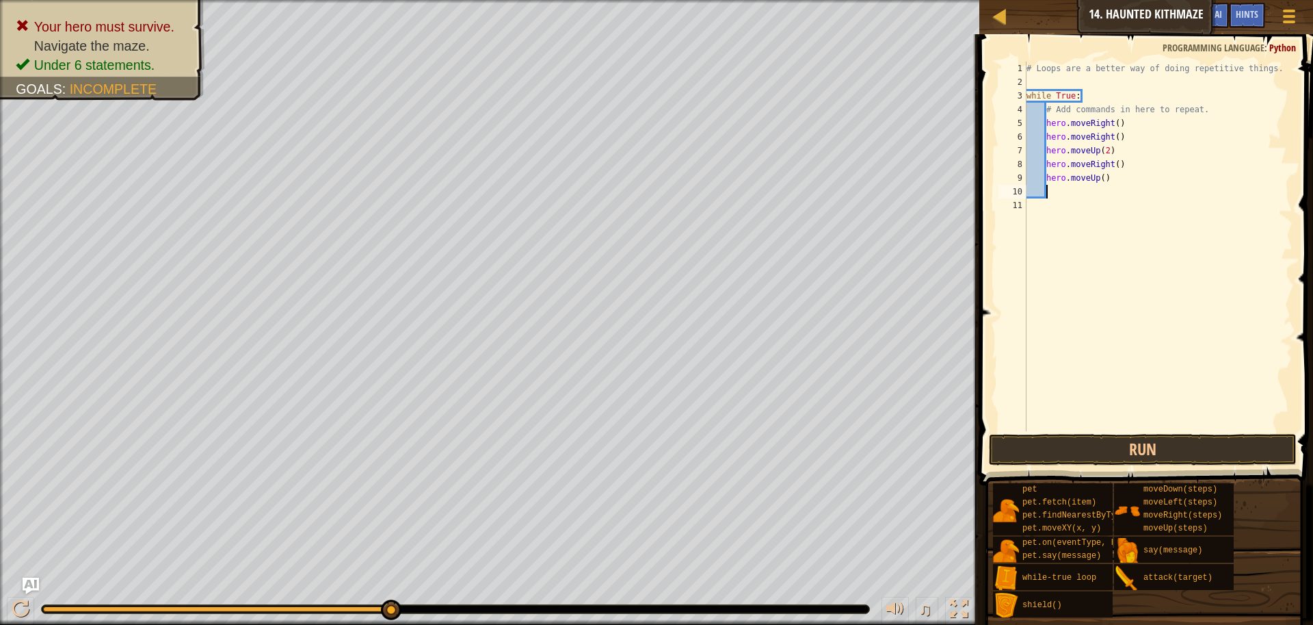
scroll to position [6, 1]
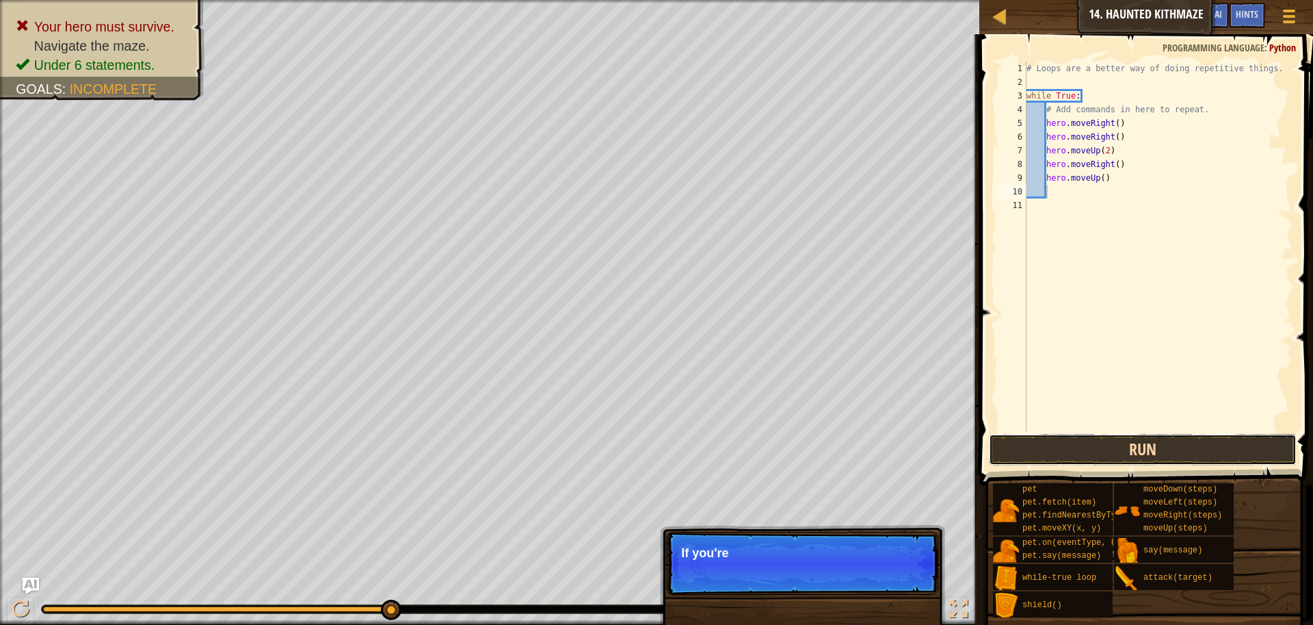
click at [1112, 448] on button "Run" at bounding box center [1143, 449] width 308 height 31
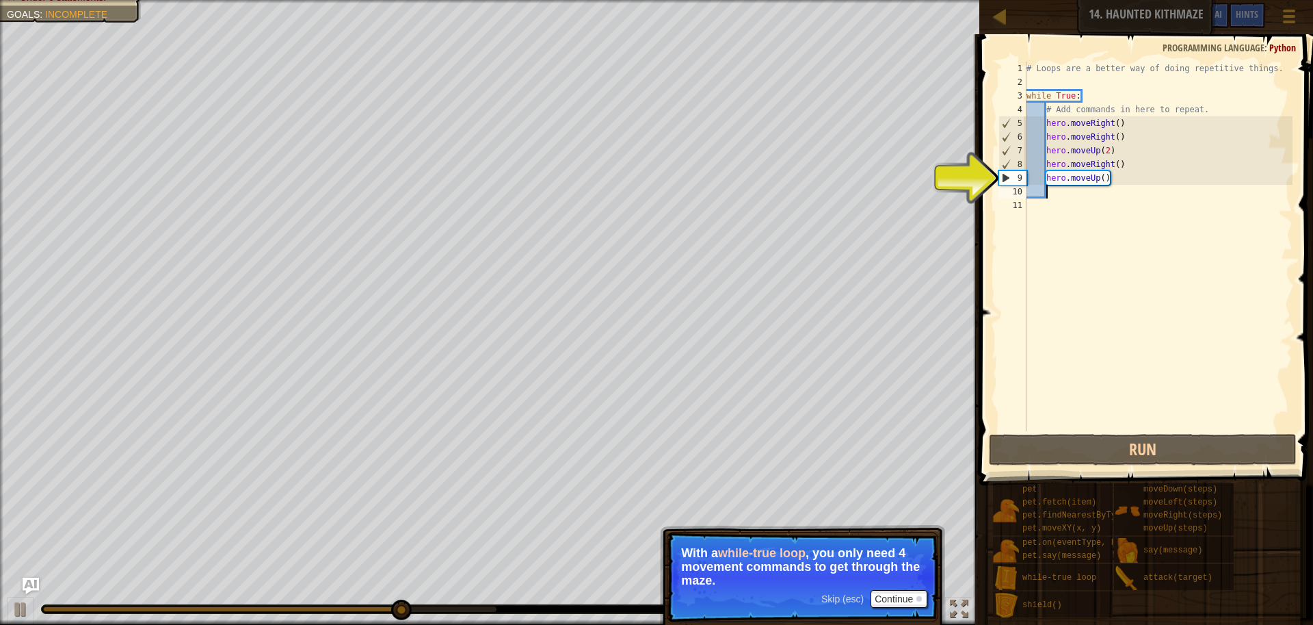
click at [1118, 163] on div "# Loops are a better way of doing repetitive things. while True : # Add command…" at bounding box center [1159, 260] width 270 height 397
type textarea "hero.moveRight(2)"
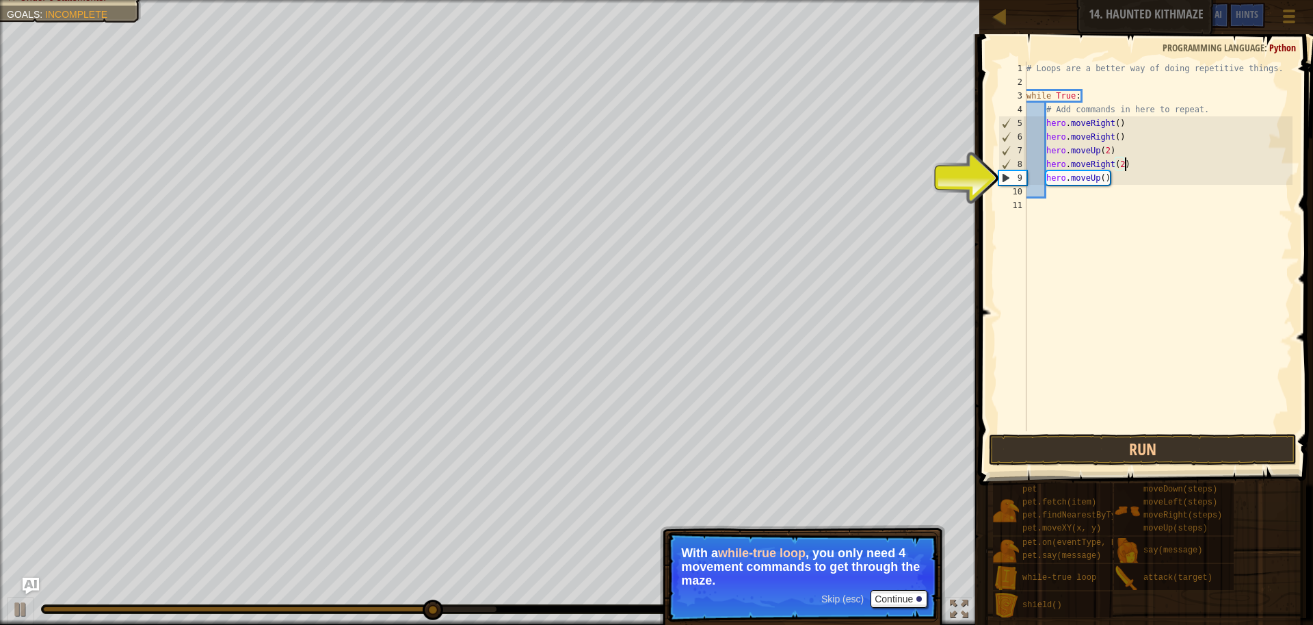
scroll to position [6, 8]
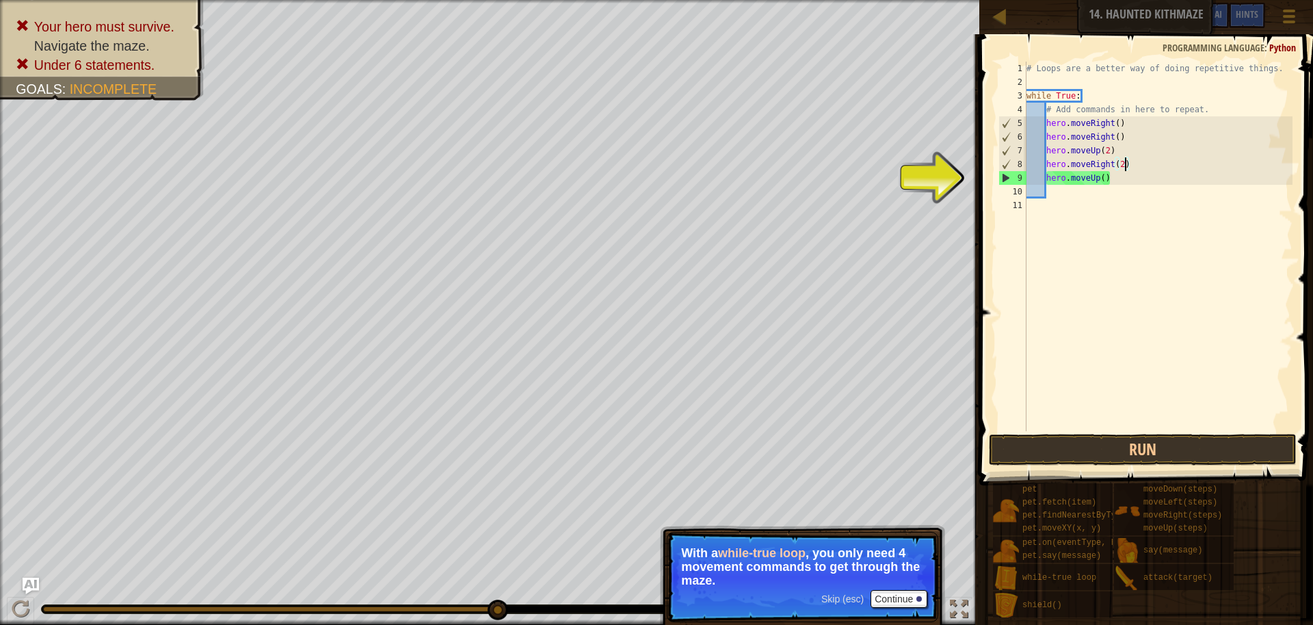
click at [1054, 195] on div "# Loops are a better way of doing repetitive things. while True : # Add command…" at bounding box center [1159, 260] width 270 height 397
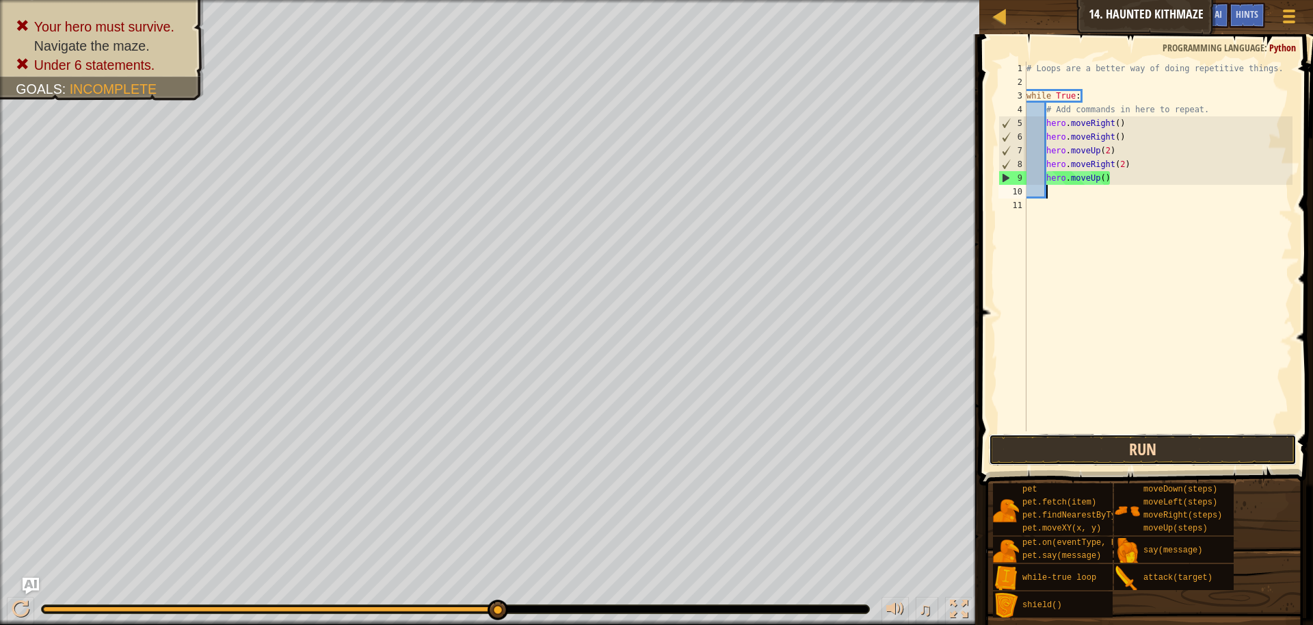
click at [1118, 443] on button "Run" at bounding box center [1143, 449] width 308 height 31
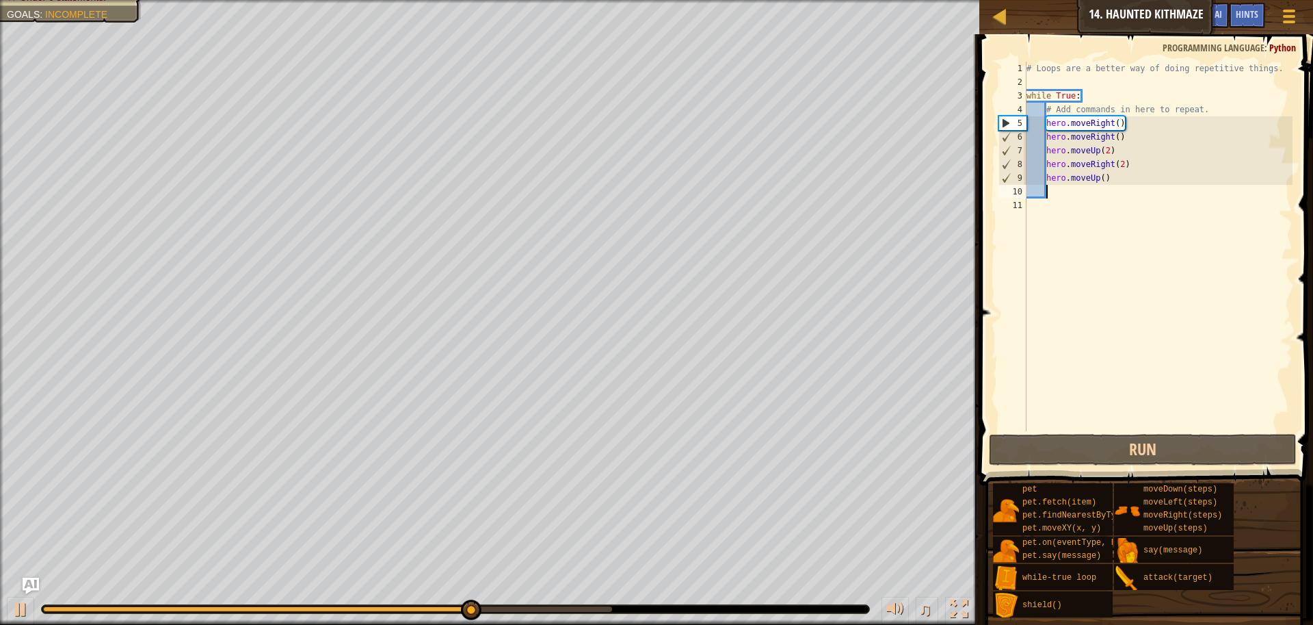
type textarea "m"
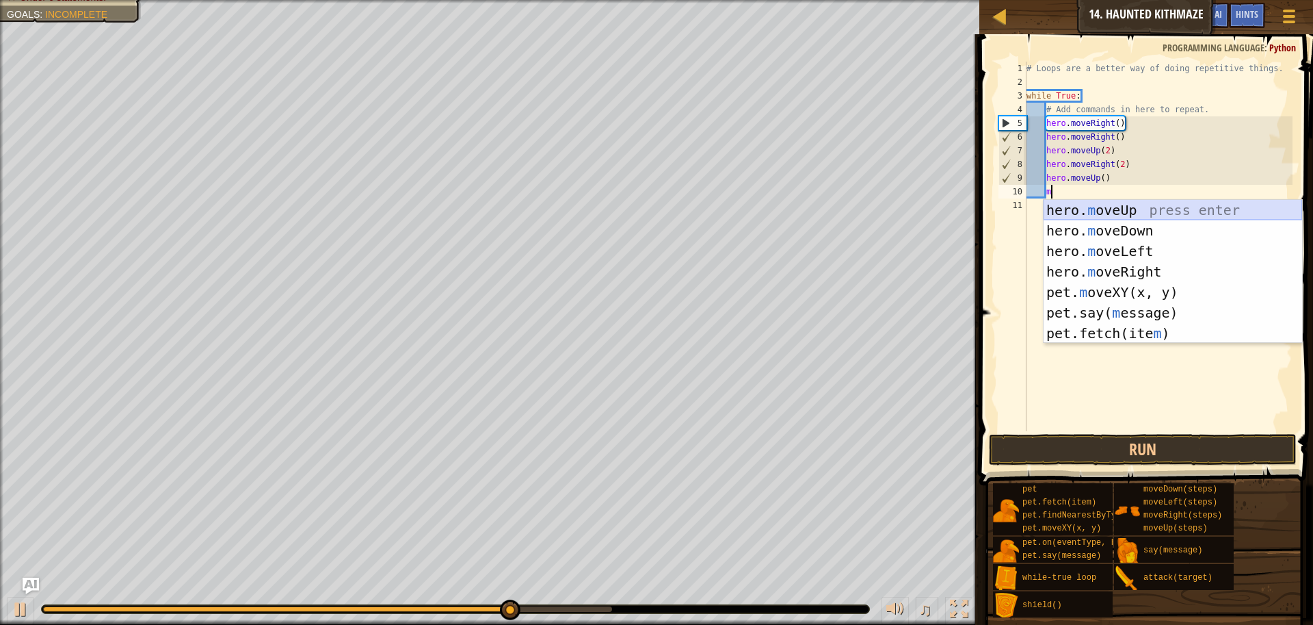
click at [1140, 203] on div "hero. m oveUp press enter hero. m oveDown press enter hero. m oveLeft press ent…" at bounding box center [1173, 292] width 259 height 185
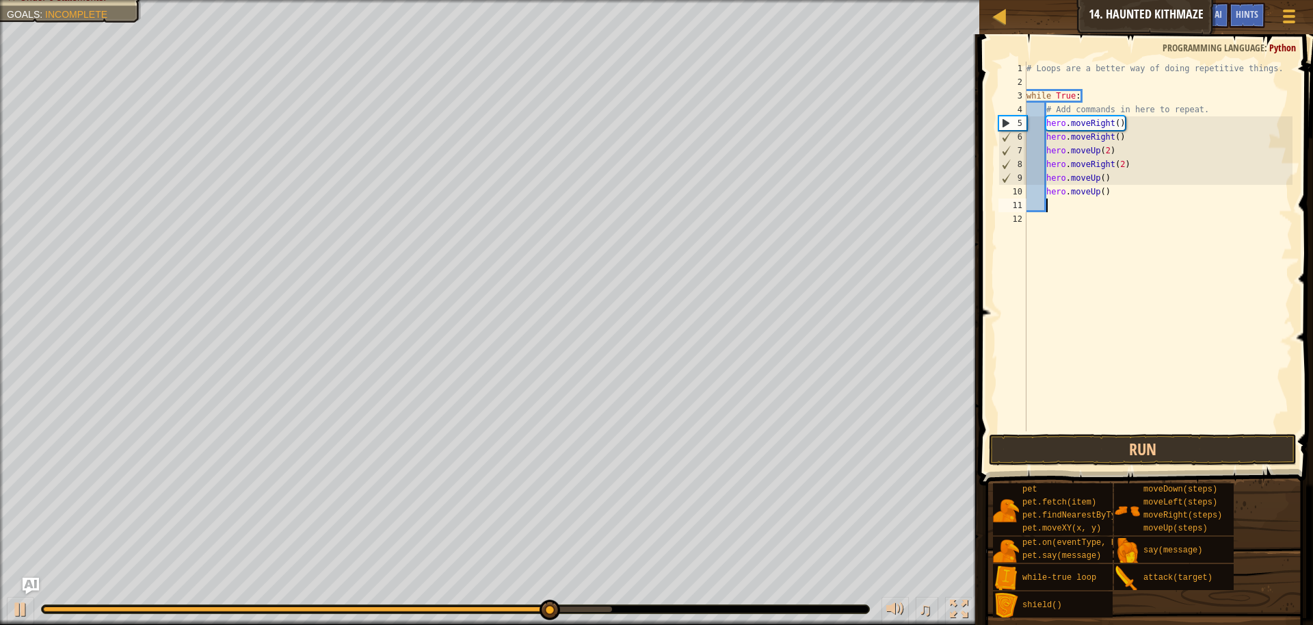
type textarea "m"
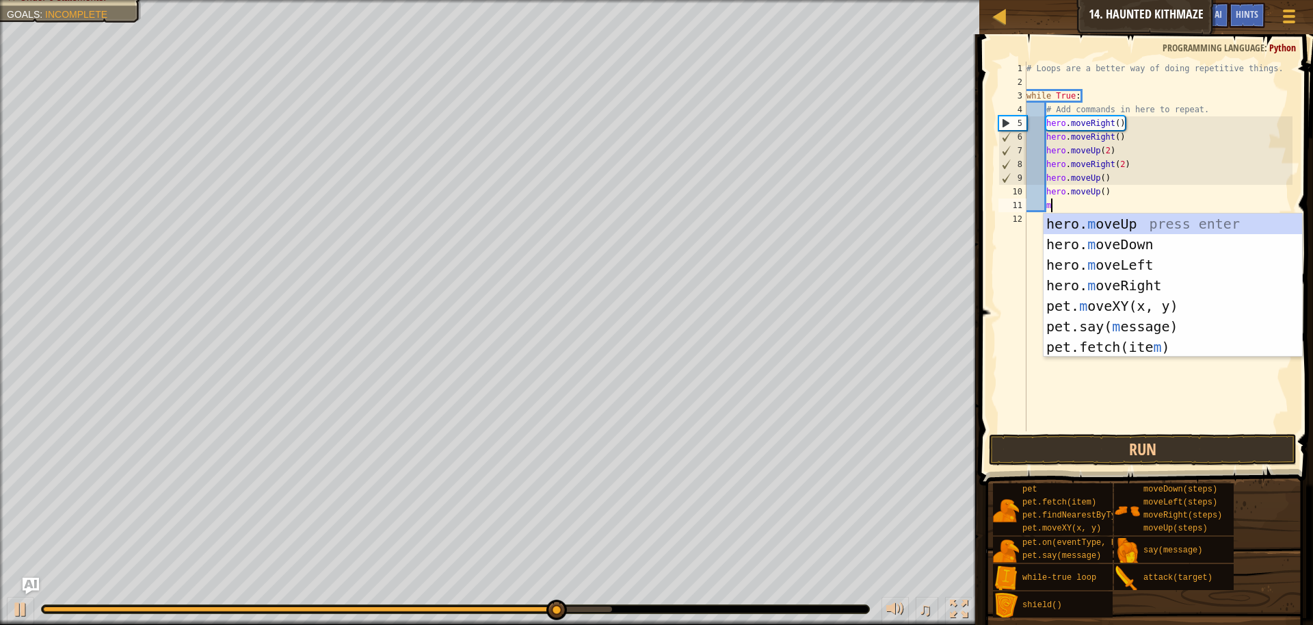
scroll to position [6, 1]
click at [1186, 291] on div "hero. m oveUp press enter hero. m oveDown press enter hero. m oveLeft press ent…" at bounding box center [1173, 305] width 259 height 185
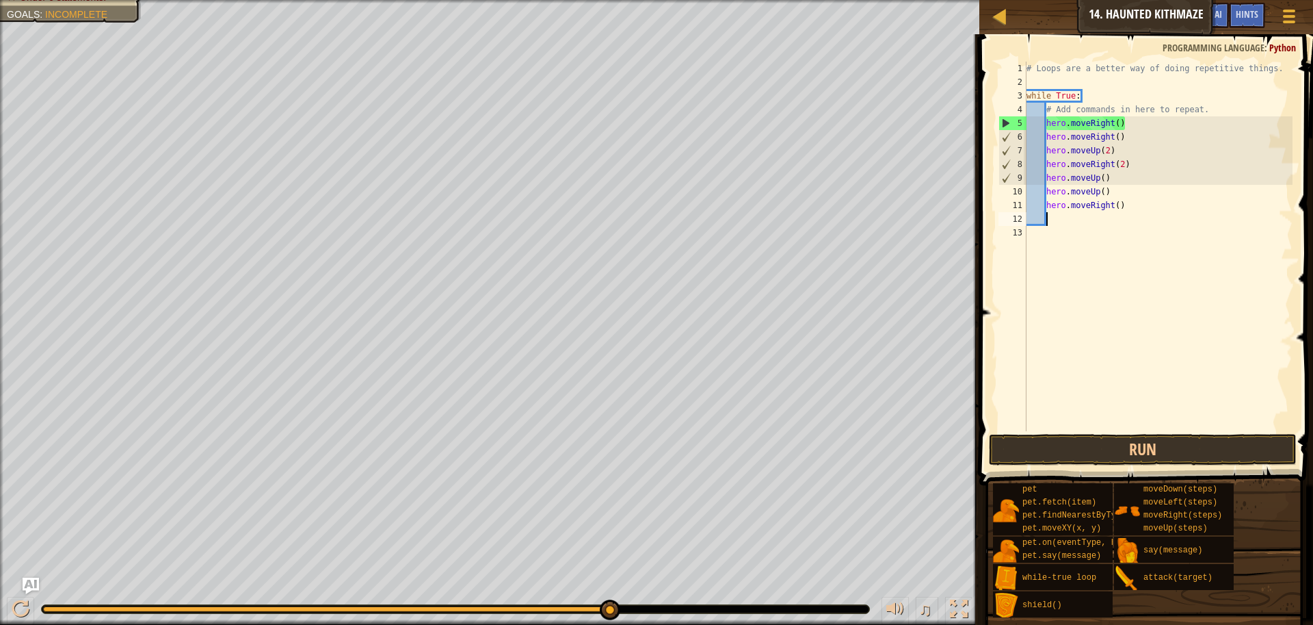
scroll to position [6, 1]
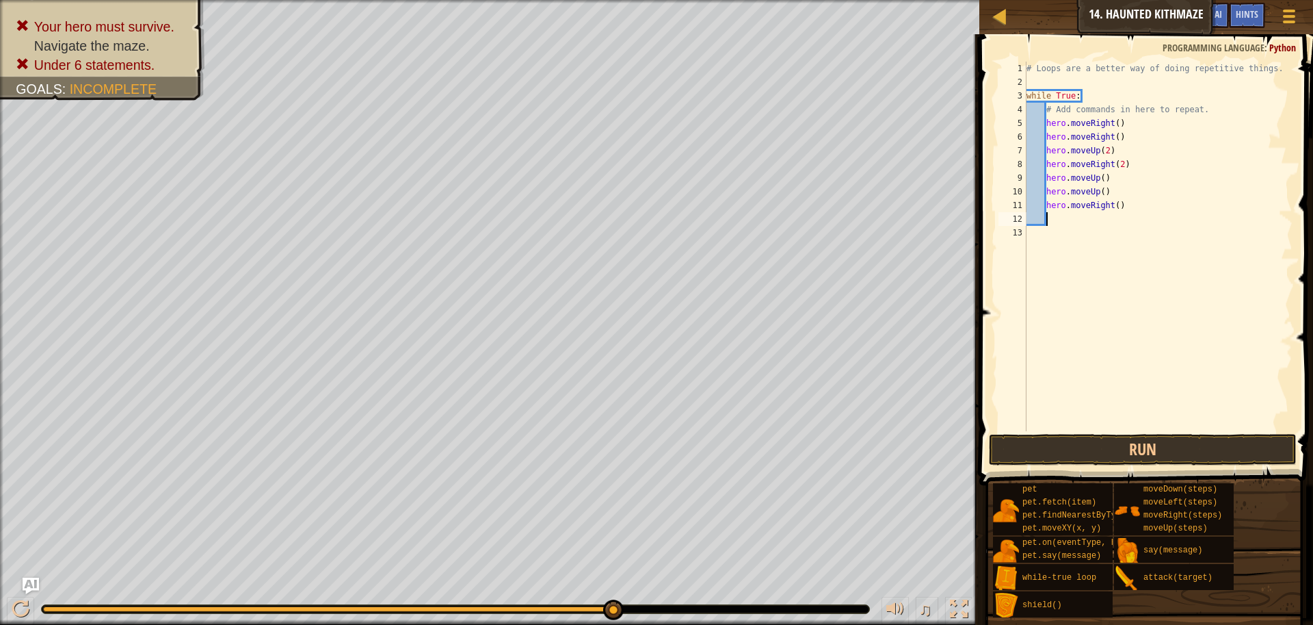
type textarea "m"
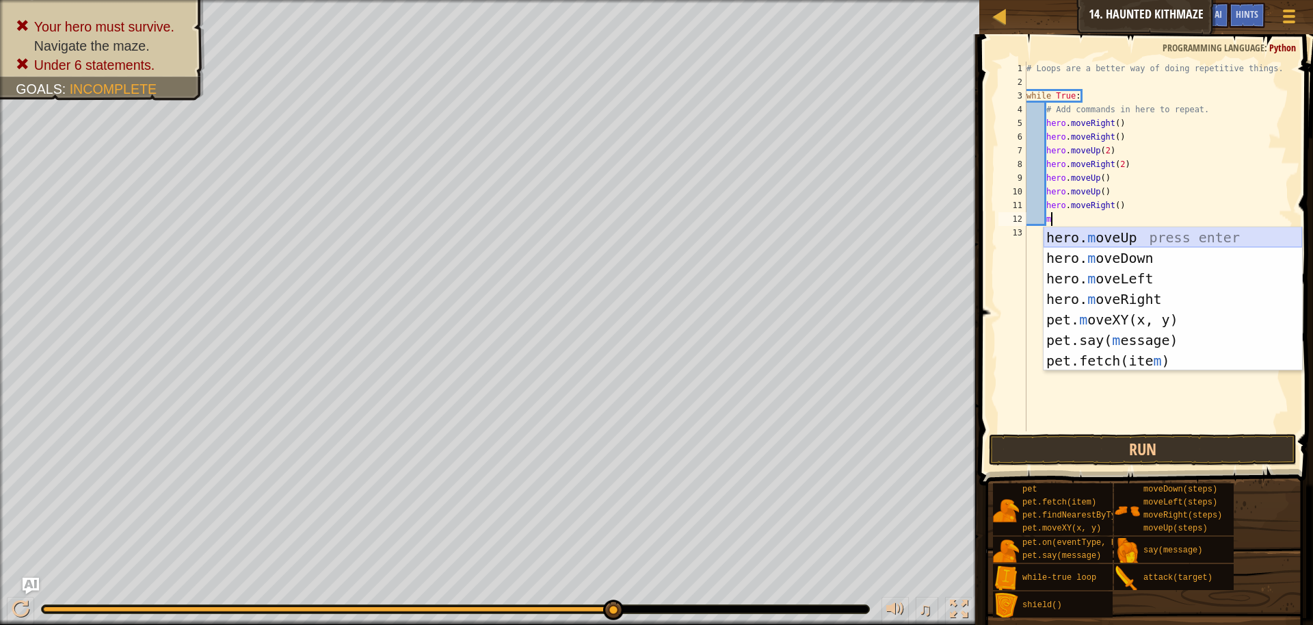
click at [1116, 228] on div "hero. m oveUp press enter hero. m oveDown press enter hero. m oveLeft press ent…" at bounding box center [1173, 319] width 259 height 185
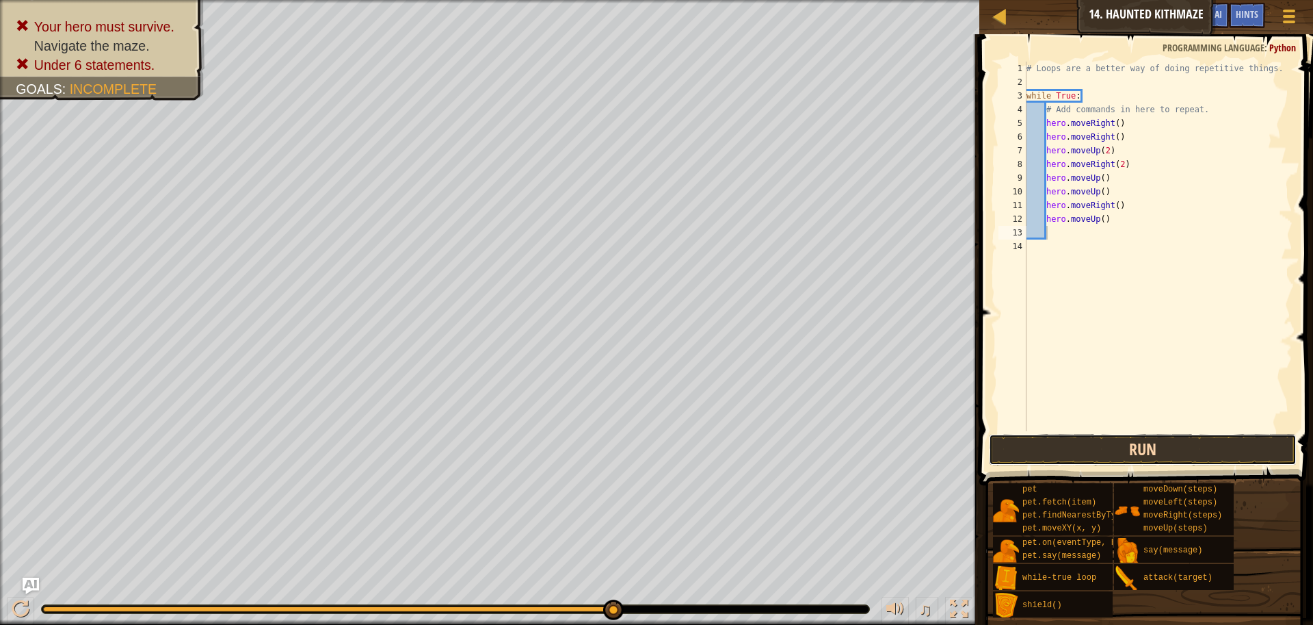
click at [1124, 453] on button "Run" at bounding box center [1143, 449] width 308 height 31
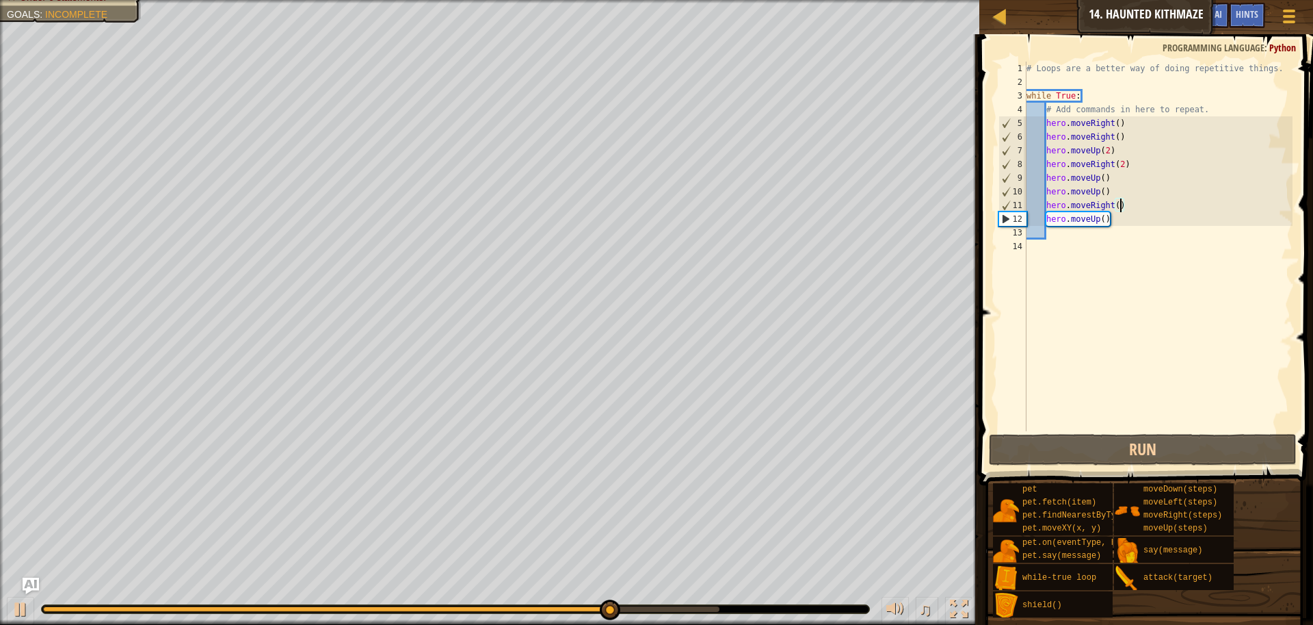
click at [1120, 205] on div "# Loops are a better way of doing repetitive things. while True : # Add command…" at bounding box center [1159, 260] width 270 height 397
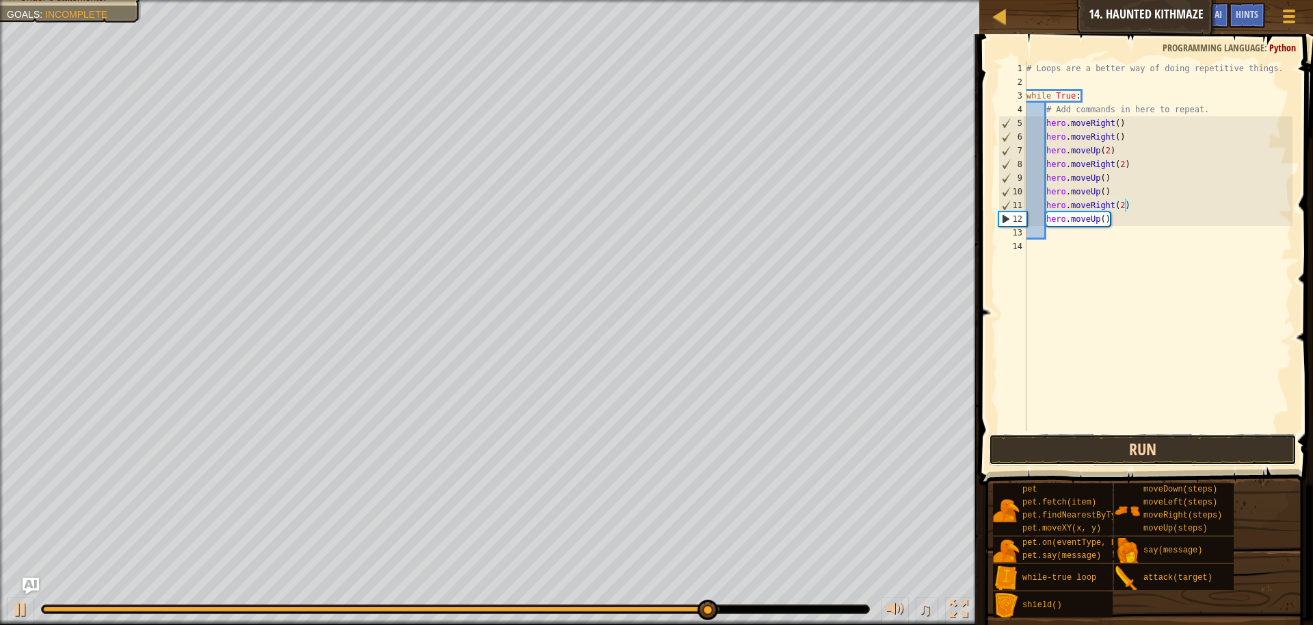
click at [1101, 452] on button "Run" at bounding box center [1143, 449] width 308 height 31
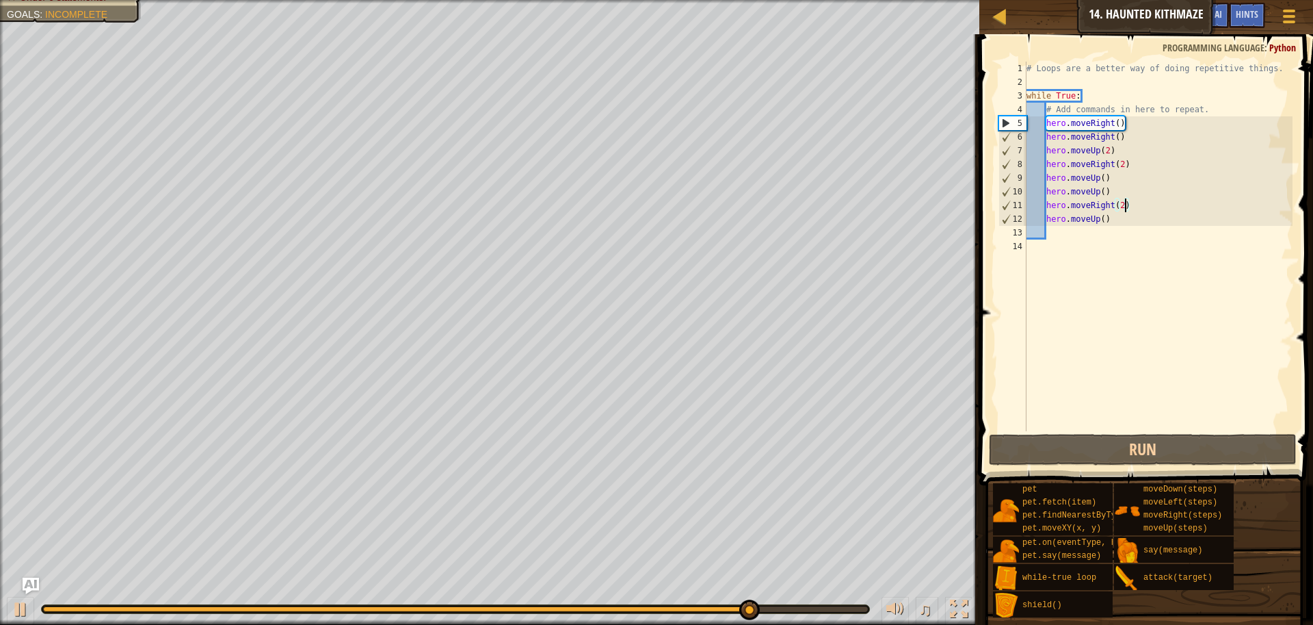
type textarea "hero.moveRight()"
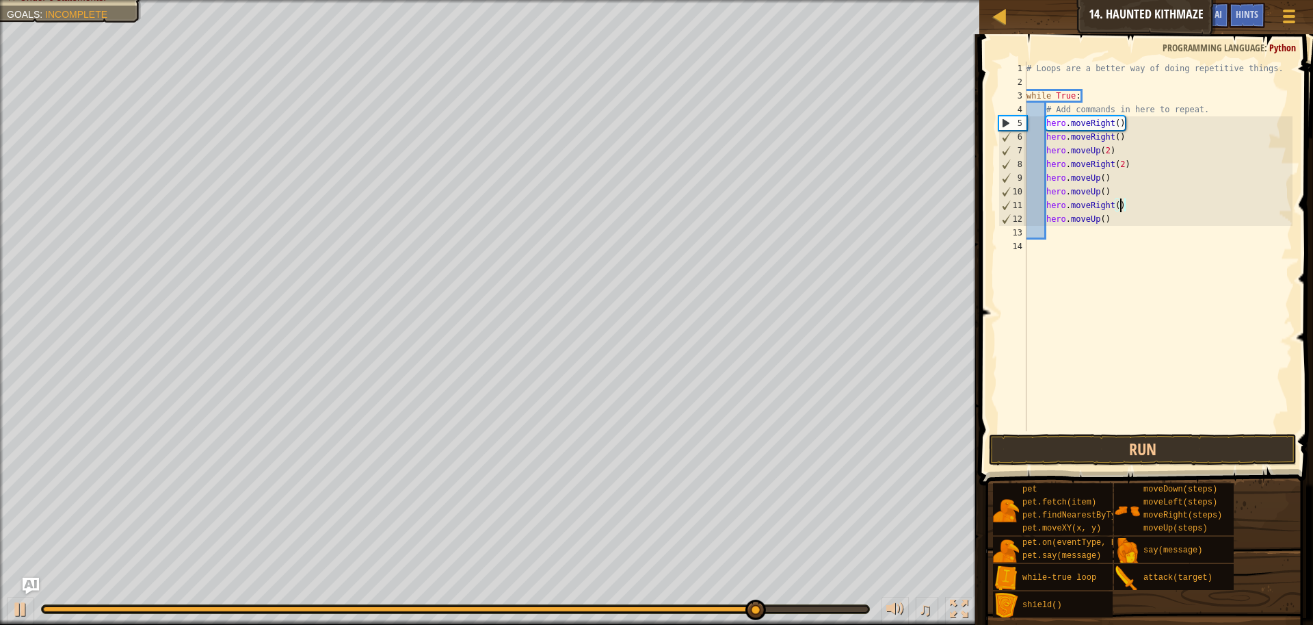
scroll to position [6, 8]
drag, startPoint x: 1123, startPoint y: 205, endPoint x: 1047, endPoint y: 205, distance: 76.6
click at [1047, 205] on div "# Loops are a better way of doing repetitive things. while True : # Add command…" at bounding box center [1159, 260] width 270 height 397
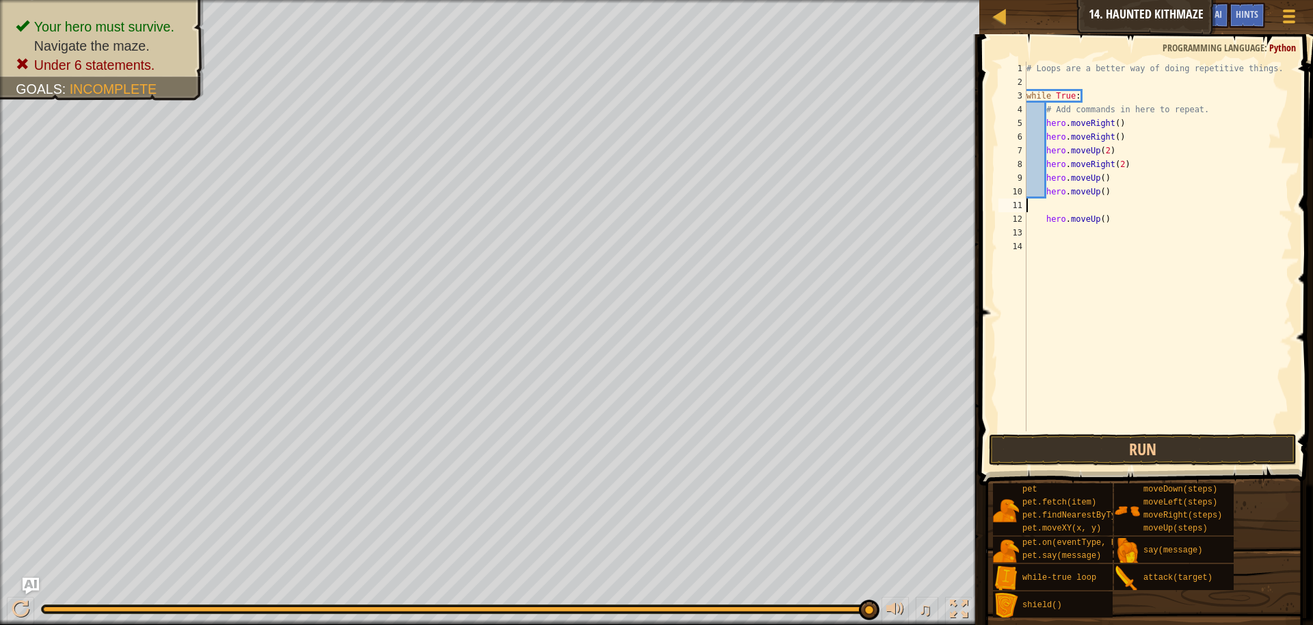
scroll to position [6, 0]
drag, startPoint x: 1045, startPoint y: 198, endPoint x: 1043, endPoint y: 222, distance: 24.0
click at [1043, 222] on div "# Loops are a better way of doing repetitive things. while True : # Add command…" at bounding box center [1159, 260] width 270 height 397
type textarea "hero.moveUp()"
click at [1081, 285] on div "# Loops are a better way of doing repetitive things. while True : # Add command…" at bounding box center [1159, 260] width 270 height 397
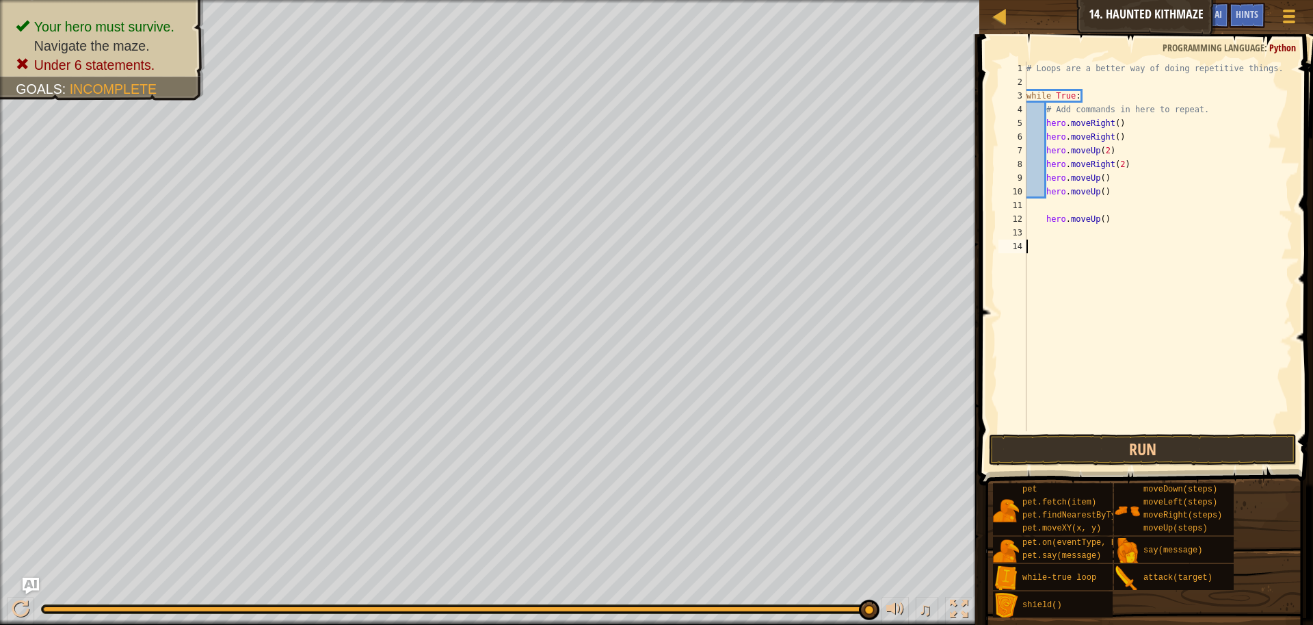
click at [1080, 210] on div "# Loops are a better way of doing repetitive things. while True : # Add command…" at bounding box center [1159, 260] width 270 height 397
click at [1083, 210] on div "# Loops are a better way of doing repetitive things. while True : # Add command…" at bounding box center [1159, 260] width 270 height 397
click at [1047, 221] on div "# Loops are a better way of doing repetitive things. while True : # Add command…" at bounding box center [1159, 260] width 270 height 397
type textarea "hero.moveUp()"
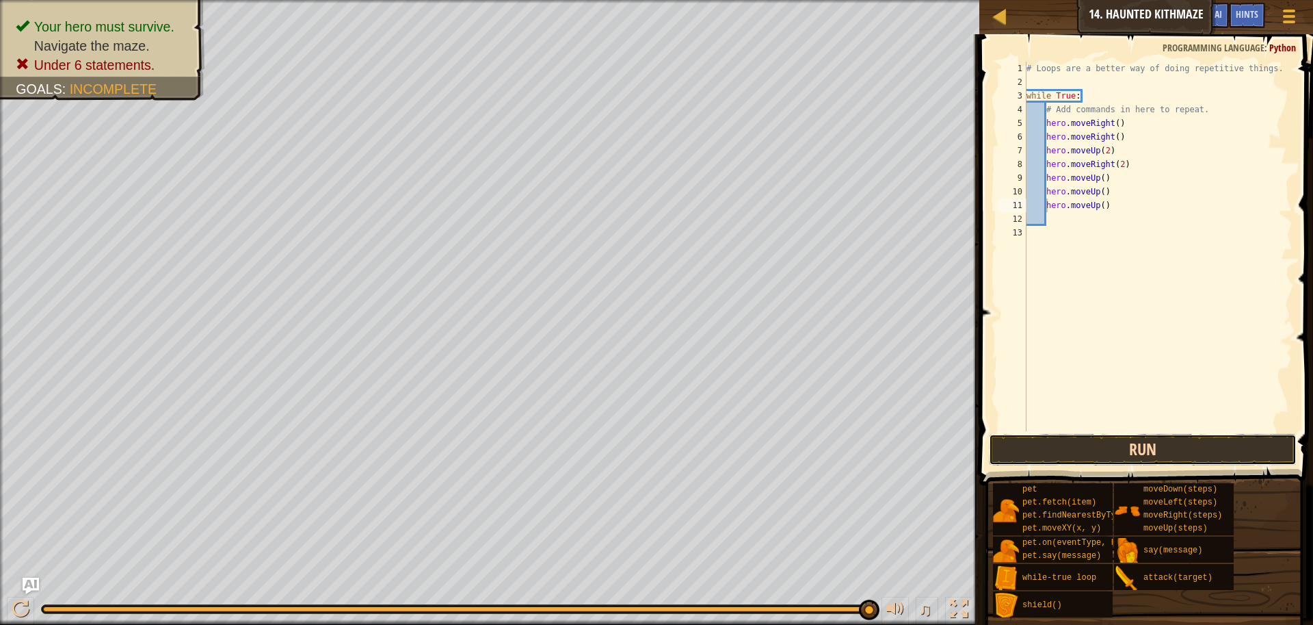
click at [1114, 454] on button "Run" at bounding box center [1143, 449] width 308 height 31
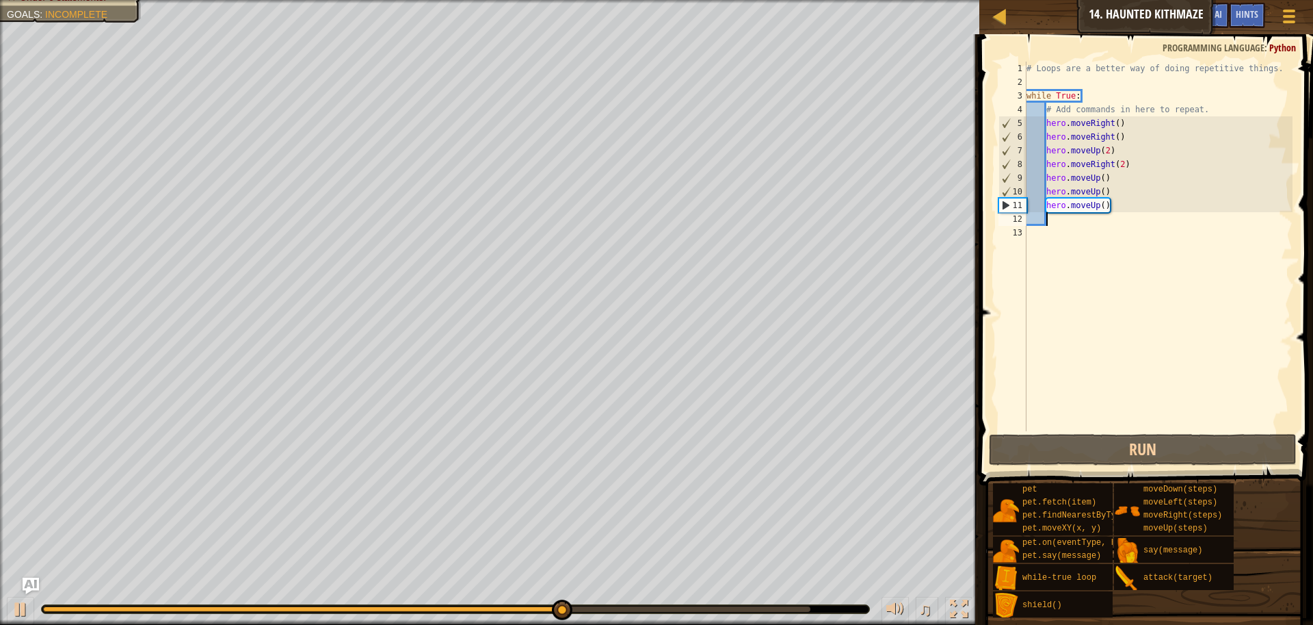
click at [1053, 221] on div "# Loops are a better way of doing repetitive things. while True : # Add command…" at bounding box center [1159, 260] width 270 height 397
type textarea "m"
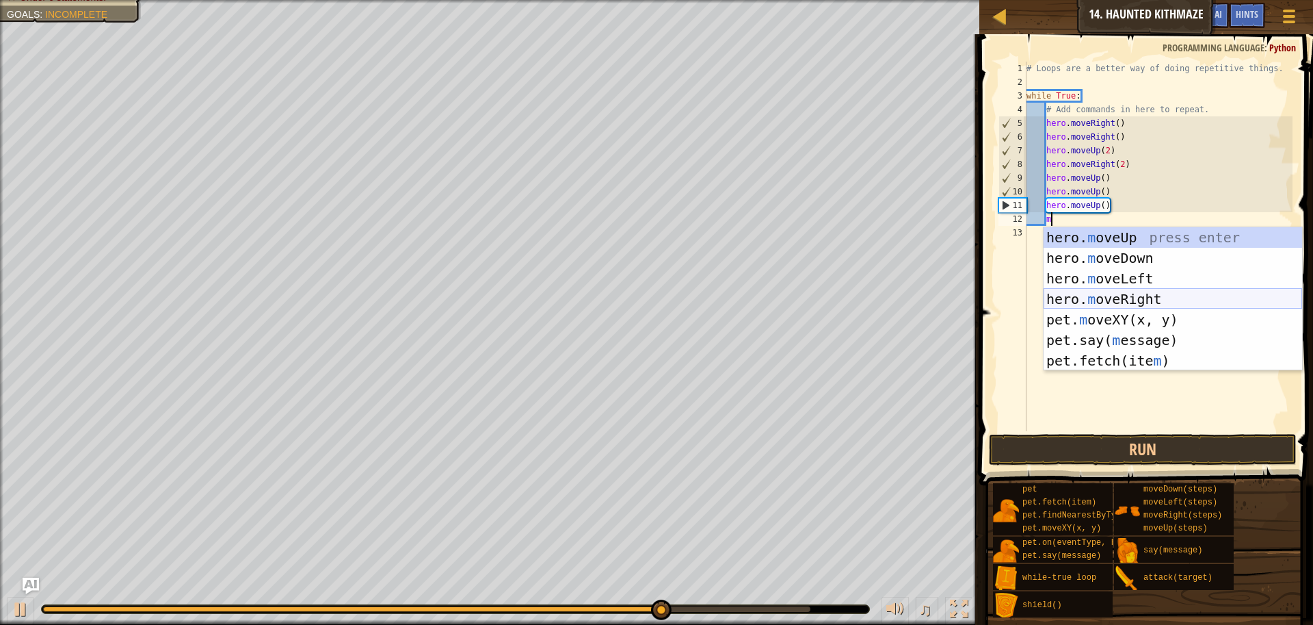
drag, startPoint x: 1157, startPoint y: 291, endPoint x: 1157, endPoint y: 303, distance: 11.6
click at [1157, 291] on div "hero. m oveUp press enter hero. m oveDown press enter hero. m oveLeft press ent…" at bounding box center [1173, 319] width 259 height 185
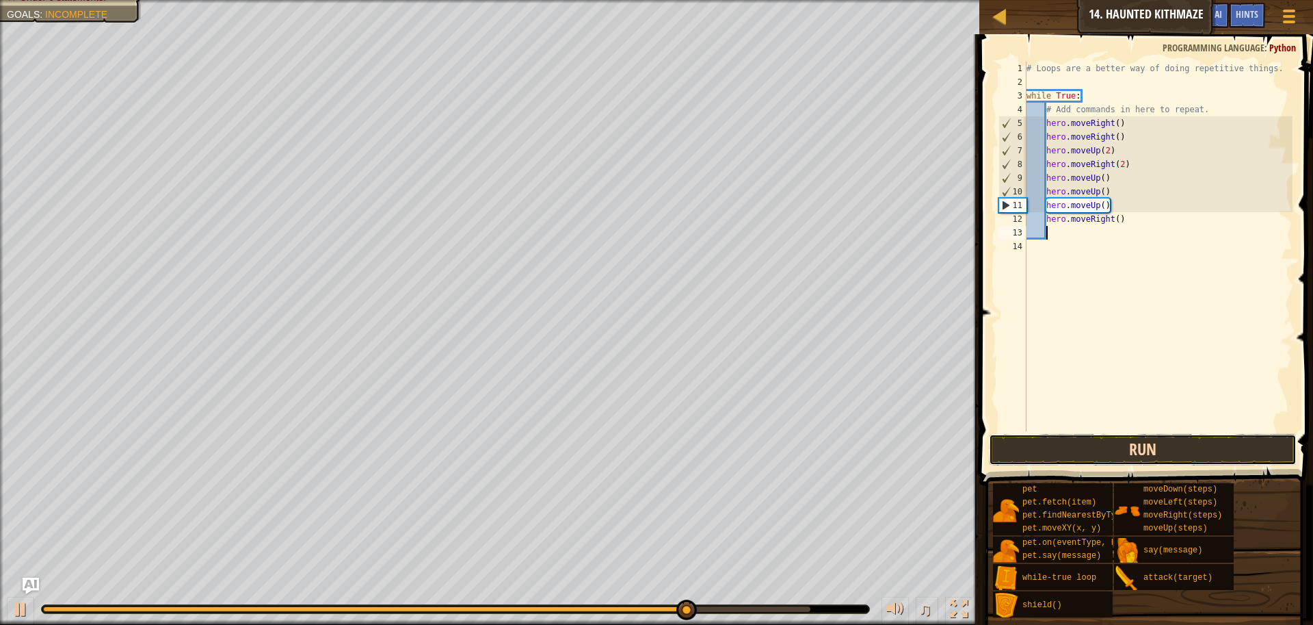
click at [1117, 455] on button "Run" at bounding box center [1143, 449] width 308 height 31
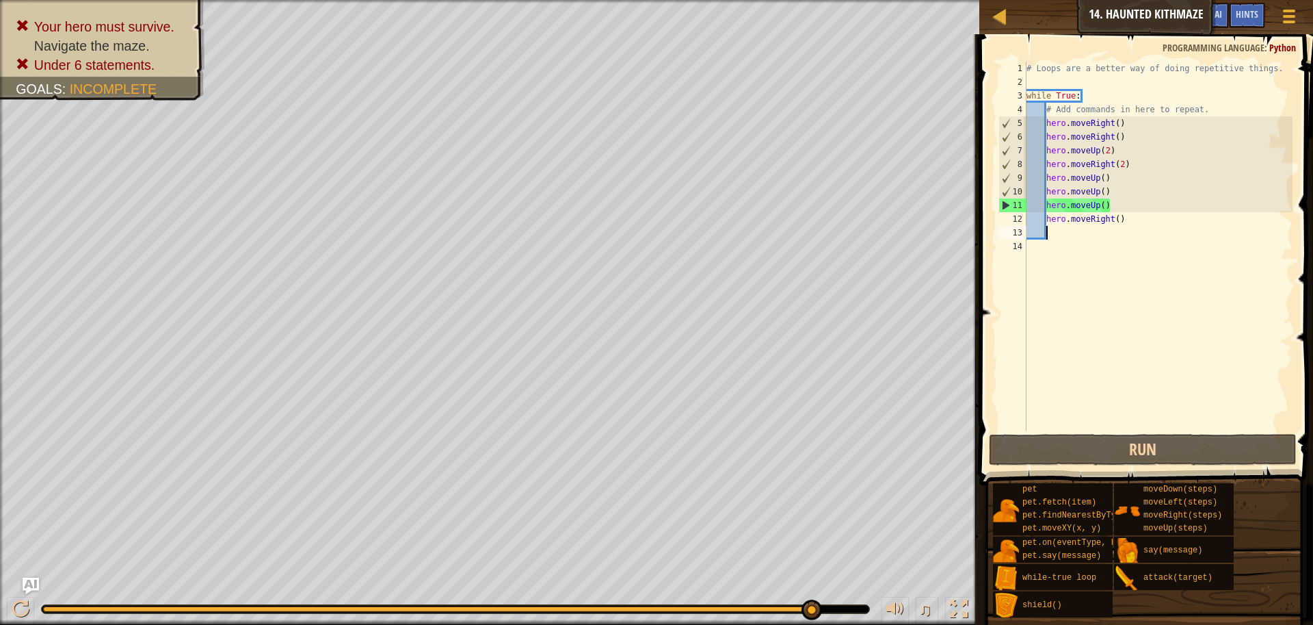
type textarea "m"
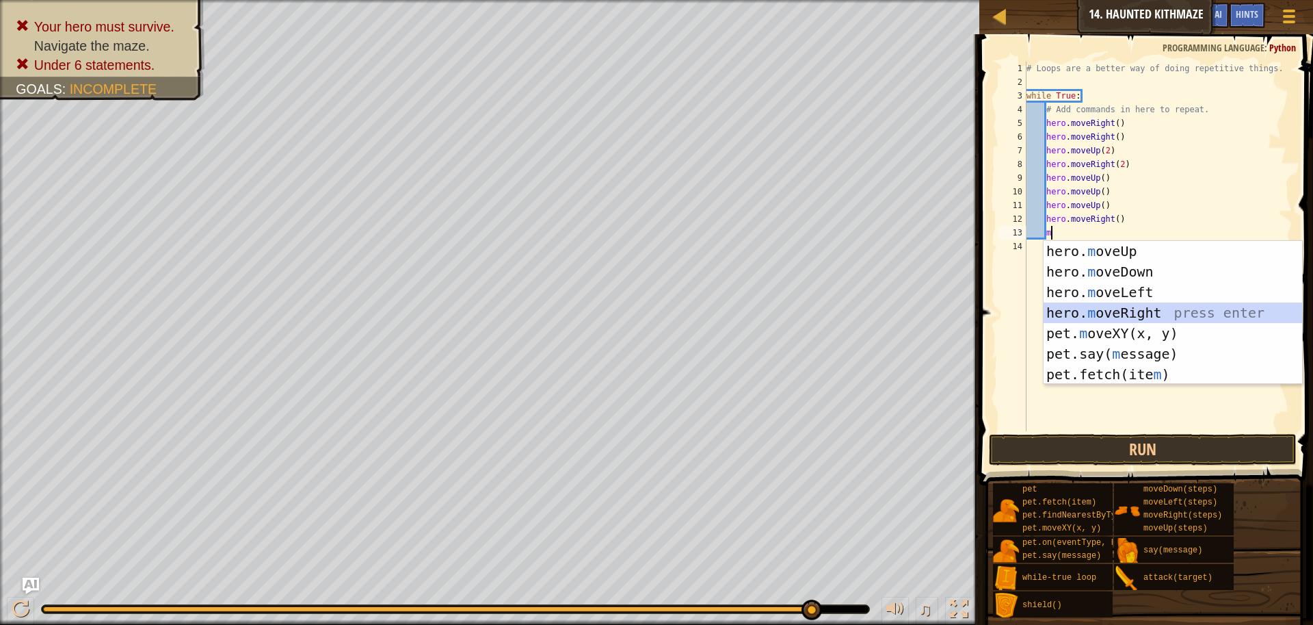
drag, startPoint x: 1144, startPoint y: 309, endPoint x: 1139, endPoint y: 303, distance: 7.3
click at [1142, 306] on div "hero. m oveUp press enter hero. m oveDown press enter hero. m oveLeft press ent…" at bounding box center [1173, 333] width 259 height 185
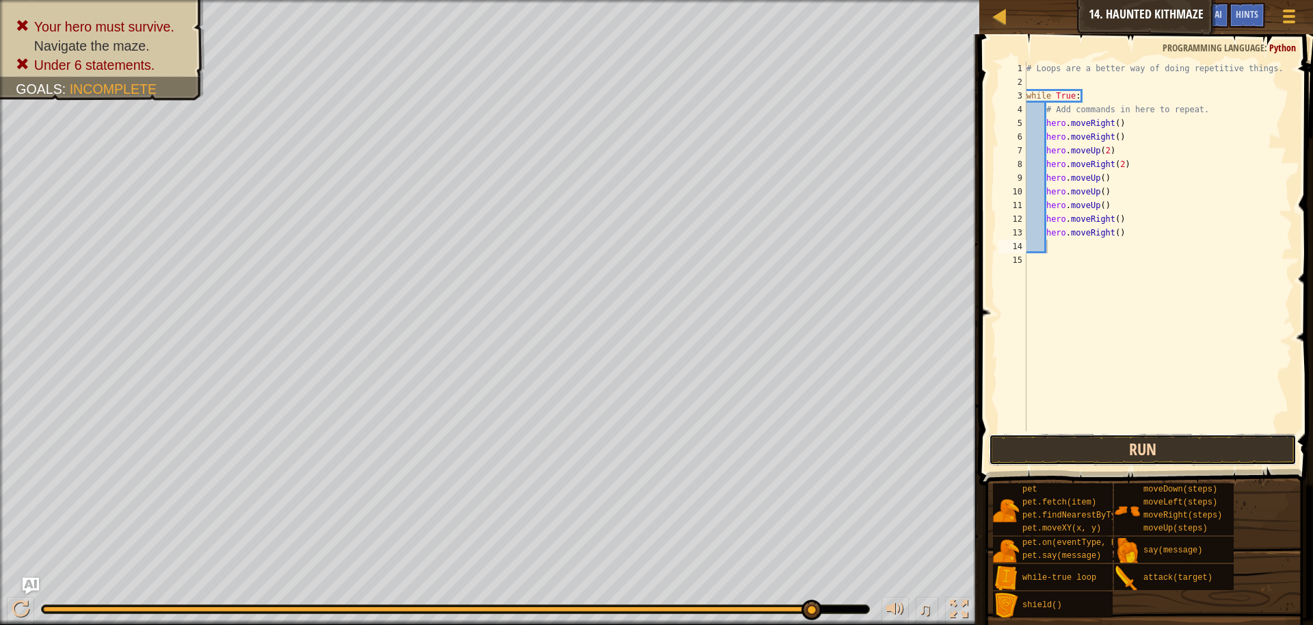
click at [1149, 456] on button "Run" at bounding box center [1143, 449] width 308 height 31
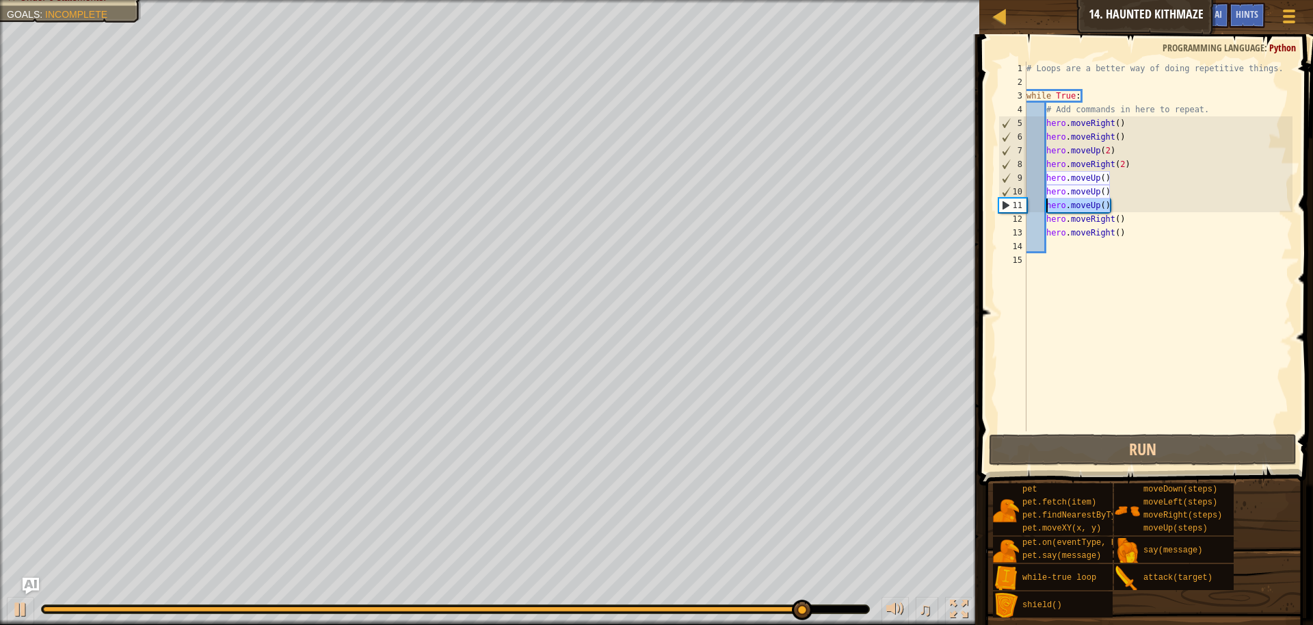
drag, startPoint x: 1126, startPoint y: 207, endPoint x: 1046, endPoint y: 209, distance: 80.1
click at [1046, 209] on div "# Loops are a better way of doing repetitive things. while True : # Add command…" at bounding box center [1159, 260] width 270 height 397
type textarea "hero.moveUp()"
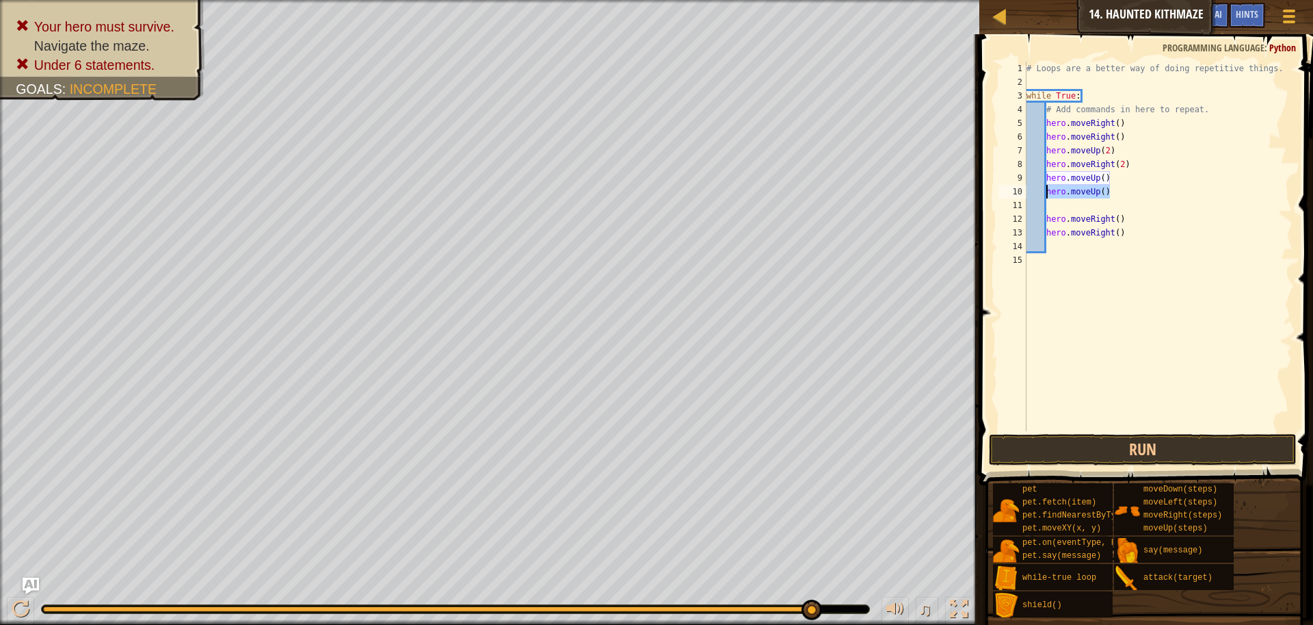
drag, startPoint x: 1107, startPoint y: 190, endPoint x: 1046, endPoint y: 189, distance: 60.9
click at [1047, 189] on div "# Loops are a better way of doing repetitive things. while True : # Add command…" at bounding box center [1159, 260] width 270 height 397
type textarea "hero.moveUp()"
click at [1060, 208] on div "# Loops are a better way of doing repetitive things. while True : # Add command…" at bounding box center [1159, 260] width 270 height 397
click at [1057, 211] on div "# Loops are a better way of doing repetitive things. while True : # Add command…" at bounding box center [1159, 260] width 270 height 397
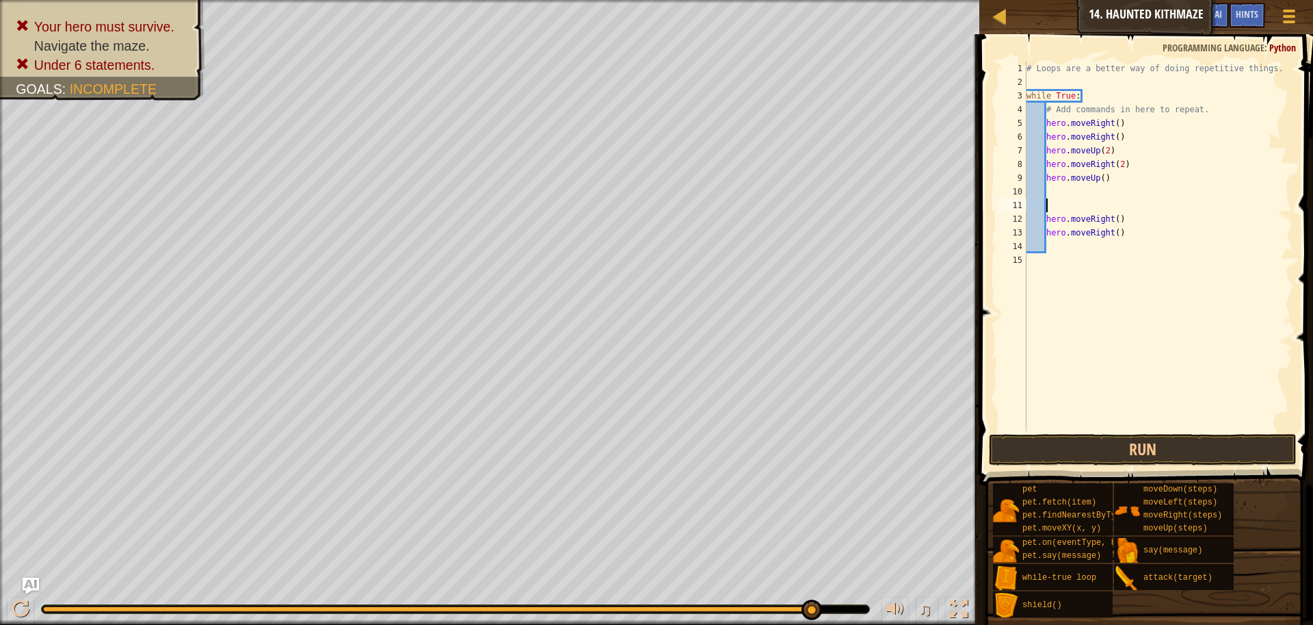
scroll to position [6, 0]
click at [1134, 443] on button "Run" at bounding box center [1143, 449] width 308 height 31
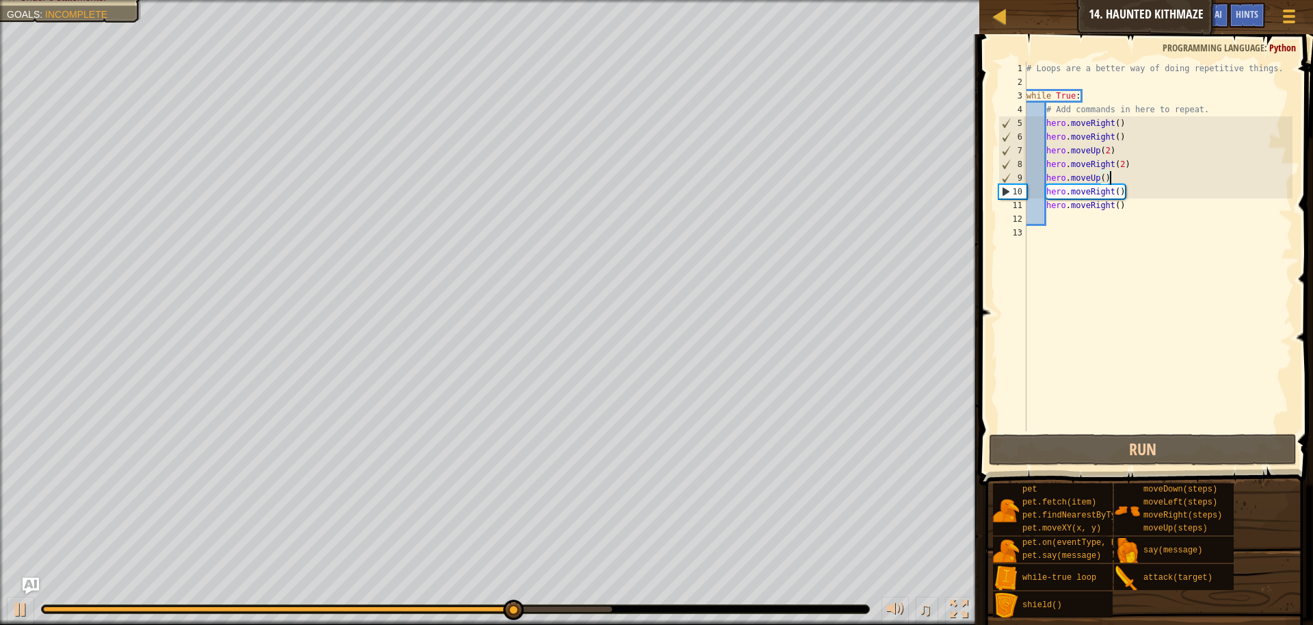
click at [1107, 182] on div "# Loops are a better way of doing repetitive things. while True : # Add command…" at bounding box center [1159, 260] width 270 height 397
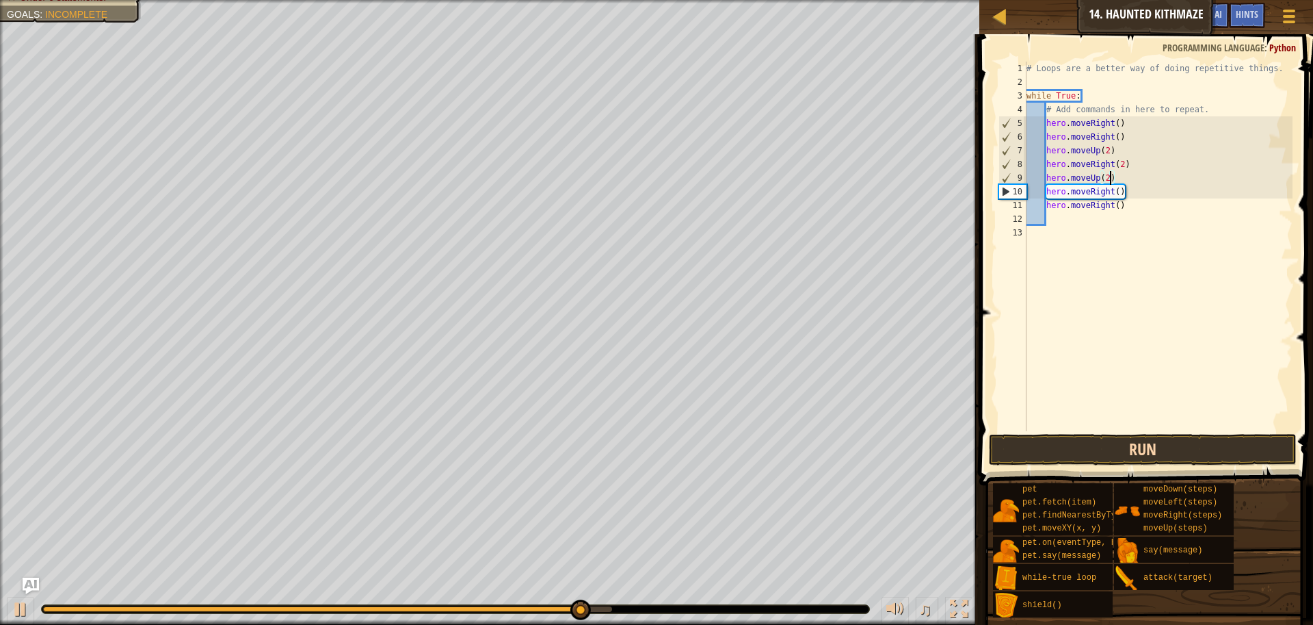
type textarea "hero.moveUp(2)"
click at [1196, 460] on button "Run" at bounding box center [1143, 449] width 308 height 31
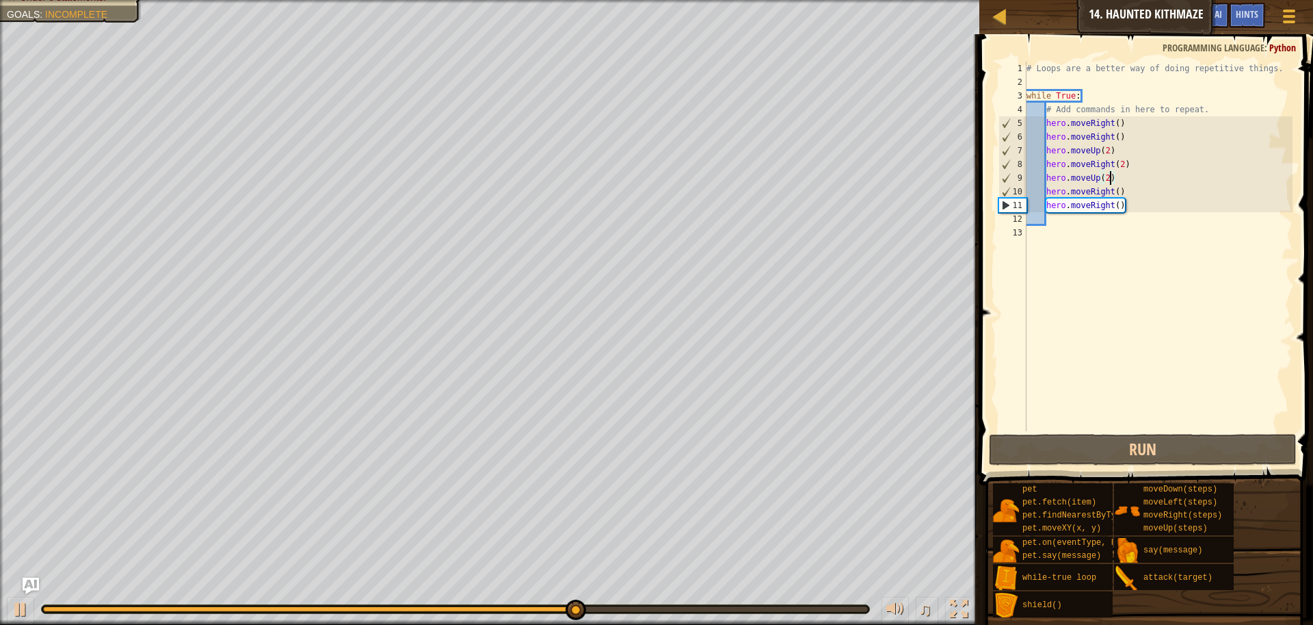
click at [1061, 226] on div "# Loops are a better way of doing repetitive things. while True : # Add command…" at bounding box center [1159, 260] width 270 height 397
click at [1049, 218] on div "# Loops are a better way of doing repetitive things. while True : # Add command…" at bounding box center [1159, 260] width 270 height 397
type textarea "m"
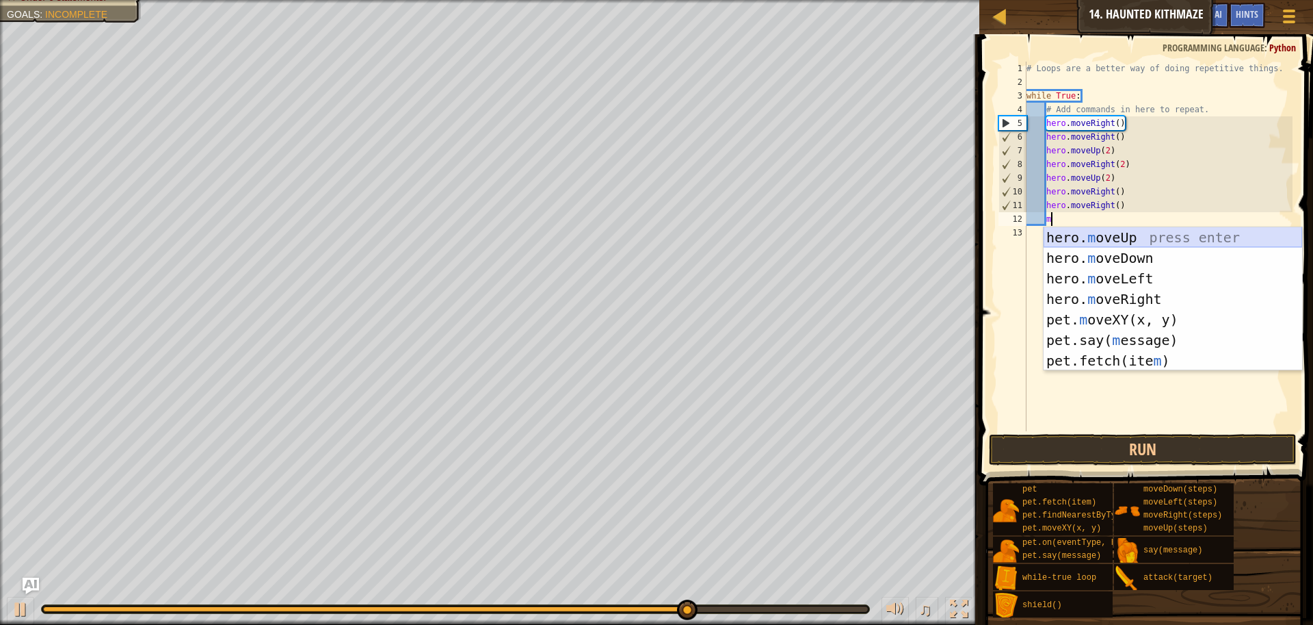
click at [1138, 228] on div "hero. m oveUp press enter hero. m oveDown press enter hero. m oveLeft press ent…" at bounding box center [1173, 319] width 259 height 185
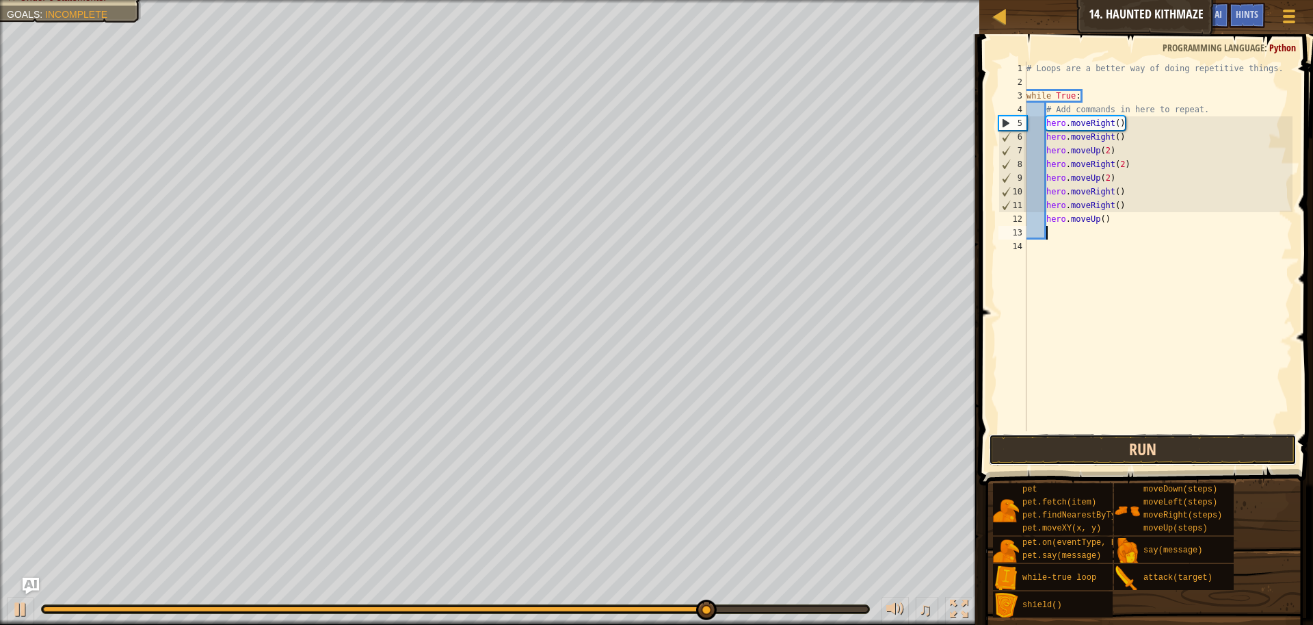
click at [1187, 449] on button "Run" at bounding box center [1143, 449] width 308 height 31
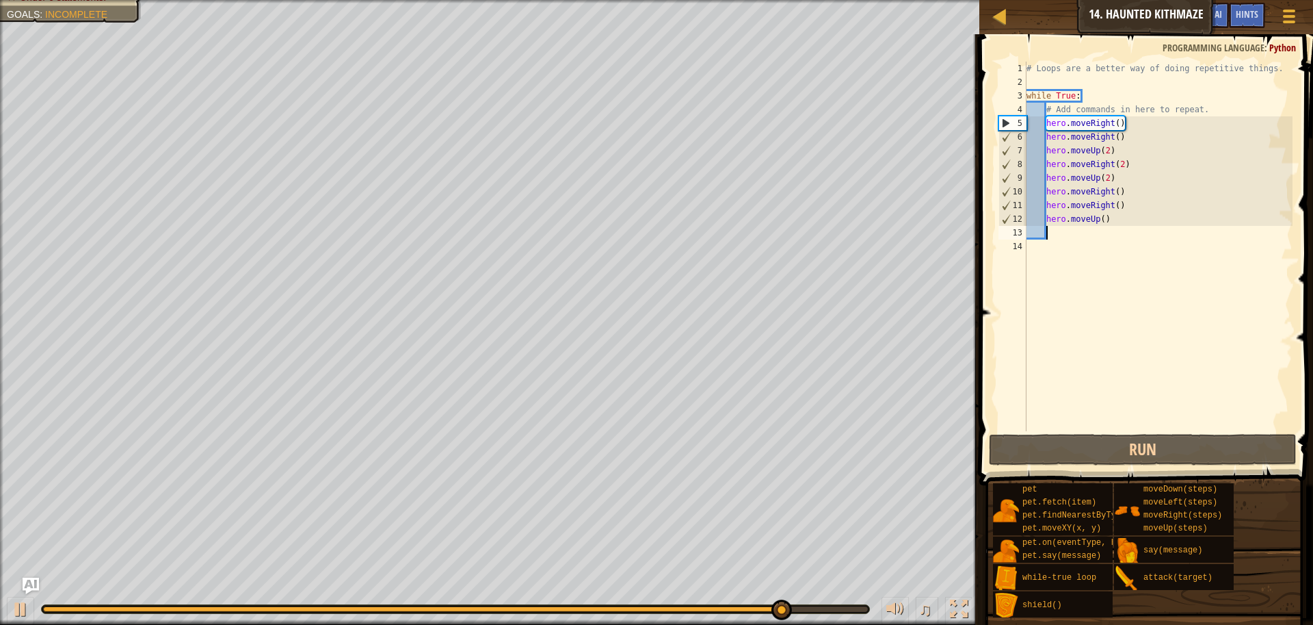
click at [1105, 220] on div "# Loops are a better way of doing repetitive things. while True : # Add command…" at bounding box center [1159, 260] width 270 height 397
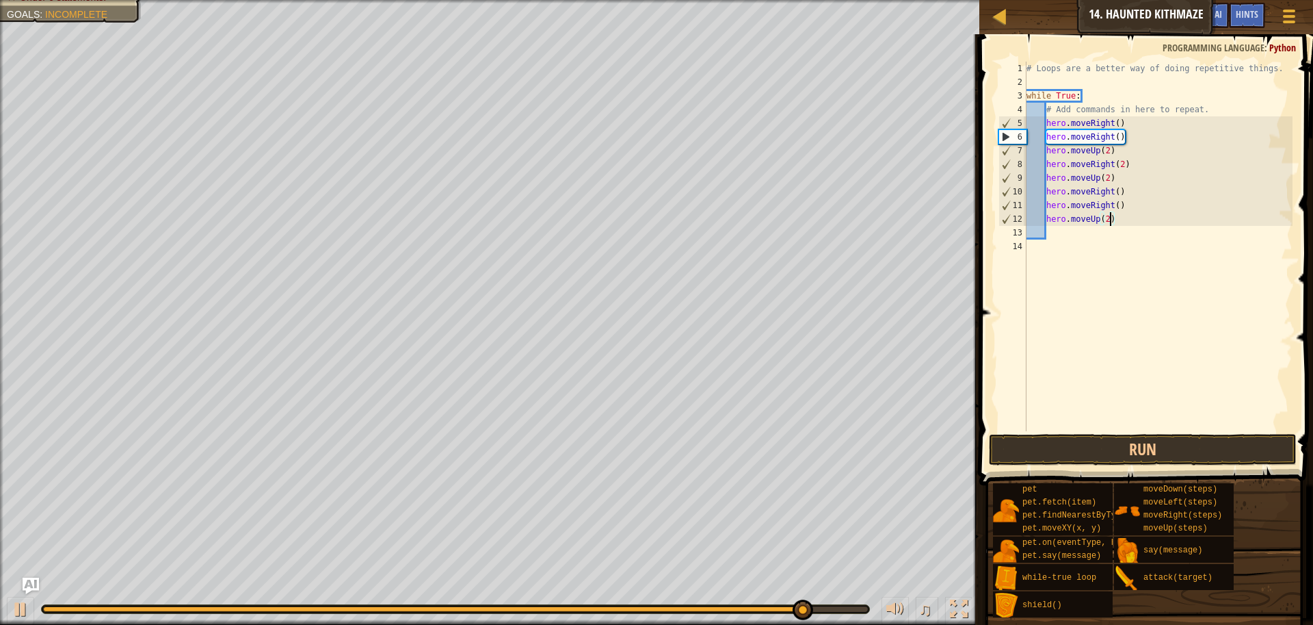
scroll to position [6, 7]
click at [1186, 441] on button "Run" at bounding box center [1143, 449] width 308 height 31
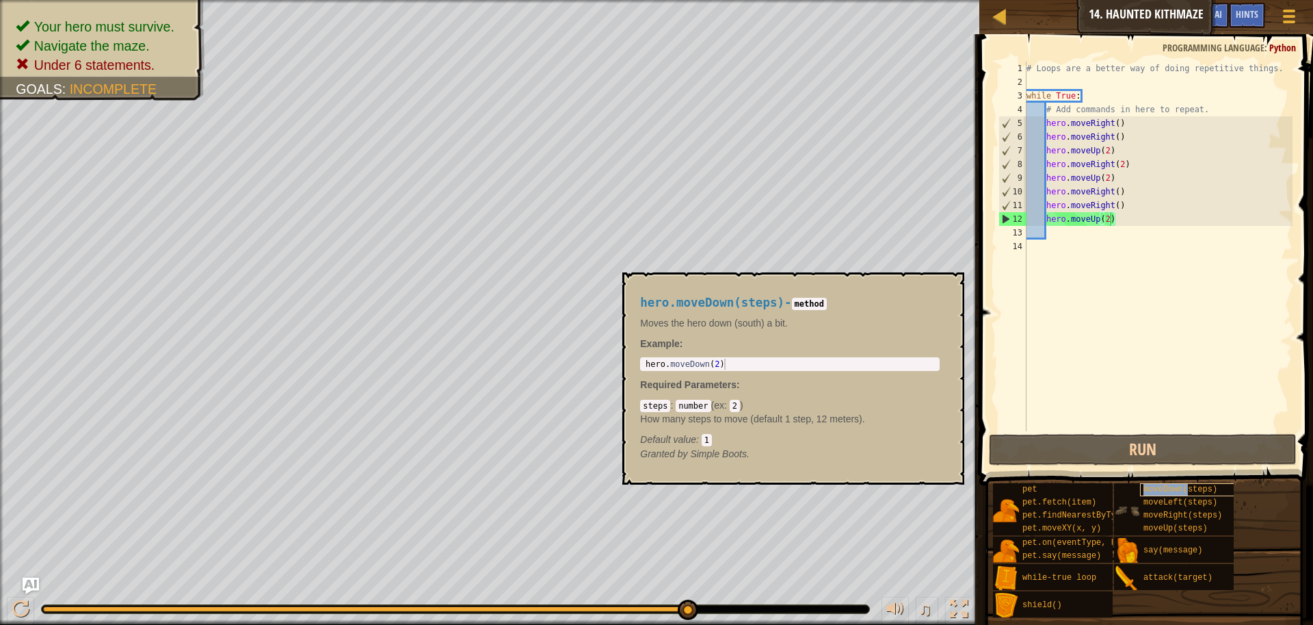
click at [1190, 485] on span "moveDown(steps)" at bounding box center [1181, 489] width 74 height 10
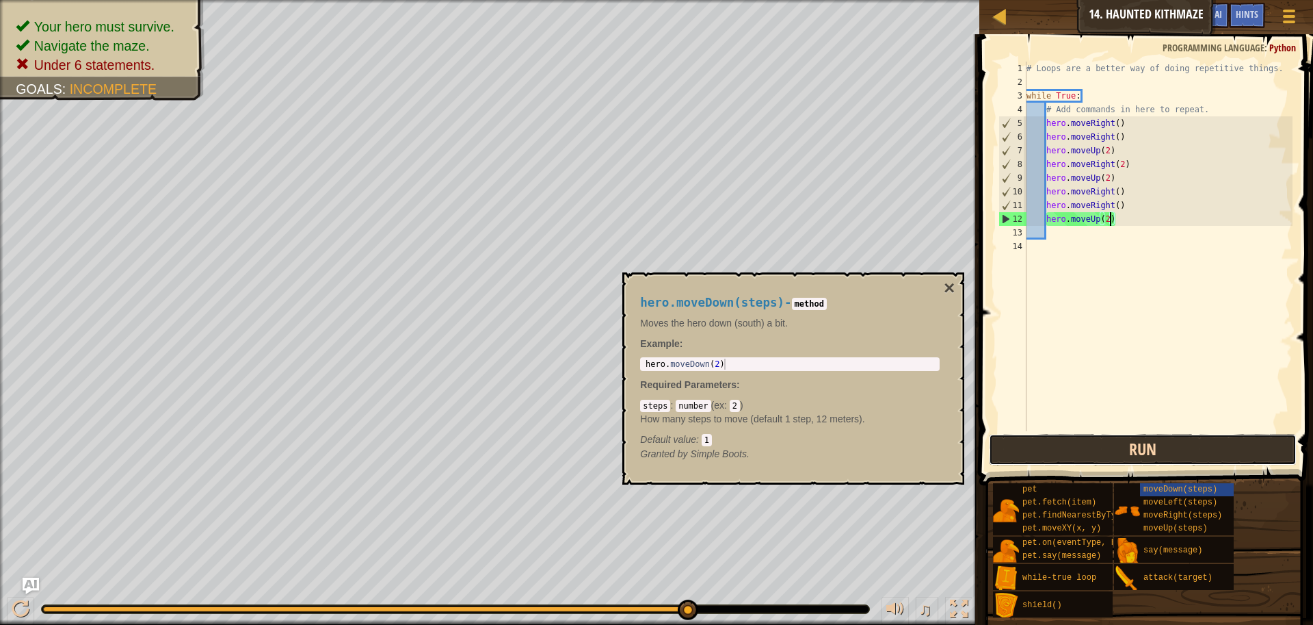
click at [1209, 443] on button "Run" at bounding box center [1143, 449] width 308 height 31
click at [946, 293] on button "×" at bounding box center [949, 287] width 11 height 19
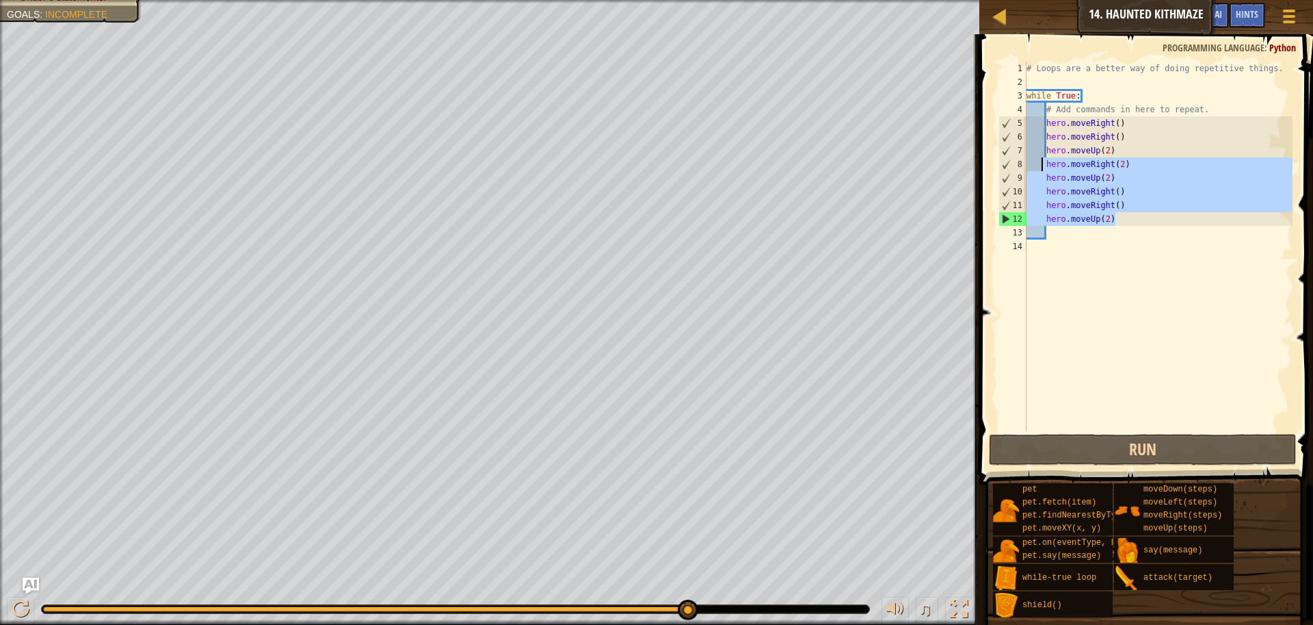
drag, startPoint x: 1134, startPoint y: 224, endPoint x: 1042, endPoint y: 161, distance: 111.6
click at [1042, 161] on div "# Loops are a better way of doing repetitive things. while True : # Add command…" at bounding box center [1159, 260] width 270 height 397
type textarea "hero.moveRight(2) hero.moveUp(2)"
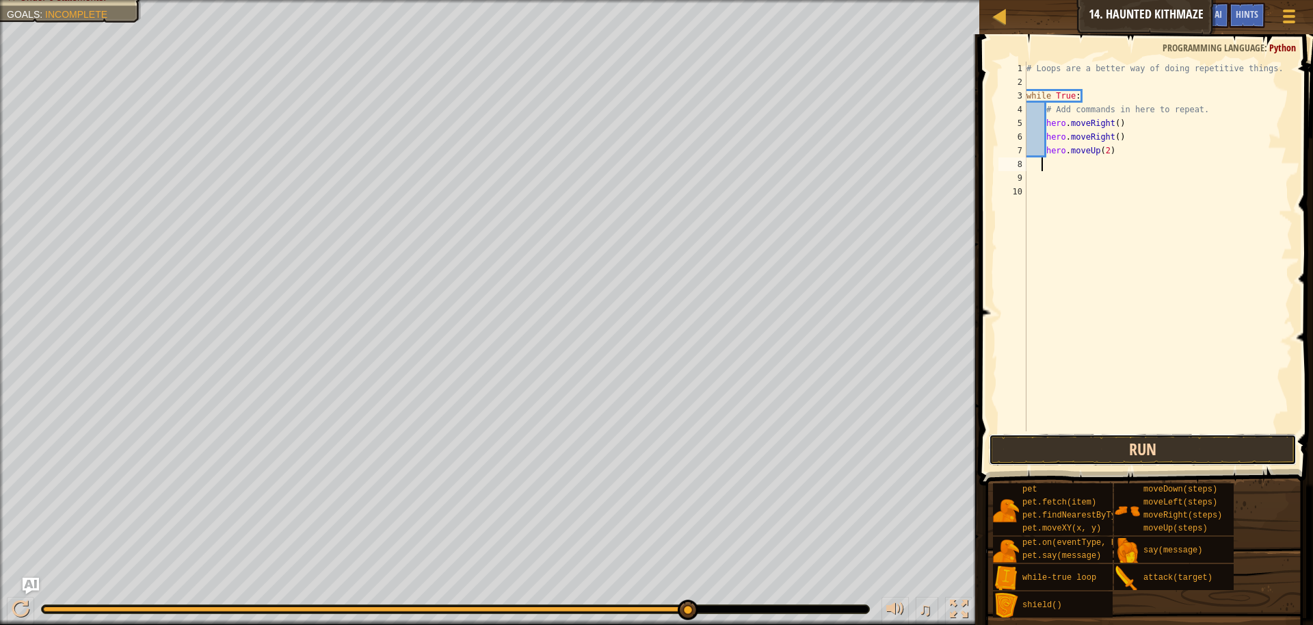
click at [1187, 454] on button "Run" at bounding box center [1143, 449] width 308 height 31
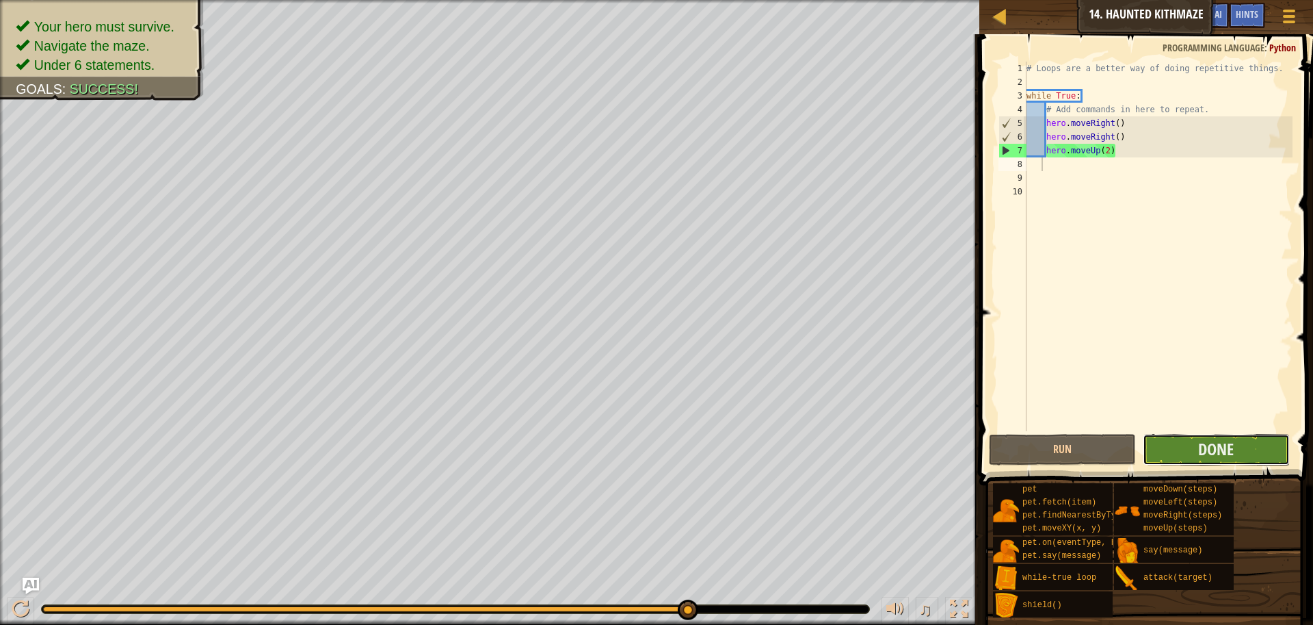
click at [1187, 451] on button "Done" at bounding box center [1216, 449] width 147 height 31
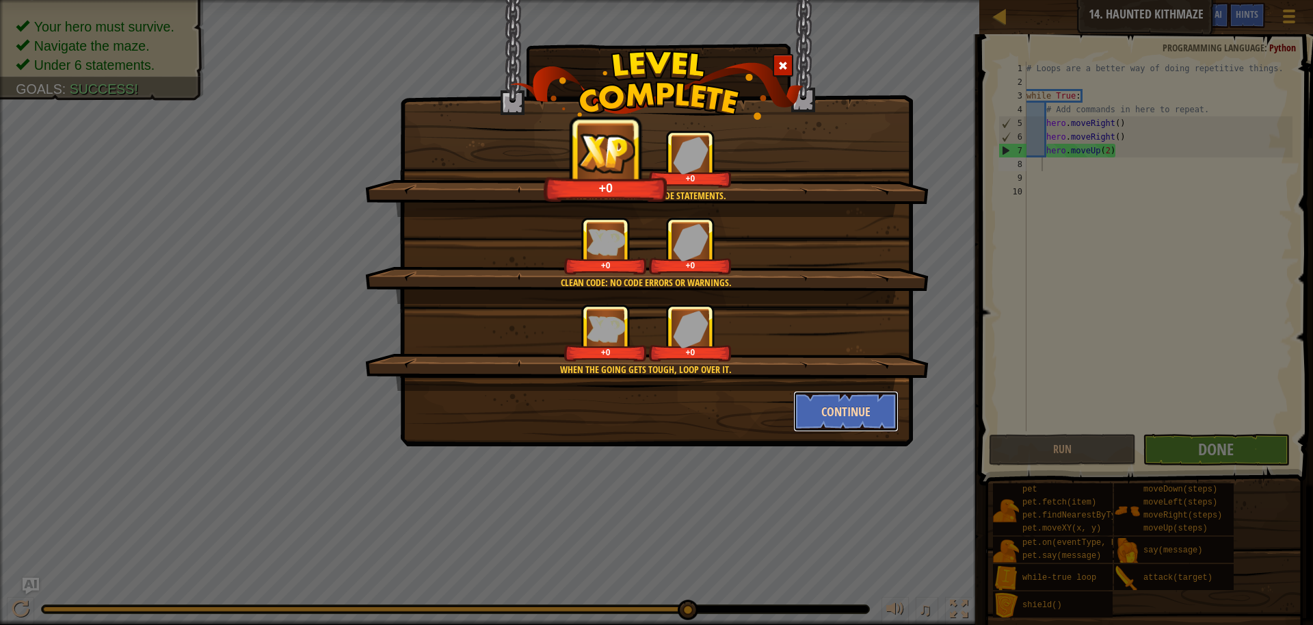
click at [861, 407] on button "Continue" at bounding box center [846, 411] width 106 height 41
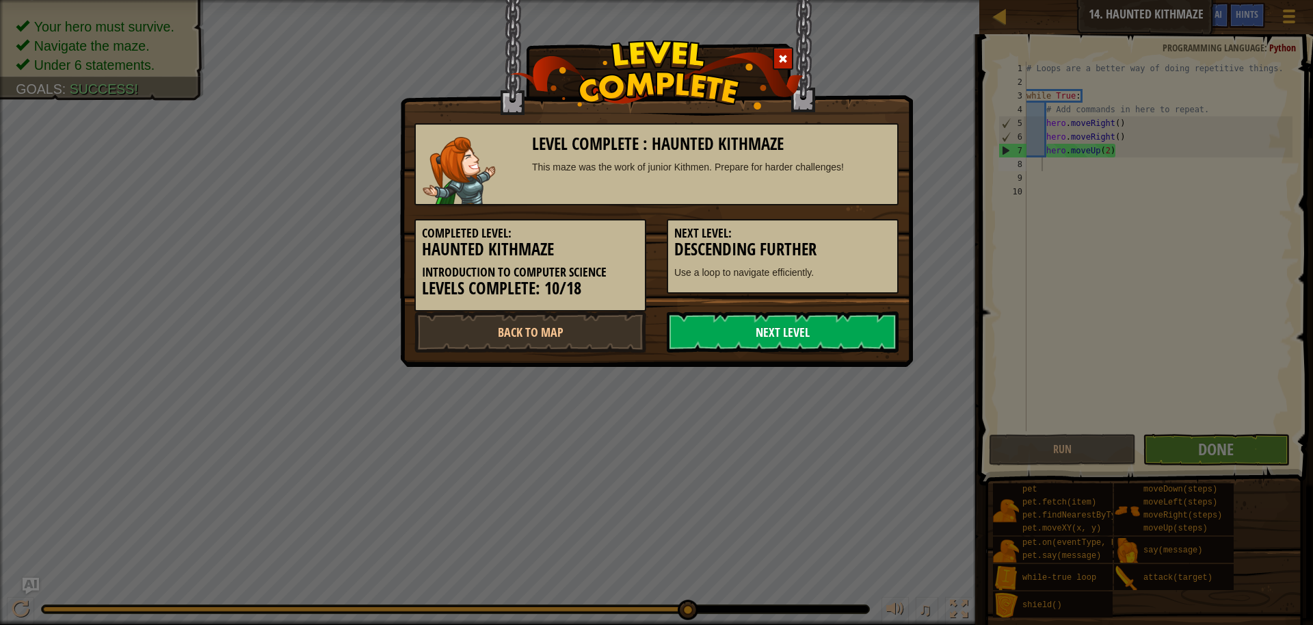
click at [802, 339] on link "Next Level" at bounding box center [783, 331] width 232 height 41
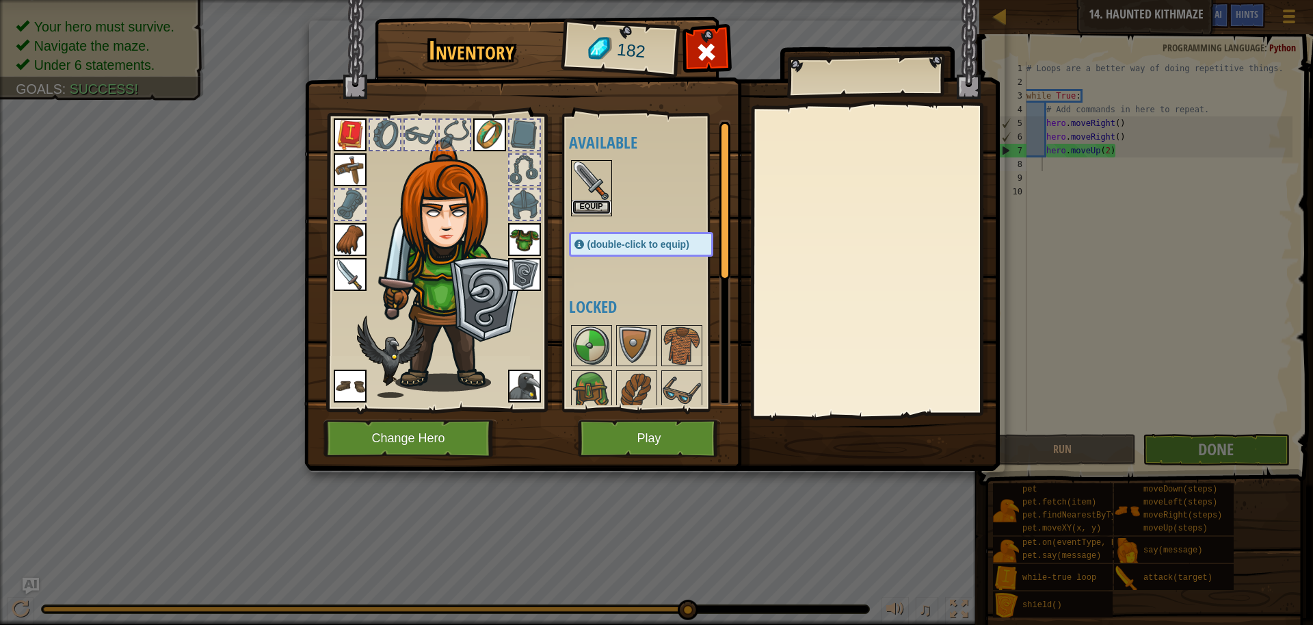
click at [593, 202] on button "Equip" at bounding box center [592, 207] width 38 height 14
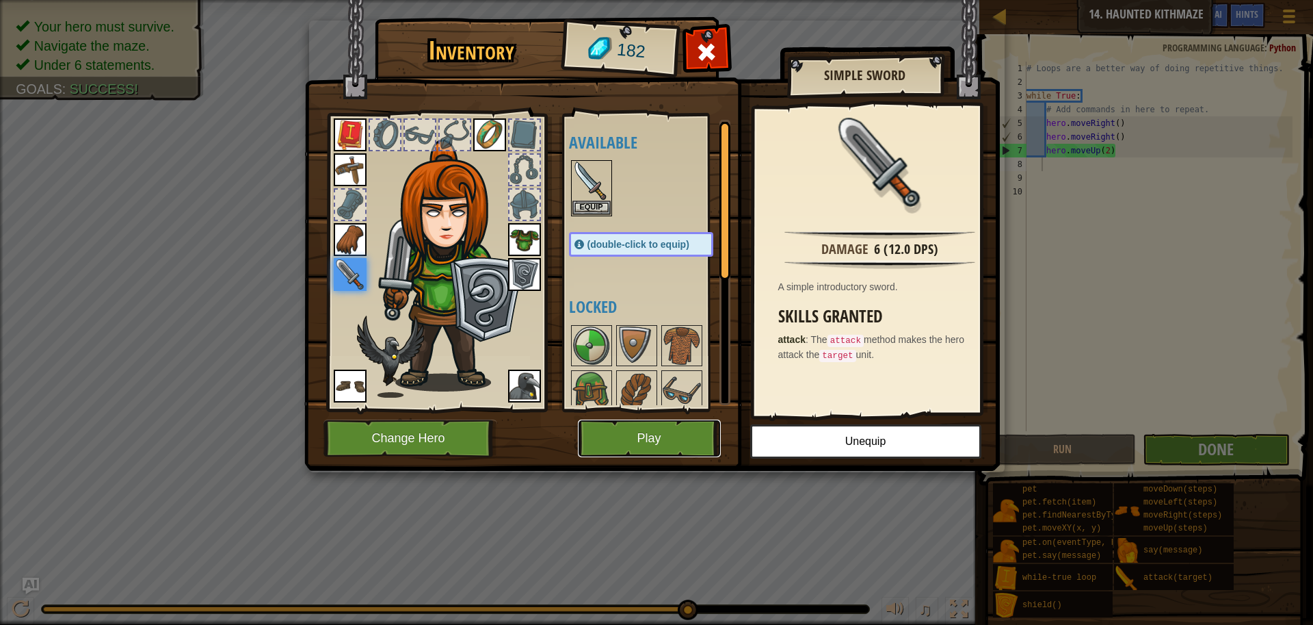
click at [641, 434] on button "Play" at bounding box center [649, 438] width 143 height 38
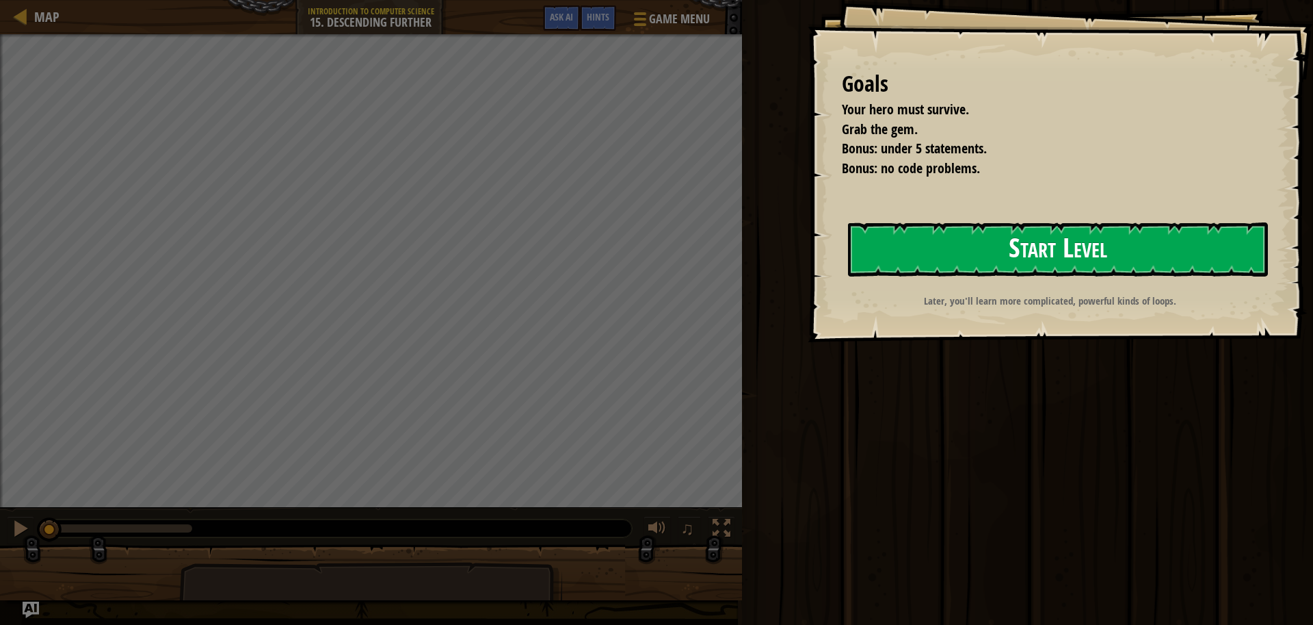
click at [872, 233] on button "Start Level" at bounding box center [1058, 249] width 420 height 54
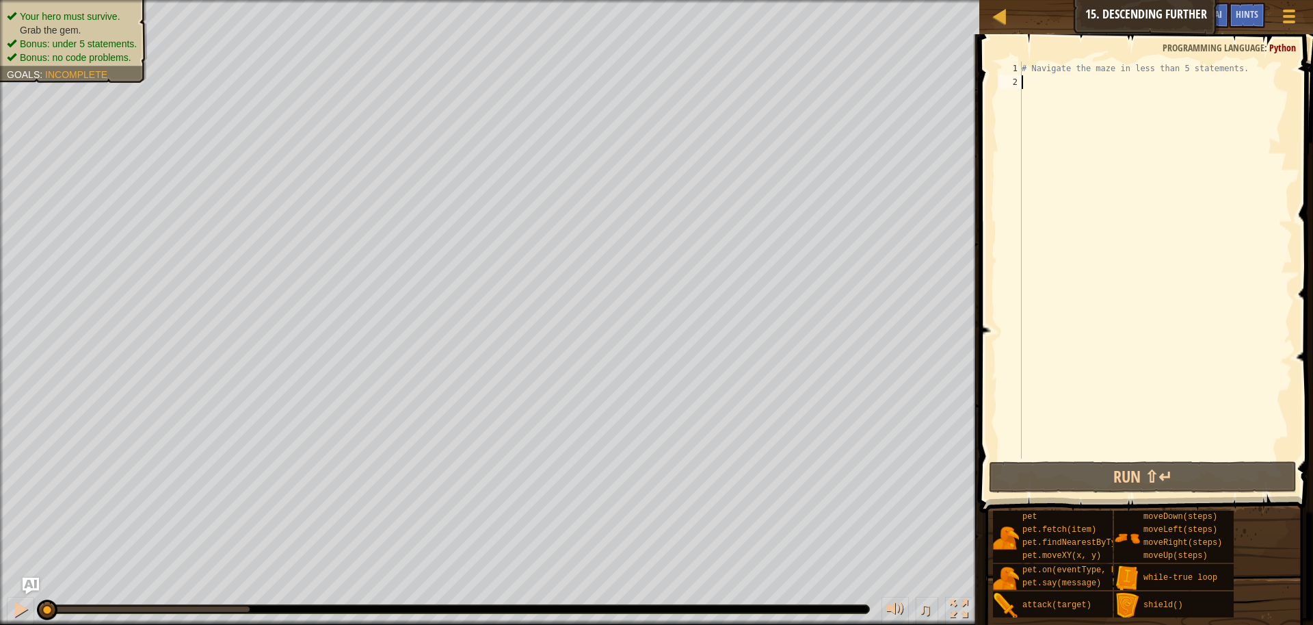
scroll to position [6, 0]
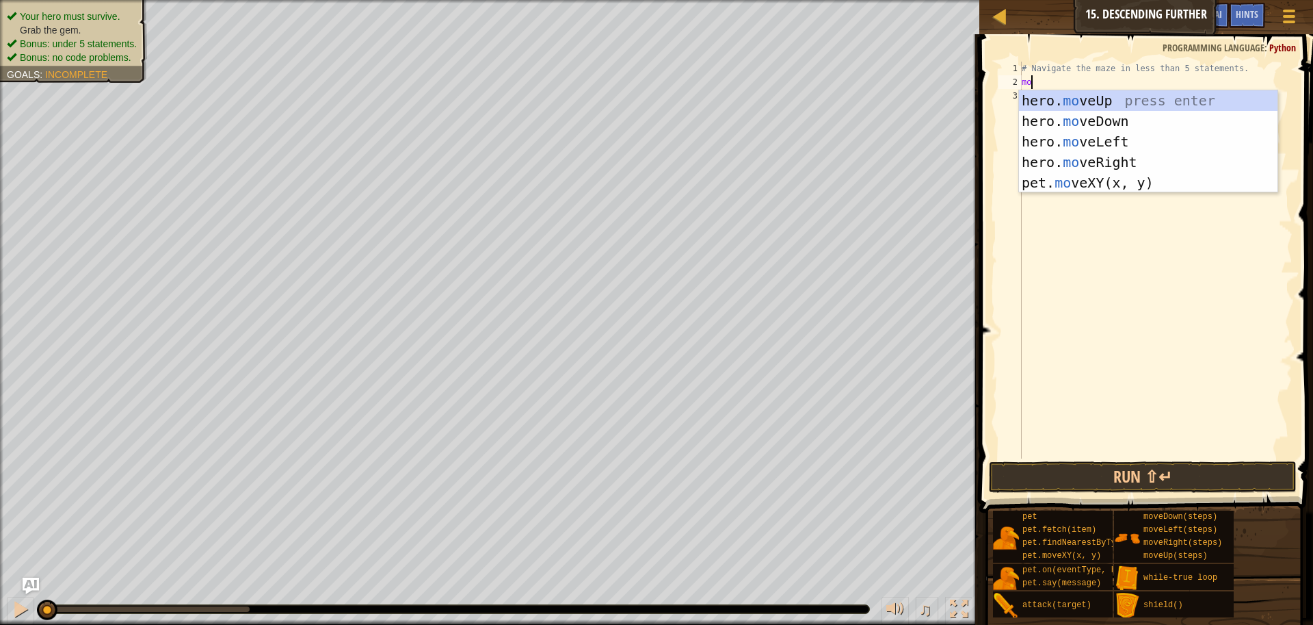
type textarea "mov"
